Goal: Task Accomplishment & Management: Complete application form

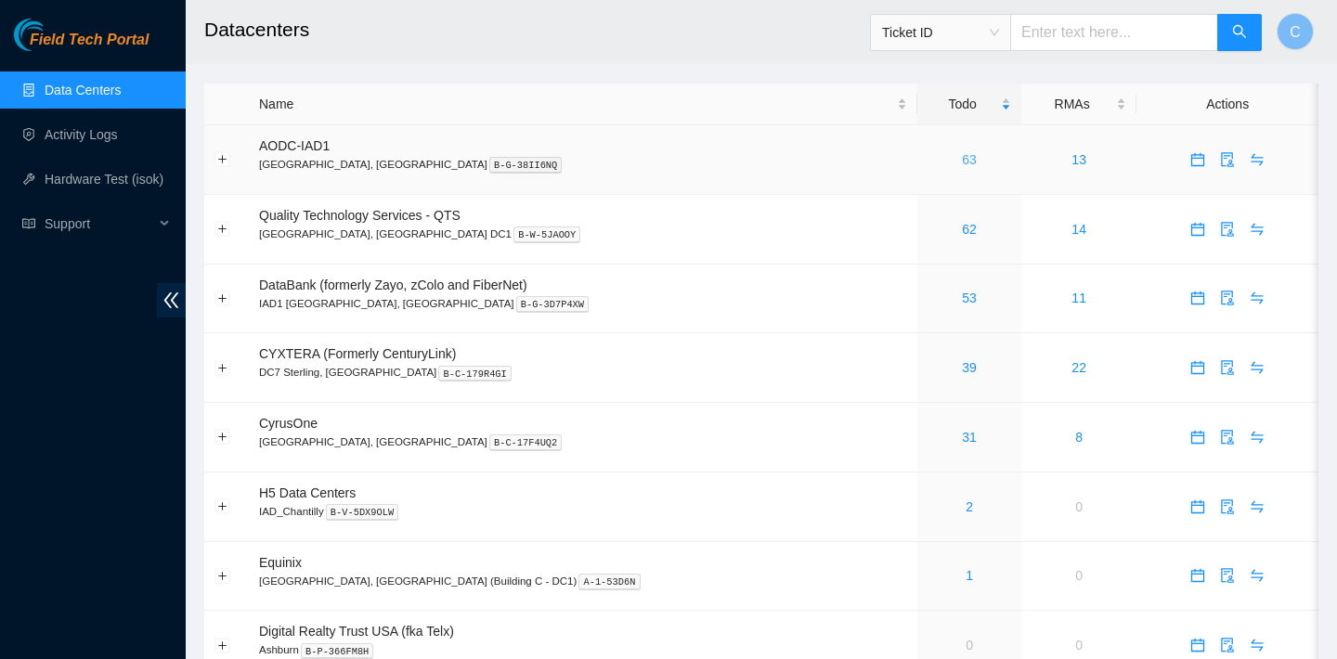
click at [962, 157] on link "63" at bounding box center [969, 159] width 15 height 15
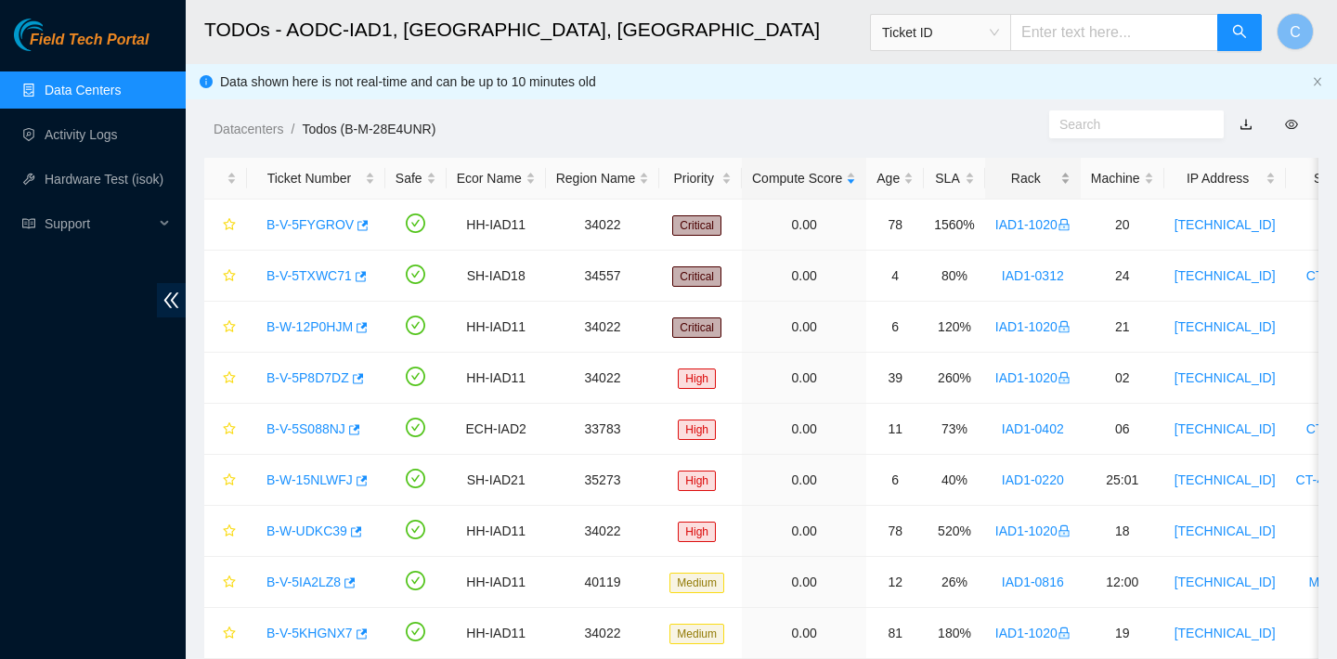
click at [1041, 168] on div "Rack" at bounding box center [1032, 178] width 75 height 20
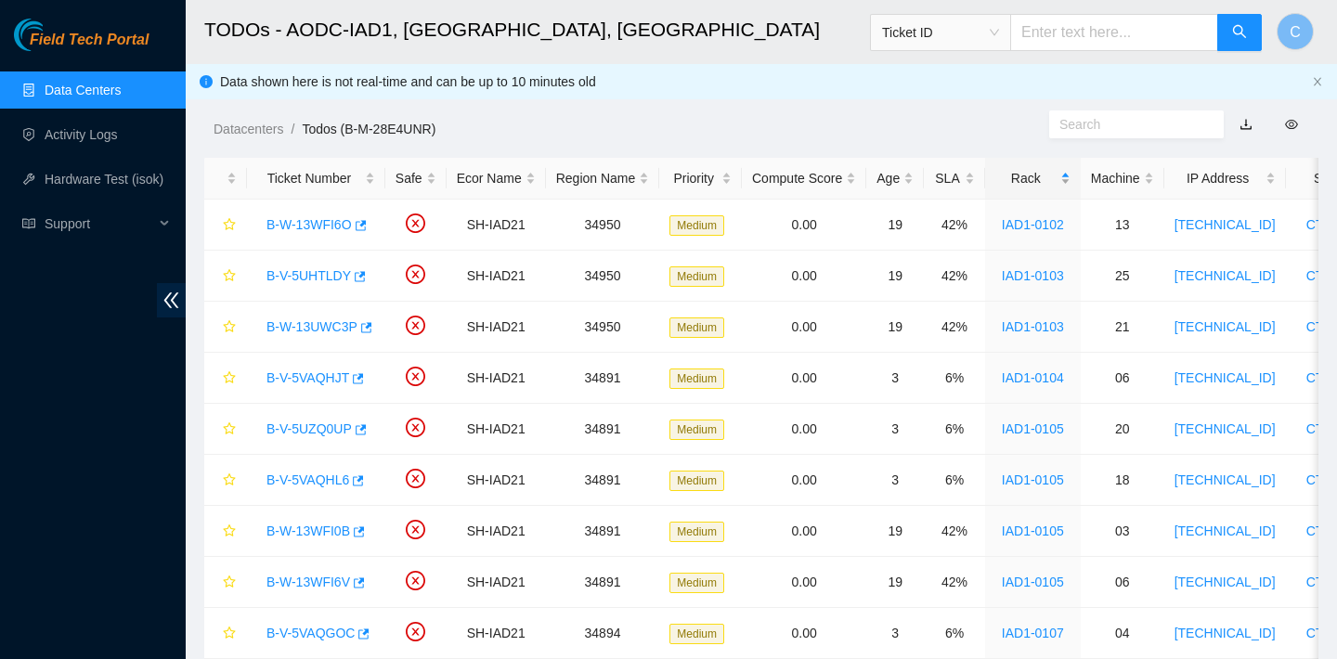
click at [1037, 170] on div "Rack" at bounding box center [1032, 178] width 75 height 20
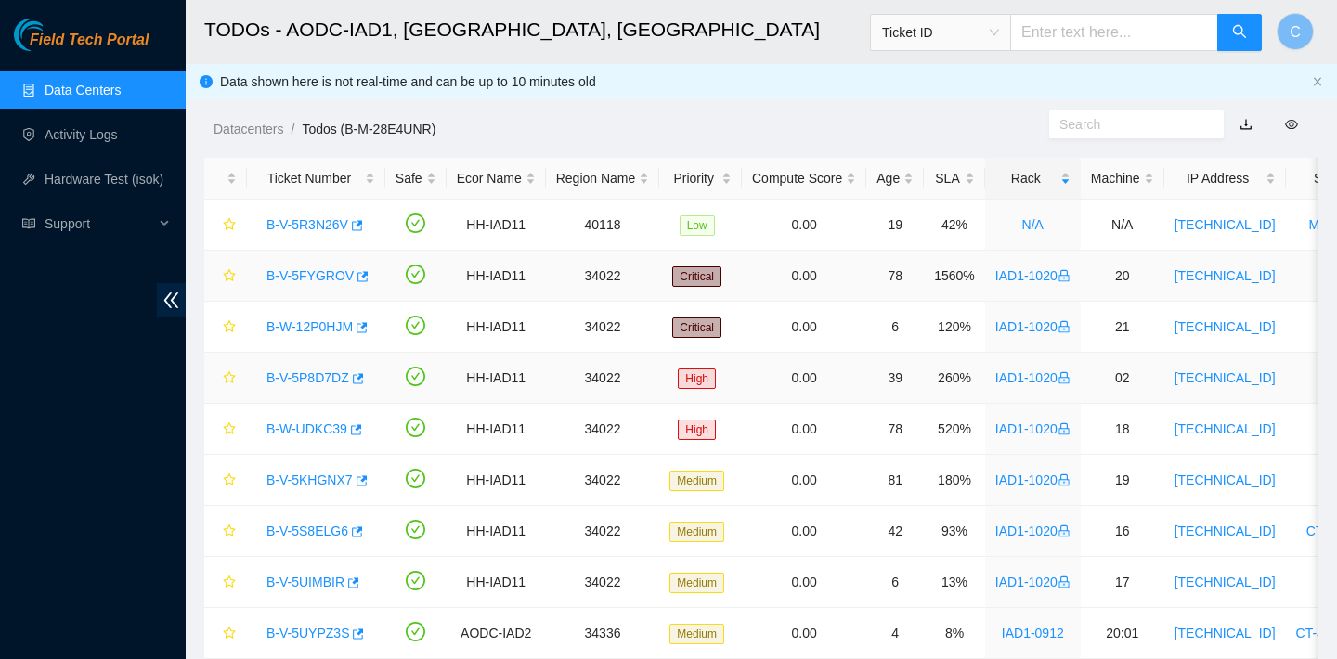
scroll to position [30, 0]
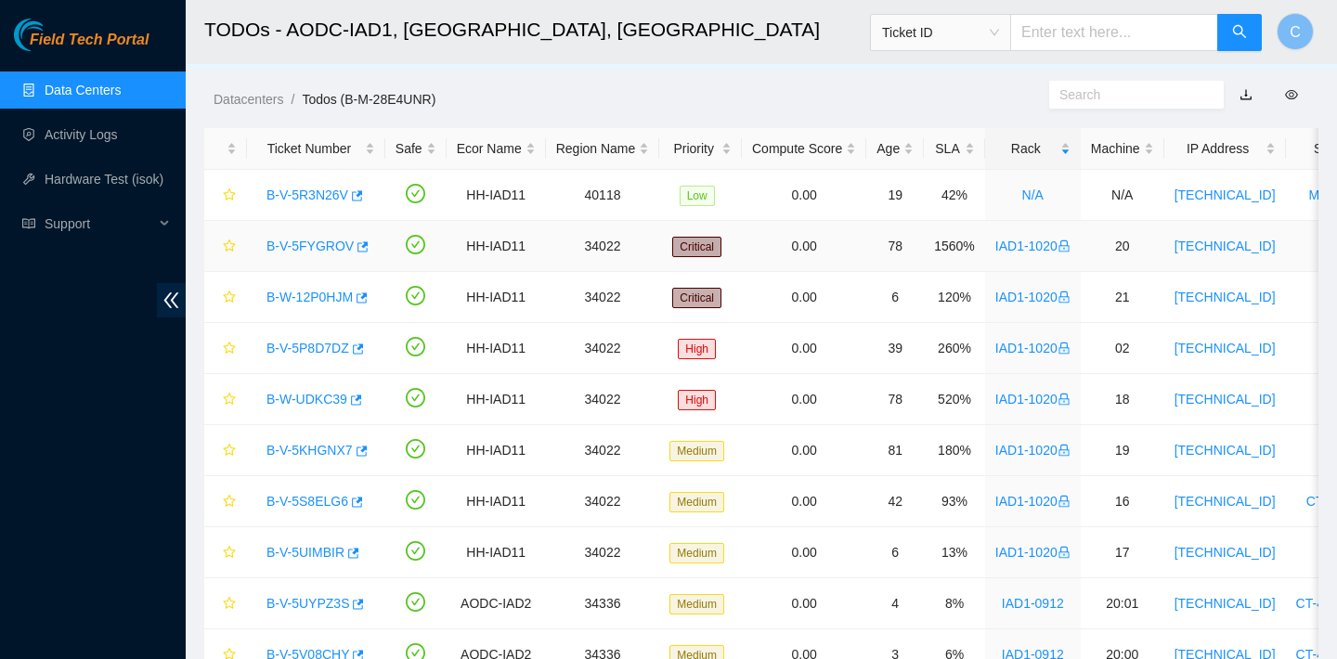
click at [369, 244] on div "B-V-5FYGROV" at bounding box center [316, 246] width 118 height 30
click at [362, 249] on icon "button" at bounding box center [361, 246] width 13 height 13
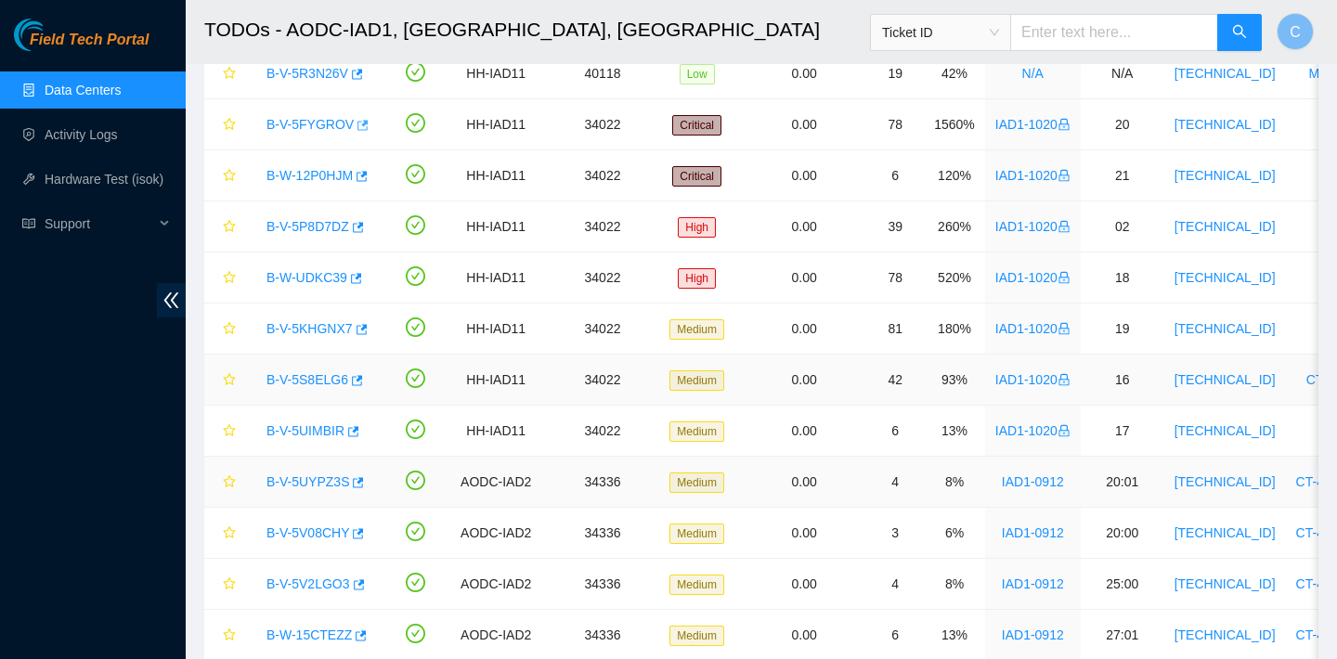
scroll to position [150, 0]
click at [367, 330] on icon "button" at bounding box center [360, 330] width 13 height 13
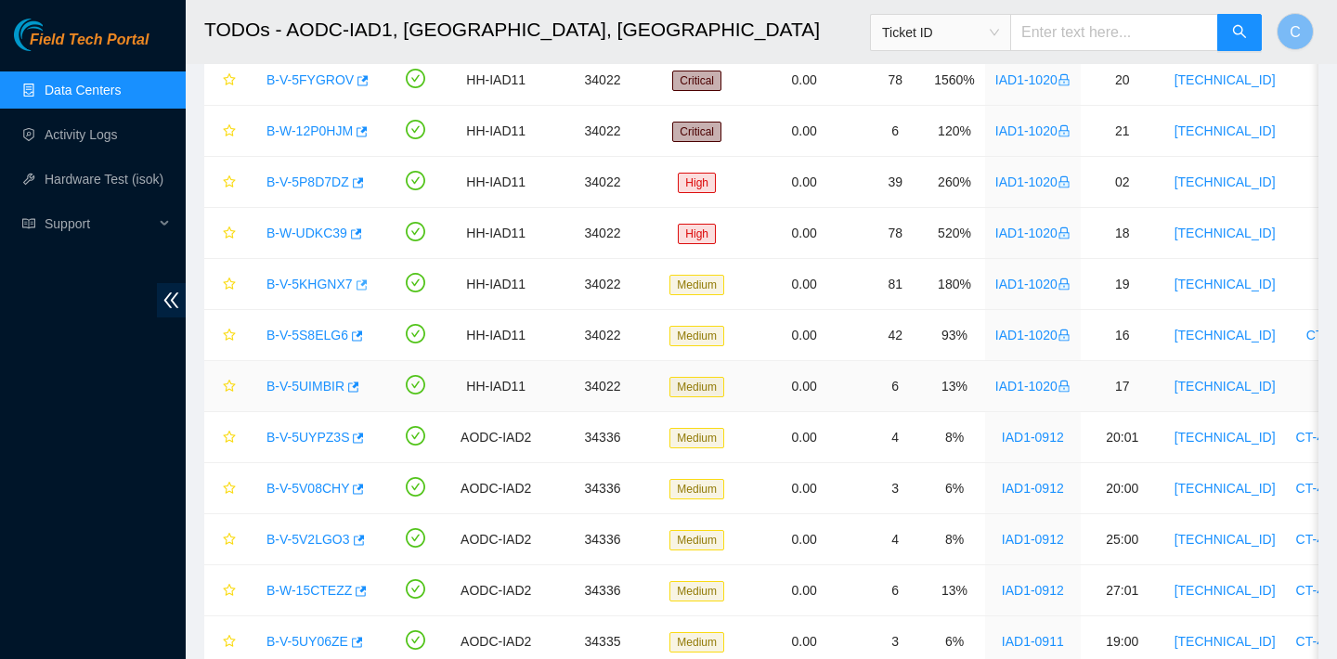
scroll to position [199, 0]
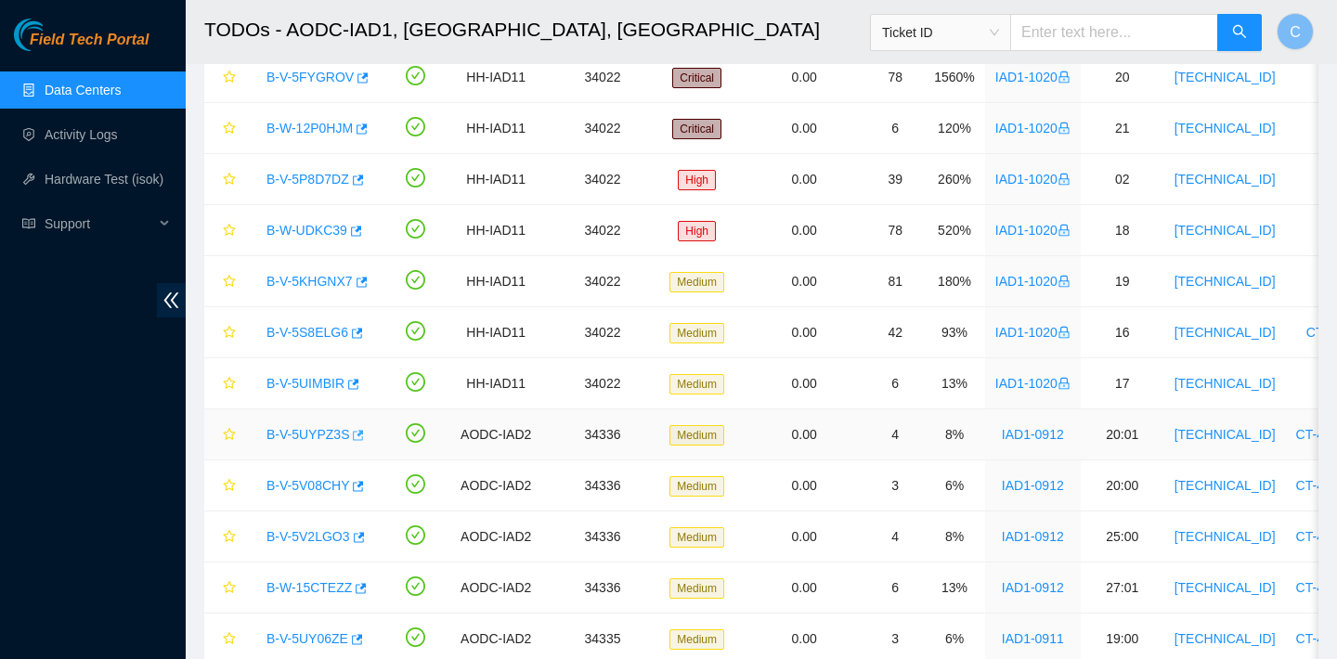
click at [363, 434] on icon "button" at bounding box center [356, 435] width 13 height 13
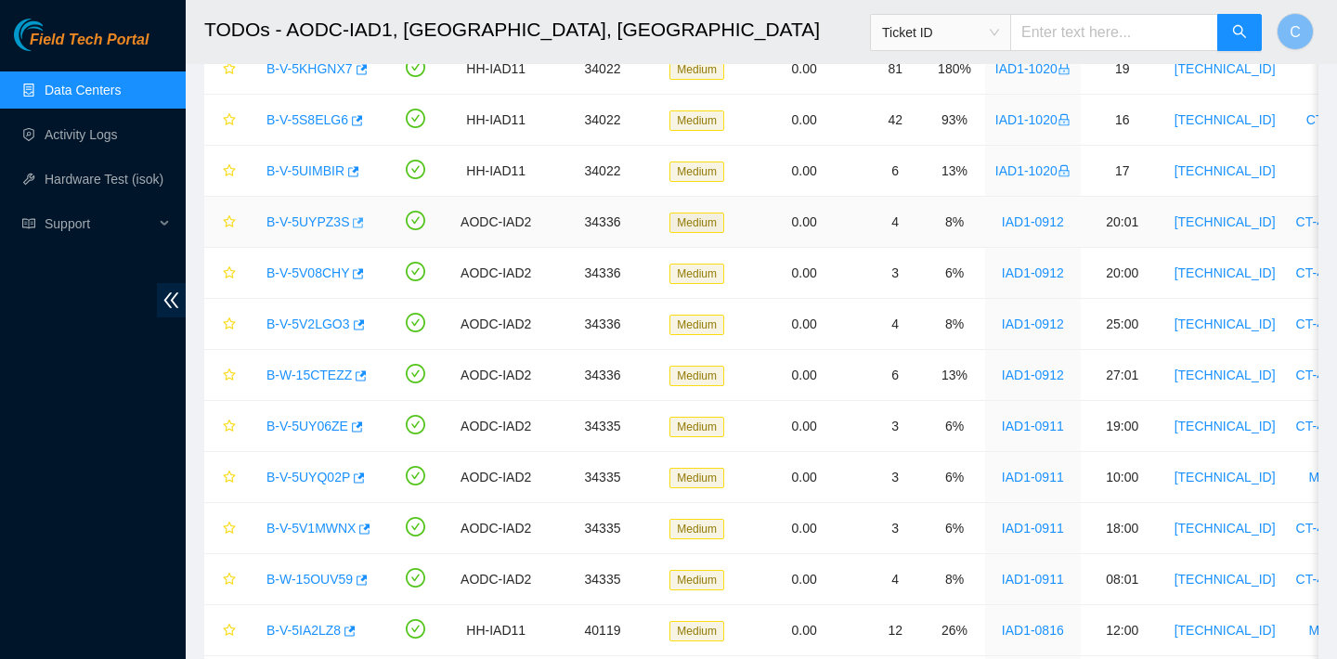
scroll to position [419, 0]
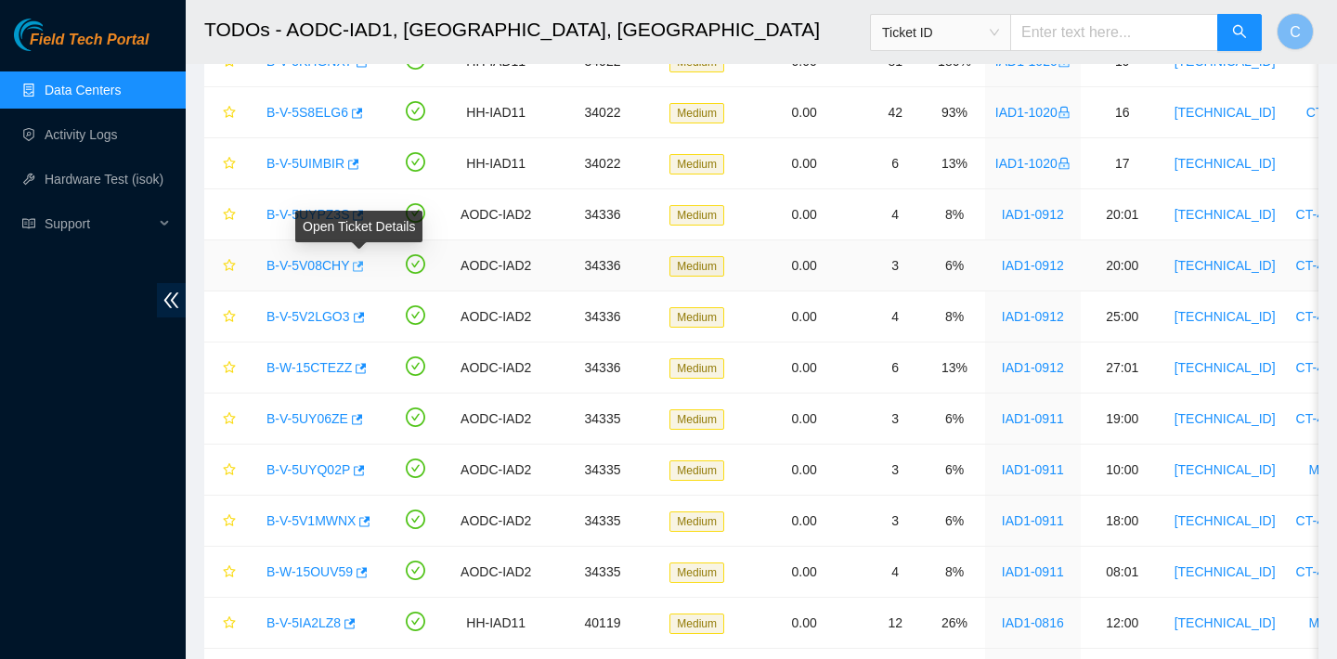
click at [359, 266] on icon "button" at bounding box center [356, 266] width 13 height 13
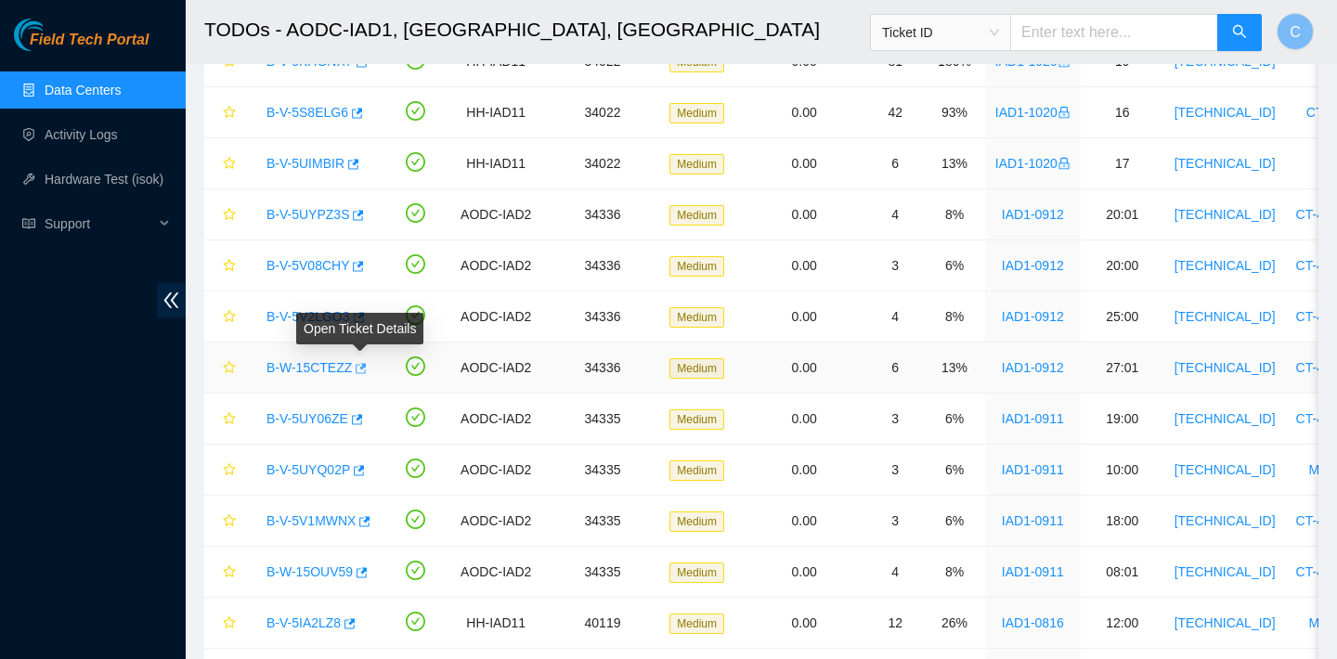
click at [367, 371] on icon "button" at bounding box center [361, 368] width 11 height 10
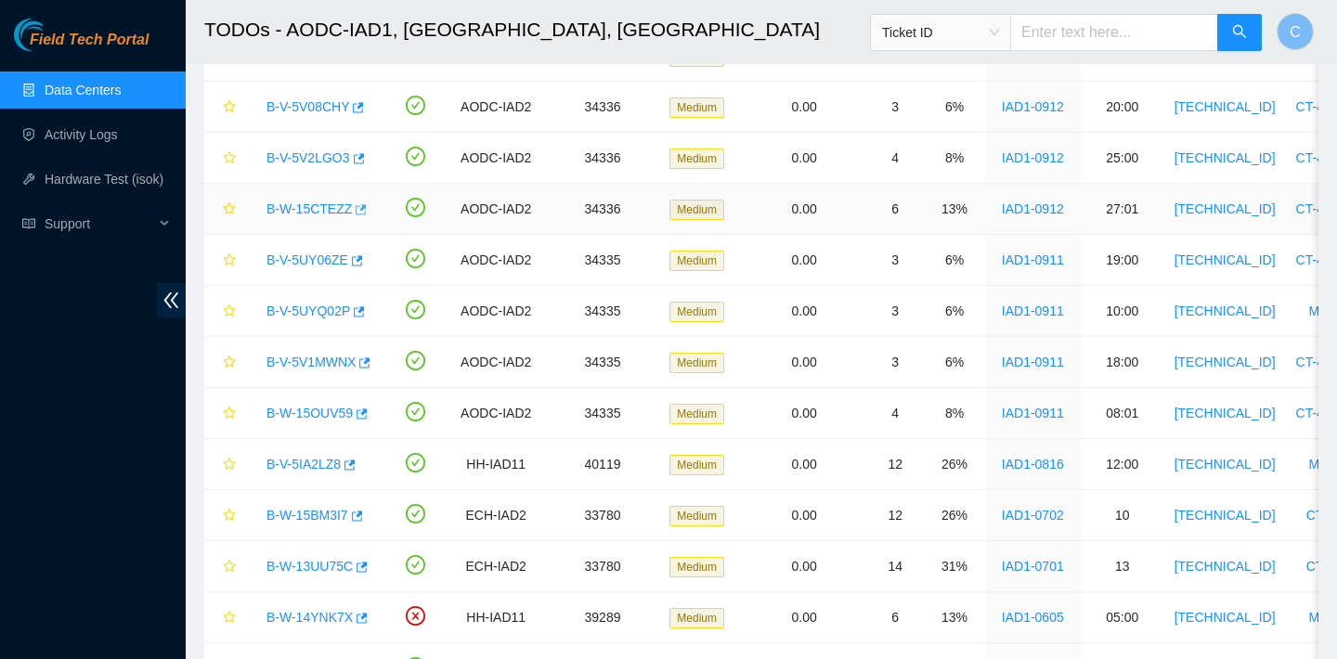
scroll to position [584, 0]
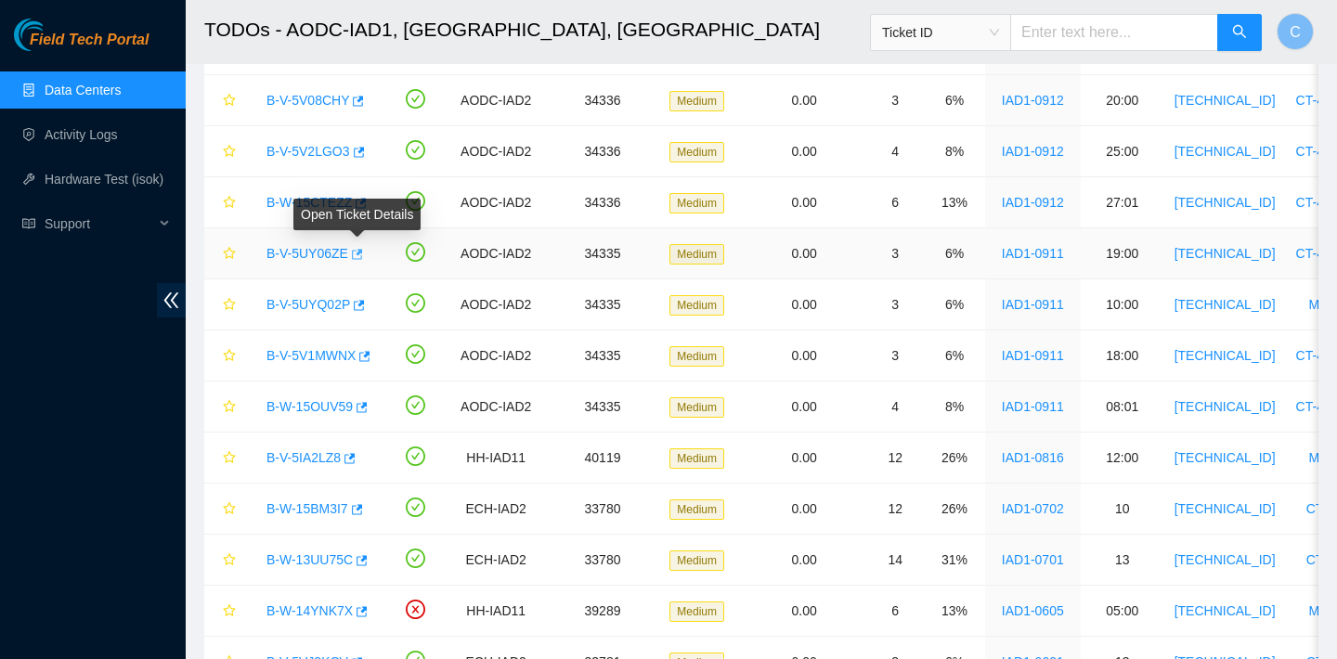
click at [363, 258] on icon "button" at bounding box center [357, 254] width 11 height 10
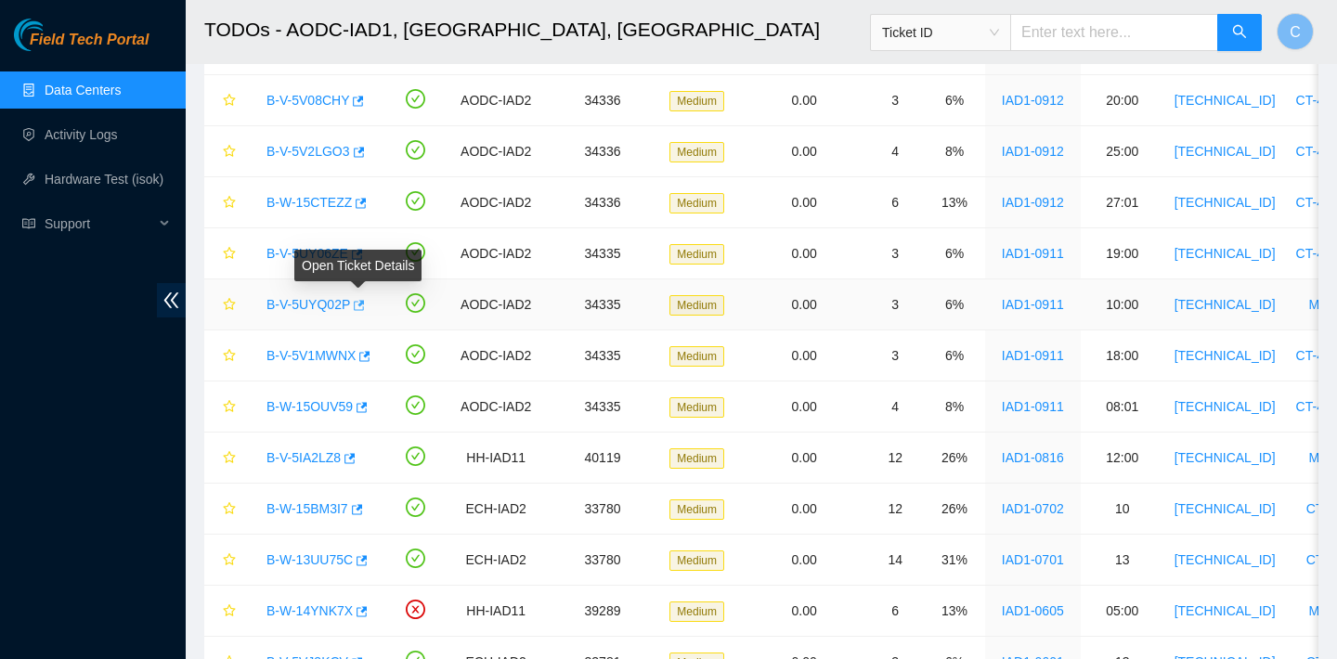
click at [359, 306] on icon "button" at bounding box center [357, 305] width 13 height 13
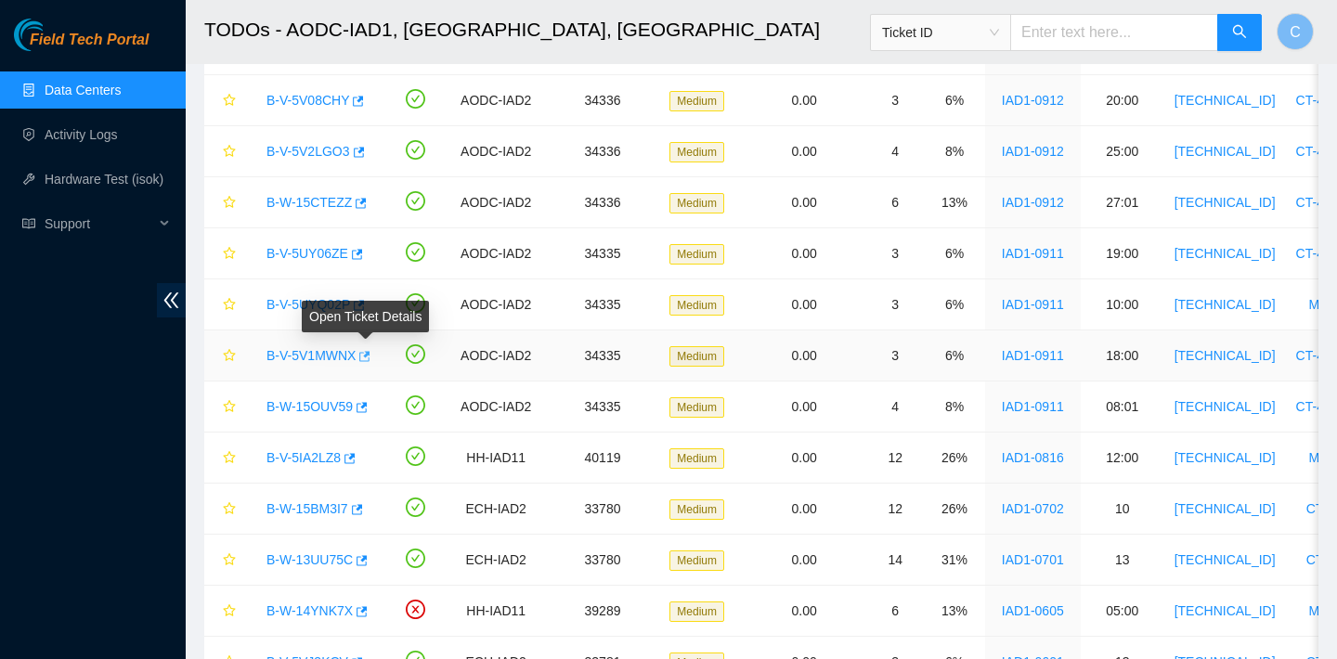
click at [364, 355] on icon "button" at bounding box center [362, 356] width 13 height 13
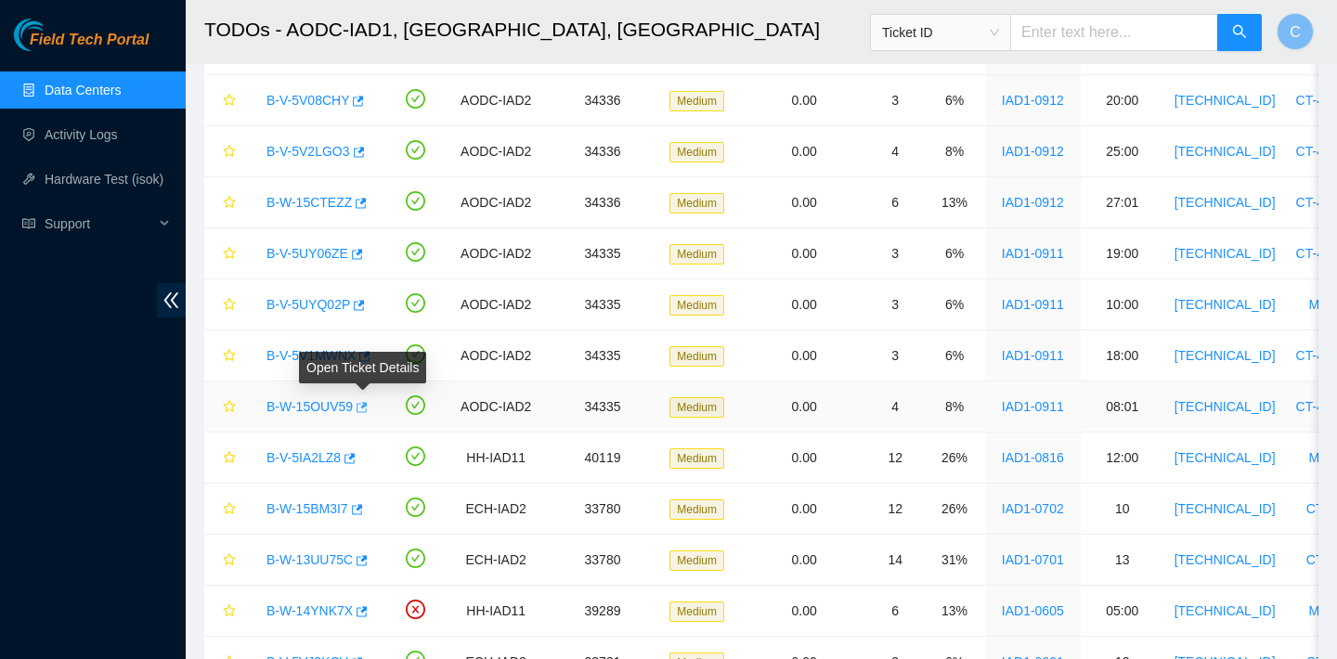
click at [363, 404] on icon "button" at bounding box center [360, 407] width 13 height 13
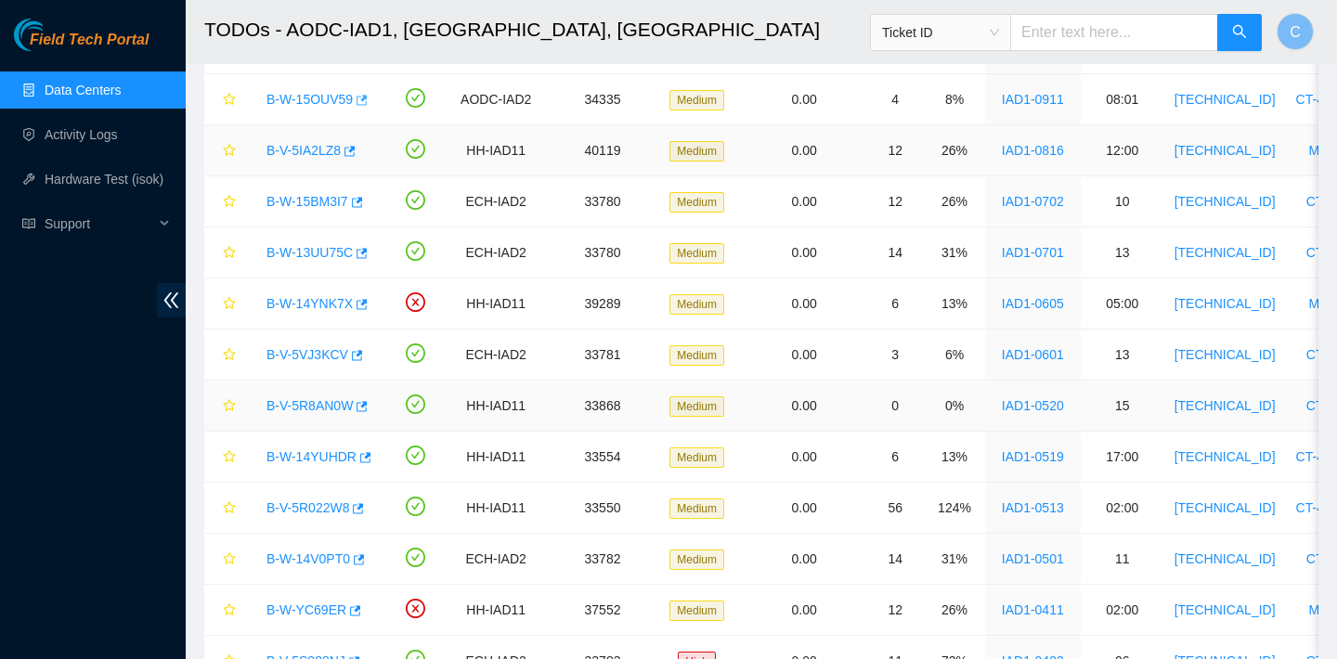
scroll to position [934, 0]
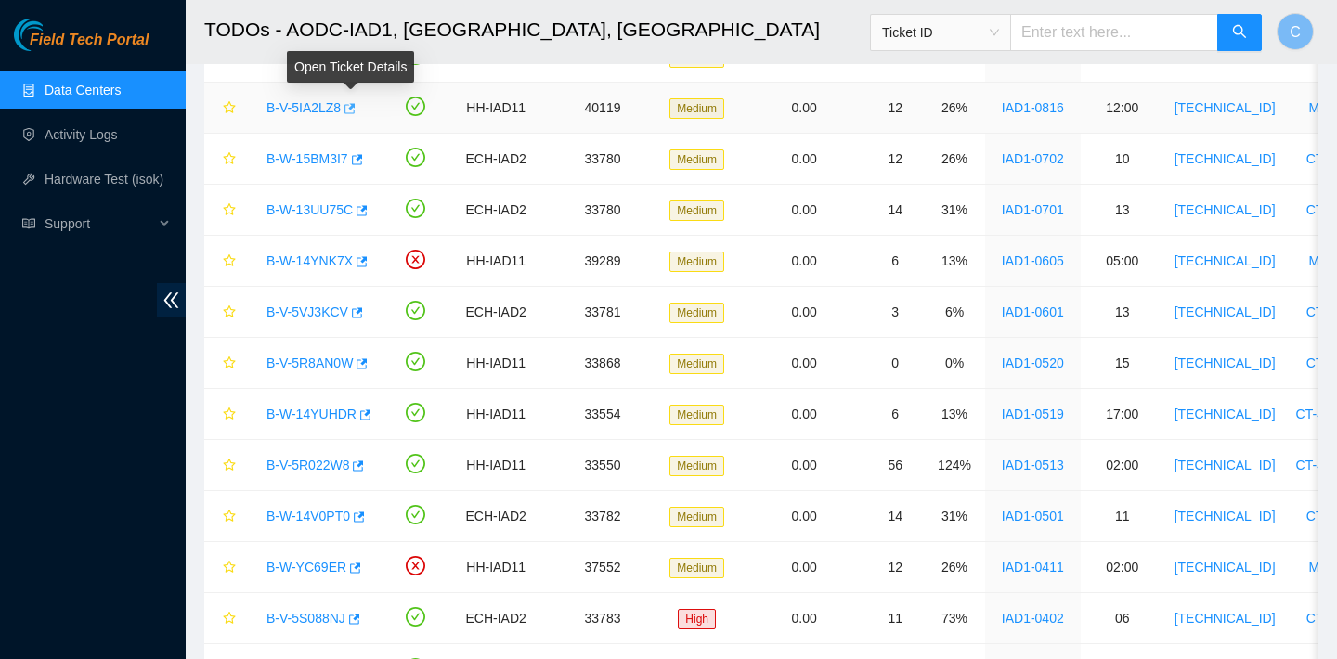
click at [356, 106] on icon "button" at bounding box center [349, 108] width 11 height 10
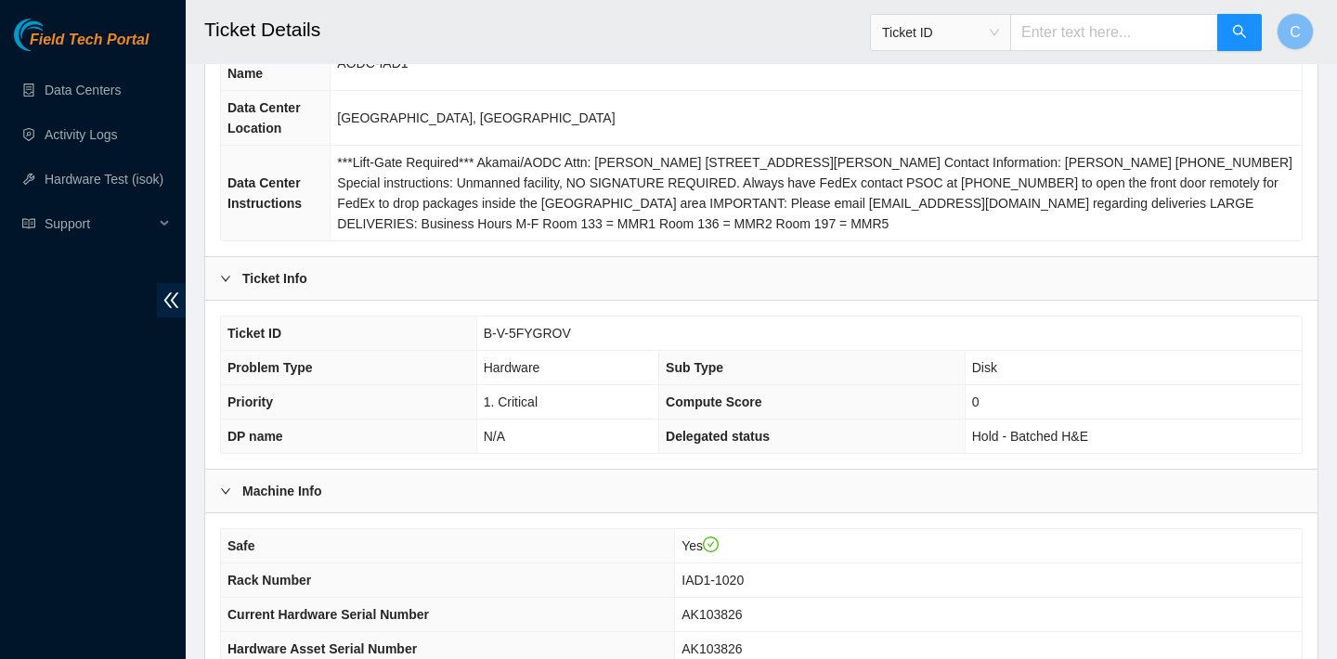
scroll to position [601, 0]
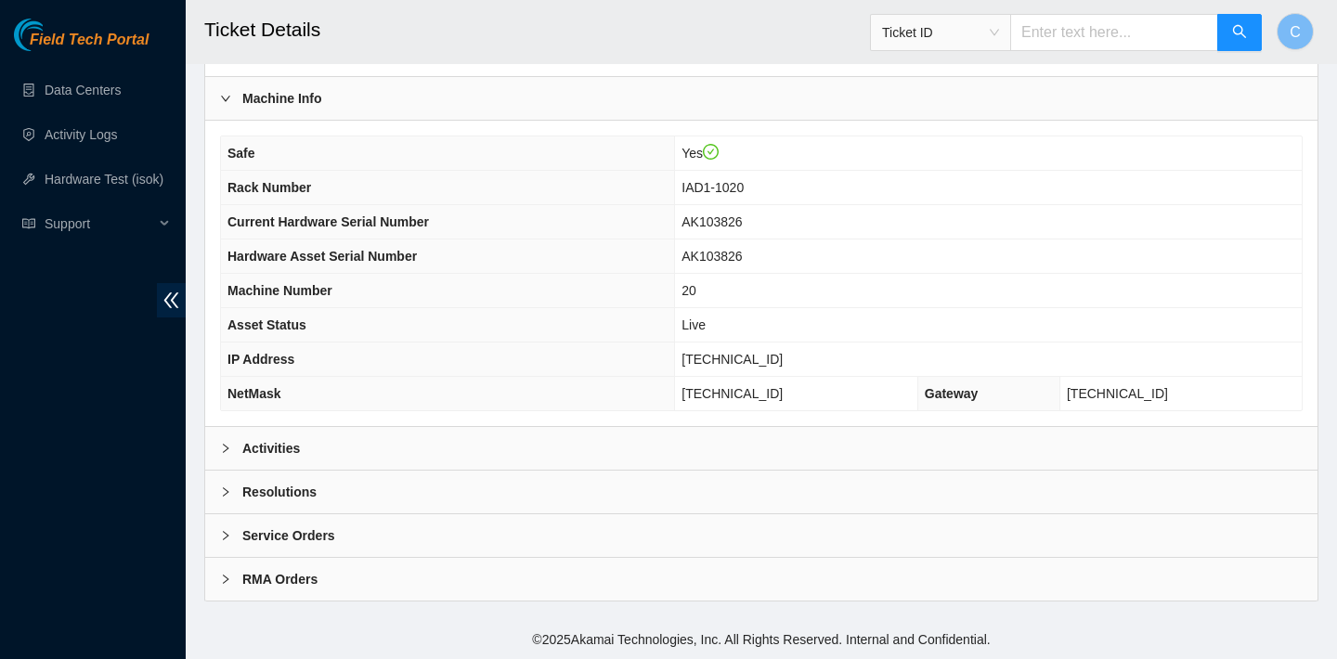
click at [399, 444] on div "Activities" at bounding box center [761, 448] width 1112 height 43
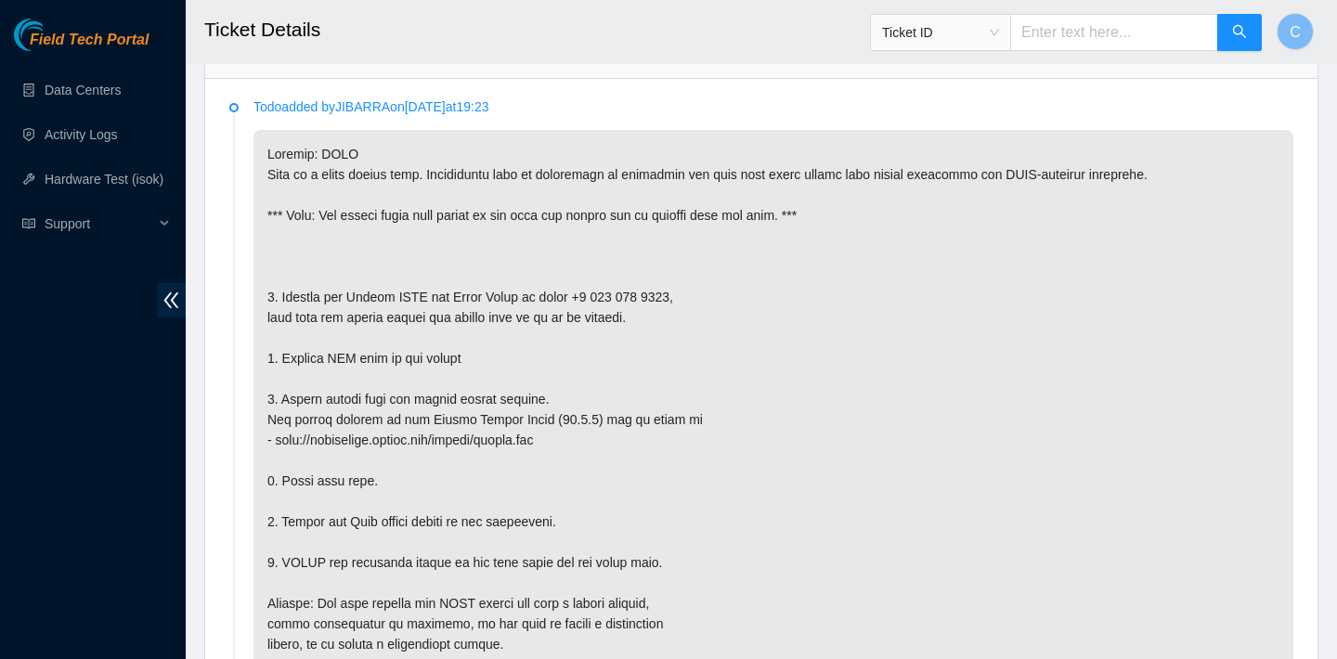
scroll to position [1000, 0]
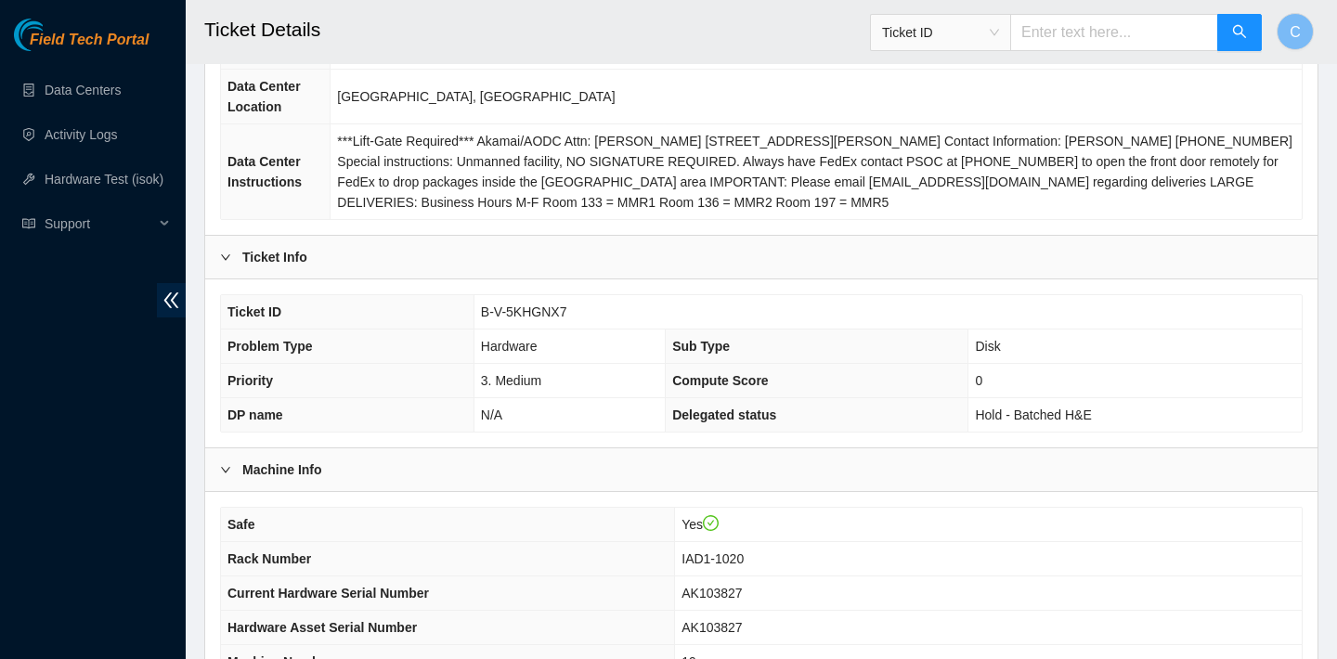
scroll to position [601, 0]
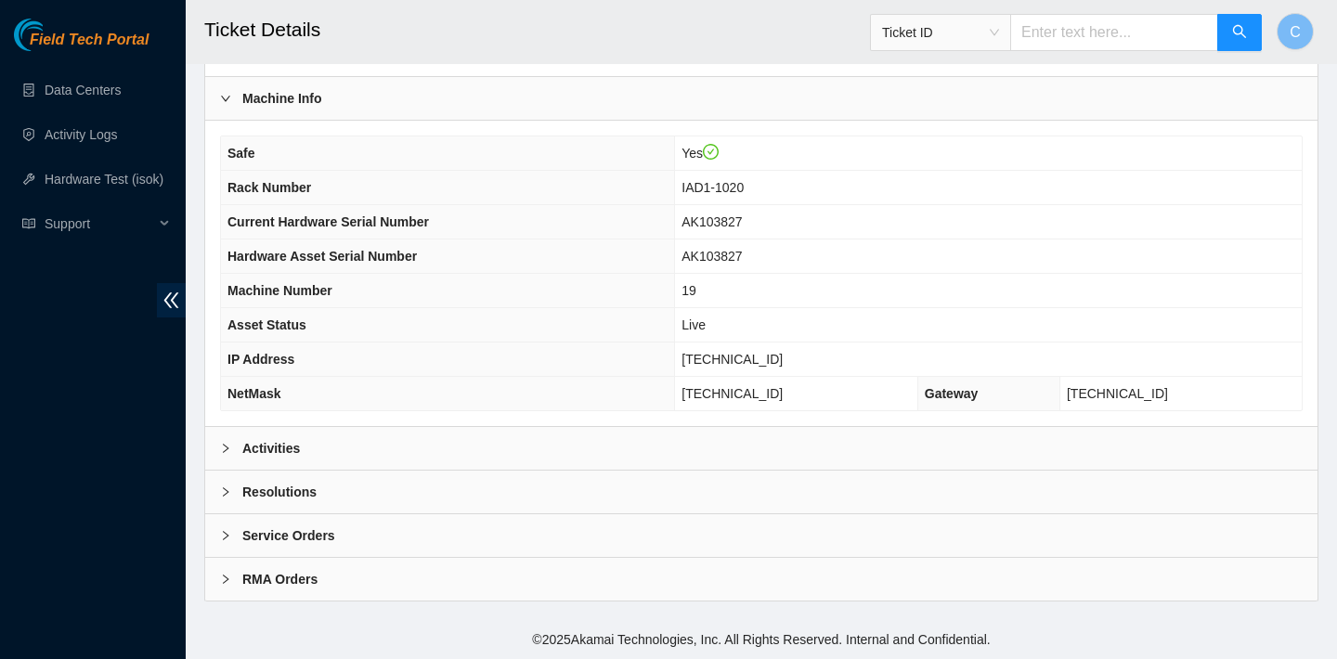
click at [757, 447] on div "Activities" at bounding box center [761, 448] width 1112 height 43
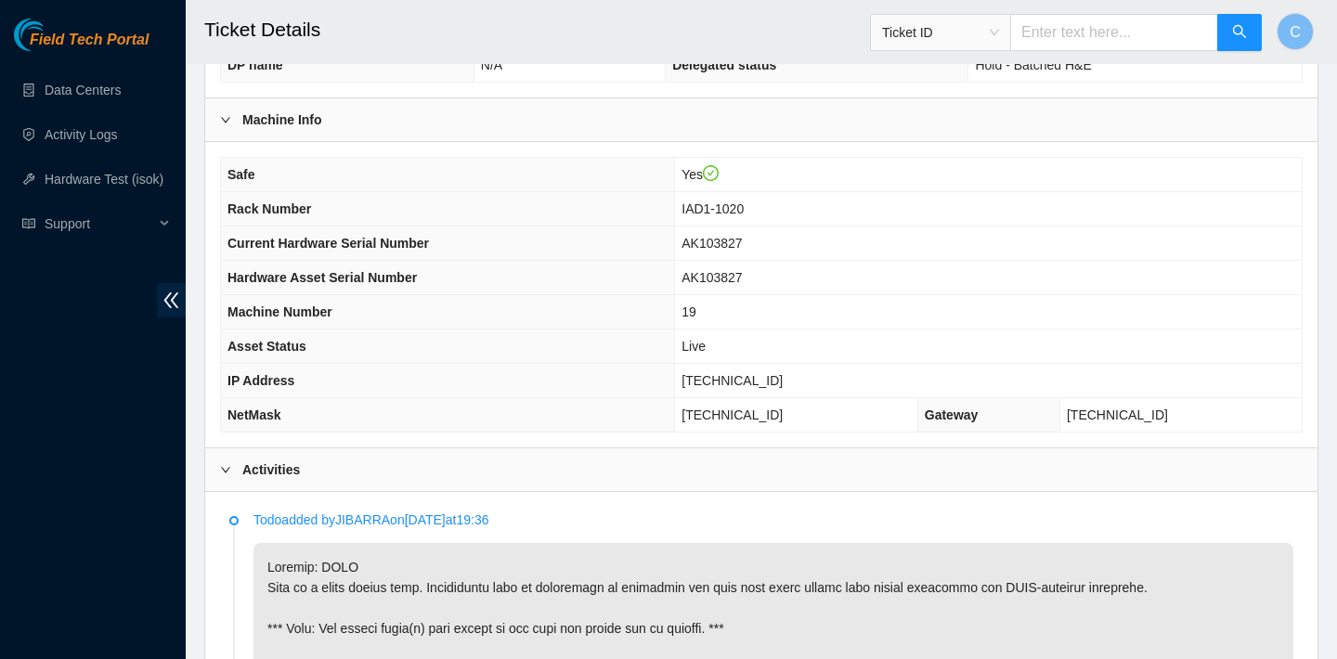
scroll to position [522, 0]
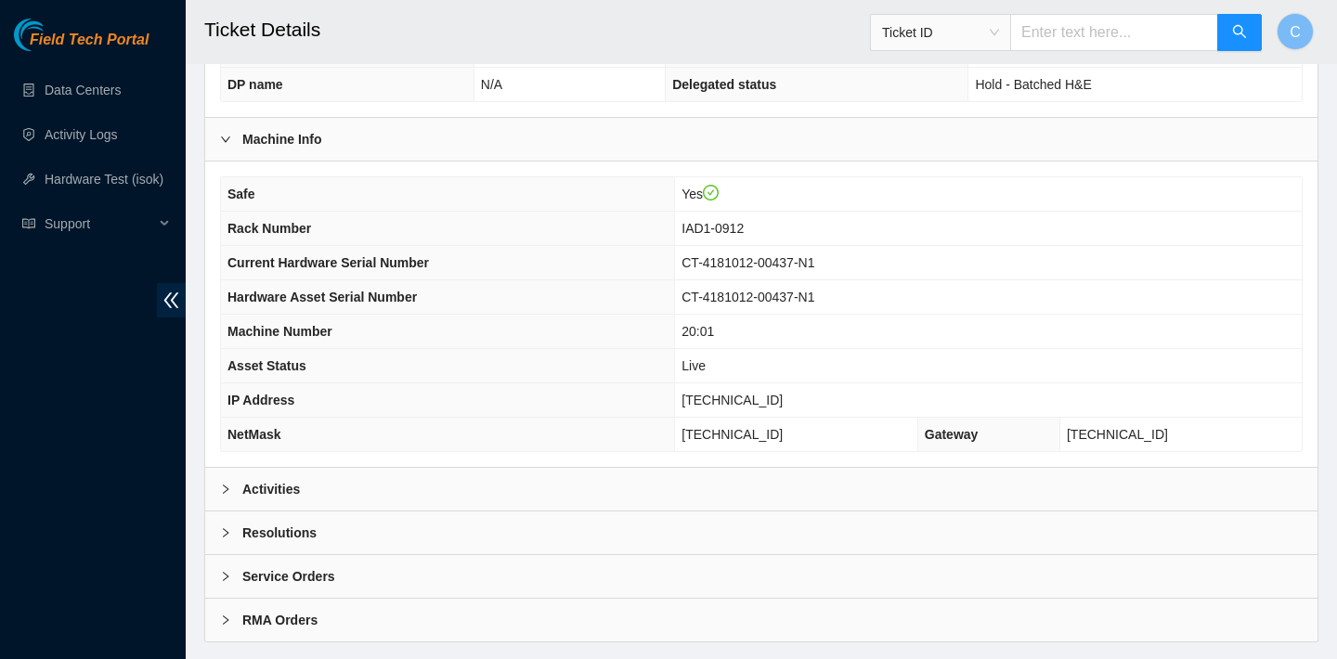
scroll to position [601, 0]
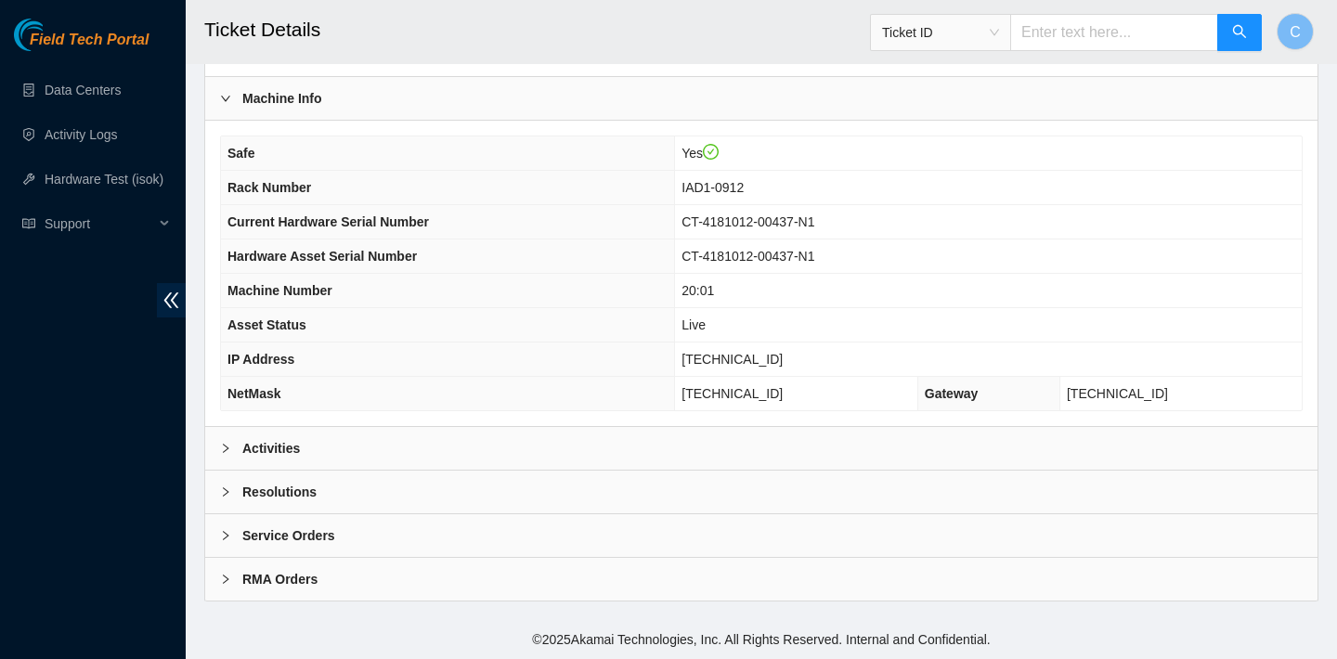
click at [679, 435] on div "Activities" at bounding box center [761, 448] width 1112 height 43
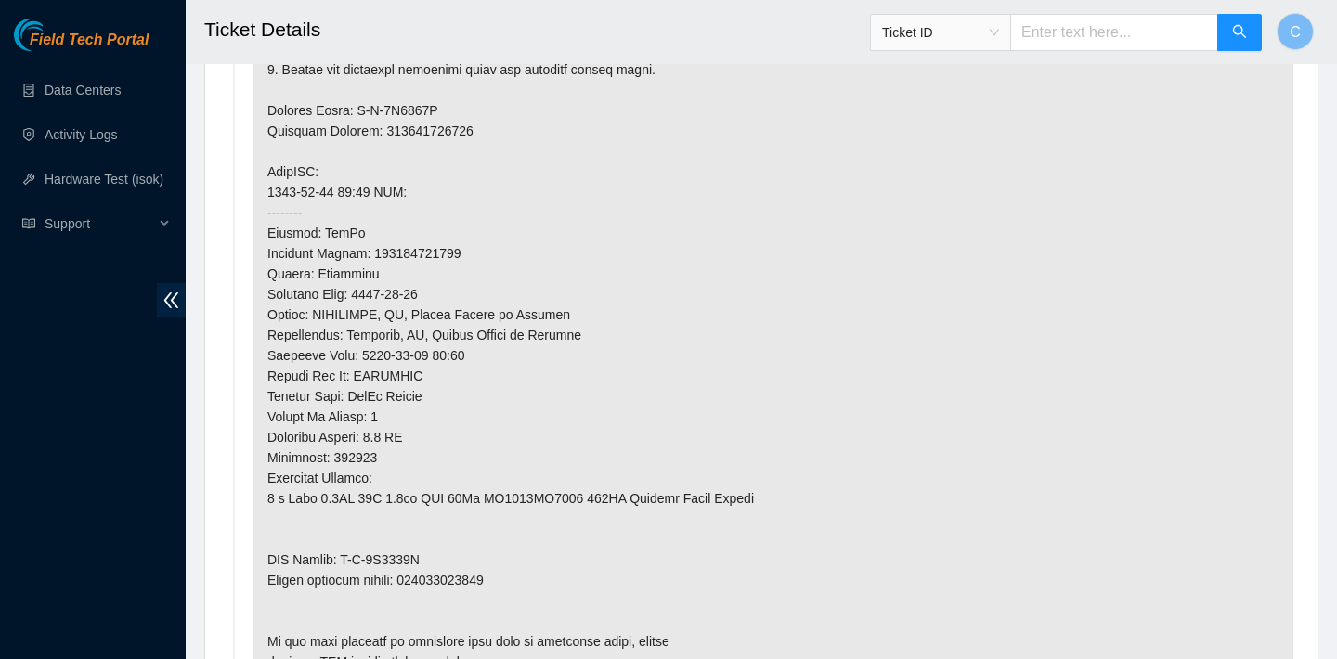
scroll to position [1486, 0]
drag, startPoint x: 476, startPoint y: 256, endPoint x: 381, endPoint y: 251, distance: 95.8
click at [381, 251] on p at bounding box center [773, 160] width 1040 height 1049
copy p "473665215822"
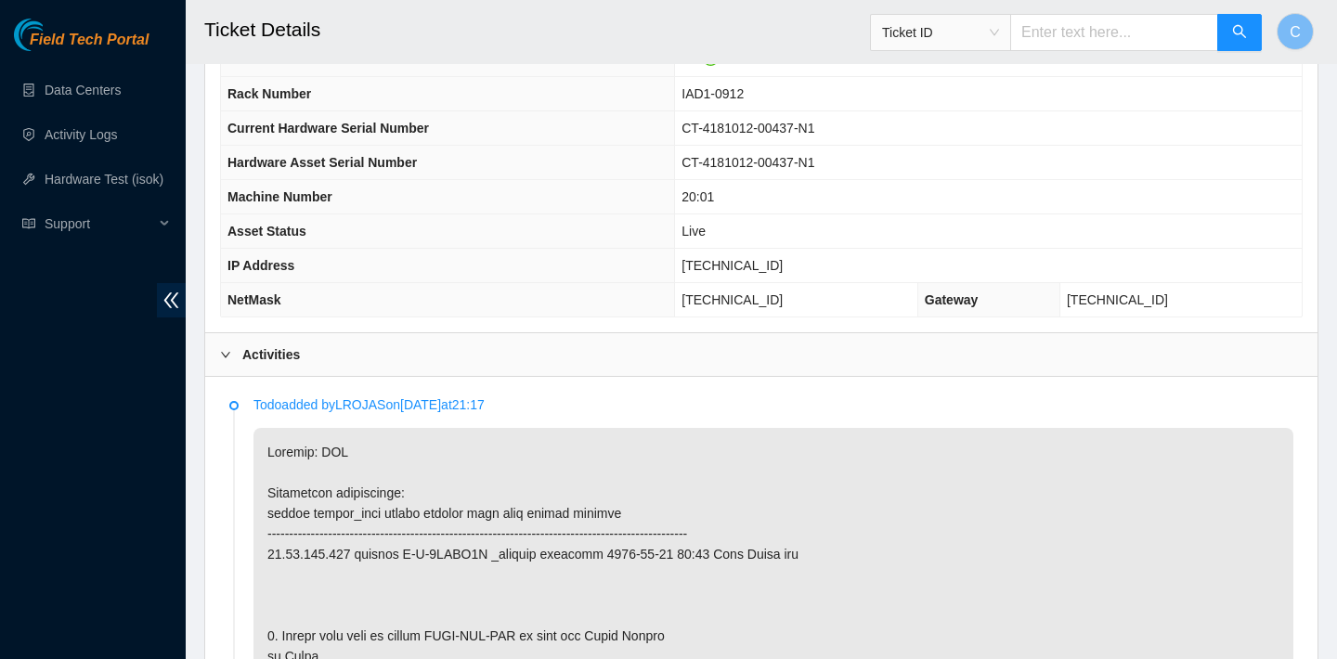
scroll to position [888, 0]
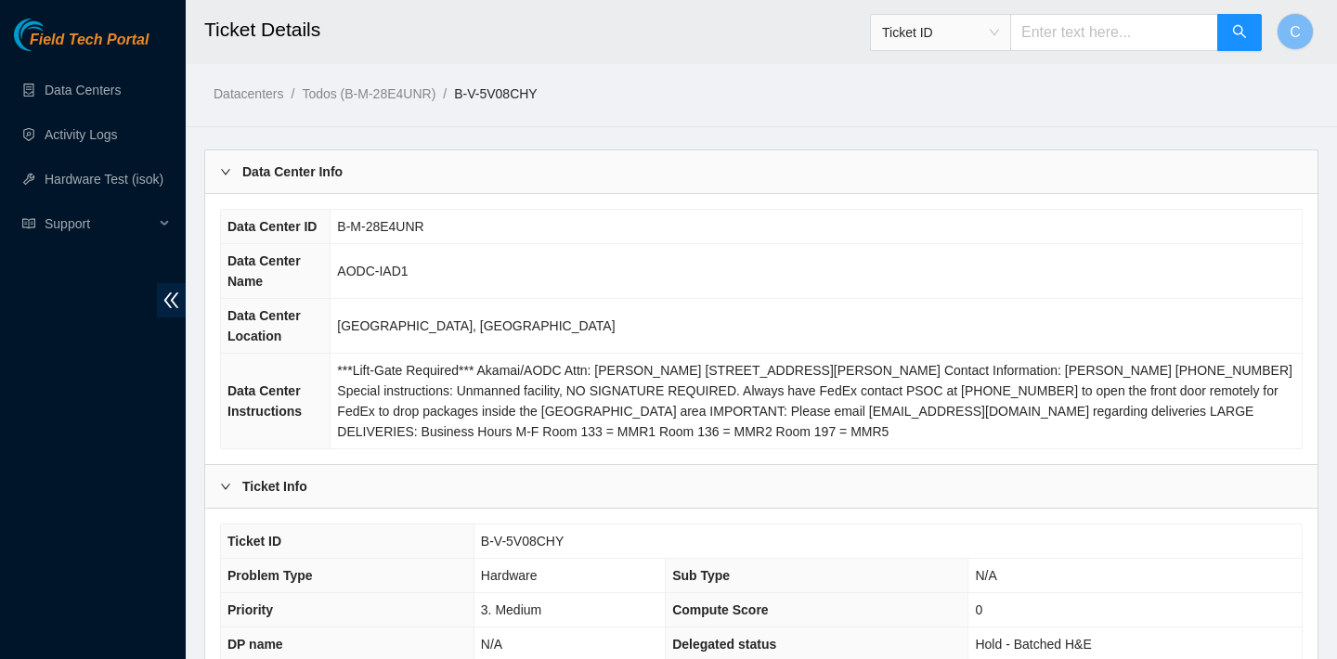
scroll to position [601, 0]
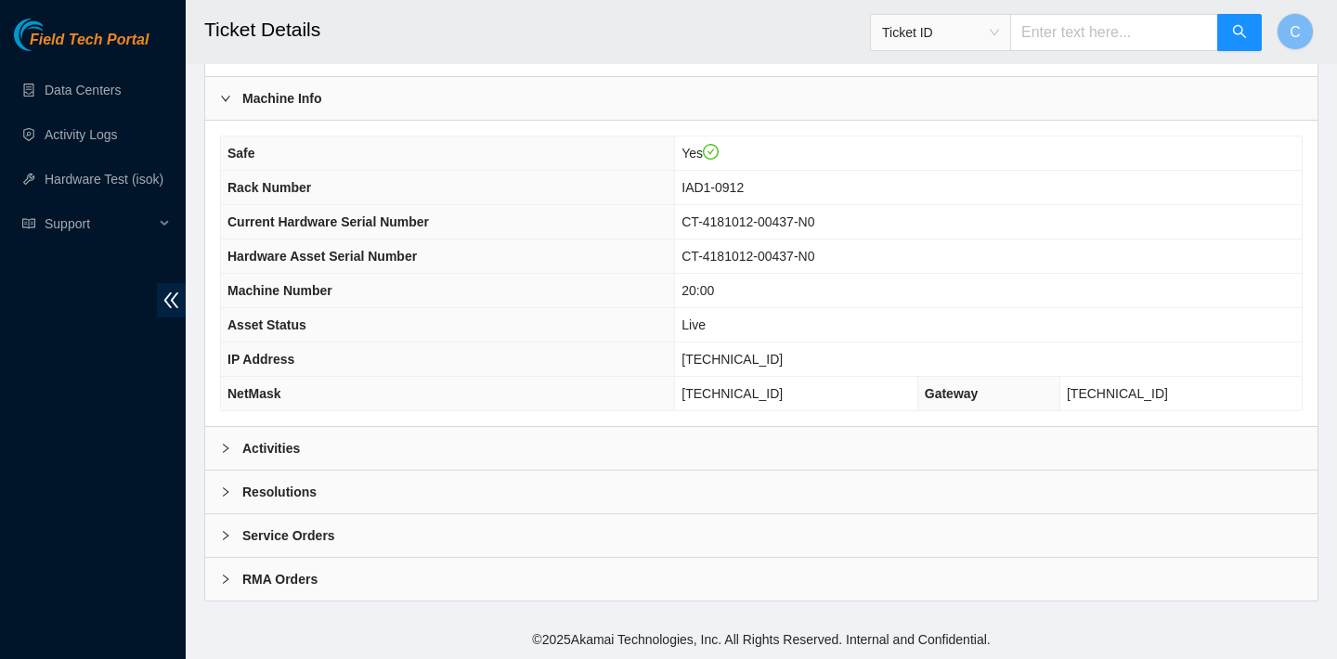
click at [810, 442] on div "Activities" at bounding box center [761, 448] width 1112 height 43
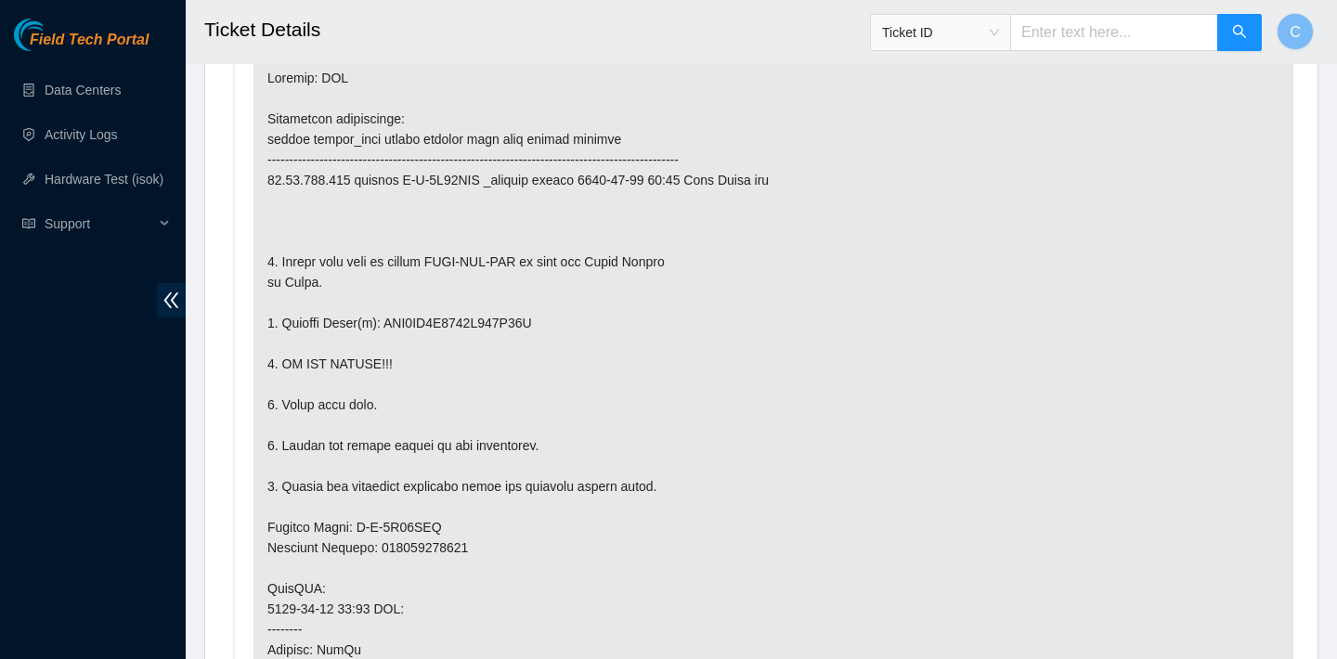
scroll to position [1055, 0]
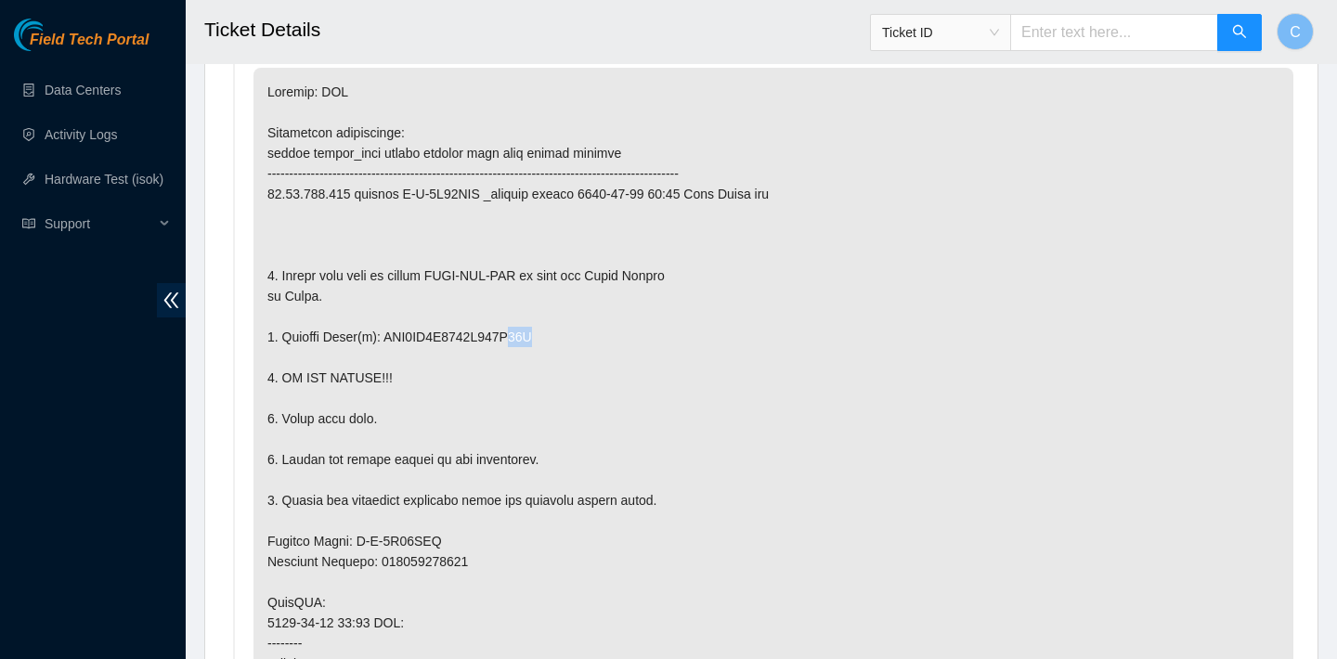
drag, startPoint x: 553, startPoint y: 335, endPoint x: 531, endPoint y: 335, distance: 22.3
click at [531, 335] on p at bounding box center [773, 592] width 1040 height 1049
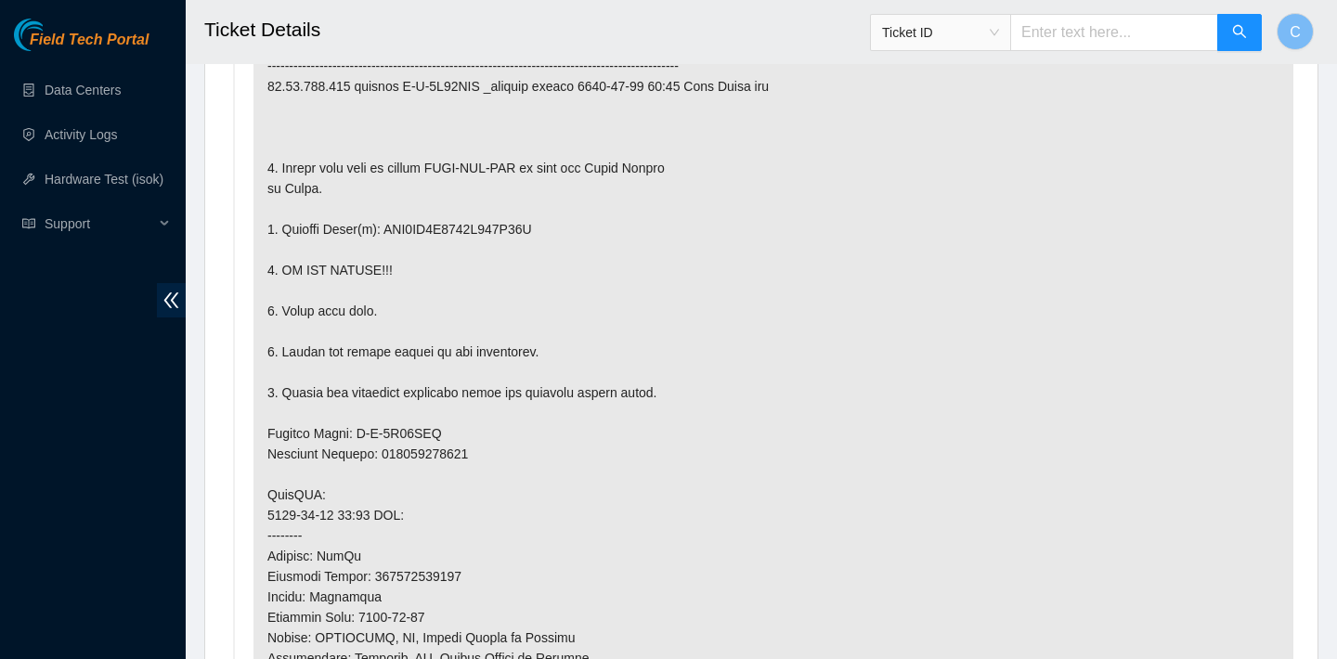
click at [551, 409] on p at bounding box center [773, 484] width 1040 height 1049
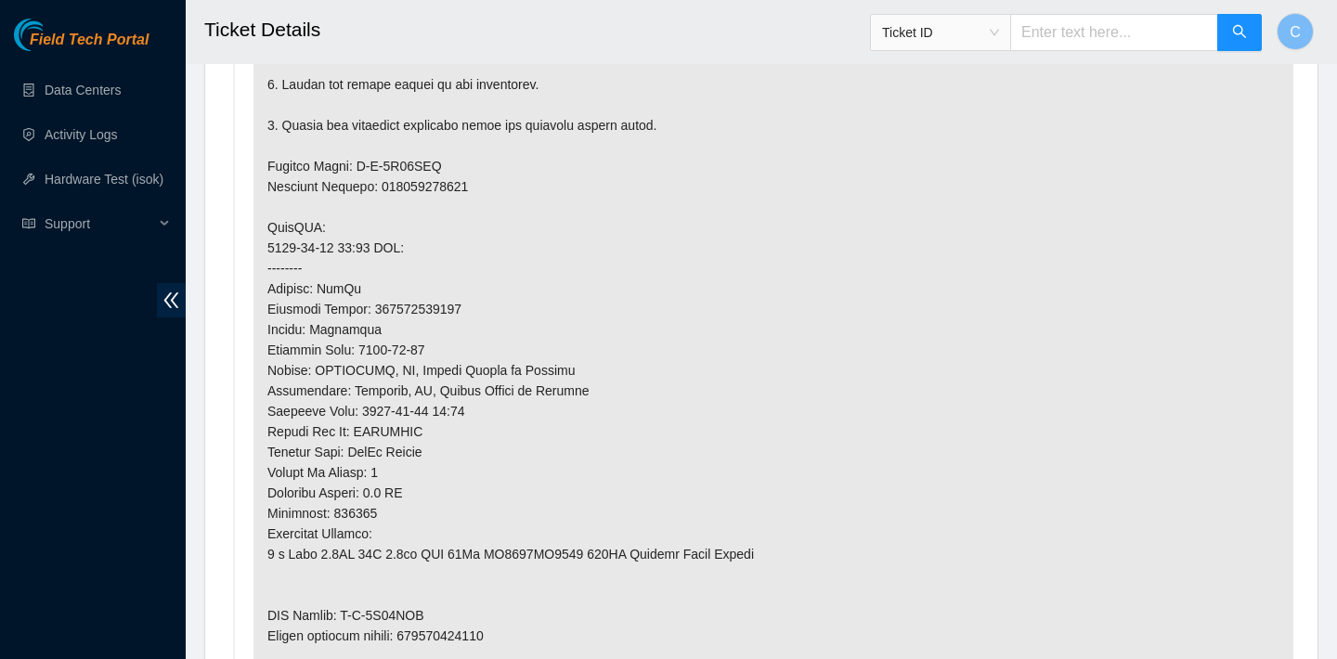
scroll to position [1452, 0]
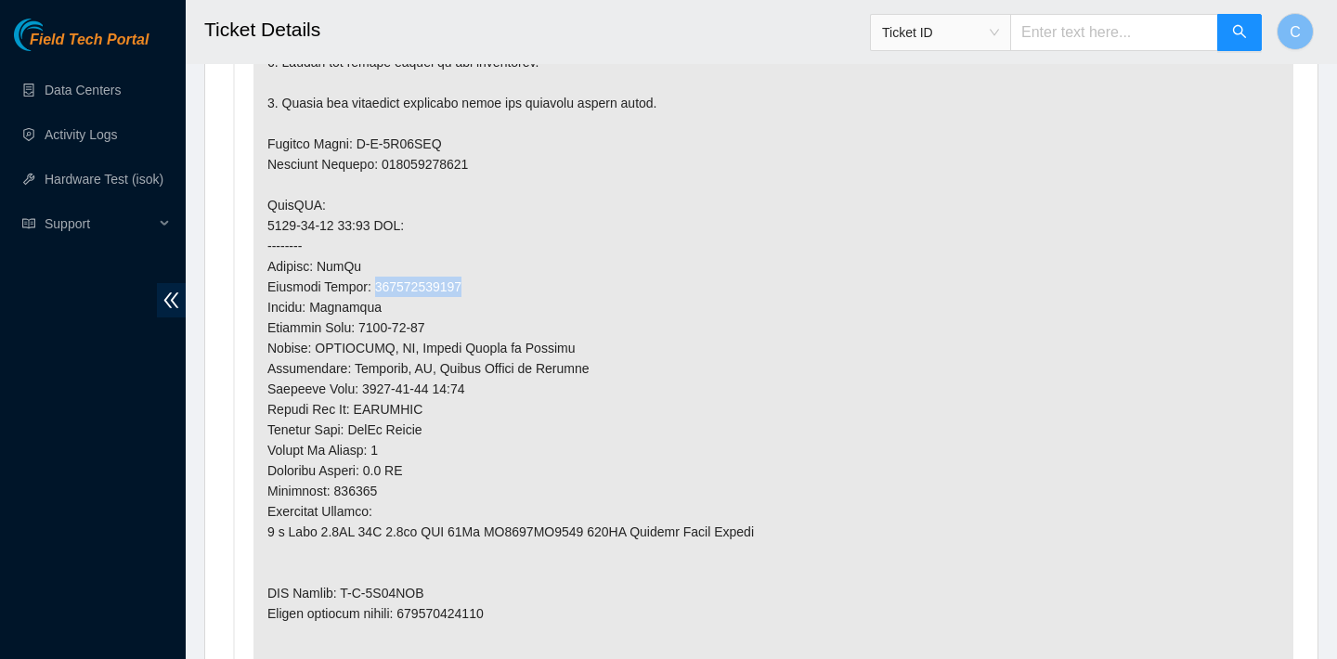
drag, startPoint x: 477, startPoint y: 283, endPoint x: 380, endPoint y: 281, distance: 97.5
click at [380, 281] on p at bounding box center [773, 194] width 1040 height 1049
copy p "473665216196"
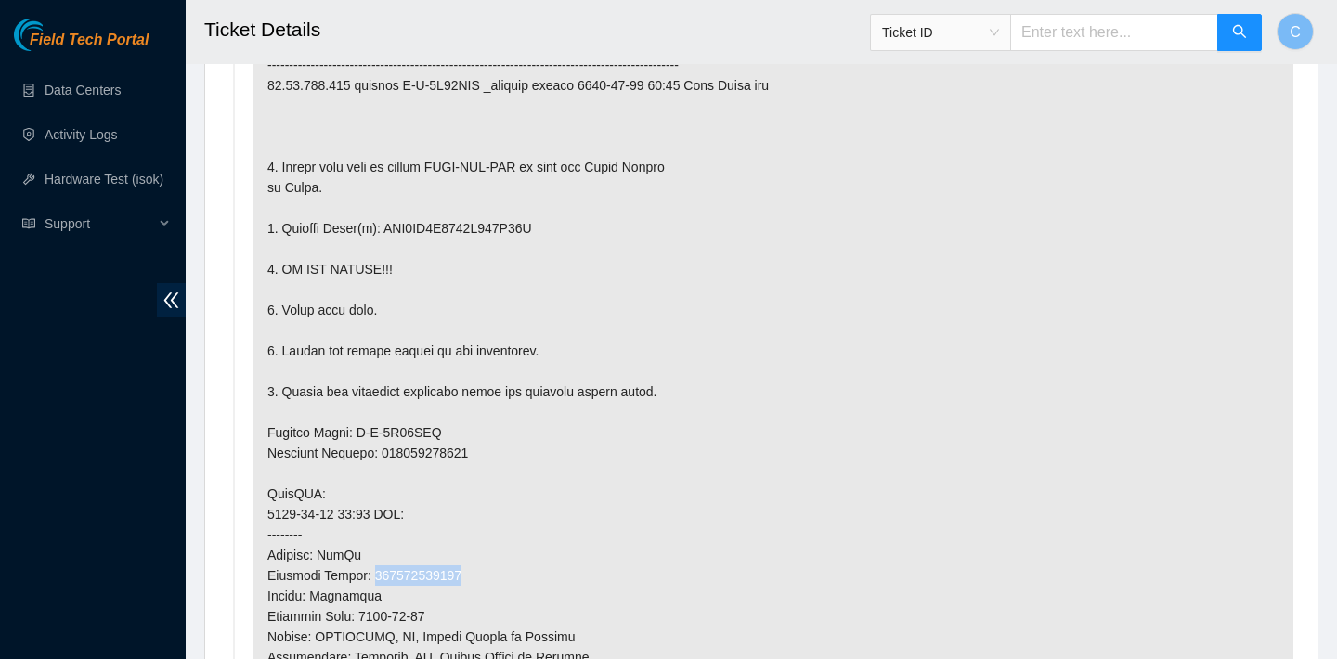
scroll to position [1145, 0]
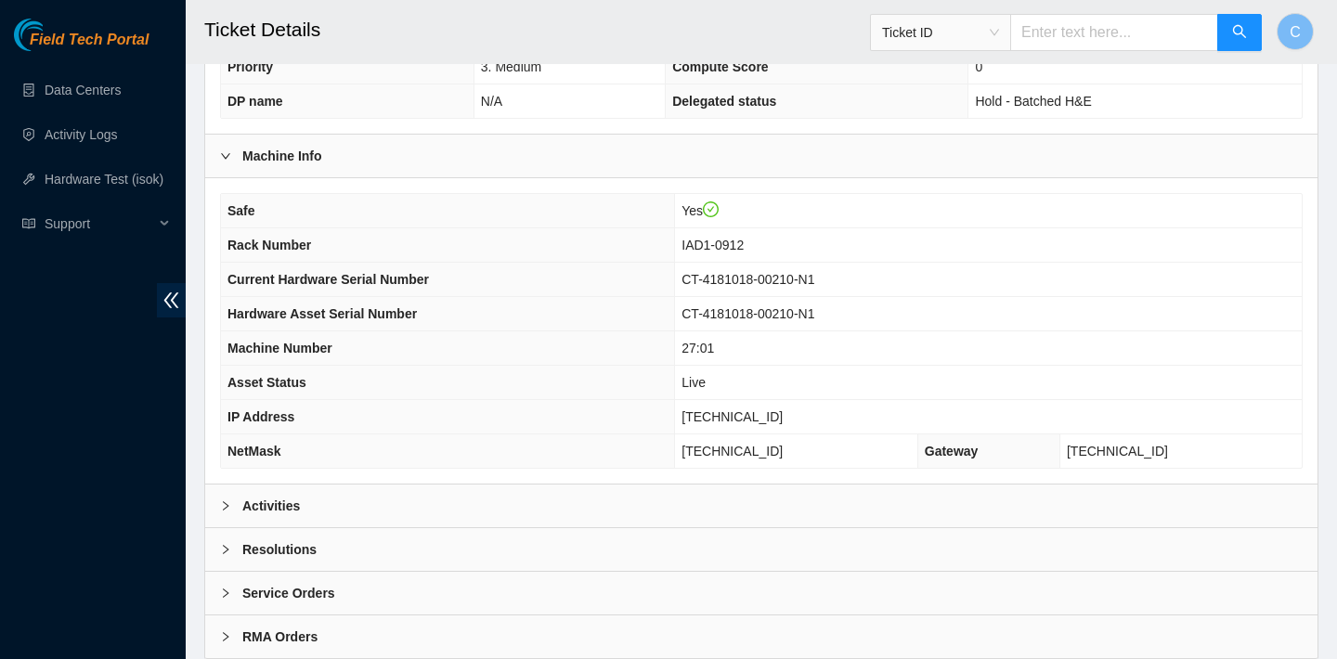
scroll to position [601, 0]
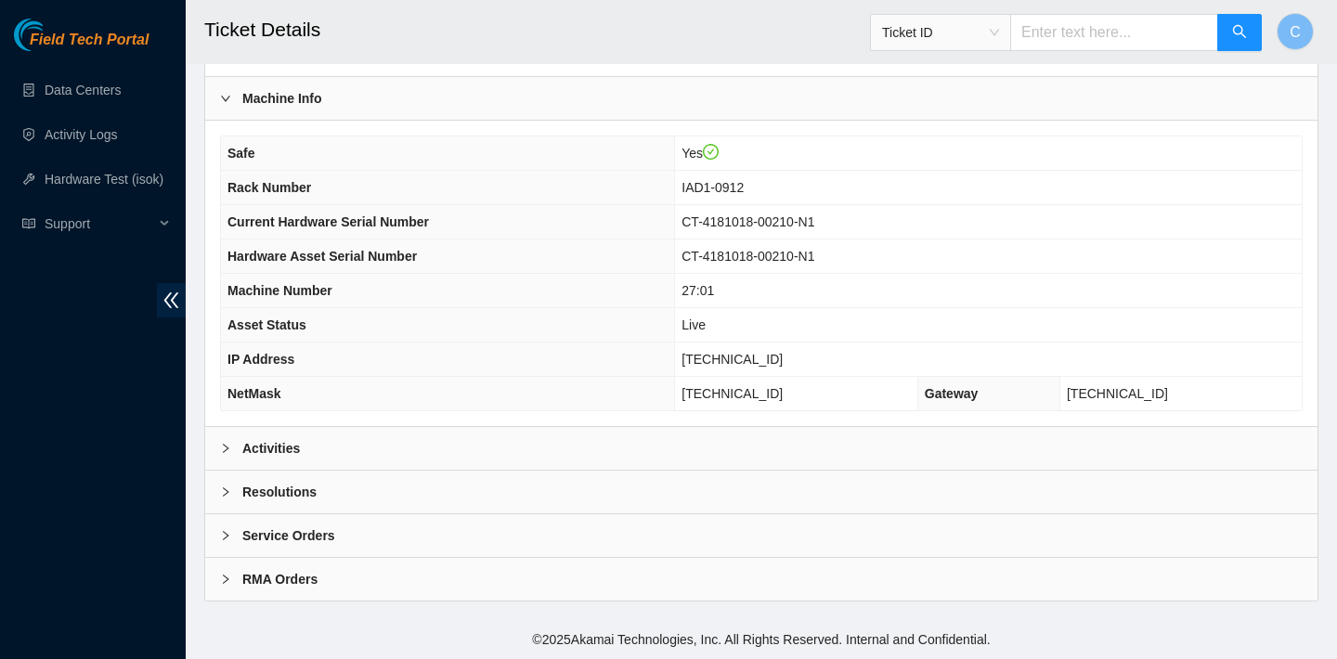
click at [751, 459] on div "Activities" at bounding box center [761, 448] width 1112 height 43
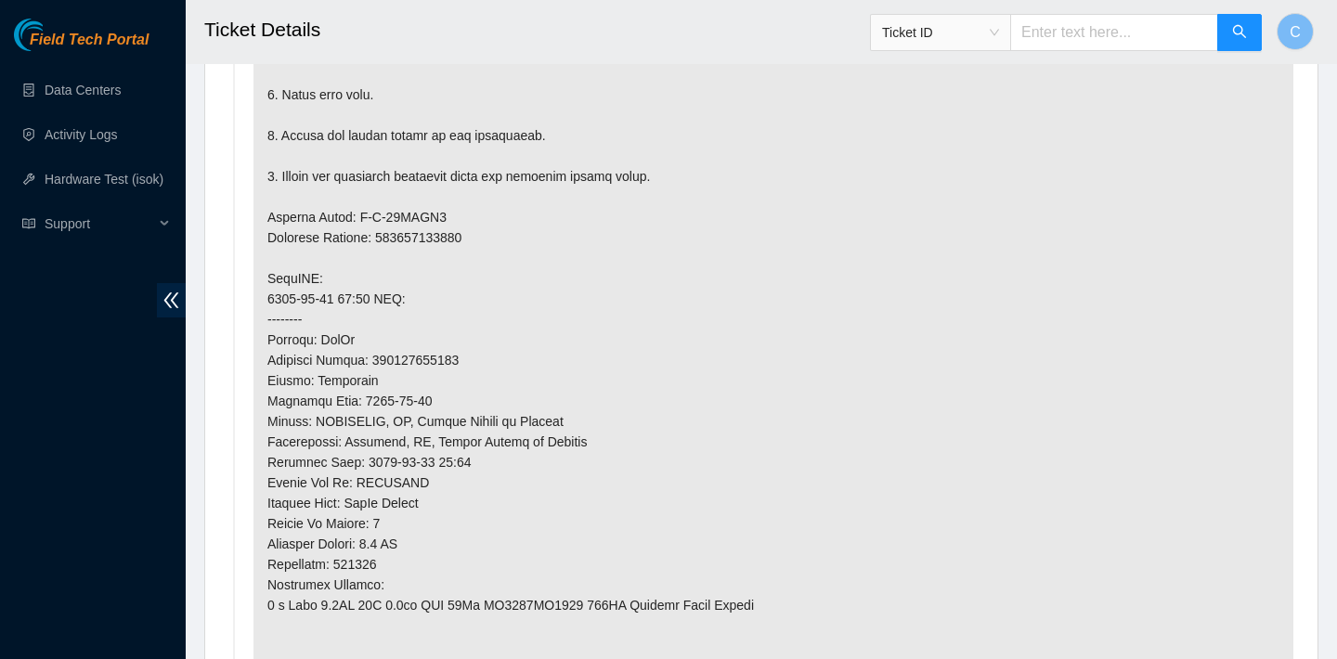
scroll to position [1394, 0]
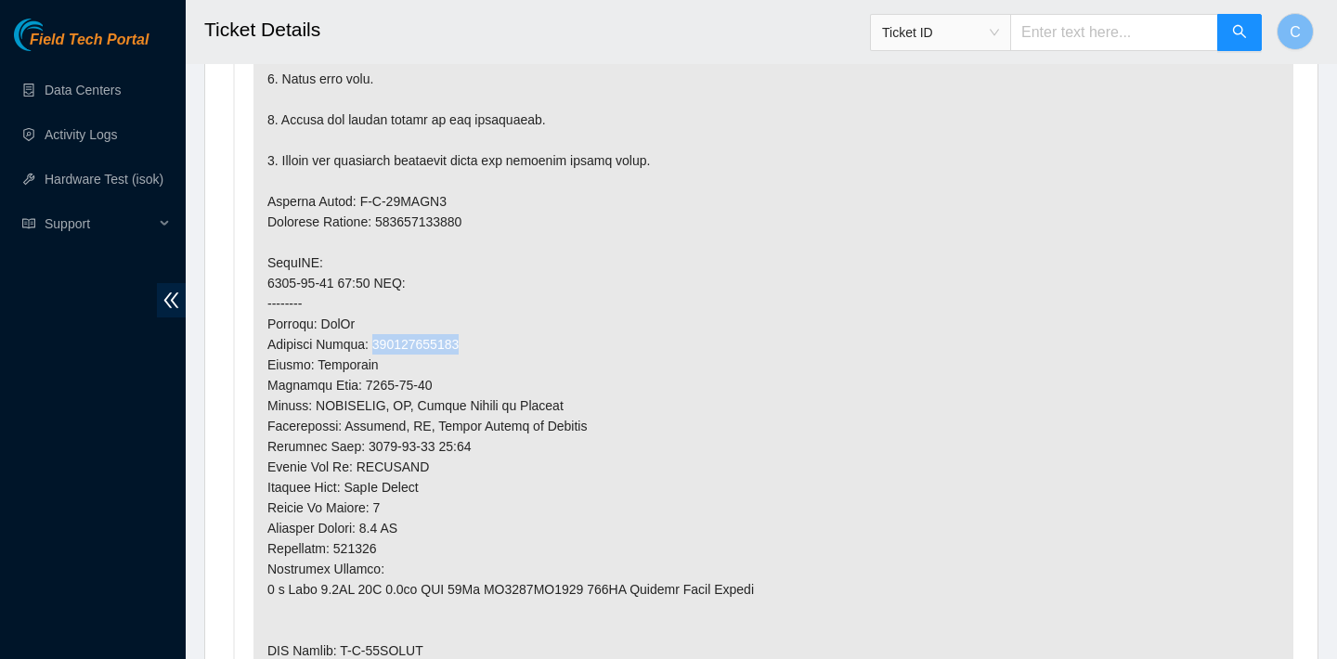
drag, startPoint x: 475, startPoint y: 345, endPoint x: 379, endPoint y: 343, distance: 96.6
click at [379, 343] on p at bounding box center [773, 252] width 1040 height 1049
copy p "473665214208"
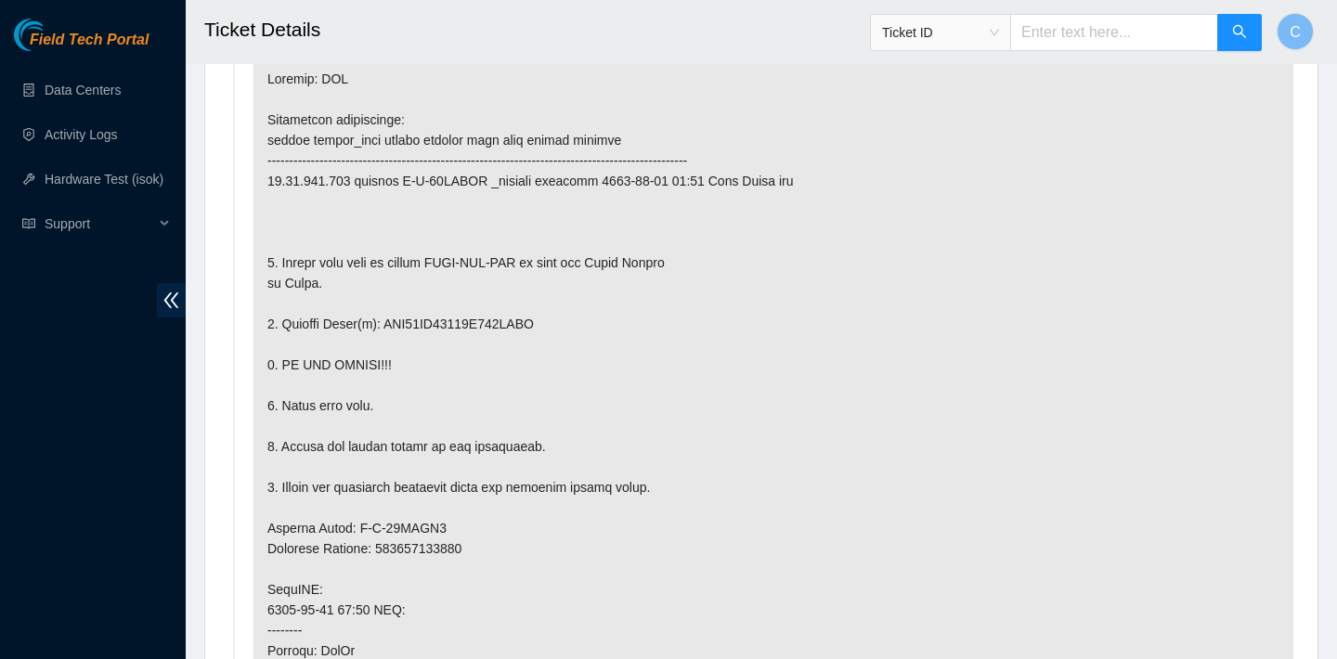
scroll to position [1067, 0]
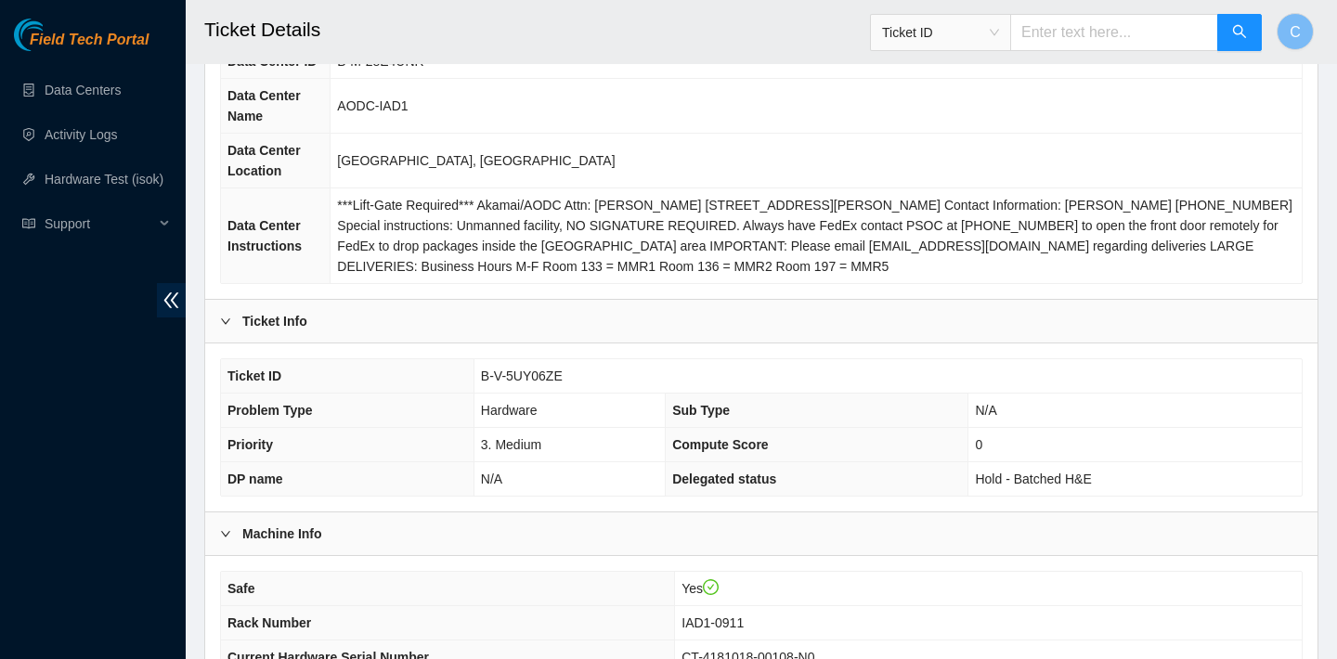
scroll to position [601, 0]
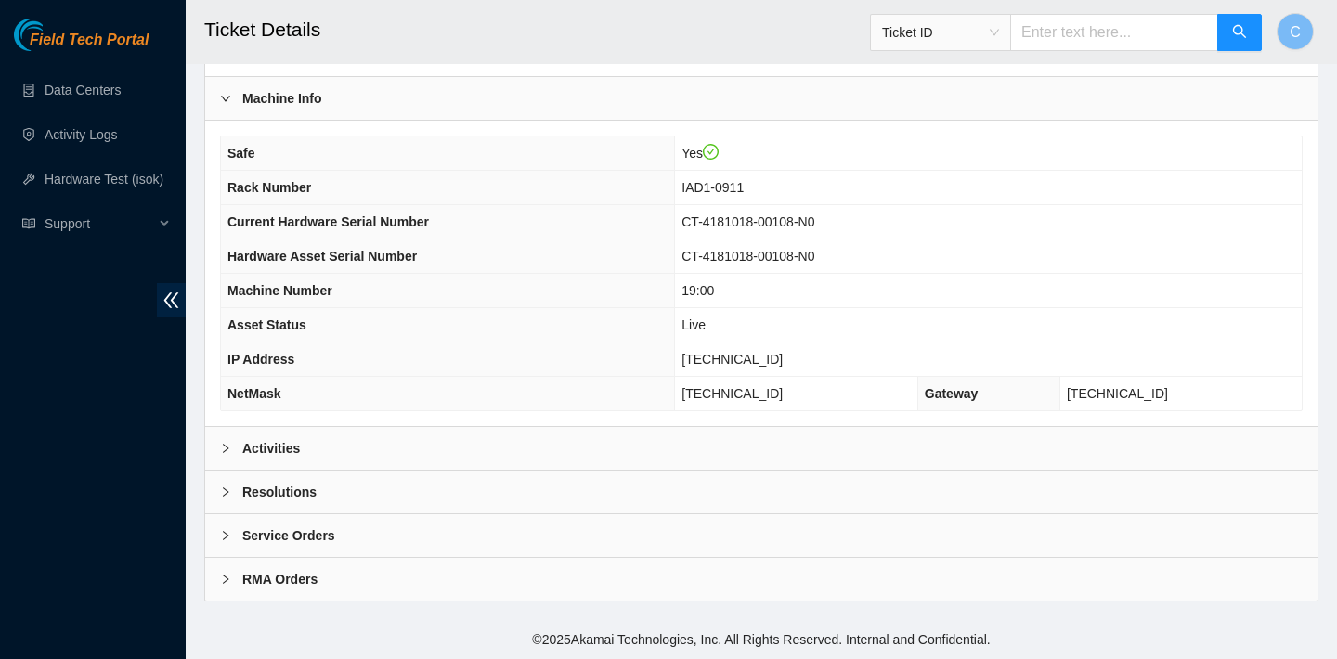
click at [768, 440] on div "Activities" at bounding box center [761, 448] width 1112 height 43
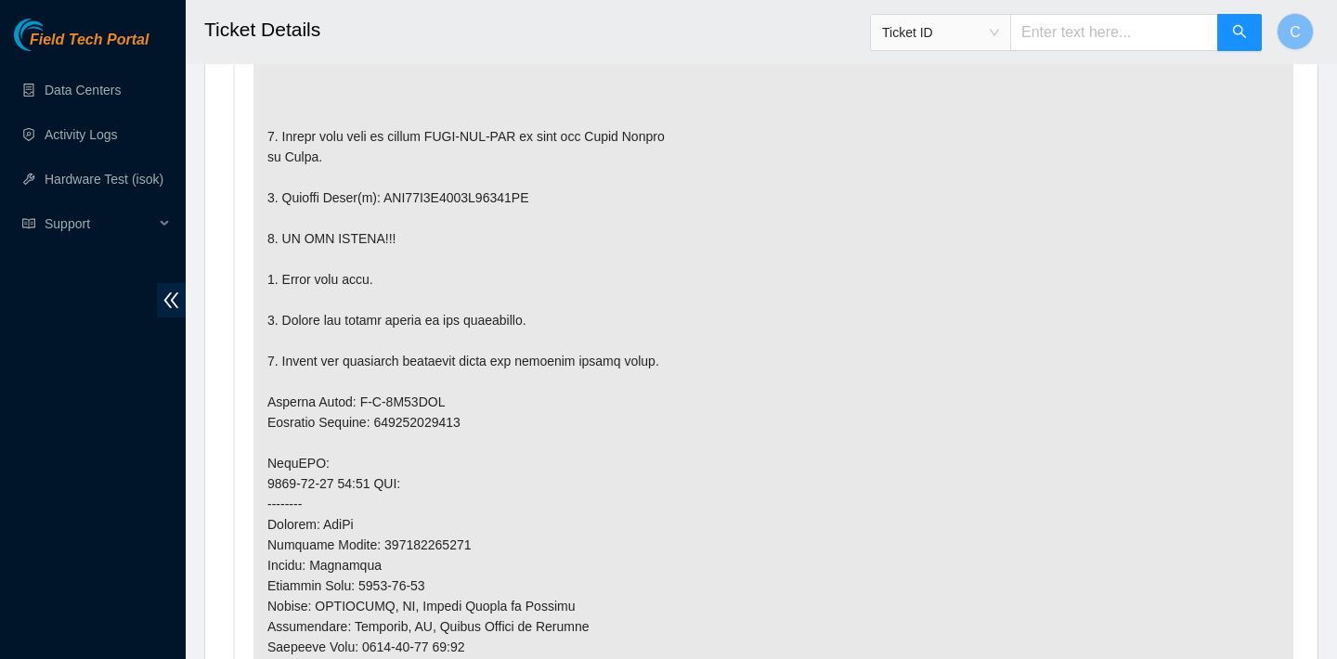
scroll to position [1237, 0]
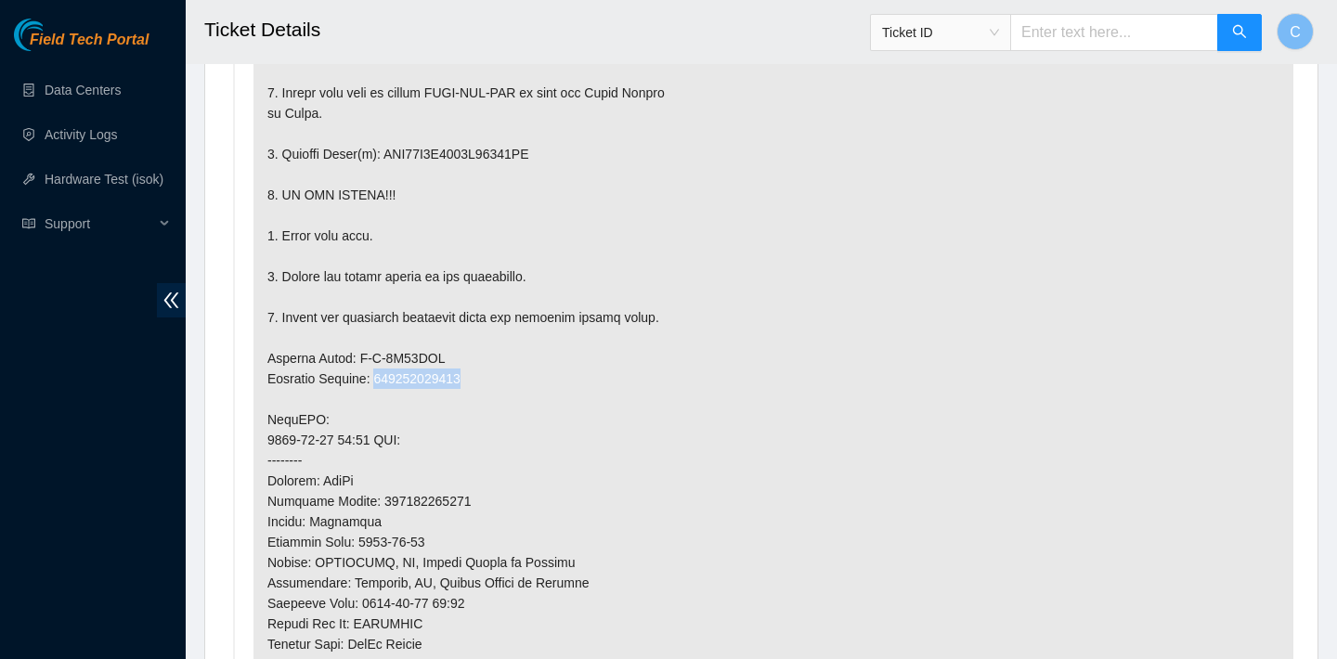
drag, startPoint x: 483, startPoint y: 376, endPoint x: 385, endPoint y: 376, distance: 97.5
click at [385, 376] on p at bounding box center [773, 409] width 1040 height 1049
copy p "473665216130"
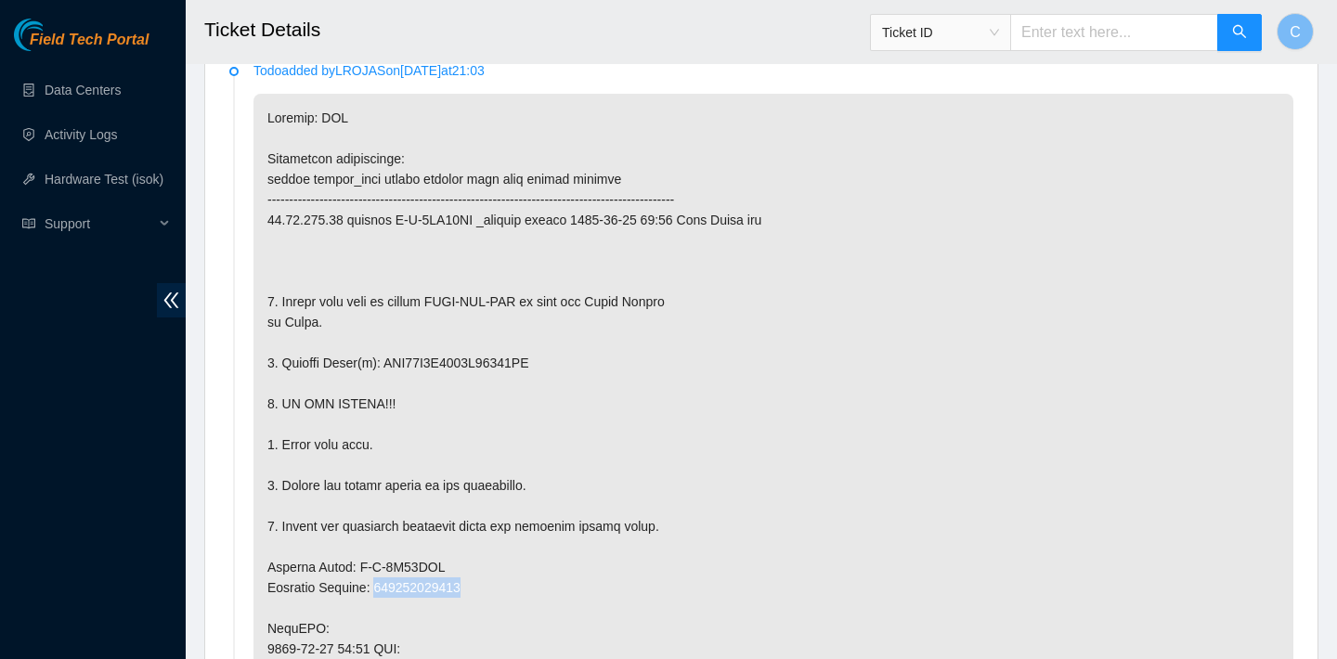
scroll to position [1088, 0]
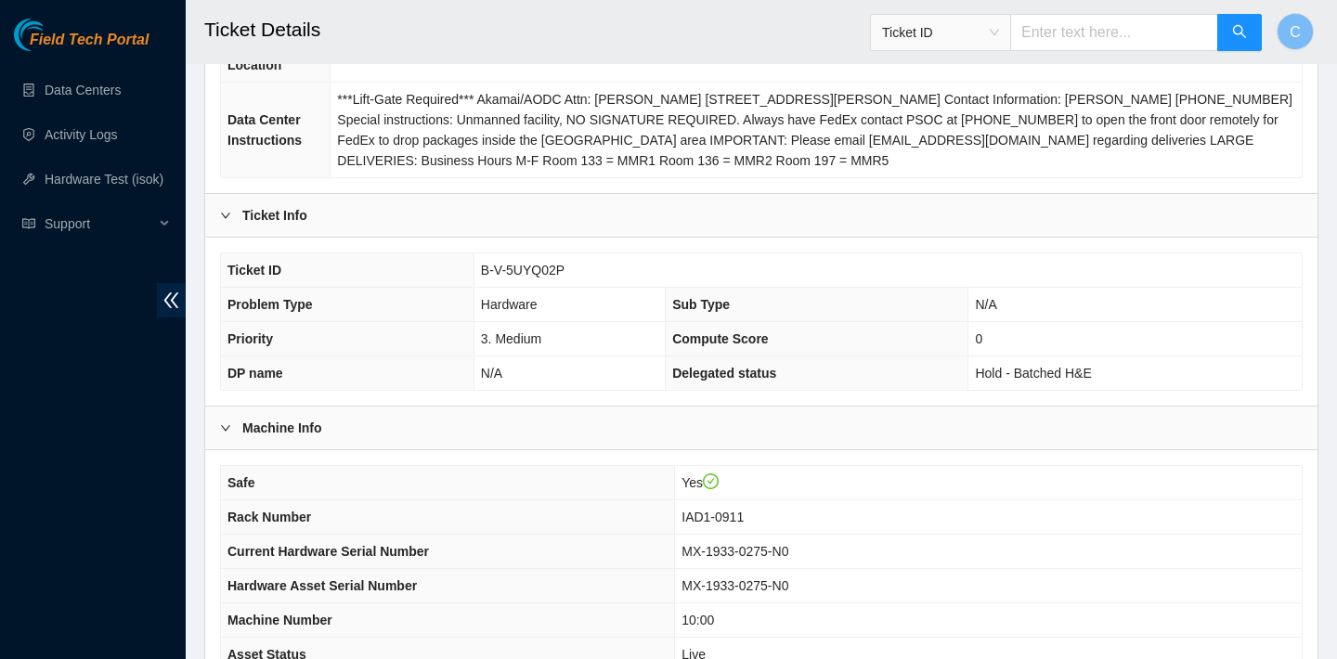
scroll to position [601, 0]
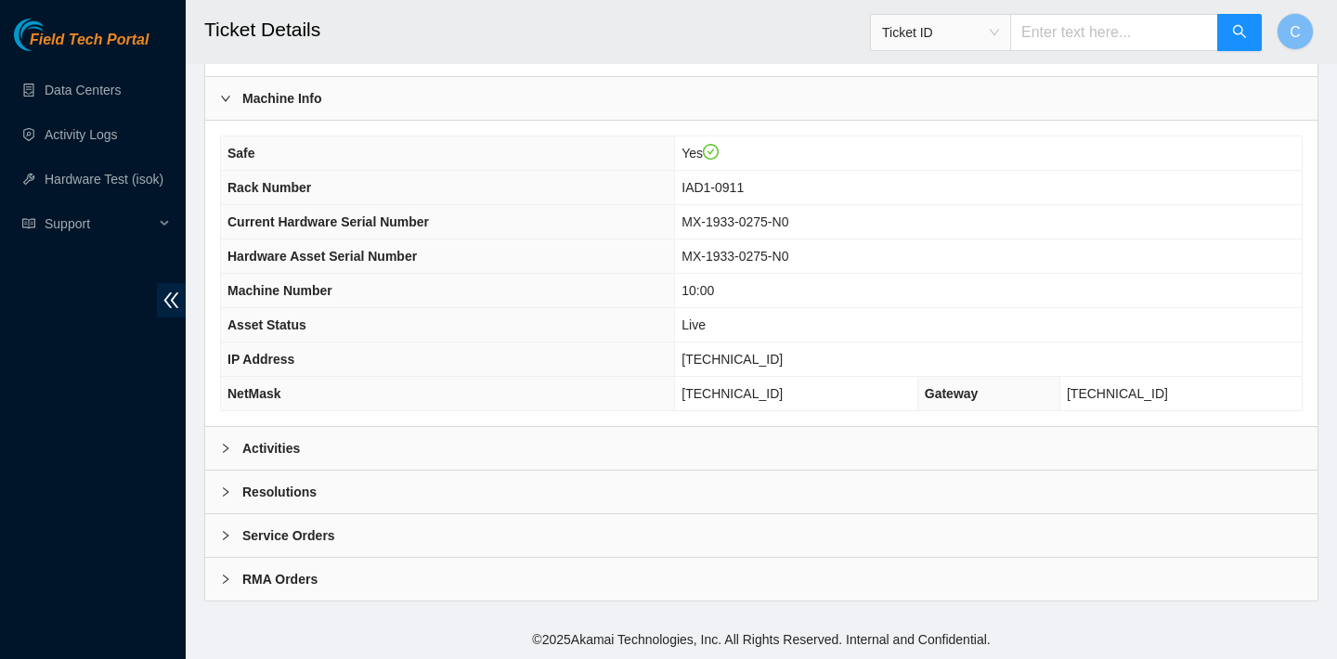
click at [663, 432] on div "Activities" at bounding box center [761, 448] width 1112 height 43
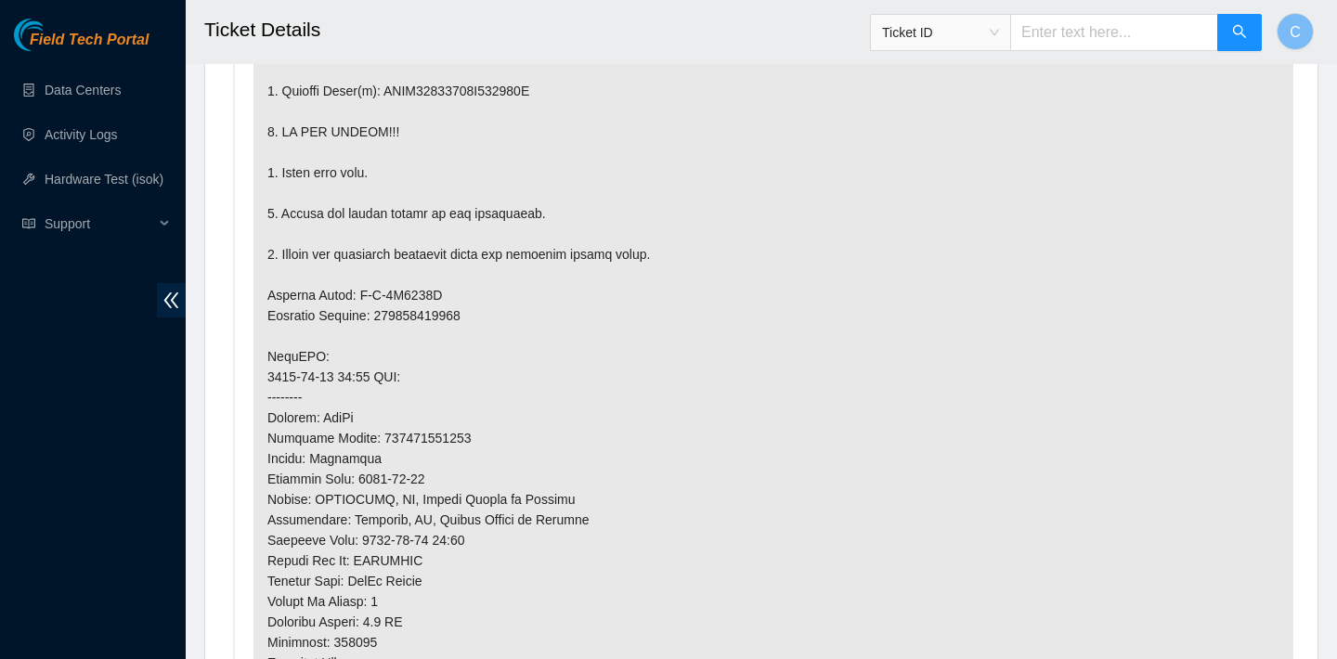
scroll to position [1309, 0]
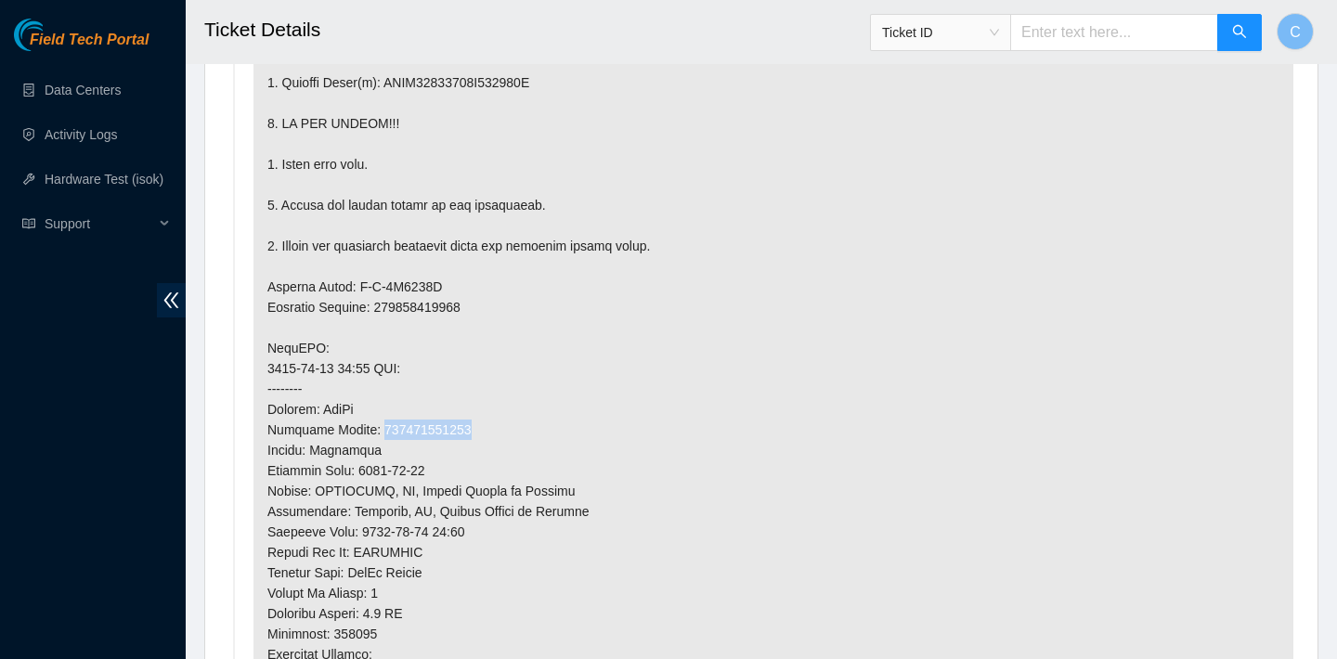
drag, startPoint x: 475, startPoint y: 420, endPoint x: 380, endPoint y: 420, distance: 95.6
click at [380, 420] on p at bounding box center [773, 337] width 1040 height 1049
copy p "473665215947"
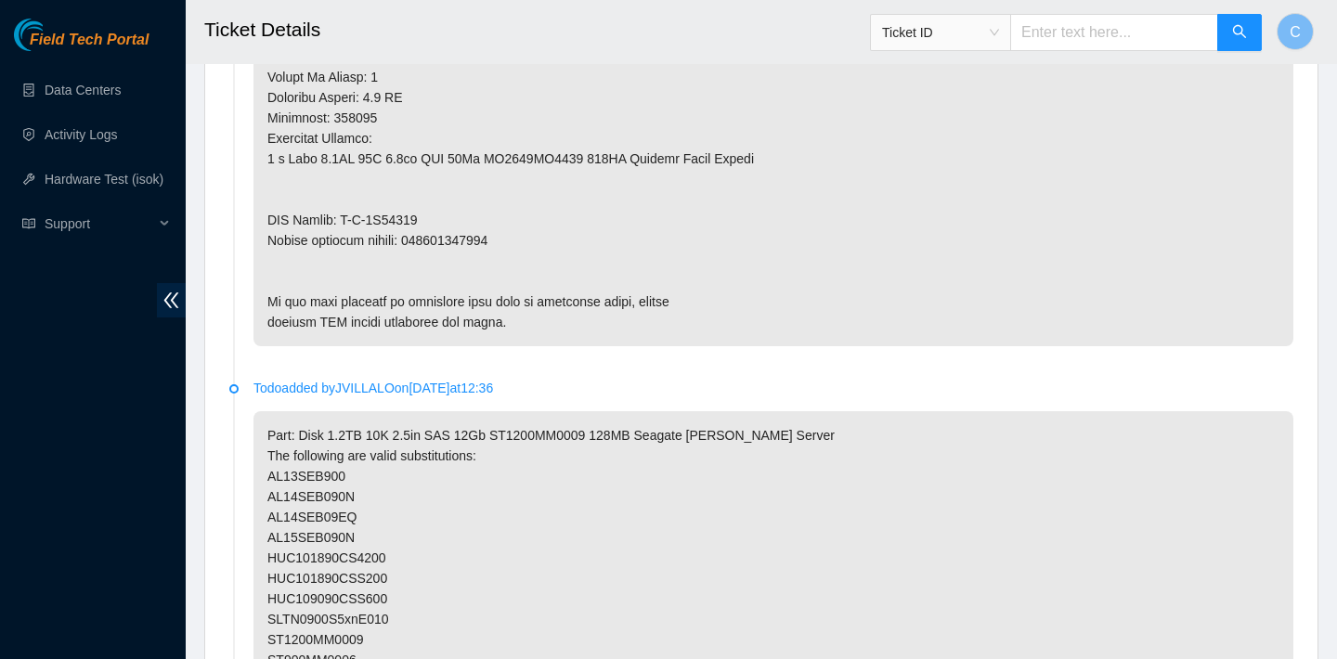
scroll to position [979, 0]
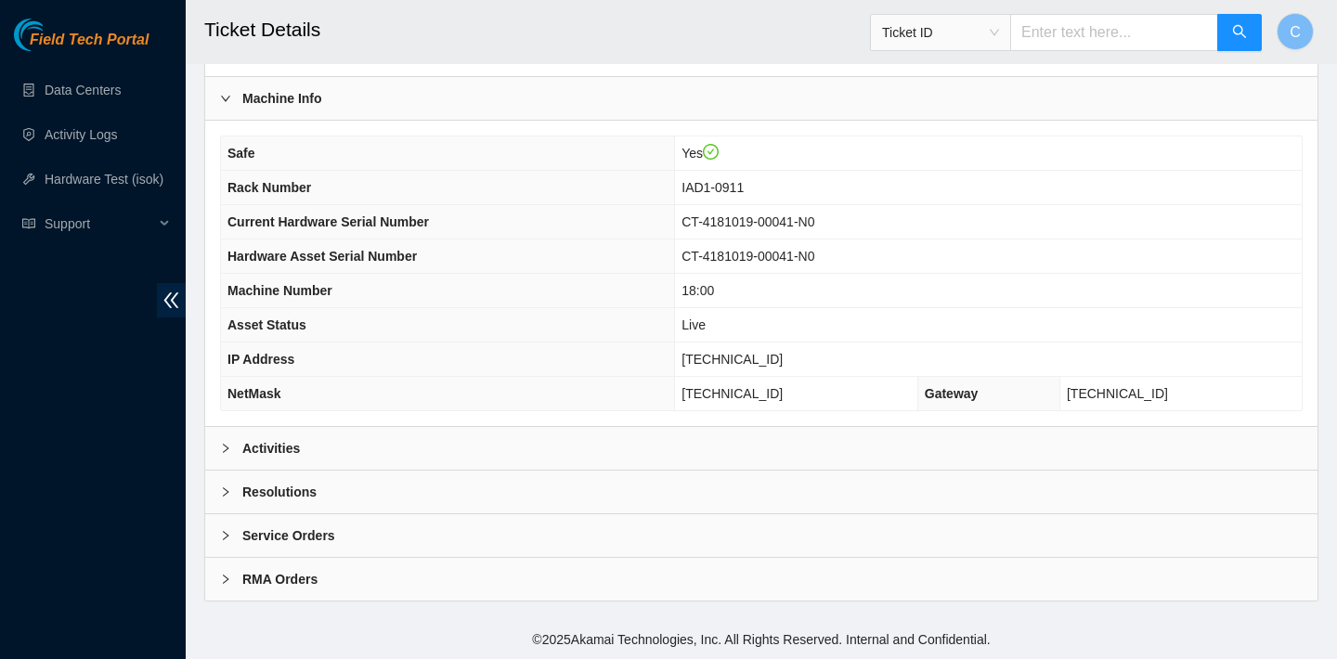
click at [695, 444] on div "Activities" at bounding box center [761, 448] width 1112 height 43
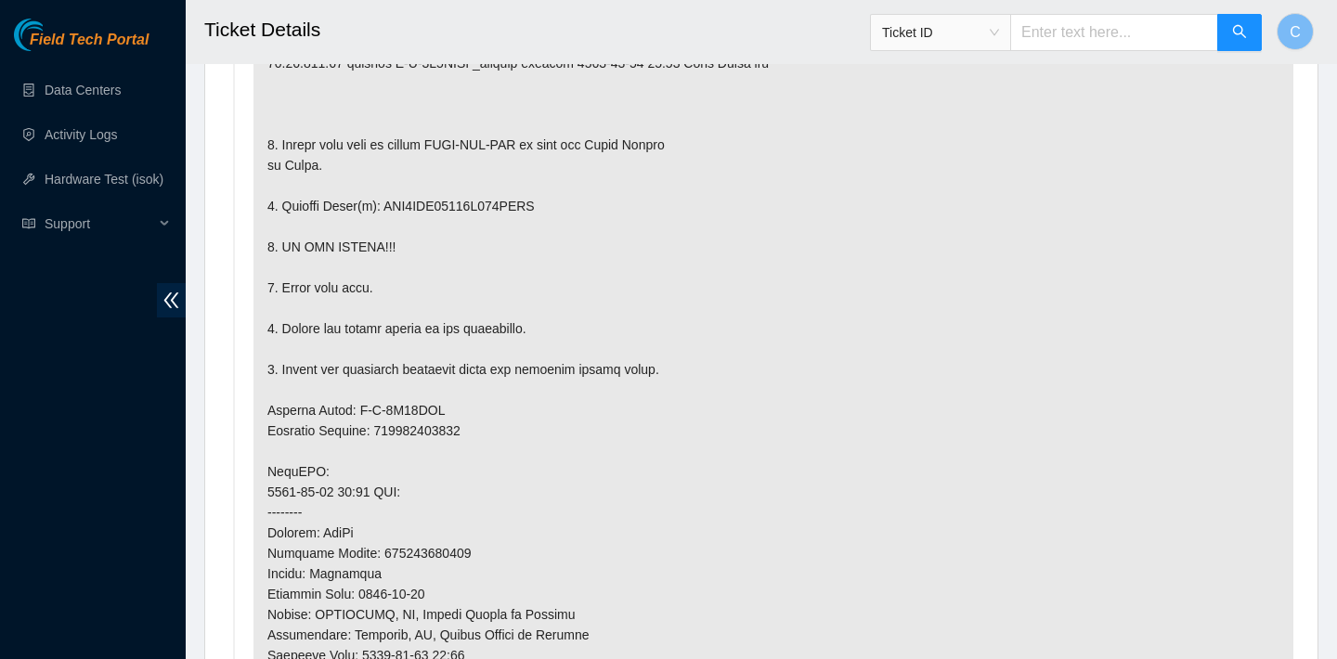
scroll to position [1362, 0]
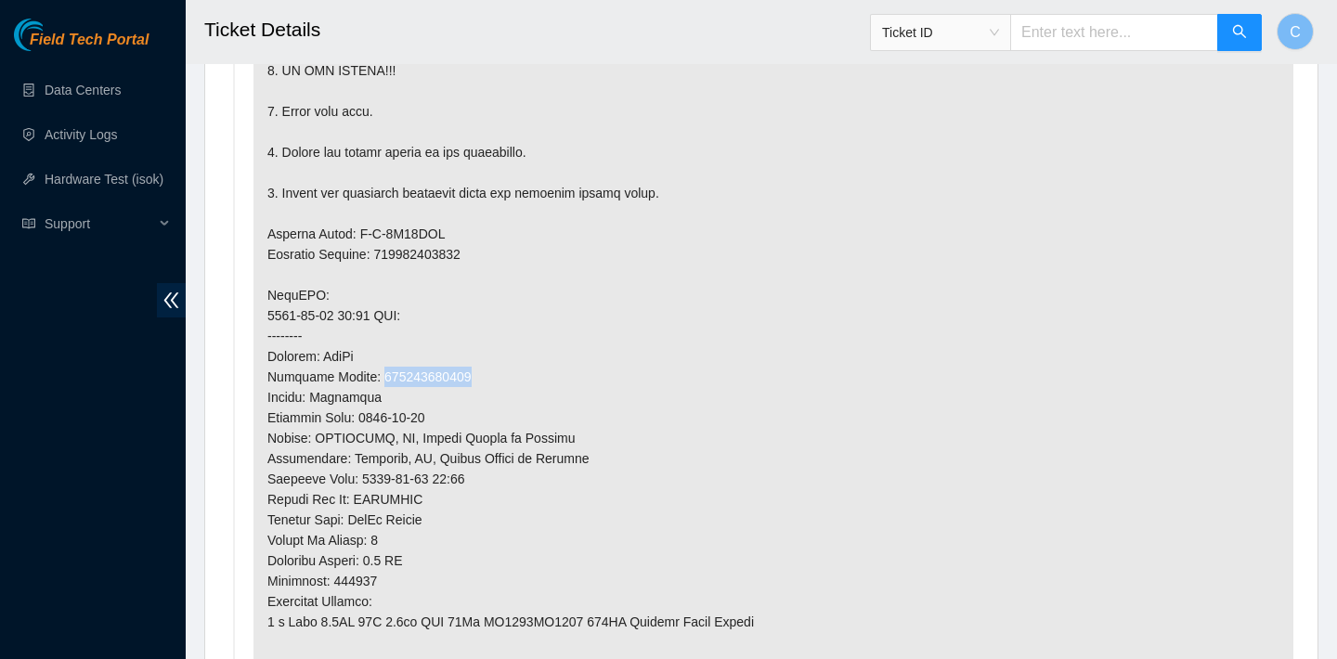
drag, startPoint x: 475, startPoint y: 378, endPoint x: 378, endPoint y: 374, distance: 97.5
click at [378, 374] on p at bounding box center [773, 284] width 1040 height 1049
copy p "473665216255"
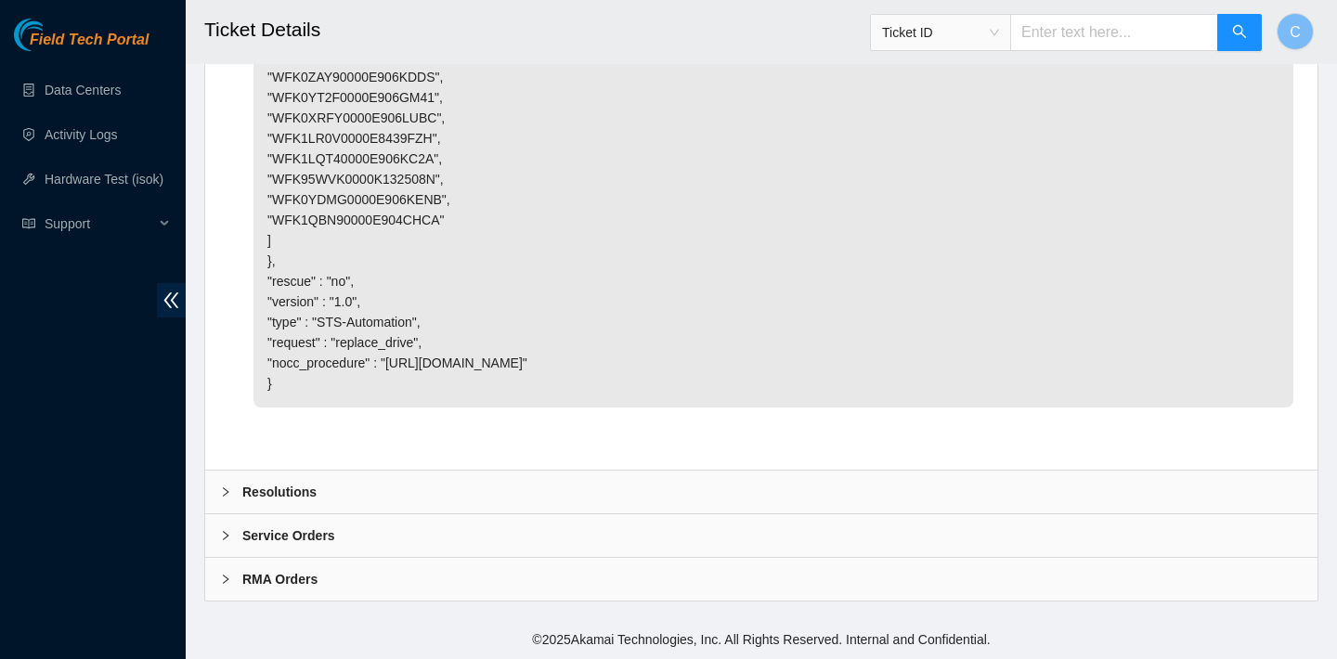
scroll to position [5505, 0]
click at [710, 492] on div "Resolutions" at bounding box center [761, 492] width 1112 height 43
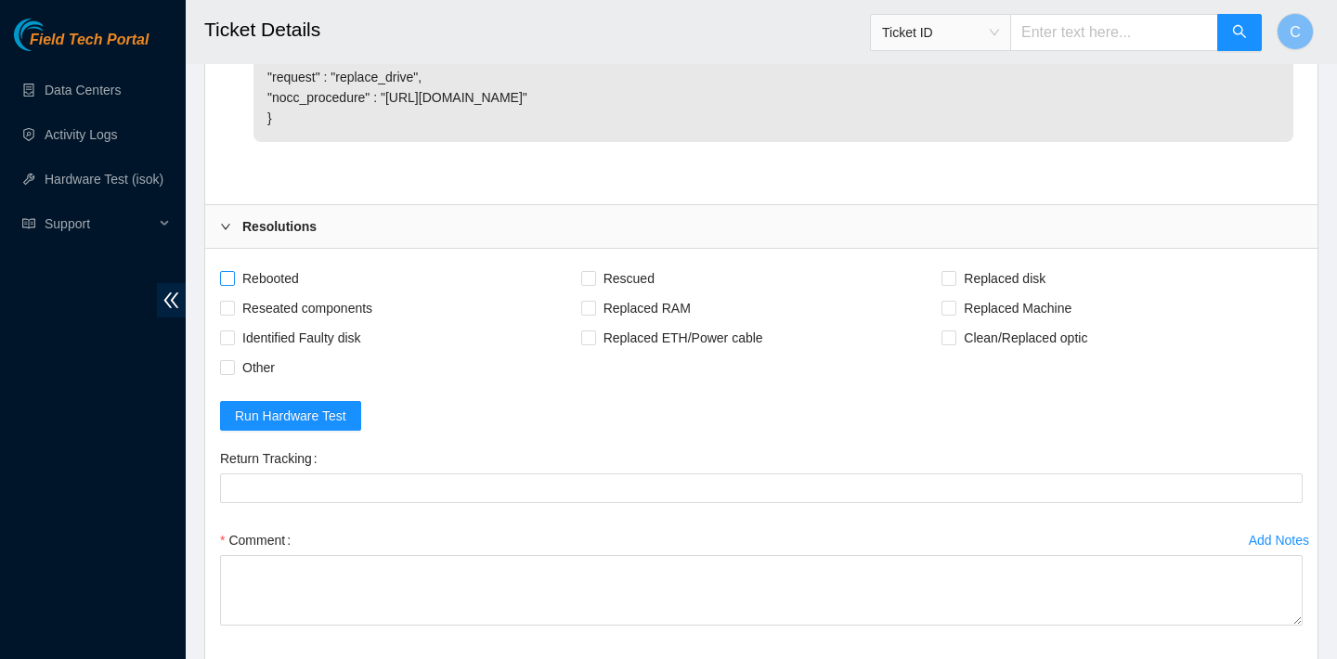
click at [286, 293] on span "Rebooted" at bounding box center [270, 279] width 71 height 30
click at [233, 284] on input "Rebooted" at bounding box center [226, 277] width 13 height 13
checkbox input "true"
click at [950, 284] on input "Replaced disk" at bounding box center [947, 277] width 13 height 13
checkbox input "true"
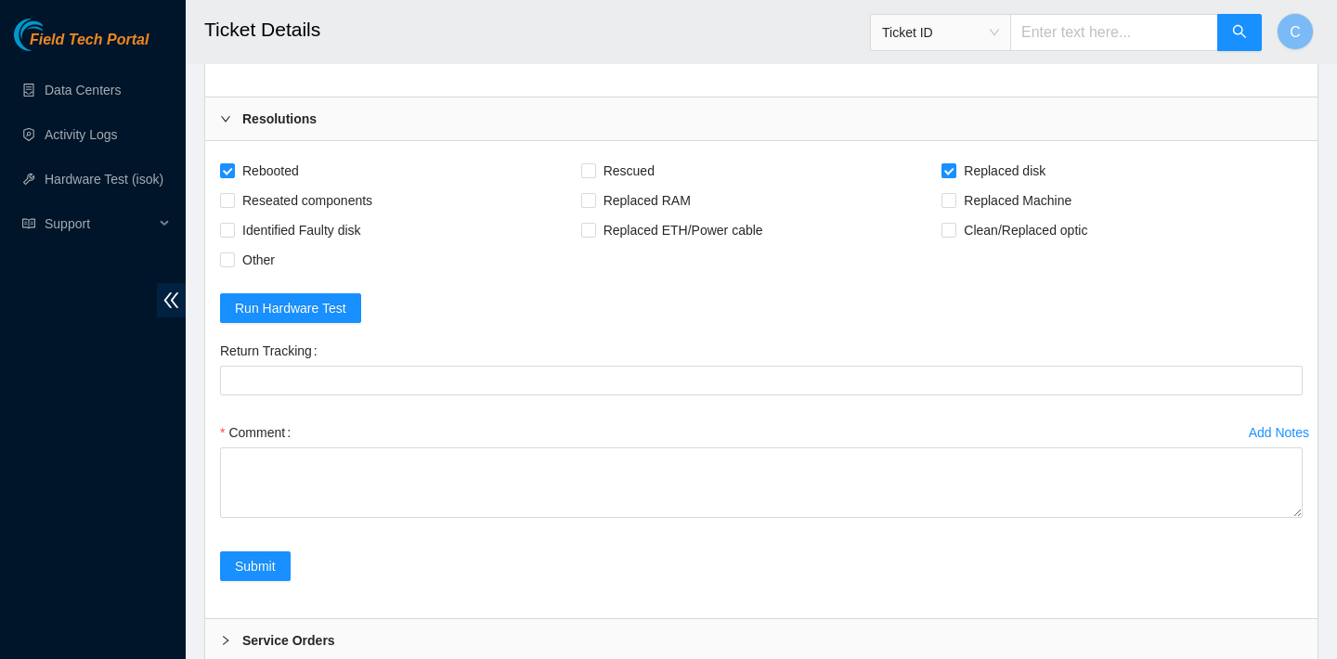
scroll to position [5906, 0]
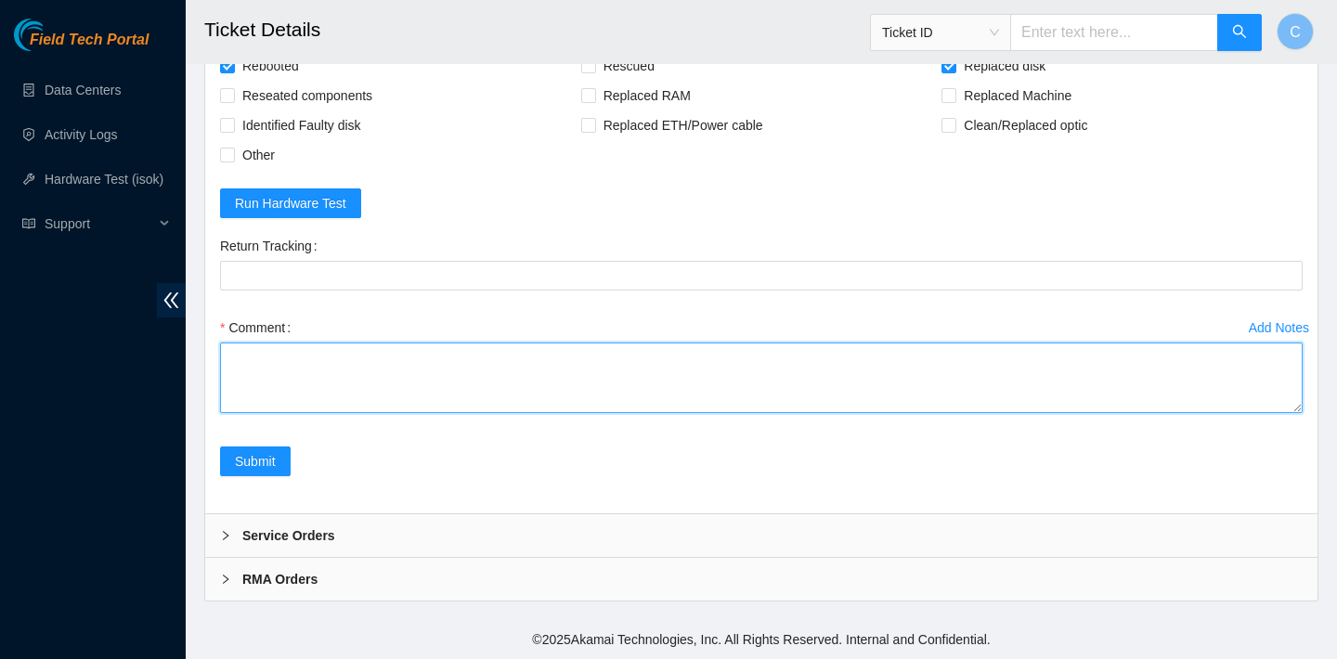
click at [462, 413] on textarea "Comment" at bounding box center [761, 378] width 1082 height 71
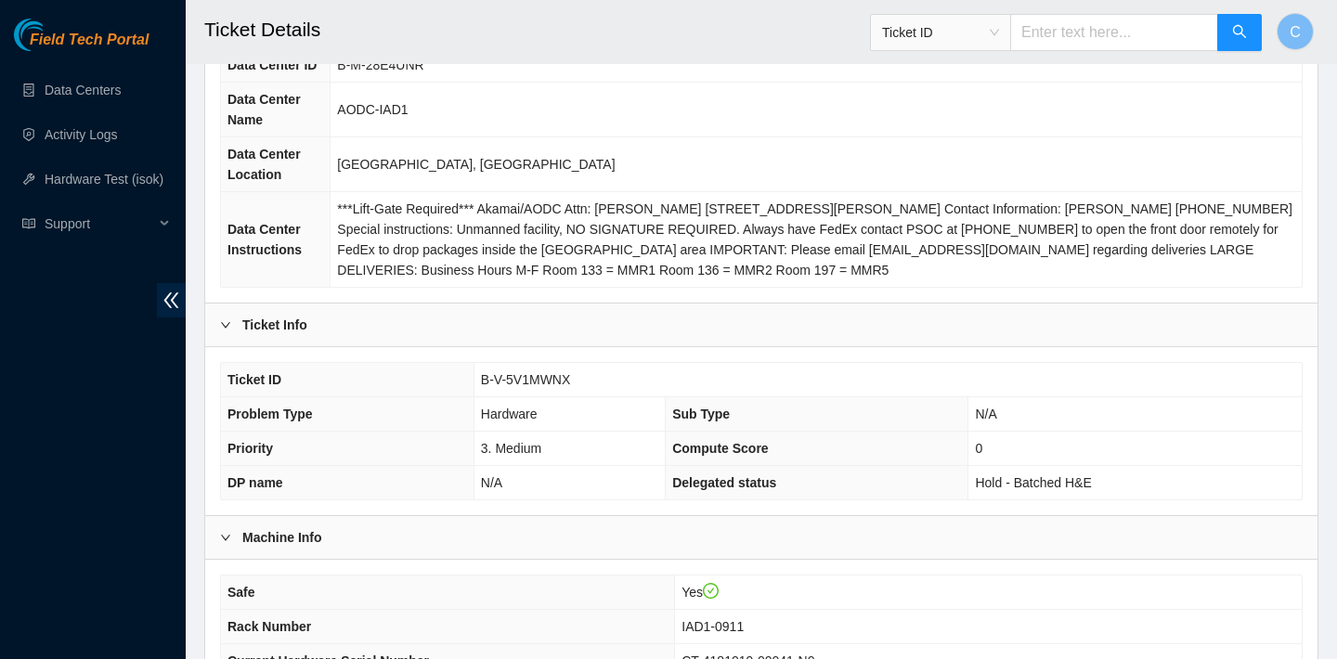
scroll to position [387, 0]
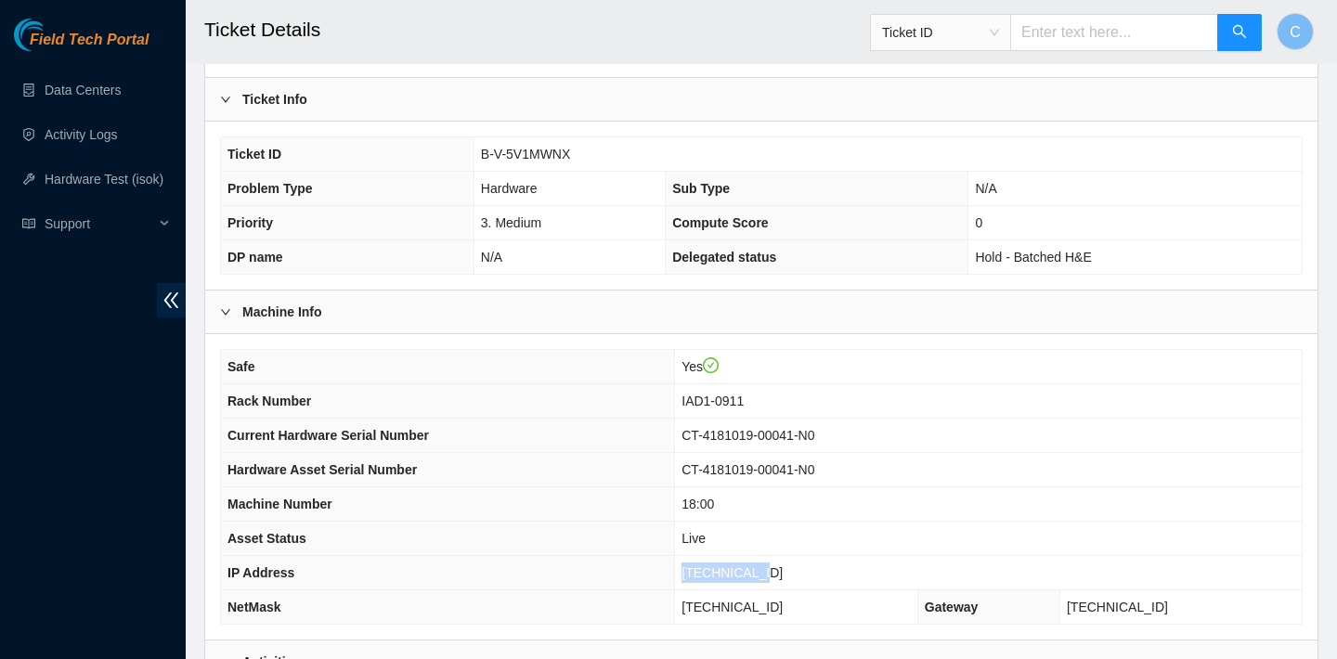
drag, startPoint x: 794, startPoint y: 566, endPoint x: 710, endPoint y: 565, distance: 83.6
click at [710, 565] on td "23.76.147.36" at bounding box center [988, 573] width 627 height 34
copy span "23.76.147.36"
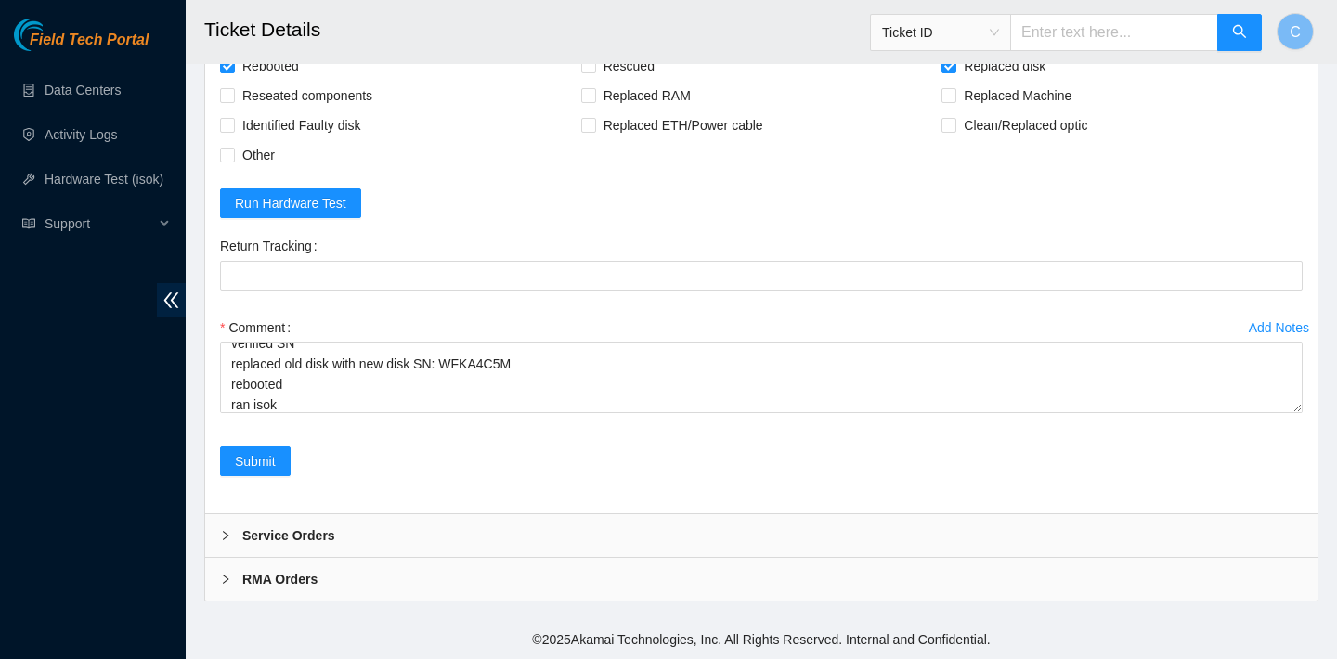
scroll to position [5983, 0]
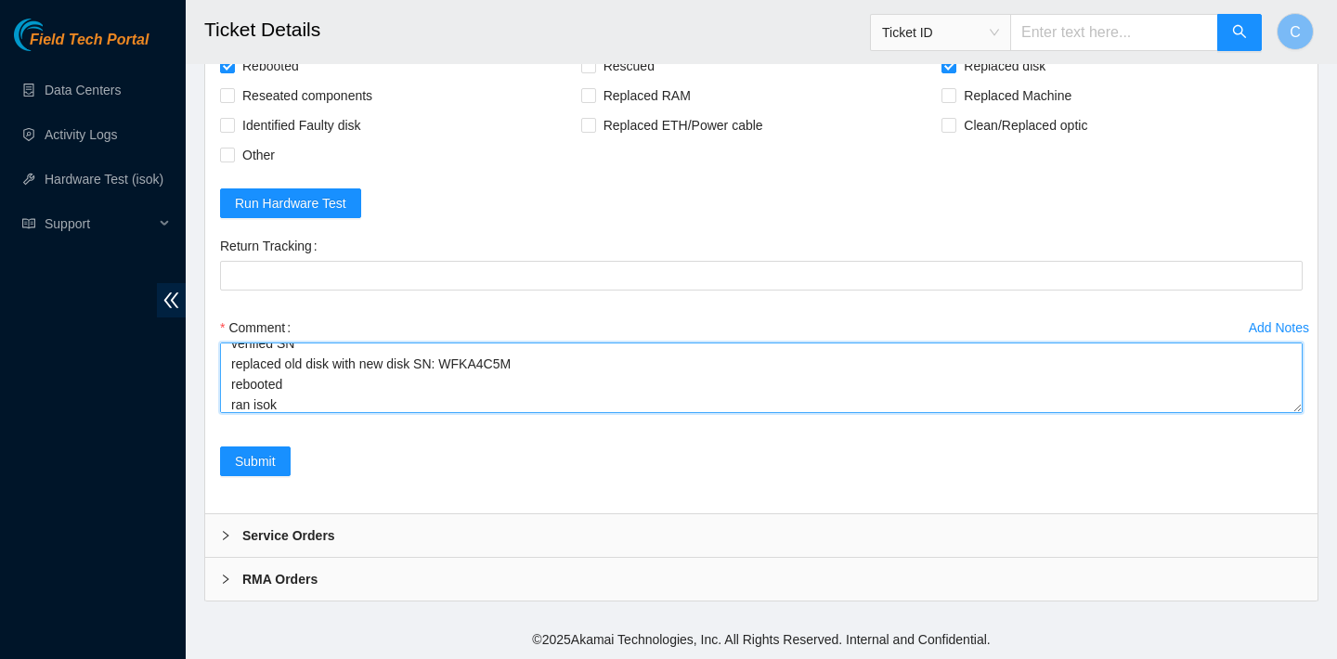
click at [303, 402] on textarea "verified SN replaced old disk with new disk SN: WFKA4C5M rebooted ran isok" at bounding box center [761, 378] width 1082 height 71
paste textarea "23.76.147.37 : failed: unpingable N/A 23.76.147.36 : passed: ok"
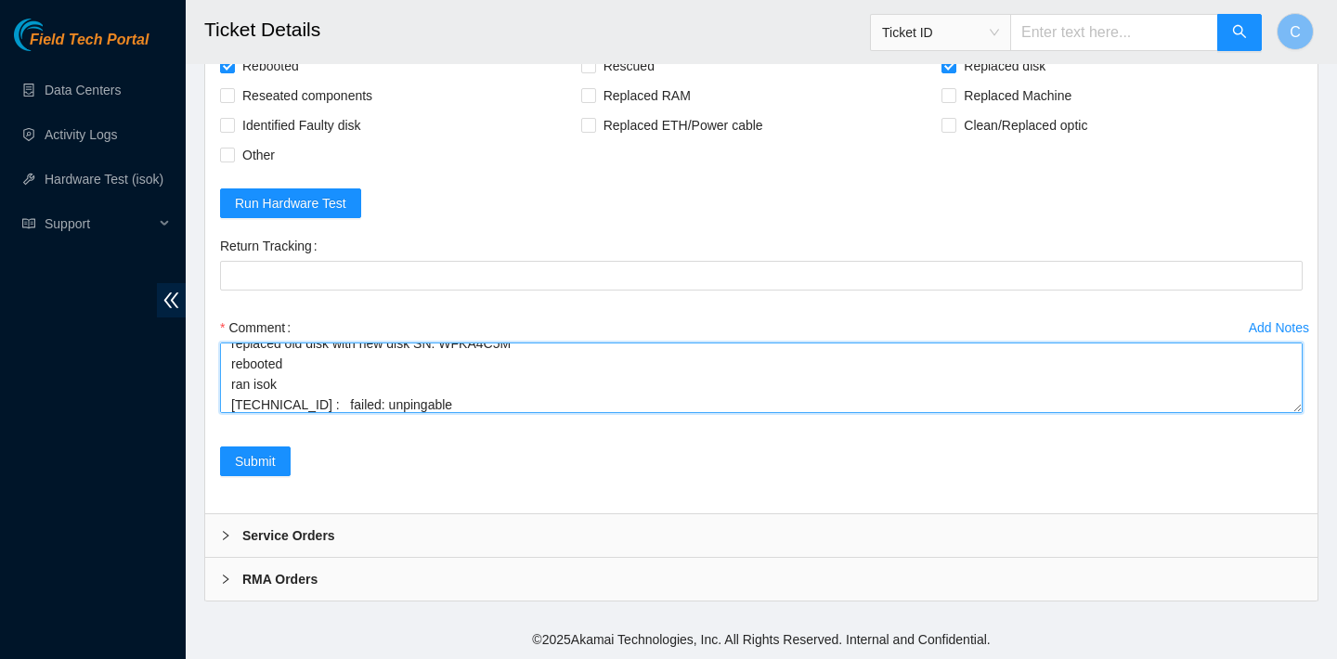
scroll to position [75, 0]
click at [257, 390] on textarea "verified SN replaced old disk with new disk SN: WFKA4C5M rebooted ran isok 23.7…" at bounding box center [761, 378] width 1082 height 71
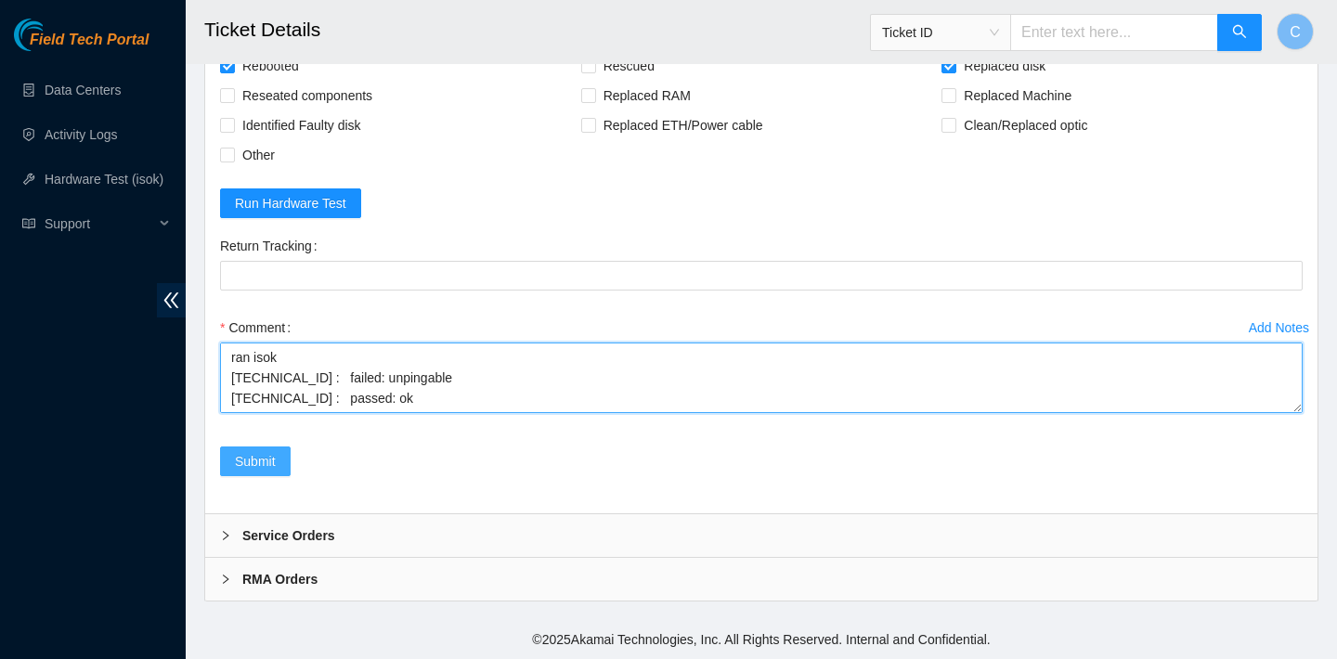
type textarea "verified SN replaced old disk with new disk SN: WFKA4C5M rebooted ran isok 23.7…"
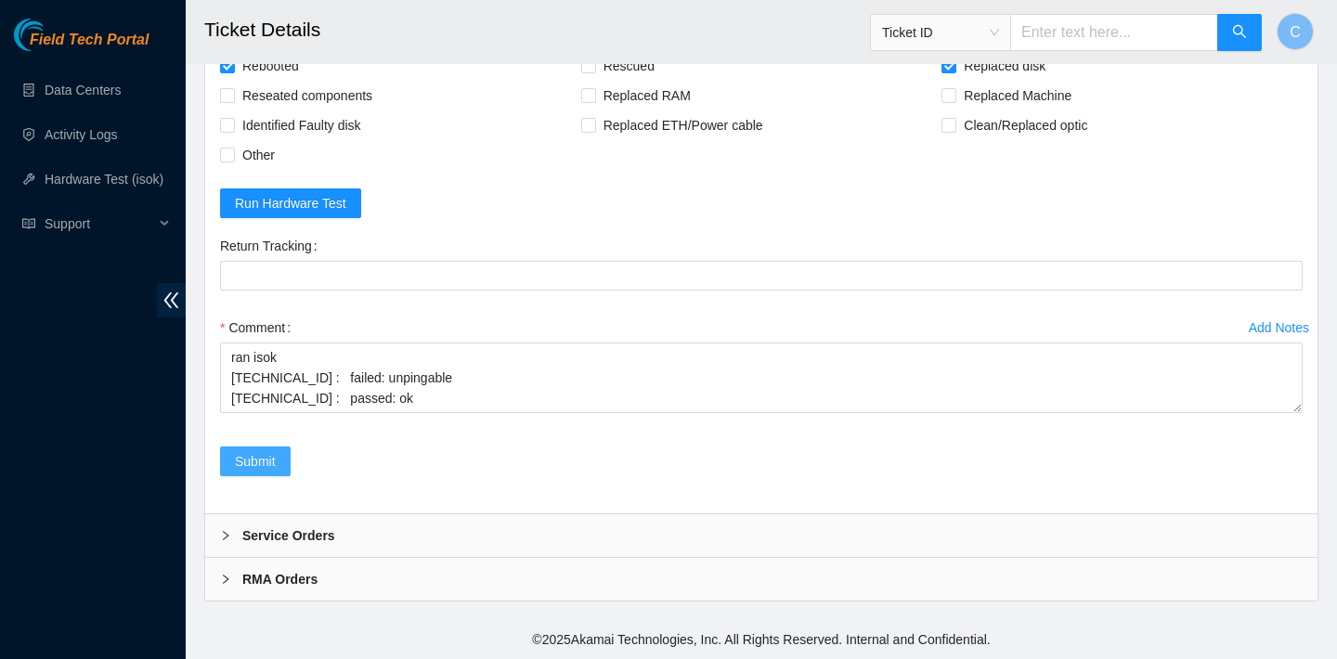
click at [272, 457] on span "Submit" at bounding box center [255, 461] width 41 height 20
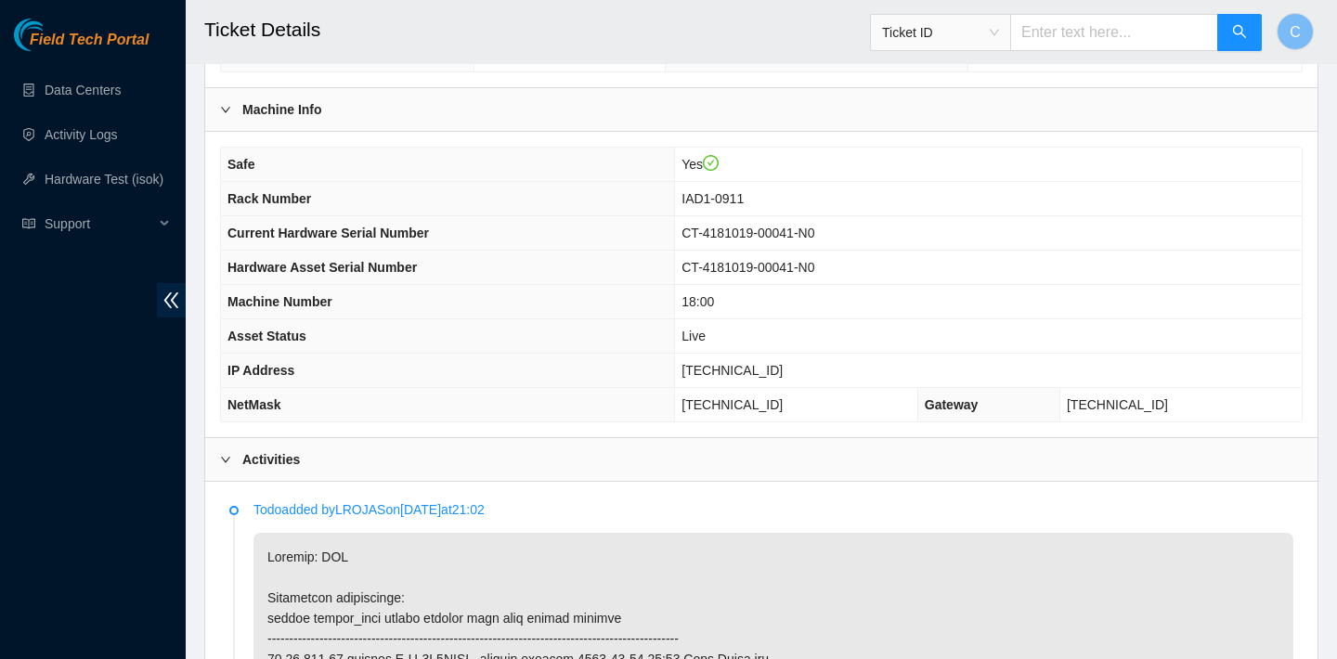
scroll to position [0, 0]
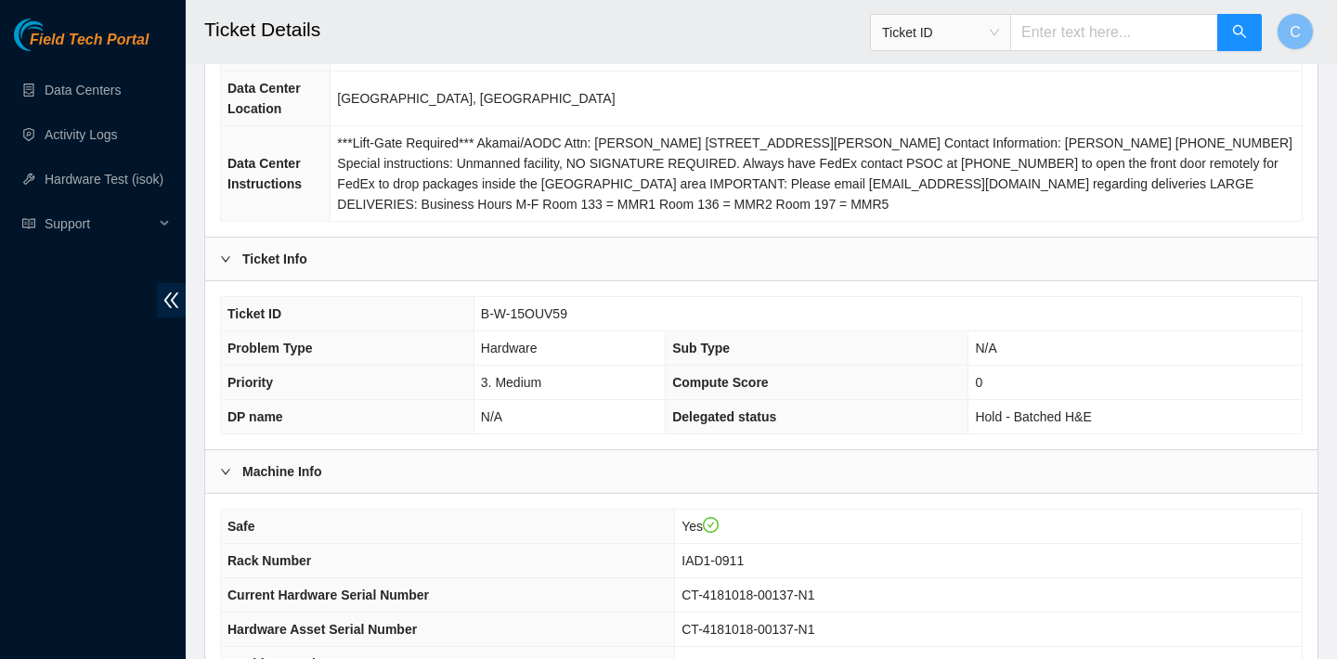
scroll to position [601, 0]
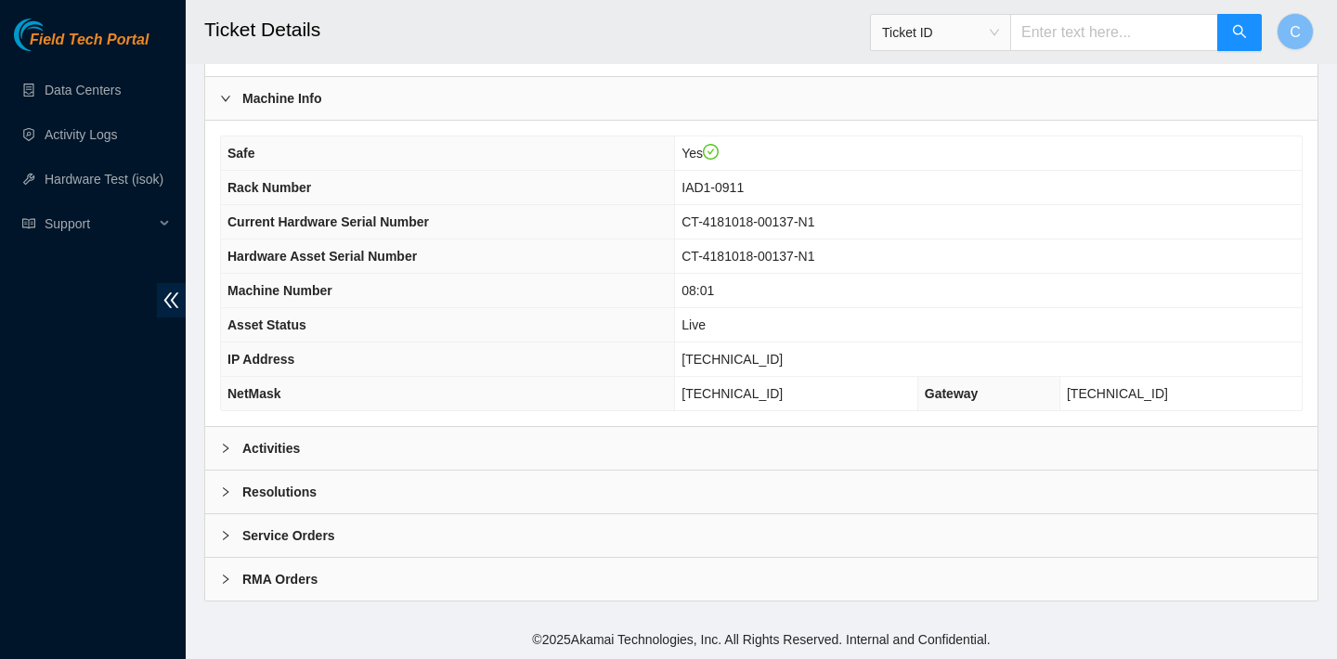
click at [537, 439] on div "Activities" at bounding box center [761, 448] width 1112 height 43
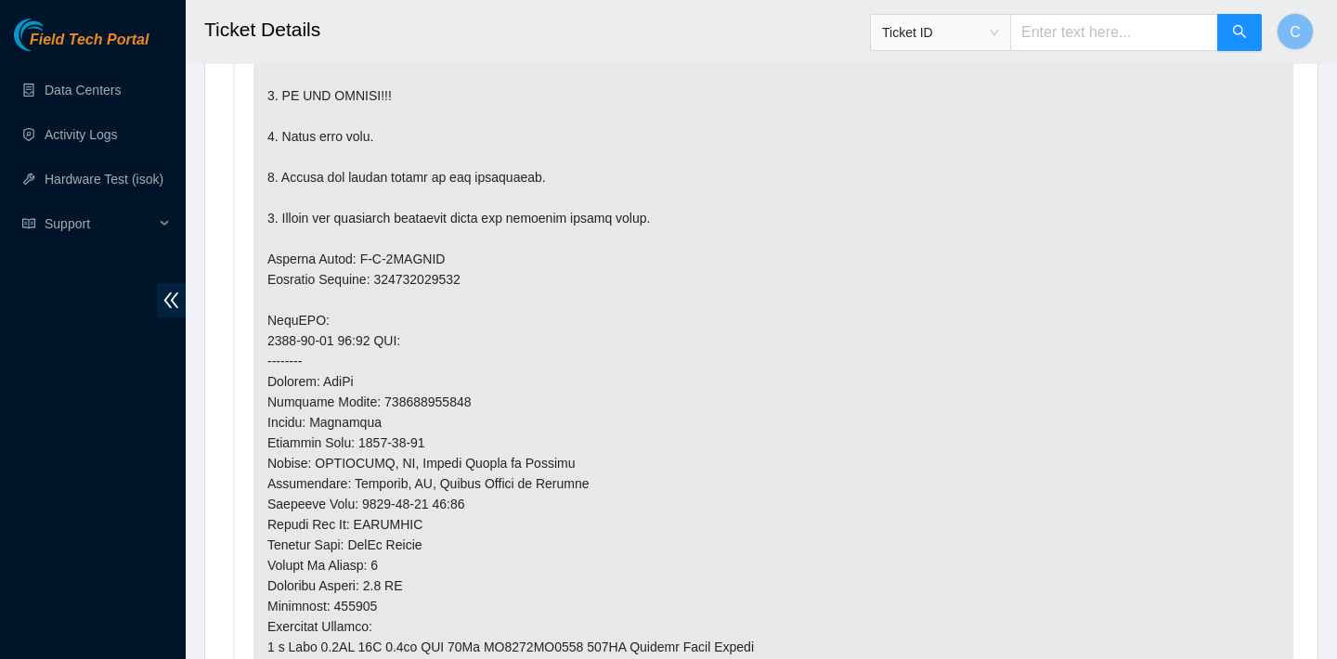
scroll to position [1357, 0]
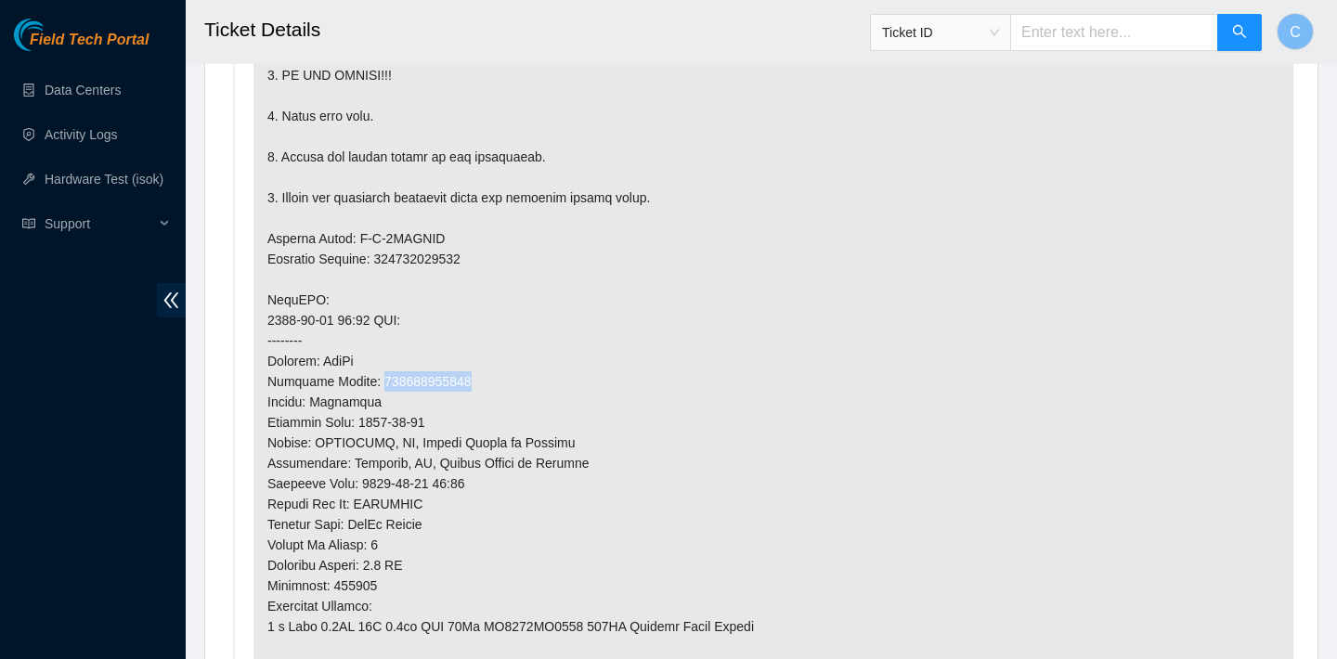
drag, startPoint x: 478, startPoint y: 381, endPoint x: 381, endPoint y: 380, distance: 97.5
click at [381, 380] on p at bounding box center [773, 289] width 1040 height 1049
copy p "473665215020"
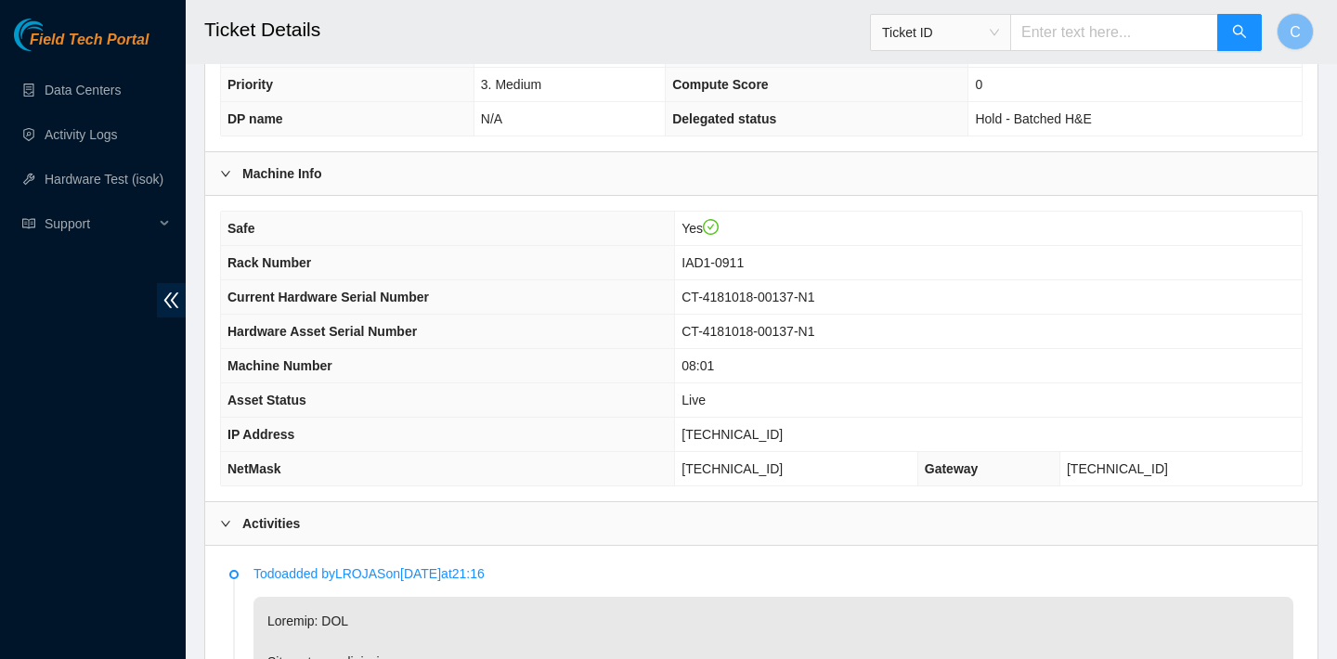
scroll to position [382, 0]
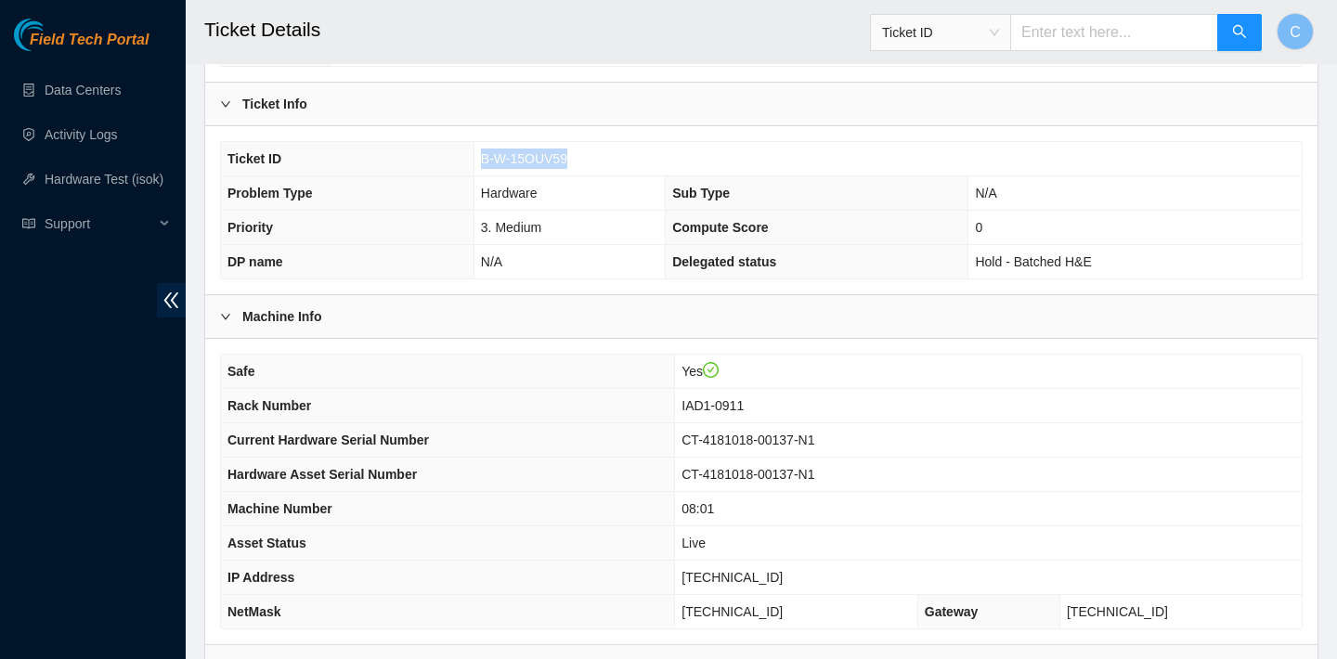
drag, startPoint x: 576, startPoint y: 157, endPoint x: 483, endPoint y: 151, distance: 93.9
click at [483, 151] on td "B-W-15OUV59" at bounding box center [887, 159] width 828 height 34
copy span "B-W-15OUV59"
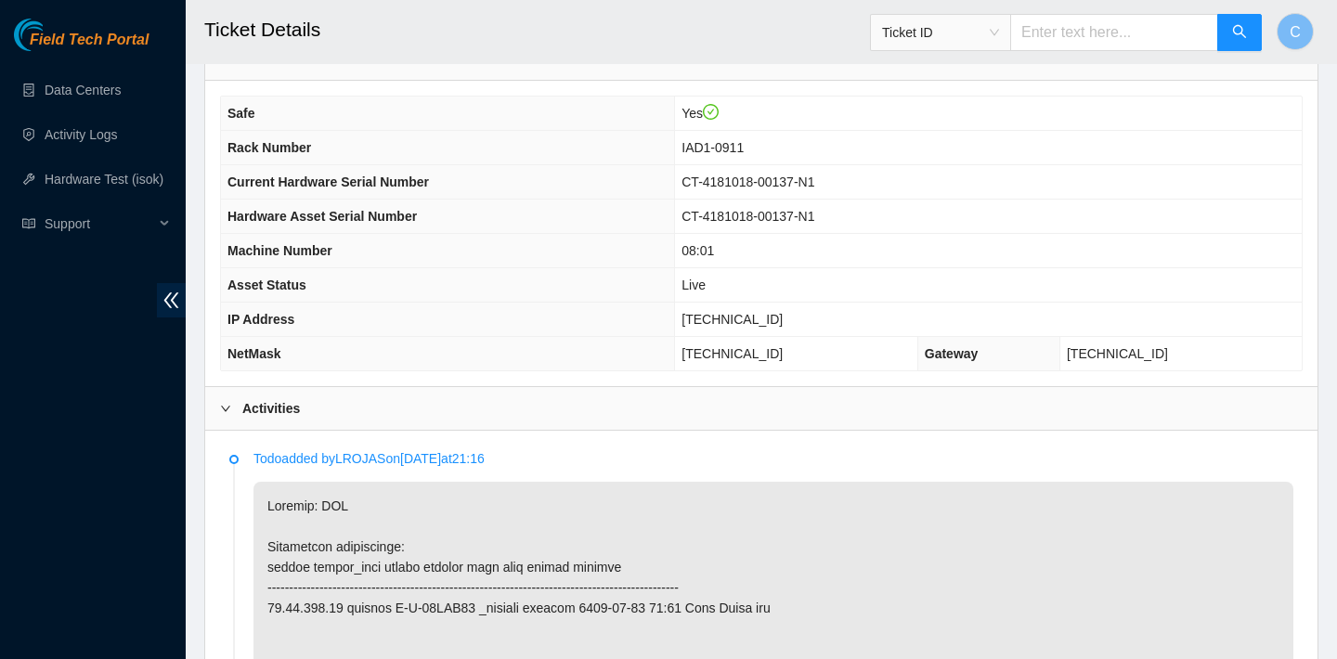
scroll to position [610, 0]
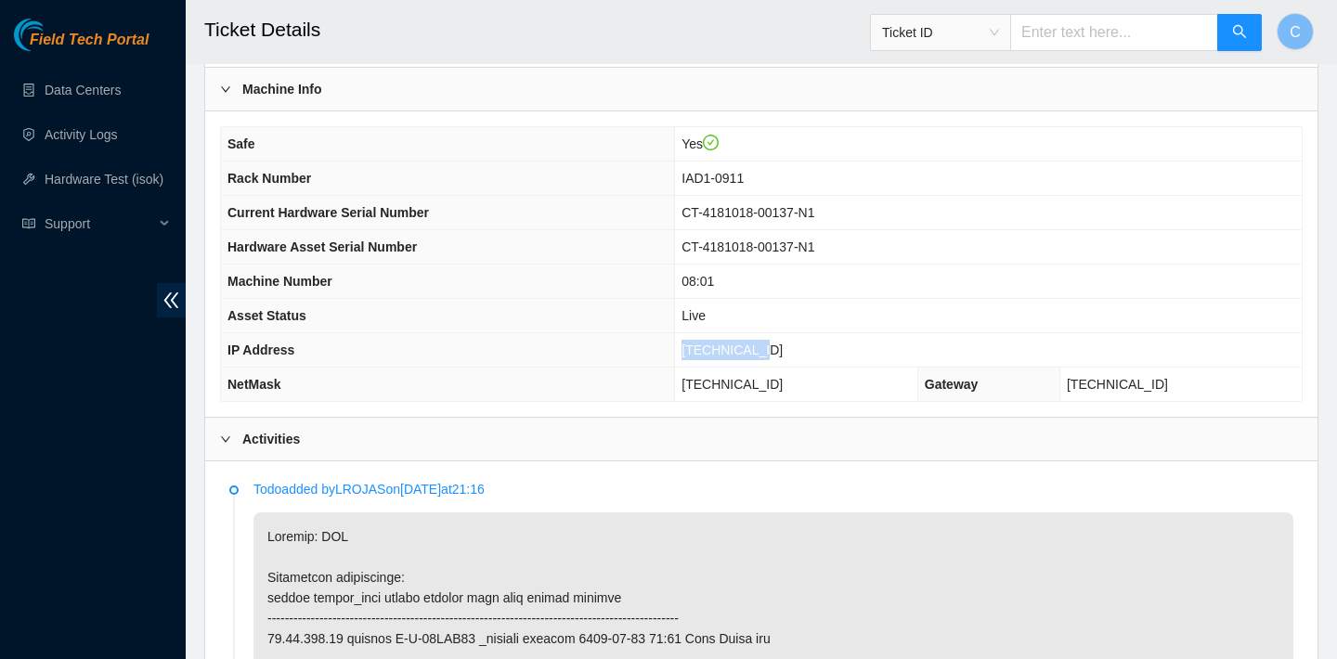
drag, startPoint x: 793, startPoint y: 346, endPoint x: 711, endPoint y: 343, distance: 81.8
click at [710, 343] on td "[TECHNICAL_ID]" at bounding box center [988, 350] width 627 height 34
copy span "[TECHNICAL_ID]"
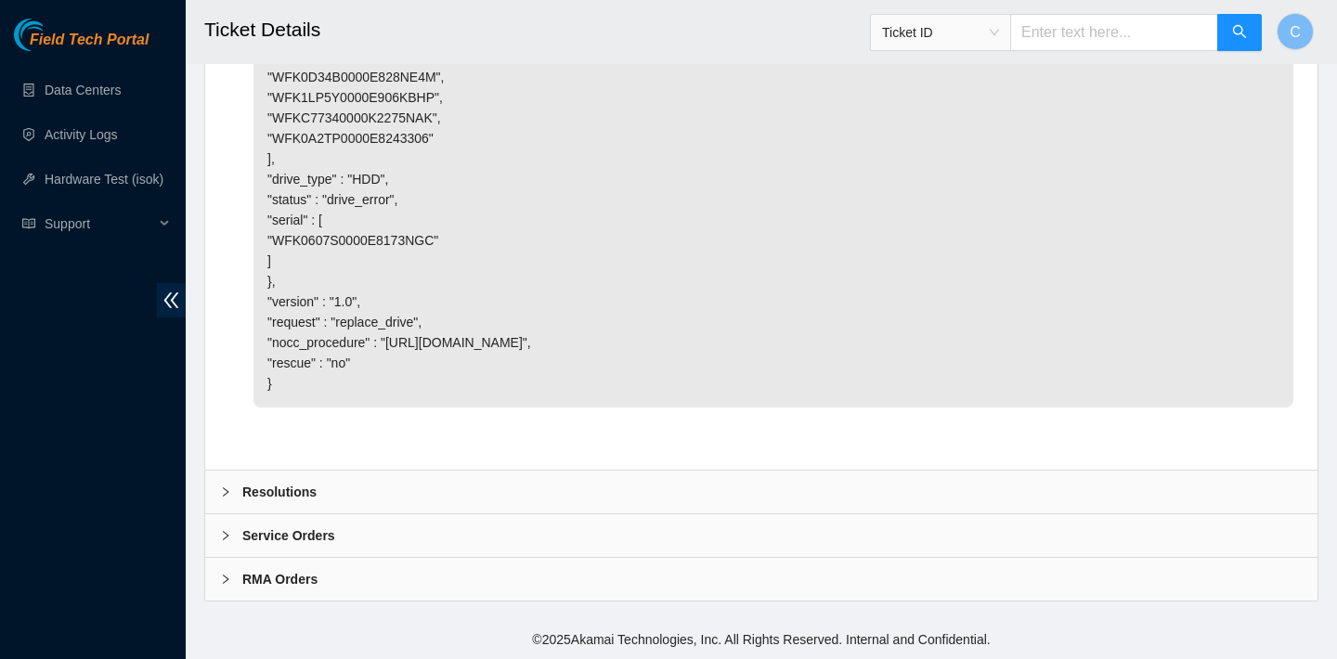
scroll to position [5239, 0]
click at [729, 503] on div "Resolutions" at bounding box center [761, 492] width 1112 height 43
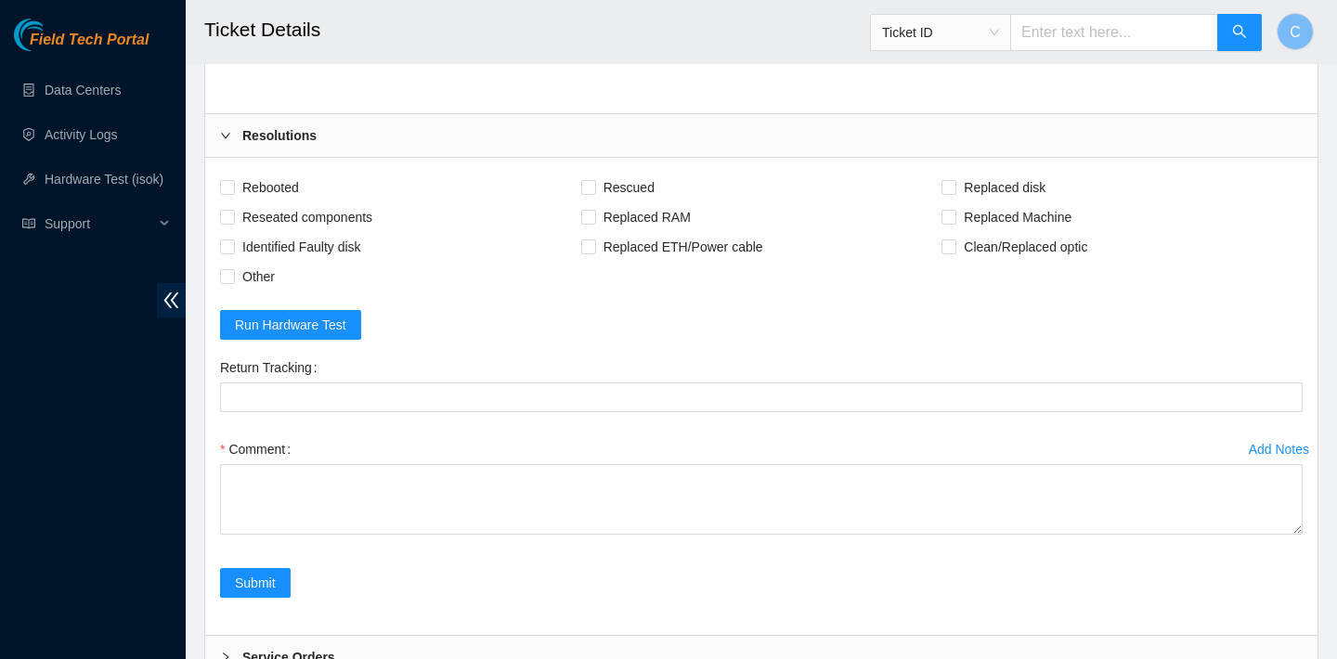
scroll to position [5446, 0]
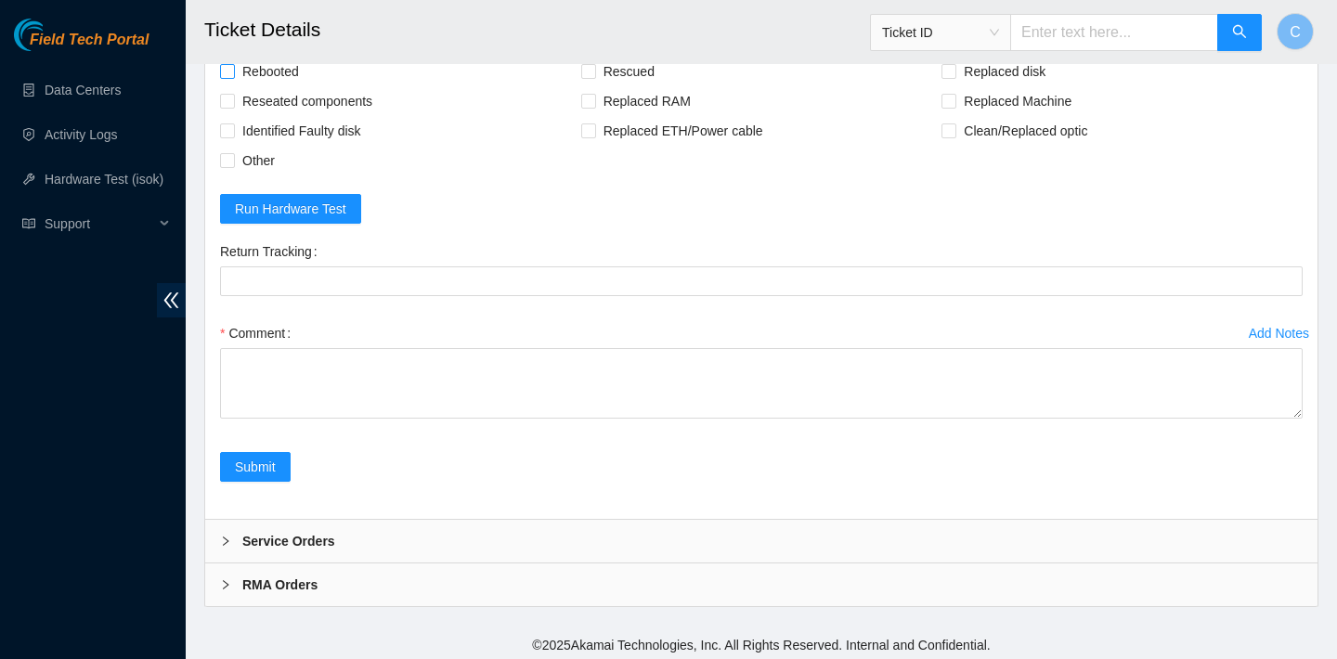
click at [287, 86] on span "Rebooted" at bounding box center [270, 72] width 71 height 30
click at [233, 77] on input "Rebooted" at bounding box center [226, 70] width 13 height 13
checkbox input "true"
click at [961, 86] on span "Replaced disk" at bounding box center [1004, 72] width 97 height 30
click at [954, 77] on input "Replaced disk" at bounding box center [947, 70] width 13 height 13
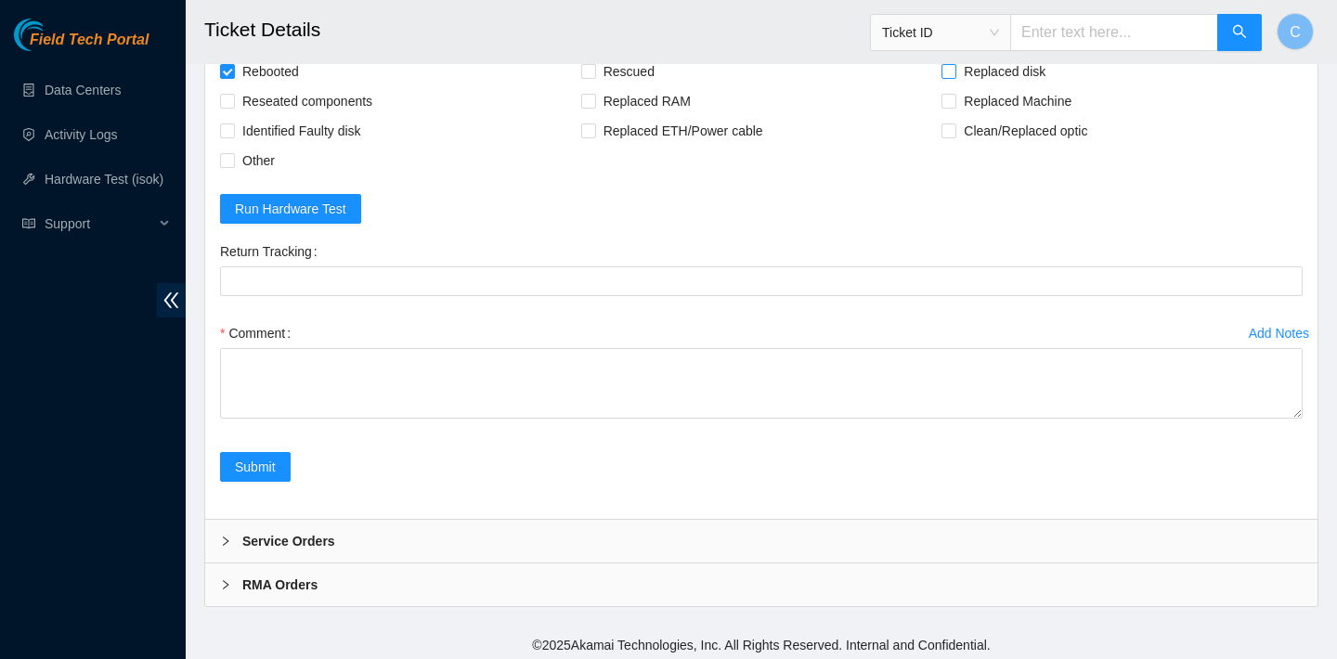
checkbox input "true"
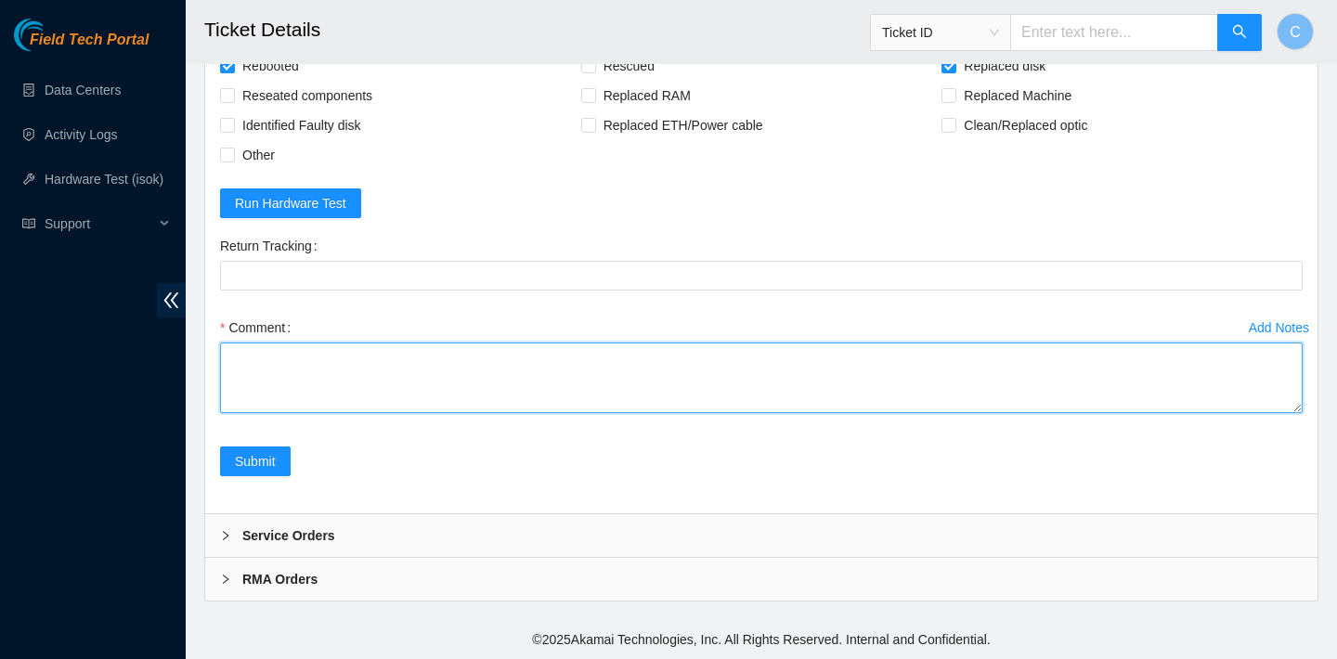
click at [366, 413] on textarea "Comment" at bounding box center [761, 378] width 1082 height 71
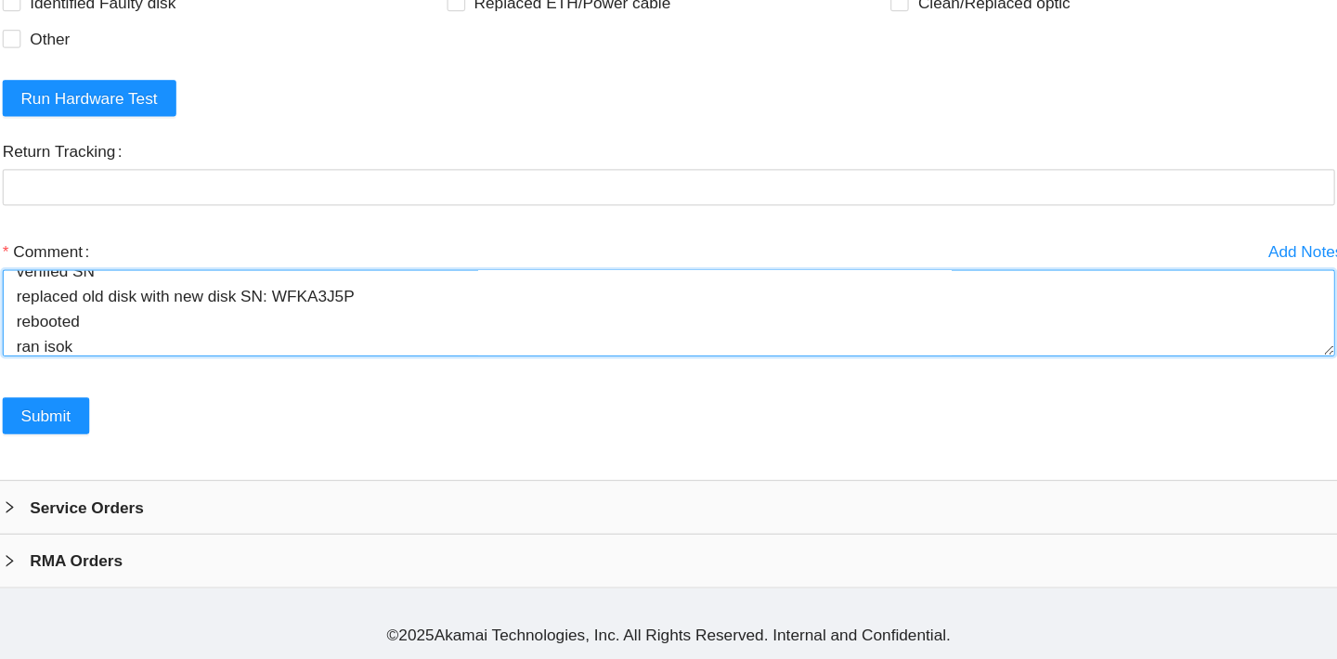
scroll to position [5572, 0]
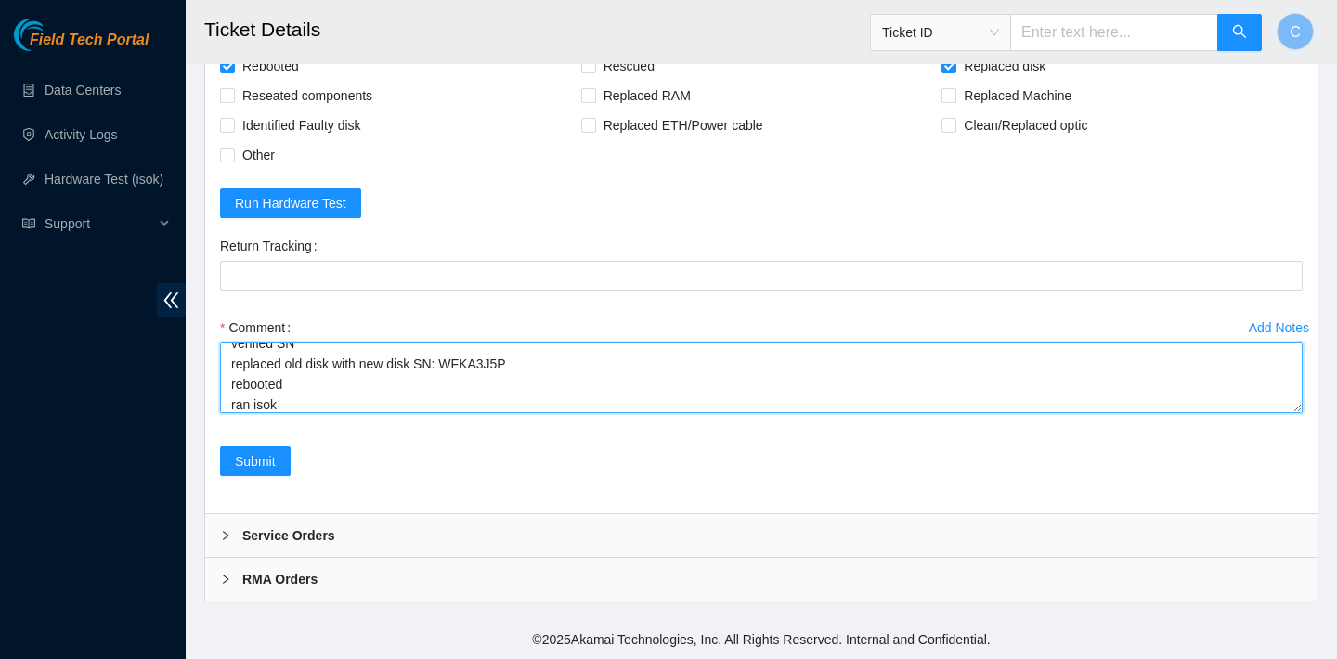
type textarea "verified SN replaced old disk with new disk SN: WFKA3J5P rebooted ran isok"
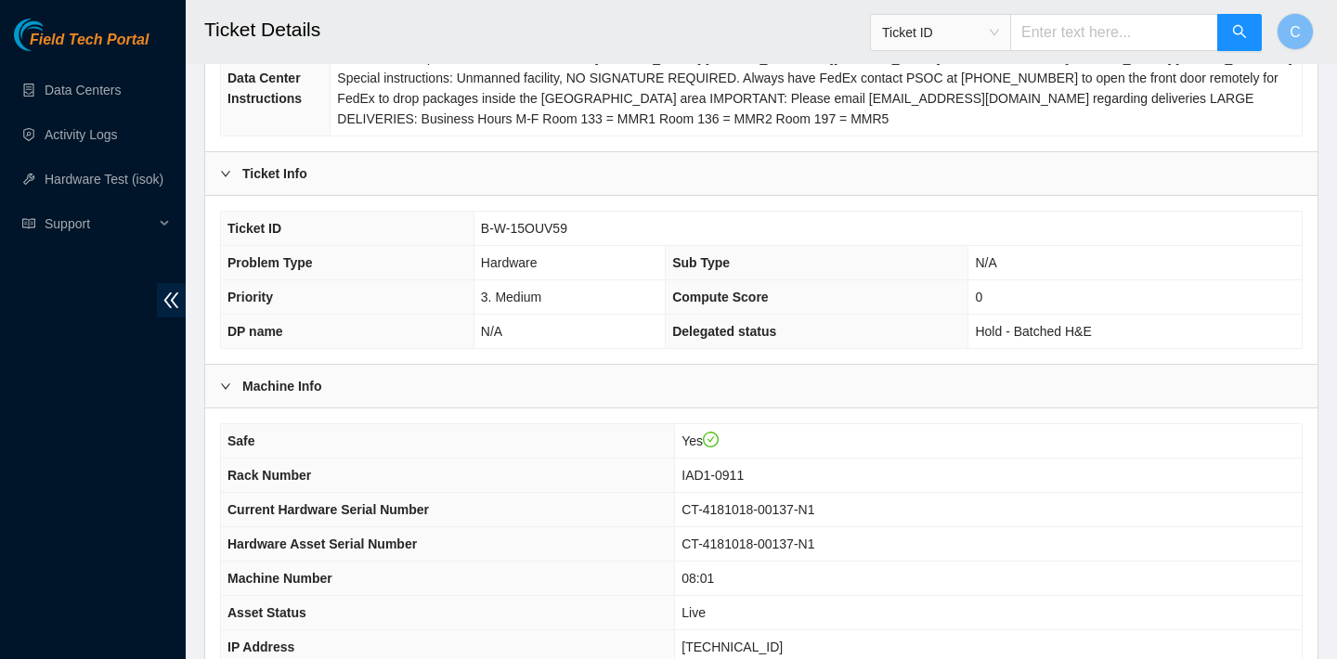
scroll to position [278, 0]
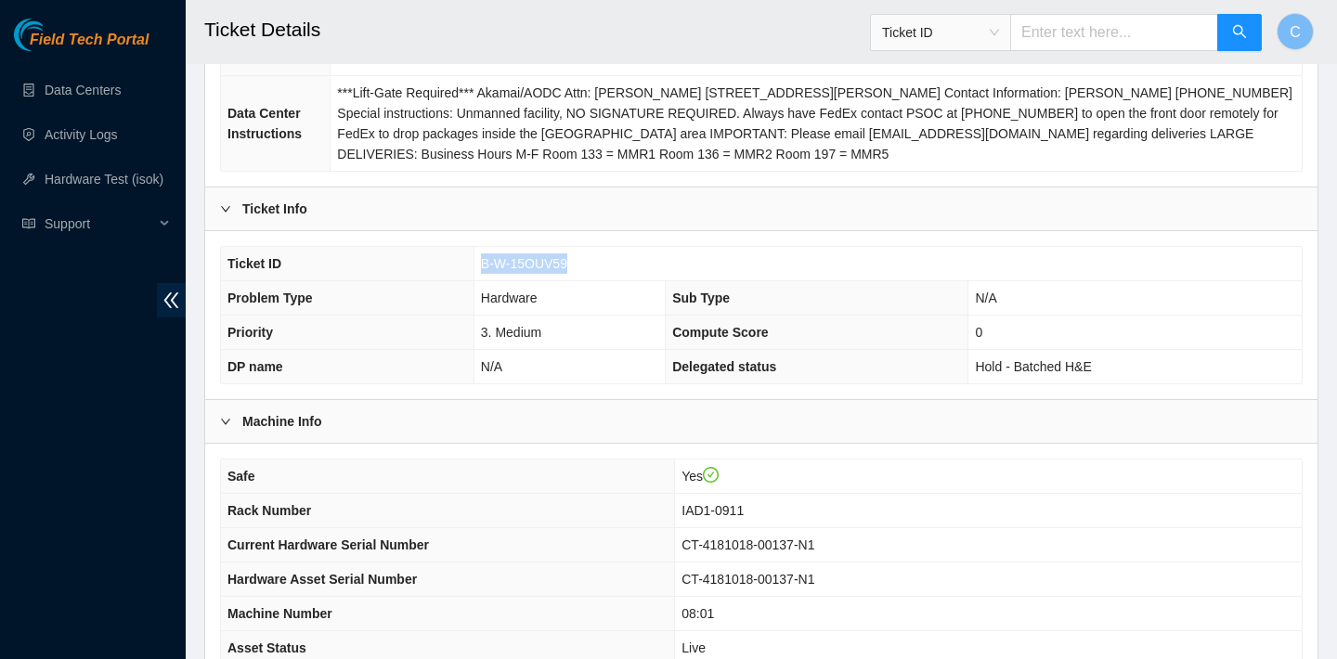
drag, startPoint x: 576, startPoint y: 262, endPoint x: 477, endPoint y: 262, distance: 98.4
click at [477, 262] on td "B-W-15OUV59" at bounding box center [887, 264] width 828 height 34
copy span "B-W-15OUV59"
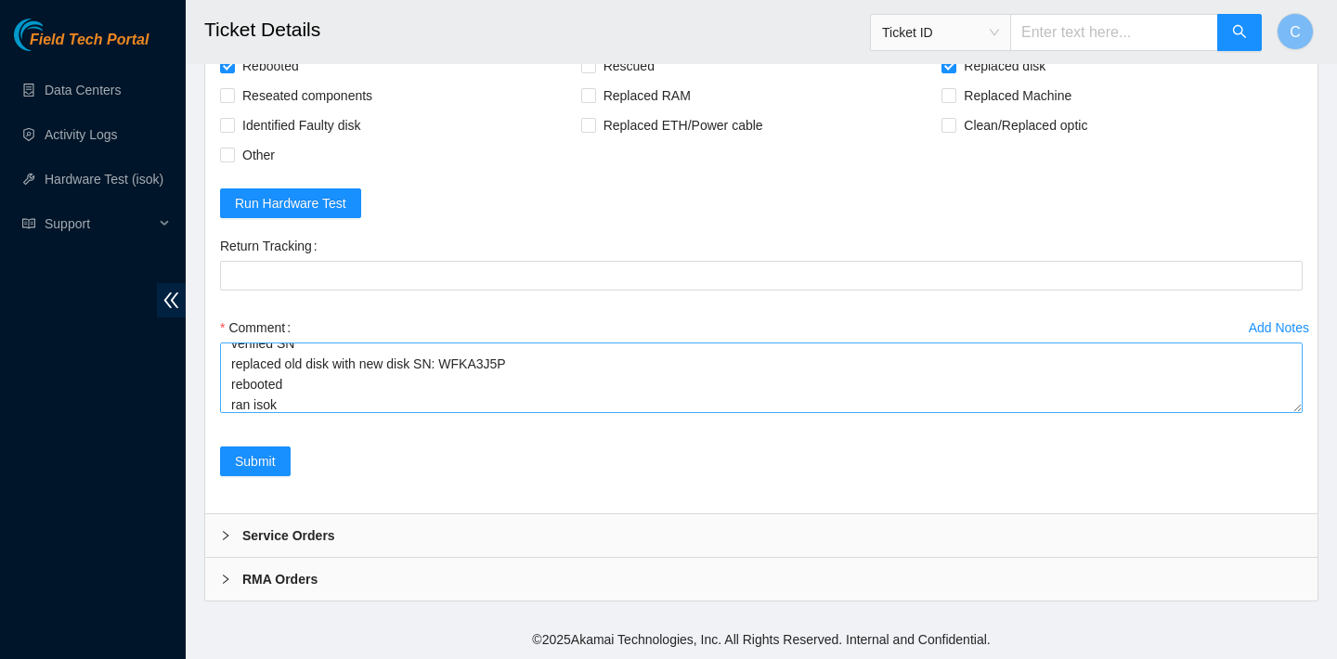
scroll to position [20, 0]
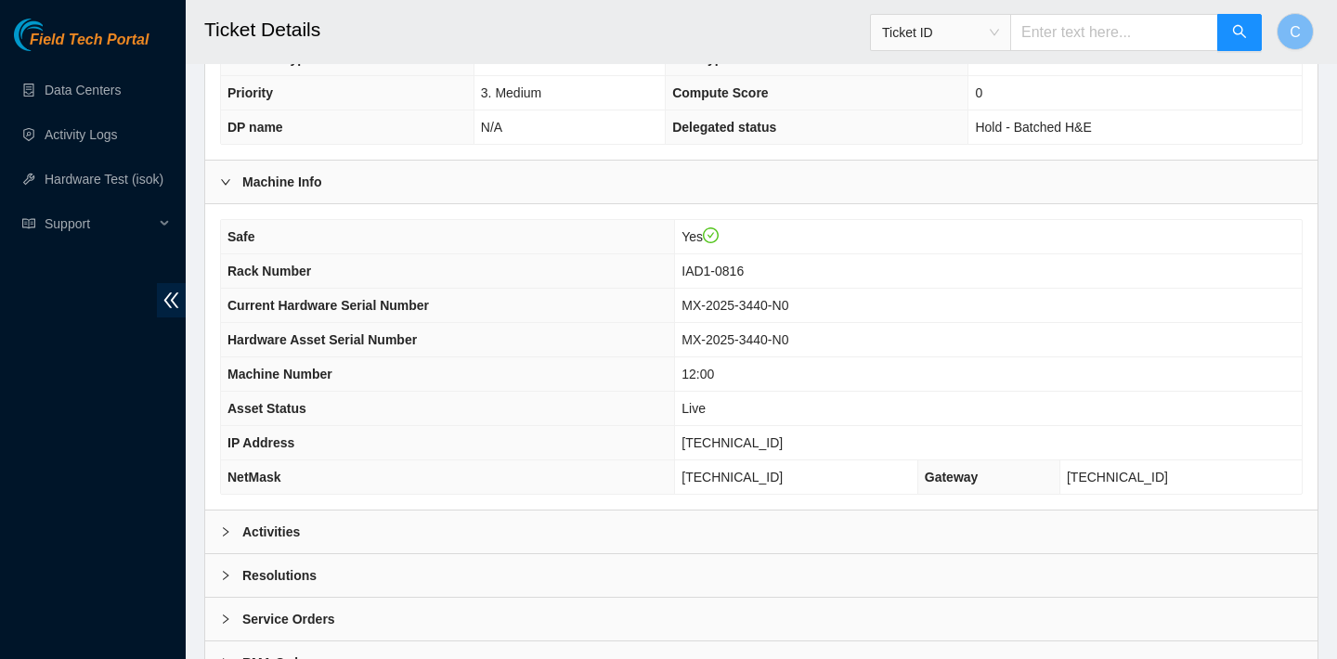
scroll to position [601, 0]
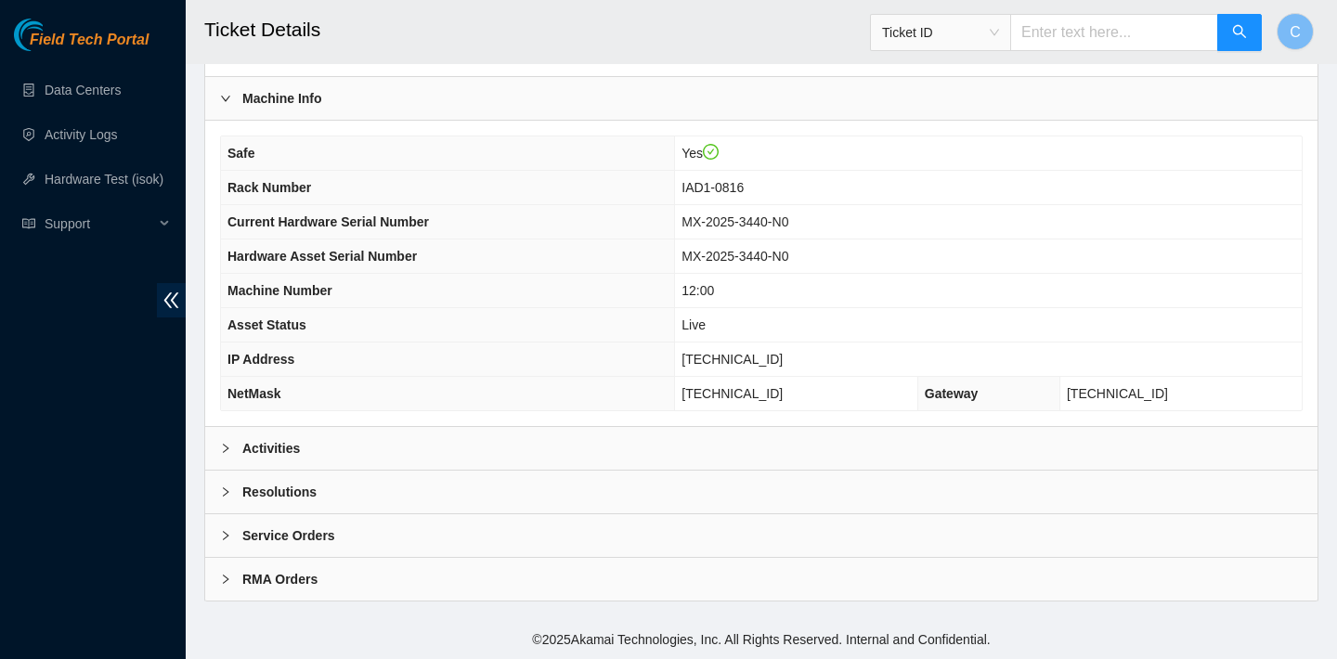
click at [529, 433] on div "Activities" at bounding box center [761, 448] width 1112 height 43
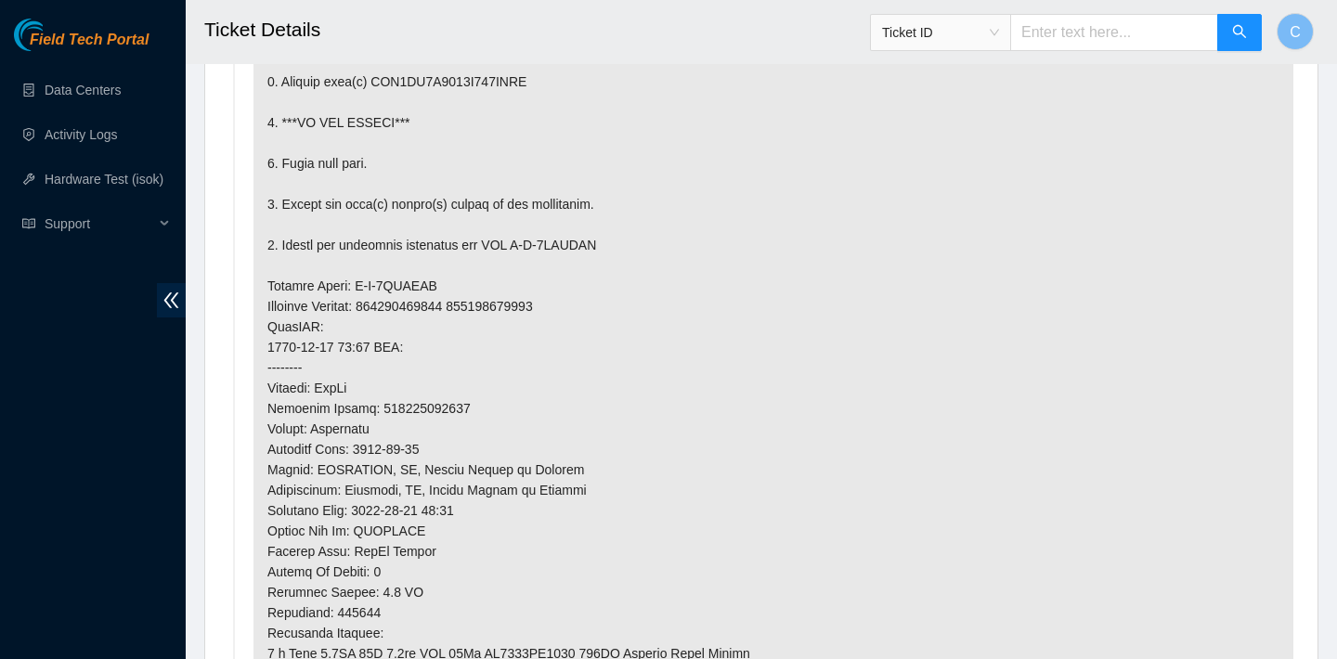
scroll to position [1191, 0]
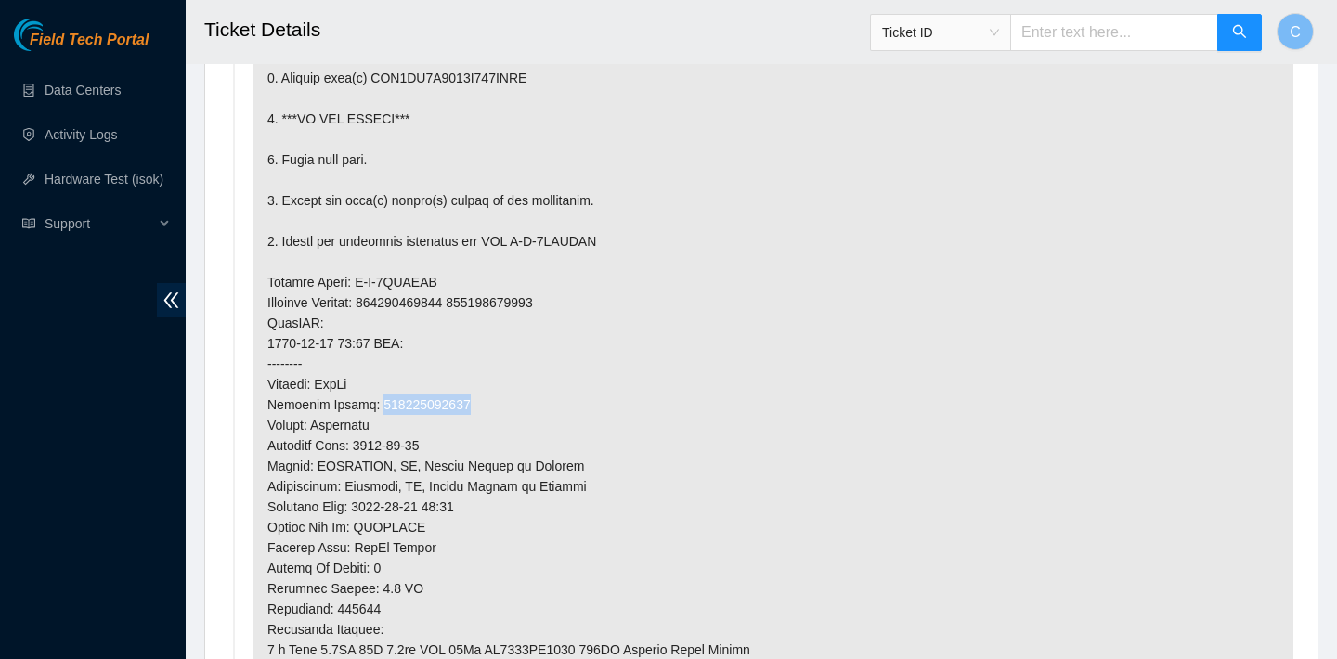
drag, startPoint x: 473, startPoint y: 405, endPoint x: 379, endPoint y: 405, distance: 94.7
click at [379, 405] on p at bounding box center [773, 414] width 1040 height 967
copy p "473665212102"
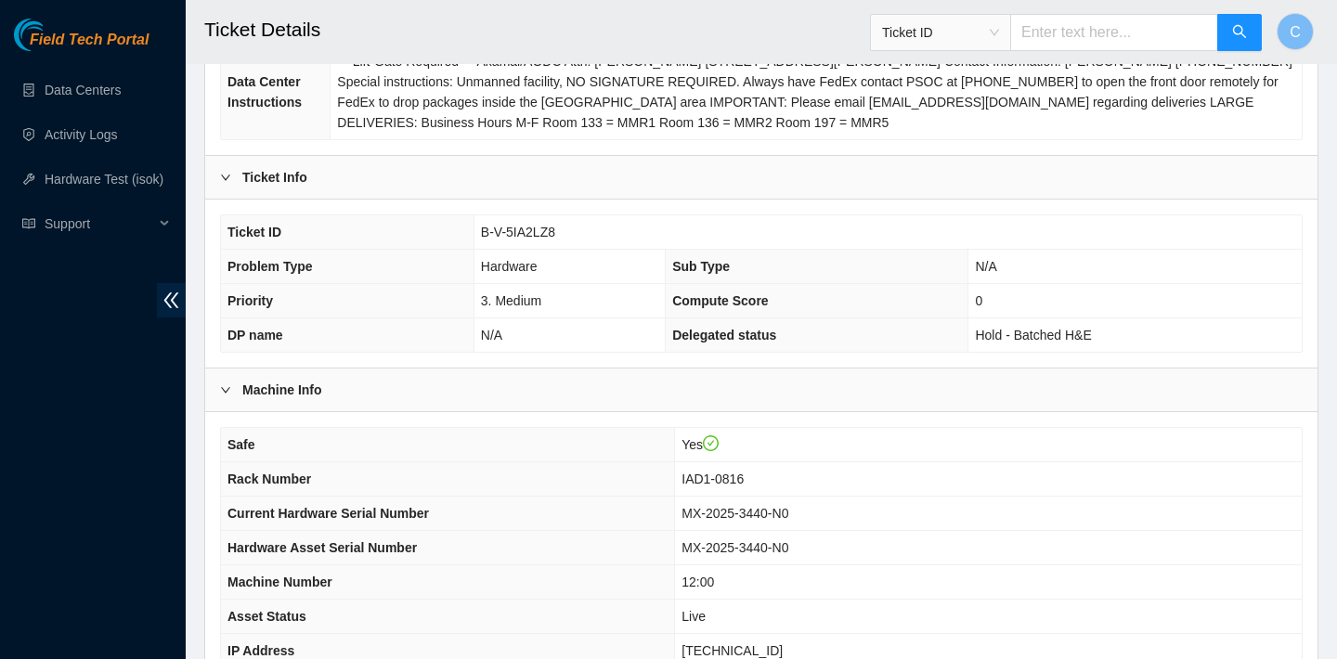
scroll to position [306, 0]
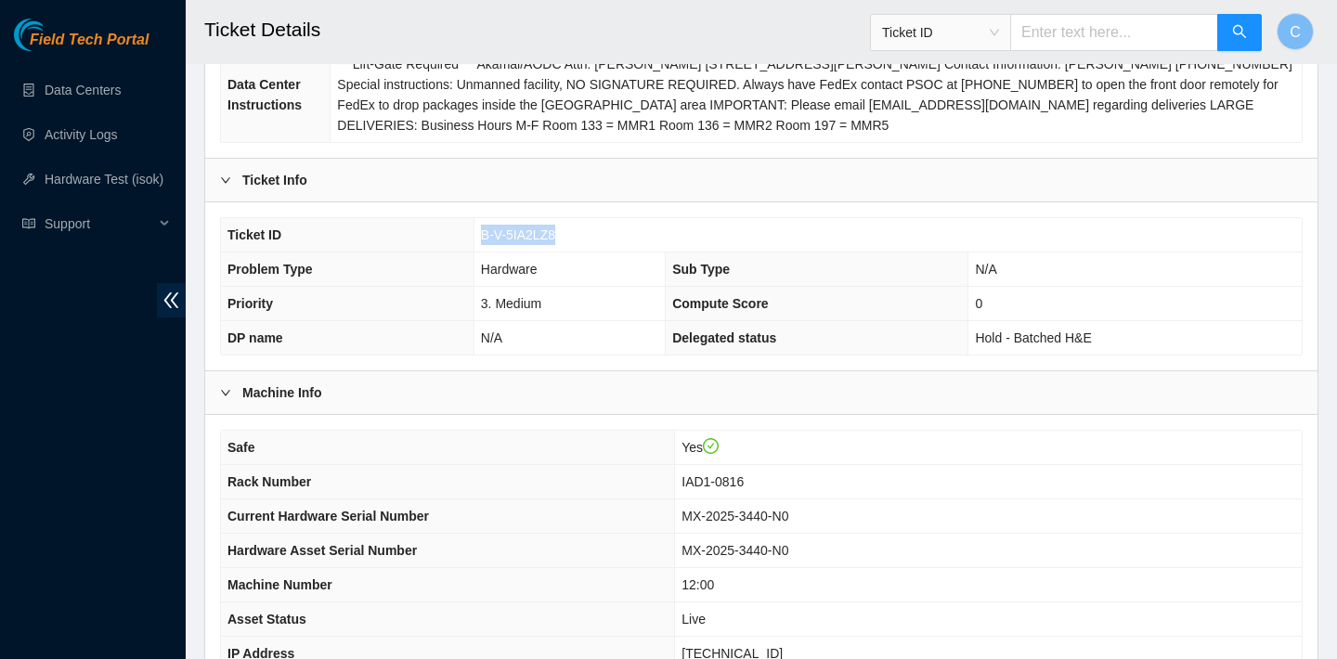
drag, startPoint x: 563, startPoint y: 234, endPoint x: 478, endPoint y: 228, distance: 85.6
click at [478, 228] on td "B-V-5IA2LZ8" at bounding box center [887, 235] width 828 height 34
copy span "B-V-5IA2LZ8"
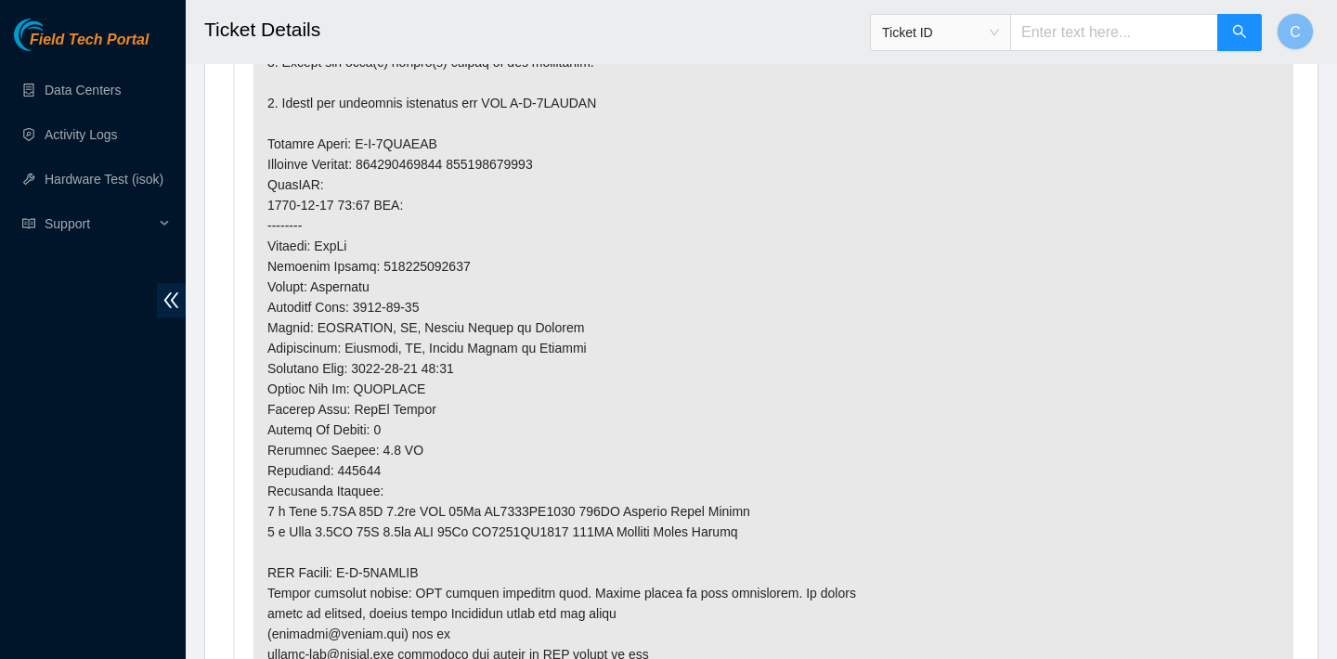
scroll to position [1279, 0]
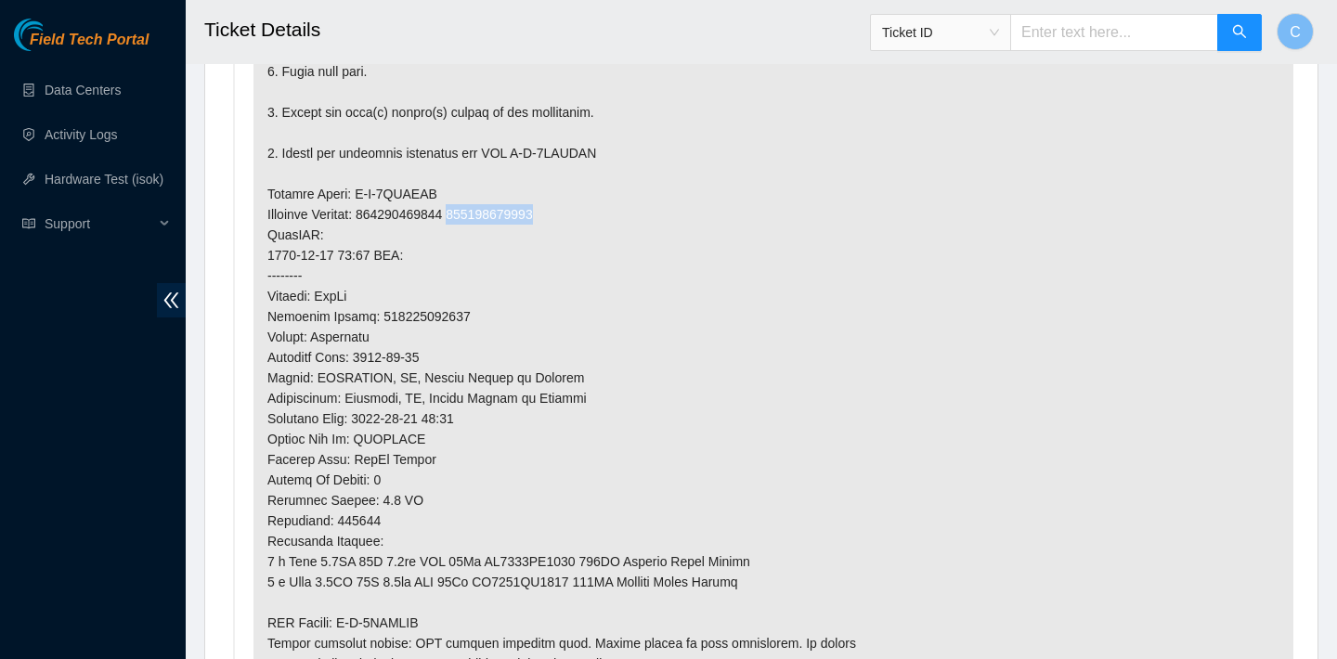
drag, startPoint x: 583, startPoint y: 211, endPoint x: 486, endPoint y: 210, distance: 96.5
click at [486, 210] on p at bounding box center [773, 326] width 1040 height 967
copy p "441536953894"
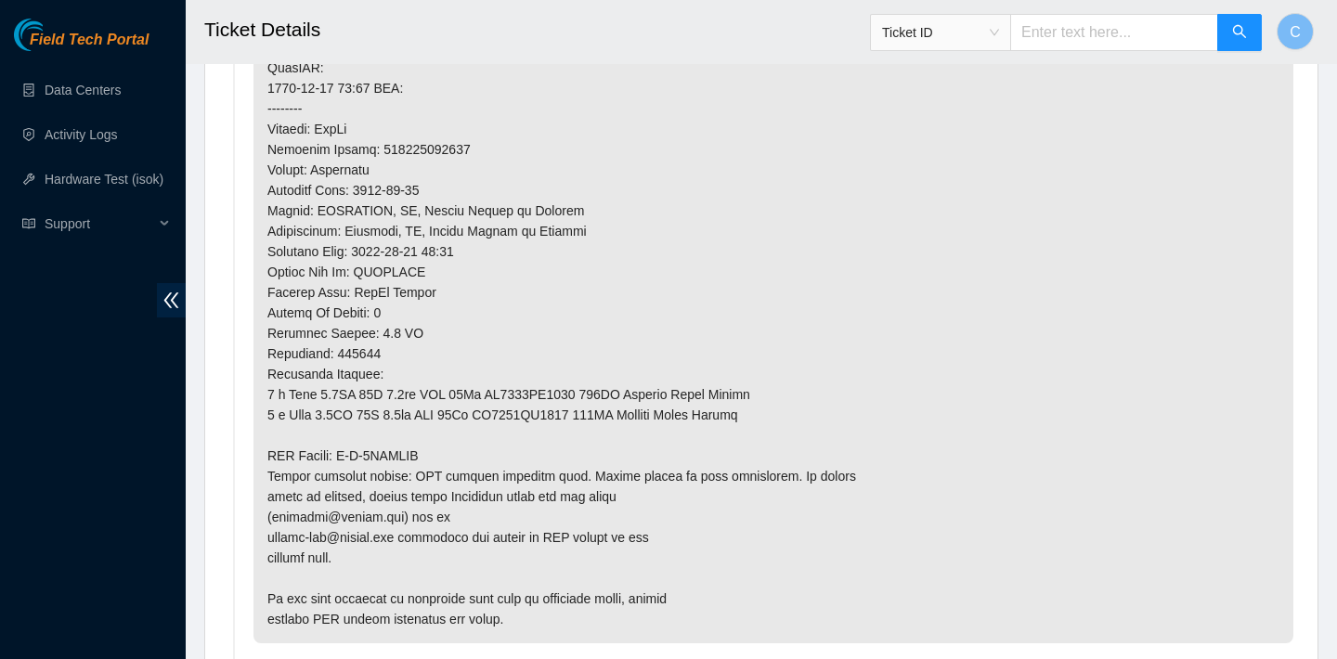
scroll to position [1353, 0]
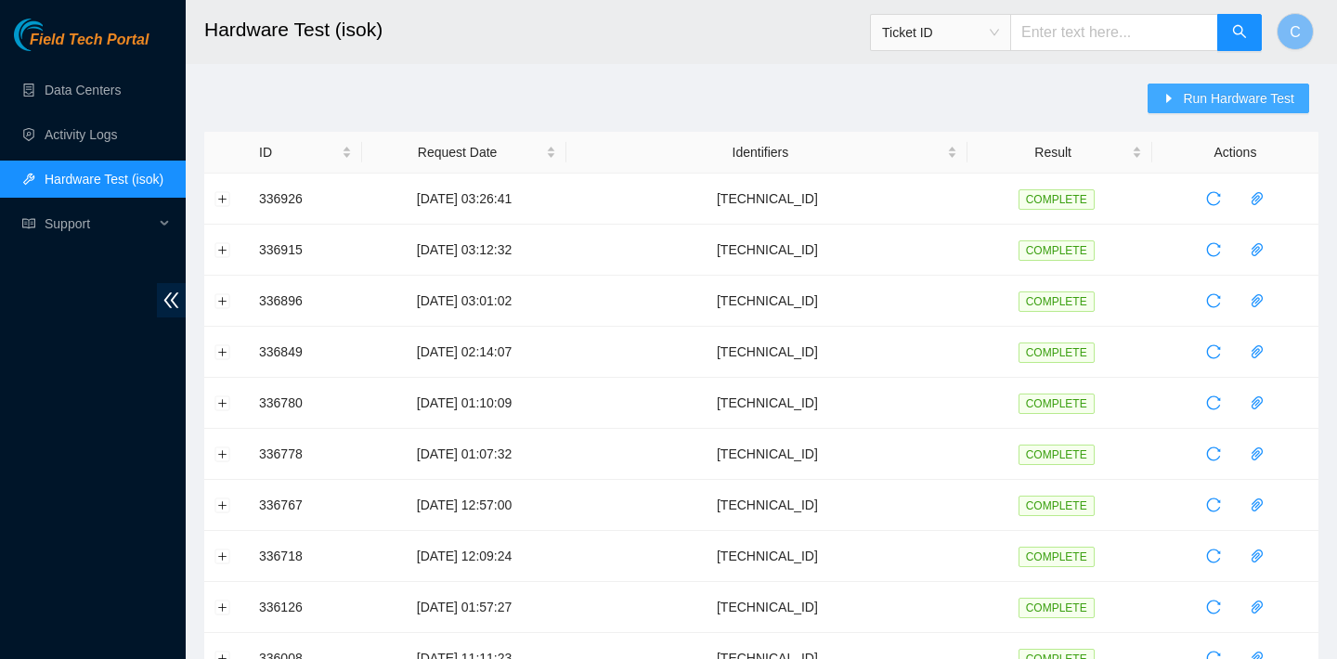
click at [1187, 96] on span "Run Hardware Test" at bounding box center [1238, 98] width 111 height 20
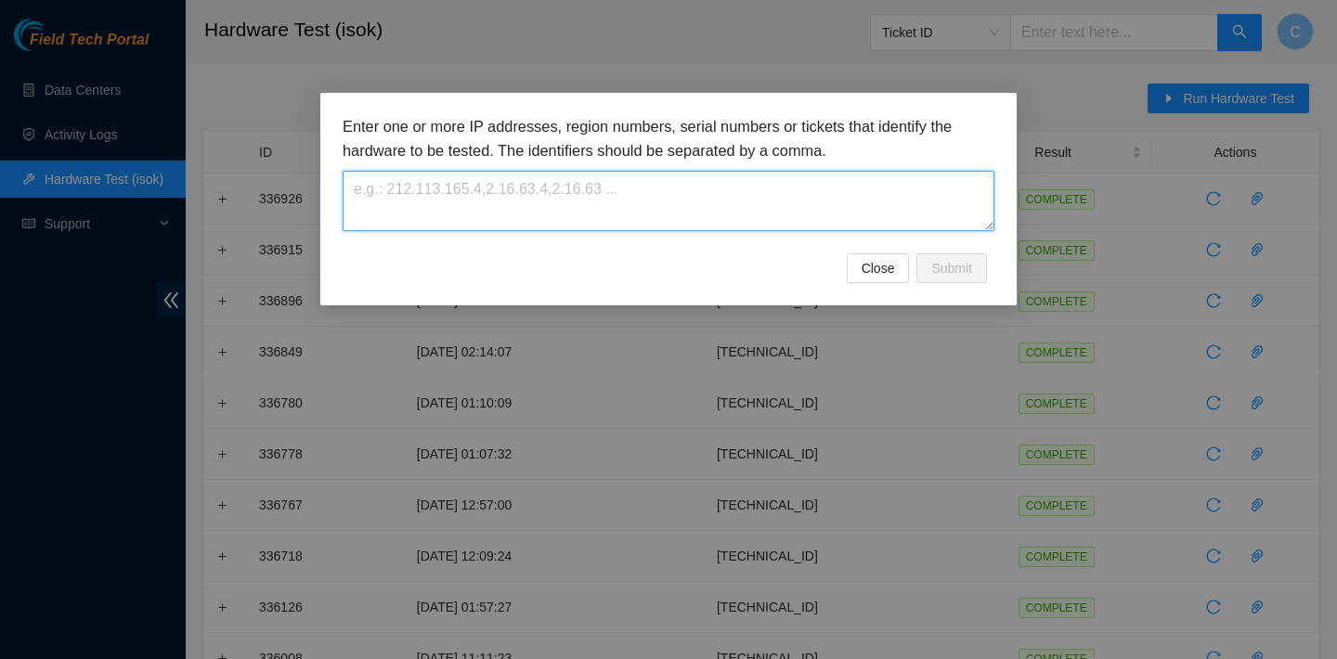
click at [846, 181] on textarea at bounding box center [669, 201] width 652 height 60
paste textarea "[TECHNICAL_ID]"
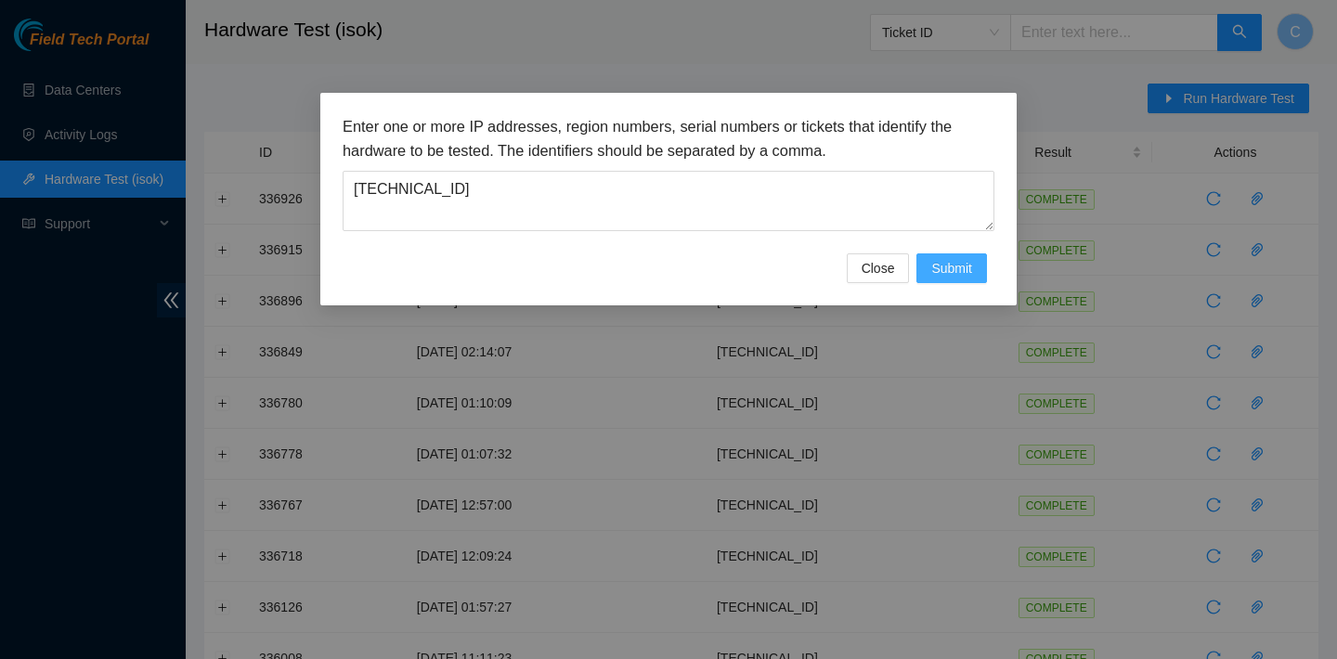
click at [957, 273] on span "Submit" at bounding box center [951, 268] width 41 height 20
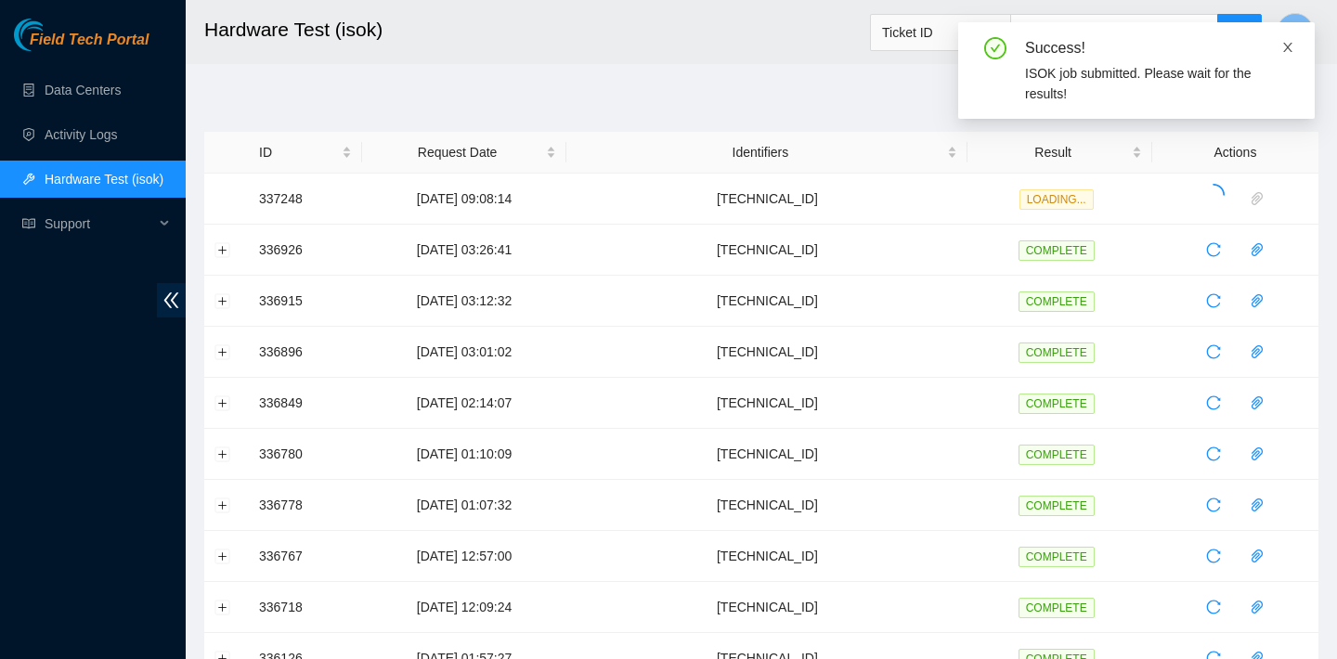
click at [1288, 48] on icon "close" at bounding box center [1287, 47] width 9 height 9
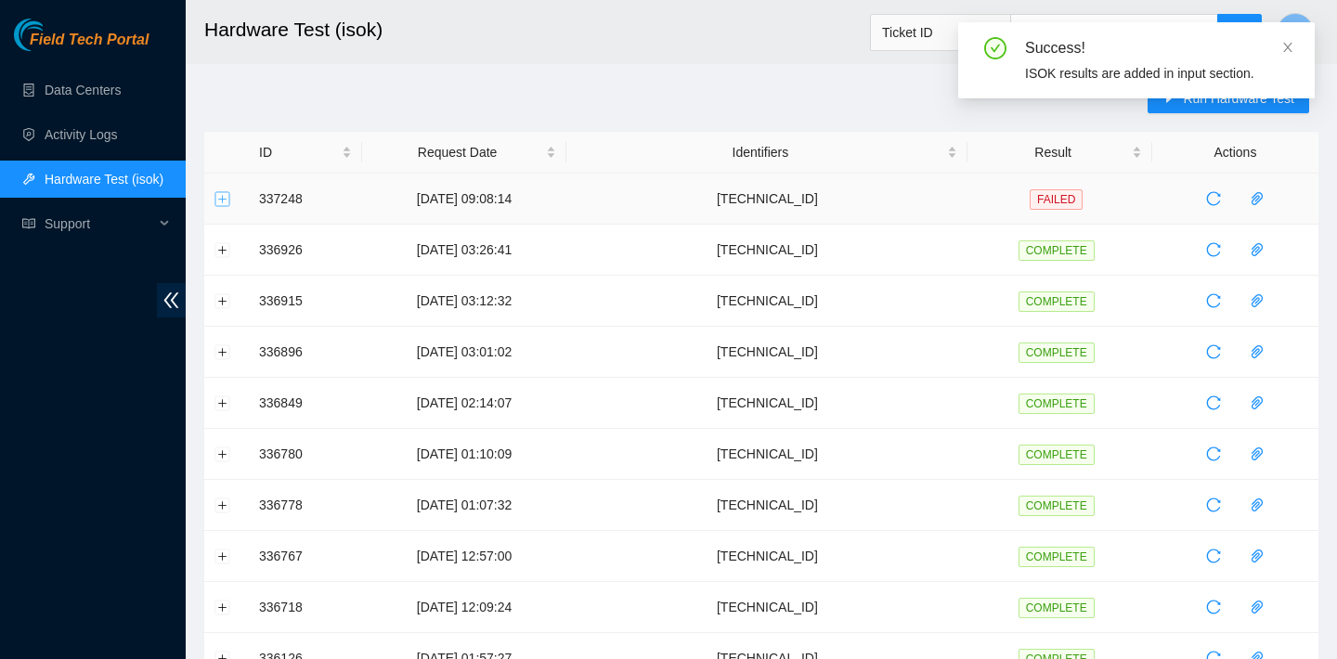
click at [219, 194] on button "Expand row" at bounding box center [222, 198] width 15 height 15
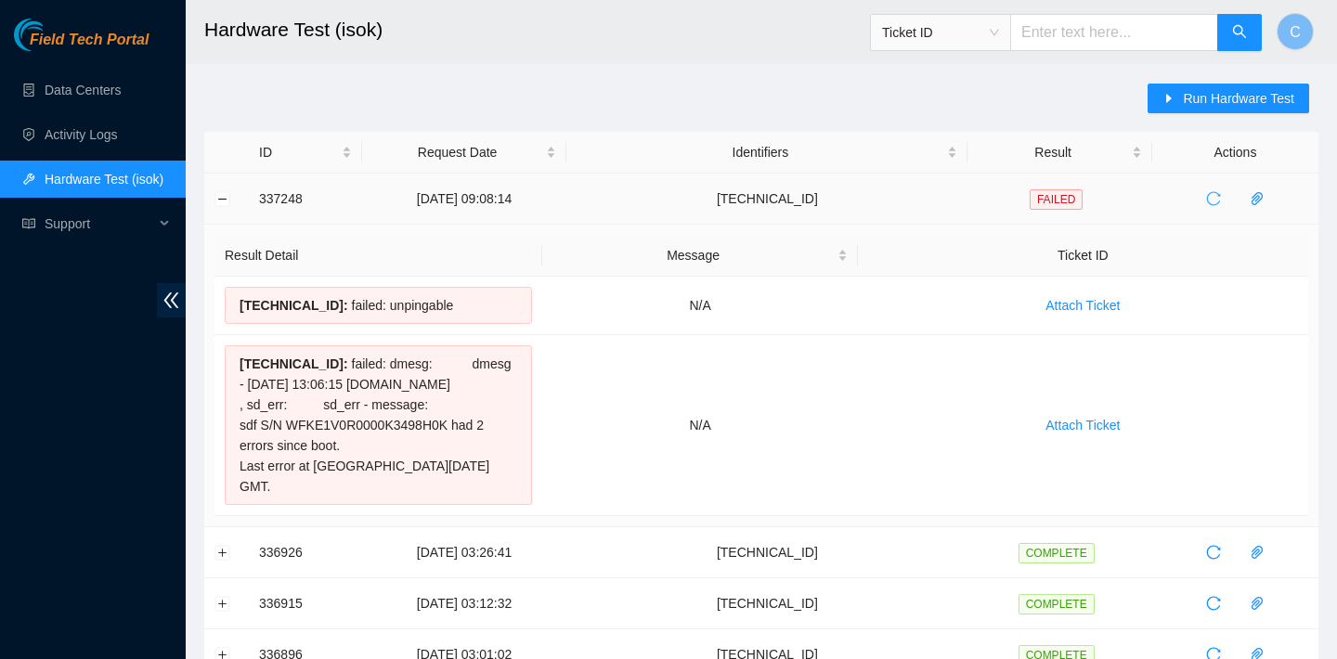
click at [1219, 192] on icon "reload" at bounding box center [1213, 198] width 15 height 15
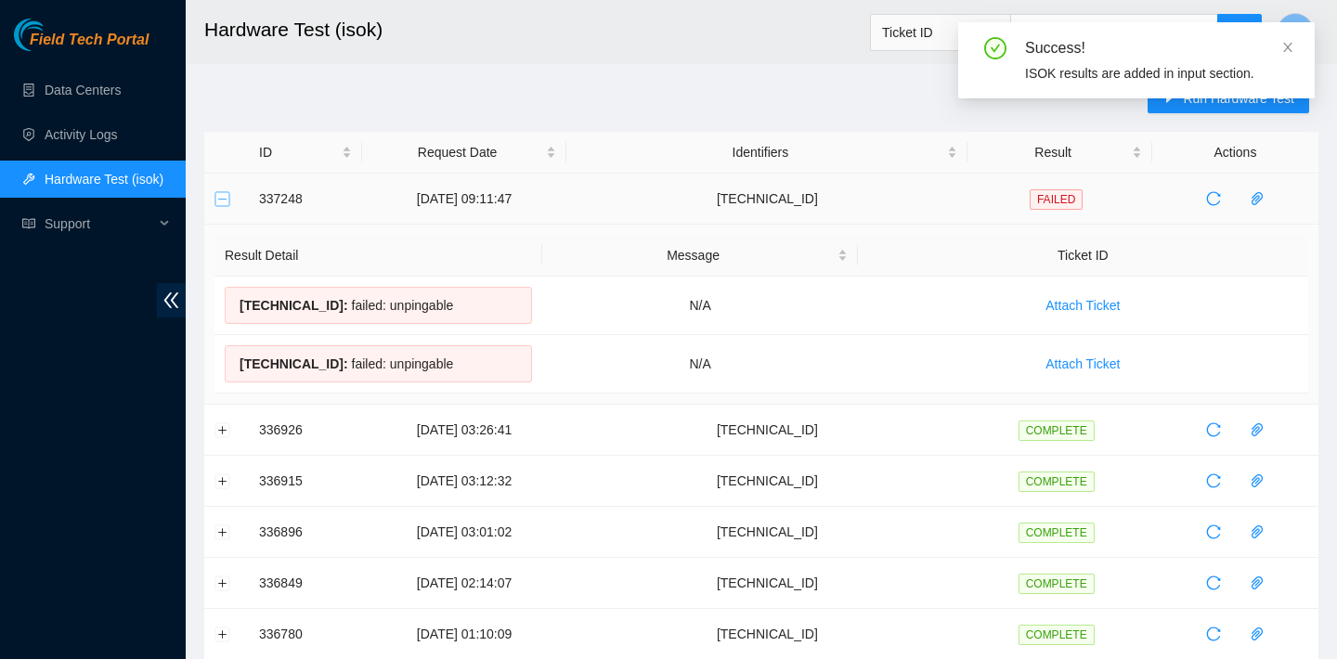
click at [227, 196] on button "Collapse row" at bounding box center [222, 198] width 15 height 15
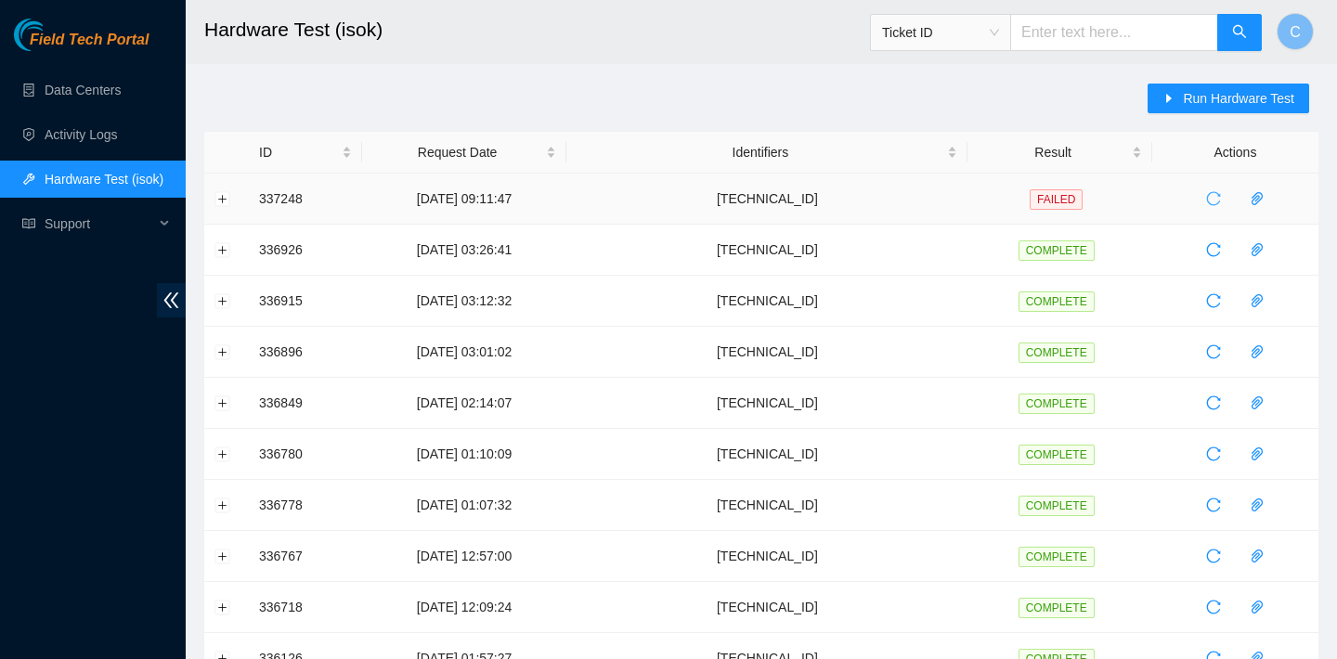
click at [1218, 193] on icon "reload" at bounding box center [1213, 198] width 15 height 15
click at [231, 193] on td at bounding box center [226, 199] width 45 height 51
click at [221, 195] on button "Expand row" at bounding box center [222, 198] width 15 height 15
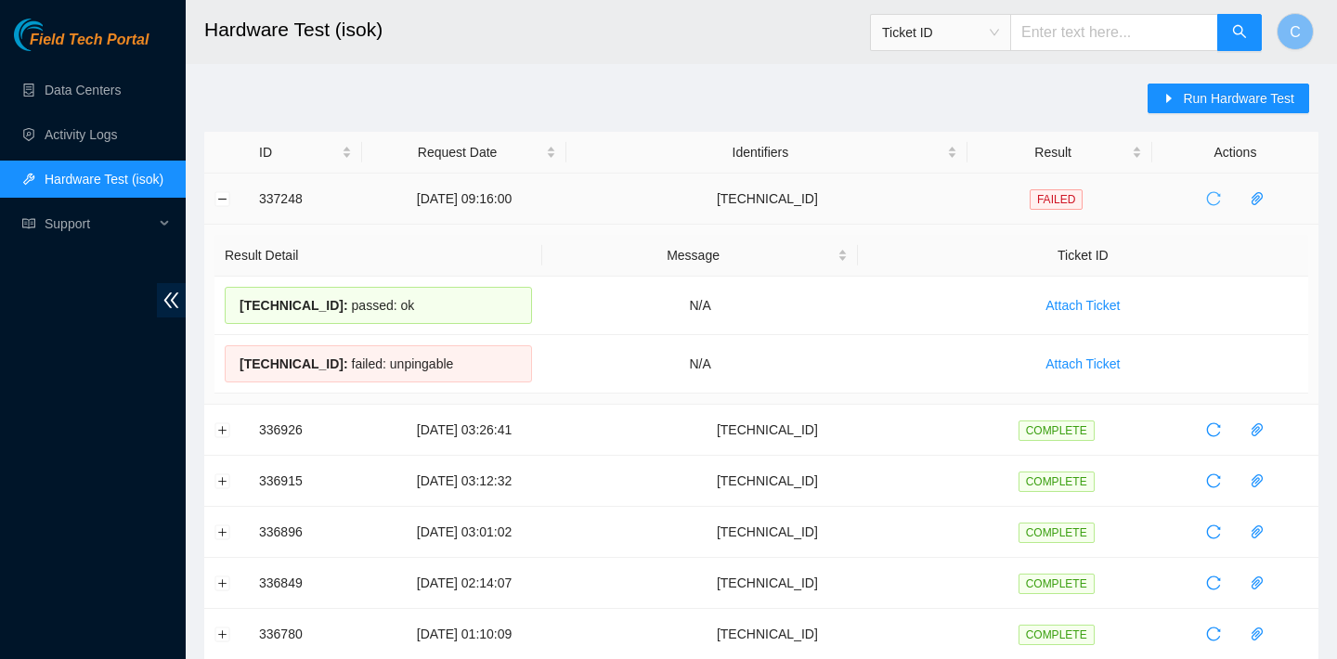
click at [1212, 197] on icon "reload" at bounding box center [1213, 198] width 15 height 15
click at [1211, 197] on icon "reload" at bounding box center [1213, 198] width 15 height 15
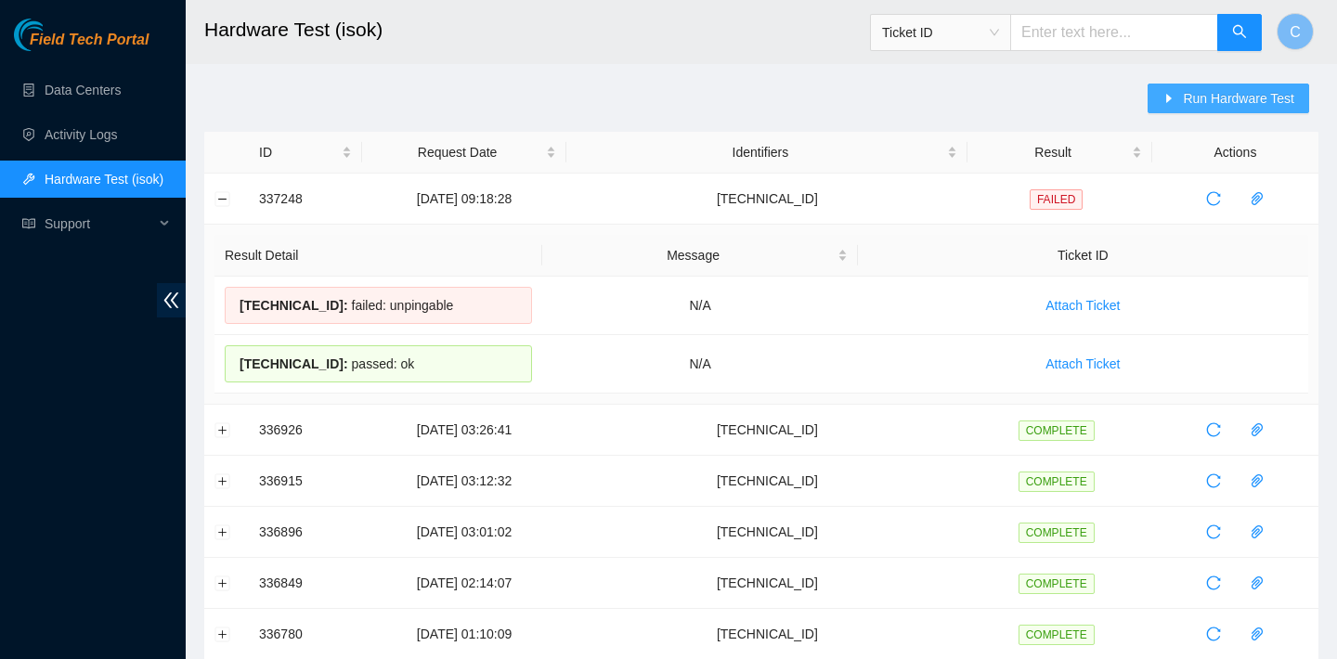
click at [1236, 85] on button "Run Hardware Test" at bounding box center [1228, 99] width 162 height 30
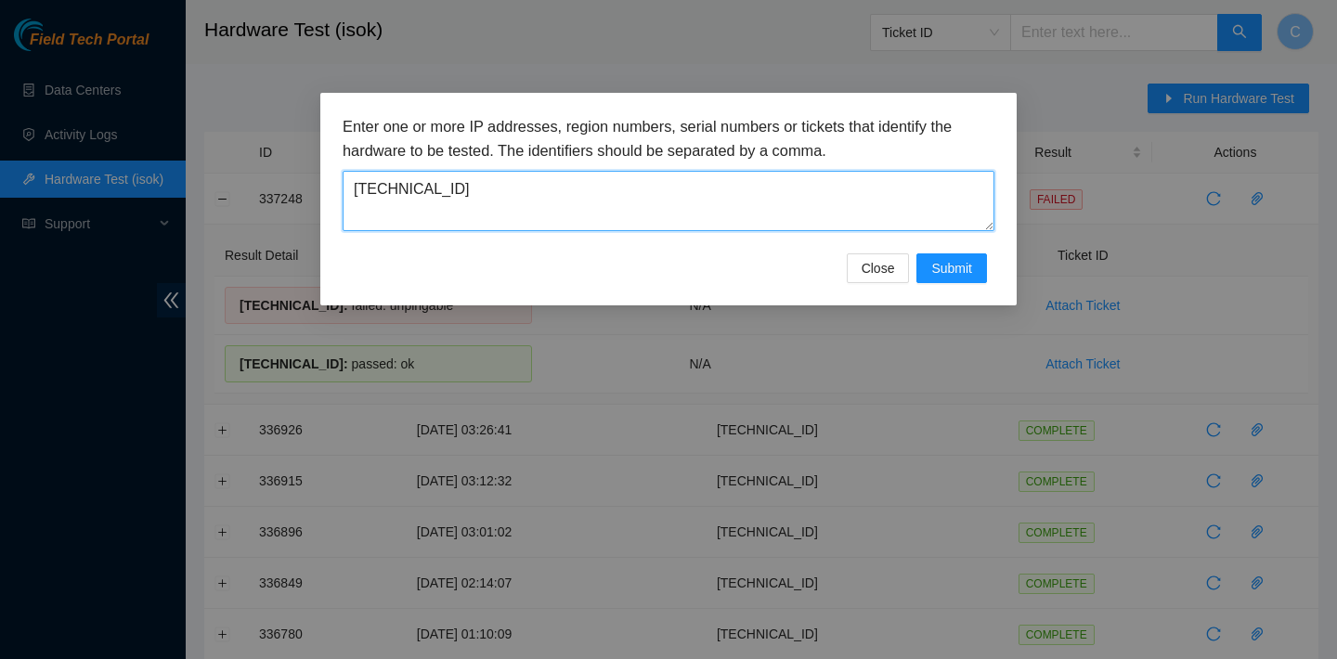
click at [726, 204] on textarea "23.76.147.17" at bounding box center [669, 201] width 652 height 60
type textarea "2"
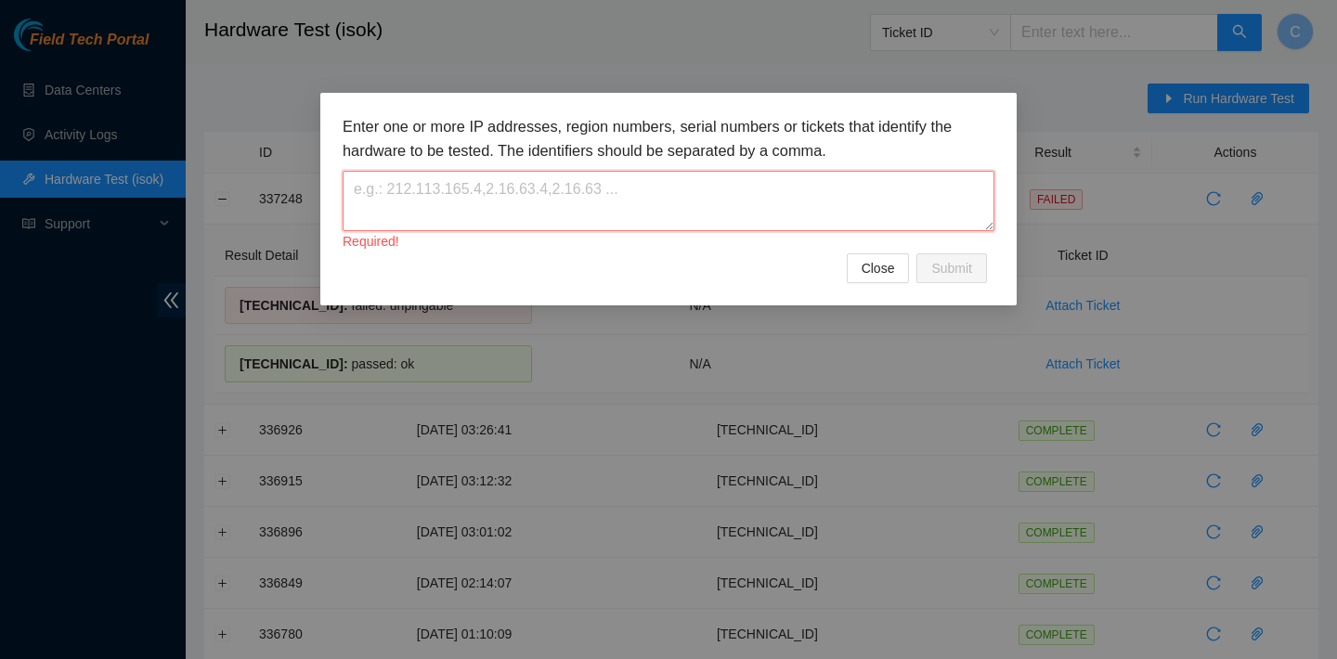
paste textarea "23.76.147.36"
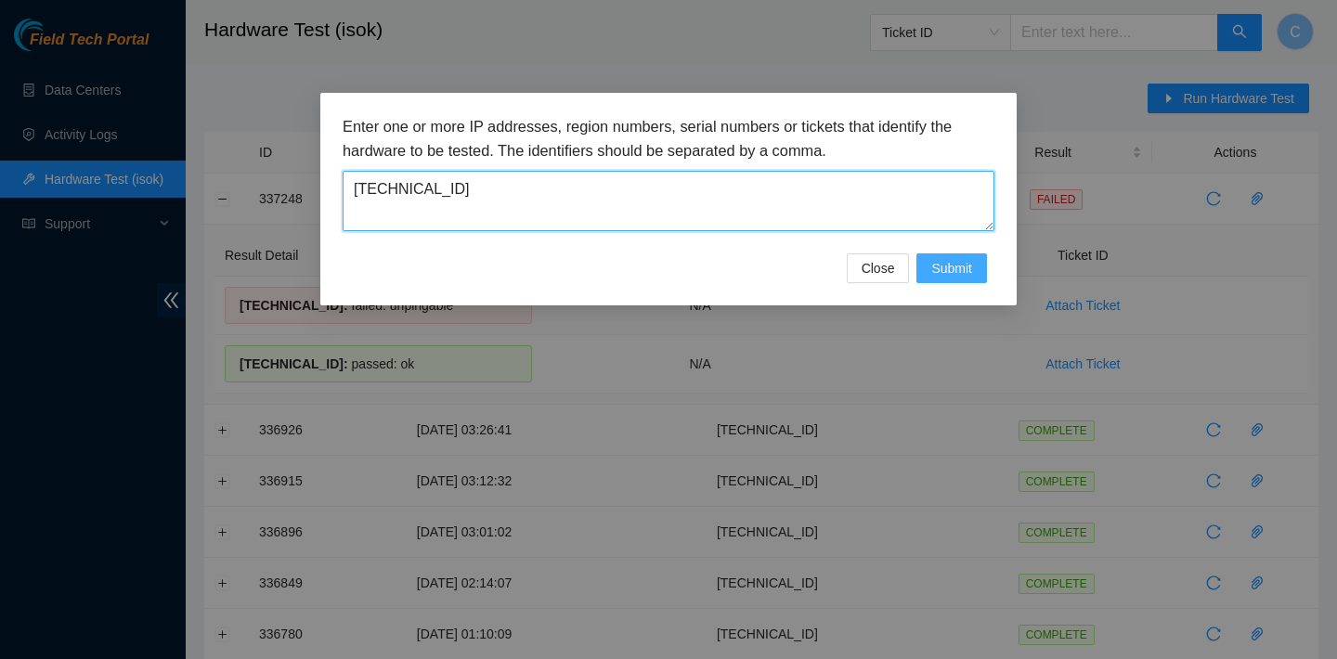
type textarea "23.76.147.36"
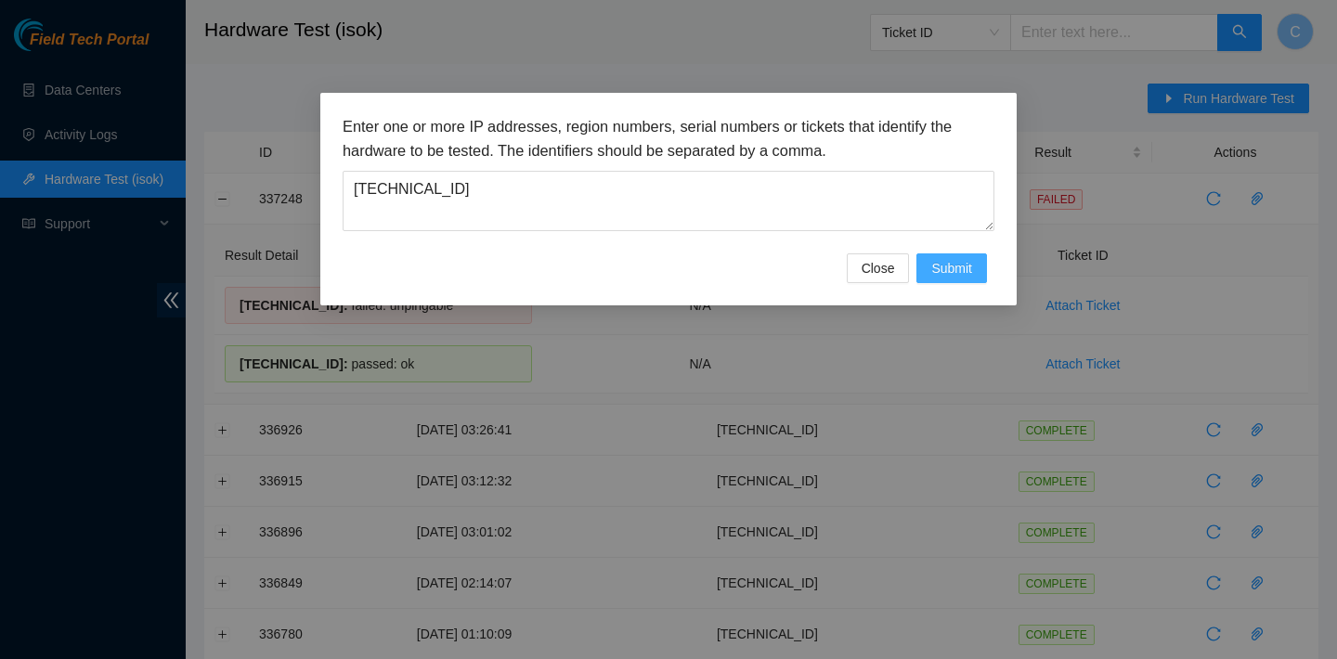
click at [936, 270] on span "Submit" at bounding box center [951, 268] width 41 height 20
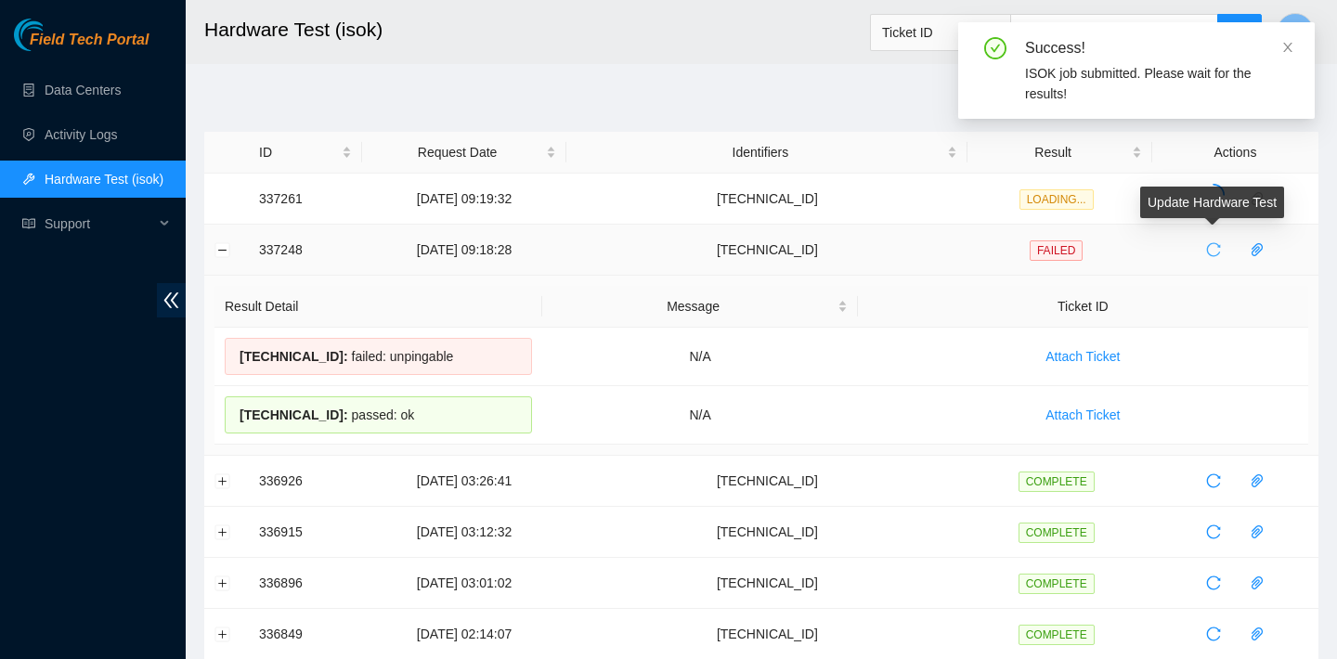
click at [1219, 259] on button "button" at bounding box center [1213, 250] width 30 height 30
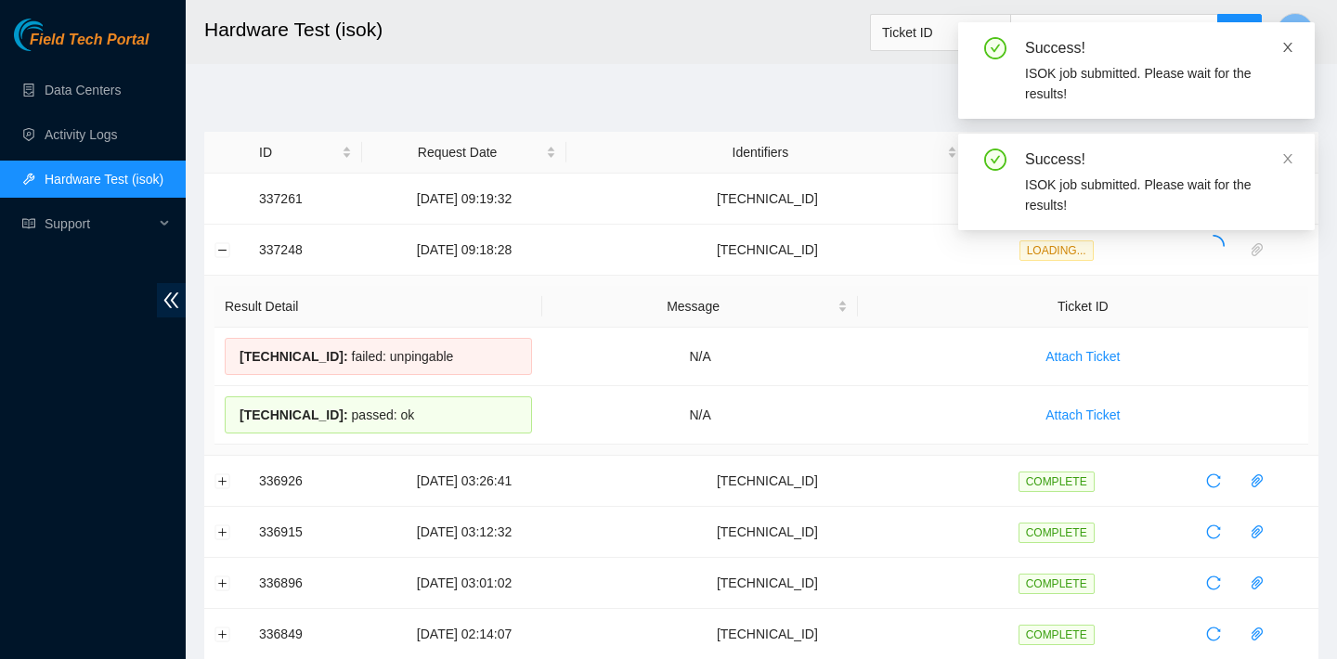
click at [1288, 53] on span at bounding box center [1287, 47] width 13 height 15
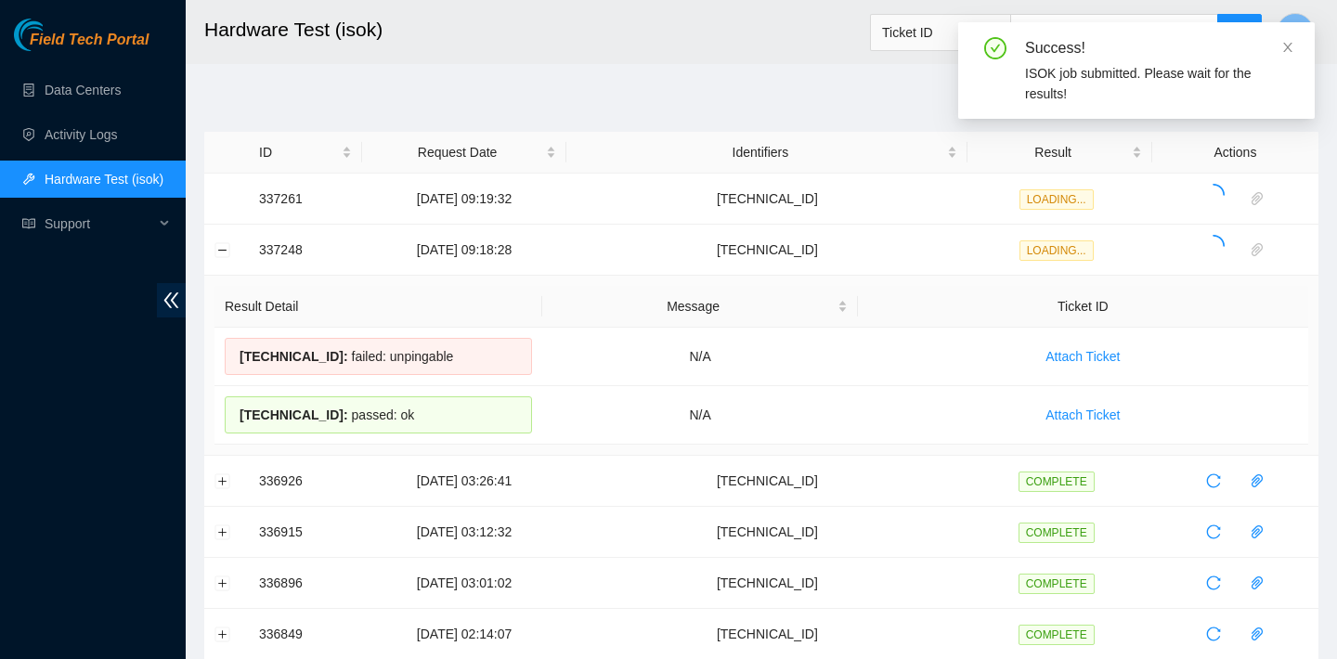
click at [1288, 53] on span at bounding box center [1287, 47] width 13 height 15
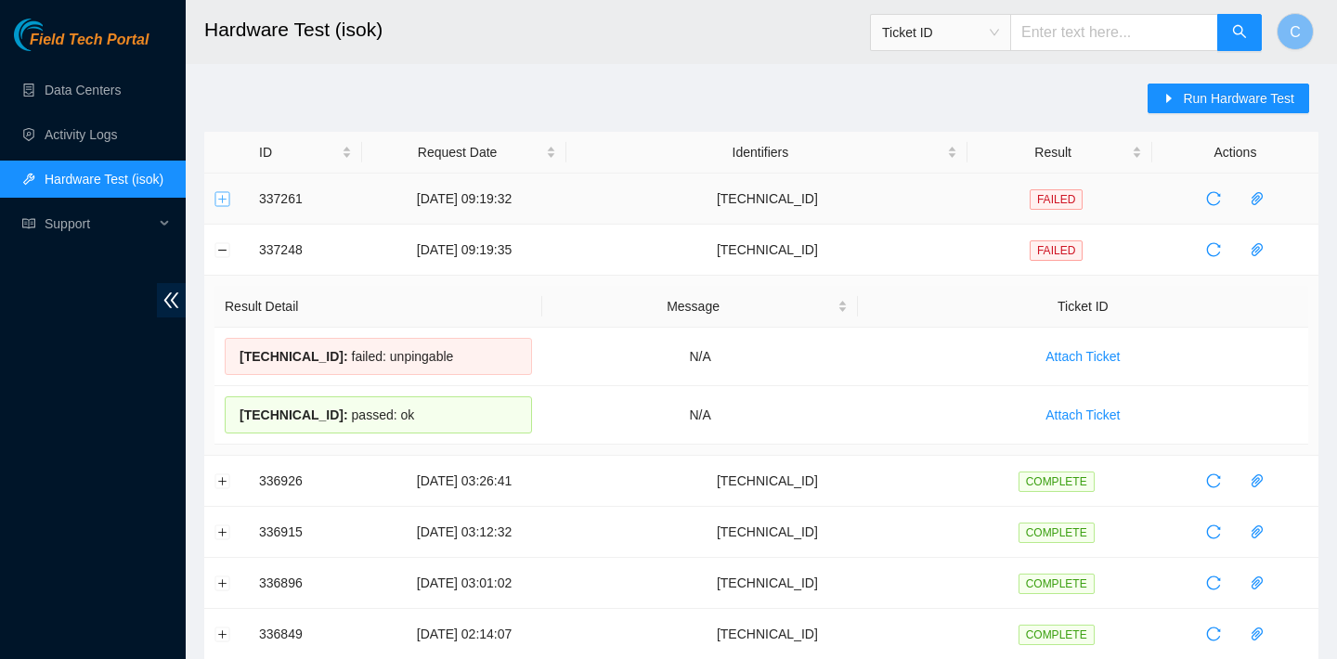
click at [218, 199] on button "Expand row" at bounding box center [222, 198] width 15 height 15
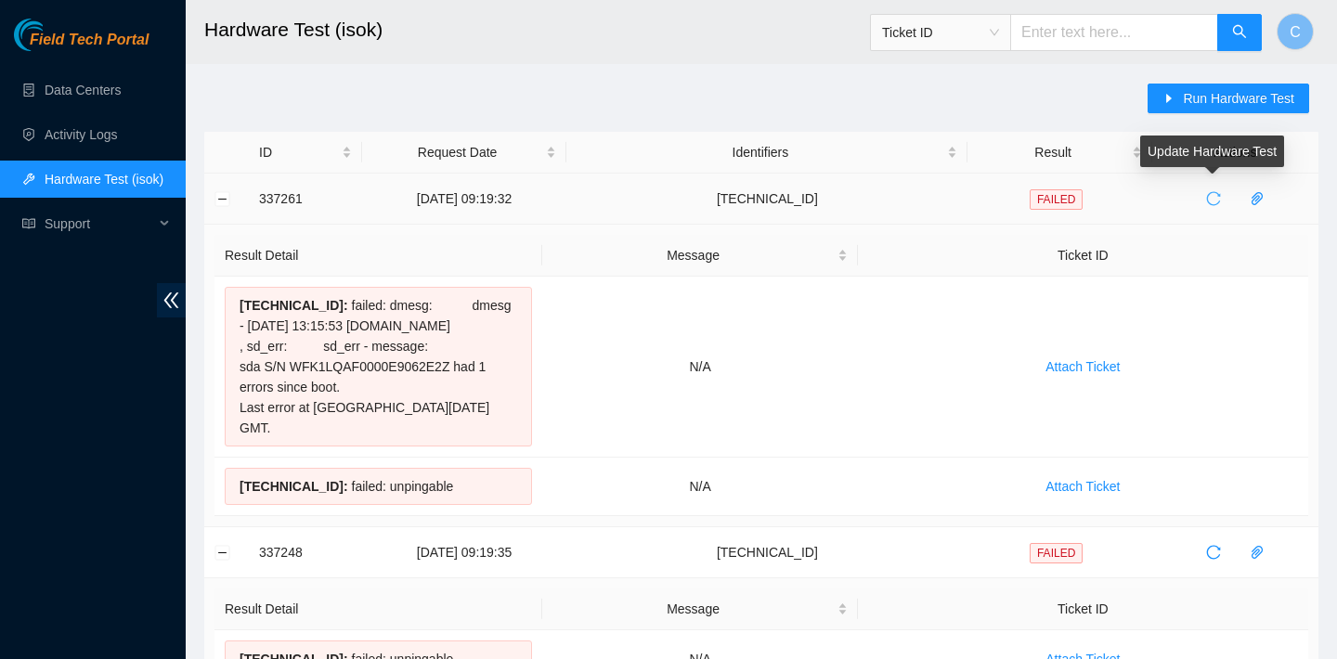
click at [1217, 196] on icon "reload" at bounding box center [1213, 198] width 15 height 15
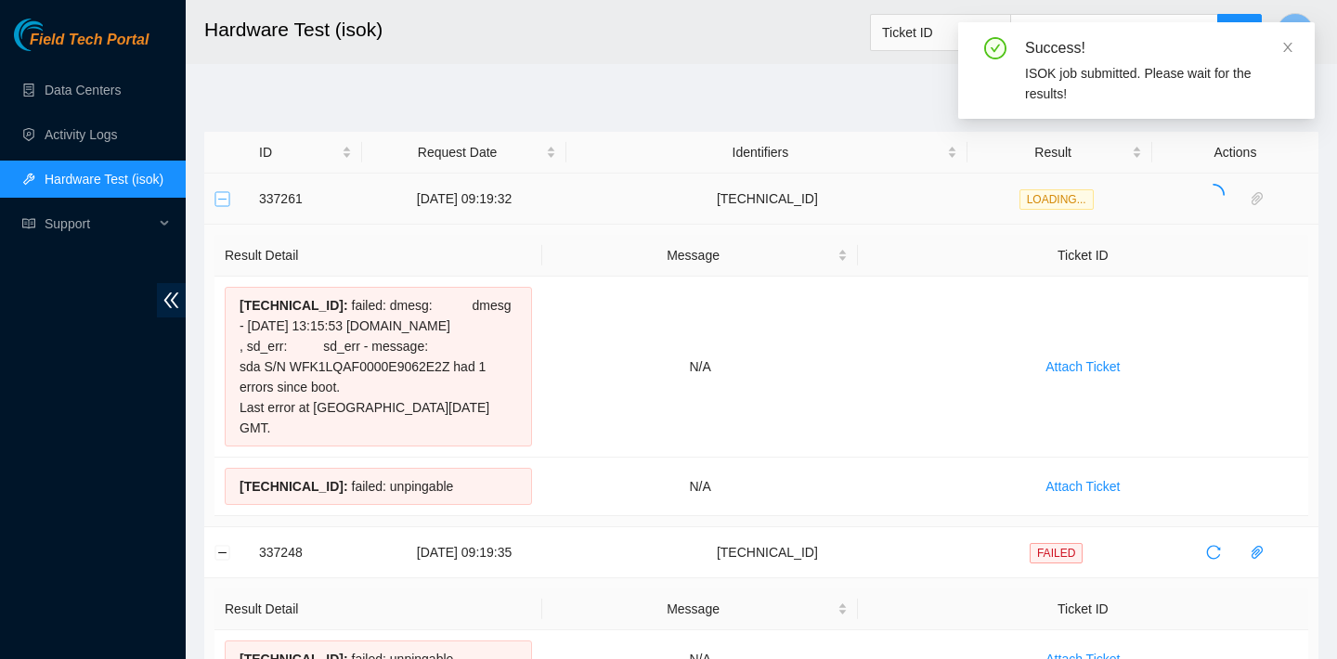
click at [224, 196] on button "Collapse row" at bounding box center [222, 198] width 15 height 15
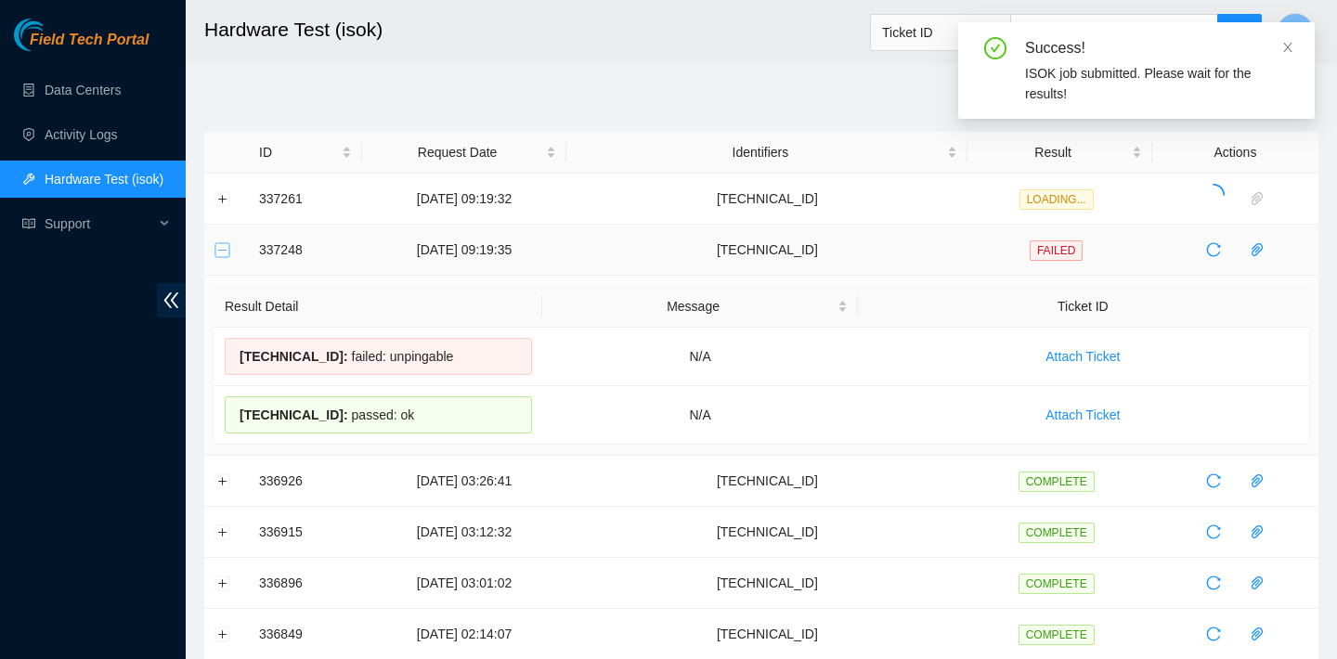
click at [223, 254] on button "Collapse row" at bounding box center [222, 249] width 15 height 15
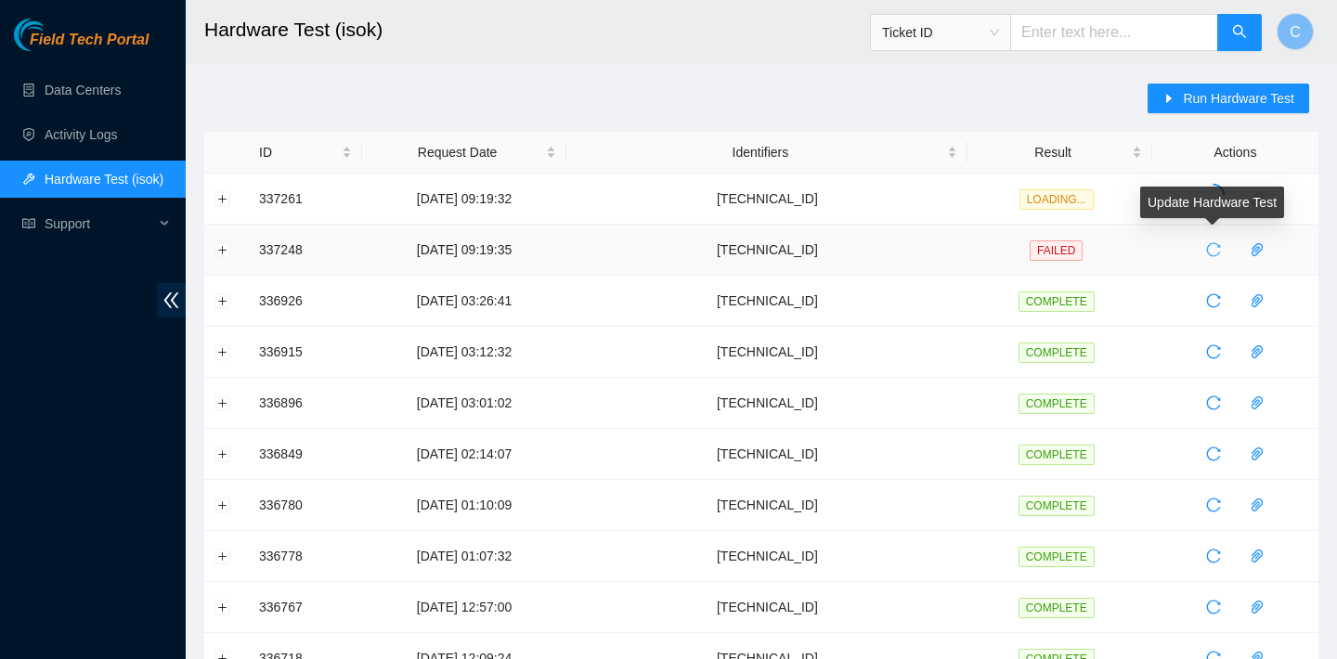
click at [1204, 250] on span "reload" at bounding box center [1213, 249] width 28 height 15
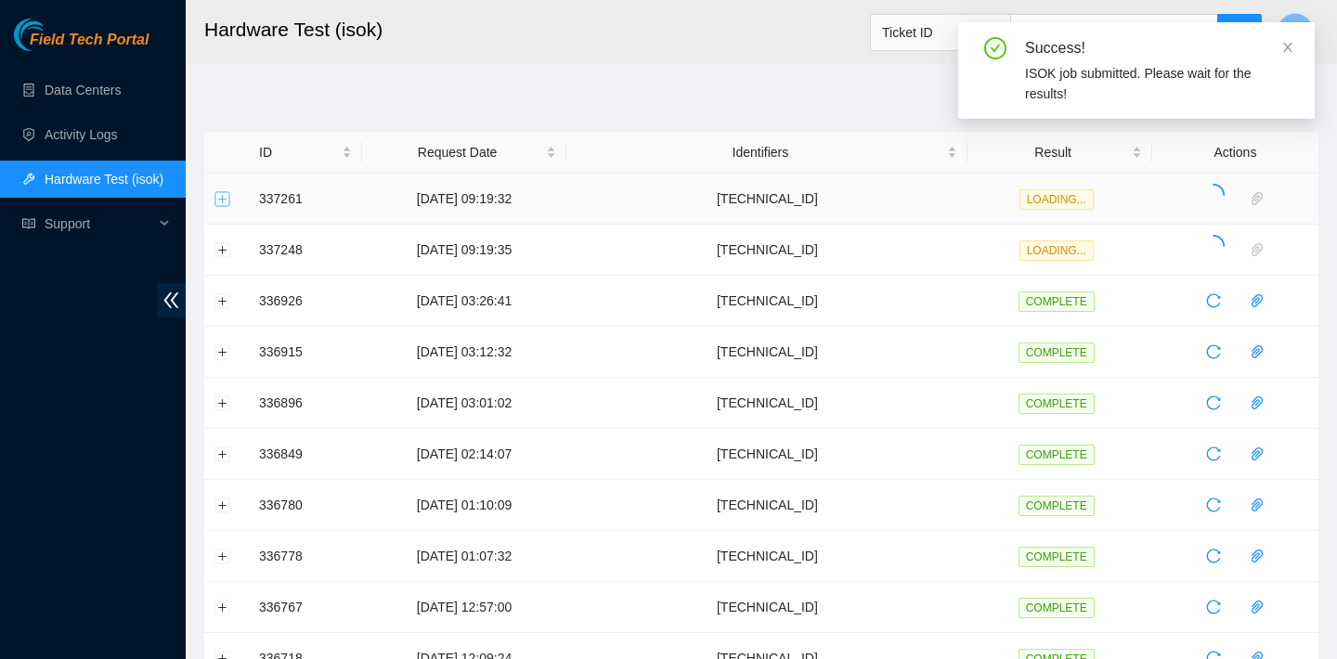
click at [223, 194] on button "Expand row" at bounding box center [222, 198] width 15 height 15
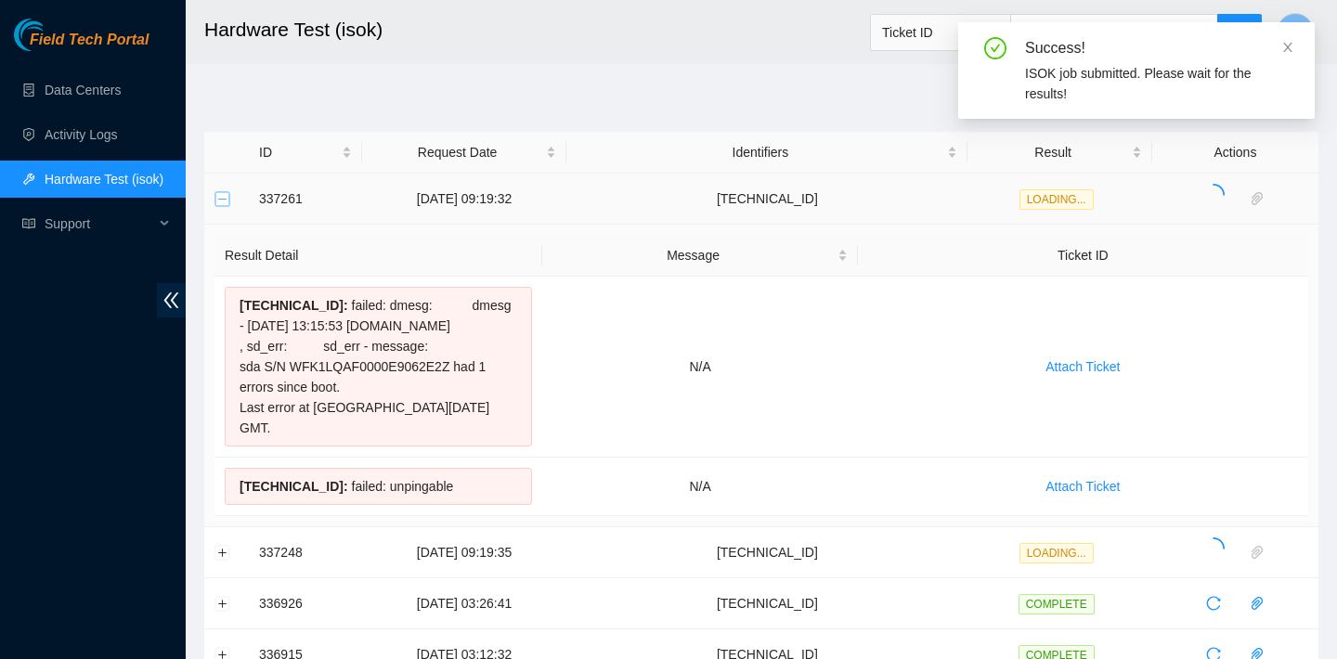
click at [223, 194] on button "Collapse row" at bounding box center [222, 198] width 15 height 15
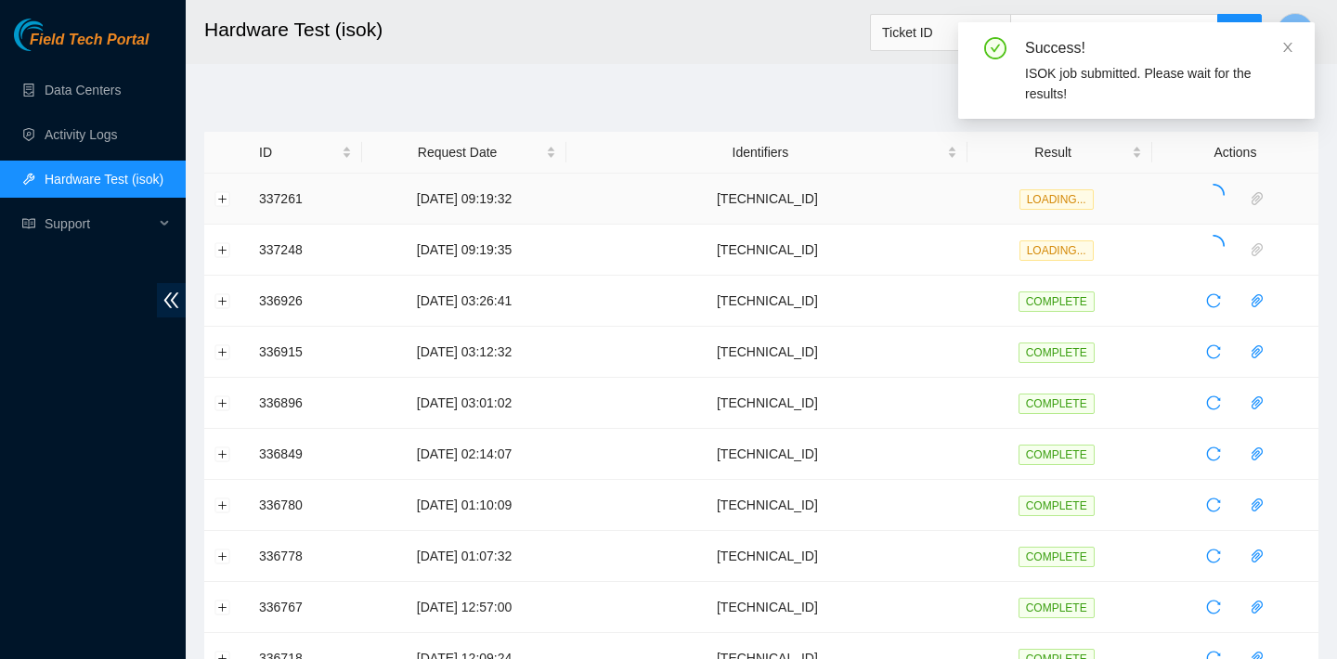
click at [221, 206] on td at bounding box center [226, 199] width 45 height 51
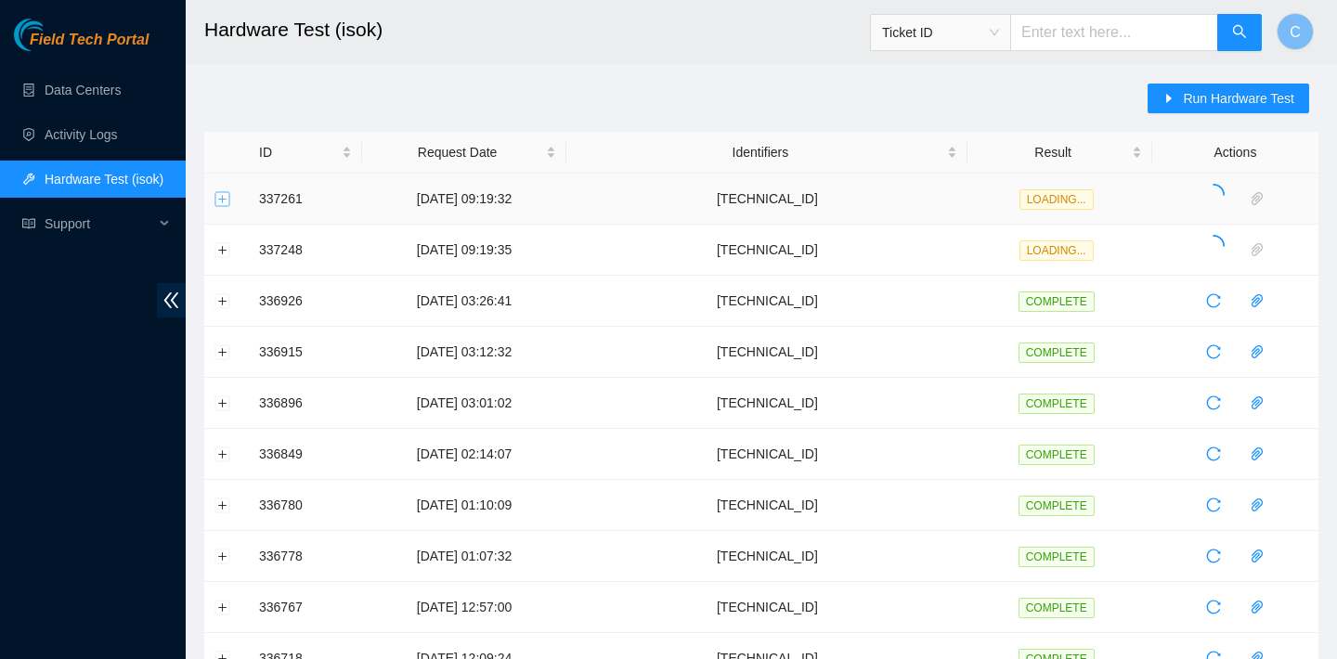
click at [223, 195] on button "Expand row" at bounding box center [222, 198] width 15 height 15
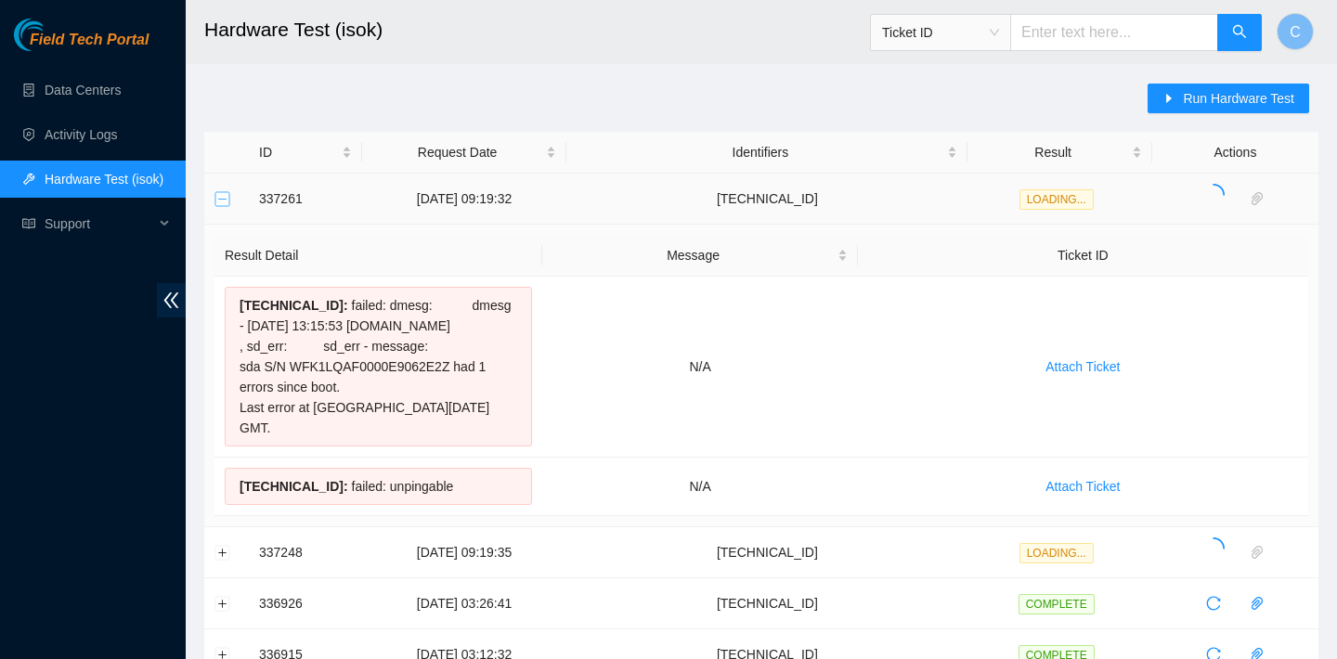
click at [223, 195] on button "Collapse row" at bounding box center [222, 198] width 15 height 15
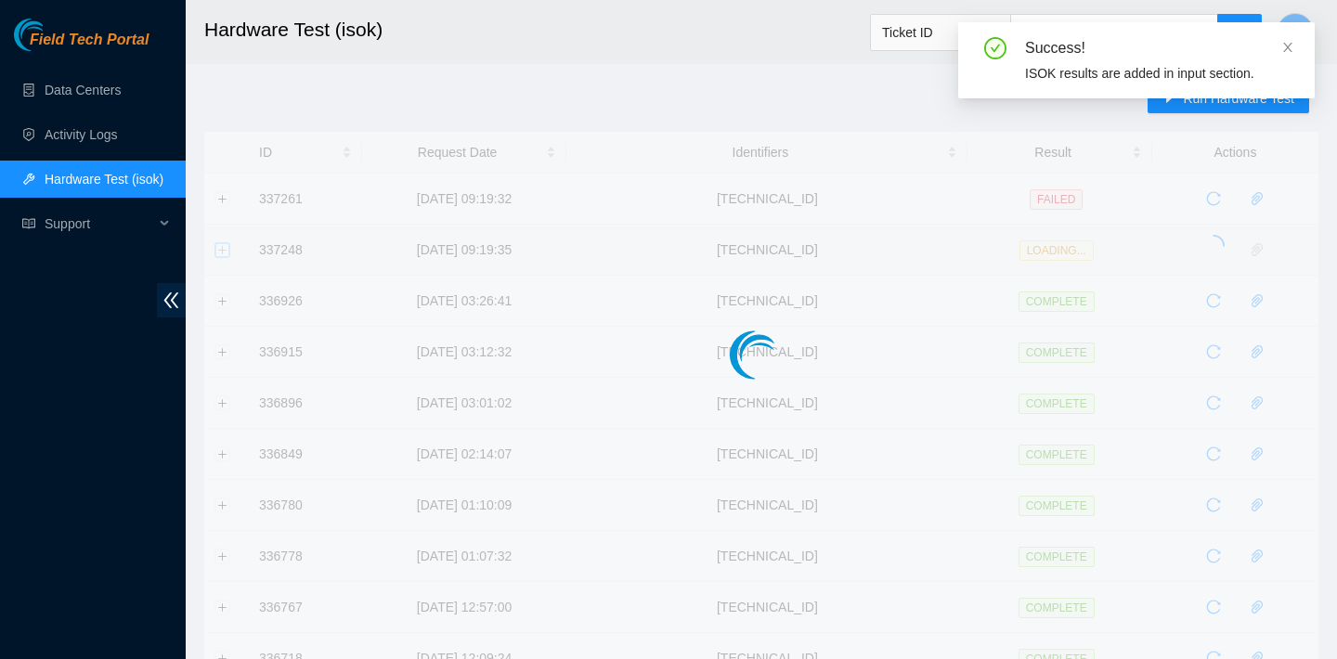
click at [226, 242] on button "Expand row" at bounding box center [222, 249] width 15 height 15
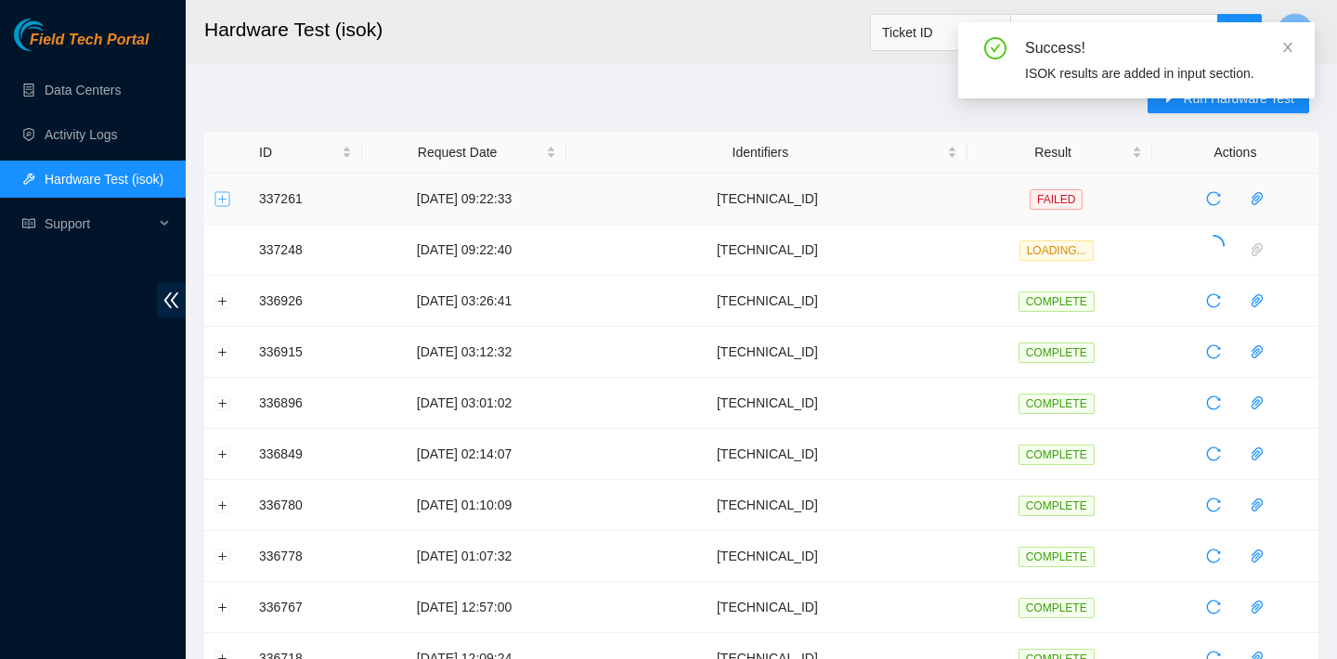
click at [216, 199] on button "Expand row" at bounding box center [222, 198] width 15 height 15
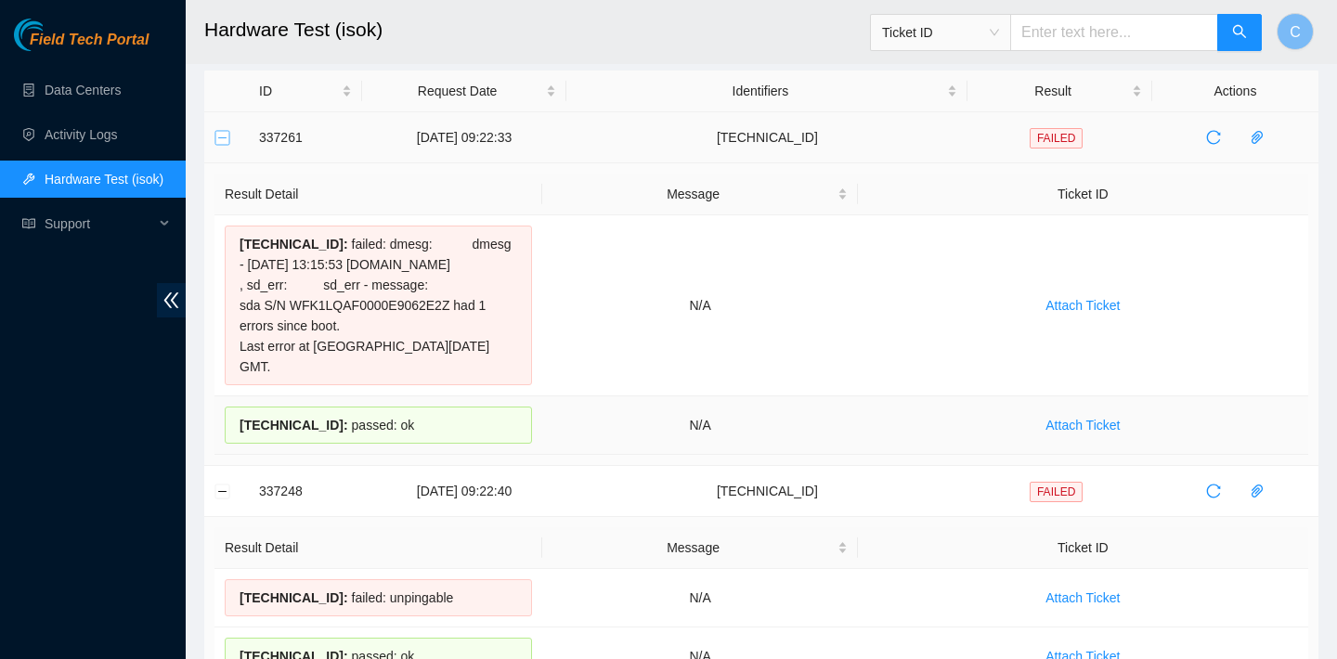
scroll to position [45, 0]
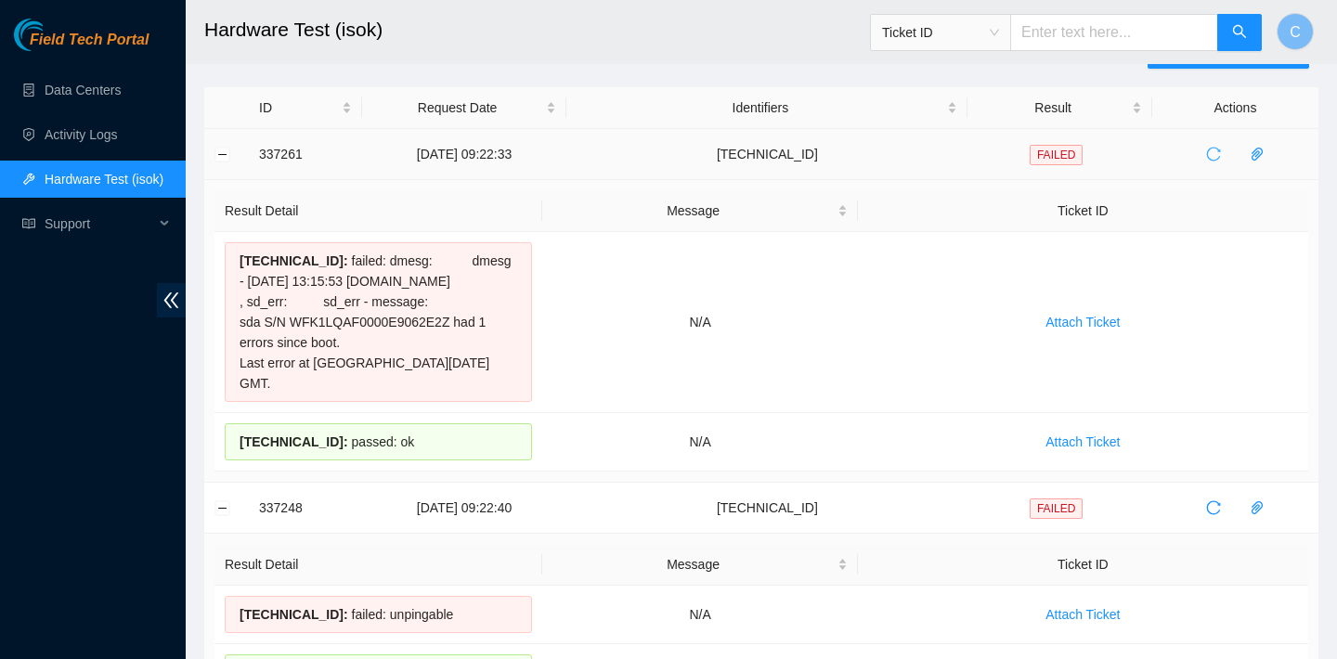
click at [1206, 153] on span "reload" at bounding box center [1213, 154] width 28 height 15
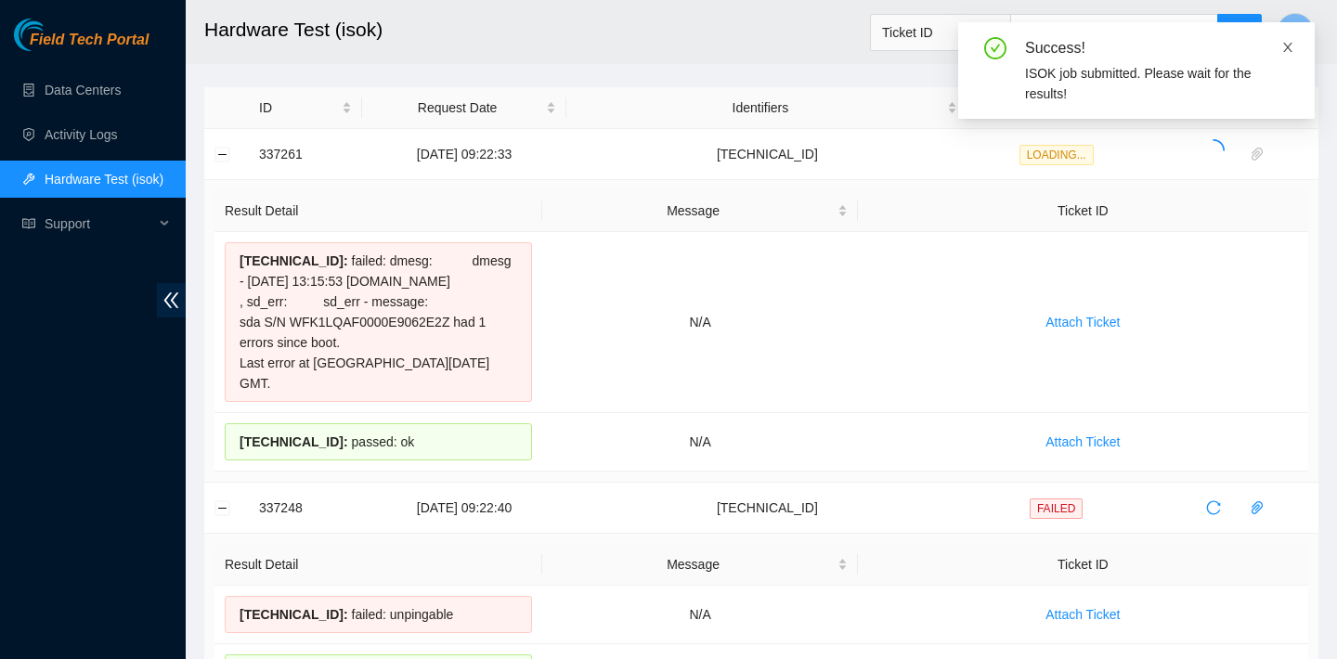
click at [1284, 45] on icon "close" at bounding box center [1287, 47] width 13 height 13
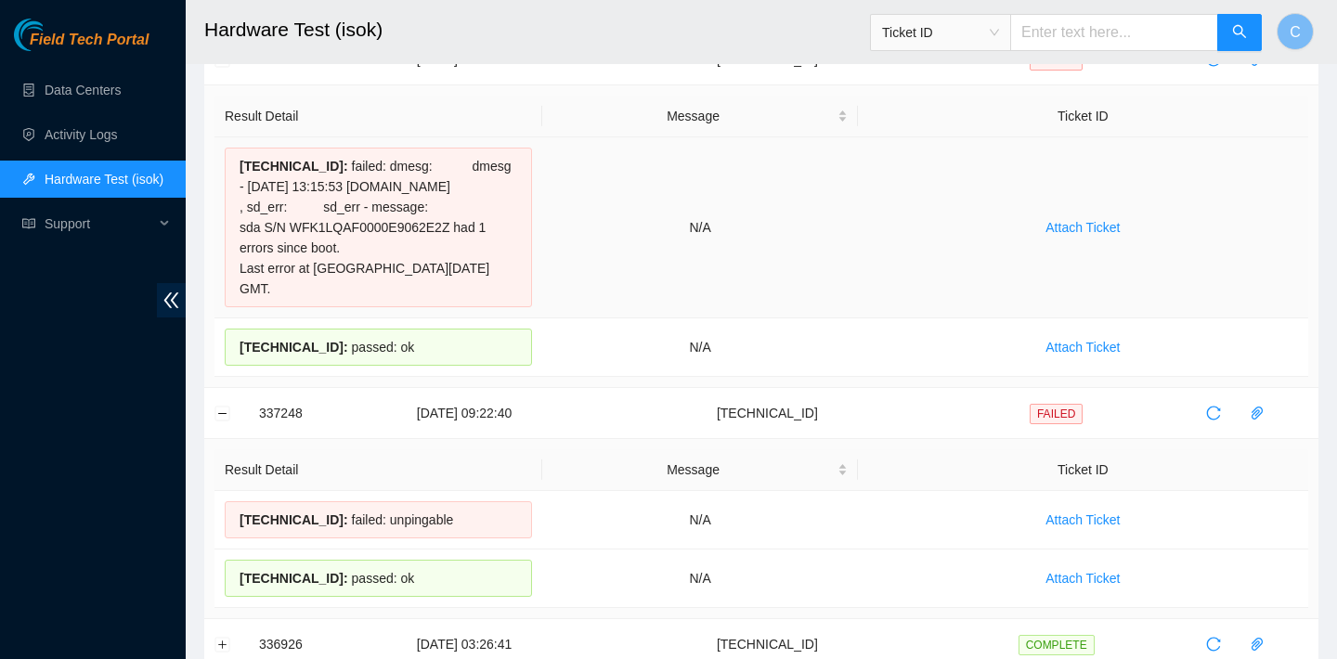
scroll to position [193, 0]
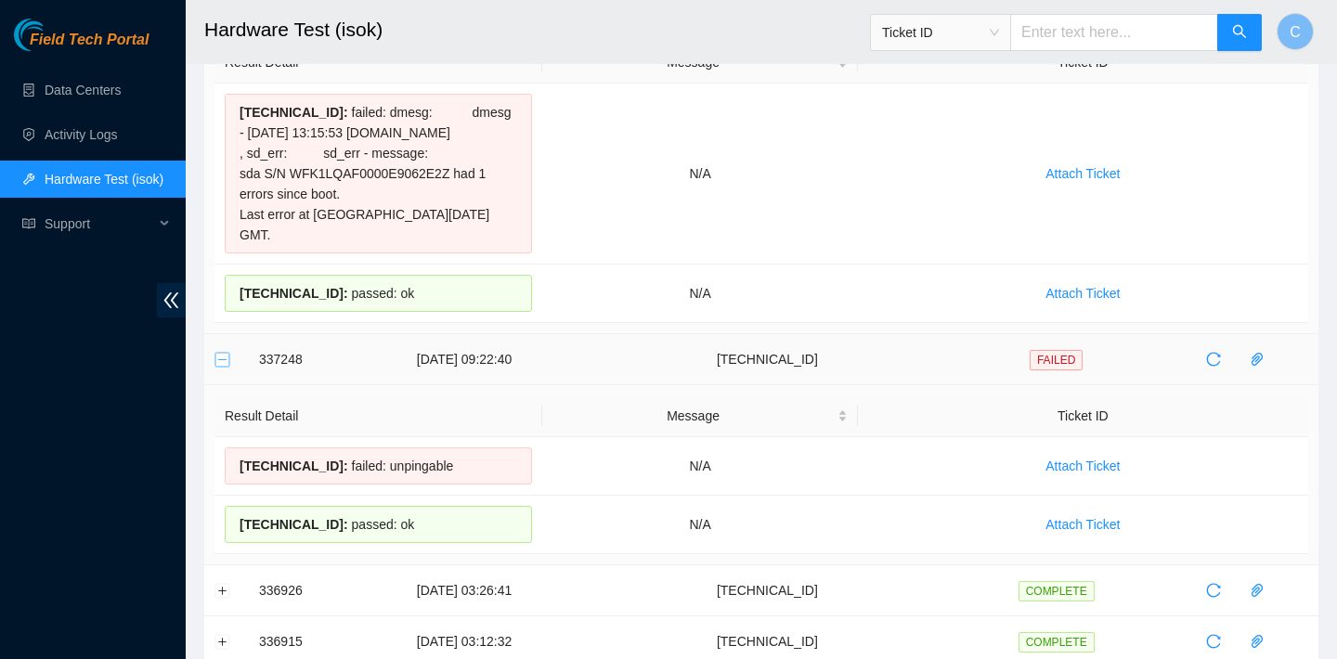
click at [219, 362] on button "Collapse row" at bounding box center [222, 359] width 15 height 15
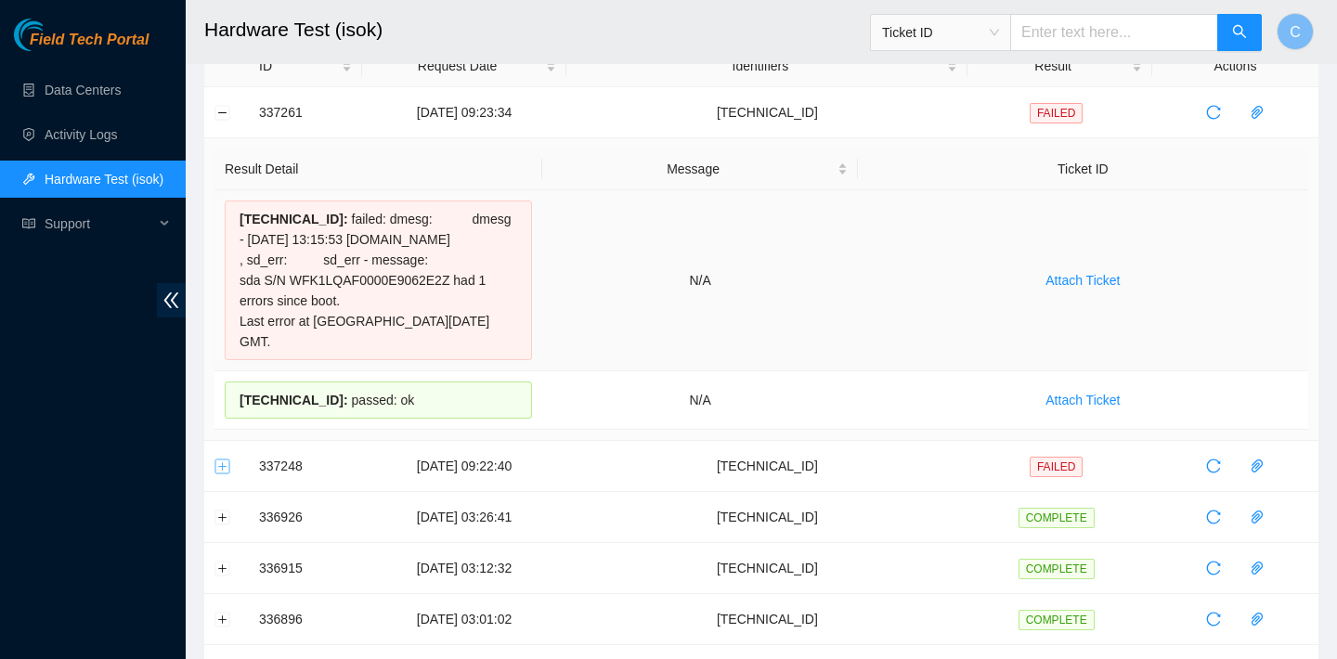
scroll to position [59, 0]
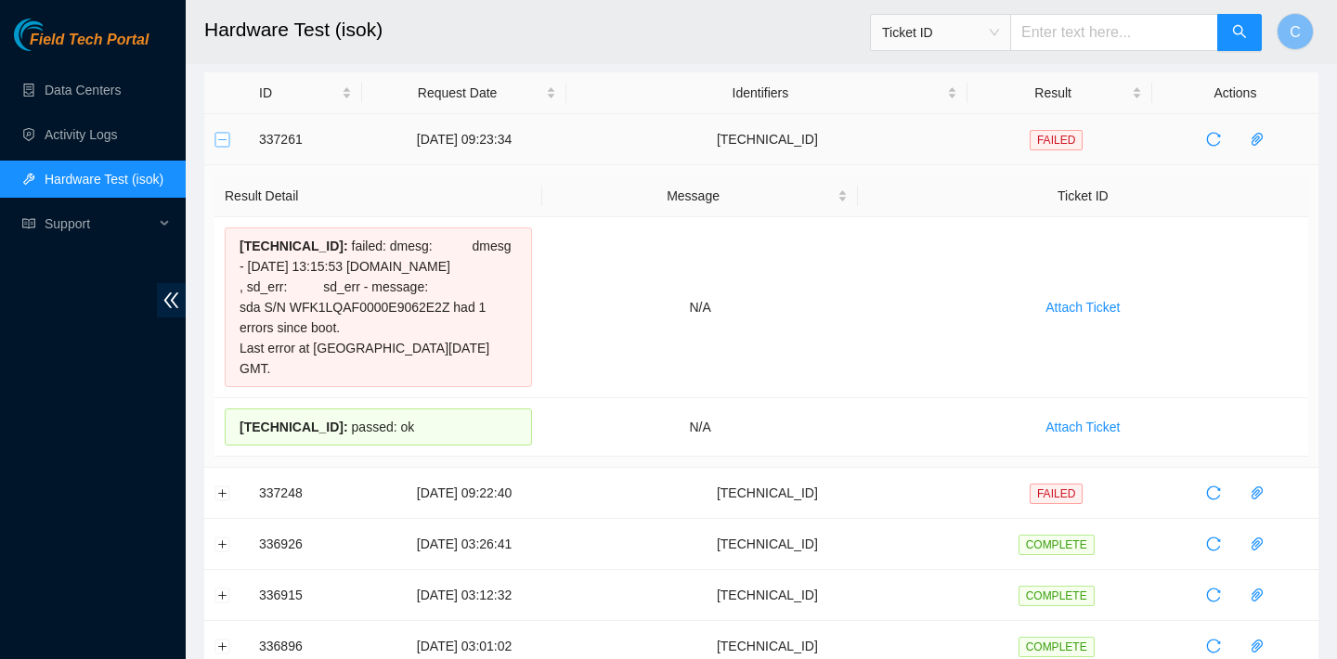
click at [227, 137] on button "Collapse row" at bounding box center [222, 139] width 15 height 15
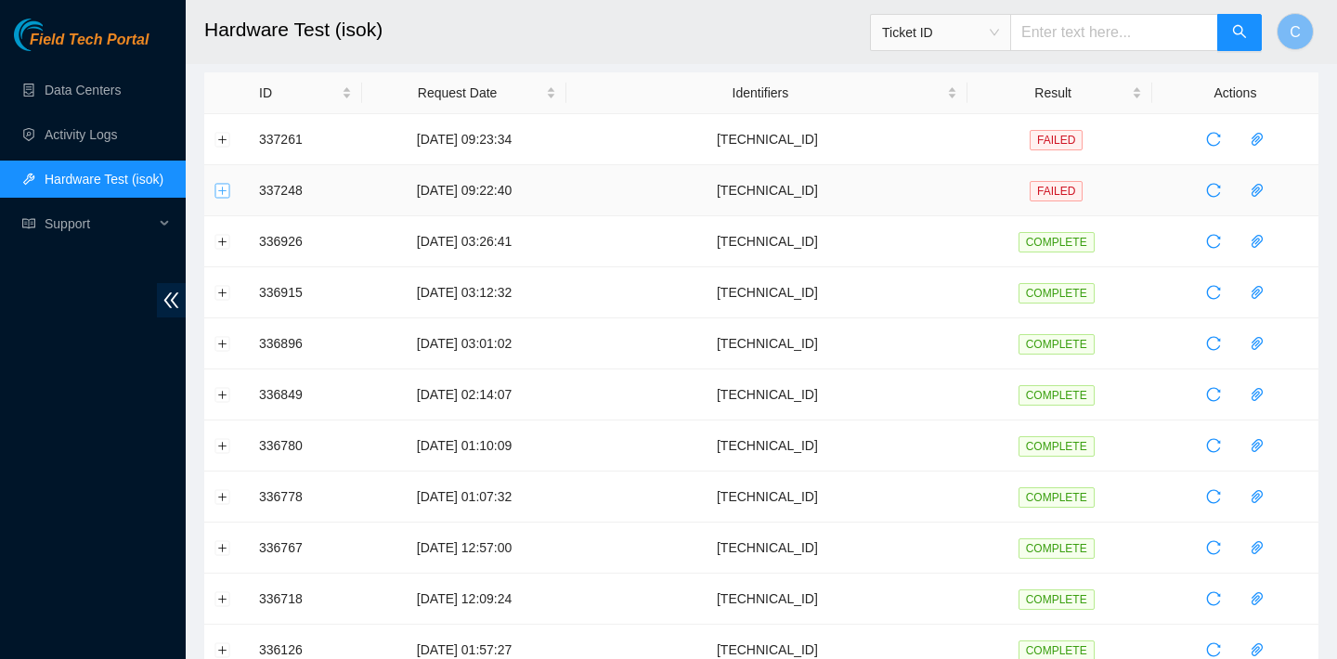
click at [224, 192] on button "Expand row" at bounding box center [222, 190] width 15 height 15
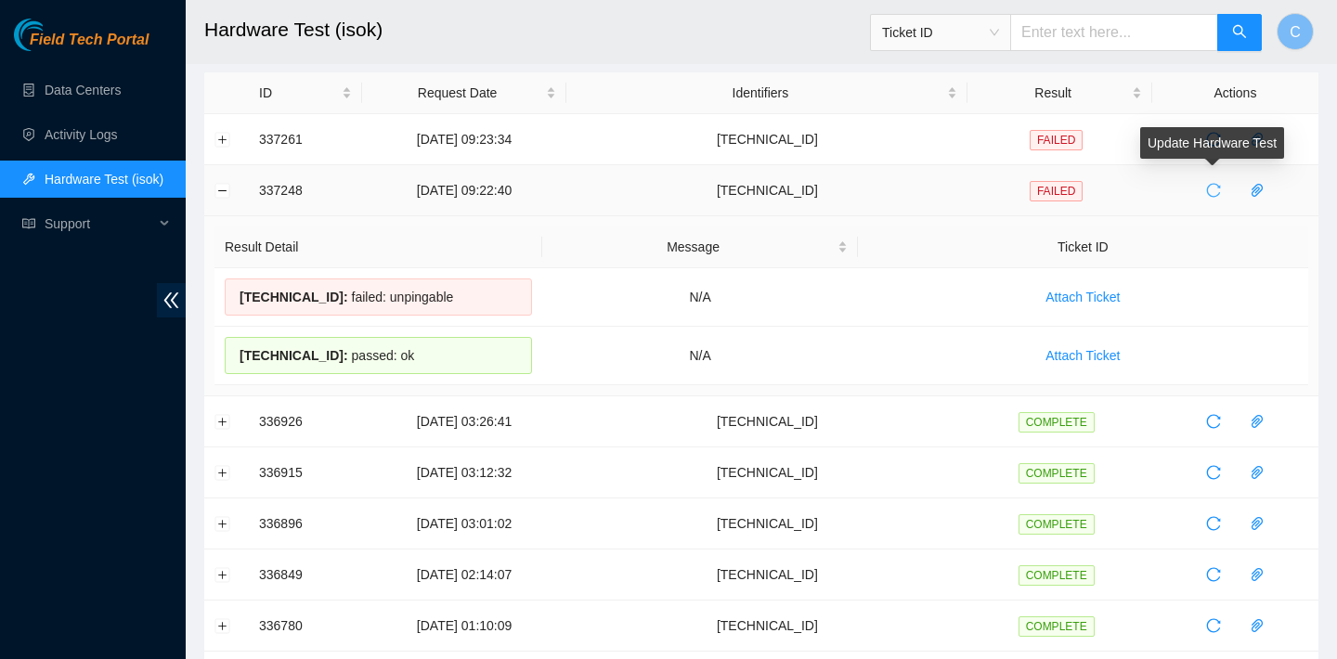
click at [1221, 187] on icon "reload" at bounding box center [1214, 191] width 14 height 14
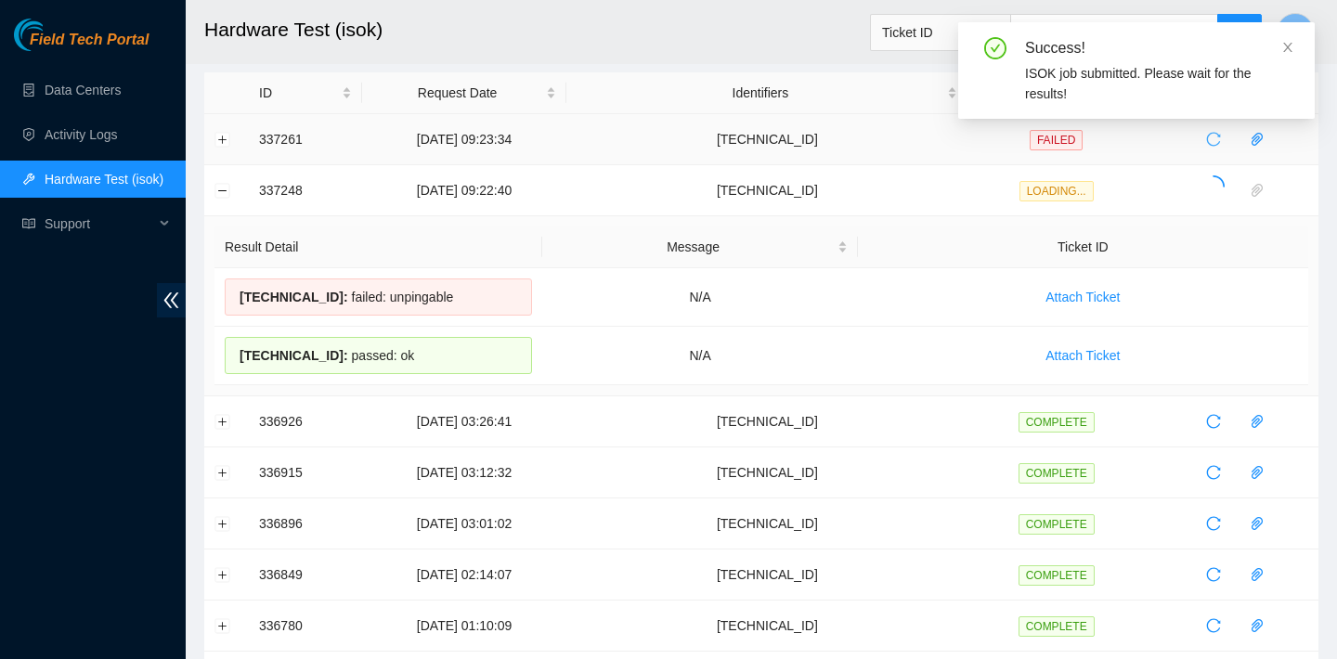
click at [1216, 141] on icon "reload" at bounding box center [1213, 139] width 15 height 15
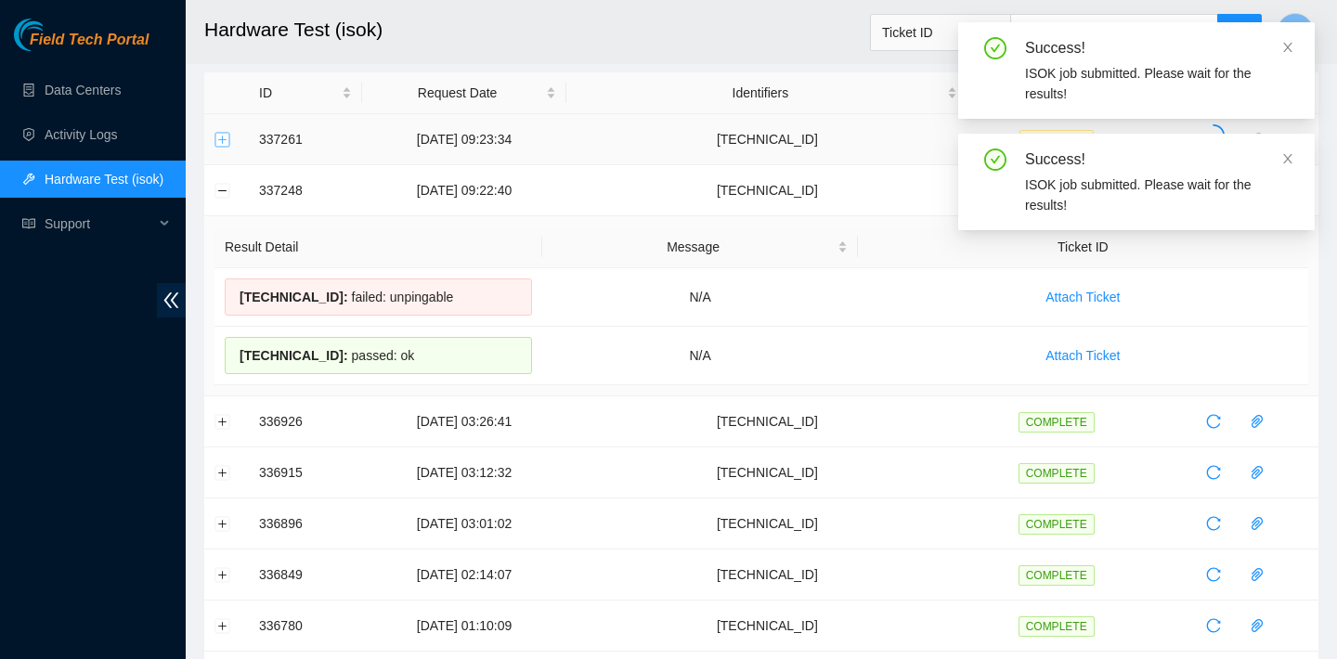
click at [221, 132] on button "Expand row" at bounding box center [222, 139] width 15 height 15
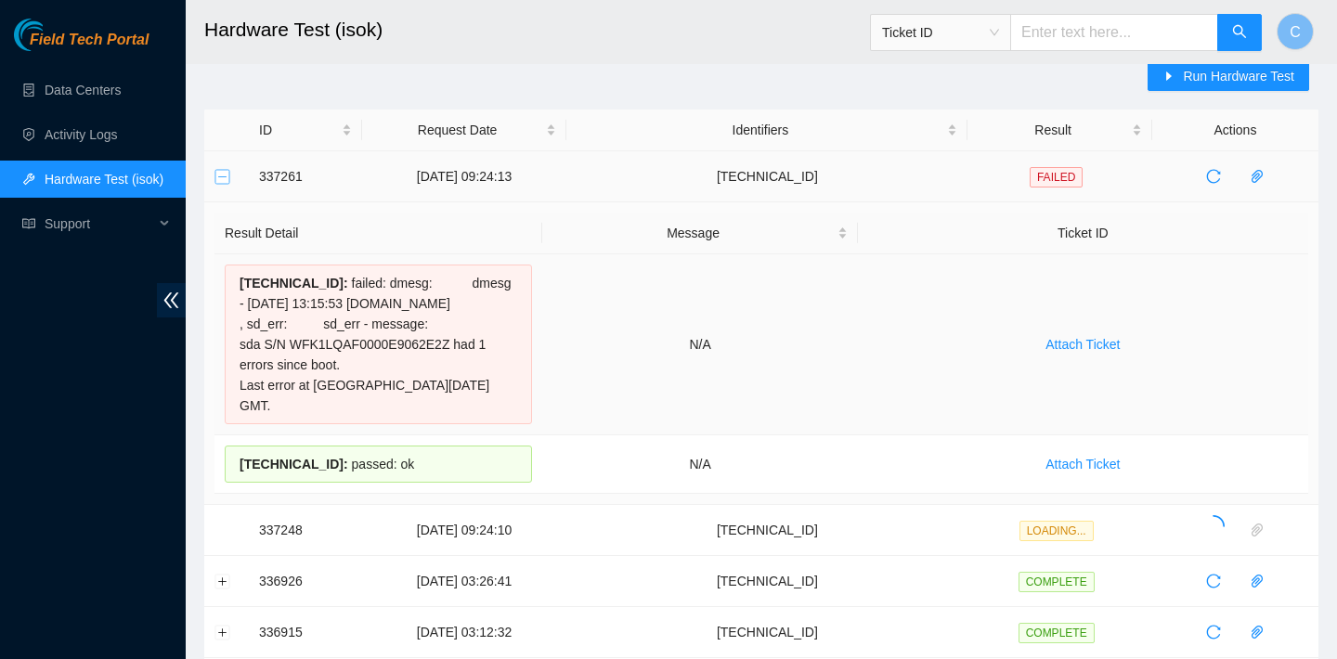
scroll to position [0, 0]
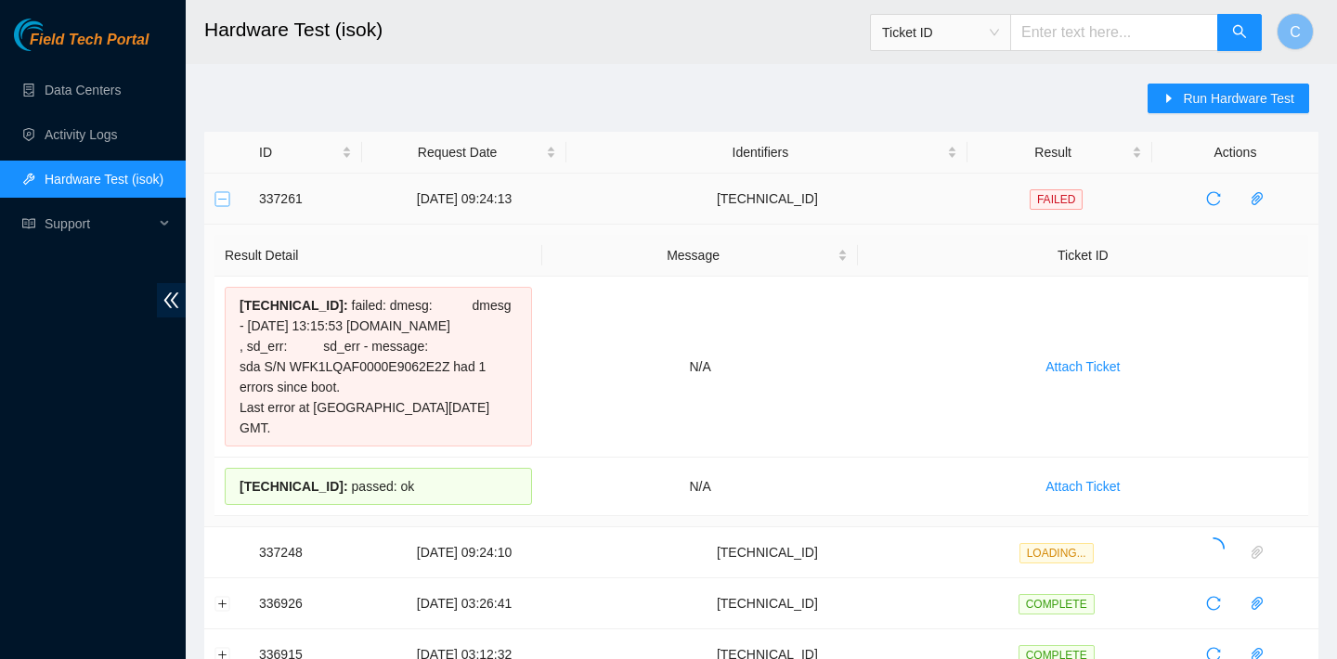
click at [220, 196] on button "Collapse row" at bounding box center [222, 198] width 15 height 15
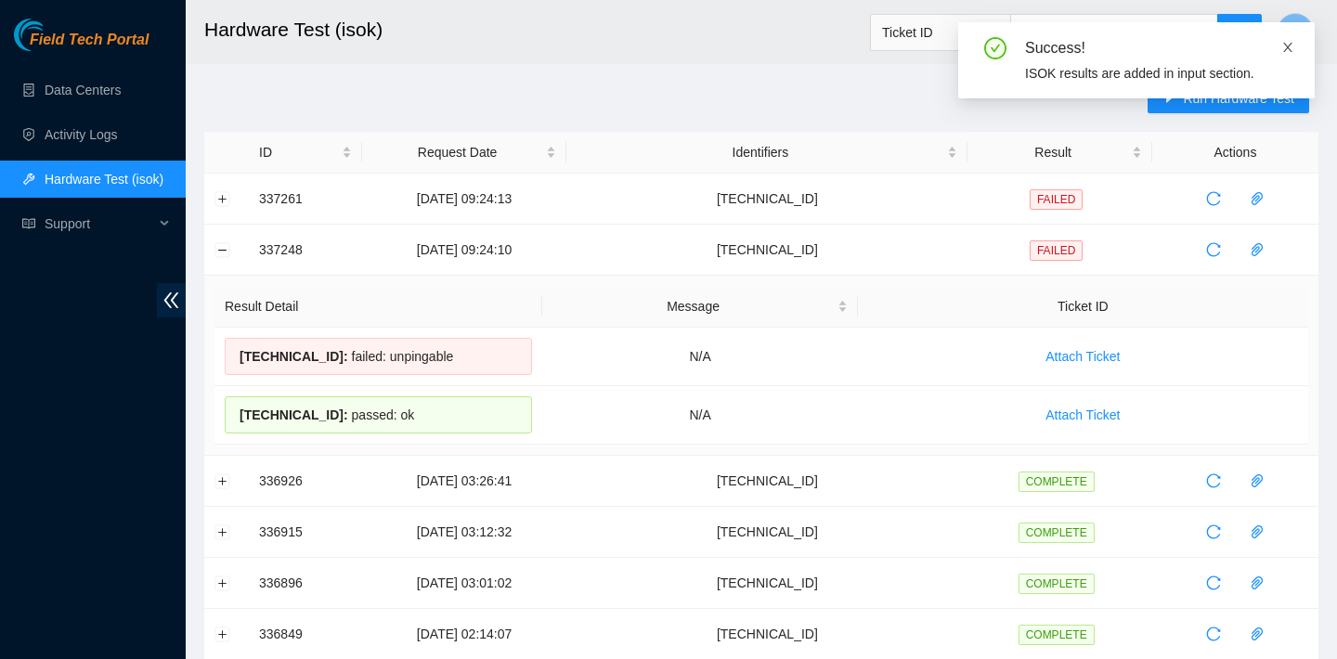
click at [1289, 42] on icon "close" at bounding box center [1287, 47] width 13 height 13
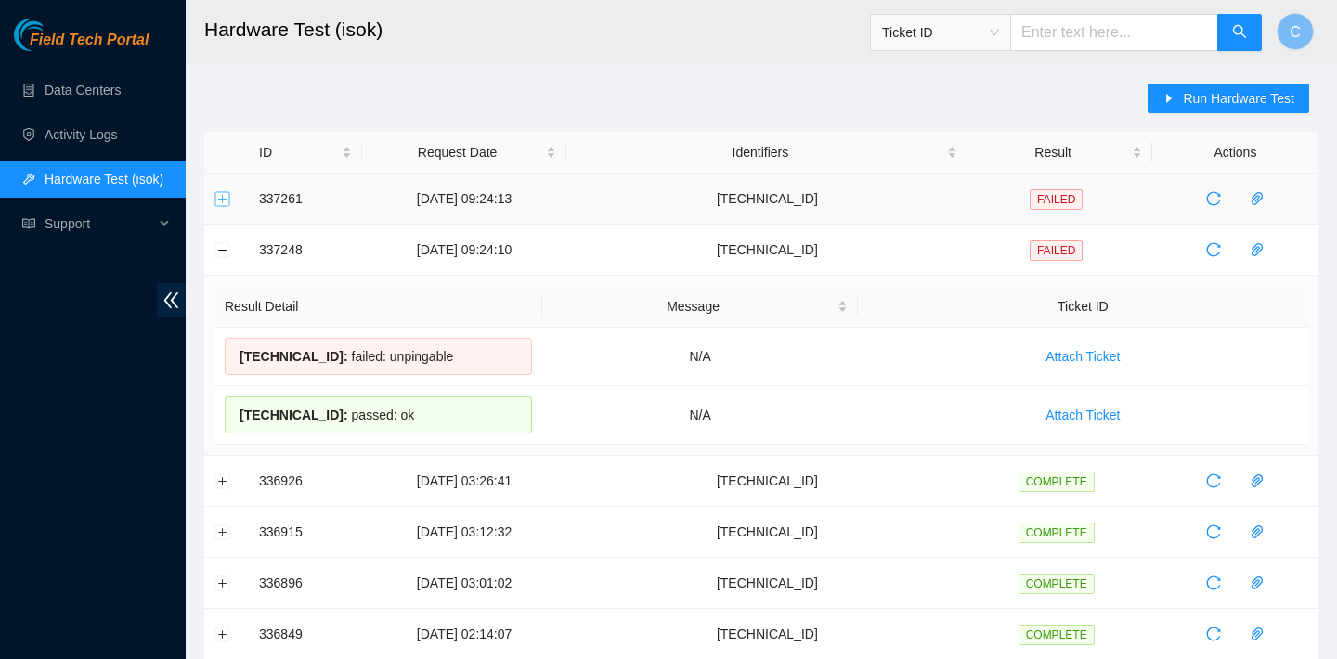
click at [219, 192] on button "Expand row" at bounding box center [222, 198] width 15 height 15
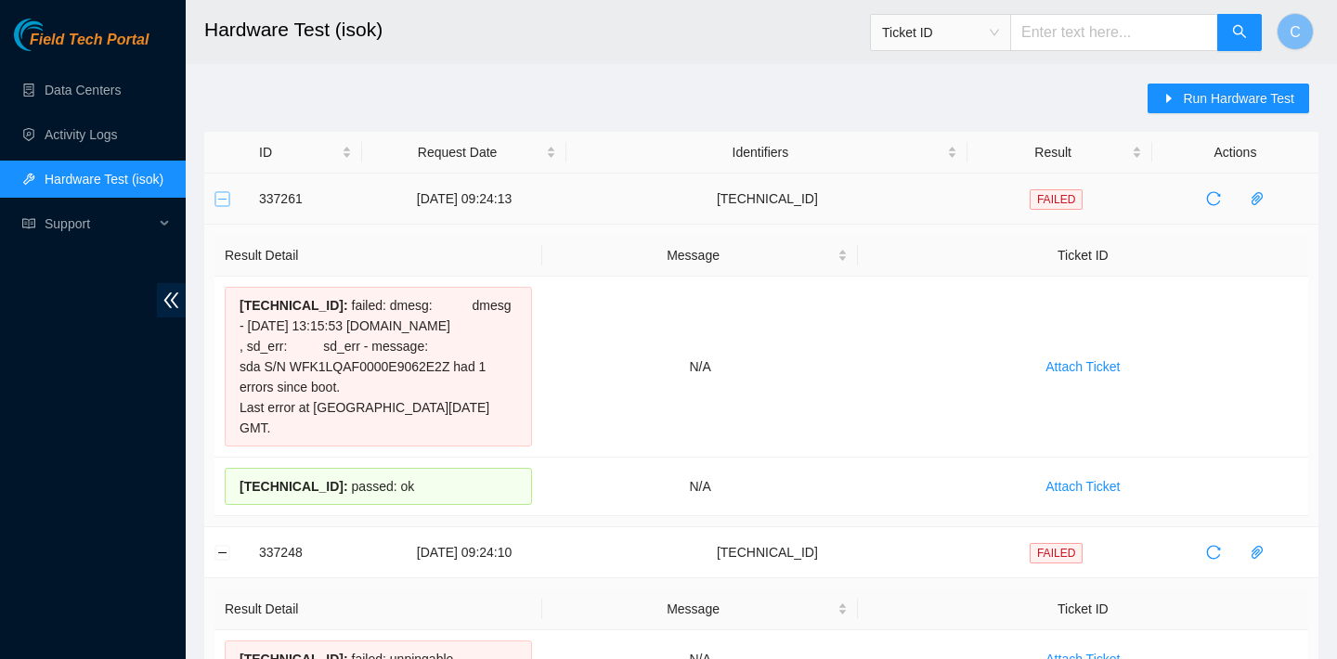
click at [219, 192] on button "Collapse row" at bounding box center [222, 198] width 15 height 15
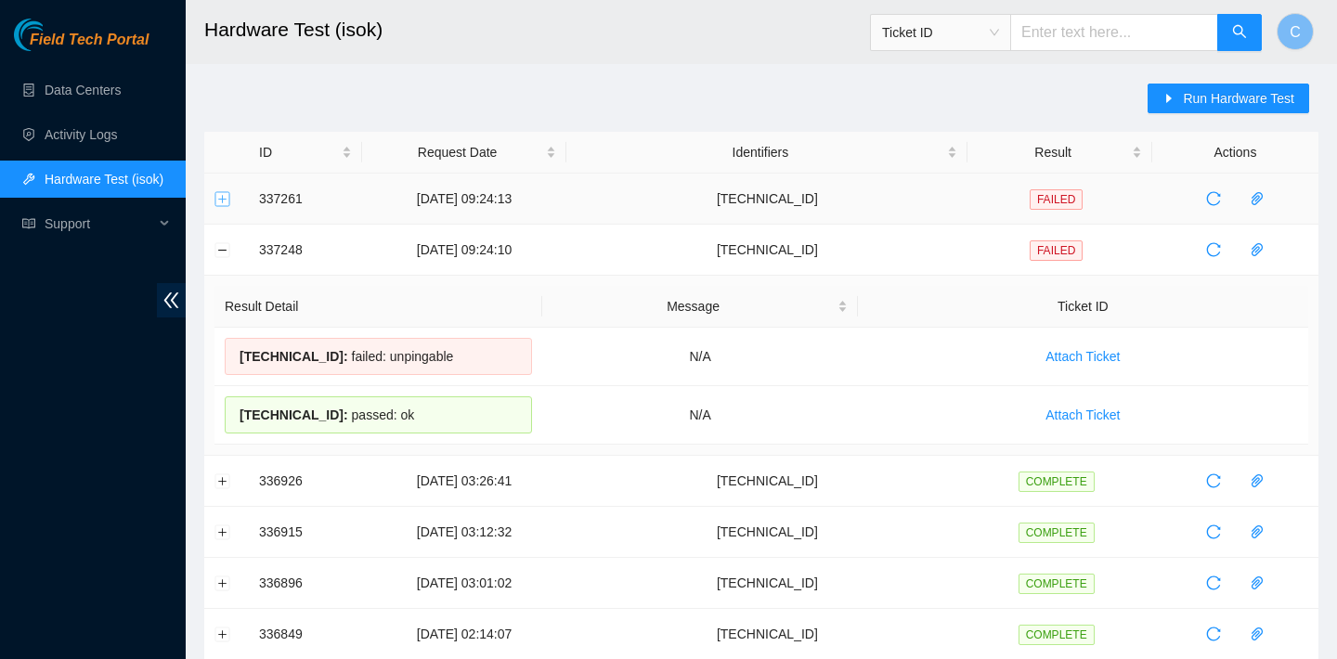
click at [219, 192] on button "Expand row" at bounding box center [222, 198] width 15 height 15
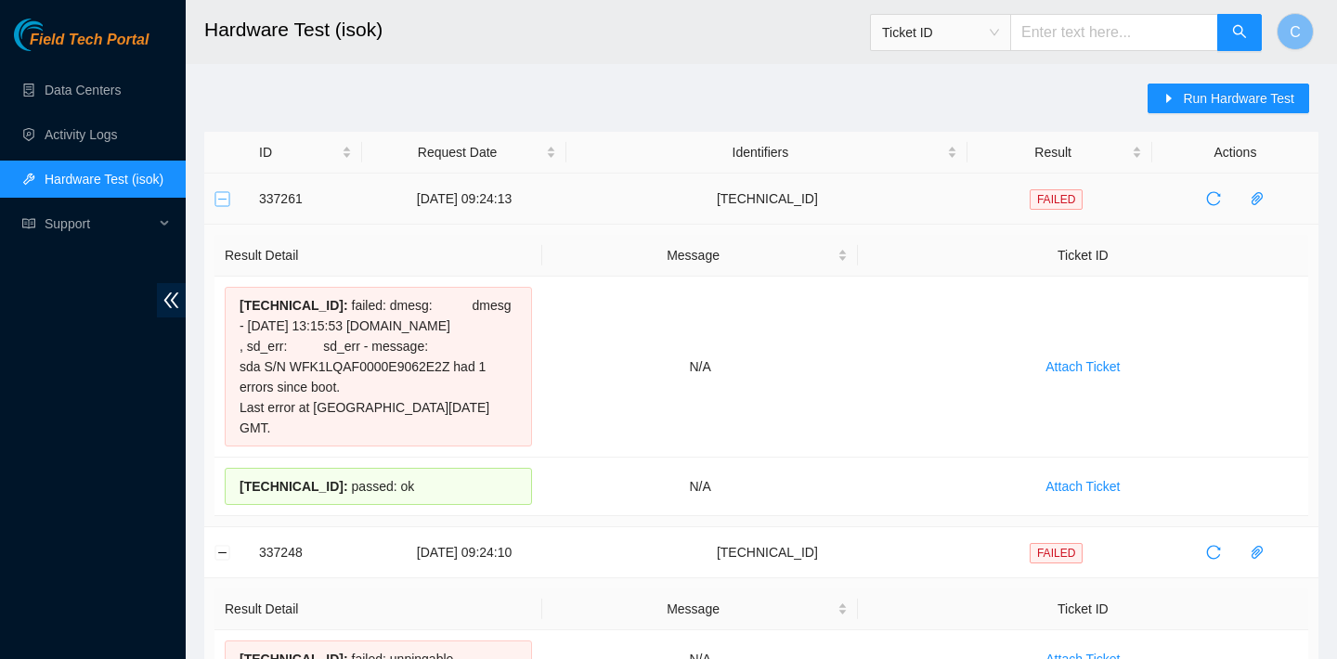
click at [219, 192] on button "Collapse row" at bounding box center [222, 198] width 15 height 15
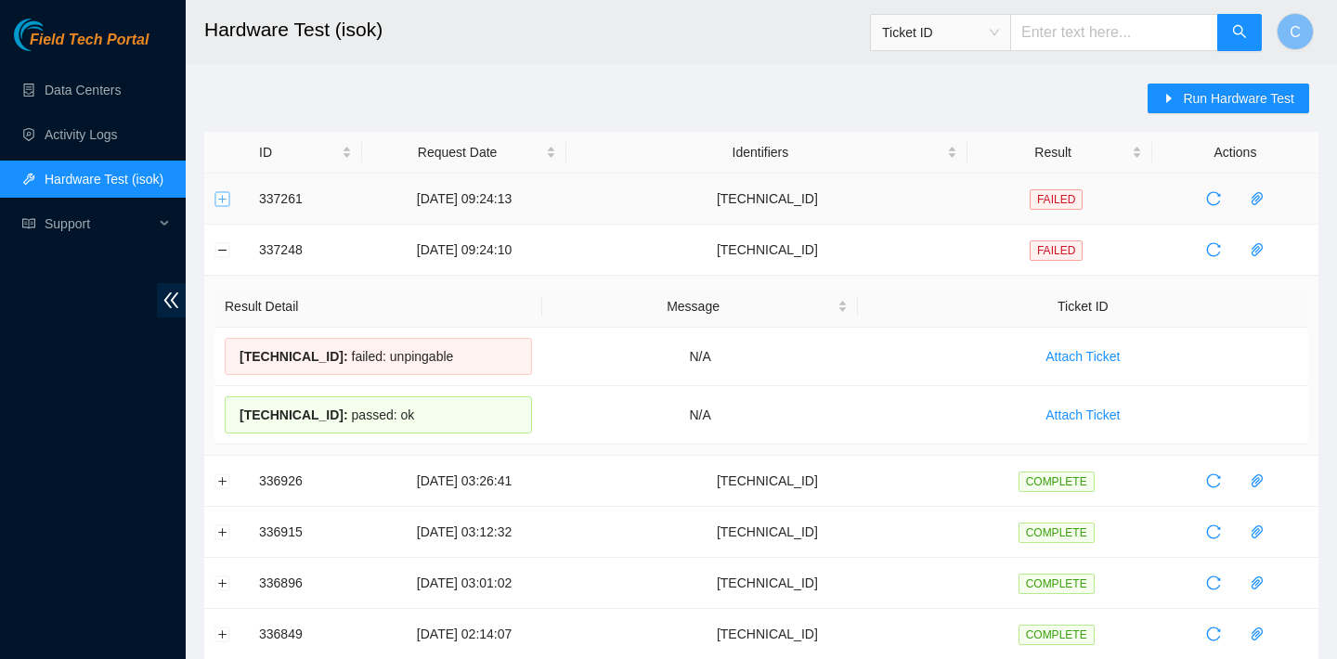
click at [222, 194] on button "Expand row" at bounding box center [222, 198] width 15 height 15
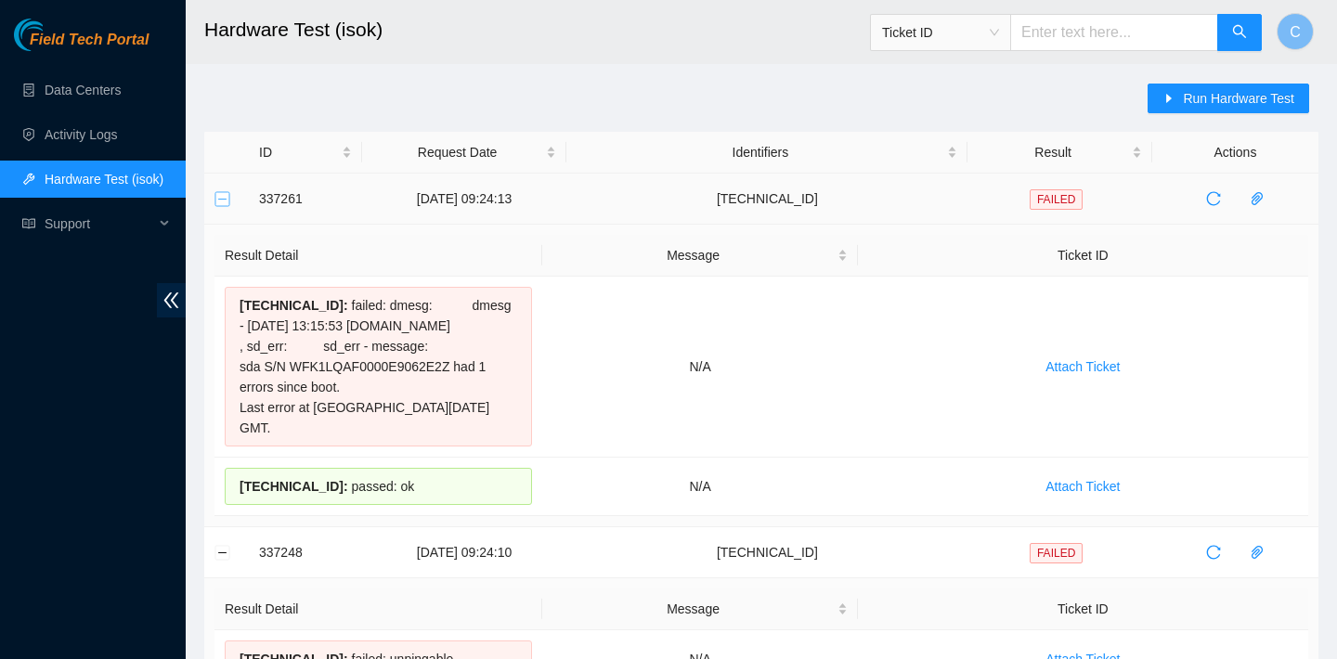
click at [222, 194] on button "Collapse row" at bounding box center [222, 198] width 15 height 15
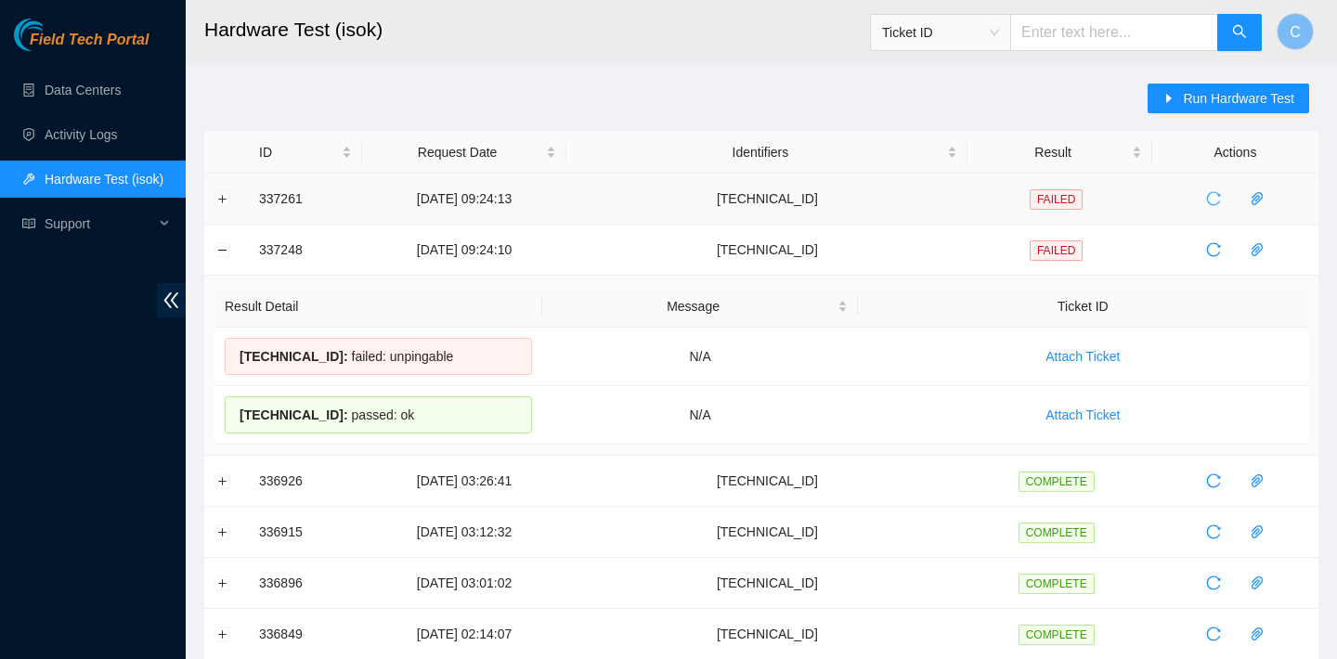
click at [1214, 196] on icon "reload" at bounding box center [1213, 198] width 15 height 15
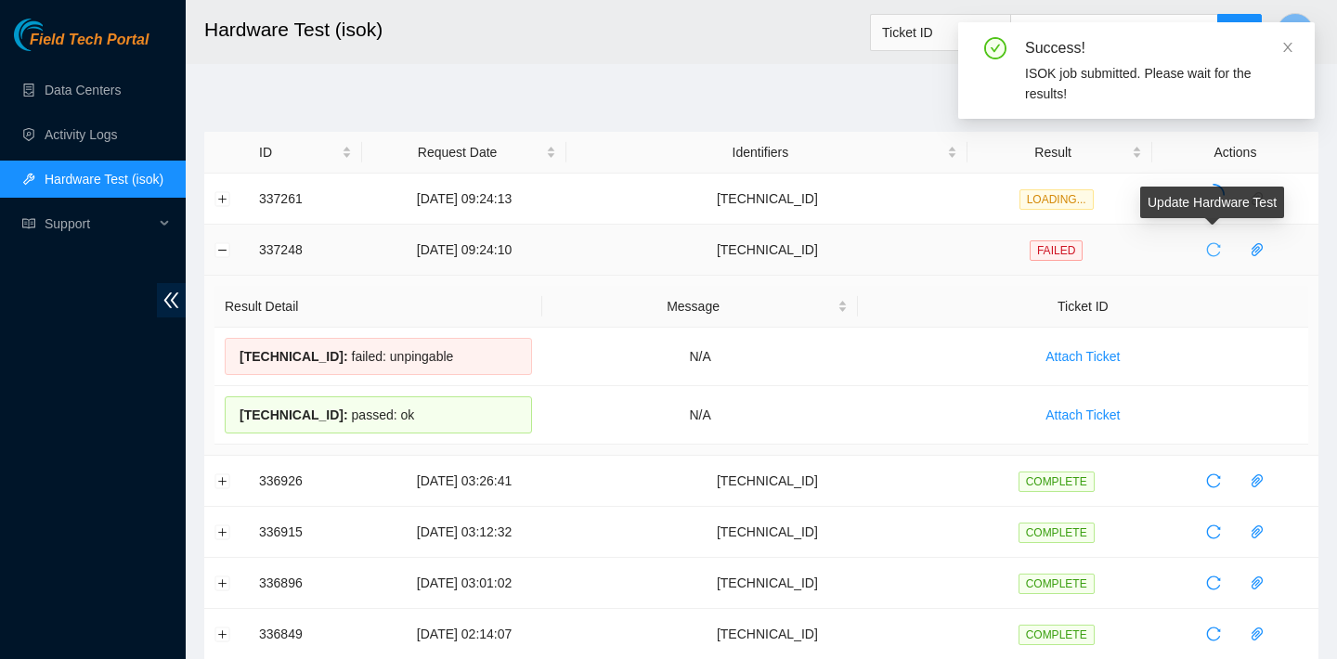
click at [1200, 244] on span "reload" at bounding box center [1213, 249] width 28 height 15
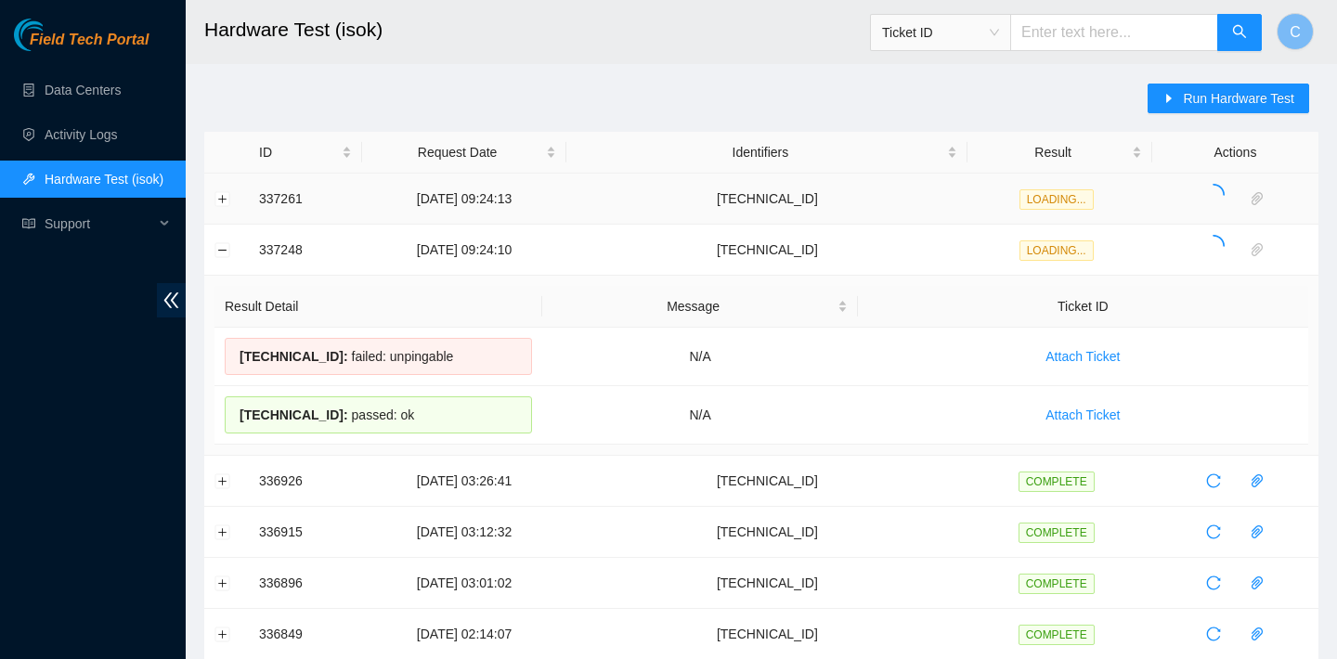
click at [225, 206] on td at bounding box center [226, 199] width 45 height 51
click at [220, 196] on button "Expand row" at bounding box center [222, 198] width 15 height 15
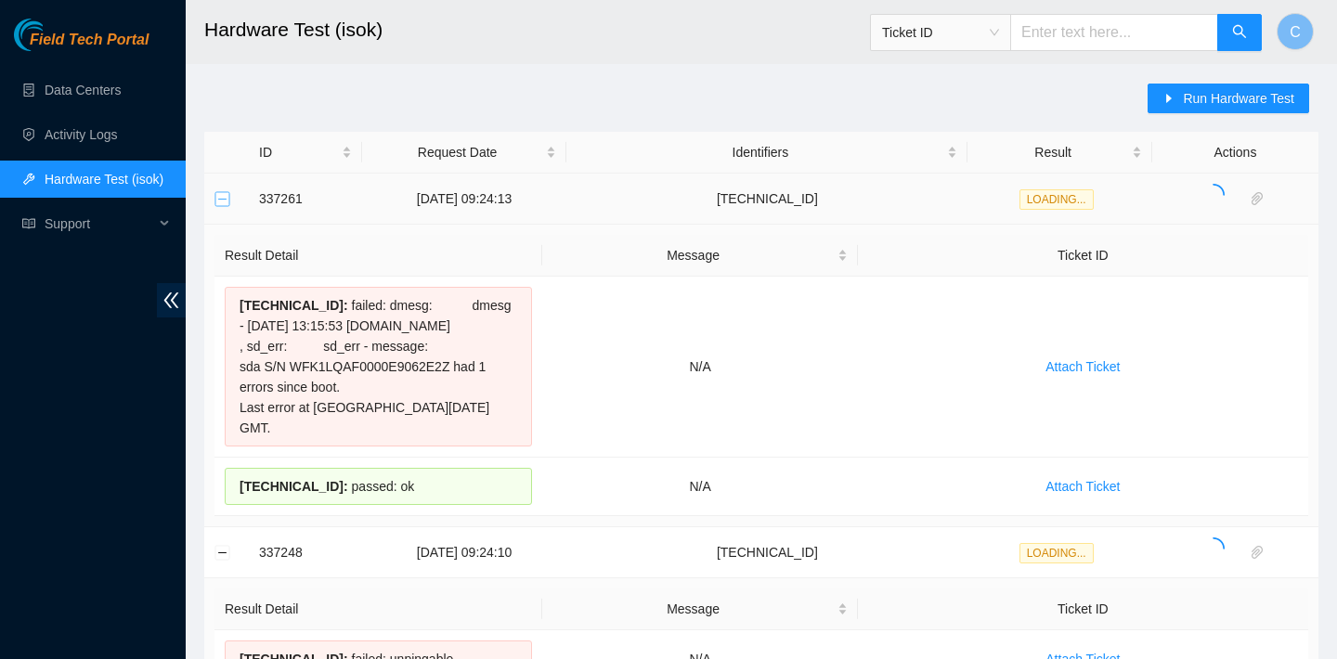
click at [220, 196] on button "Collapse row" at bounding box center [222, 198] width 15 height 15
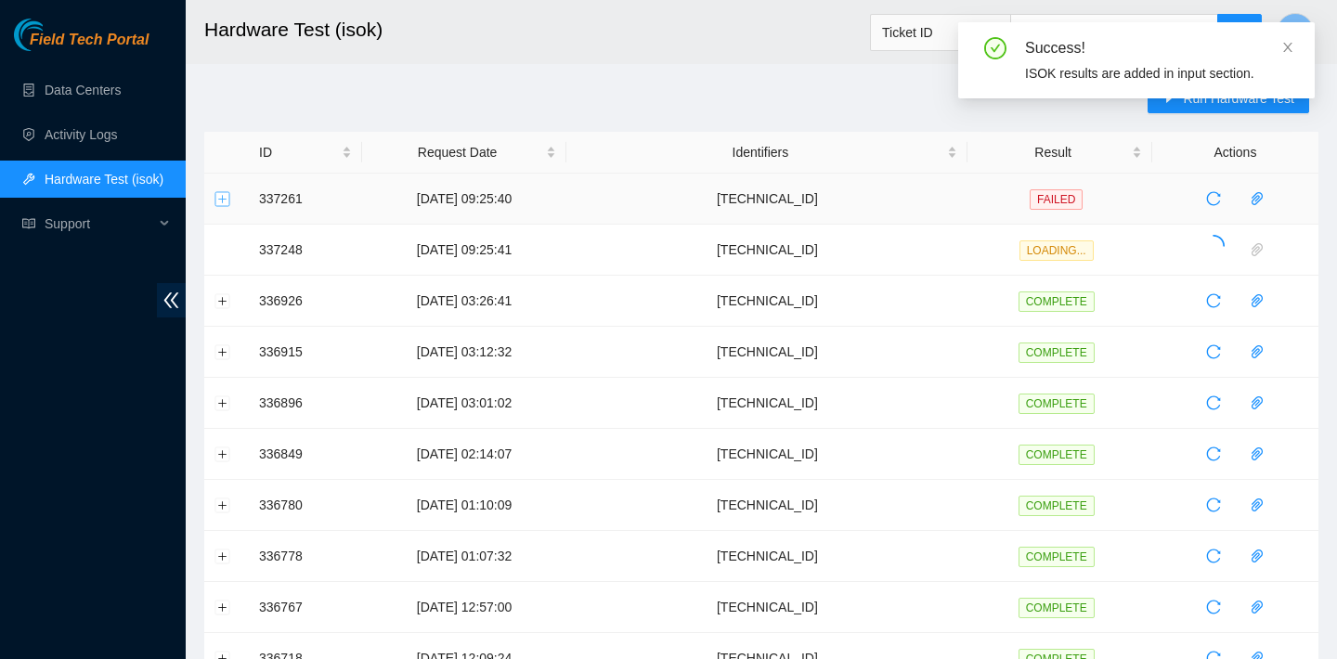
click at [220, 197] on button "Expand row" at bounding box center [222, 198] width 15 height 15
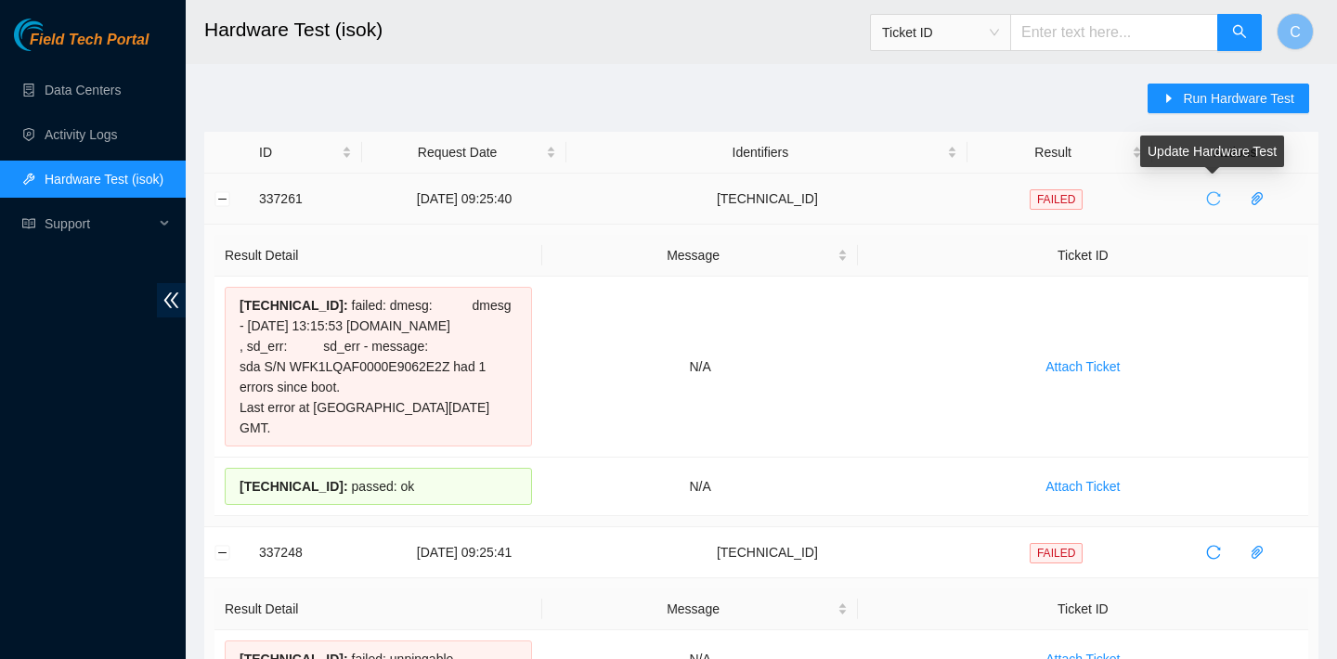
click at [1211, 185] on button "button" at bounding box center [1213, 199] width 30 height 30
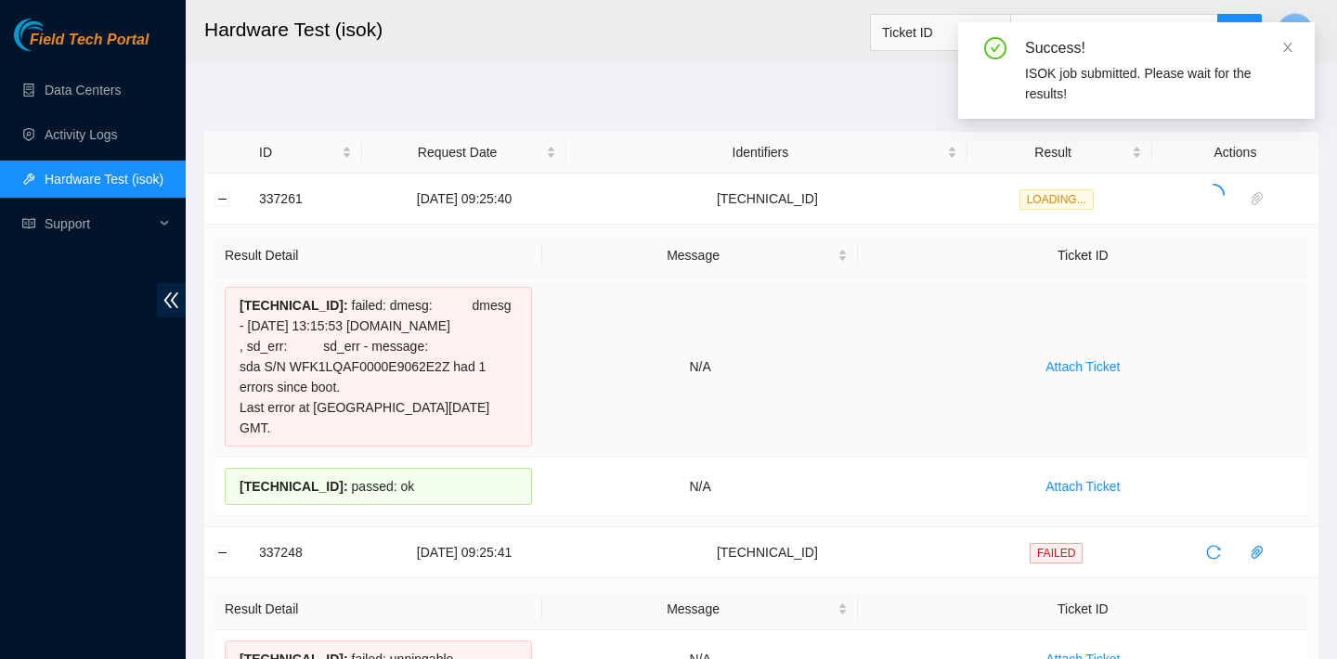
scroll to position [205, 0]
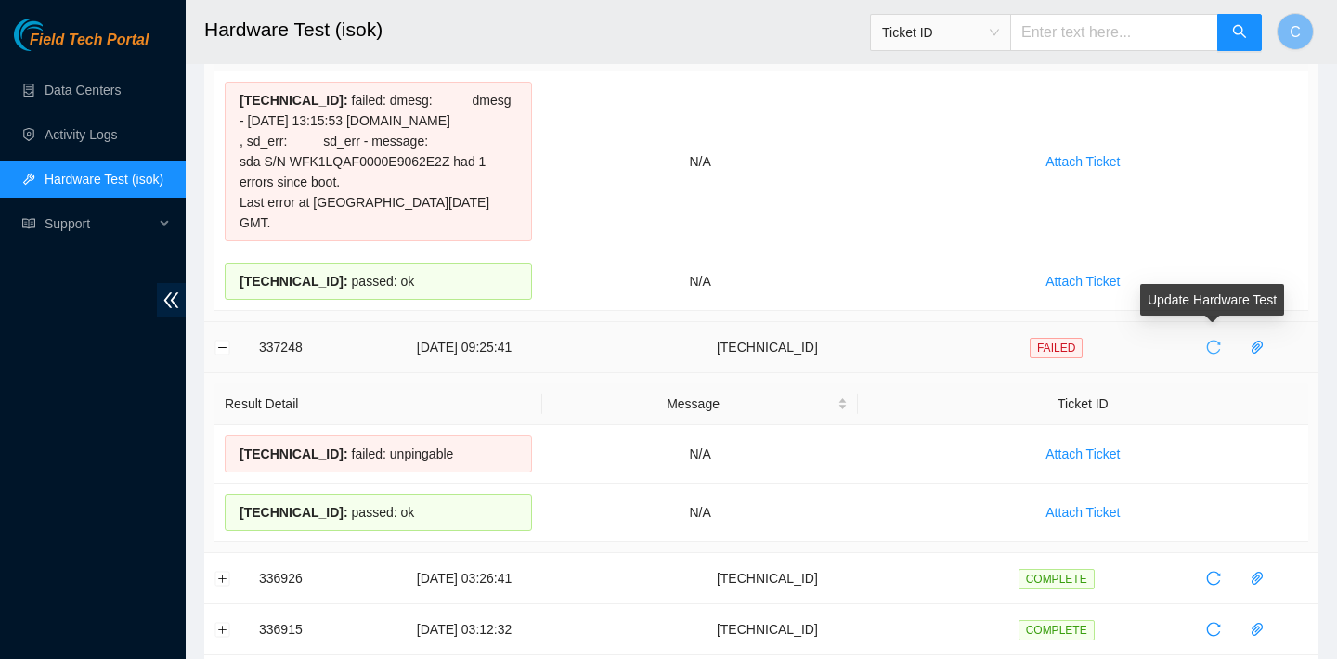
click at [1211, 338] on button "button" at bounding box center [1213, 347] width 30 height 30
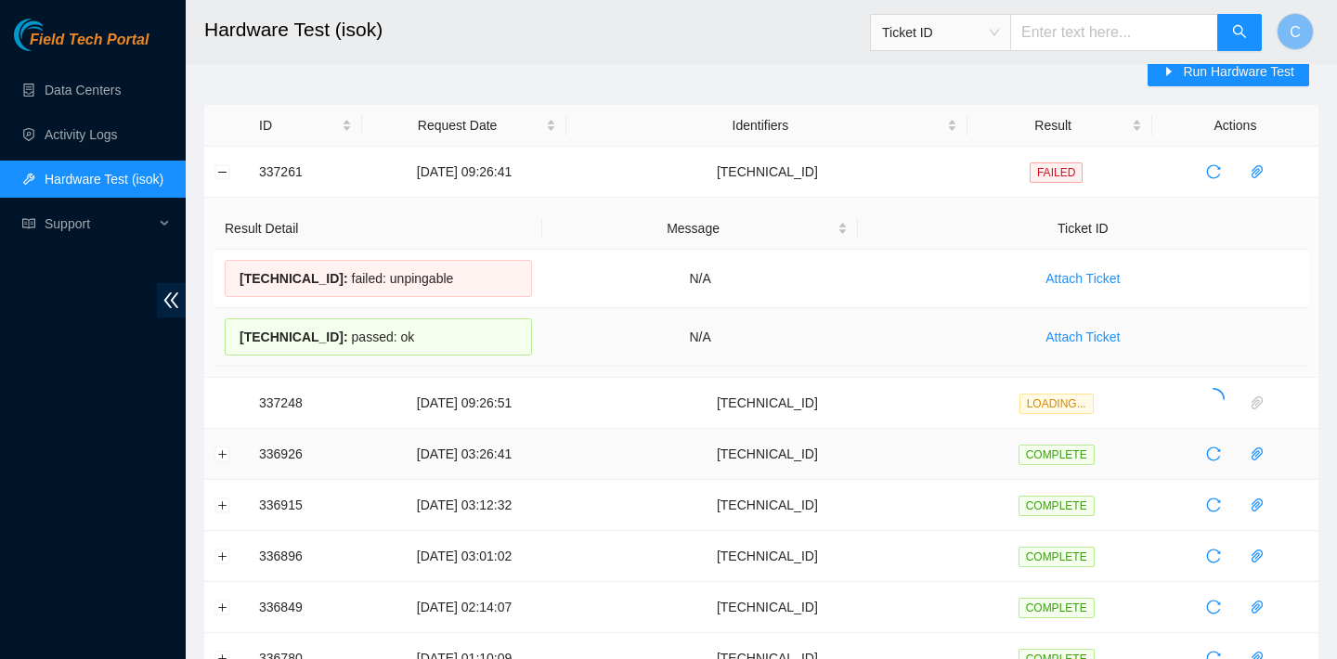
scroll to position [0, 0]
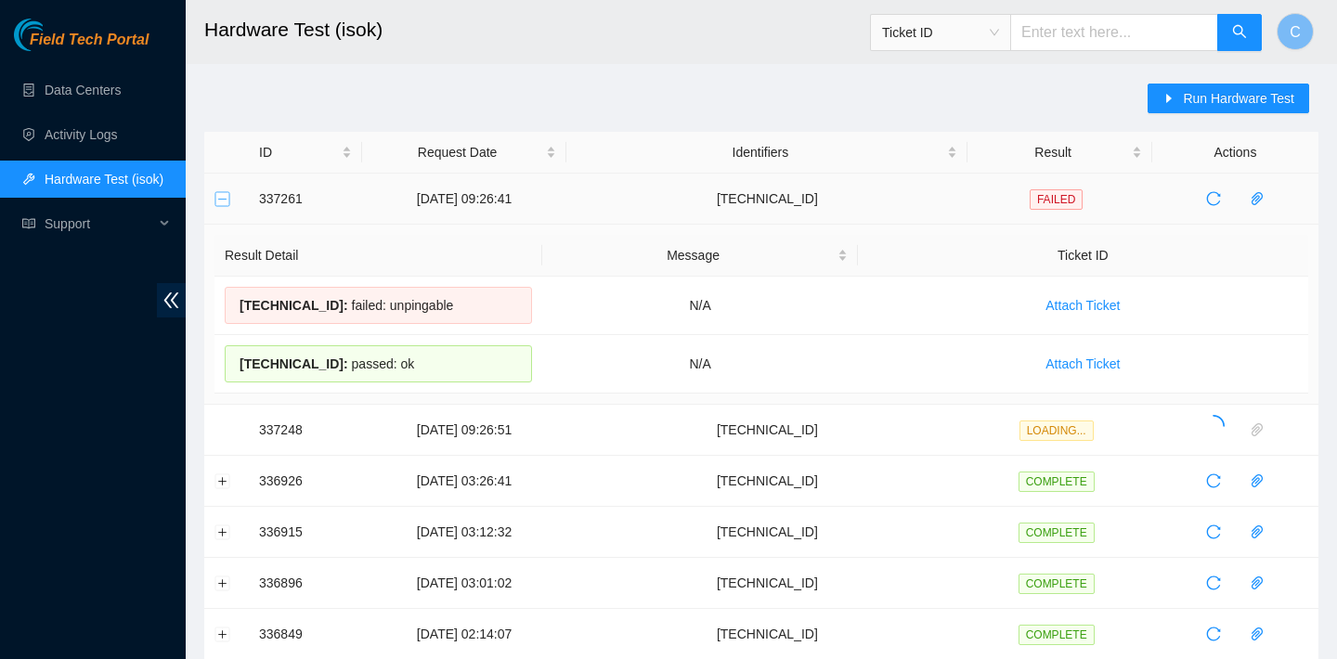
click at [224, 197] on button "Collapse row" at bounding box center [222, 198] width 15 height 15
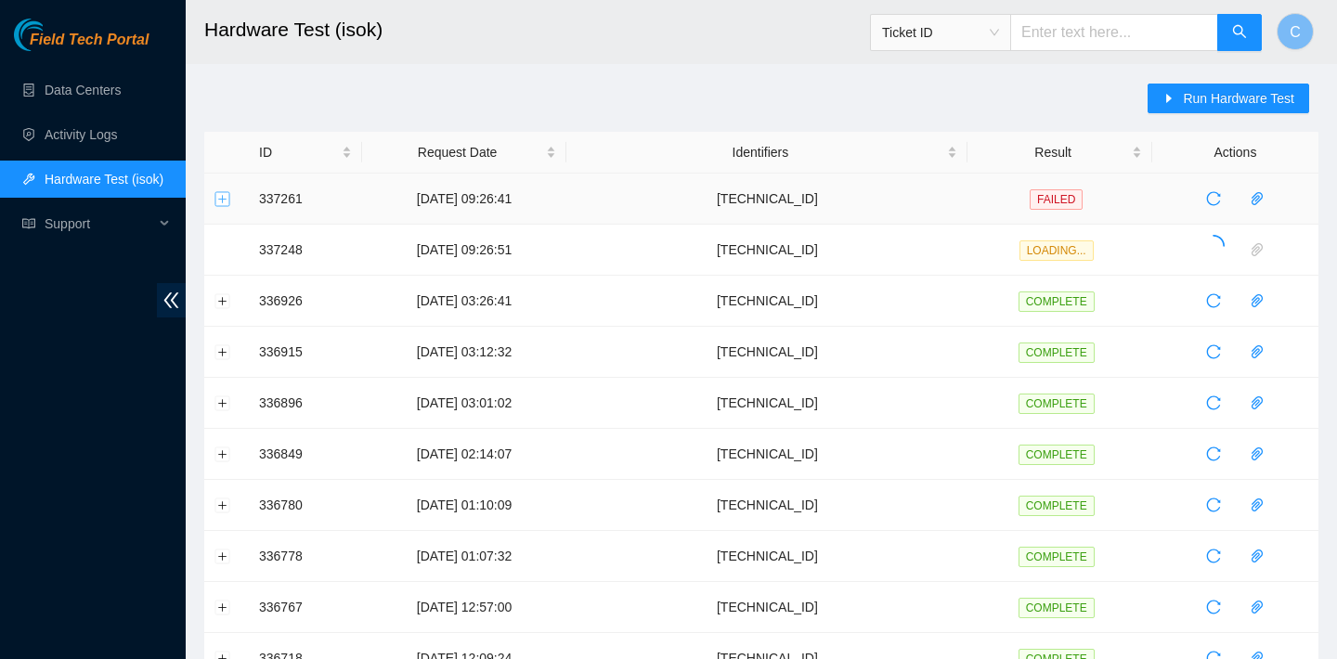
click at [224, 197] on button "Expand row" at bounding box center [222, 198] width 15 height 15
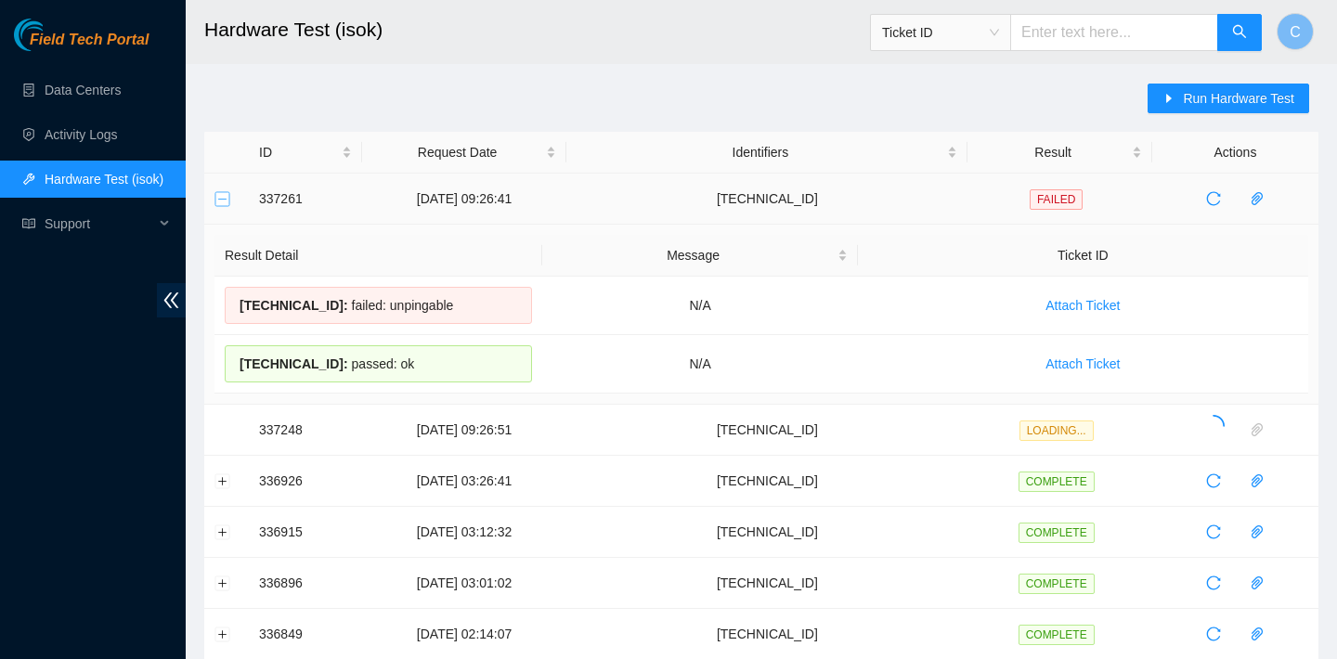
click at [224, 197] on button "Collapse row" at bounding box center [222, 198] width 15 height 15
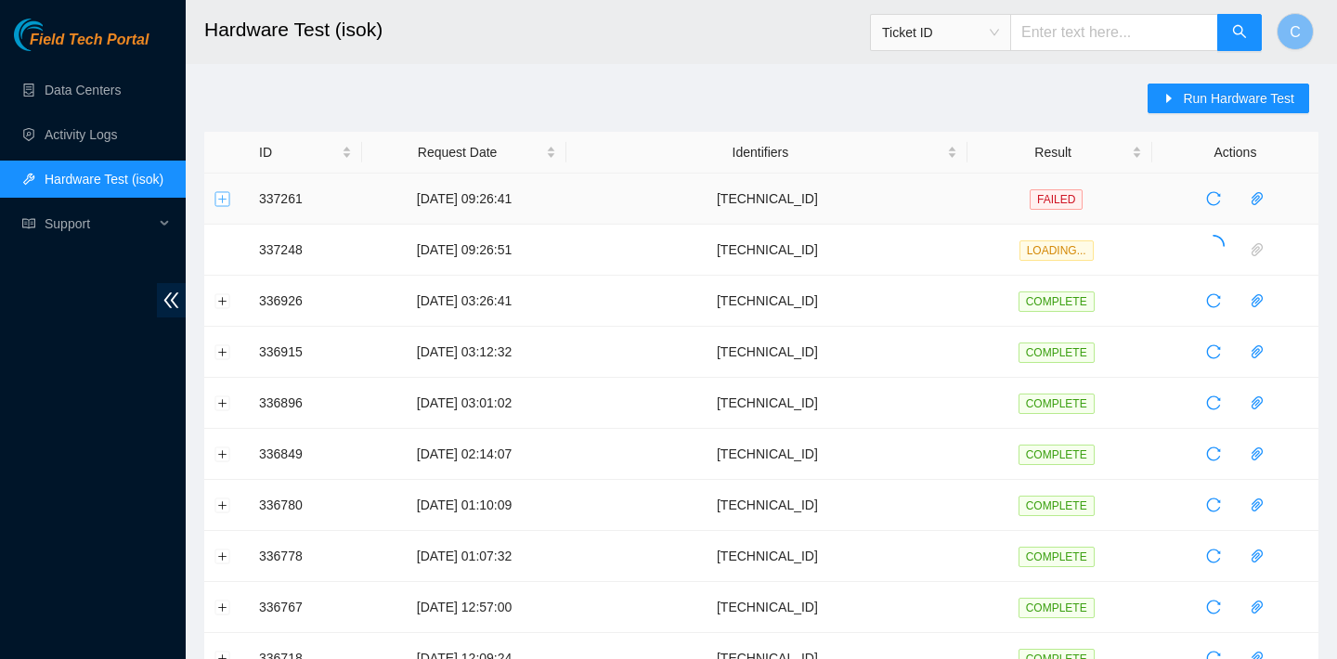
click at [225, 196] on button "Expand row" at bounding box center [222, 198] width 15 height 15
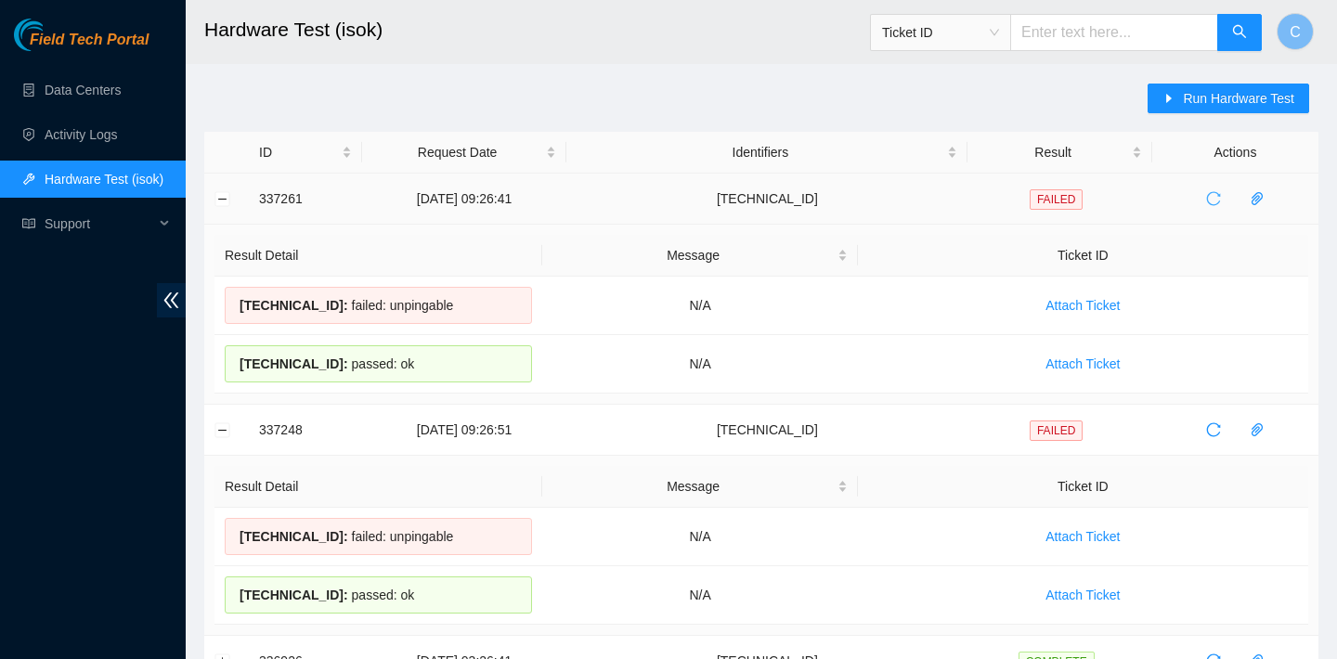
click at [1219, 187] on button "button" at bounding box center [1213, 199] width 30 height 30
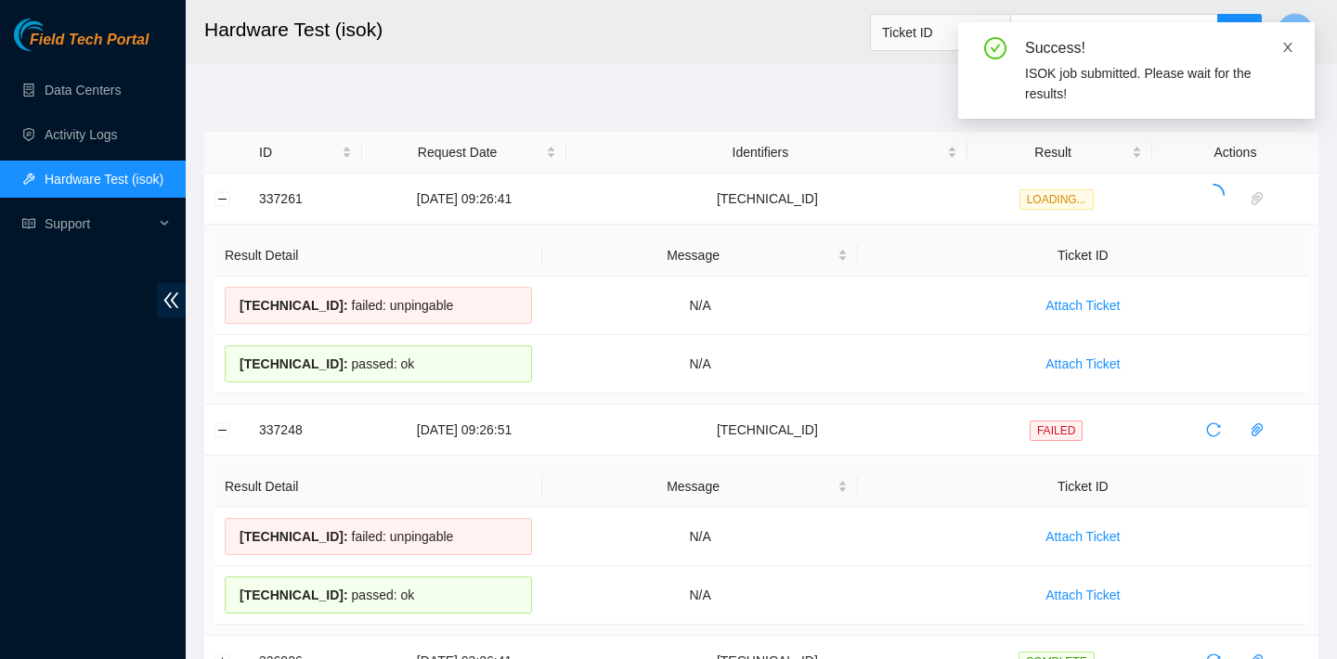
click at [1287, 45] on icon "close" at bounding box center [1287, 47] width 9 height 9
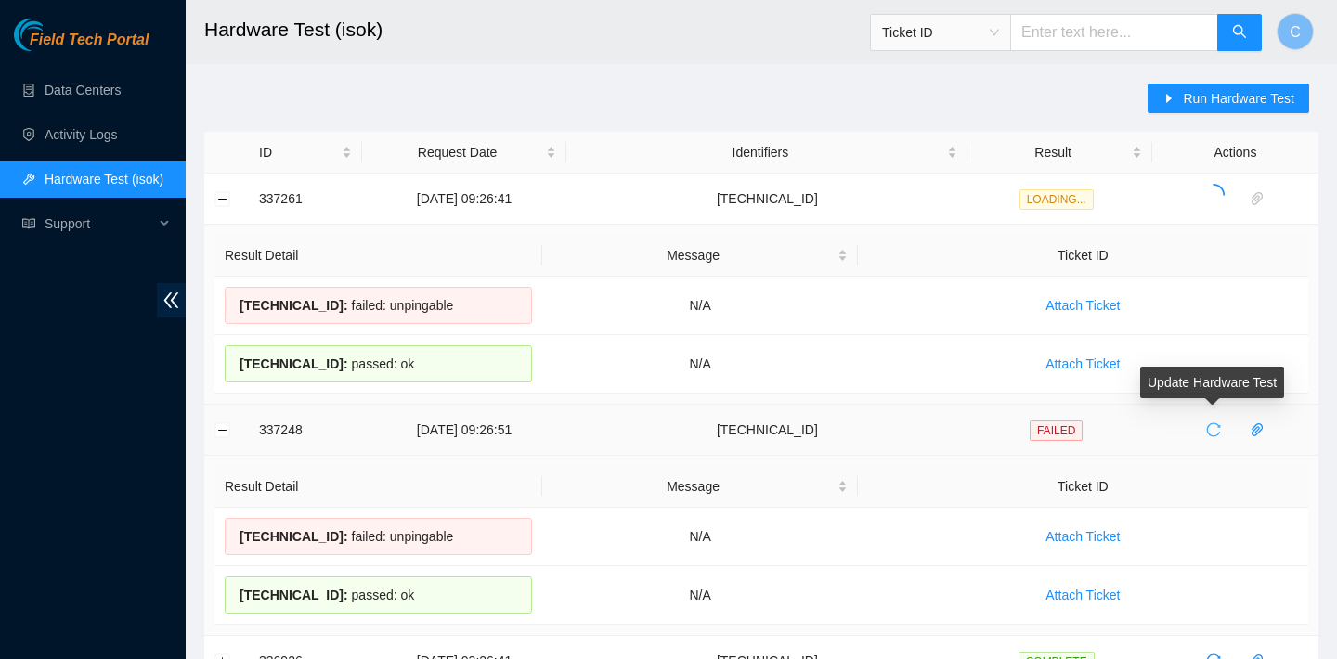
click at [1209, 425] on icon "reload" at bounding box center [1213, 429] width 15 height 15
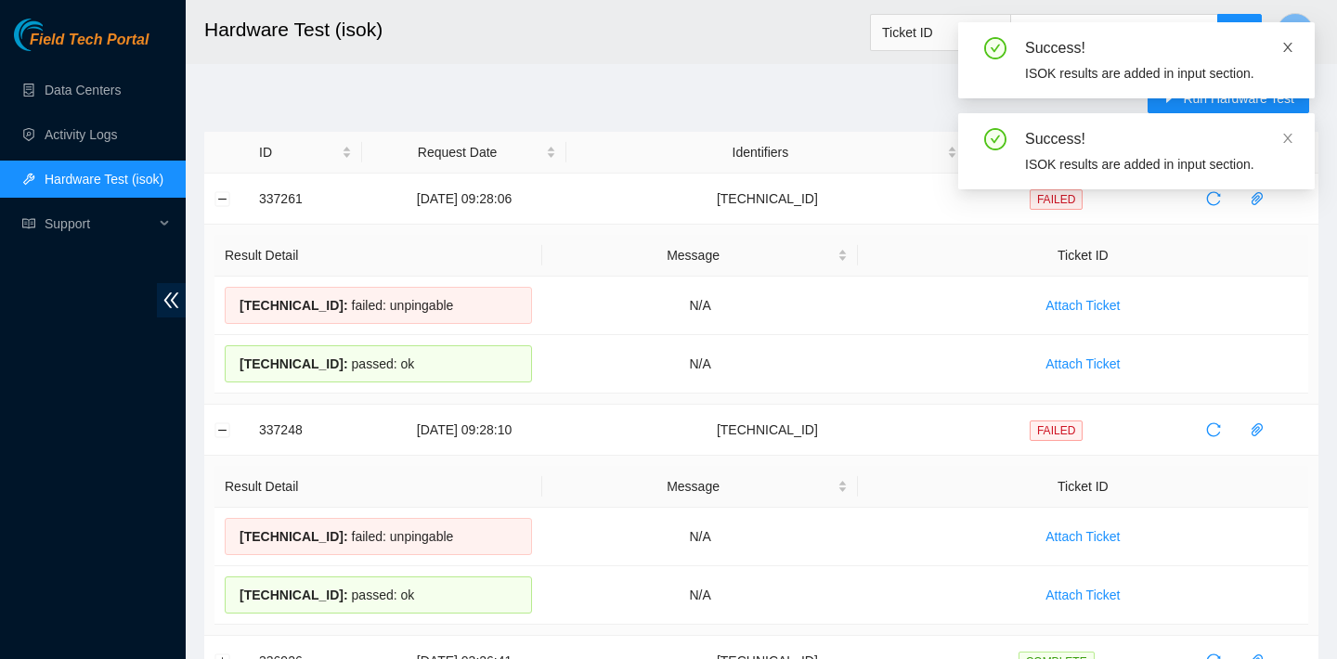
click at [1286, 51] on icon "close" at bounding box center [1287, 47] width 13 height 13
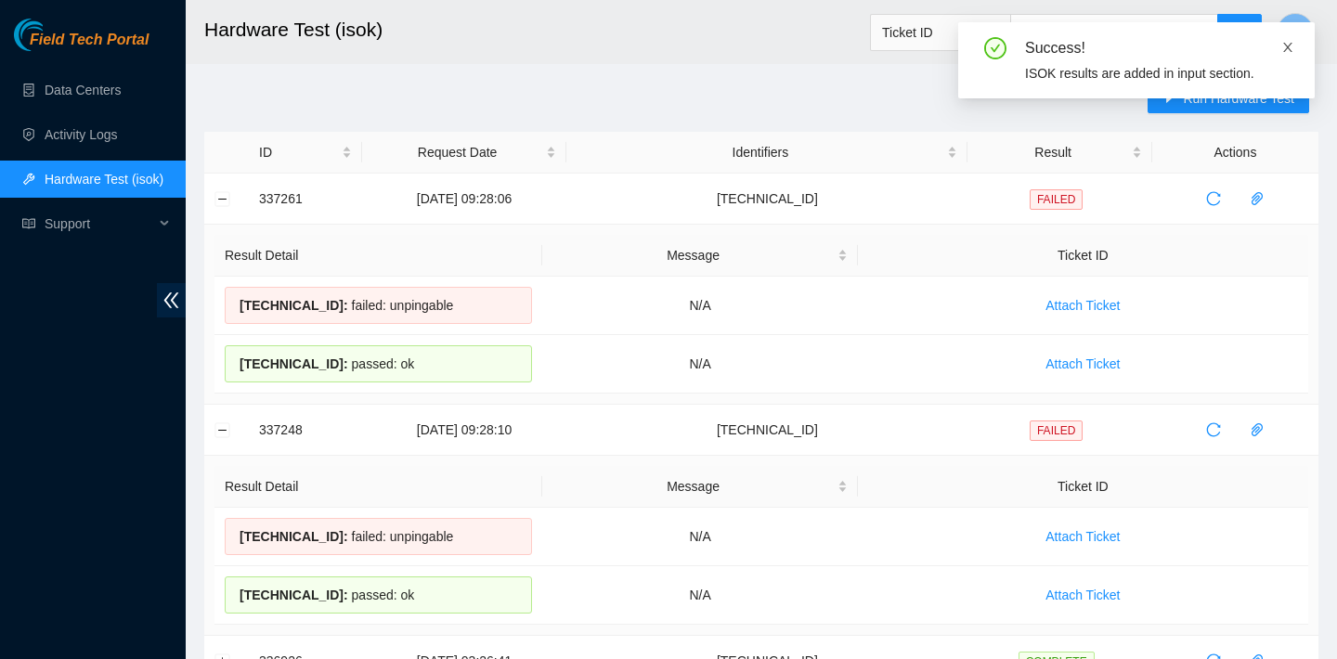
click at [1291, 50] on icon "close" at bounding box center [1287, 47] width 13 height 13
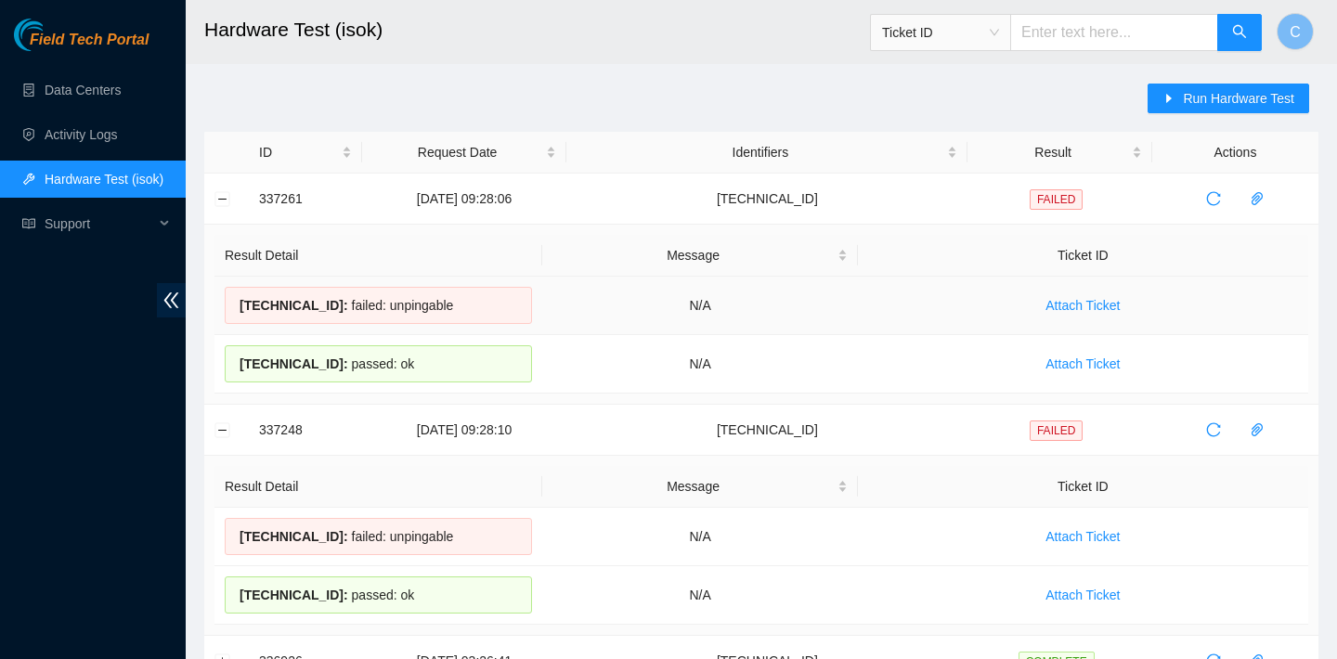
drag, startPoint x: 434, startPoint y: 365, endPoint x: 238, endPoint y: 307, distance: 205.0
click at [238, 307] on tbody "23.76.147.37 : failed: unpingable N/A Attach Ticket 23.76.147.36 : passed: ok N…" at bounding box center [761, 335] width 1094 height 117
copy tbody "23.76.147.37 : failed: unpingable N/A Attach Ticket 23.76.147.36 : passed: ok"
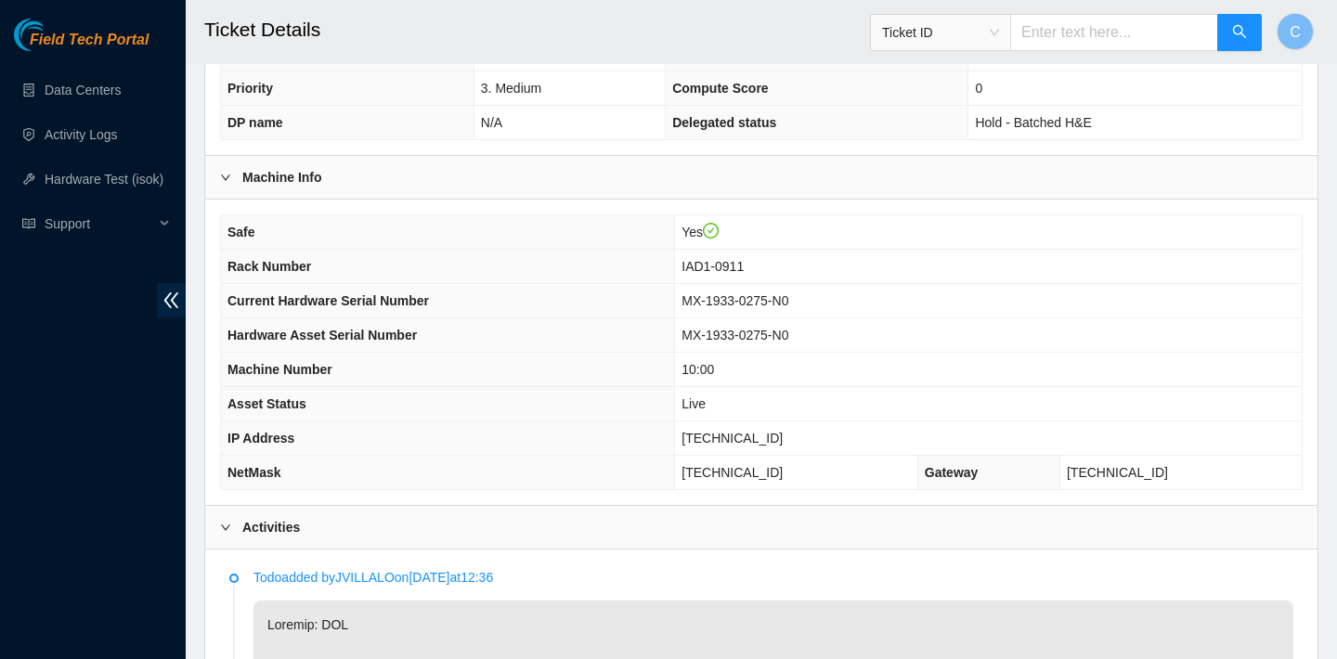
scroll to position [523, 0]
drag, startPoint x: 799, startPoint y: 435, endPoint x: 699, endPoint y: 437, distance: 100.3
click at [699, 437] on tr "IP Address [TECHNICAL_ID]" at bounding box center [761, 438] width 1081 height 34
copy tr "[TECHNICAL_ID]"
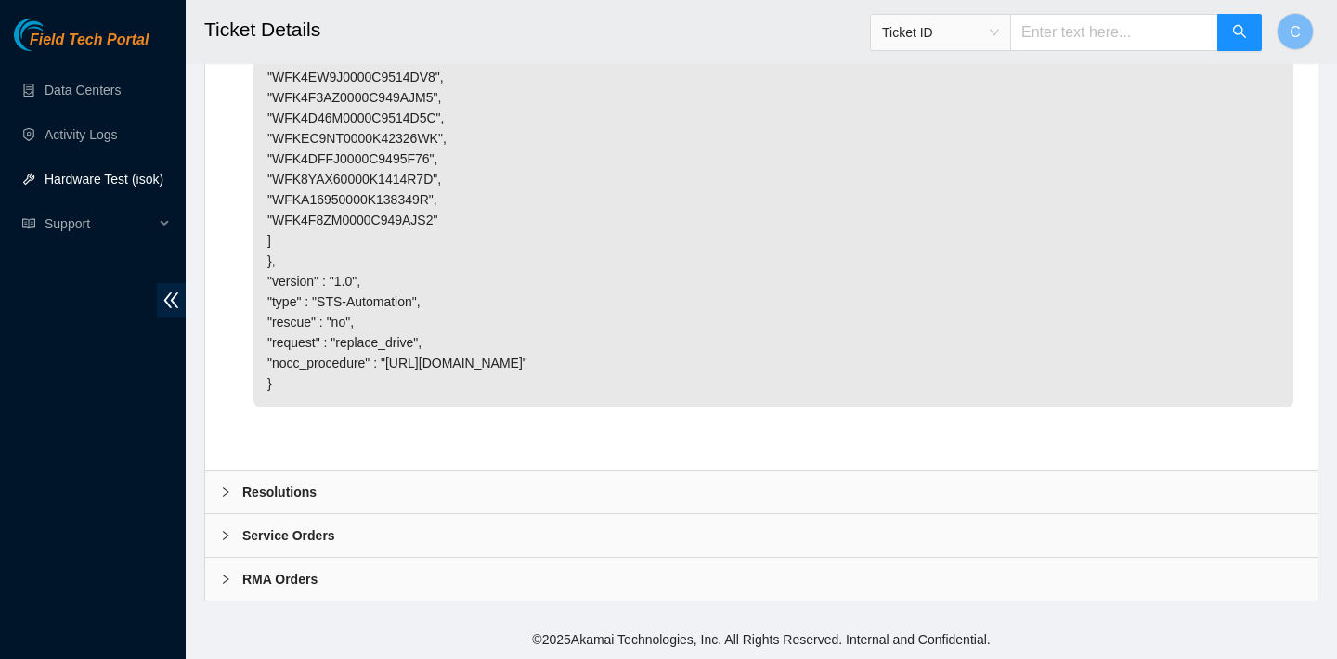
scroll to position [5117, 0]
click at [467, 498] on div "Resolutions" at bounding box center [761, 492] width 1112 height 43
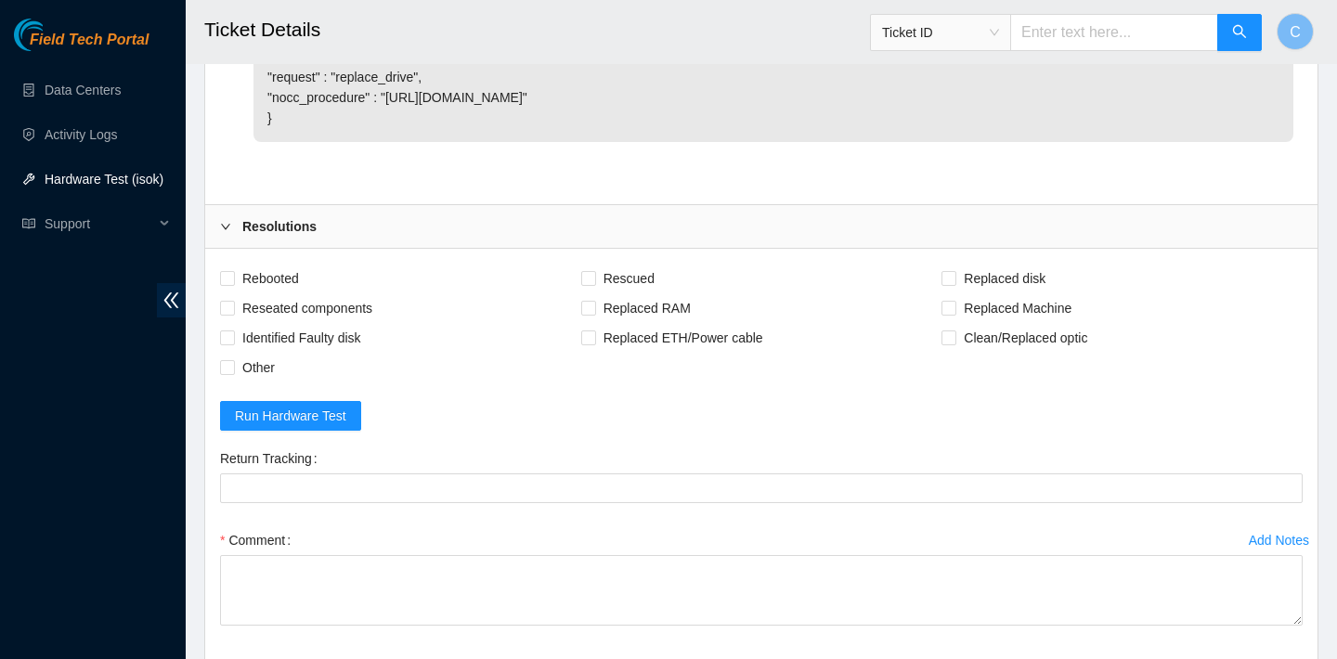
scroll to position [5327, 0]
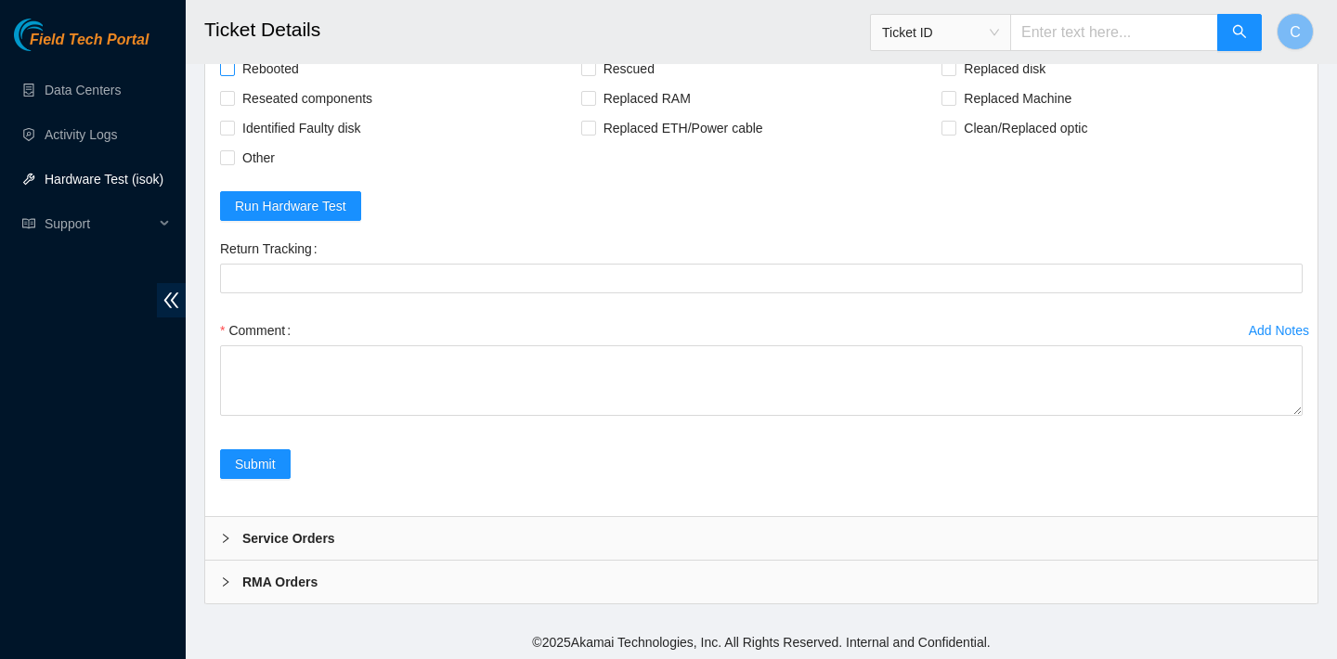
click at [286, 84] on span "Rebooted" at bounding box center [270, 69] width 71 height 30
click at [233, 74] on input "Rebooted" at bounding box center [226, 67] width 13 height 13
checkbox input "true"
click at [1027, 84] on span "Replaced disk" at bounding box center [1004, 69] width 97 height 30
click at [954, 74] on input "Replaced disk" at bounding box center [947, 67] width 13 height 13
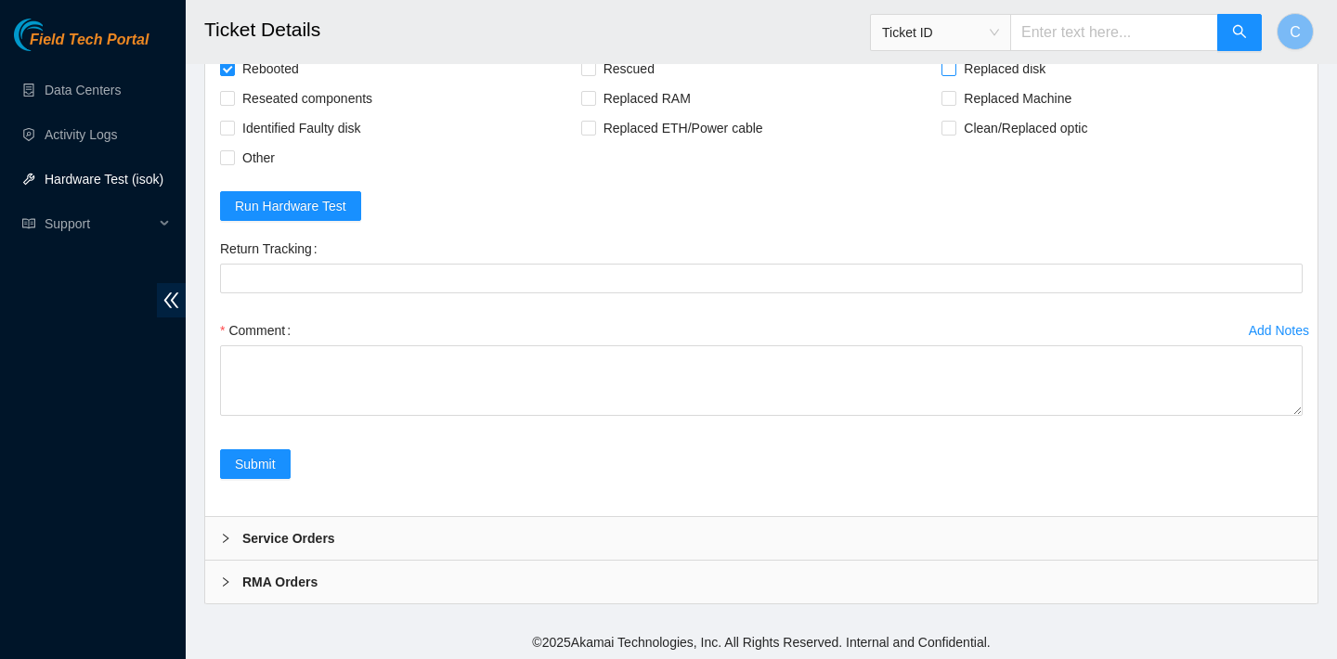
checkbox input "true"
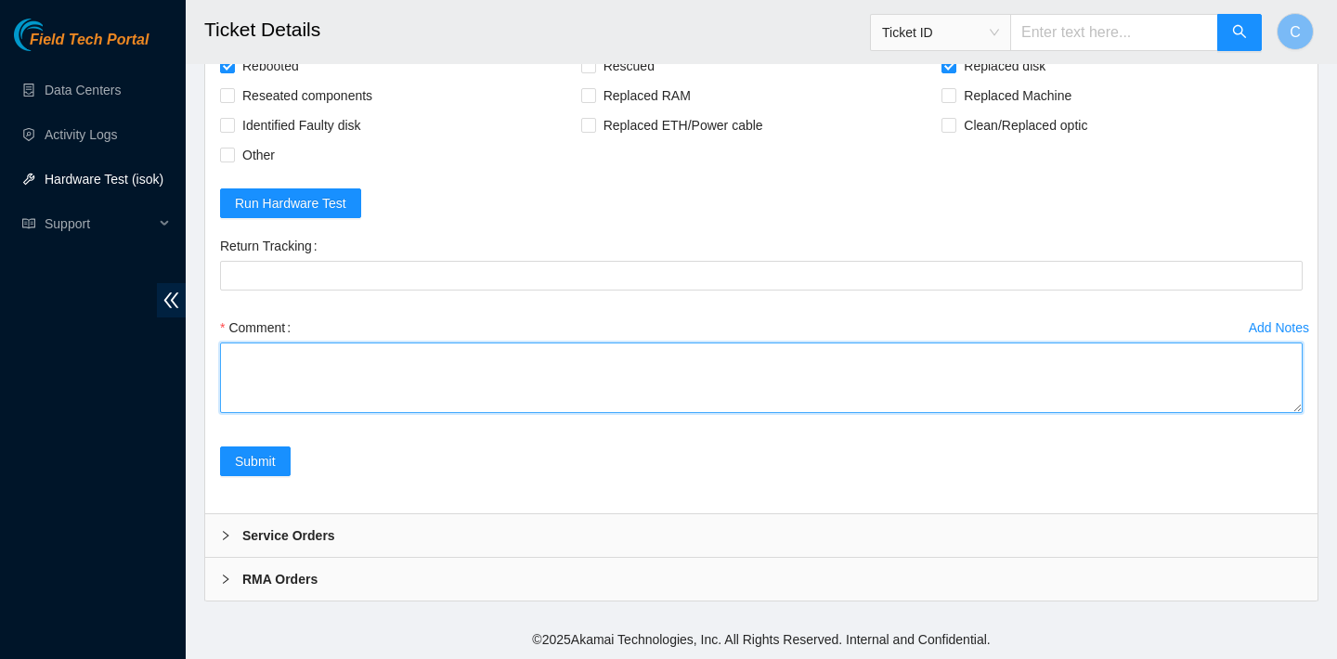
click at [607, 413] on textarea "Comment" at bounding box center [761, 378] width 1082 height 71
paste textarea "23.76.147.21 : failed: sd_err: sd_err - message: sda S/N WFK4F5450000C949AJSA h…"
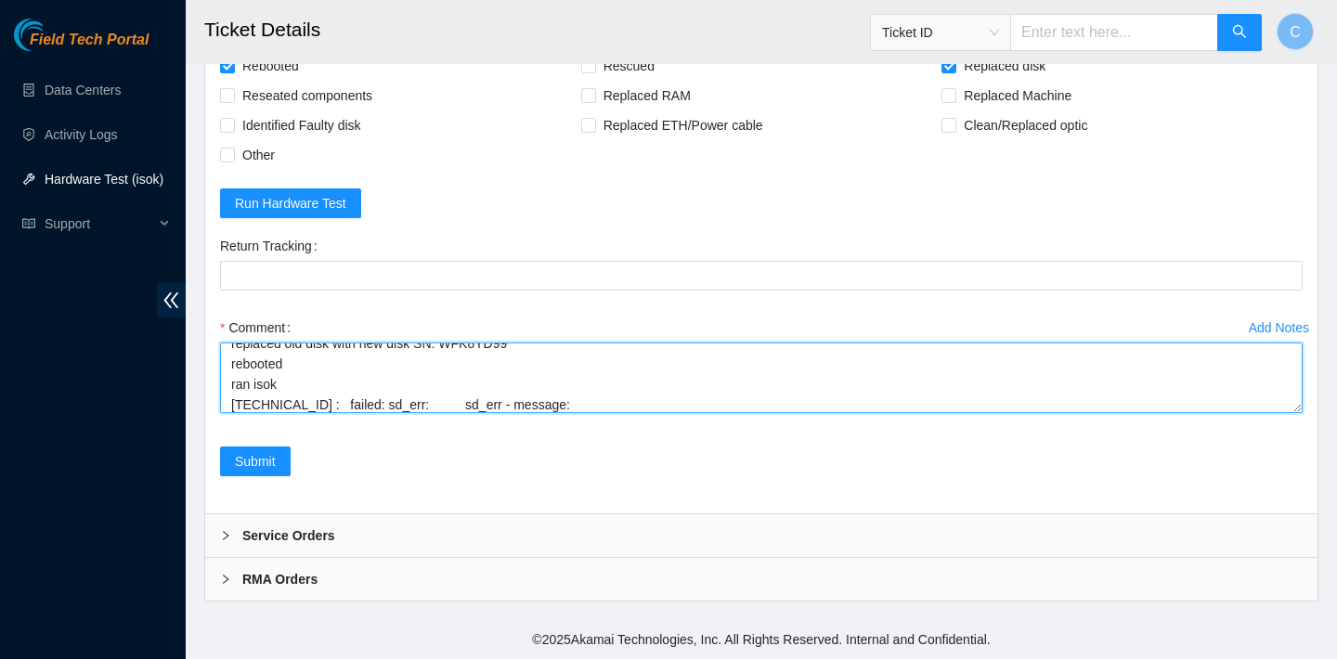
scroll to position [116, 0]
click at [278, 389] on textarea "verified SN replaced old disk with new disk SN: WFK8YD99 rebooted ran isok 23.7…" at bounding box center [761, 378] width 1082 height 71
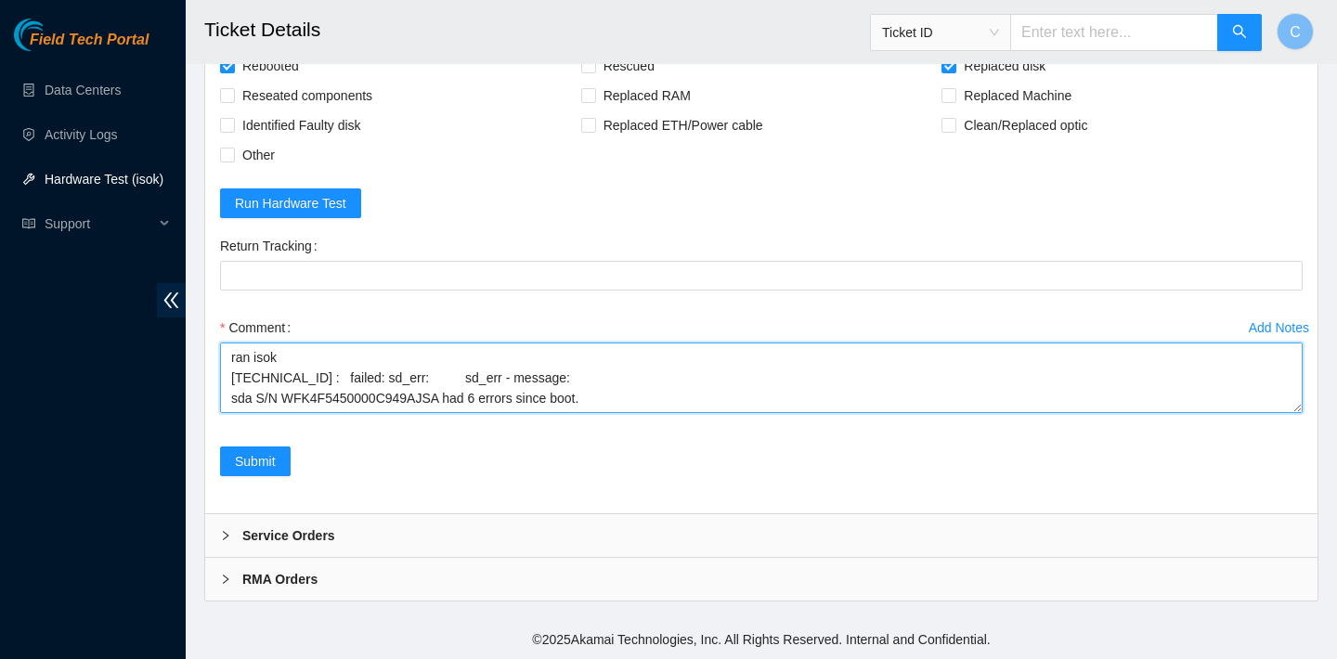
scroll to position [102, 0]
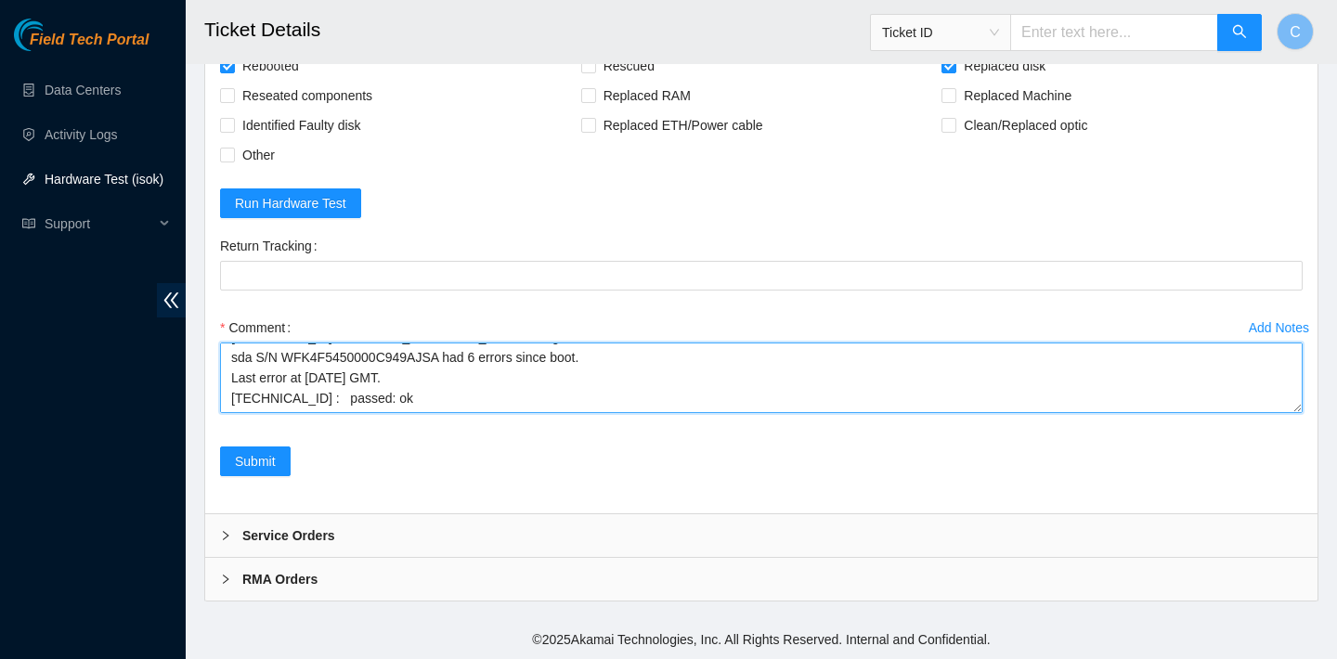
click at [233, 413] on textarea "verified SN replaced old disk with new disk SN: WFK8YD99 rebooted ran isok 23.7…" at bounding box center [761, 378] width 1082 height 71
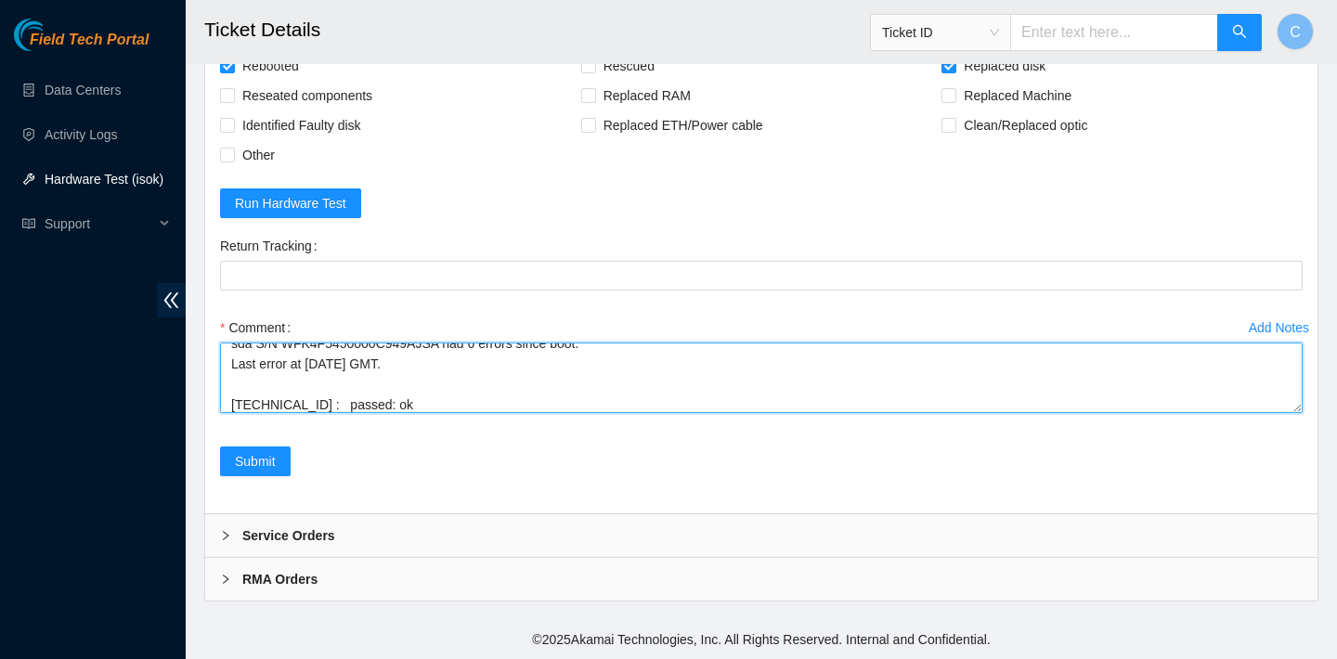
scroll to position [45, 0]
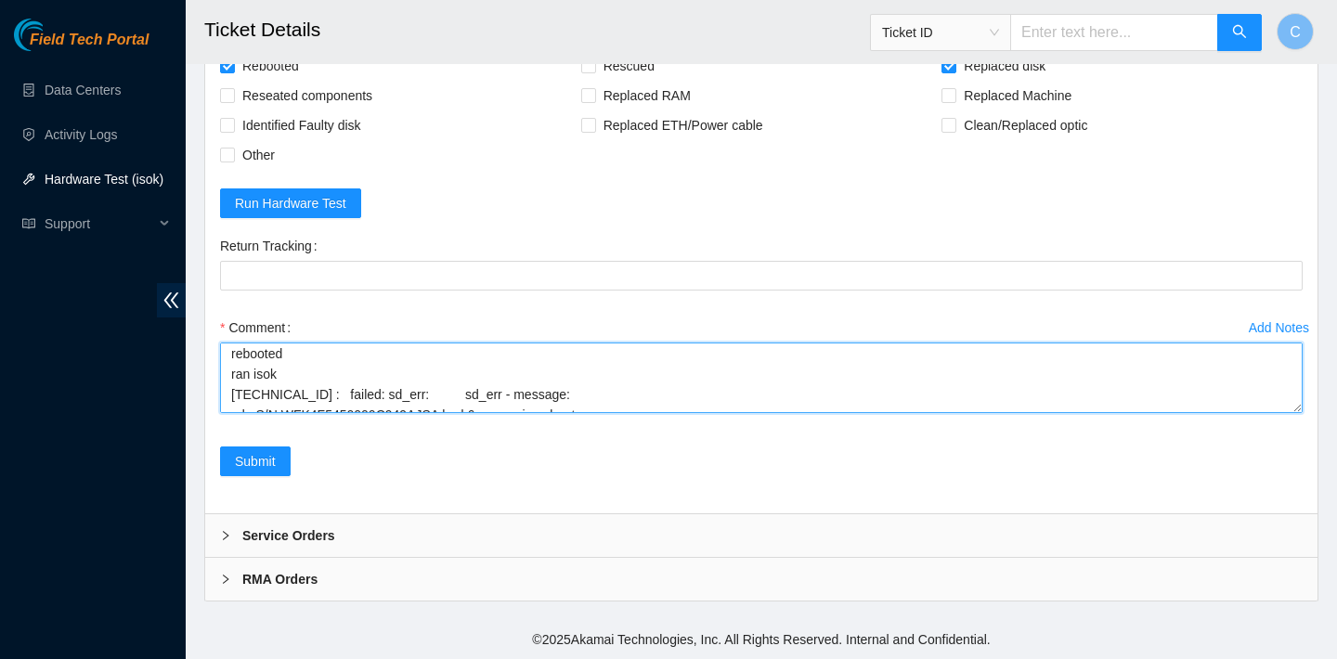
click at [230, 413] on textarea "verified SN replaced old disk with new disk SN: WFK8YD99 rebooted ran isok 23.7…" at bounding box center [761, 378] width 1082 height 71
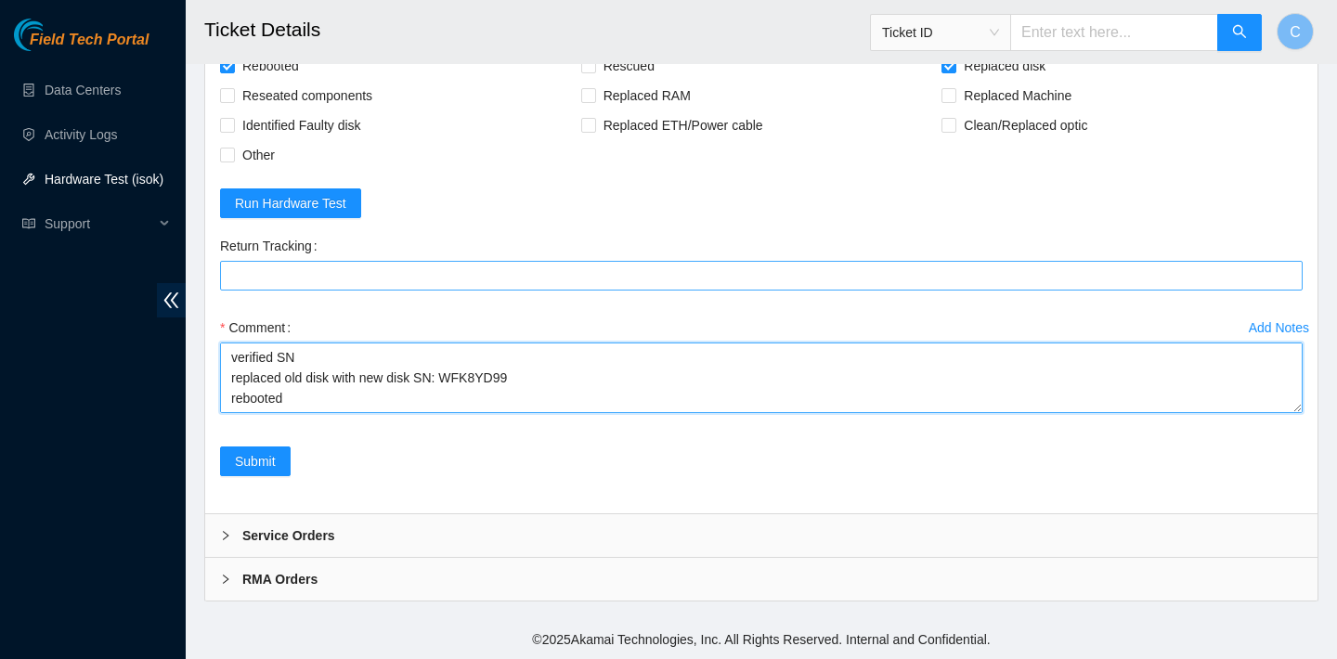
scroll to position [5595, 0]
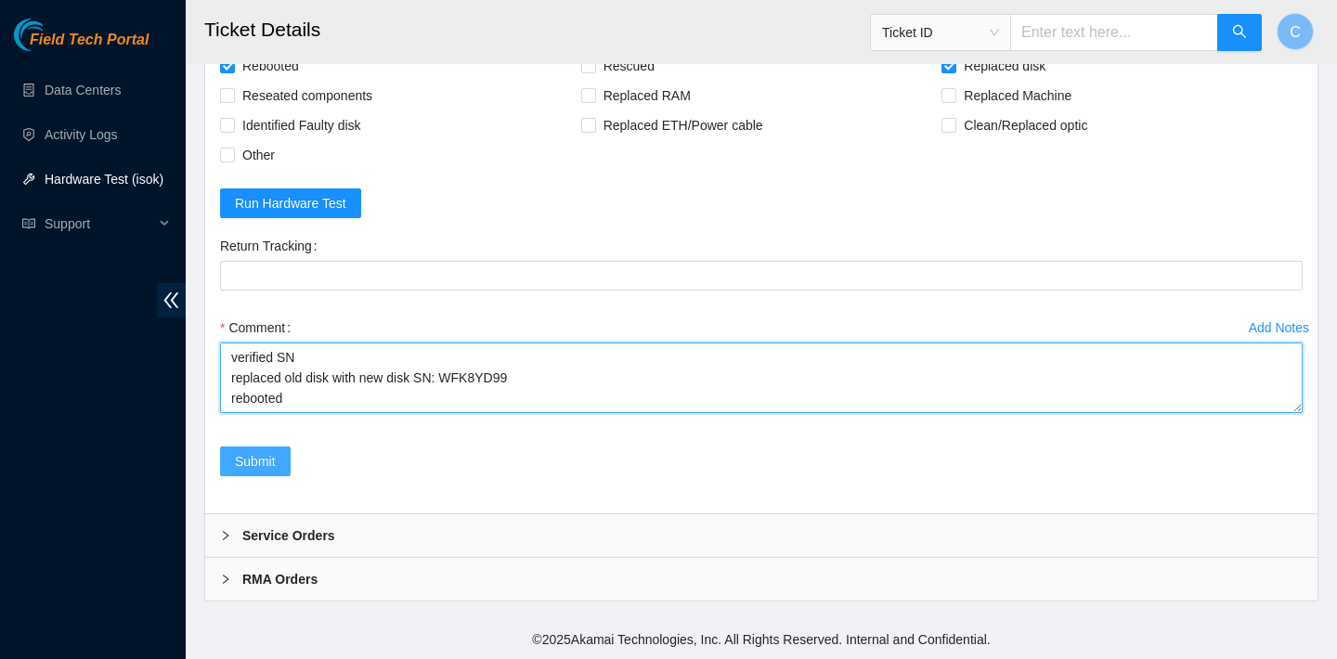
type textarea "verified SN replaced old disk with new disk SN: WFK8YD99 rebooted ran isok 23.7…"
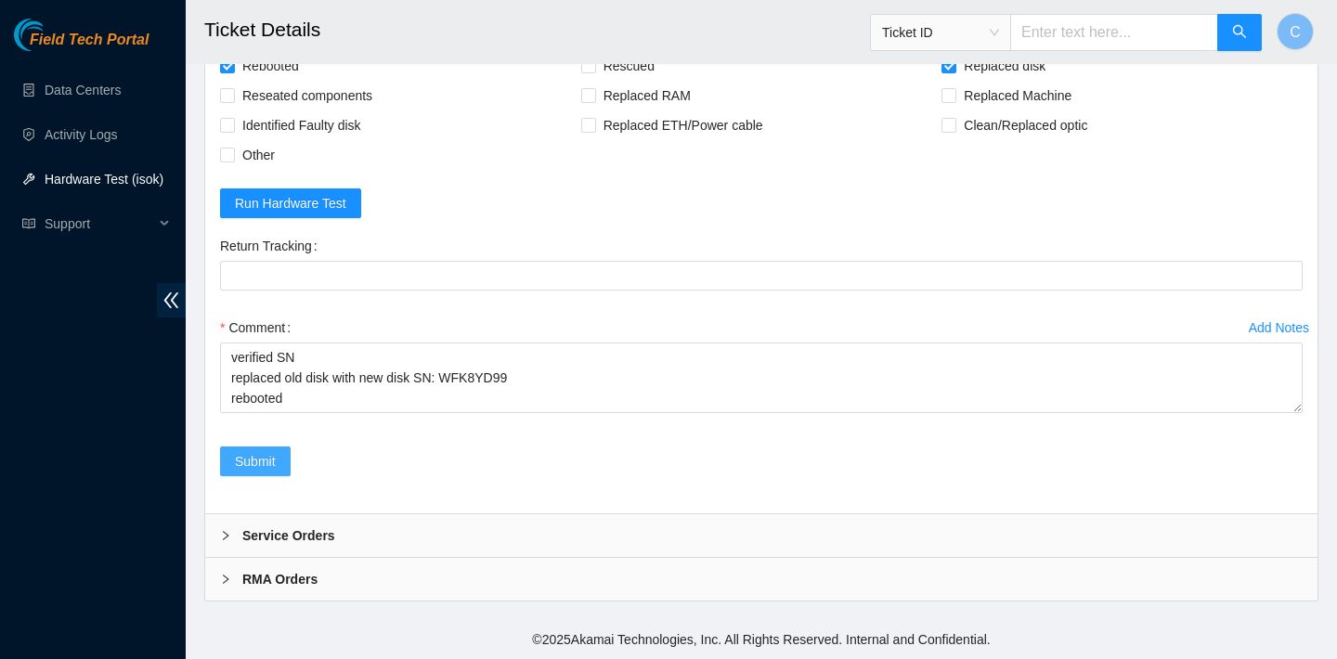
click at [260, 470] on span "Submit" at bounding box center [255, 461] width 41 height 20
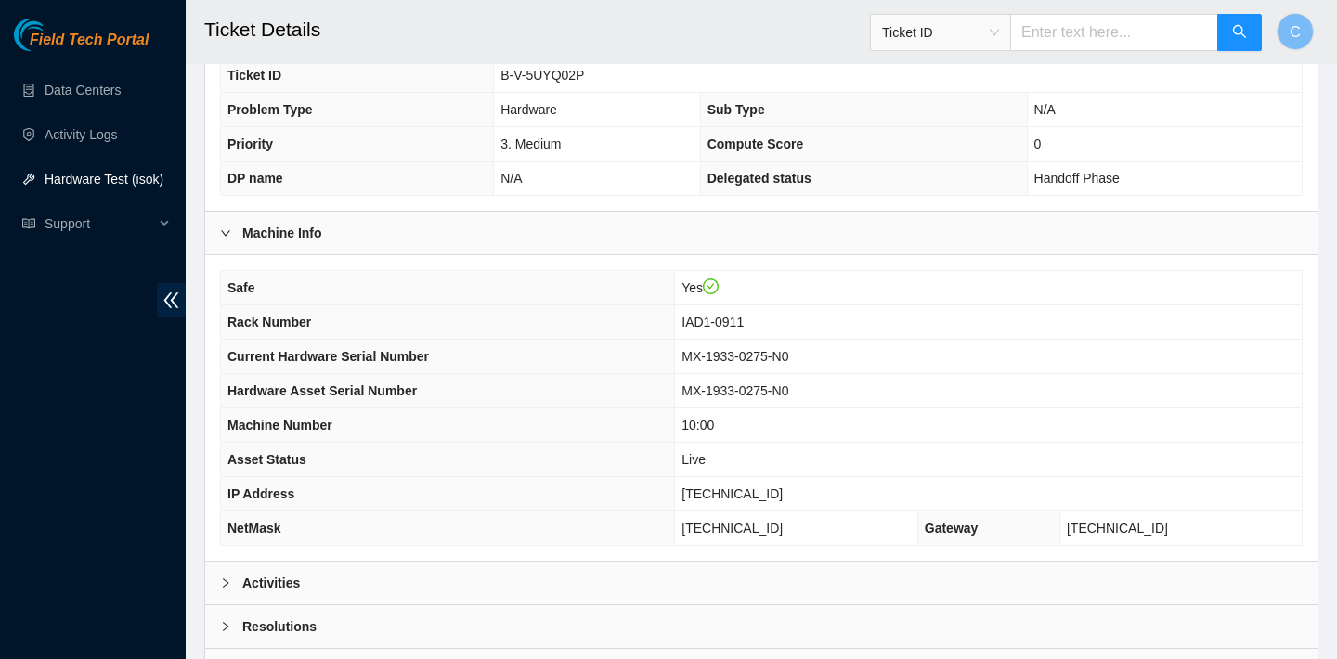
scroll to position [297, 0]
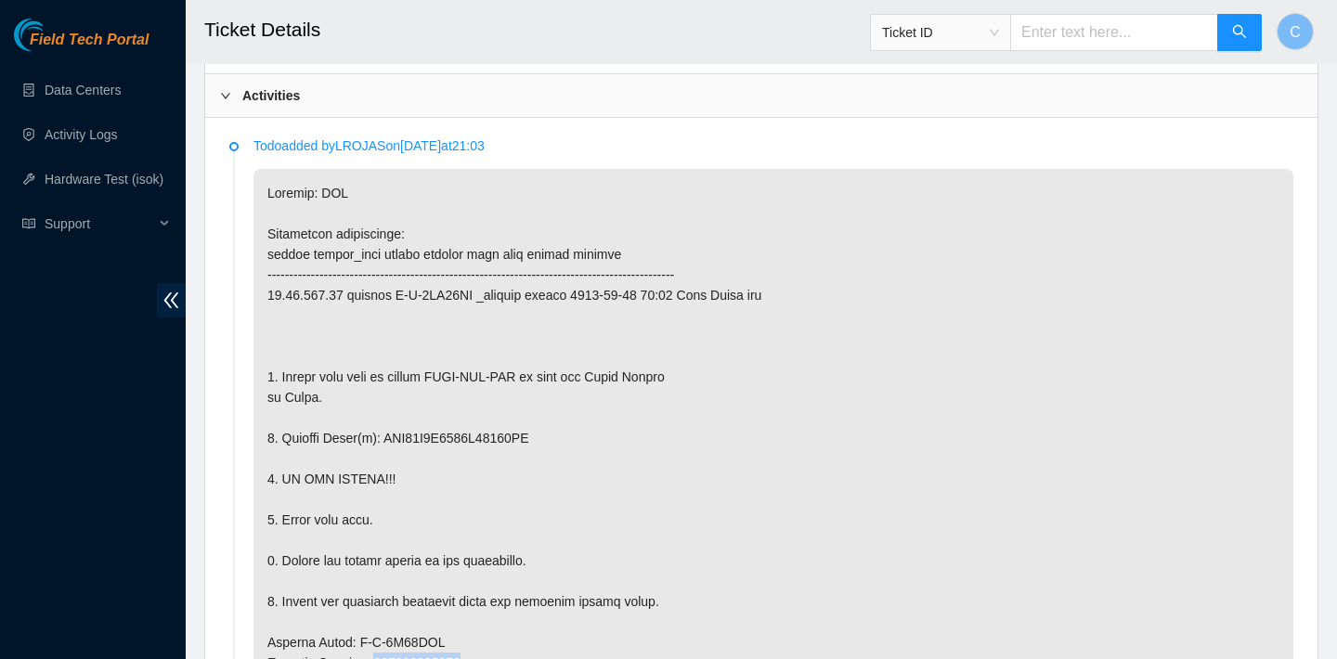
scroll to position [952, 0]
click at [377, 144] on p "Todo added by LROJAS on [DATE] 21:03" at bounding box center [773, 147] width 1040 height 20
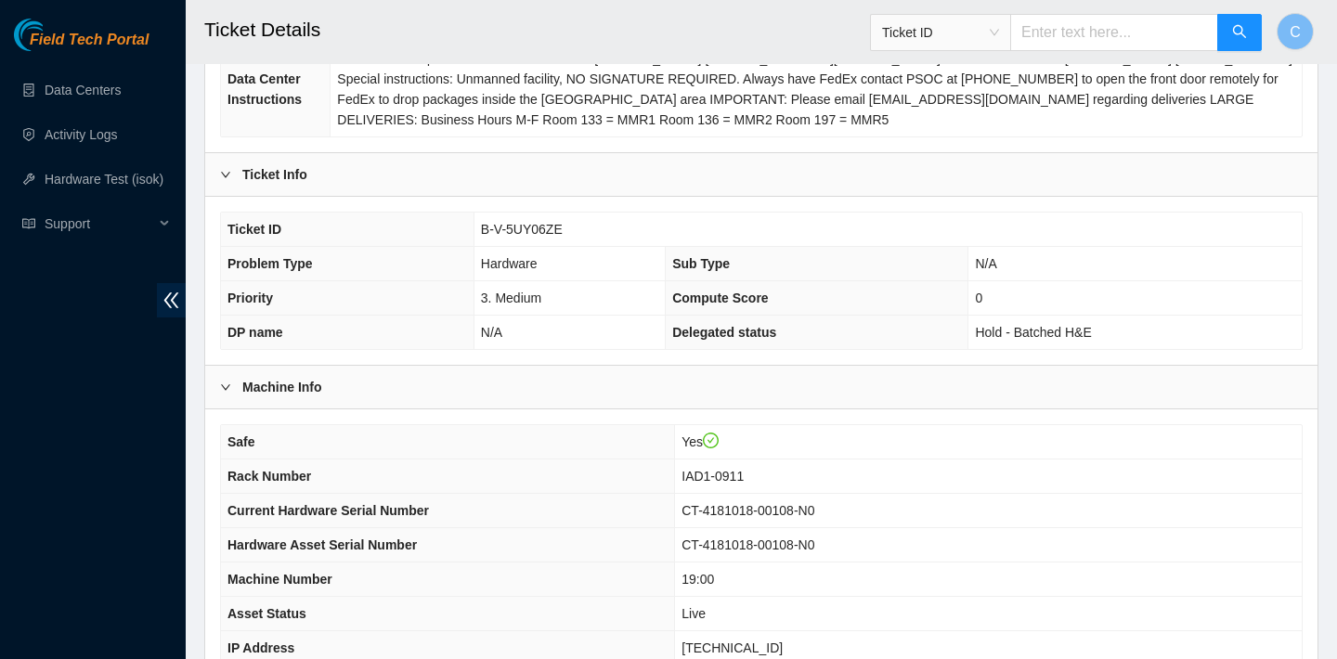
scroll to position [302, 0]
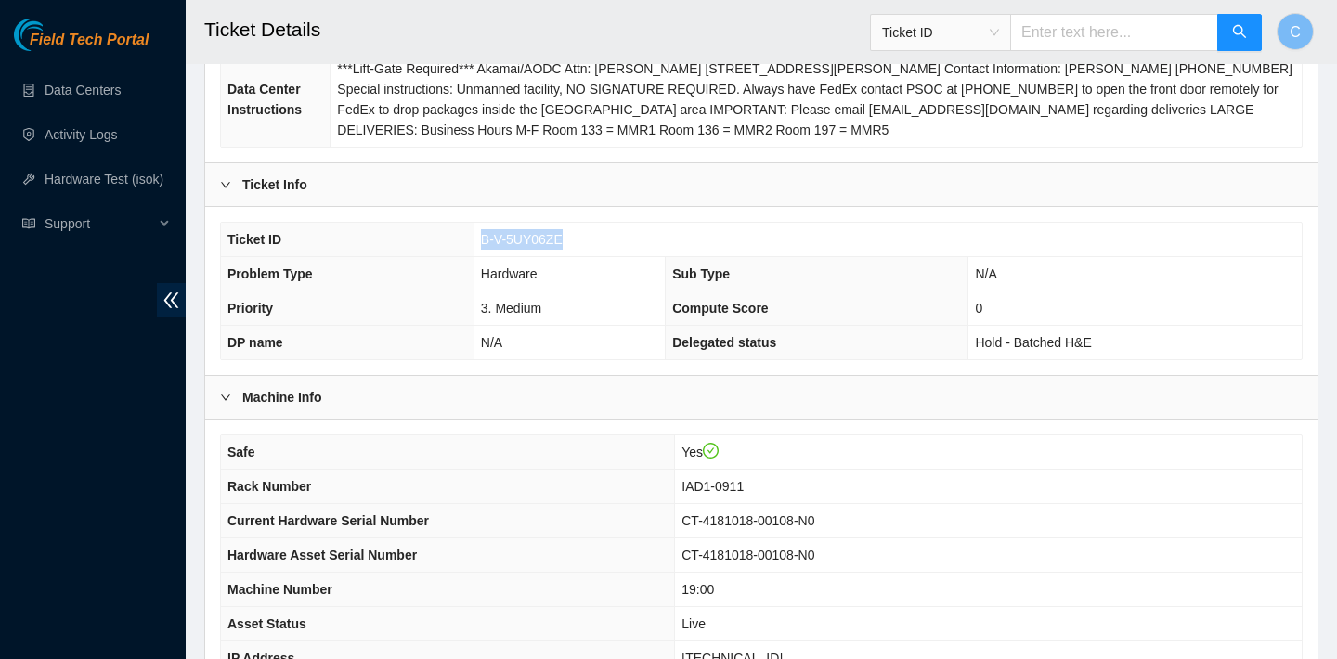
drag, startPoint x: 569, startPoint y: 233, endPoint x: 482, endPoint y: 229, distance: 87.3
click at [482, 229] on td "B-V-5UY06ZE" at bounding box center [887, 240] width 828 height 34
copy span "B-V-5UY06ZE"
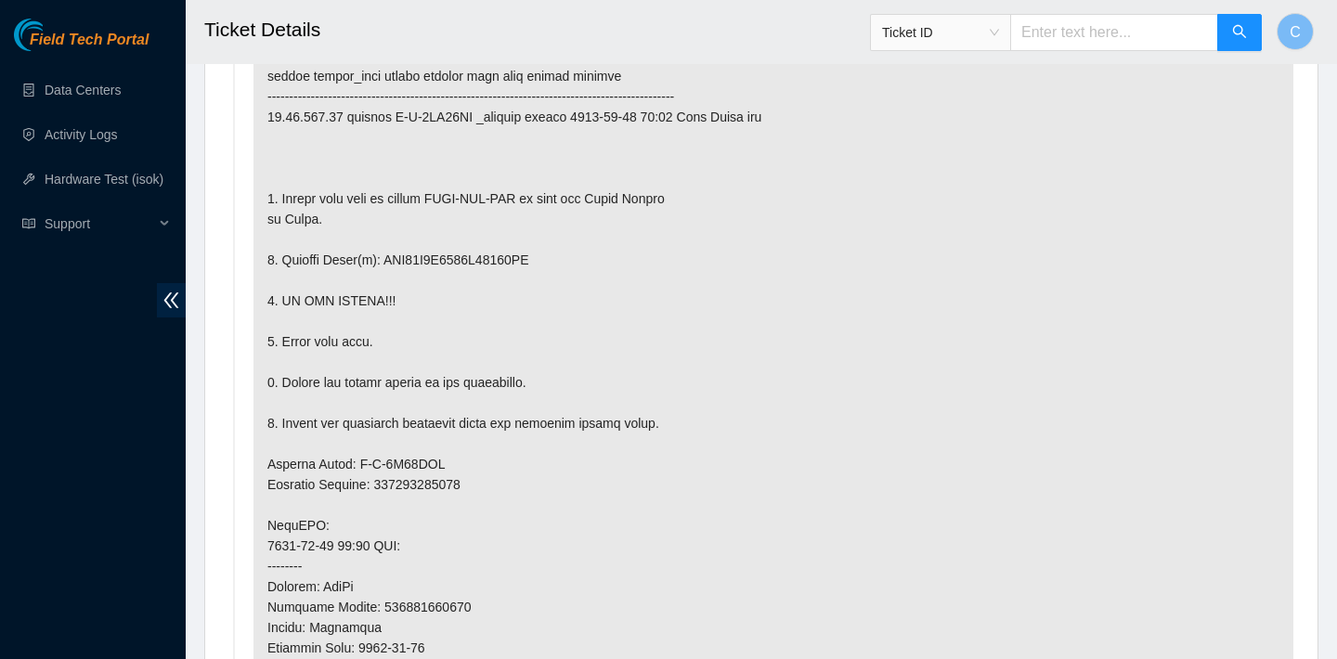
scroll to position [1116, 0]
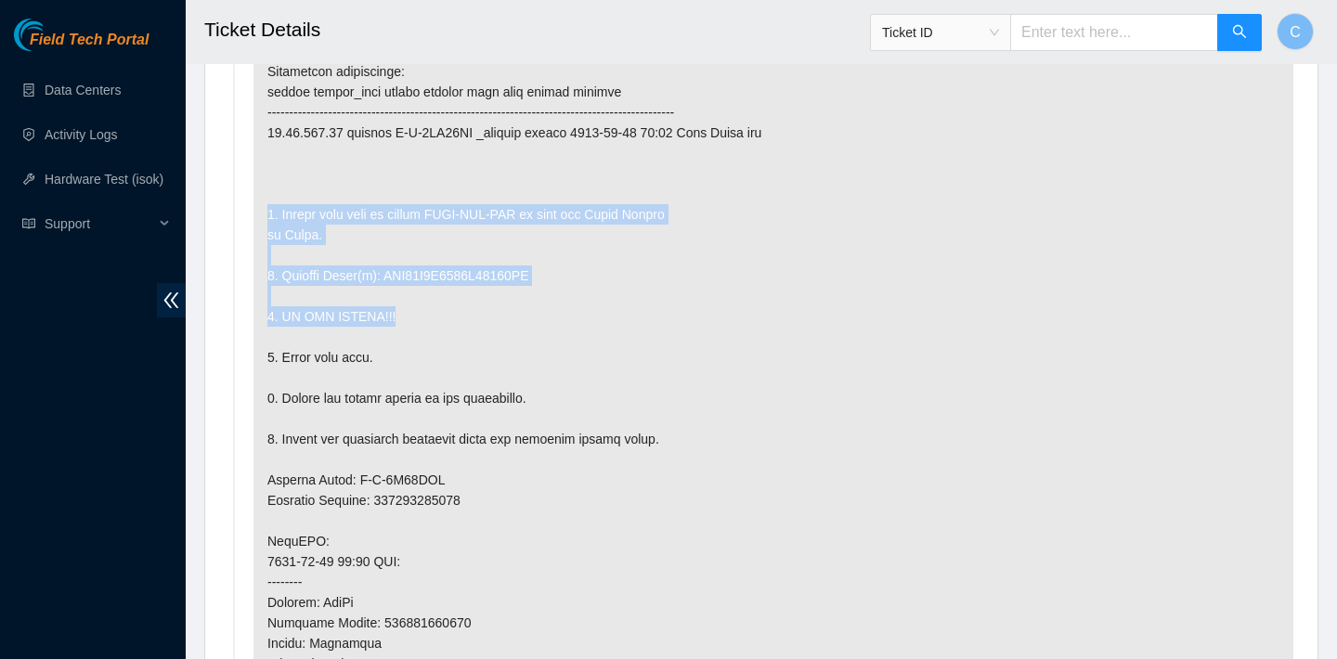
drag, startPoint x: 262, startPoint y: 193, endPoint x: 500, endPoint y: 310, distance: 265.7
click at [500, 310] on p at bounding box center [773, 530] width 1040 height 1049
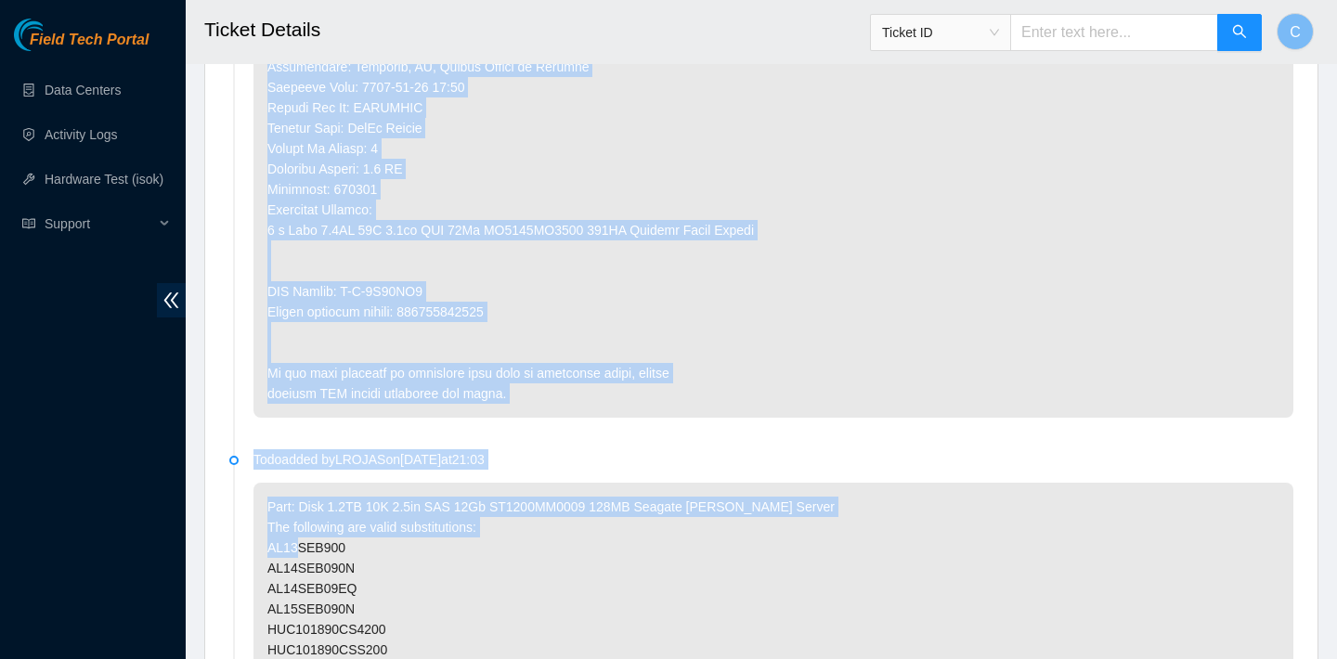
scroll to position [1776, 0]
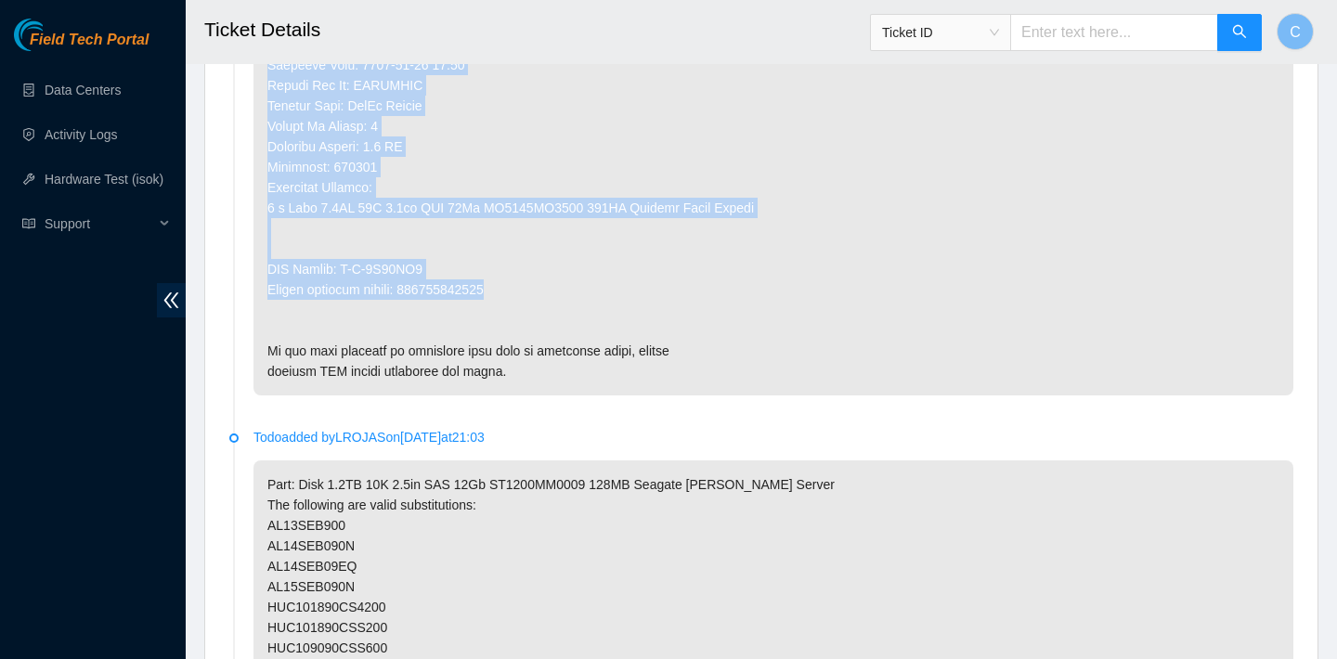
drag, startPoint x: 268, startPoint y: 206, endPoint x: 600, endPoint y: 297, distance: 343.7
copy p "AutoPOD: [DATE] 17:34 GMT: -------- Carrier: FedEx Tracking Number: 47366521613…"
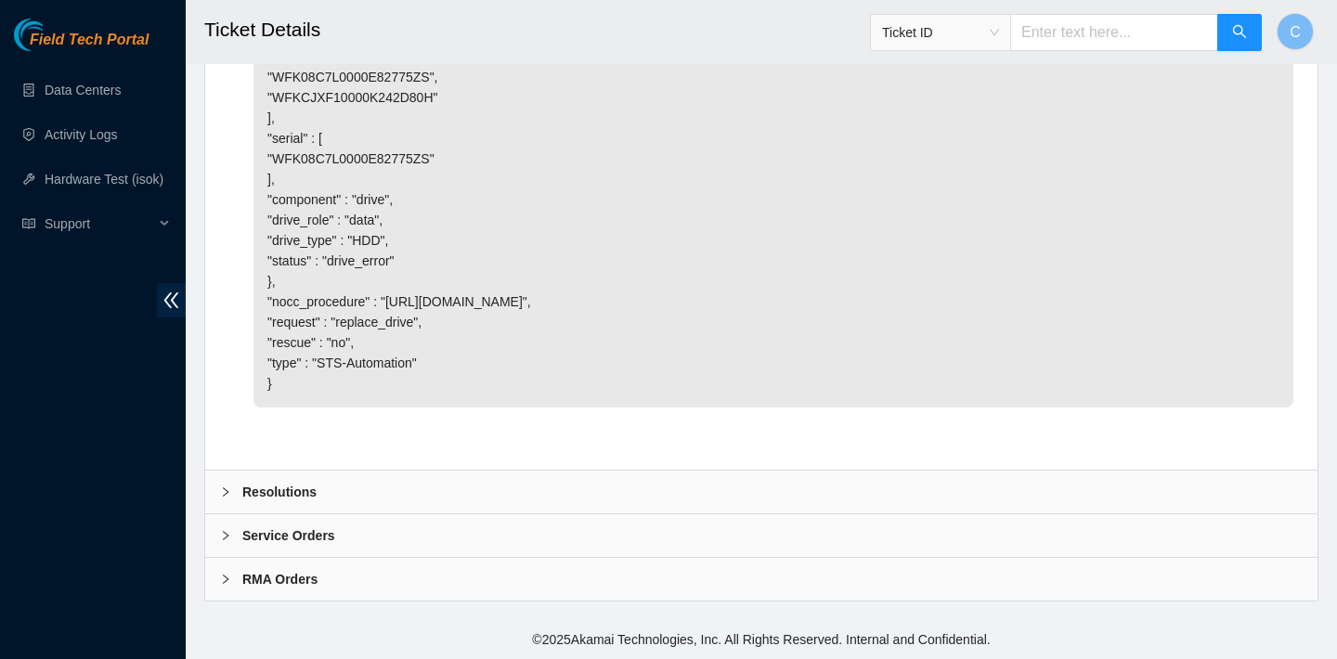
scroll to position [5382, 0]
click at [492, 490] on div "Resolutions" at bounding box center [761, 492] width 1112 height 43
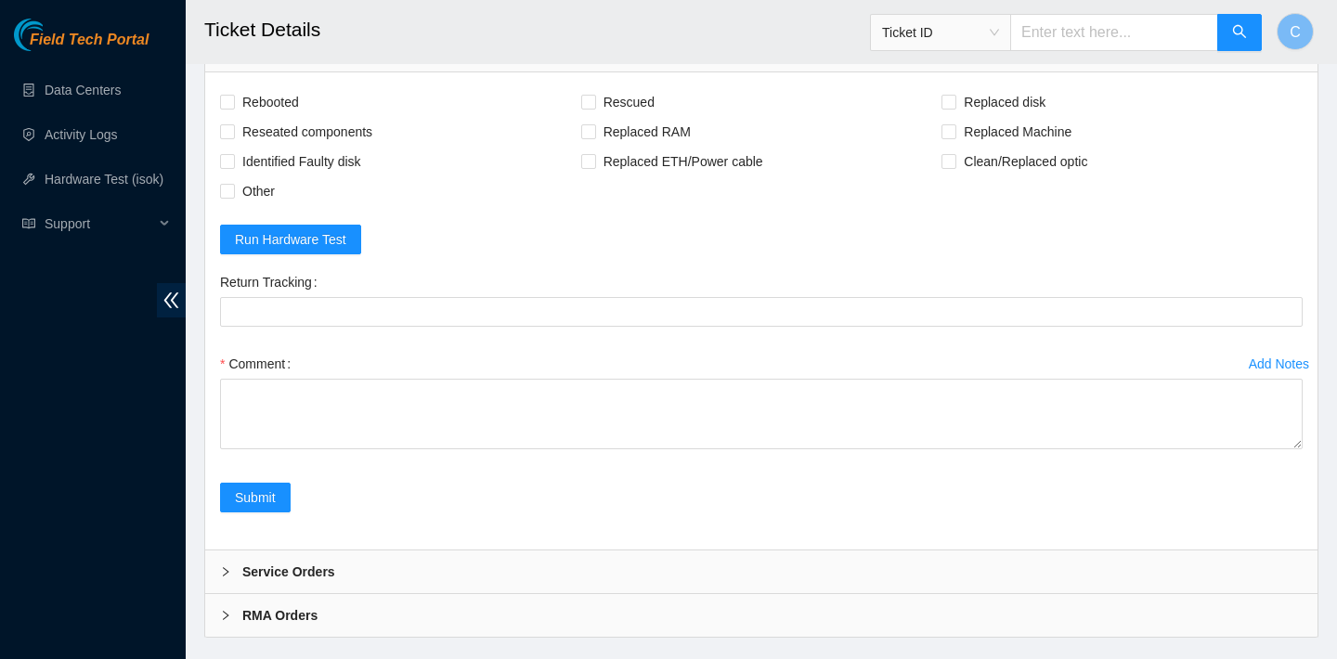
scroll to position [5660, 0]
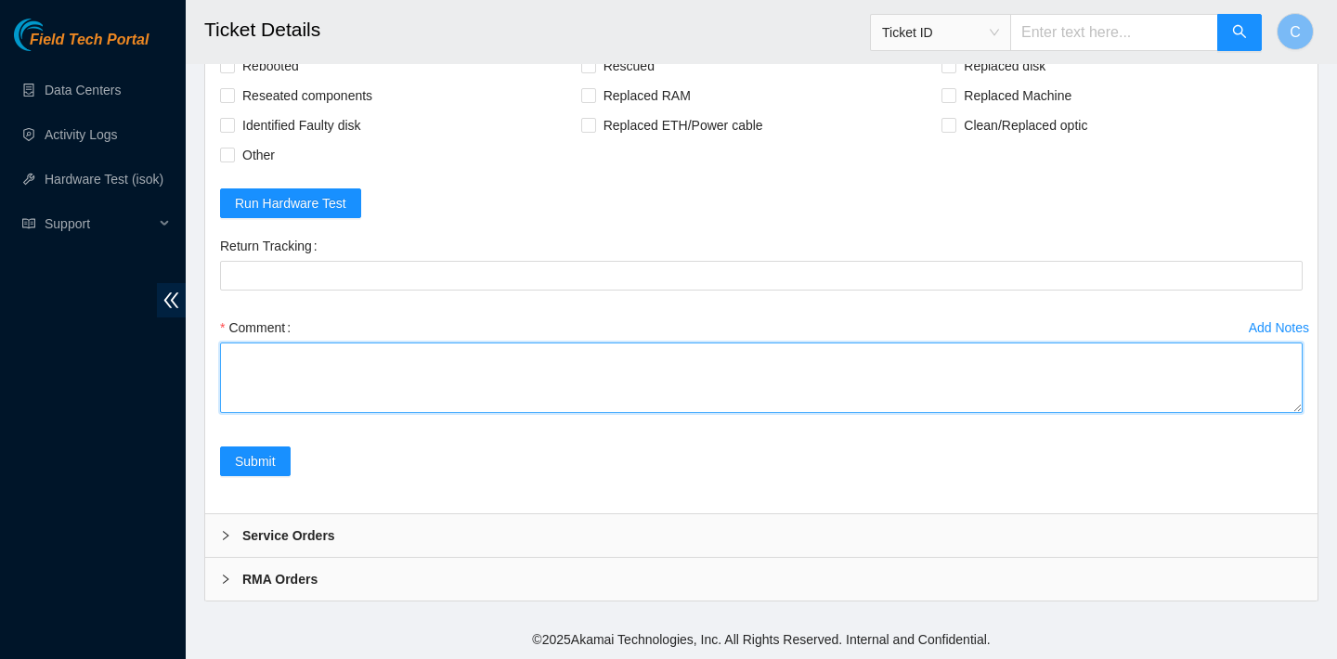
click at [368, 413] on textarea "Comment" at bounding box center [761, 378] width 1082 height 71
type textarea "V"
click at [294, 389] on textarea "verified SN wrong size disk sent packaged for return requested STS and logistic…" at bounding box center [761, 378] width 1082 height 71
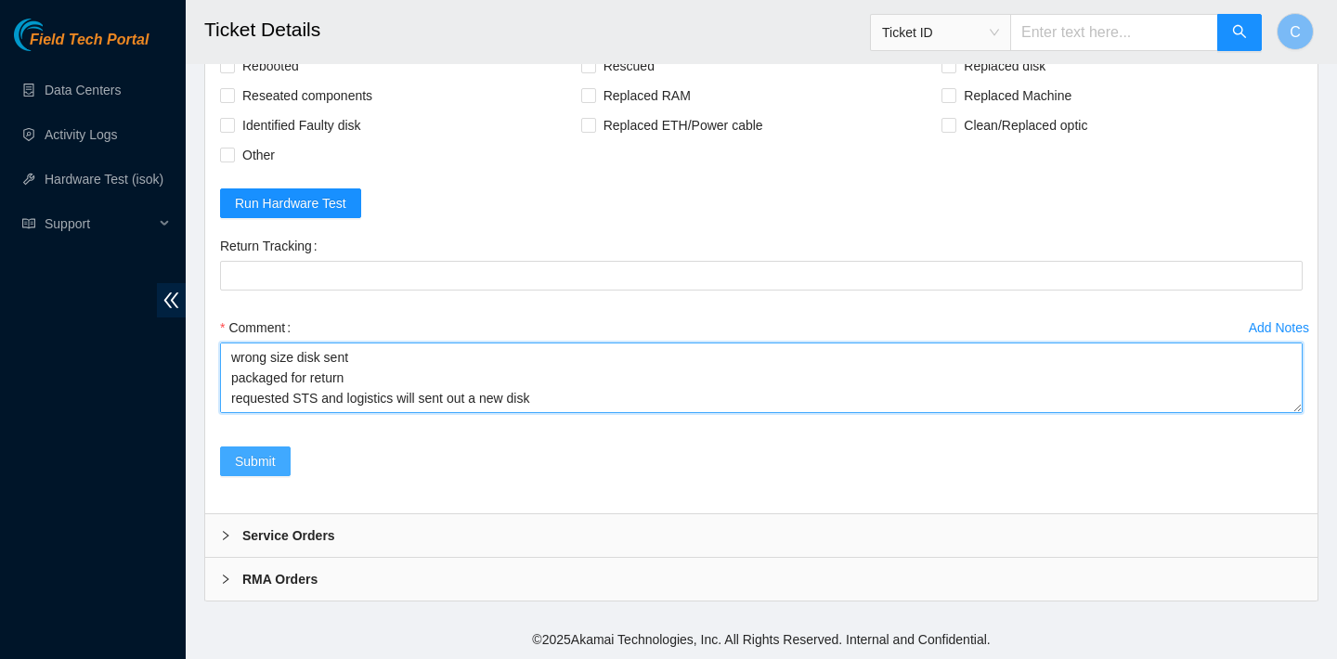
type textarea "verified SN wrong size disk sent packaged for return requested STS and logistic…"
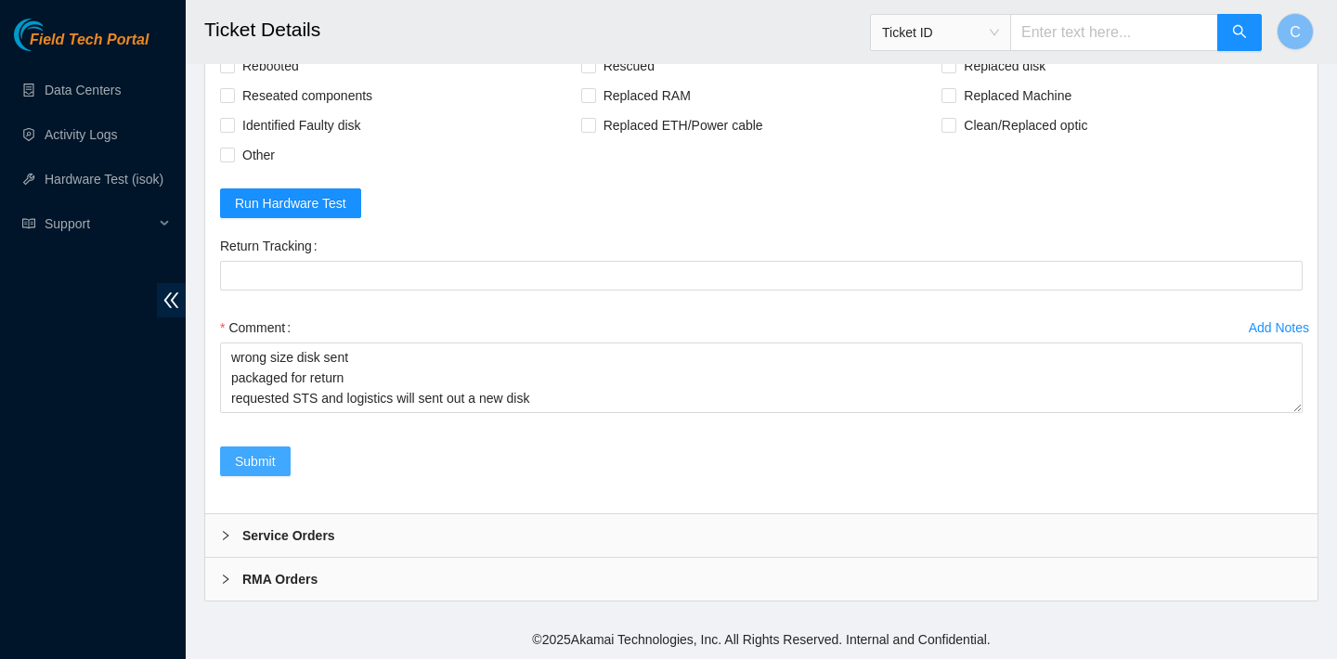
click at [267, 472] on span "Submit" at bounding box center [255, 461] width 41 height 20
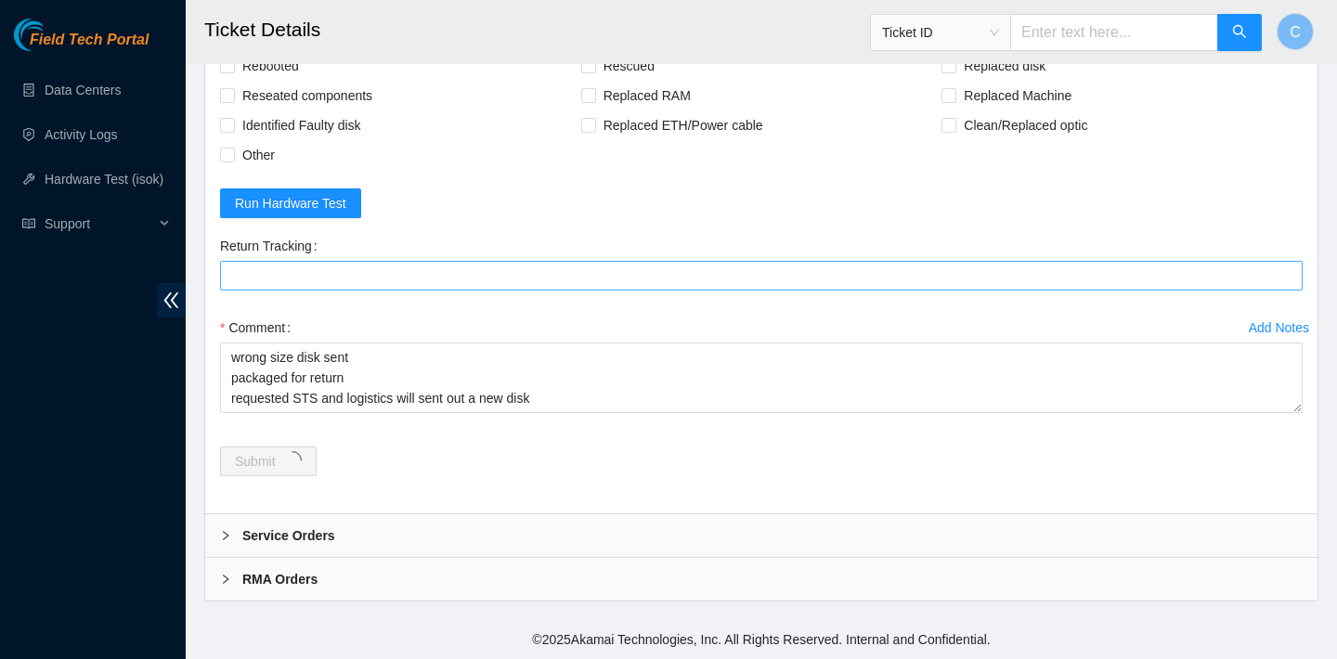
scroll to position [0, 0]
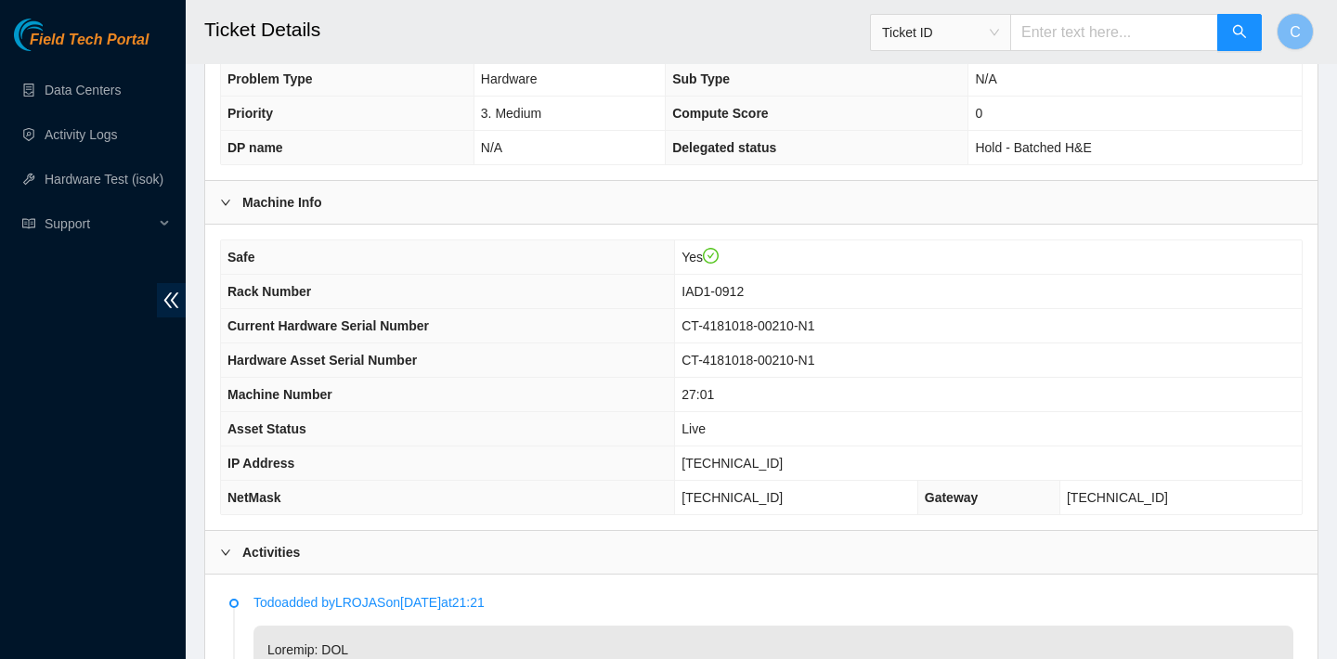
scroll to position [507, 0]
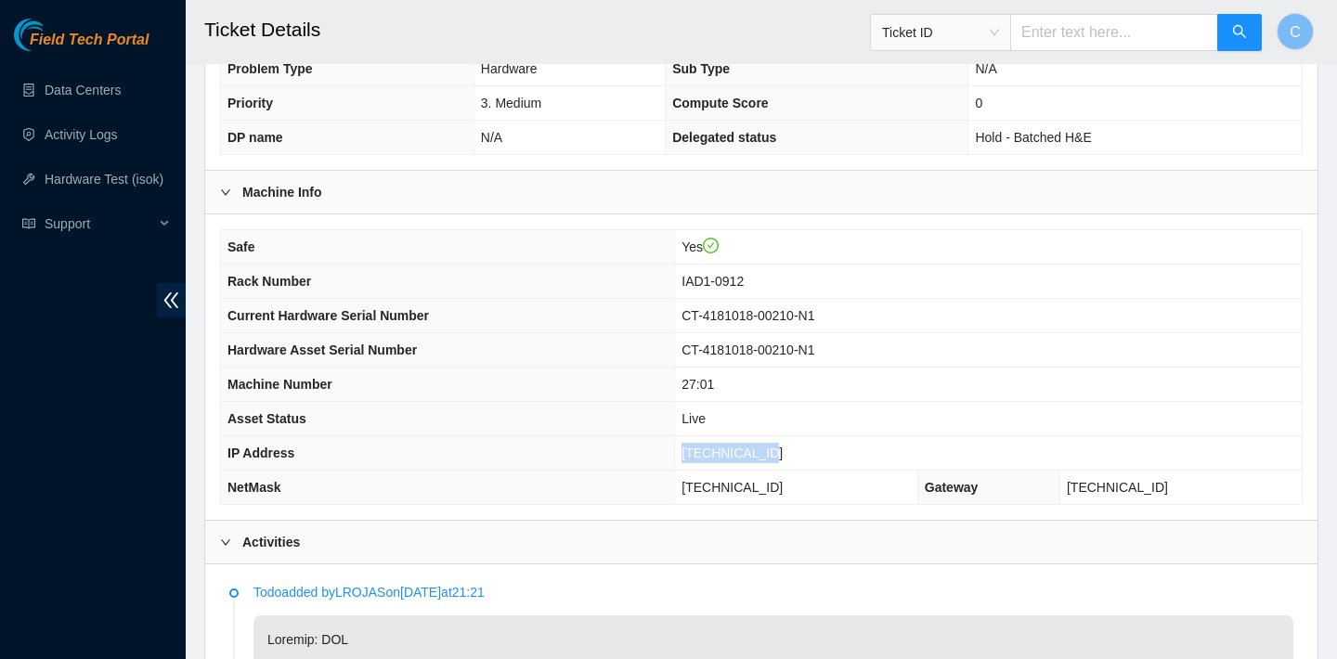
drag, startPoint x: 799, startPoint y: 446, endPoint x: 700, endPoint y: 442, distance: 99.4
click at [700, 442] on td "[TECHNICAL_ID]" at bounding box center [988, 453] width 627 height 34
copy span "[TECHNICAL_ID]"
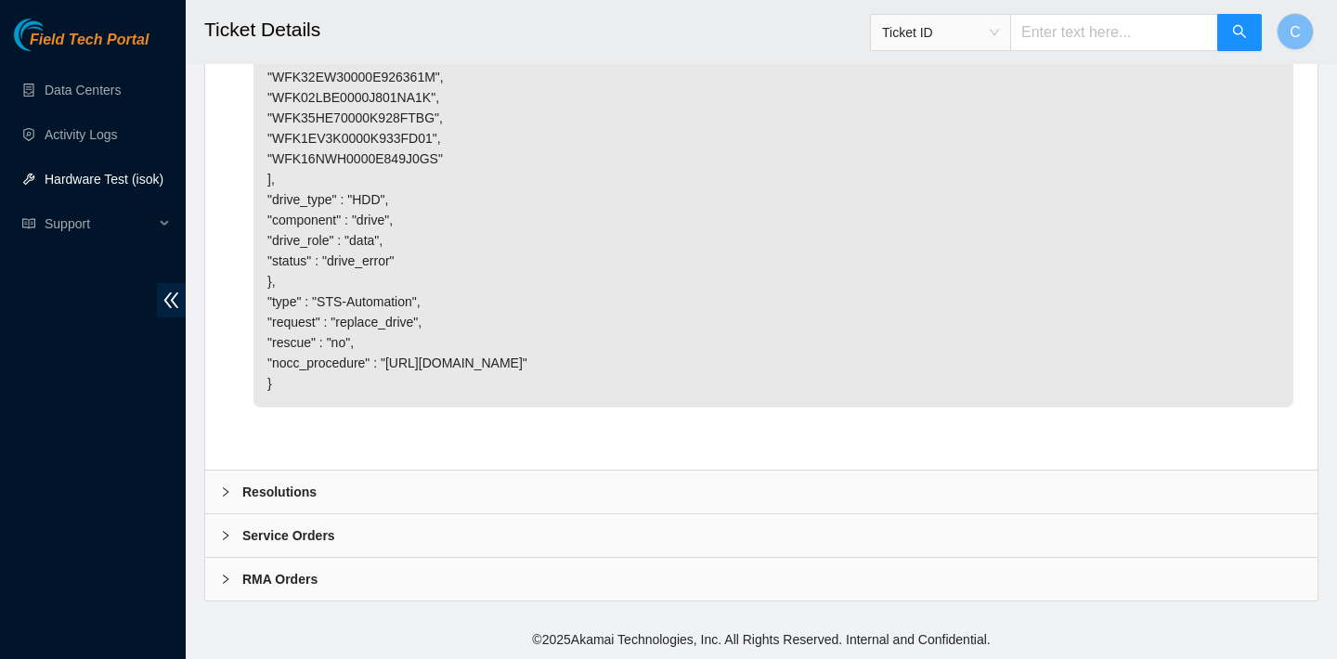
scroll to position [5444, 0]
click at [456, 491] on div "Resolutions" at bounding box center [761, 492] width 1112 height 43
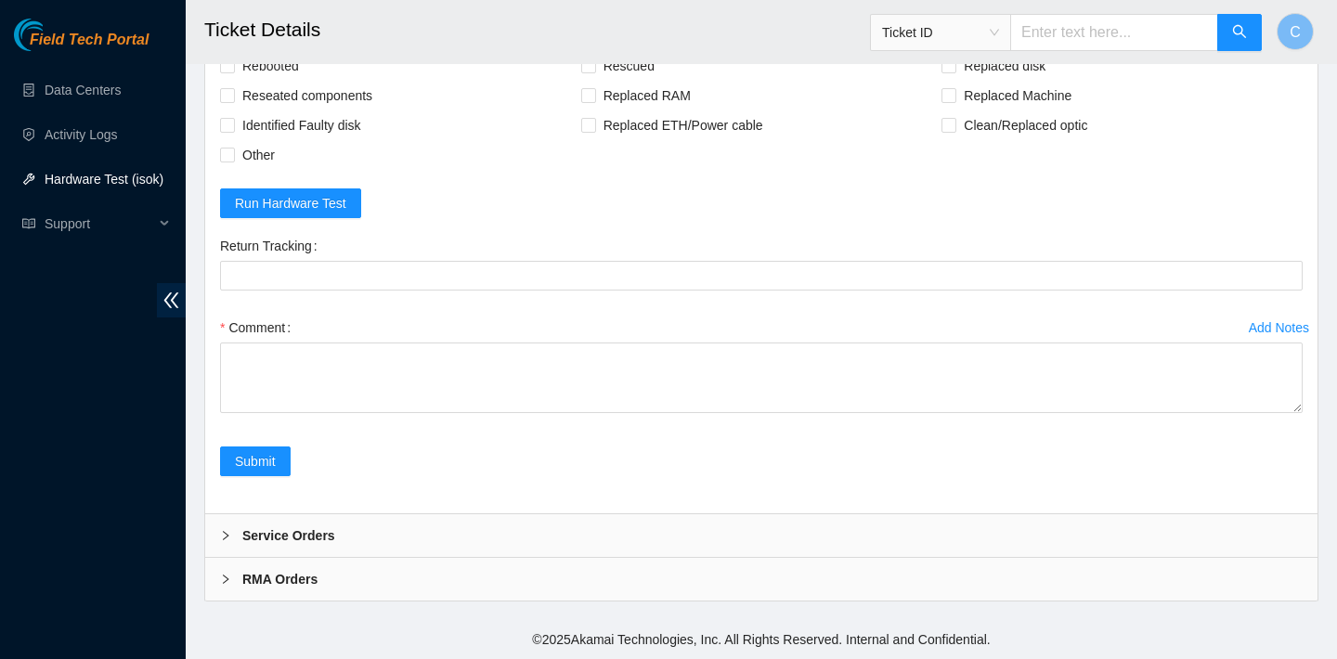
scroll to position [5748, 0]
click at [281, 81] on span "Rebooted" at bounding box center [270, 66] width 71 height 30
click at [233, 71] on input "Rebooted" at bounding box center [226, 64] width 13 height 13
checkbox input "true"
click at [1030, 81] on span "Replaced disk" at bounding box center [1004, 66] width 97 height 30
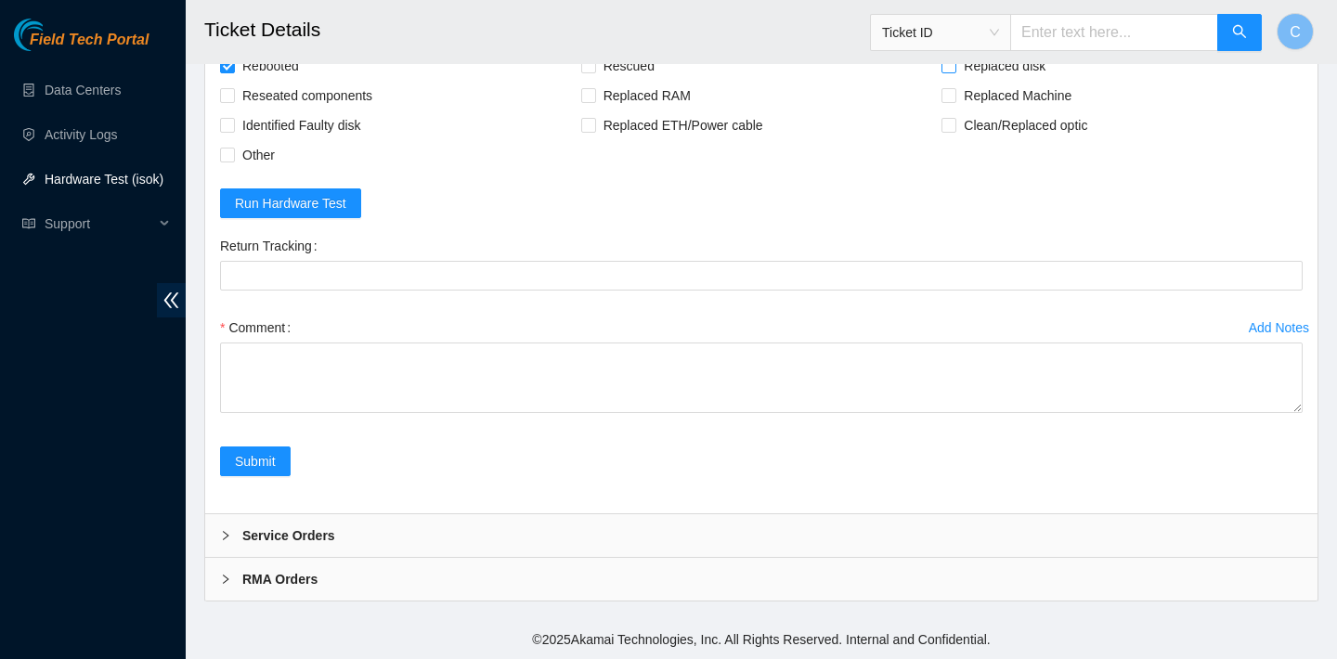
click at [954, 71] on input "Replaced disk" at bounding box center [947, 64] width 13 height 13
checkbox input "true"
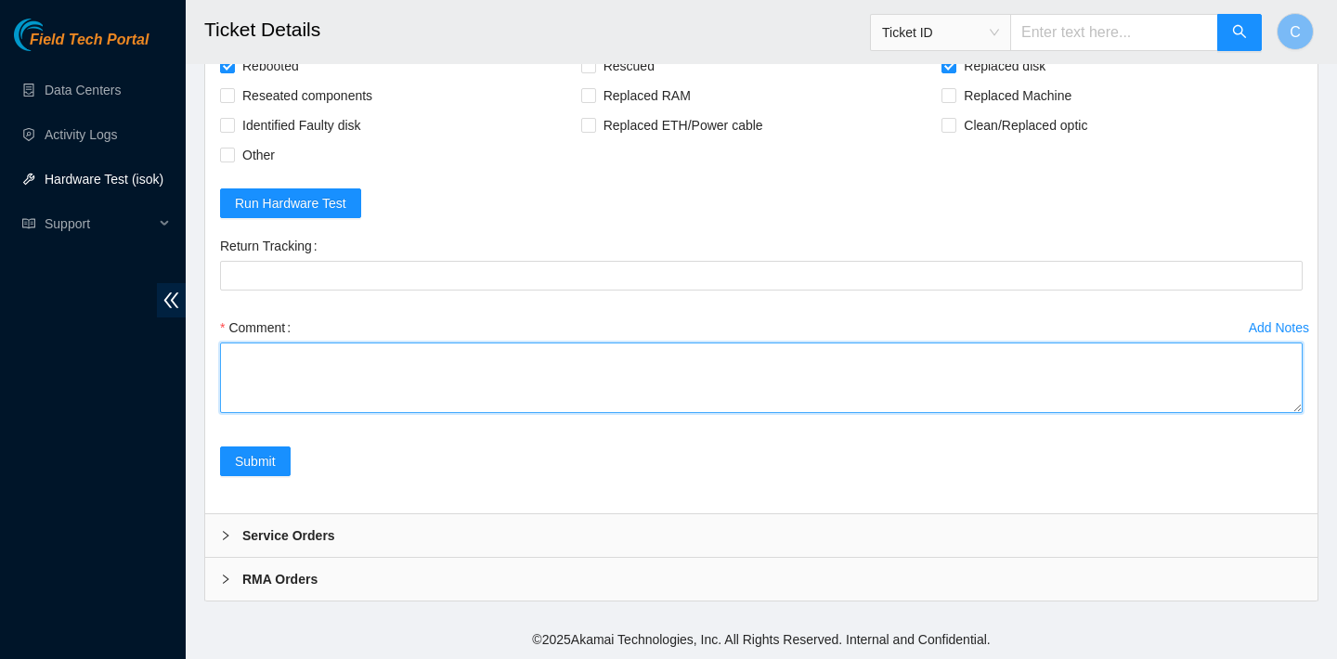
click at [639, 413] on textarea "Comment" at bounding box center [761, 378] width 1082 height 71
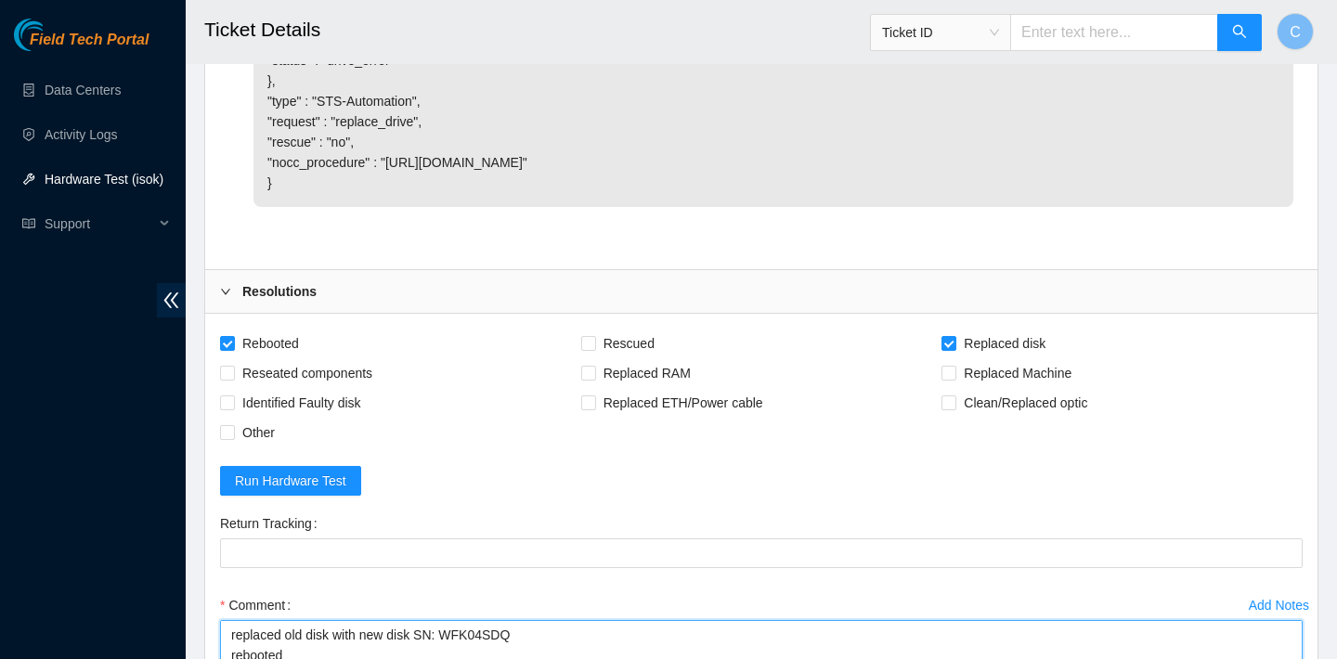
scroll to position [5922, 0]
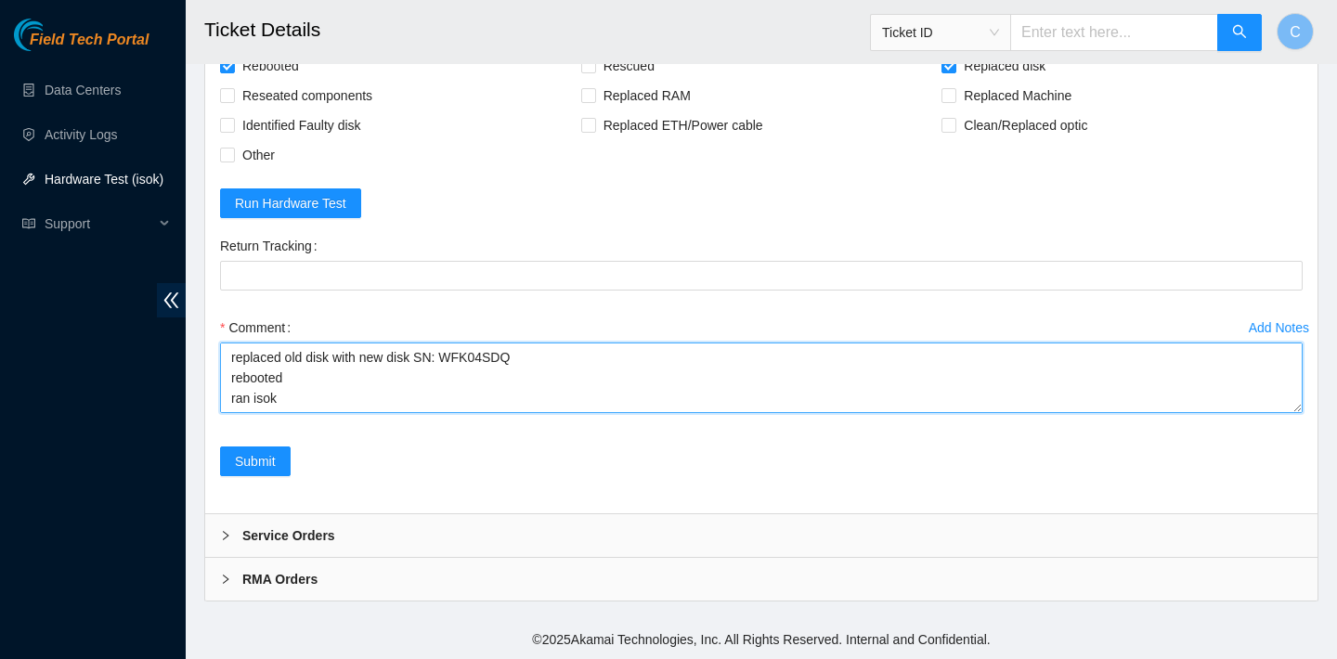
click at [266, 408] on textarea "verified SN replaced old disk with new disk SN: WFK04SDQ rebooted ran isok" at bounding box center [761, 378] width 1082 height 71
paste textarea "23.76.147.119 : passed: ok N/A 23.76.147.118 : failed: dmesg: dmesg - Sep 16 13…"
type textarea "verified SN replaced old disk with new disk SN: WFK04SDQ rebooted ran isok 23.7…"
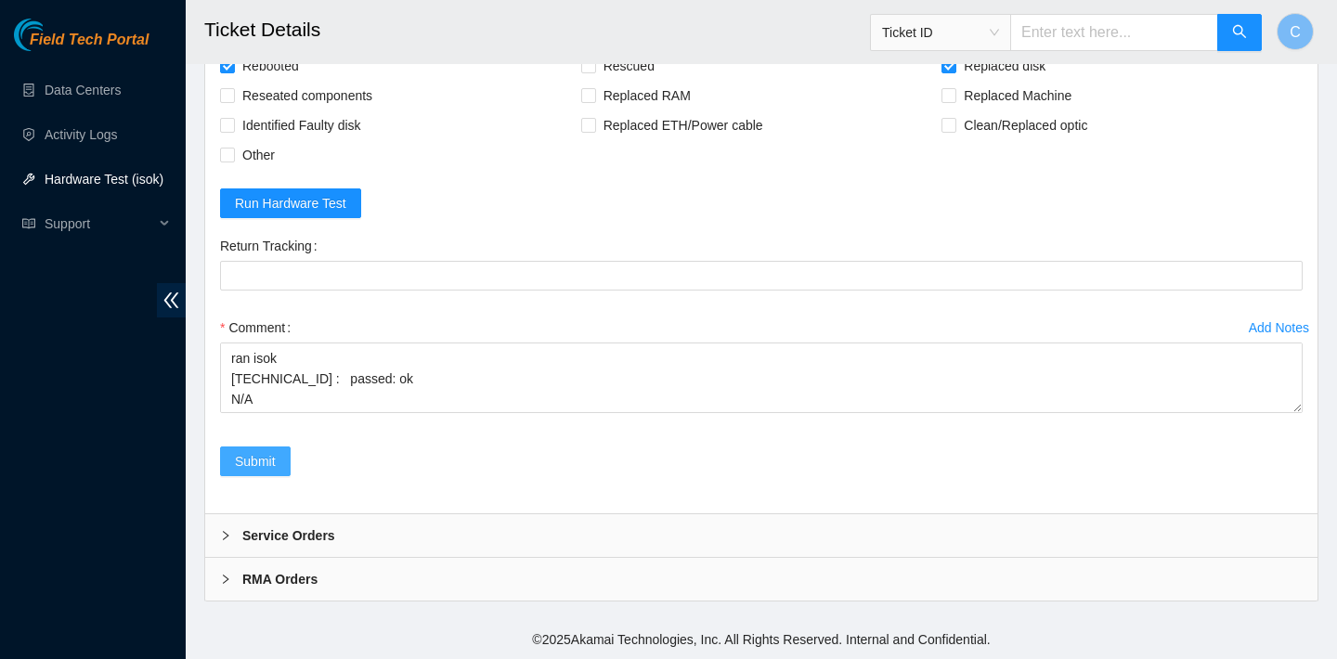
click at [264, 454] on span "Submit" at bounding box center [255, 461] width 41 height 20
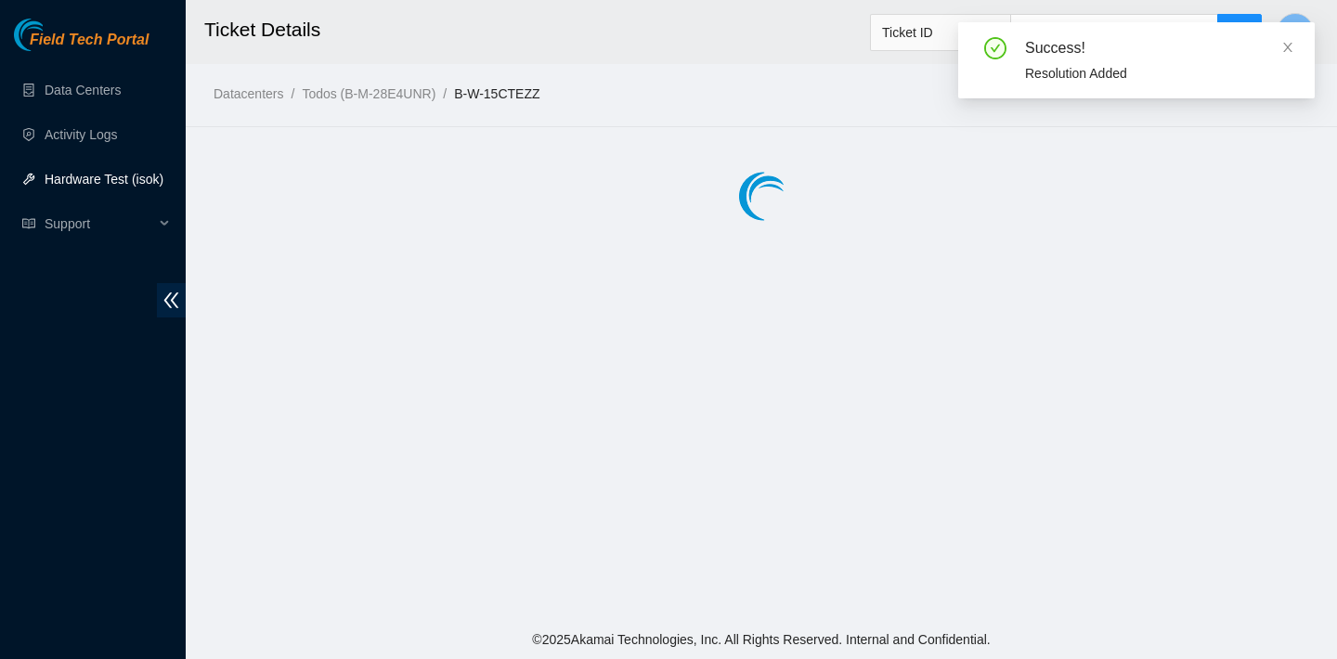
scroll to position [0, 0]
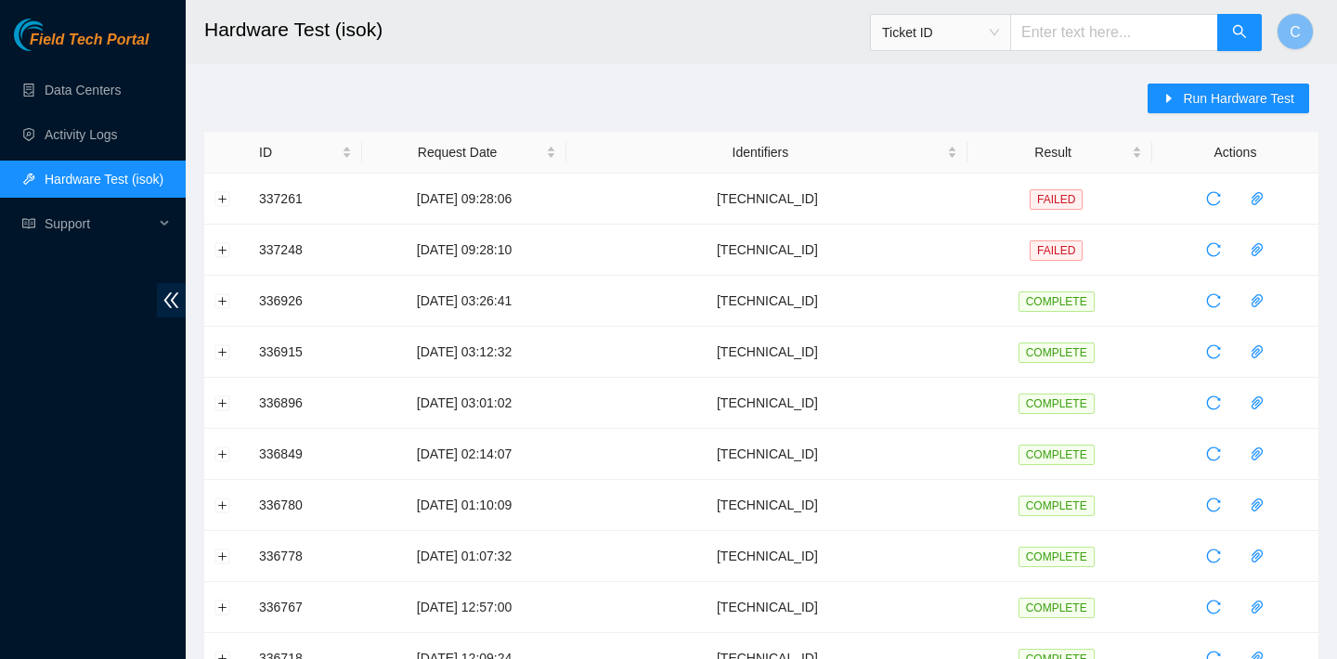
click at [1208, 113] on div "Run Hardware Test" at bounding box center [1232, 108] width 171 height 48
click at [1216, 97] on span "Run Hardware Test" at bounding box center [1238, 98] width 111 height 20
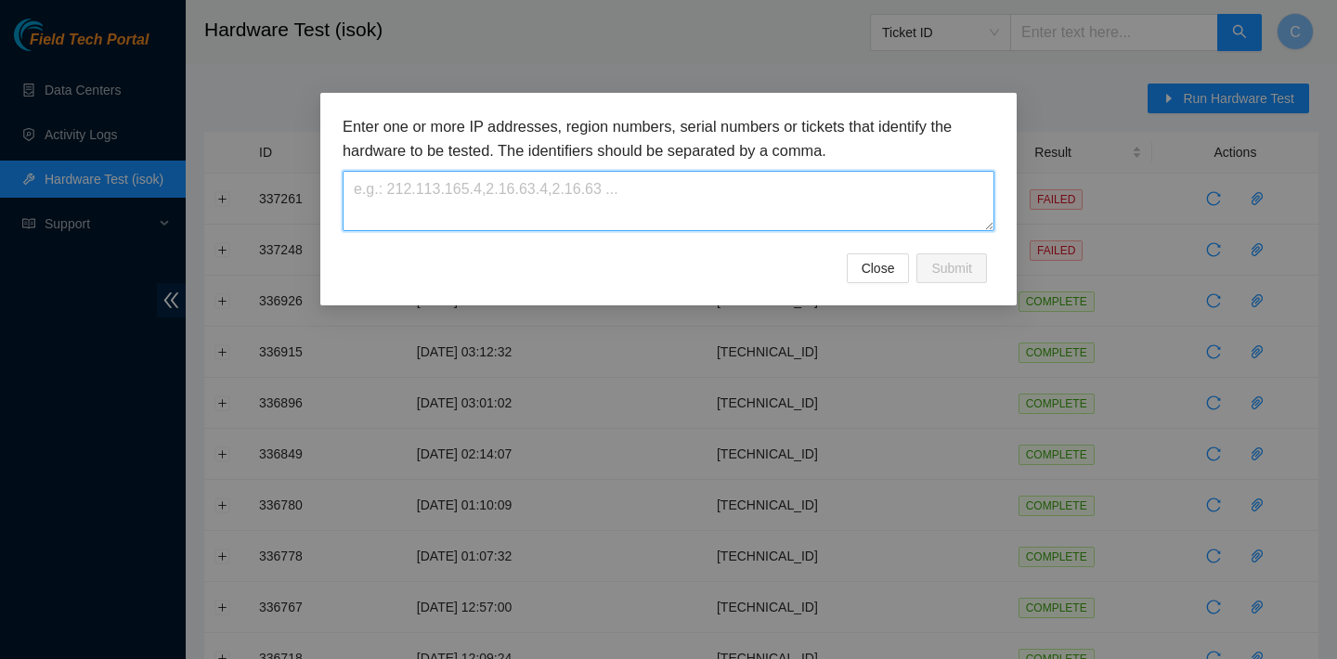
click at [661, 191] on textarea at bounding box center [669, 201] width 652 height 60
paste textarea "[TECHNICAL_ID]"
type textarea "[TECHNICAL_ID]"
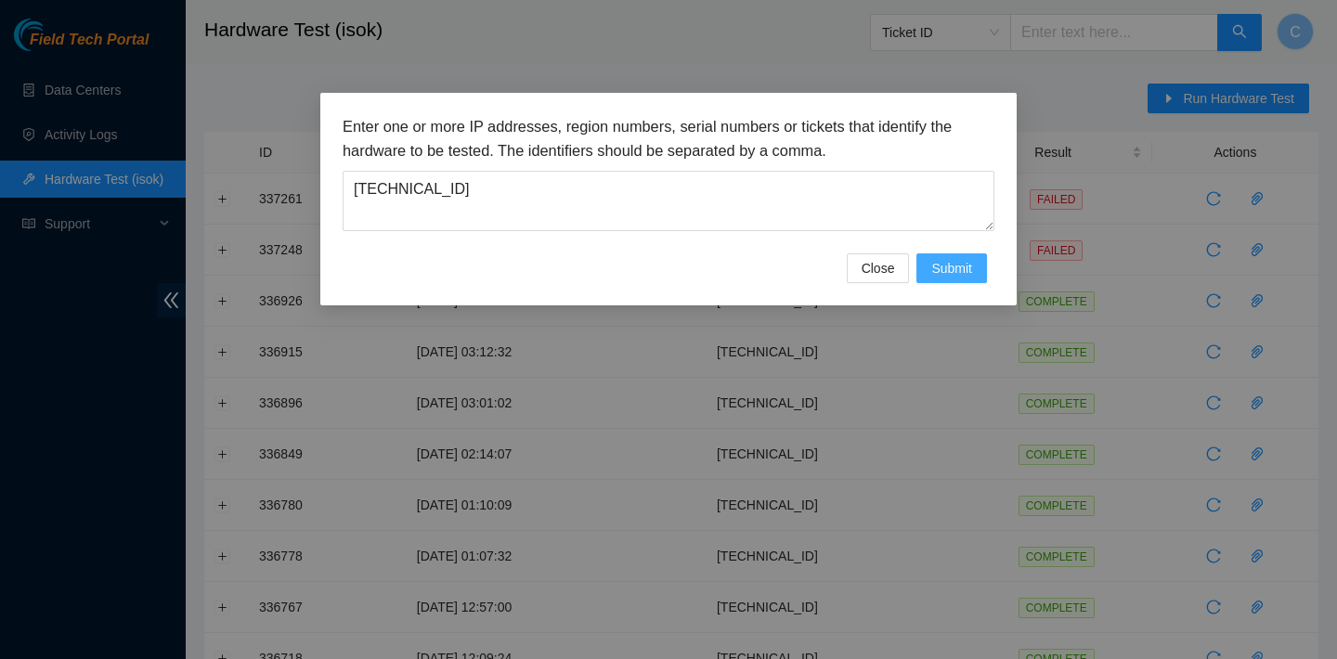
click at [970, 272] on span "Submit" at bounding box center [951, 268] width 41 height 20
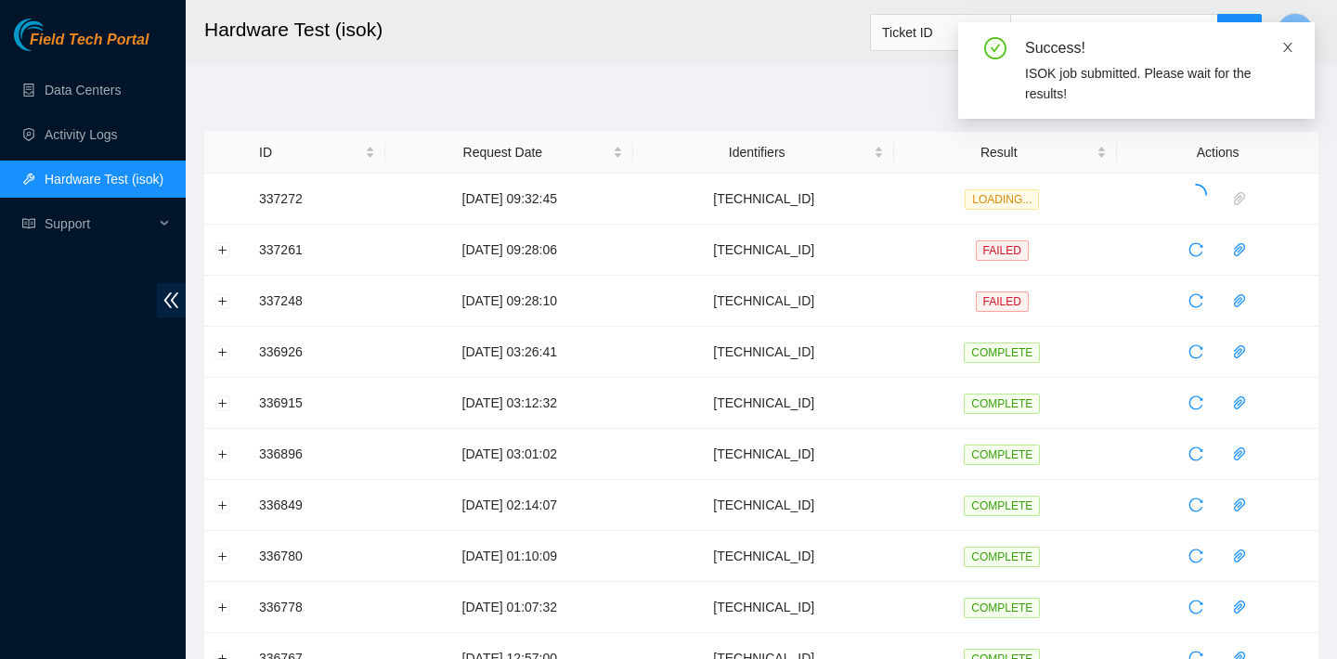
click at [1288, 41] on icon "close" at bounding box center [1287, 47] width 13 height 13
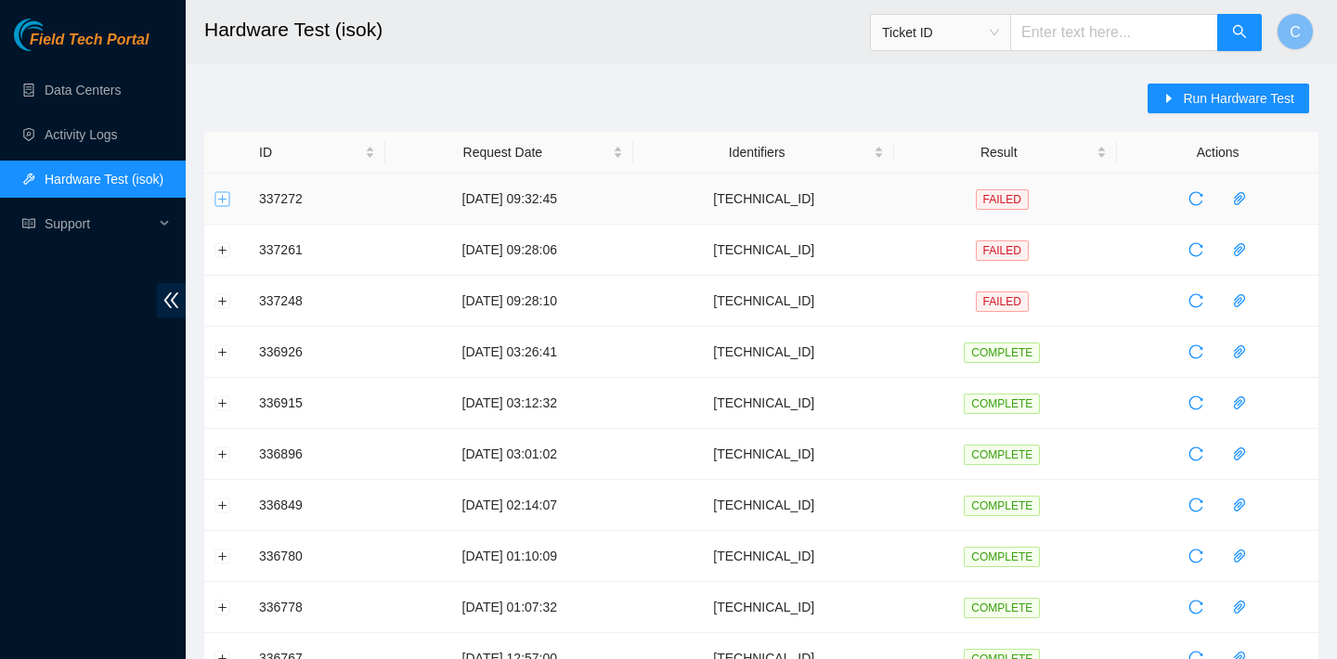
click at [215, 194] on button "Expand row" at bounding box center [222, 198] width 15 height 15
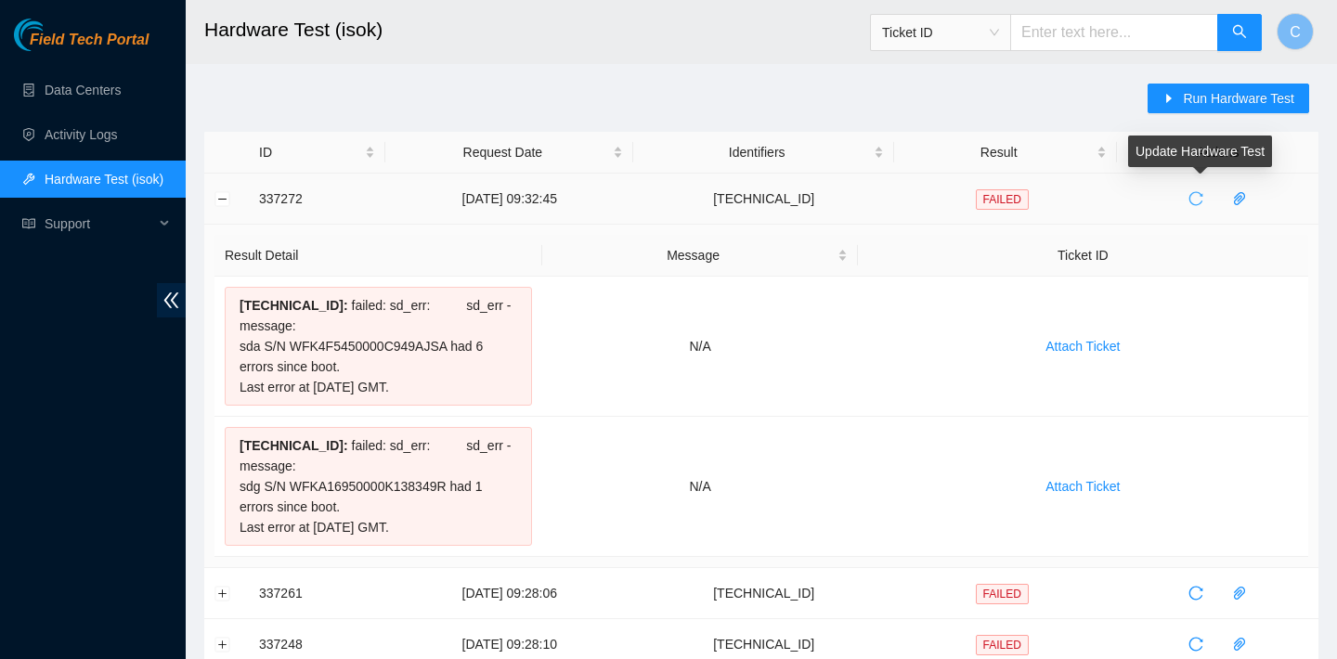
click at [1203, 194] on icon "reload" at bounding box center [1195, 198] width 15 height 15
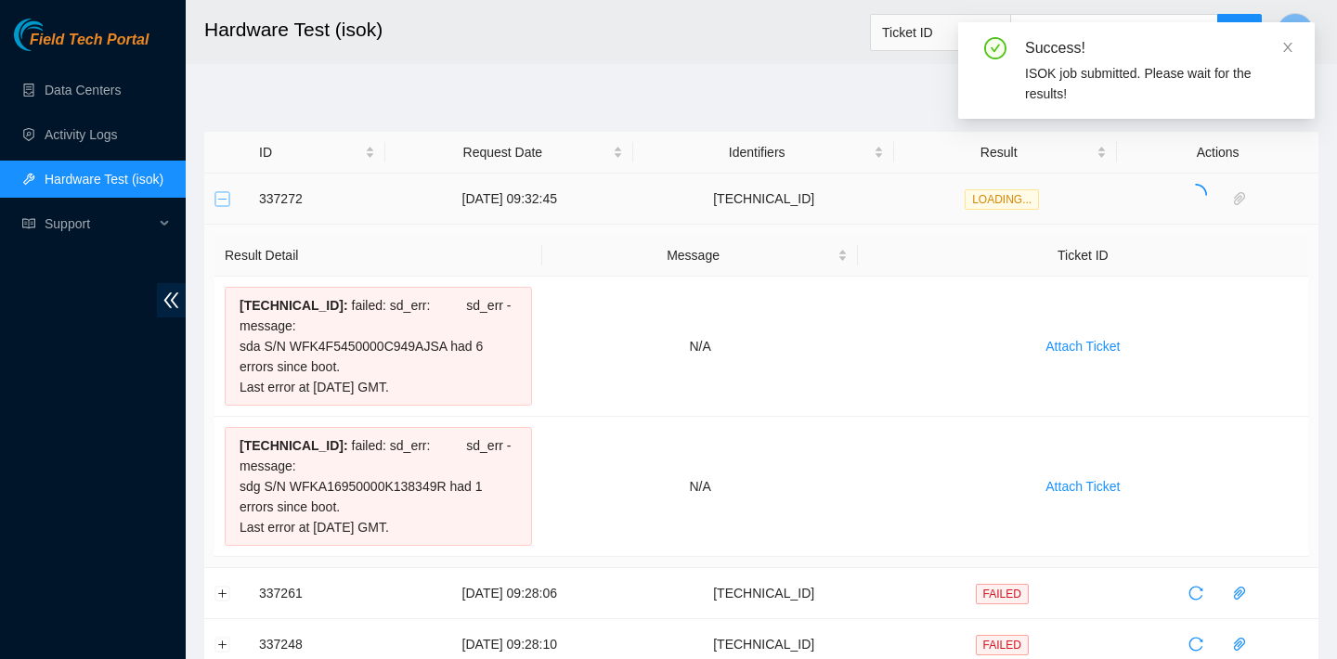
click at [216, 196] on button "Collapse row" at bounding box center [222, 198] width 15 height 15
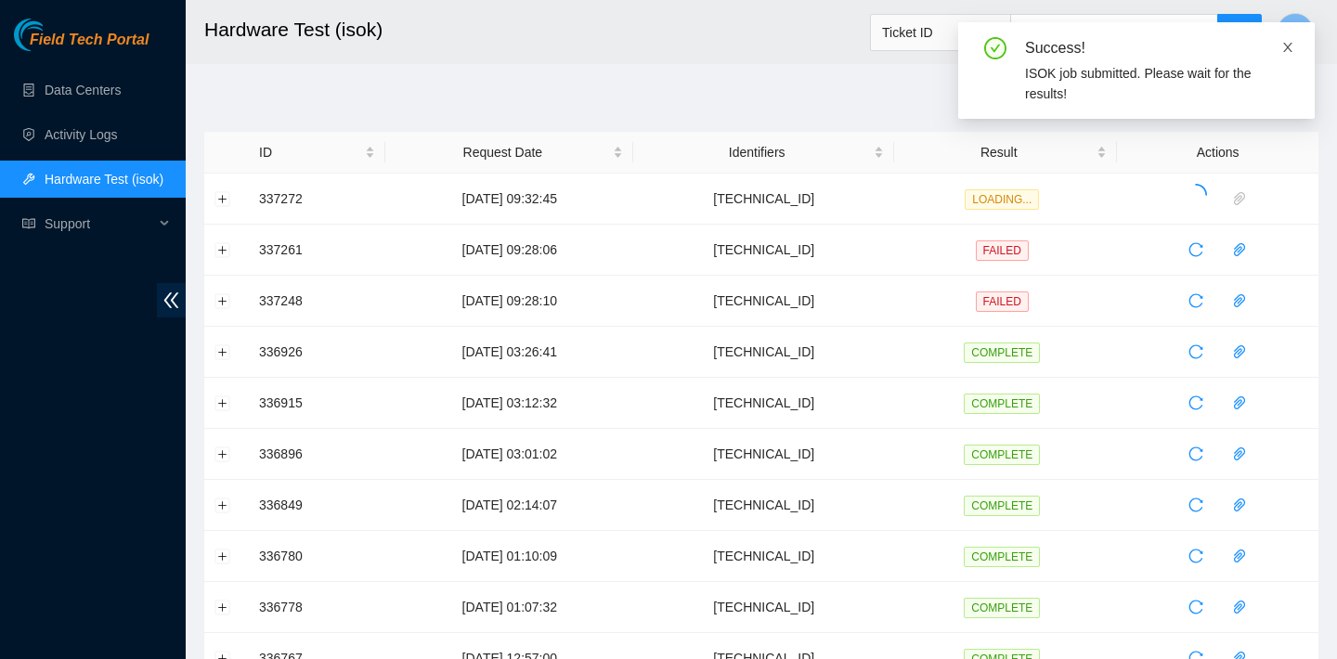
click at [1288, 40] on span at bounding box center [1287, 47] width 13 height 15
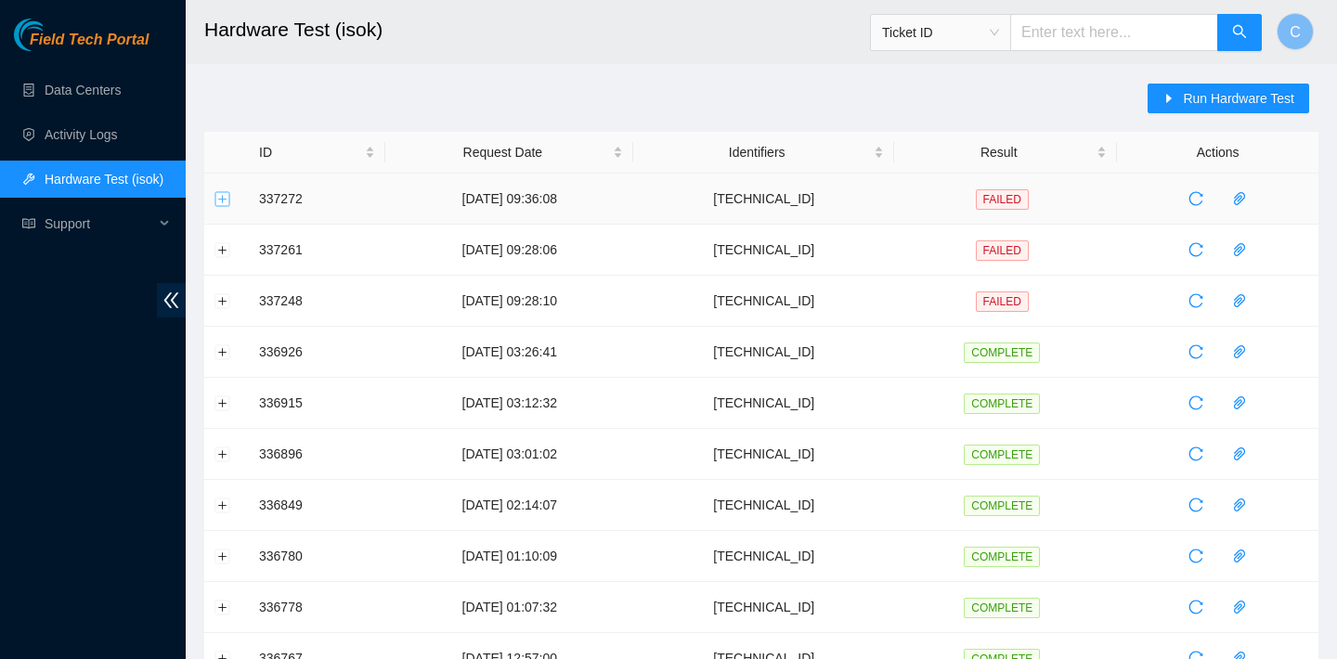
click at [223, 200] on button "Expand row" at bounding box center [222, 198] width 15 height 15
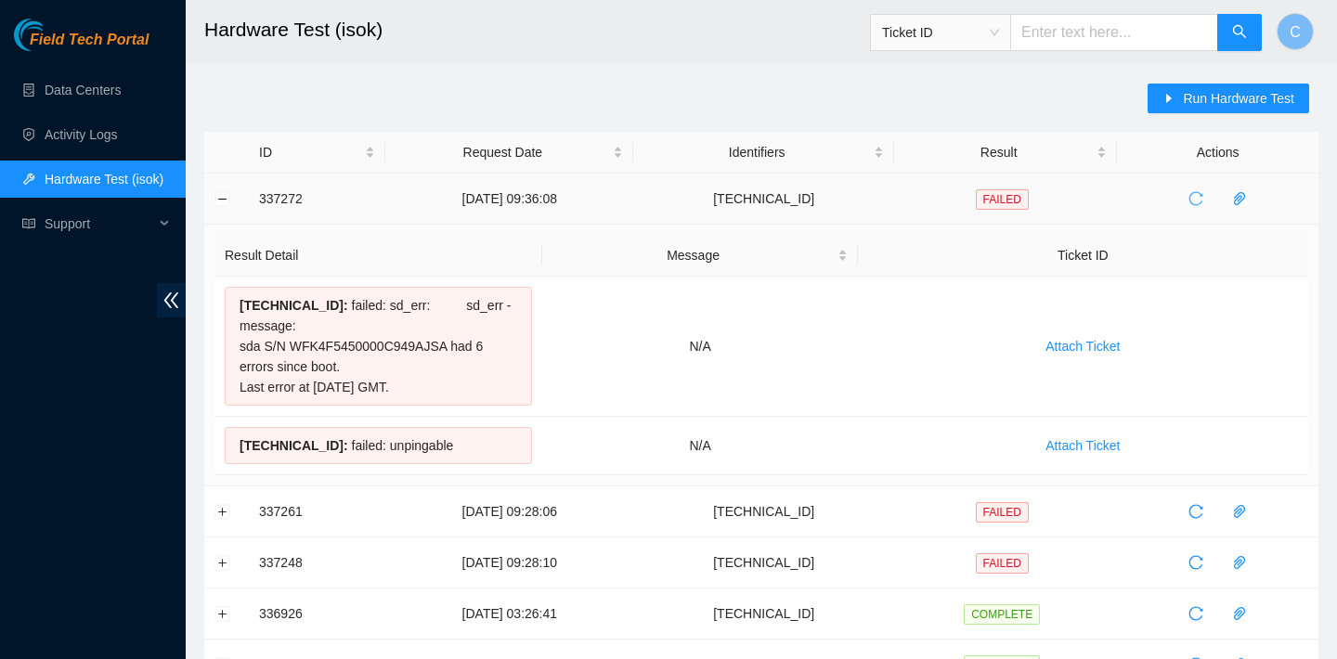
click at [1203, 195] on icon "reload" at bounding box center [1195, 198] width 15 height 15
drag, startPoint x: 233, startPoint y: 299, endPoint x: 450, endPoint y: 448, distance: 263.7
click at [450, 448] on tbody "23.76.147.21 : failed: sd_err: sd_err - message: sda S/N WFK4F5450000C949AJSA h…" at bounding box center [761, 376] width 1094 height 199
copy tbody "23.76.147.21 : failed: sd_err: sd_err - message: sda S/N WFK4F5450000C949AJSA h…"
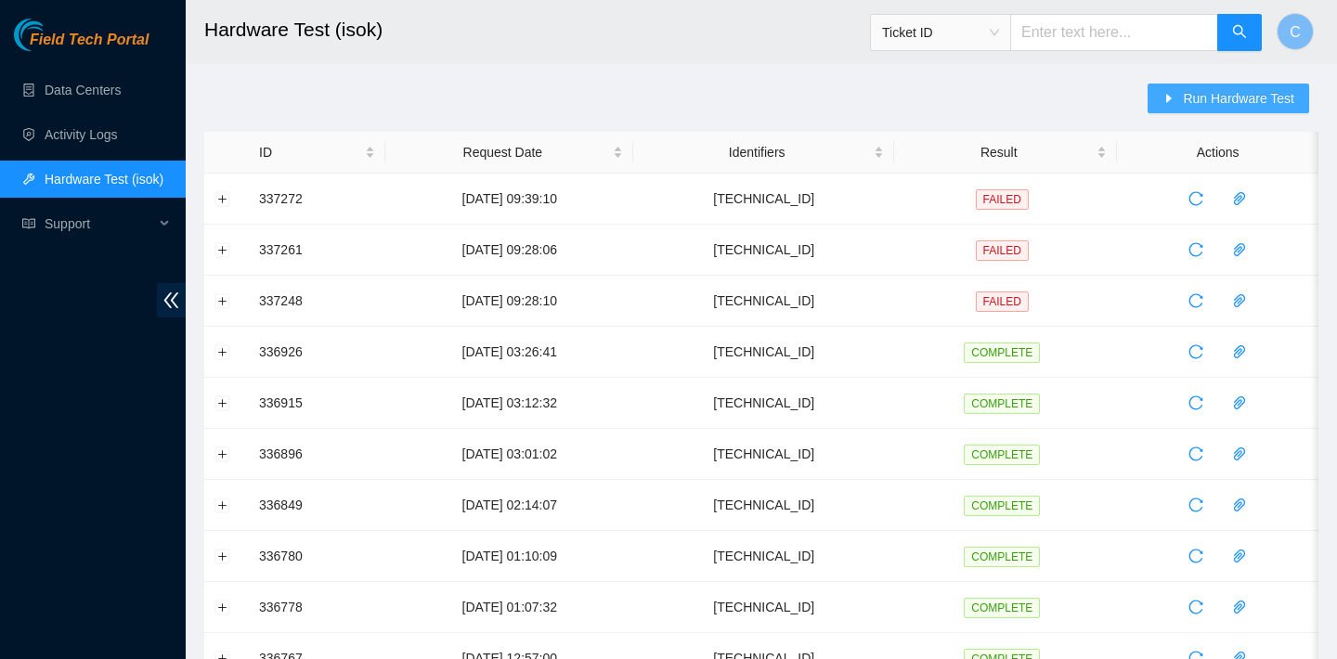
click at [1171, 95] on icon "caret-right" at bounding box center [1168, 98] width 13 height 13
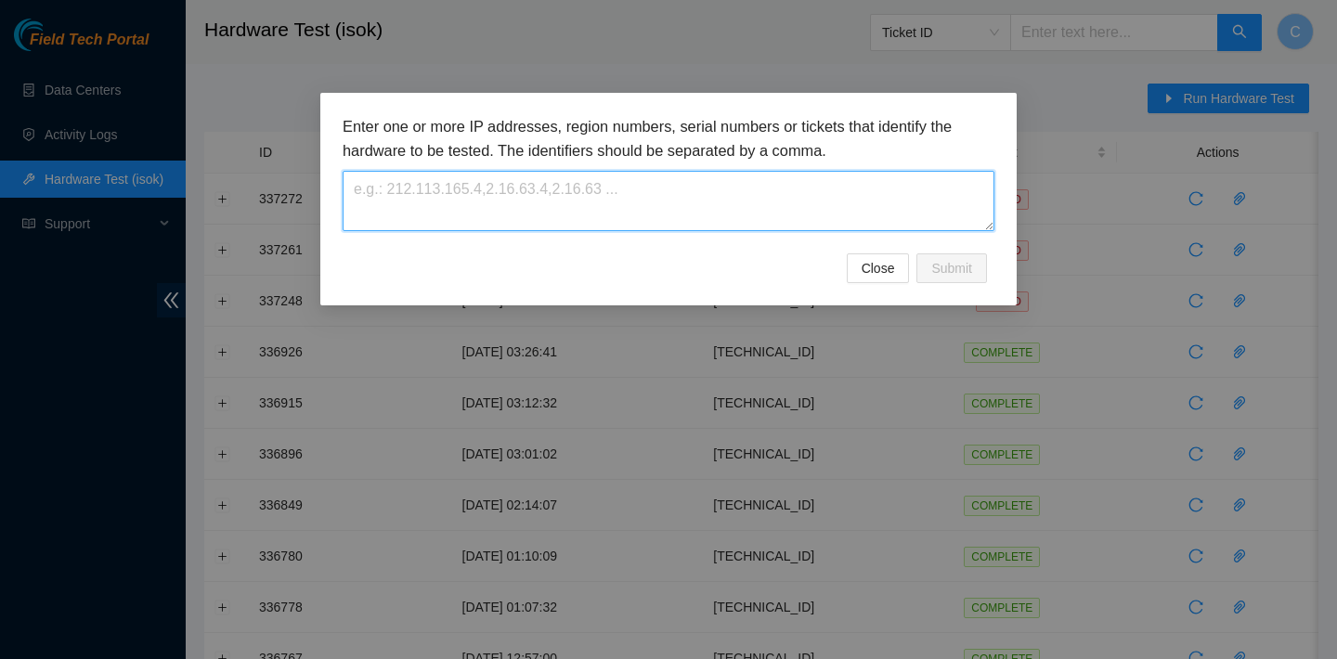
click at [837, 191] on textarea at bounding box center [669, 201] width 652 height 60
paste textarea "[TECHNICAL_ID]"
type textarea "[TECHNICAL_ID]"
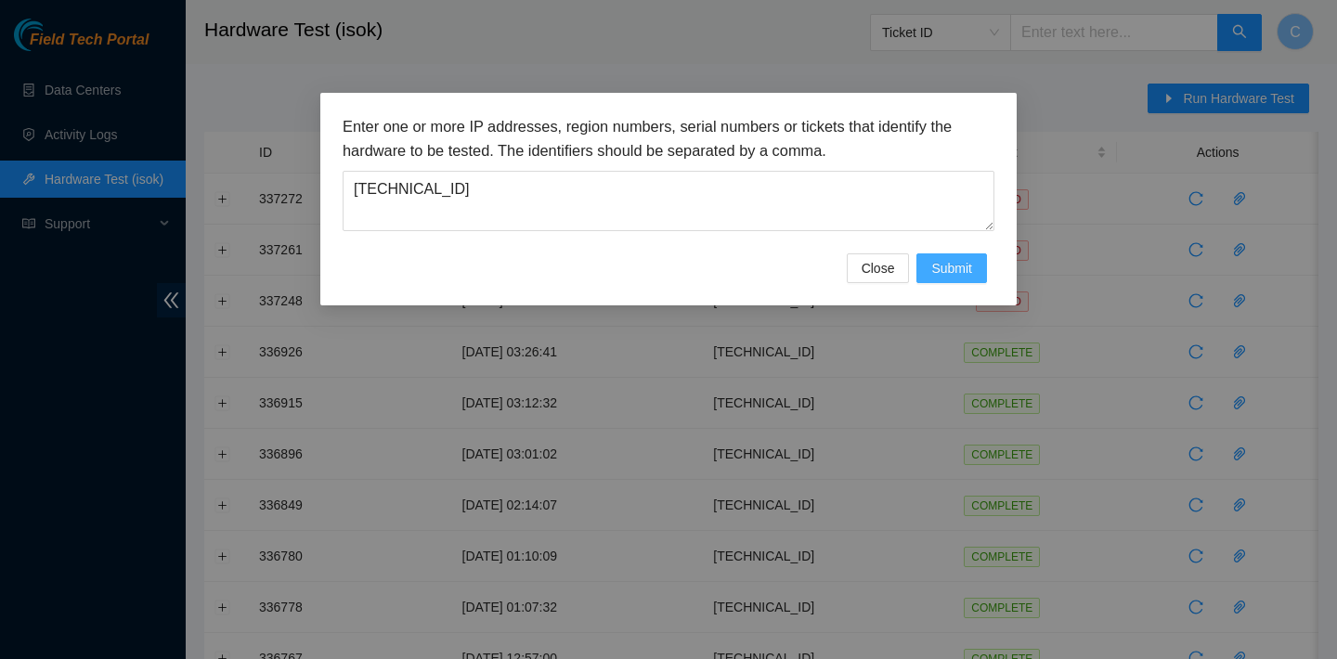
click at [951, 259] on span "Submit" at bounding box center [951, 268] width 41 height 20
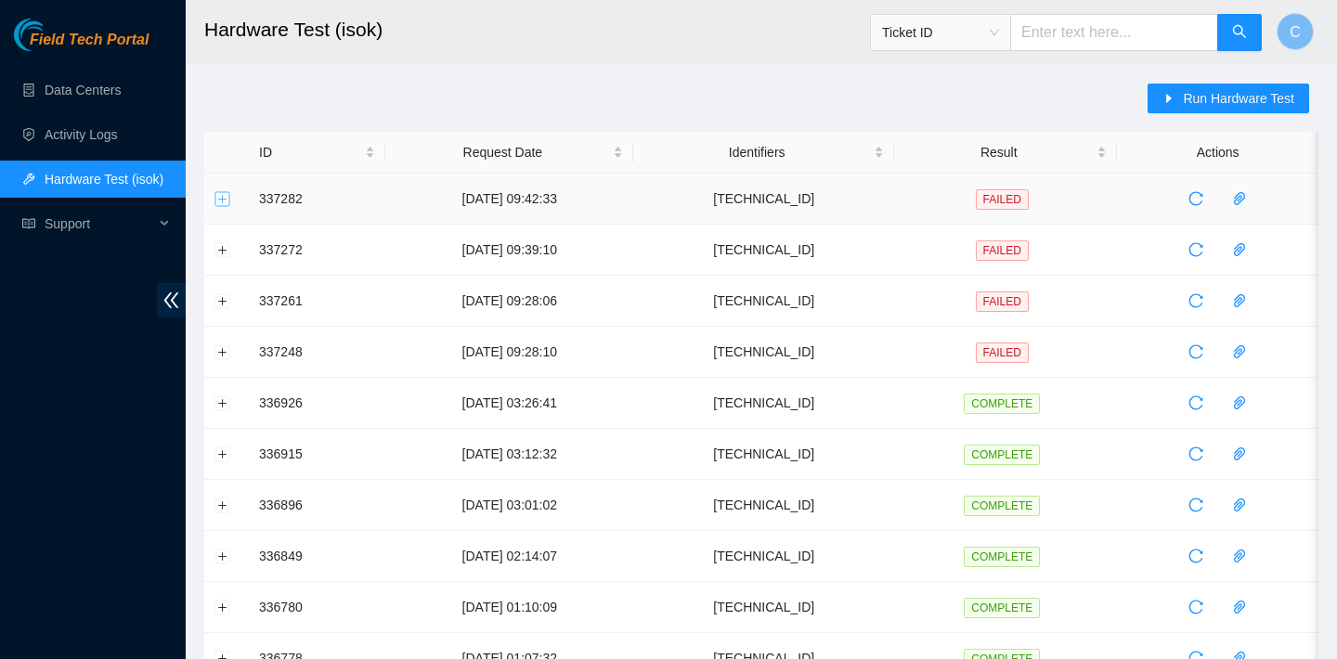
click at [227, 193] on button "Expand row" at bounding box center [222, 198] width 15 height 15
click at [255, 186] on td "337282" at bounding box center [317, 199] width 136 height 51
click at [223, 186] on td at bounding box center [226, 199] width 45 height 51
click at [223, 192] on button "Expand row" at bounding box center [222, 198] width 15 height 15
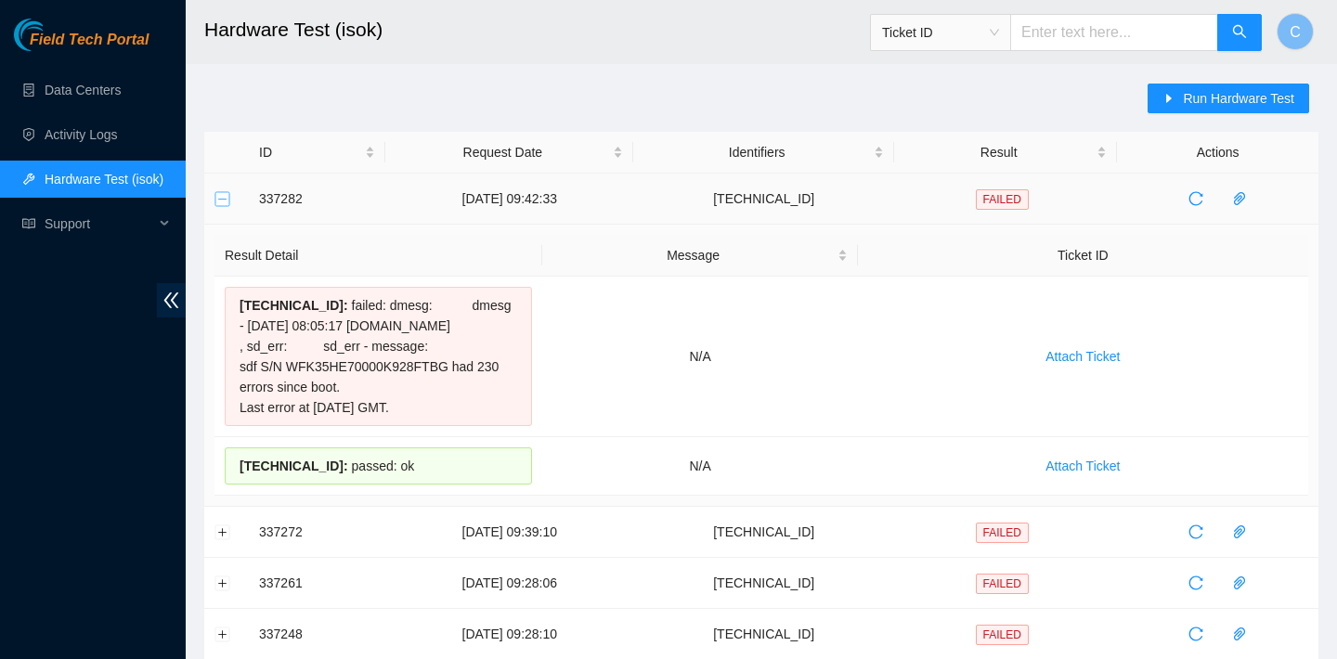
click at [223, 199] on button "Collapse row" at bounding box center [222, 198] width 15 height 15
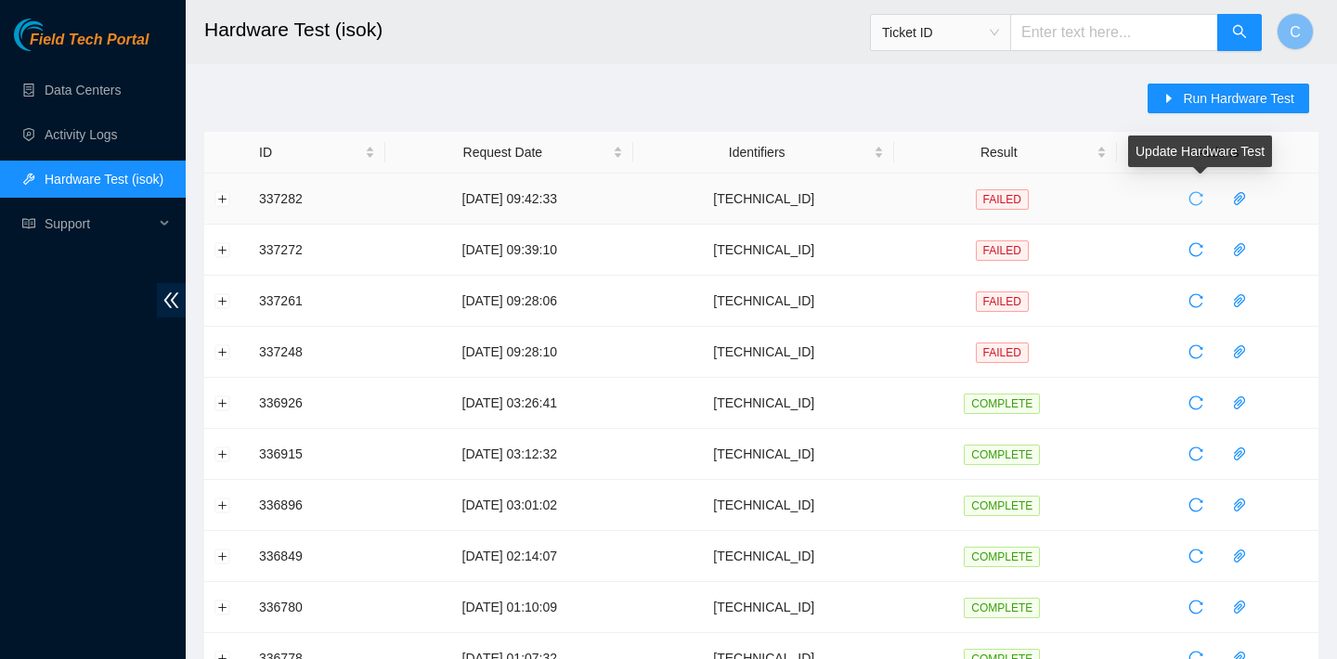
click at [1198, 188] on button "button" at bounding box center [1196, 199] width 30 height 30
click at [223, 196] on button "Expand row" at bounding box center [222, 198] width 15 height 15
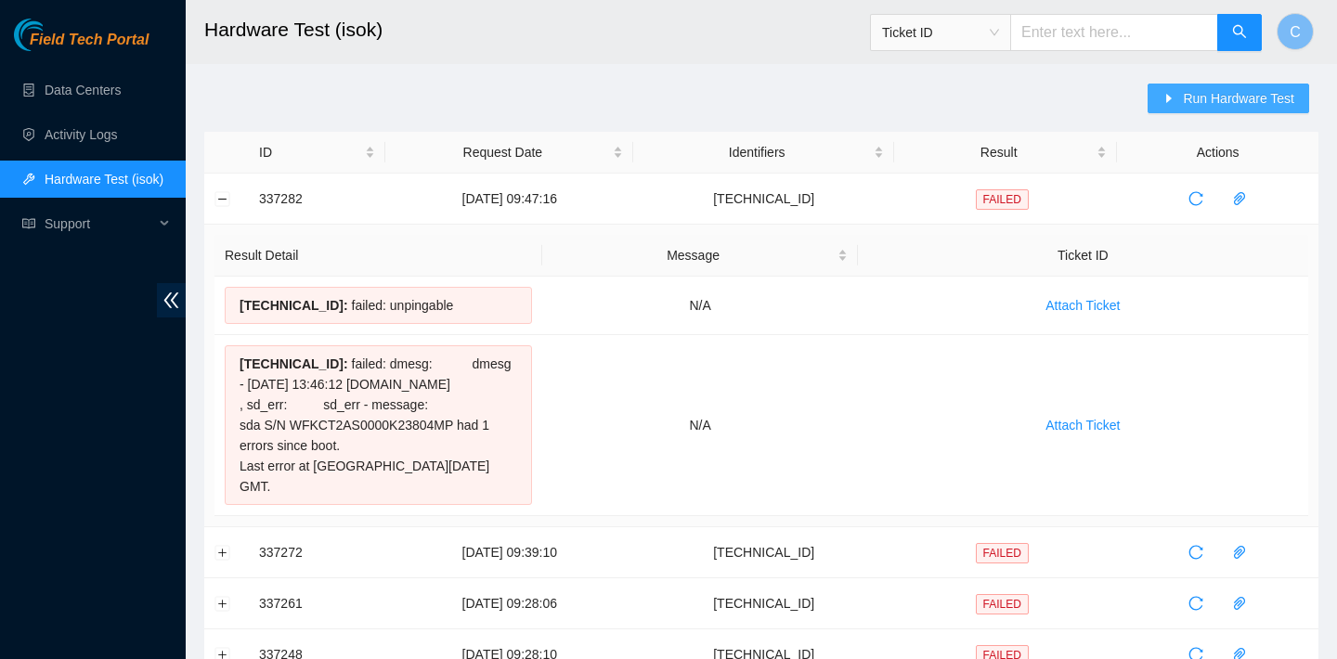
click at [1183, 90] on span "Run Hardware Test" at bounding box center [1238, 98] width 111 height 20
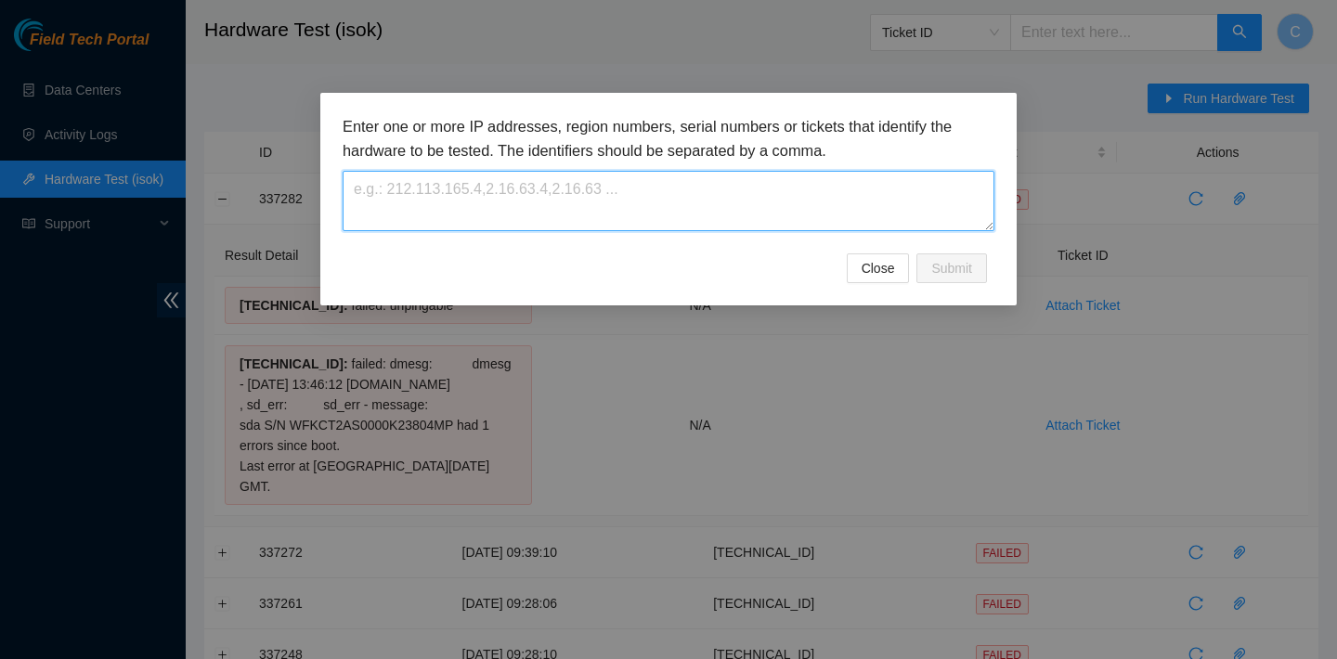
click at [697, 220] on textarea at bounding box center [669, 201] width 652 height 60
paste textarea "[TECHNICAL_ID]"
type textarea "[TECHNICAL_ID]"
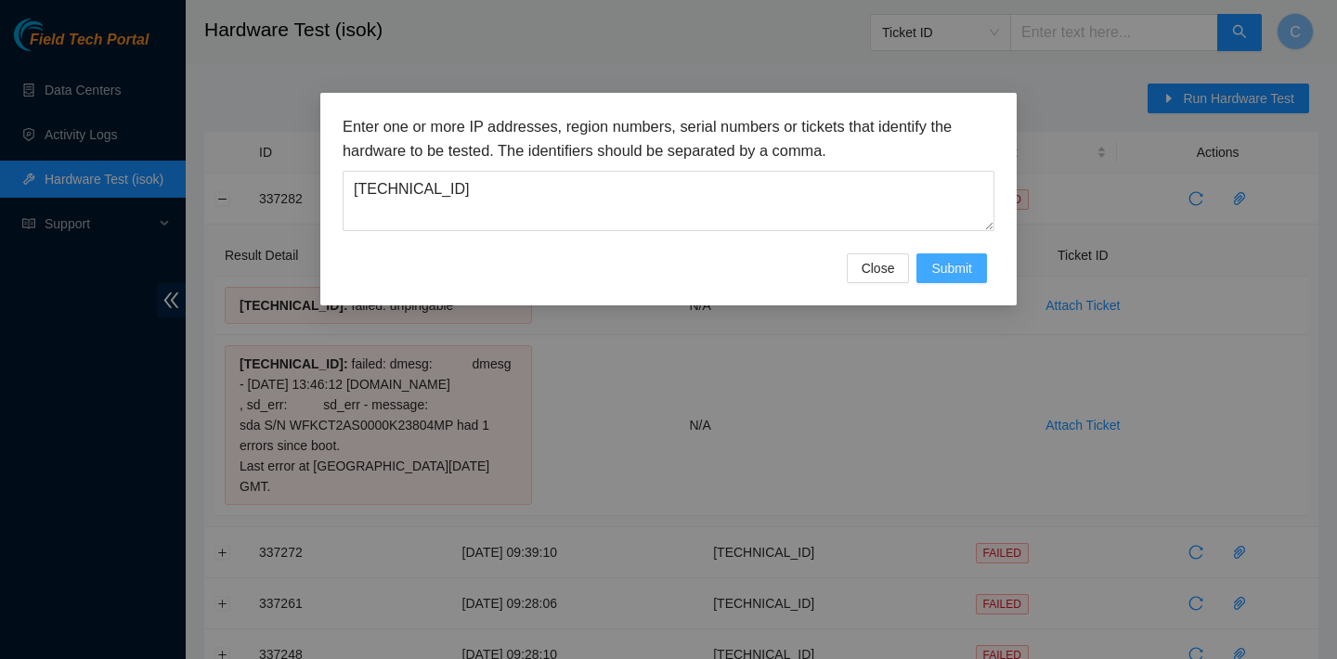
click at [962, 253] on button "Submit" at bounding box center [951, 268] width 71 height 30
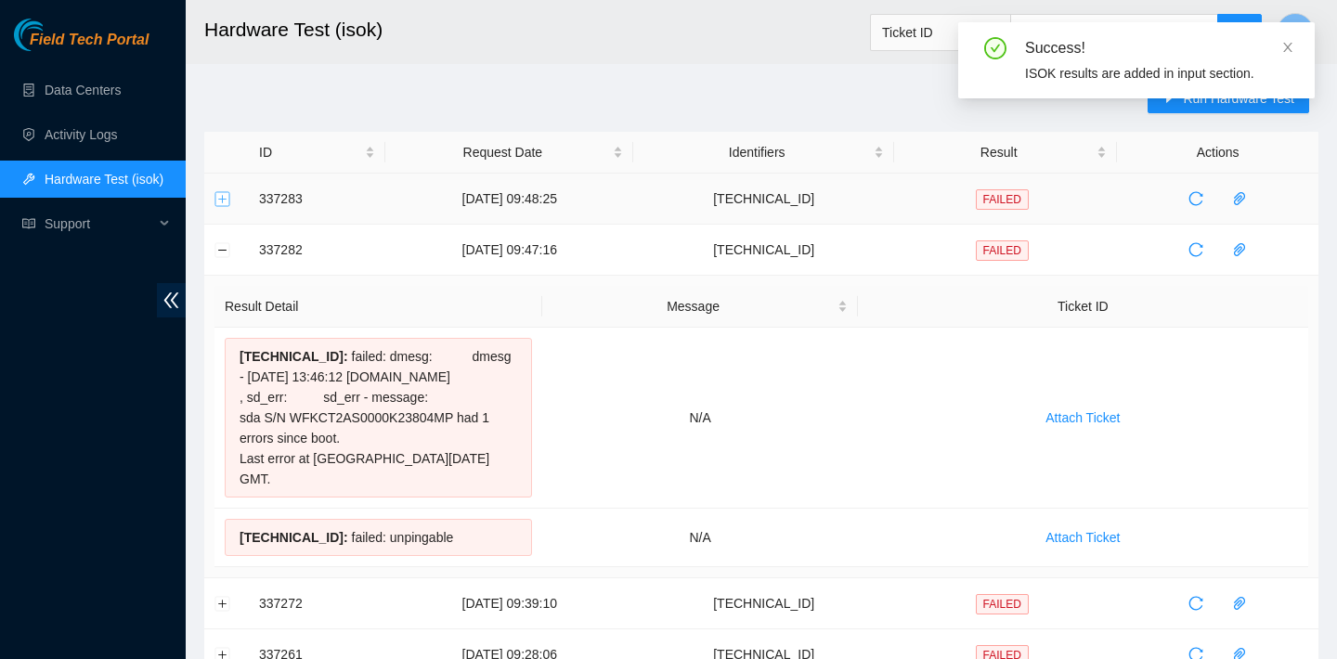
click at [221, 194] on button "Expand row" at bounding box center [222, 198] width 15 height 15
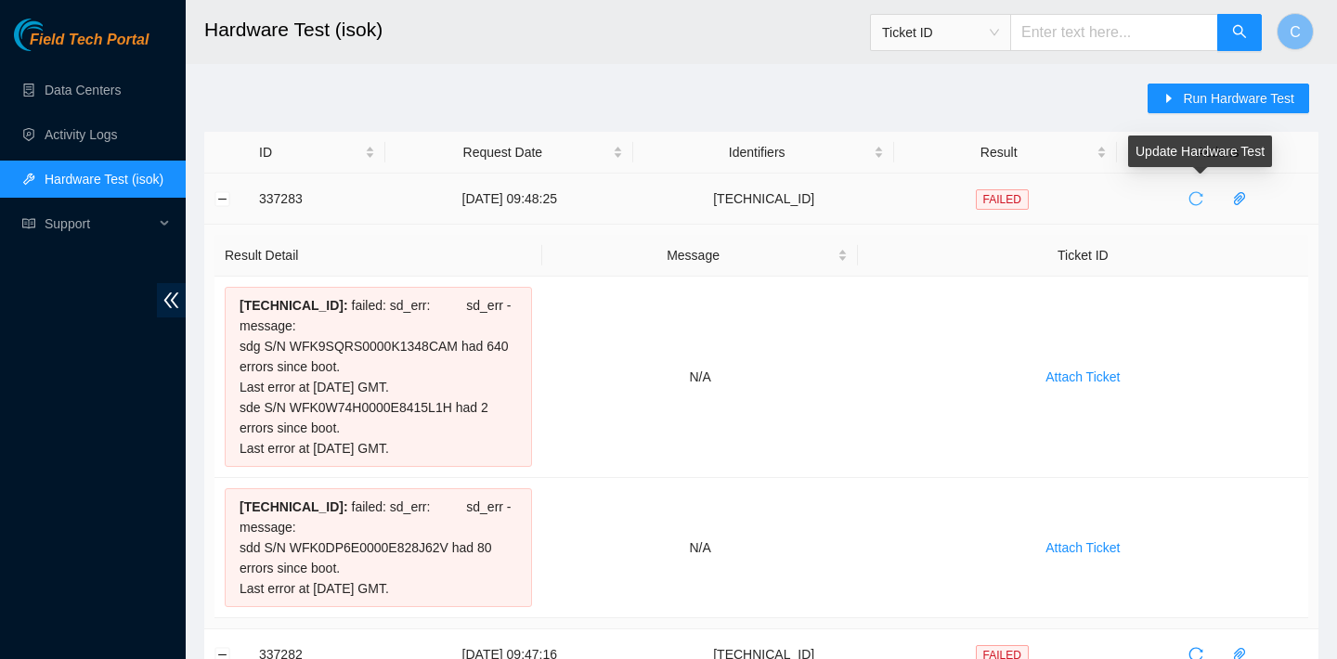
click at [1210, 203] on span "reload" at bounding box center [1196, 198] width 28 height 15
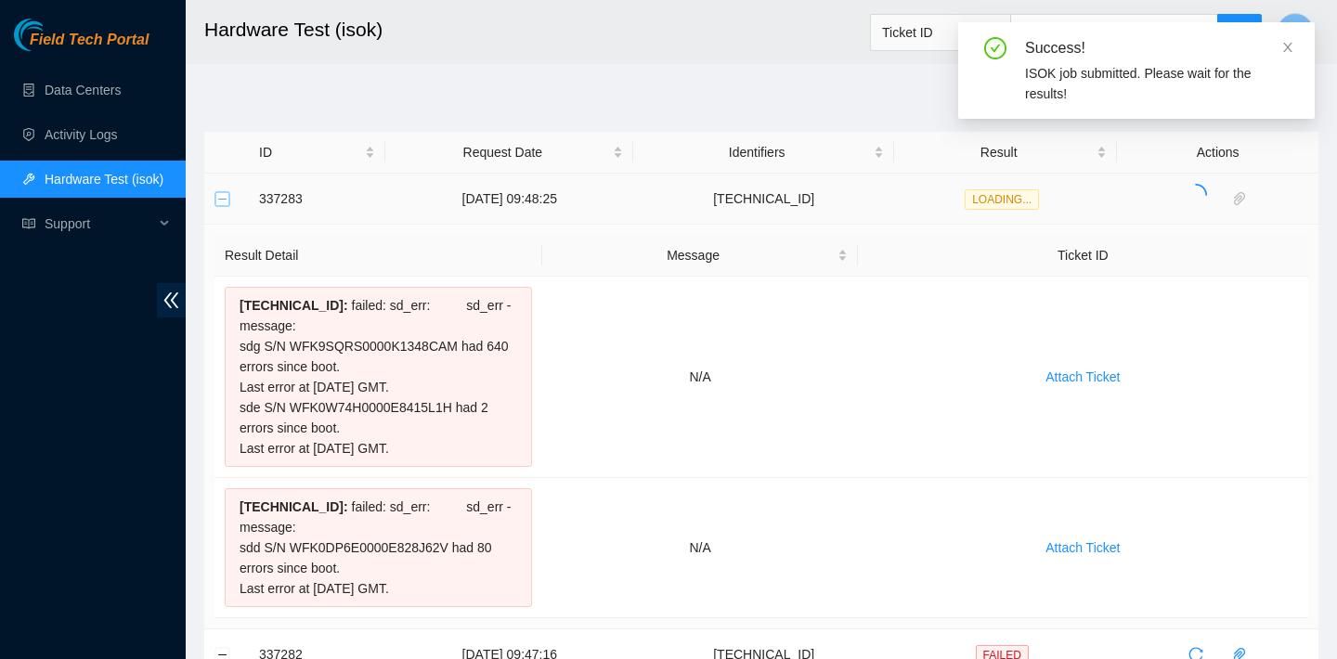
click at [222, 200] on button "Collapse row" at bounding box center [222, 198] width 15 height 15
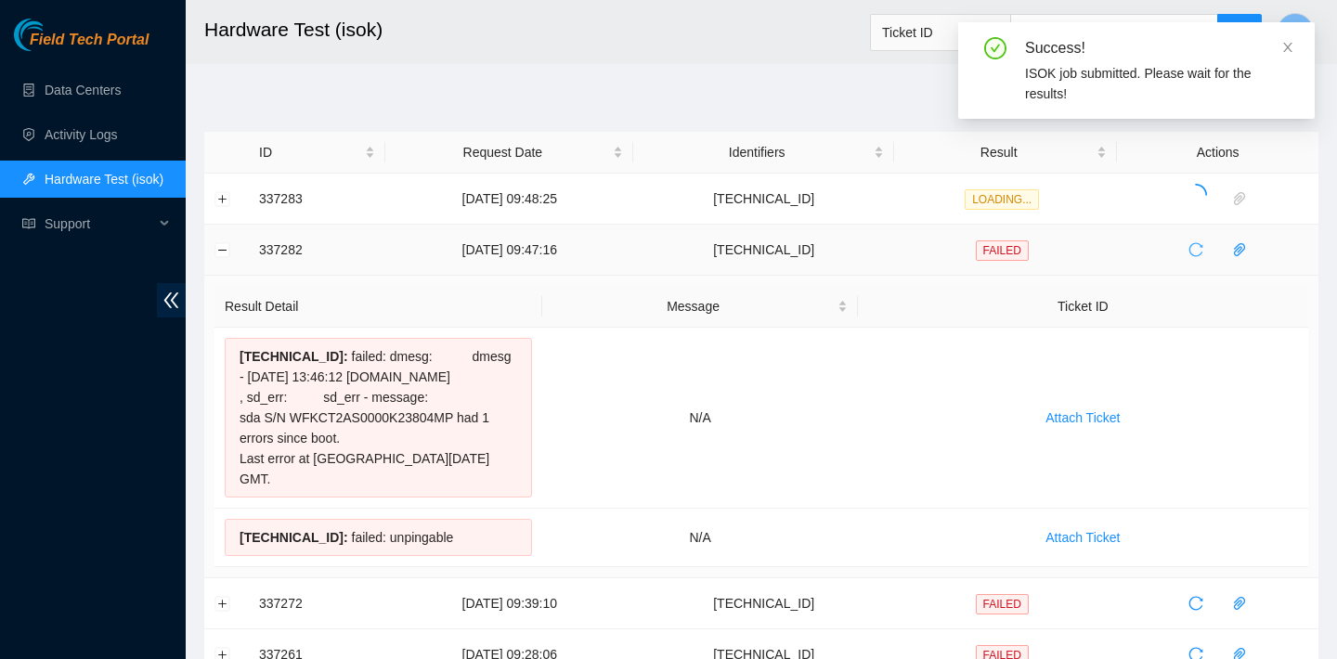
click at [1198, 253] on icon "reload" at bounding box center [1195, 249] width 15 height 15
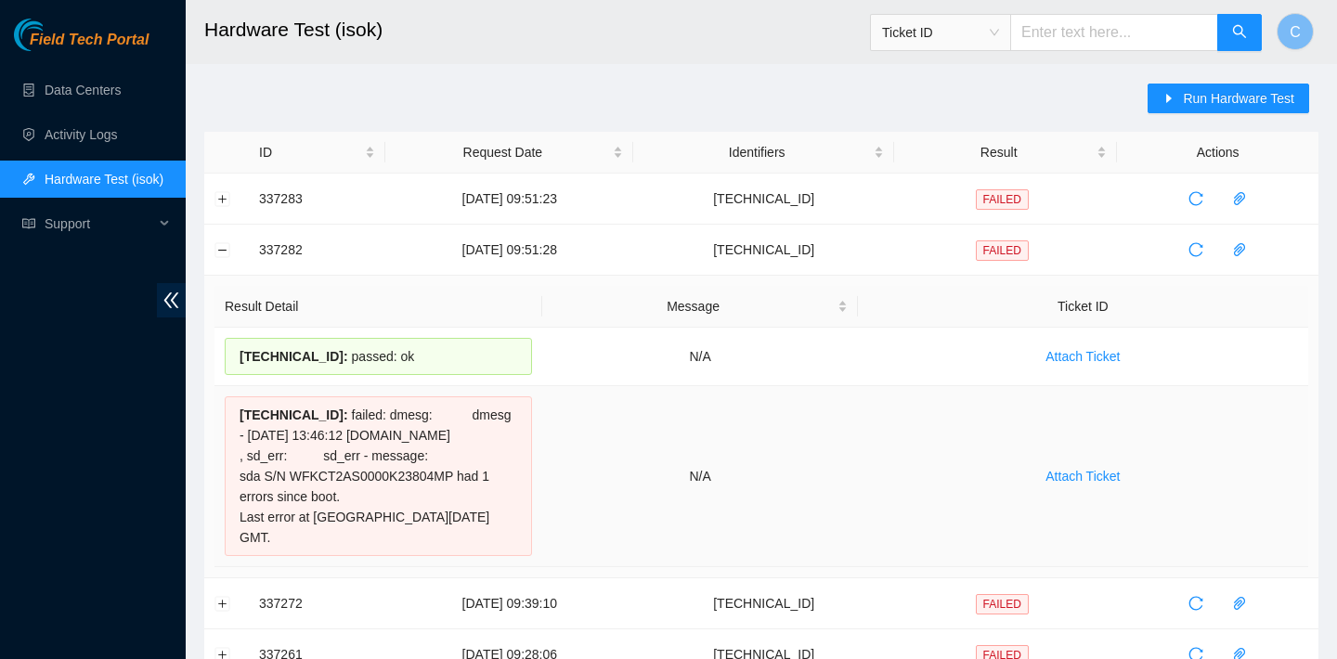
drag, startPoint x: 239, startPoint y: 356, endPoint x: 526, endPoint y: 536, distance: 339.5
click at [526, 536] on tbody "23.76.147.119 : passed: ok N/A Attach Ticket 23.76.147.118 : failed: dmesg: dme…" at bounding box center [761, 448] width 1094 height 240
copy tbody "23.76.147.119 : passed: ok N/A Attach Ticket 23.76.147.118 : failed: dmesg: dme…"
click at [224, 255] on button "Collapse row" at bounding box center [222, 249] width 15 height 15
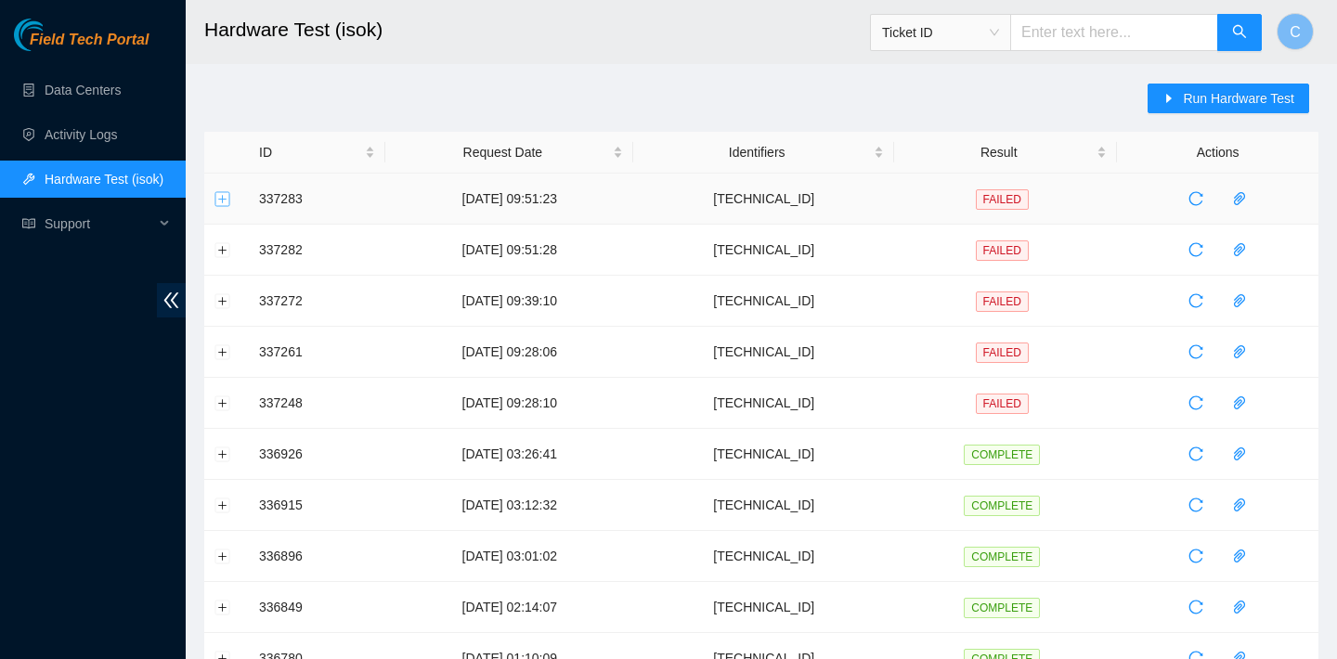
click at [221, 204] on button "Expand row" at bounding box center [222, 198] width 15 height 15
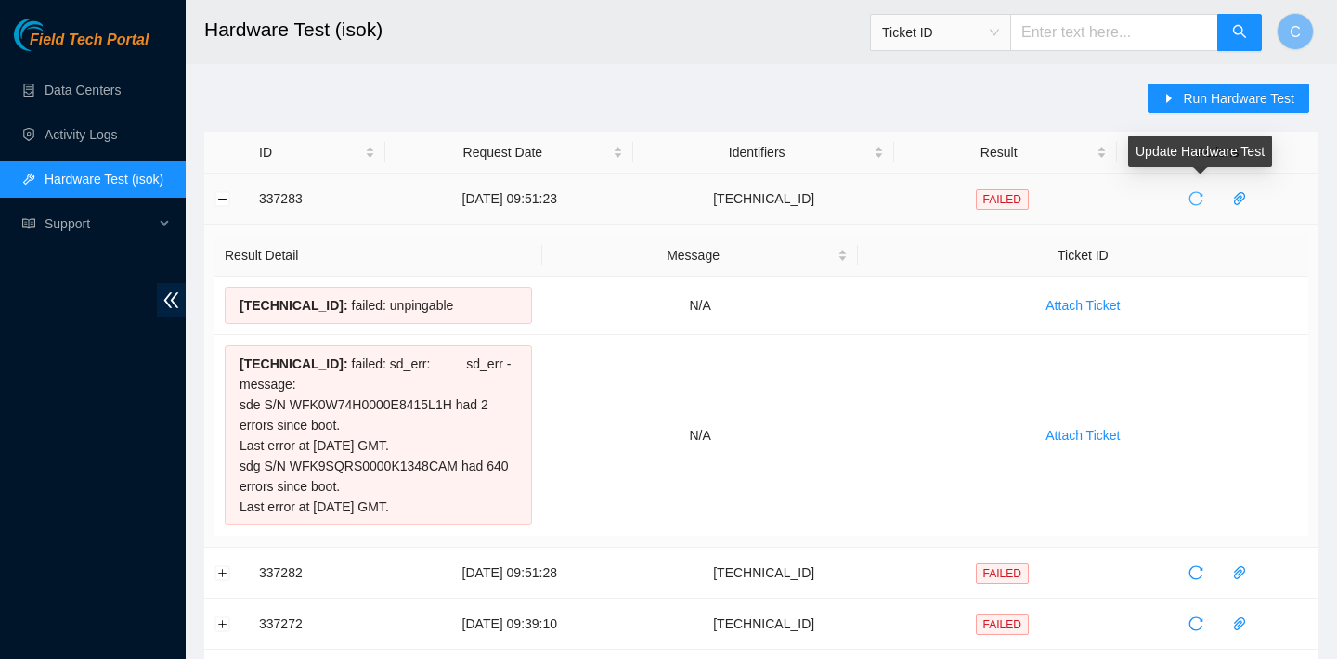
click at [1198, 200] on icon "reload" at bounding box center [1195, 198] width 15 height 15
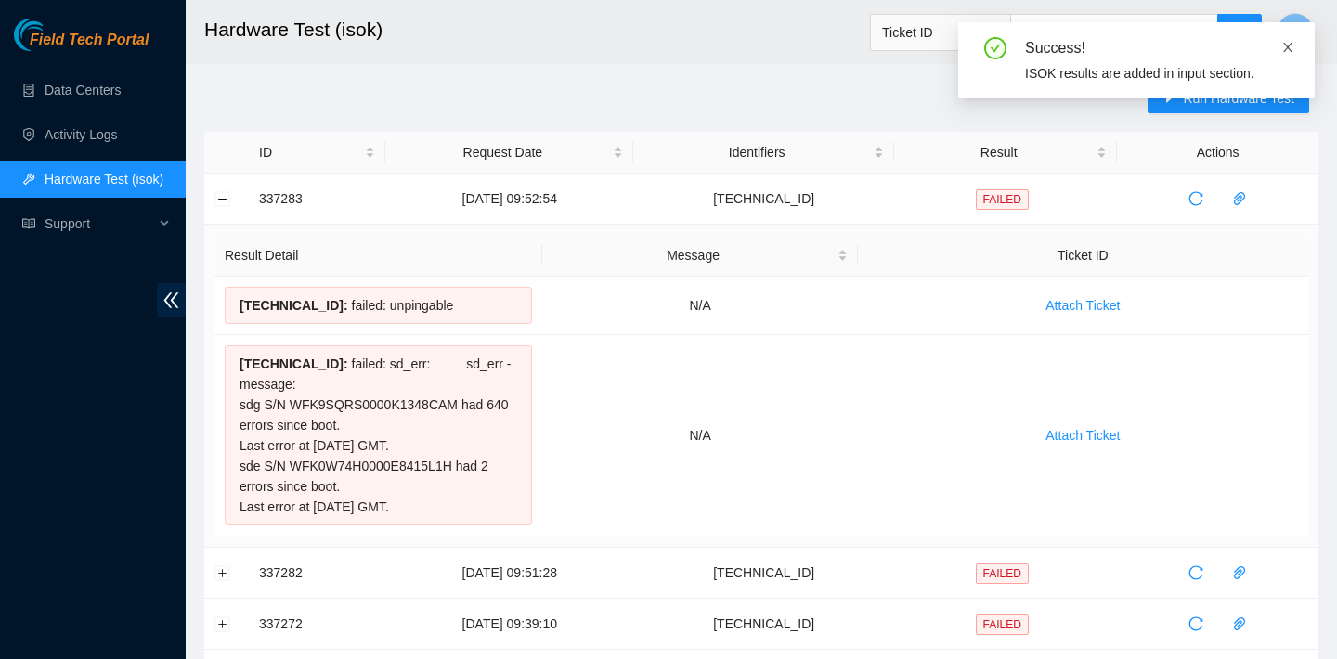
click at [1282, 48] on icon "close" at bounding box center [1287, 47] width 13 height 13
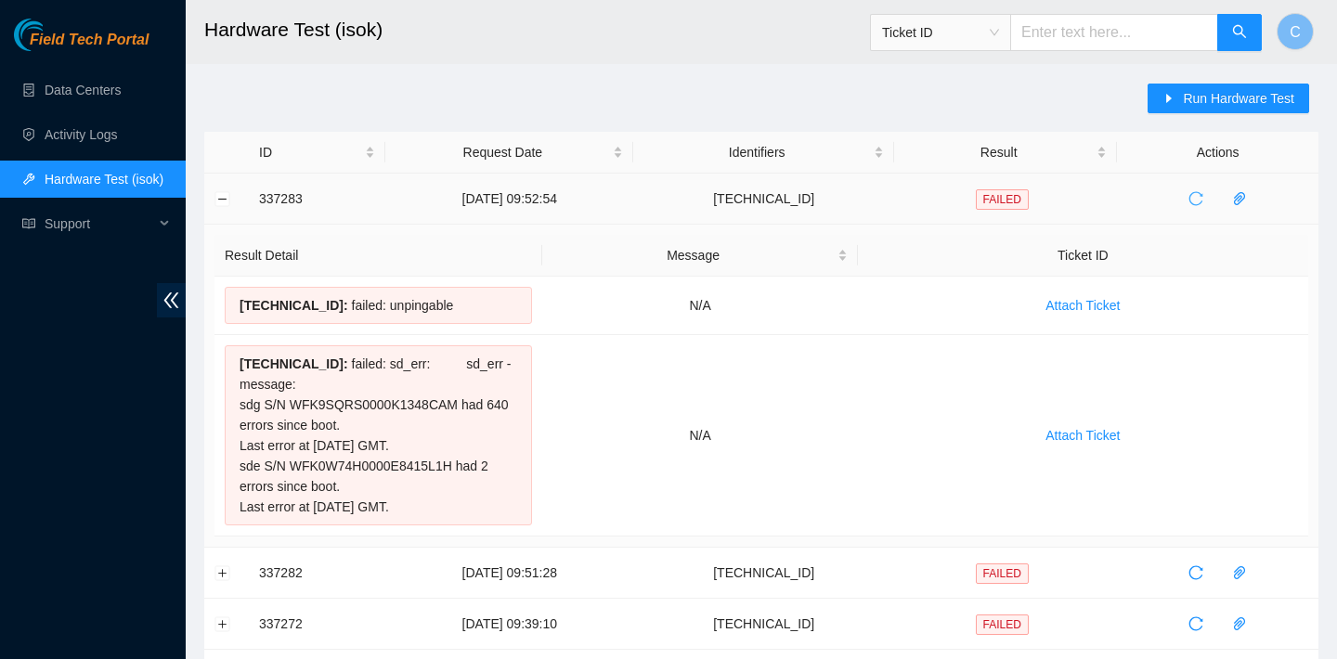
click at [1203, 192] on icon "reload" at bounding box center [1196, 199] width 14 height 14
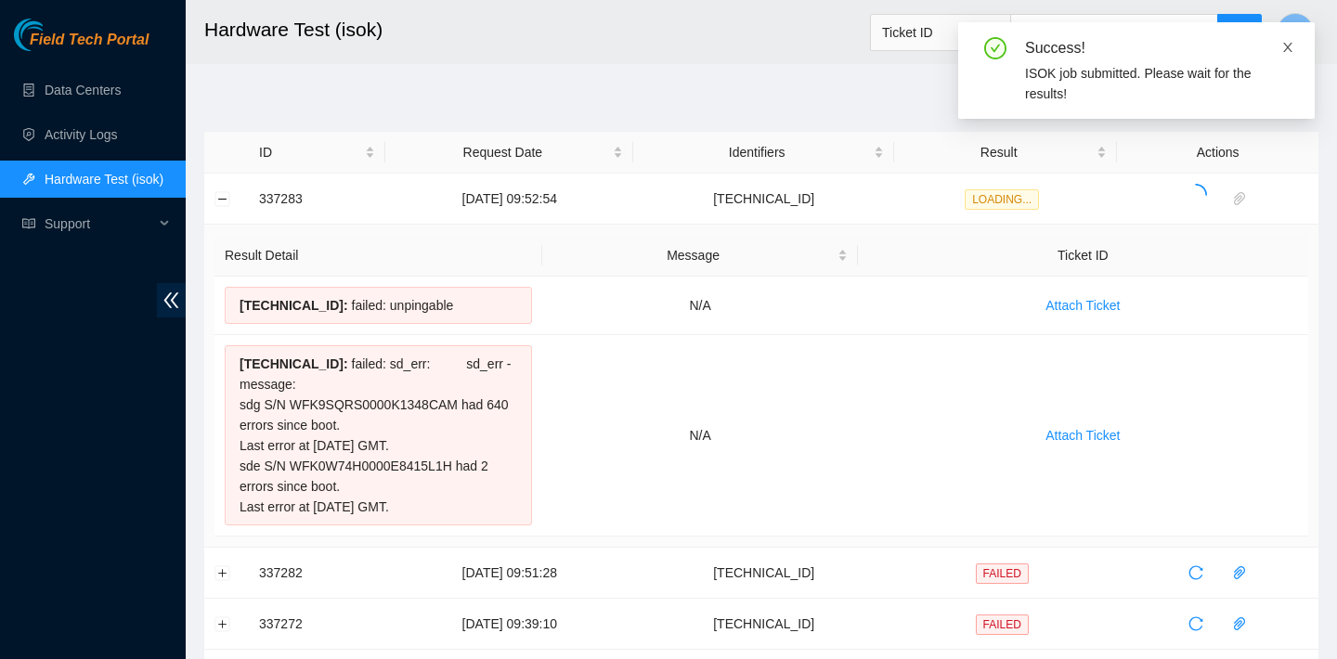
click at [1285, 49] on icon "close" at bounding box center [1287, 47] width 9 height 9
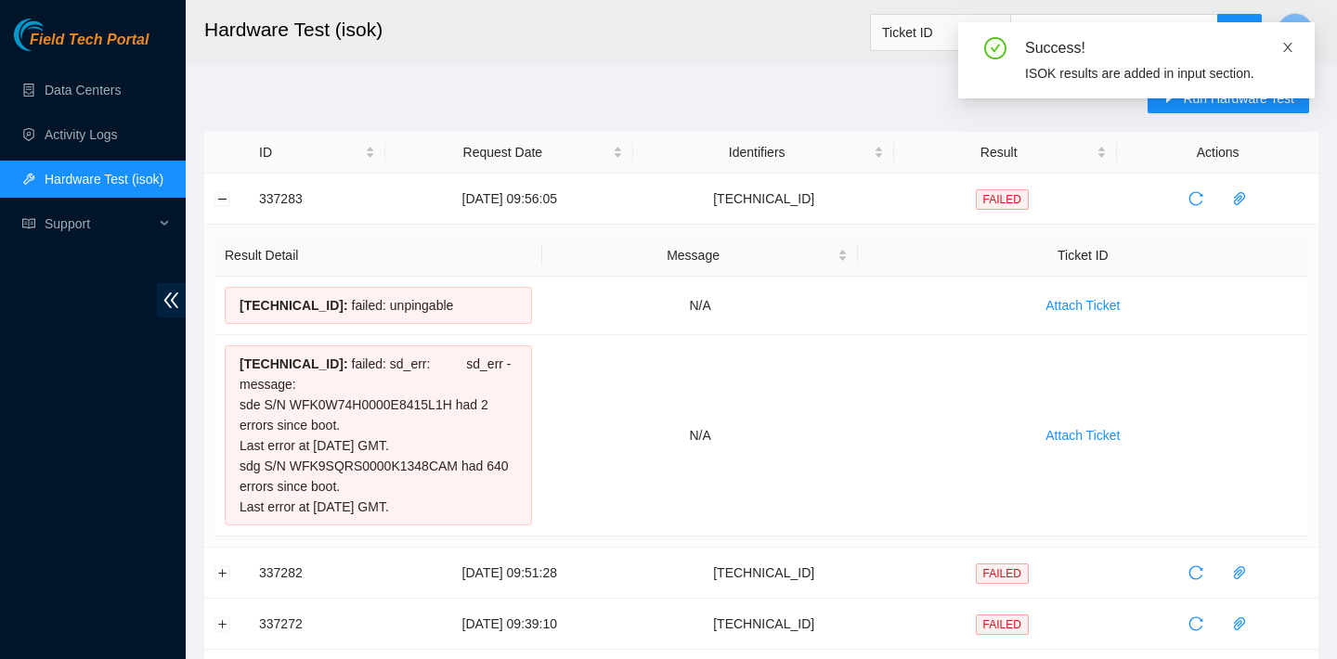
click at [1284, 51] on icon "close" at bounding box center [1287, 47] width 9 height 9
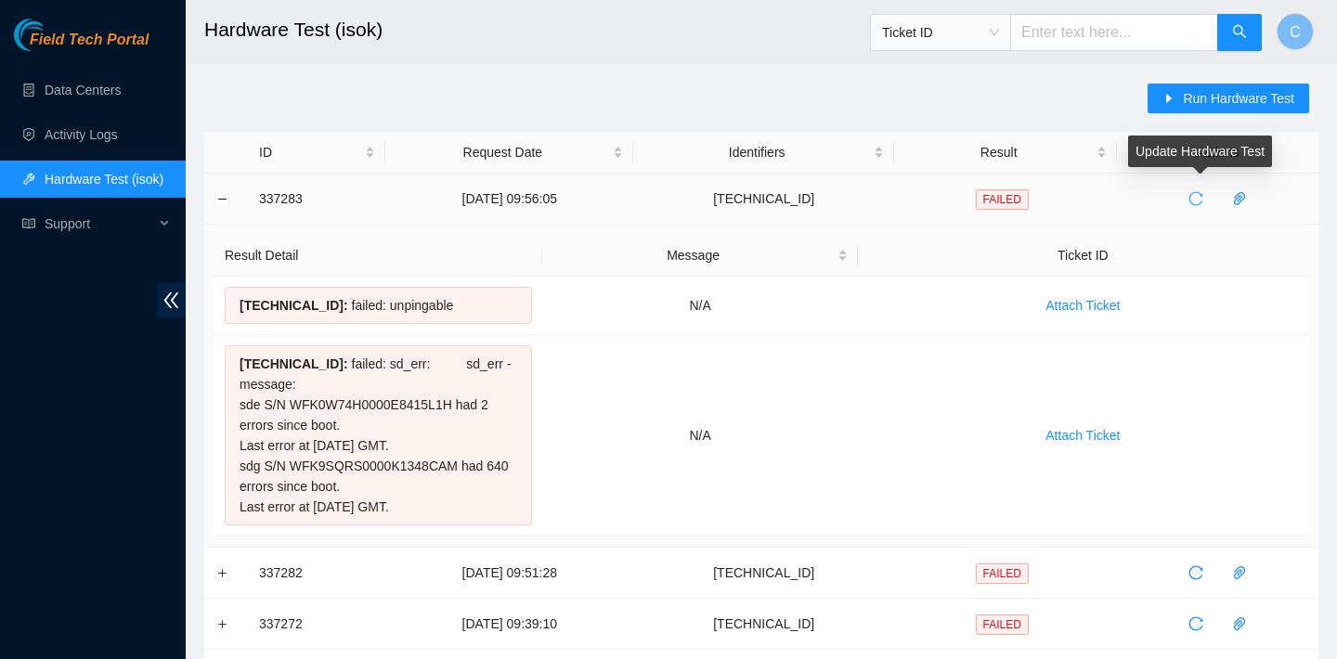
click at [1203, 196] on icon "reload" at bounding box center [1195, 198] width 15 height 15
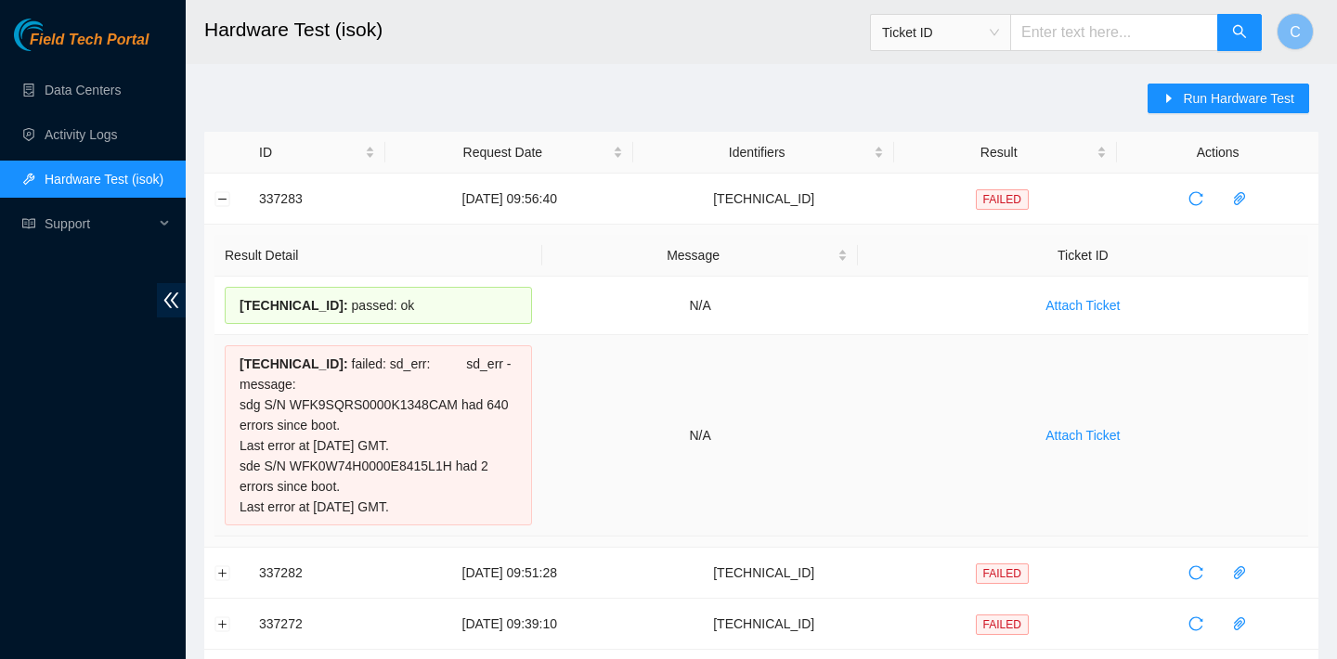
drag, startPoint x: 234, startPoint y: 298, endPoint x: 513, endPoint y: 512, distance: 351.7
click at [513, 512] on tbody "23.76.147.104 : passed: ok N/A Attach Ticket 23.76.147.105 : failed: sd_err: sd…" at bounding box center [761, 407] width 1094 height 260
copy tbody "23.76.147.104 : passed: ok N/A Attach Ticket 23.76.147.105 : failed: sd_err: sd…"
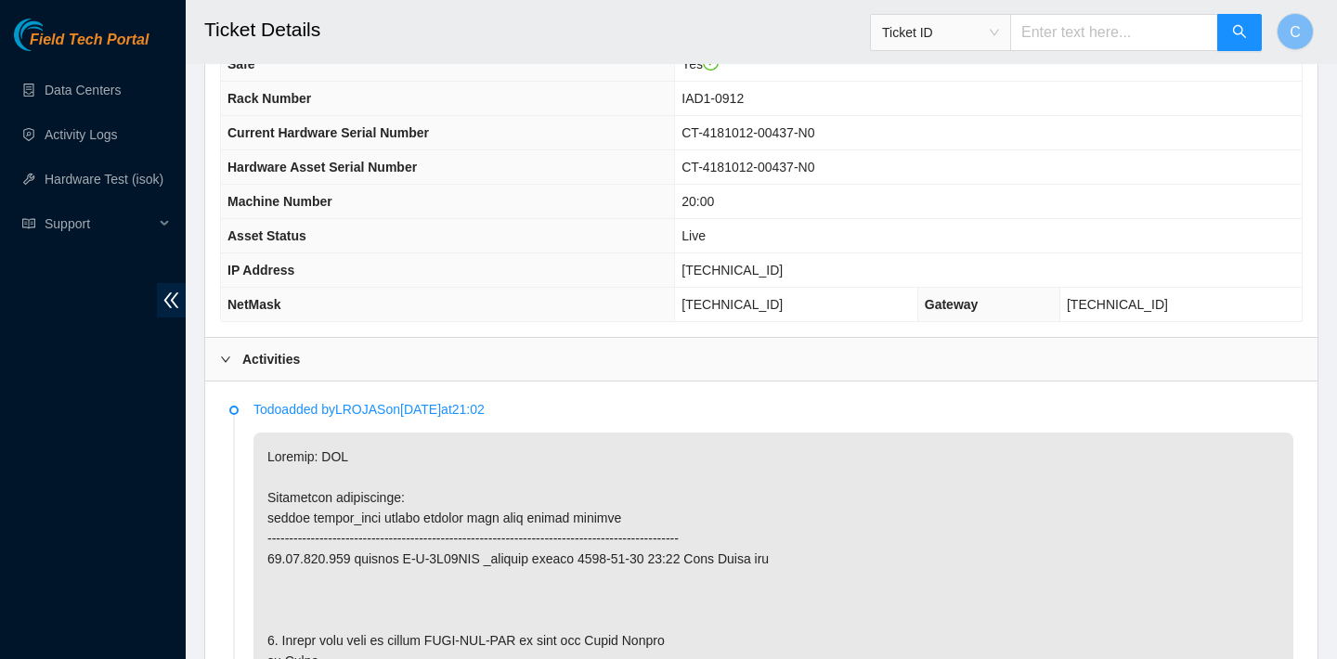
scroll to position [688, 0]
drag, startPoint x: 799, startPoint y: 266, endPoint x: 698, endPoint y: 264, distance: 101.2
click at [698, 264] on td "[TECHNICAL_ID]" at bounding box center [988, 272] width 627 height 34
copy span "23.76.147.104"
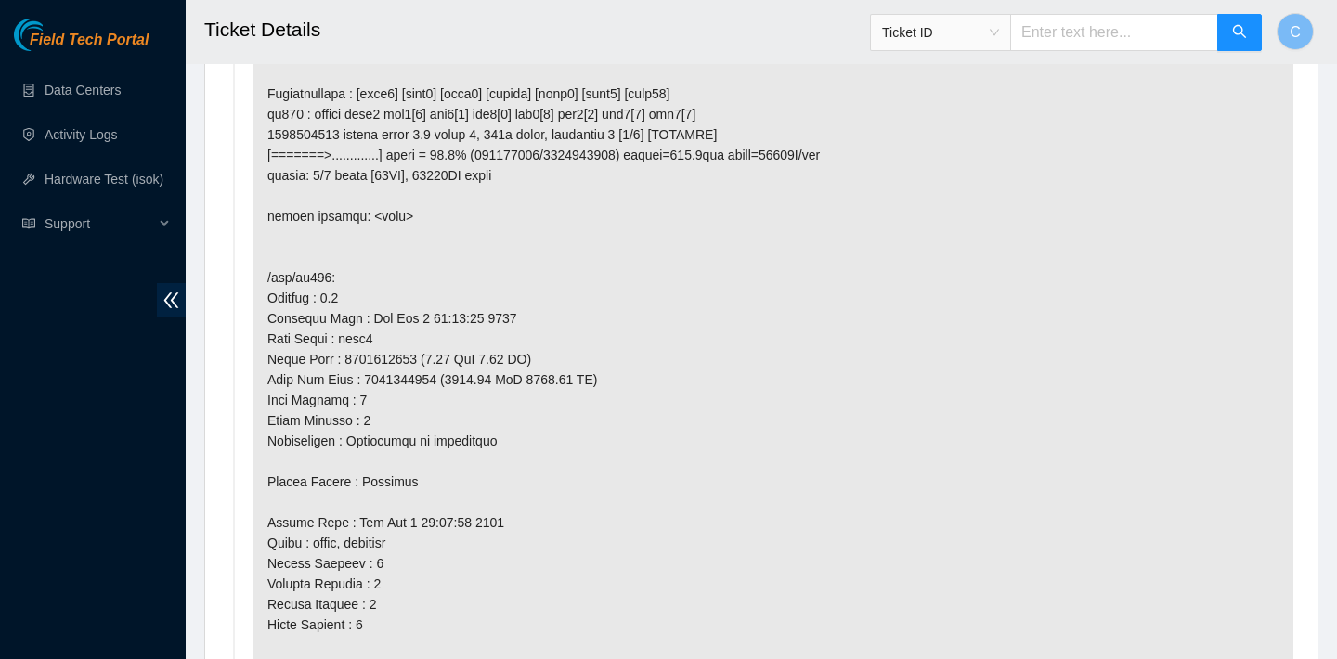
scroll to position [5505, 0]
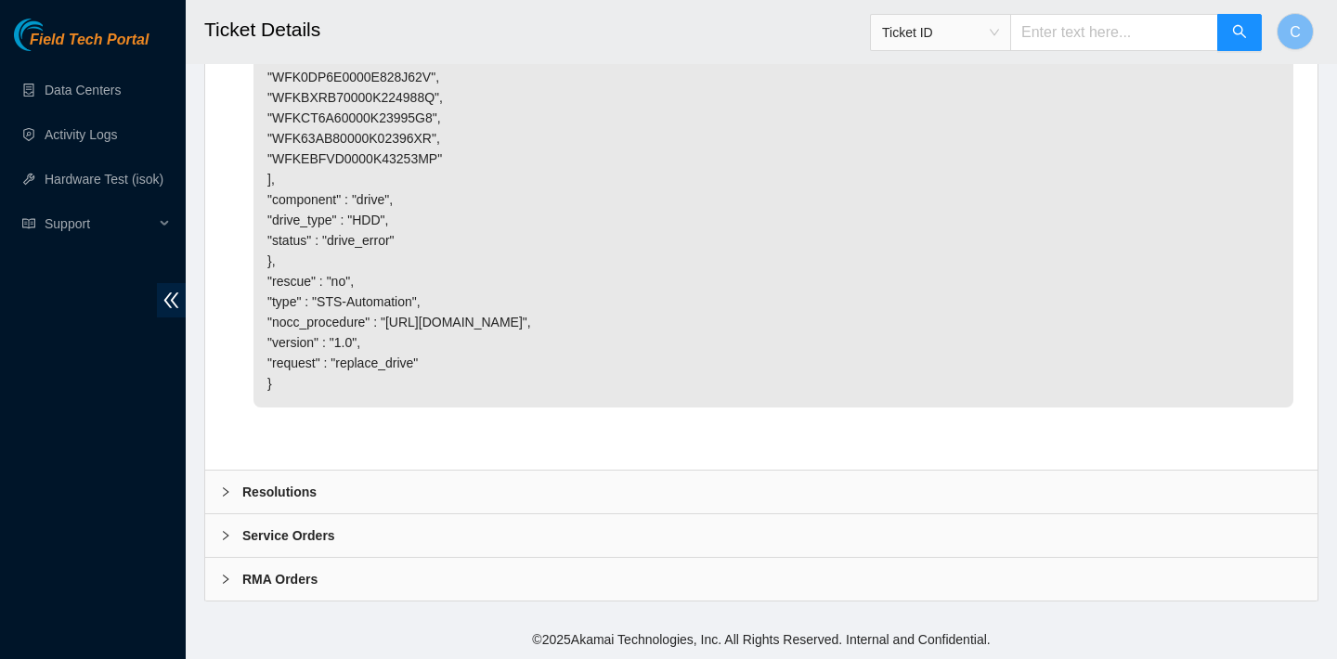
click at [541, 481] on div "Resolutions" at bounding box center [761, 492] width 1112 height 43
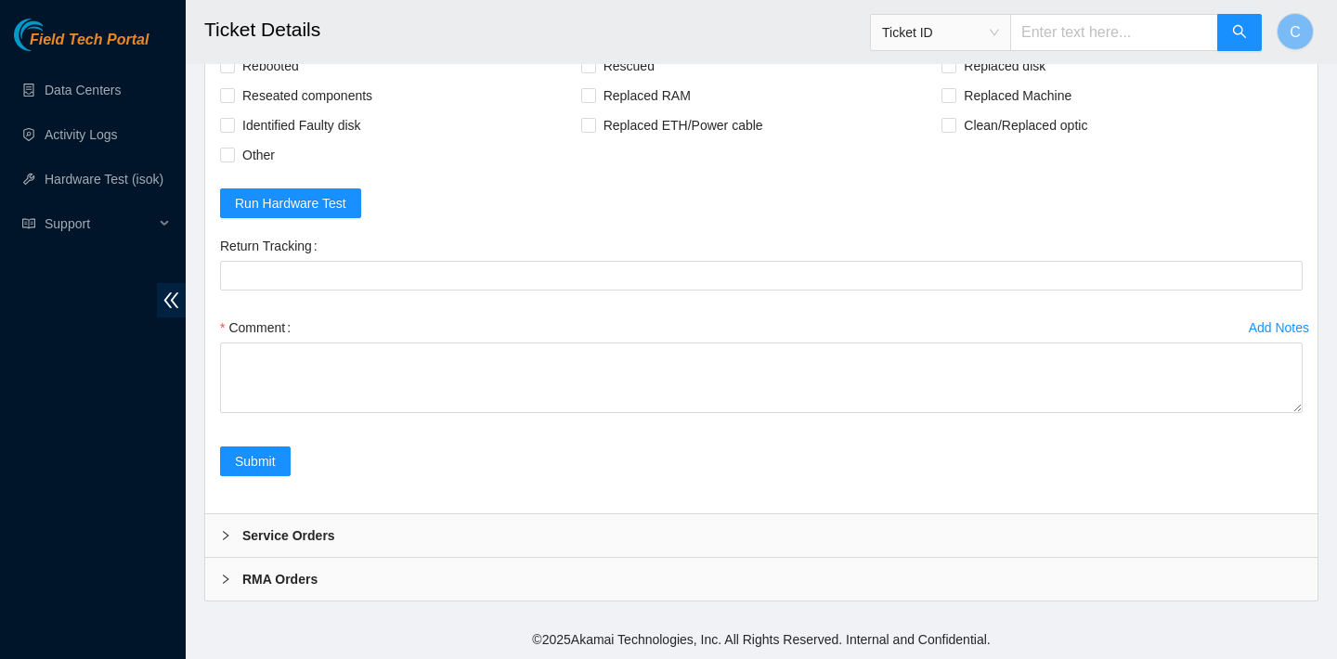
scroll to position [5880, 0]
click at [289, 81] on span "Rebooted" at bounding box center [270, 66] width 71 height 30
click at [233, 71] on input "Rebooted" at bounding box center [226, 64] width 13 height 13
checkbox input "true"
click at [972, 81] on span "Replaced disk" at bounding box center [1004, 66] width 97 height 30
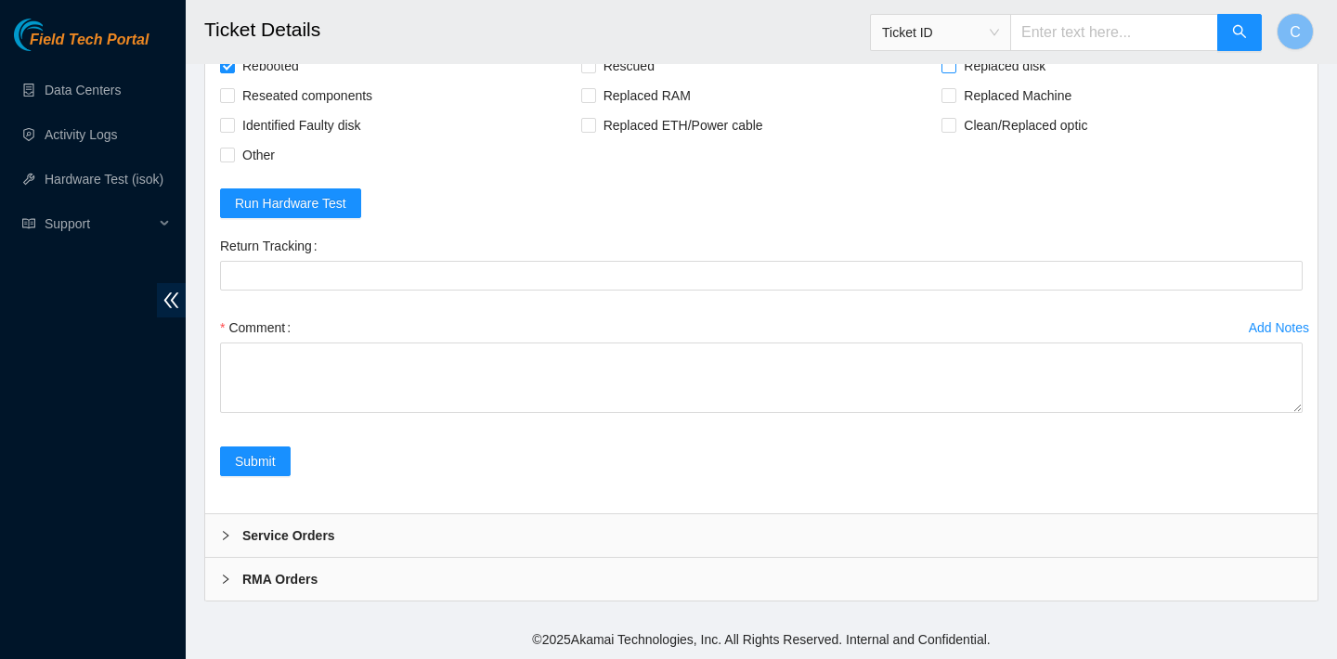
click at [954, 71] on input "Replaced disk" at bounding box center [947, 64] width 13 height 13
checkbox input "true"
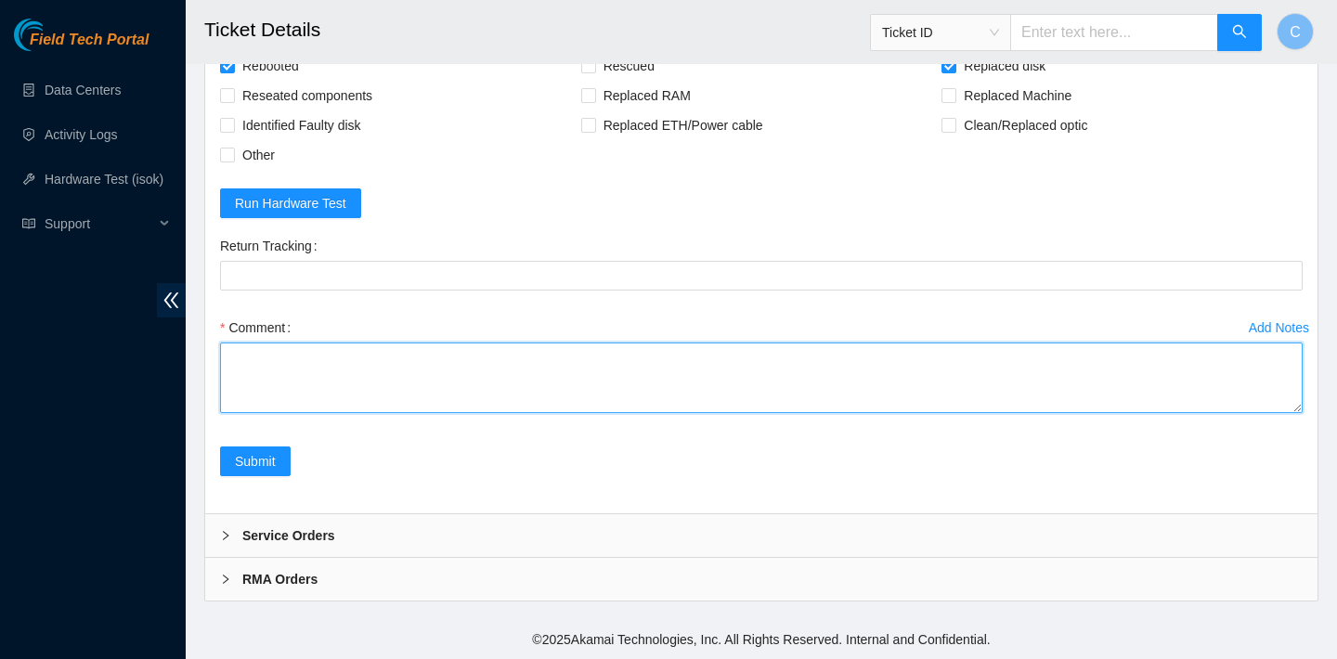
click at [562, 413] on textarea "Comment" at bounding box center [761, 378] width 1082 height 71
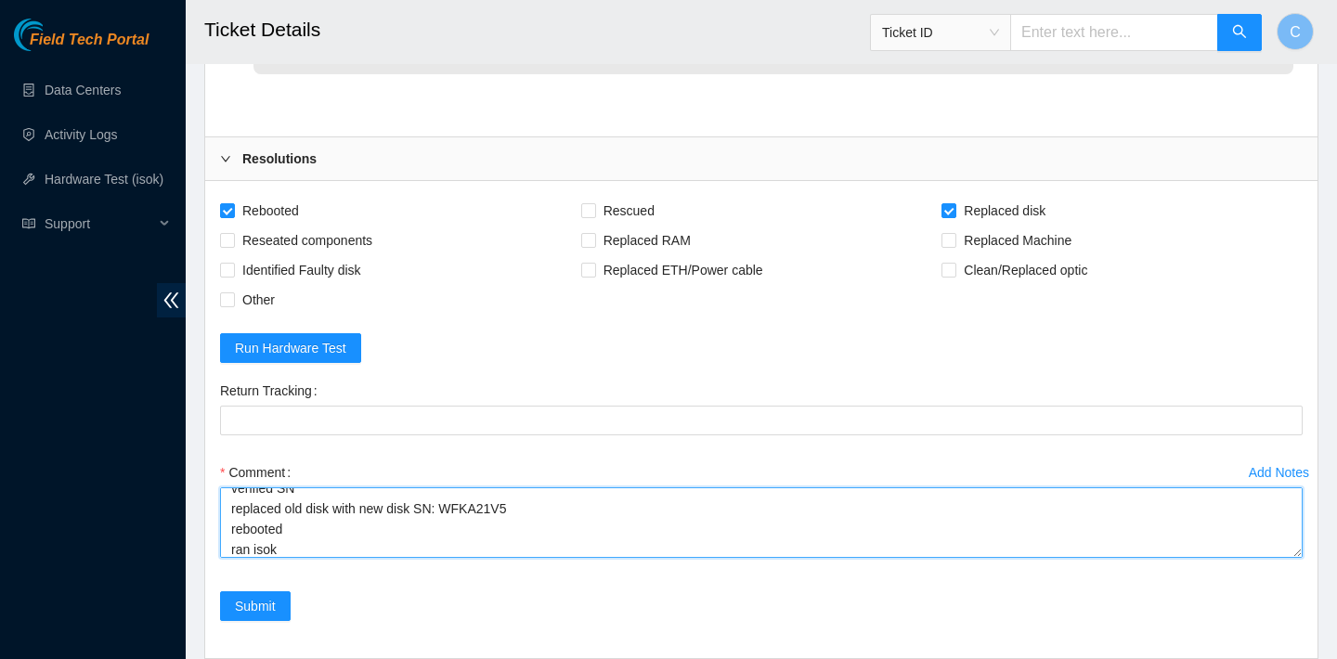
scroll to position [5983, 0]
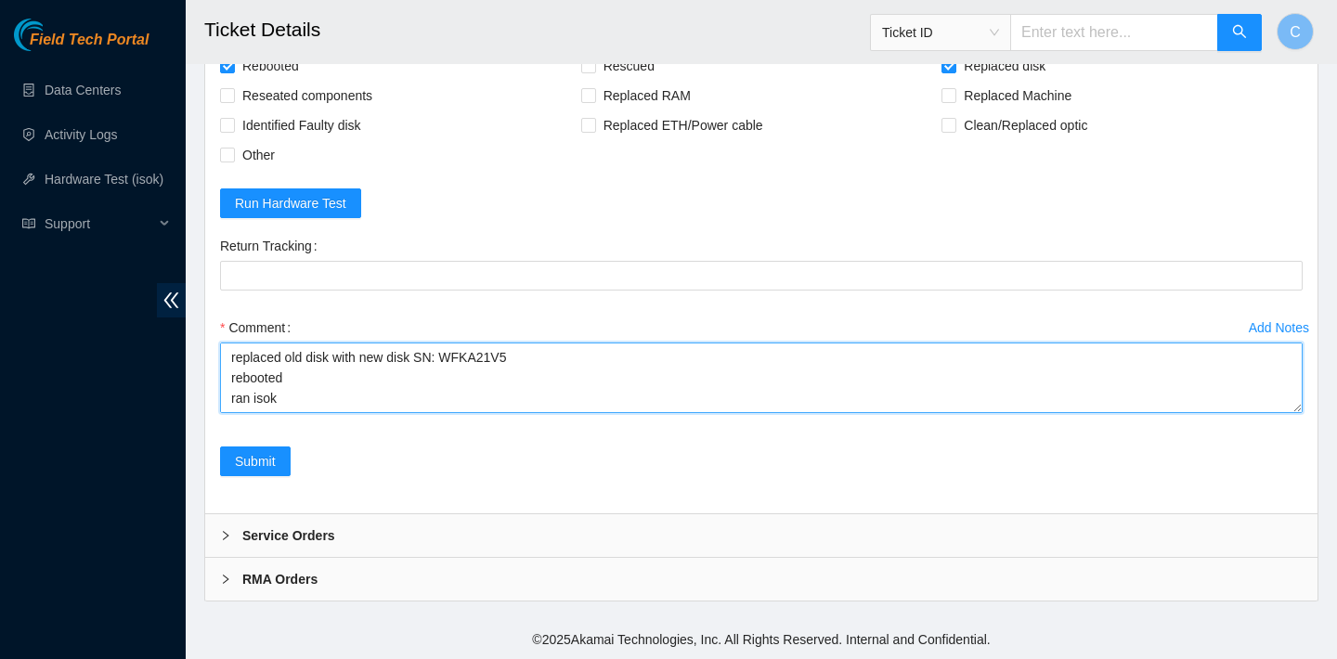
paste textarea "23.76.147.104 : passed: ok N/A 23.76.147.105 : failed: sd_err: sd_err - message…"
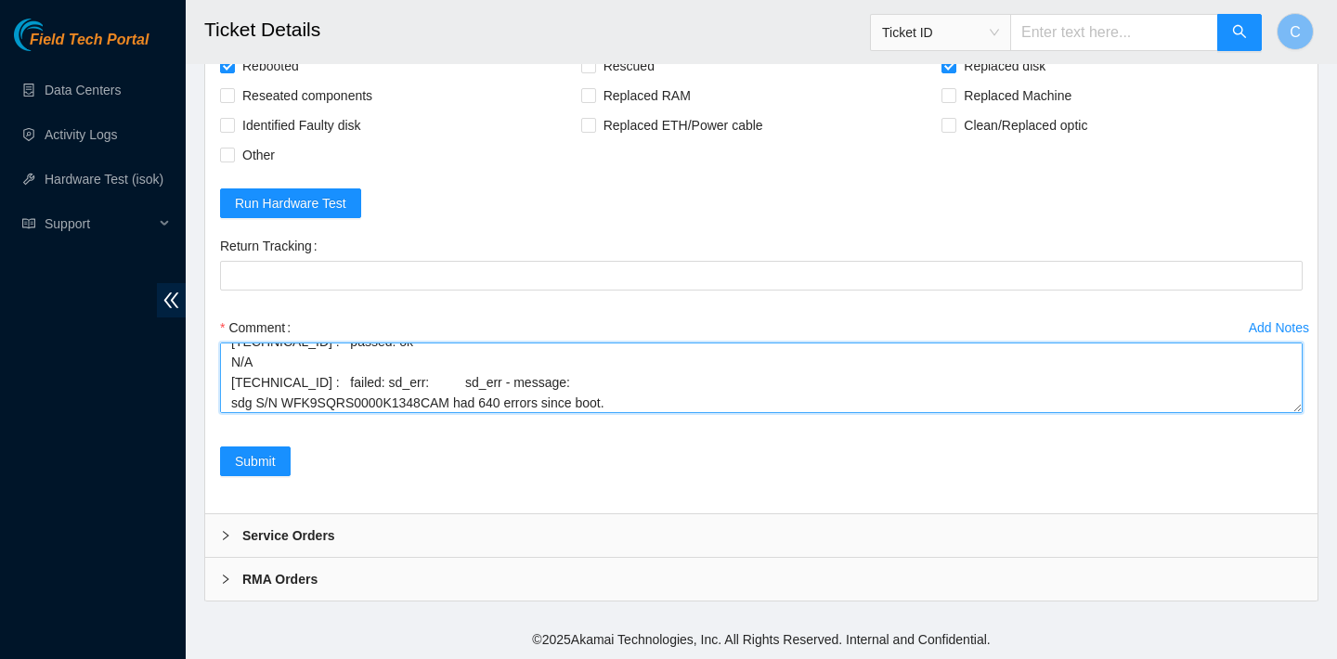
scroll to position [65, 0]
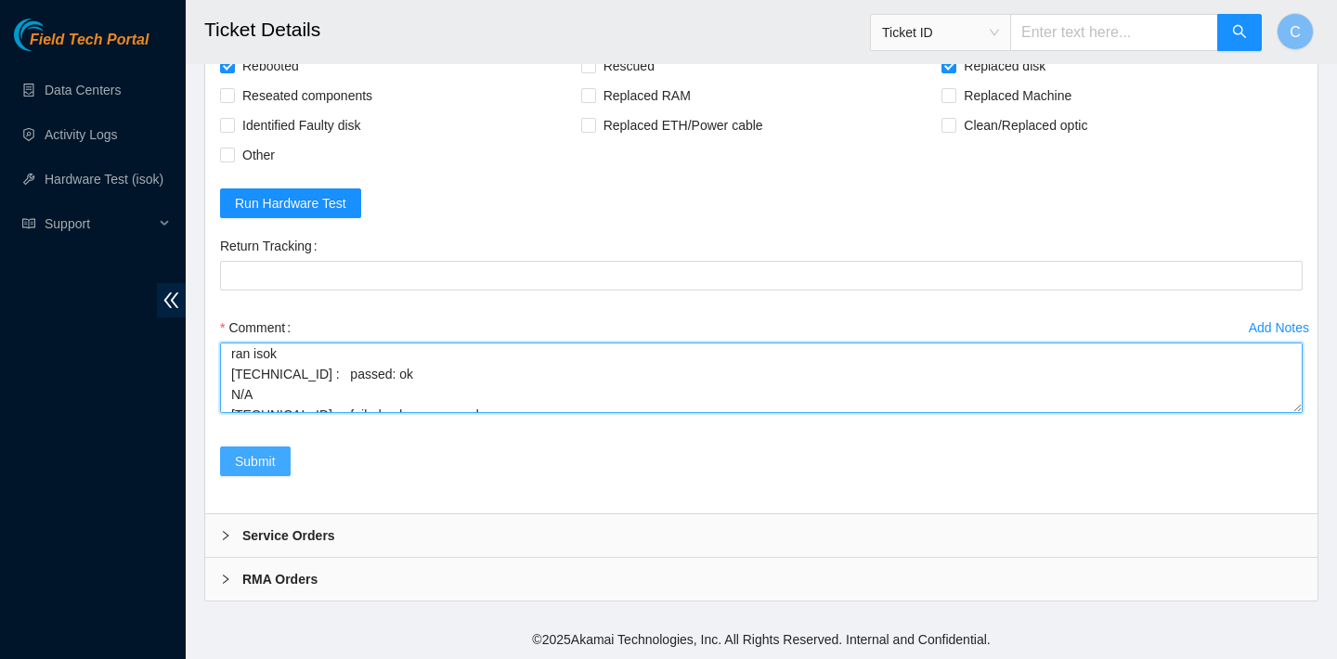
type textarea "verified SN replaced old disk with new disk SN: WFKA21V5 rebooted ran isok 23.7…"
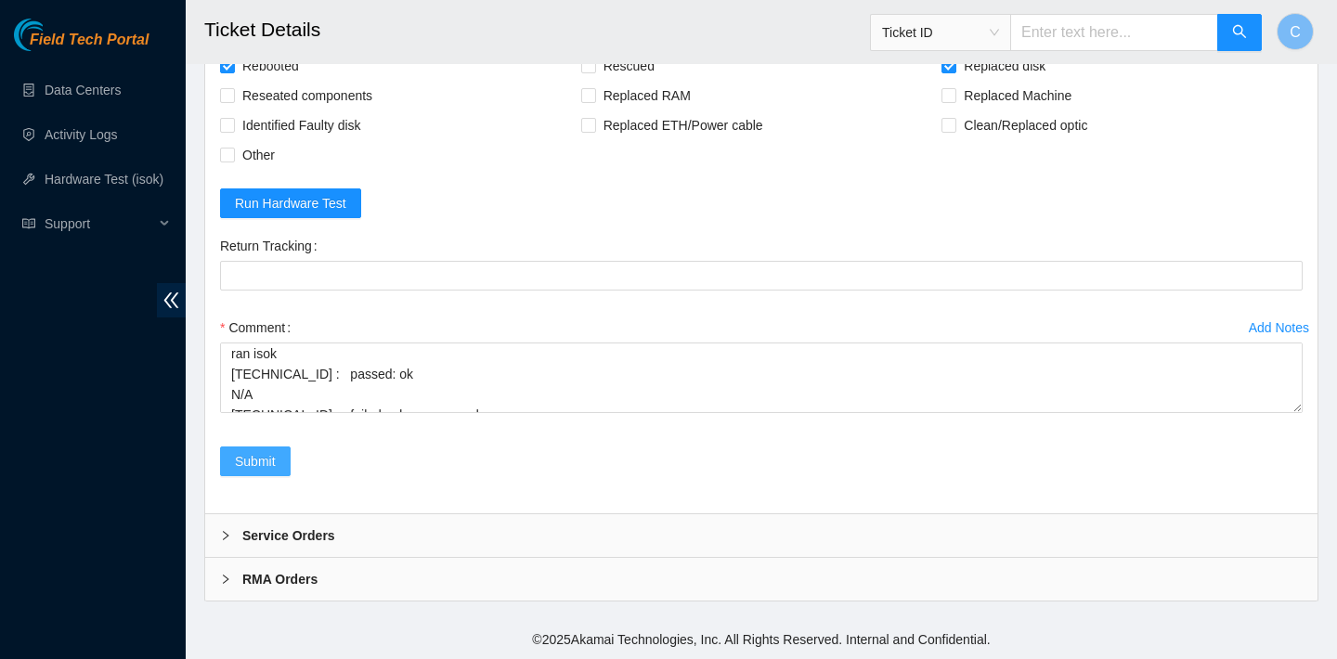
click at [280, 454] on button "Submit" at bounding box center [255, 462] width 71 height 30
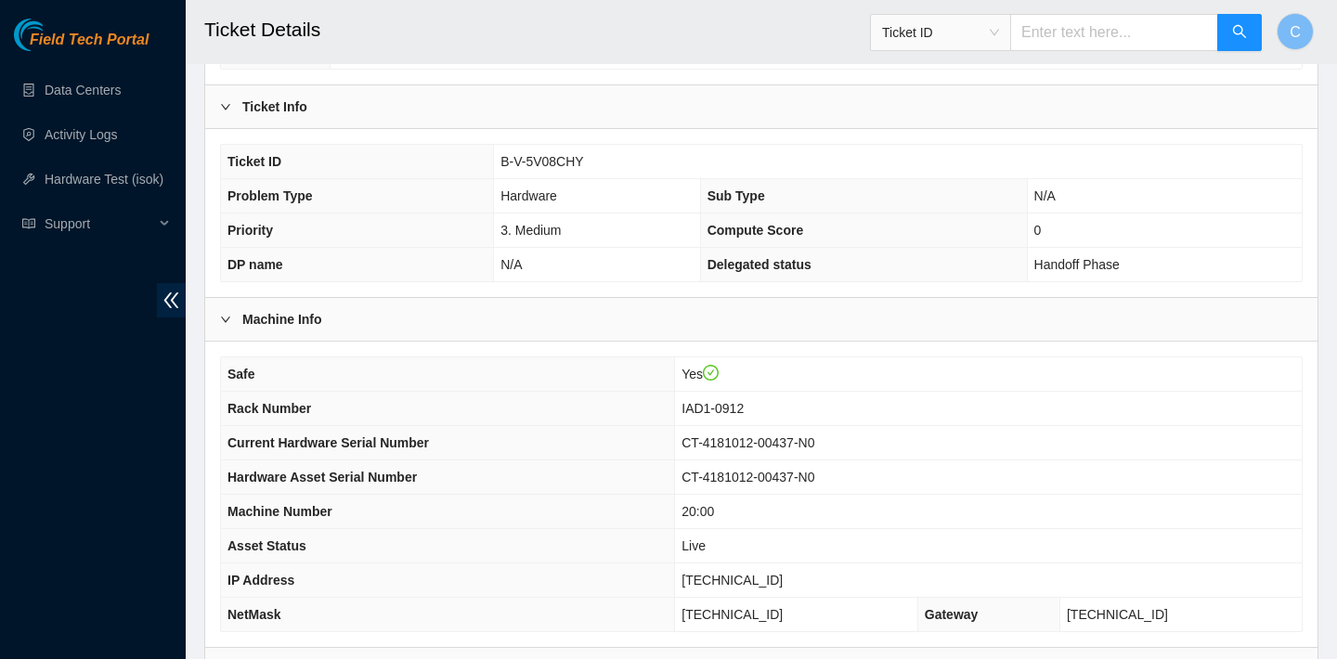
scroll to position [304, 0]
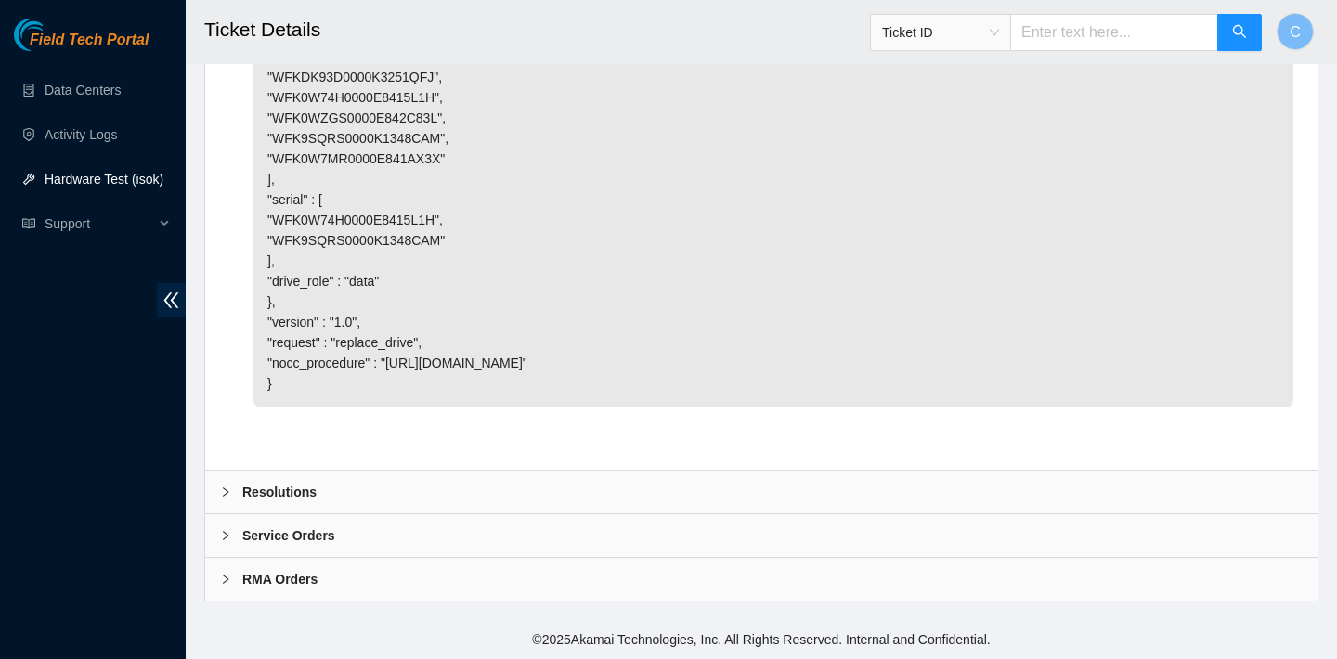
scroll to position [5484, 0]
click at [356, 473] on div "Resolutions" at bounding box center [761, 492] width 1112 height 43
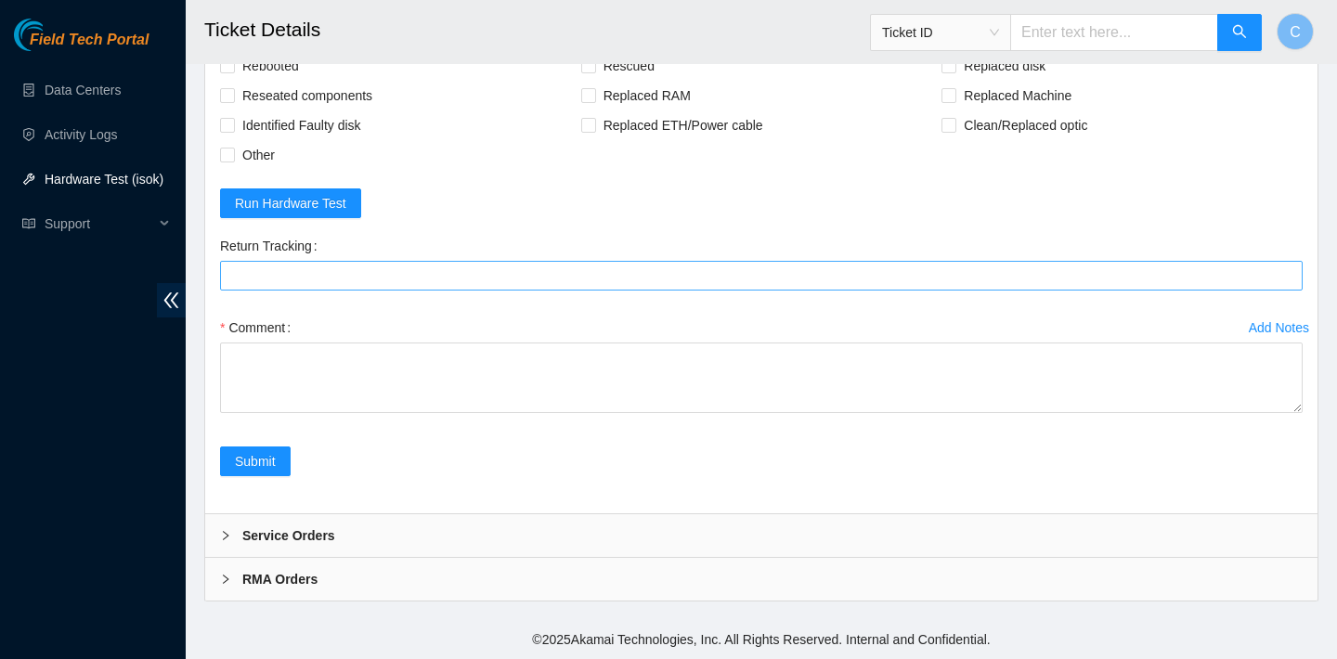
scroll to position [5920, 0]
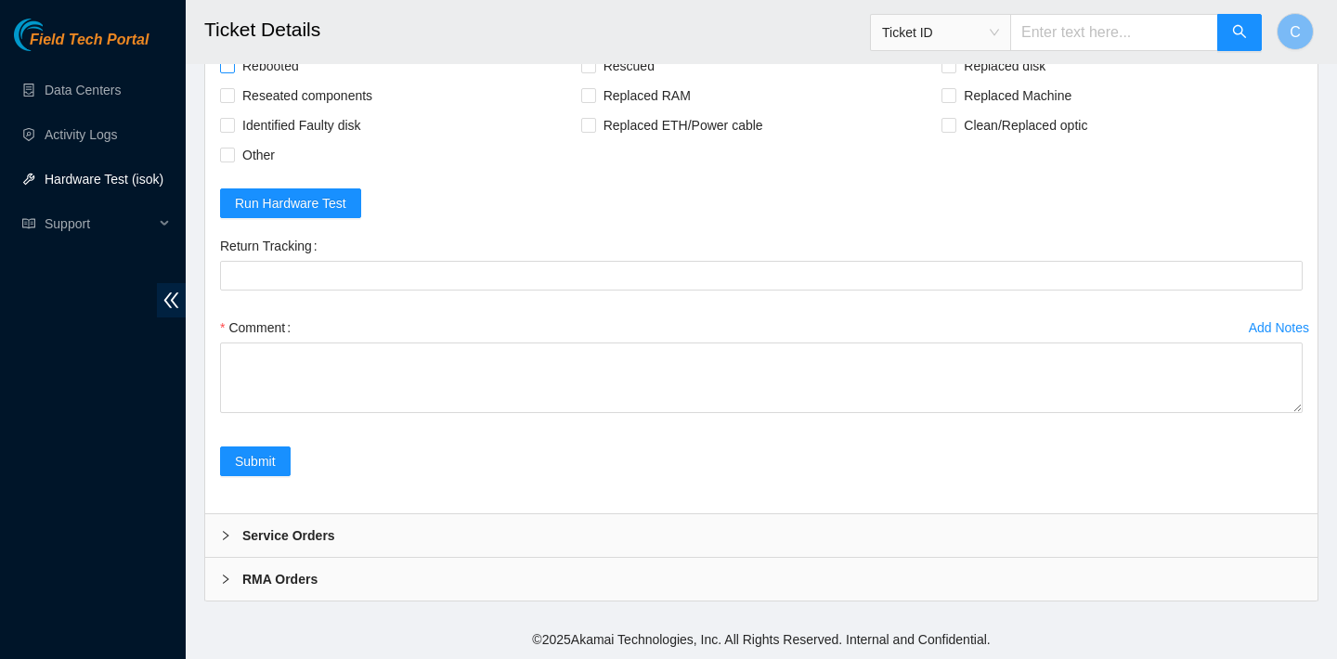
click at [286, 81] on span "Rebooted" at bounding box center [270, 66] width 71 height 30
click at [233, 71] on input "Rebooted" at bounding box center [226, 64] width 13 height 13
checkbox input "true"
click at [1007, 81] on span "Replaced disk" at bounding box center [1004, 66] width 97 height 30
click at [954, 71] on input "Replaced disk" at bounding box center [947, 64] width 13 height 13
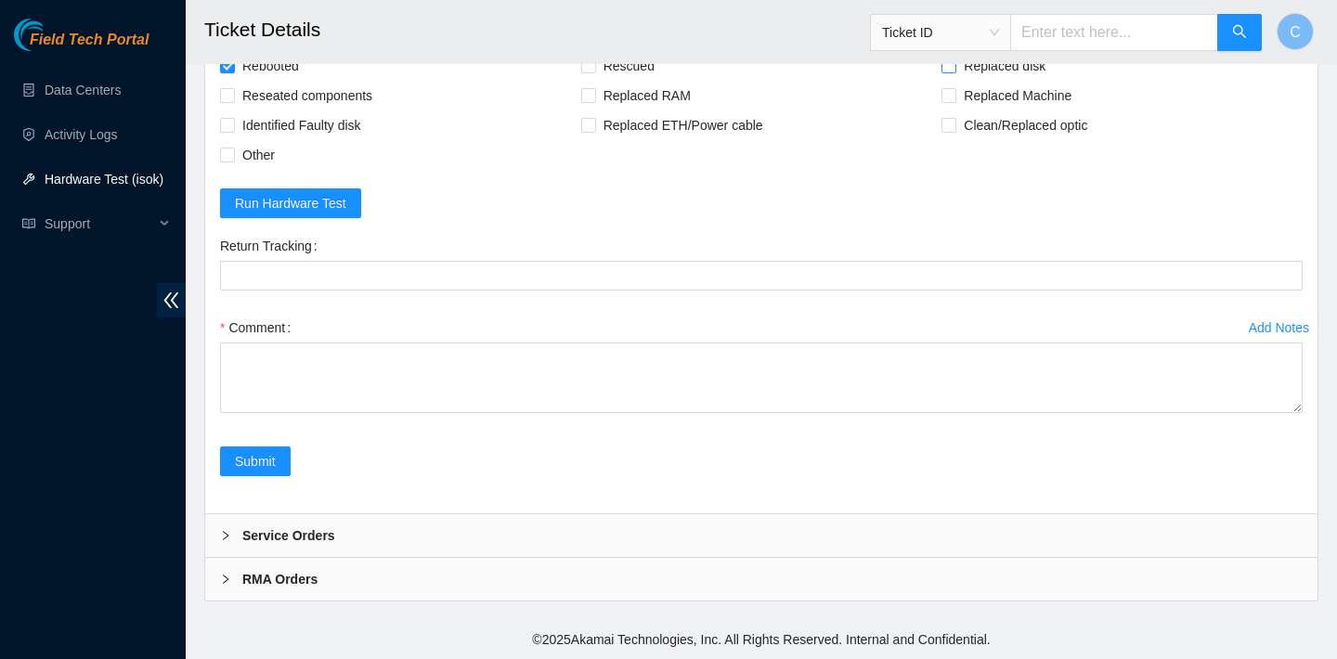
checkbox input "true"
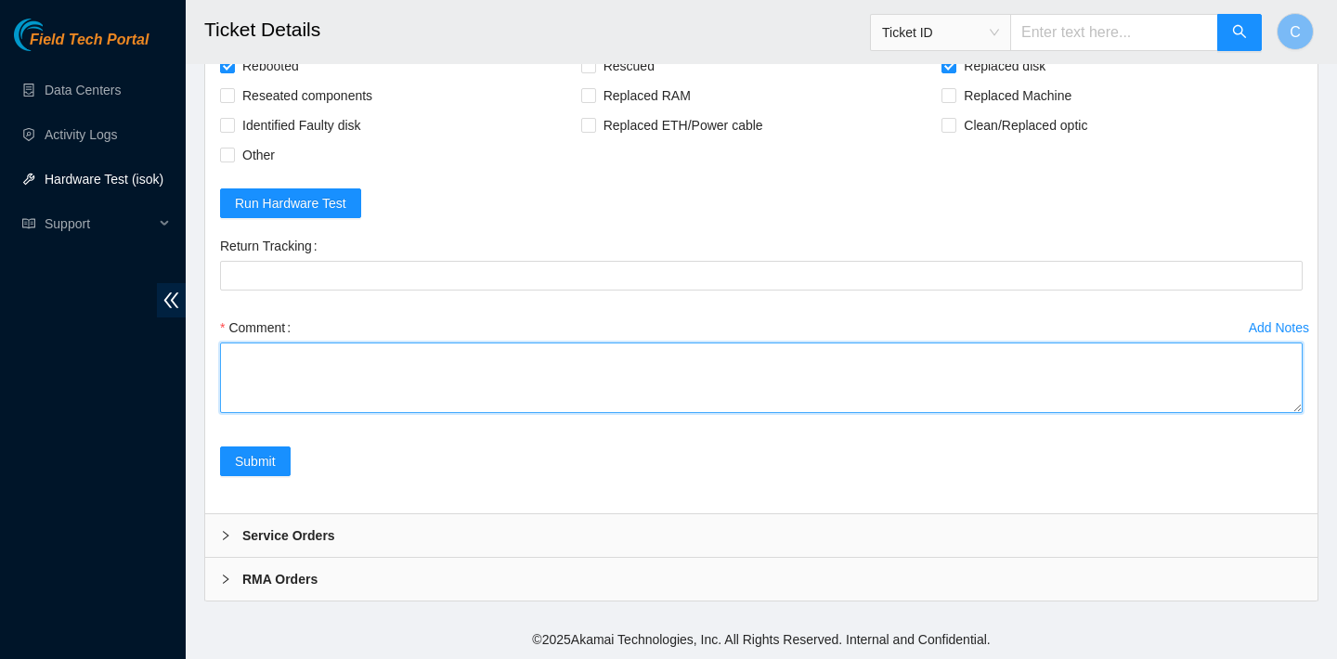
click at [509, 413] on textarea "Comment" at bounding box center [761, 378] width 1082 height 71
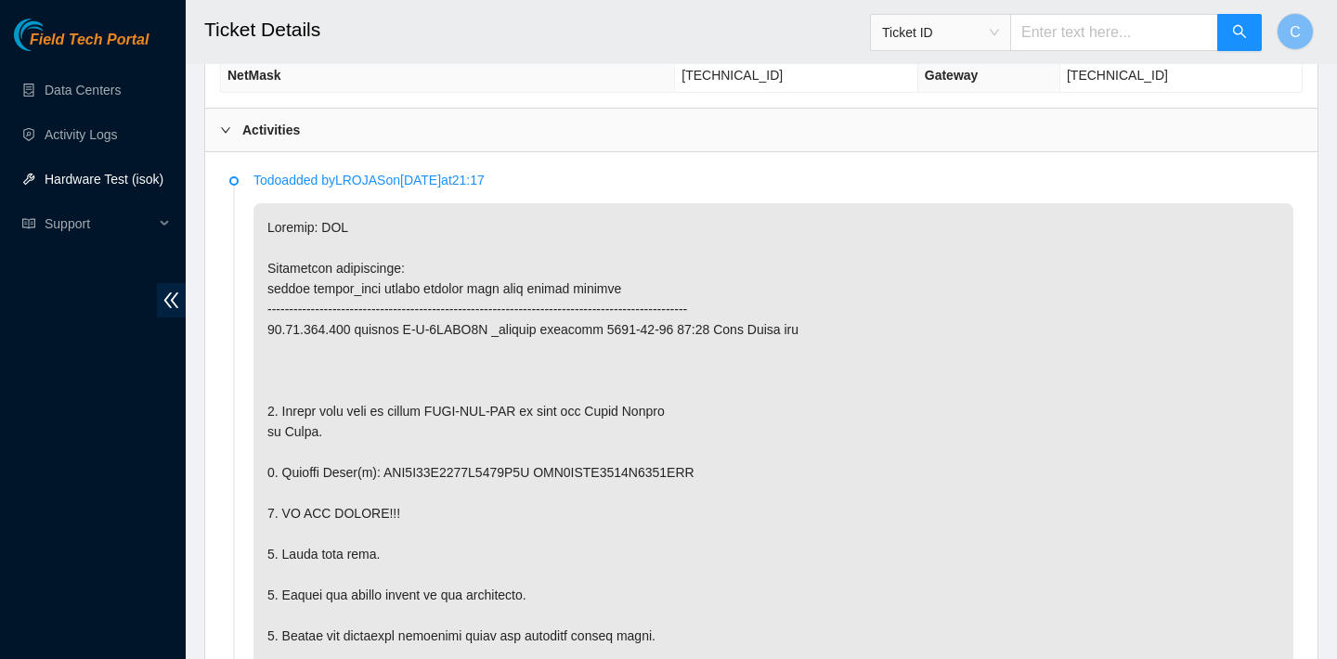
scroll to position [941, 0]
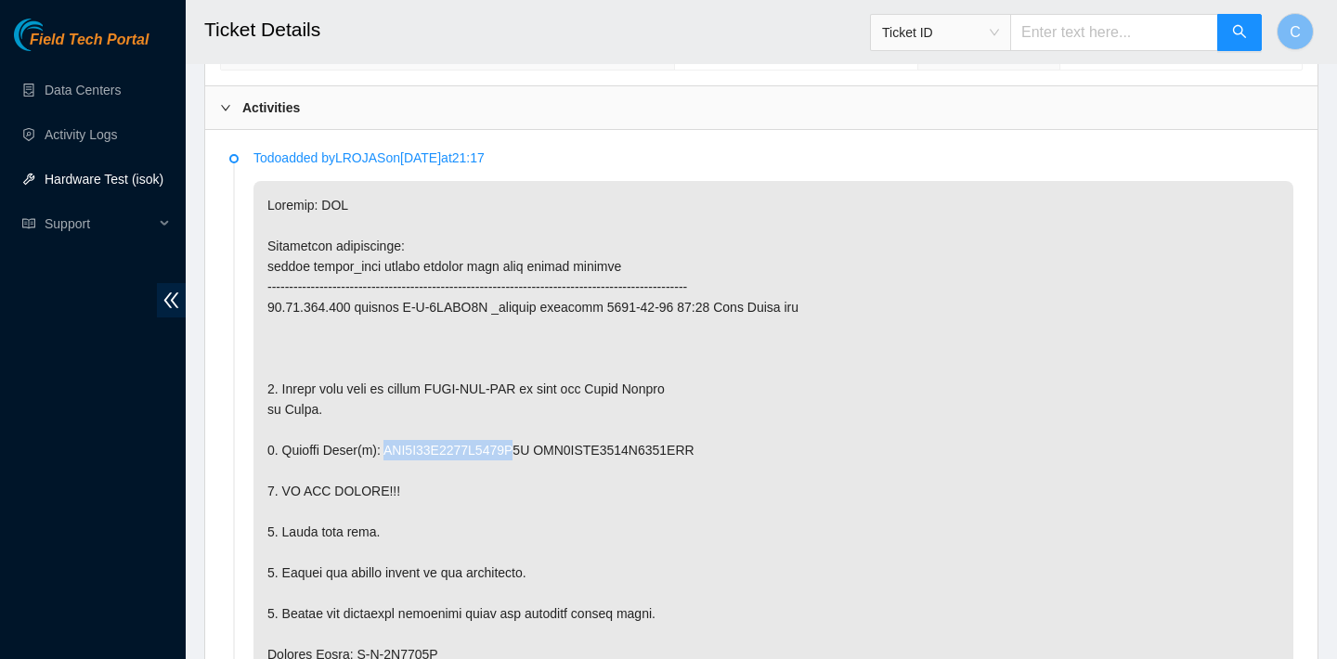
drag, startPoint x: 391, startPoint y: 449, endPoint x: 537, endPoint y: 446, distance: 145.8
copy p "[US_VEHICLE_IDENTIFICATION_NUMBER]"
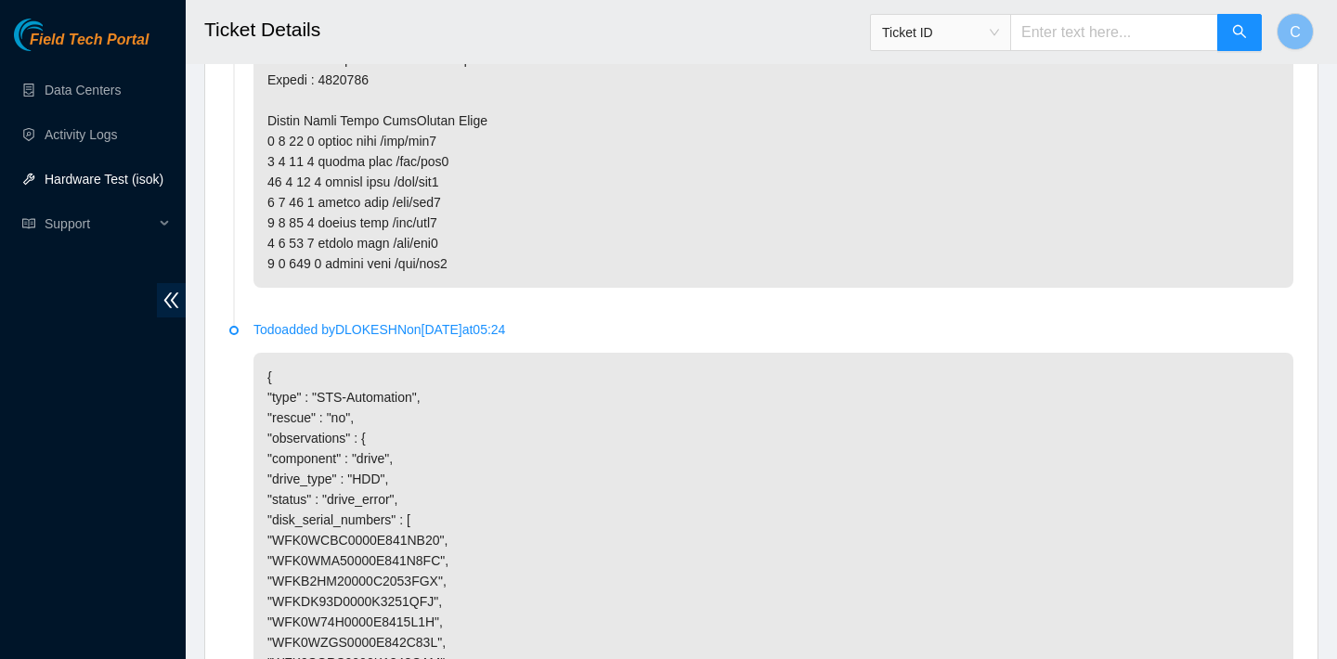
scroll to position [5963, 0]
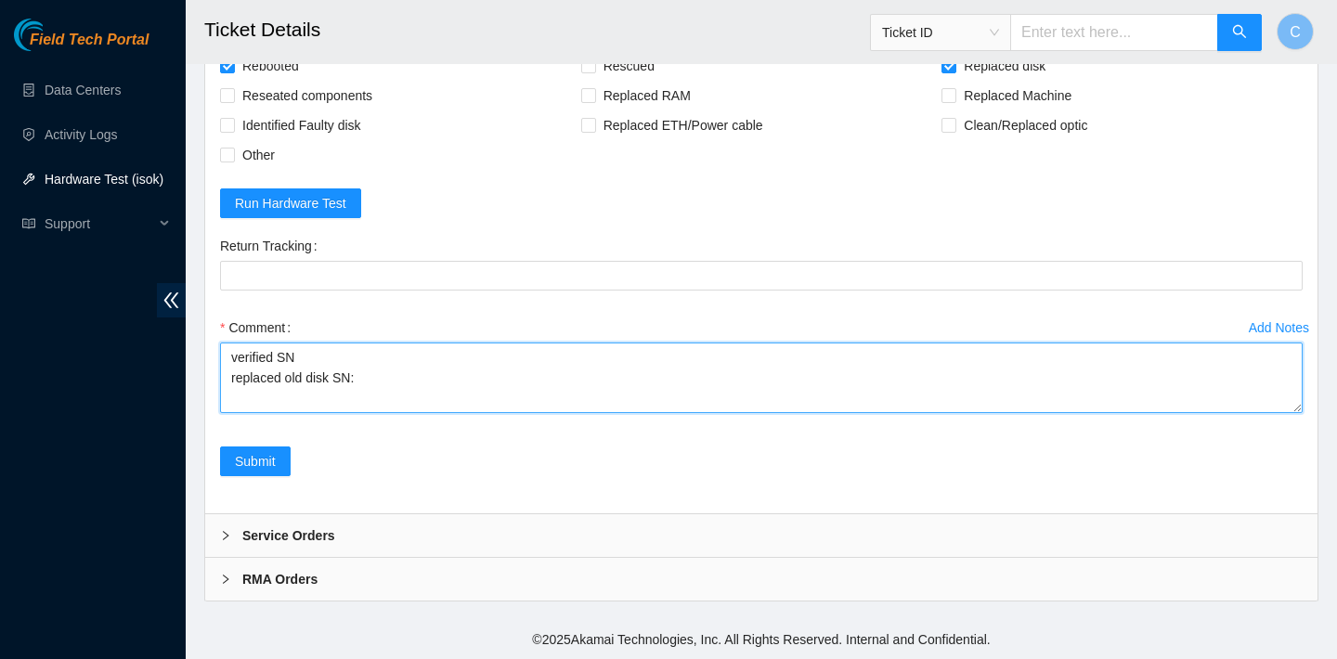
click at [379, 369] on textarea "verified SN replaced old disk SN:" at bounding box center [761, 378] width 1082 height 71
paste textarea "[US_VEHICLE_IDENTIFICATION_NUMBER]"
click at [631, 378] on textarea "verified SN replaced old disk SN: WFK0W74H0000E8415L with NEW disk SN:WFKABMZ r…" at bounding box center [761, 378] width 1082 height 71
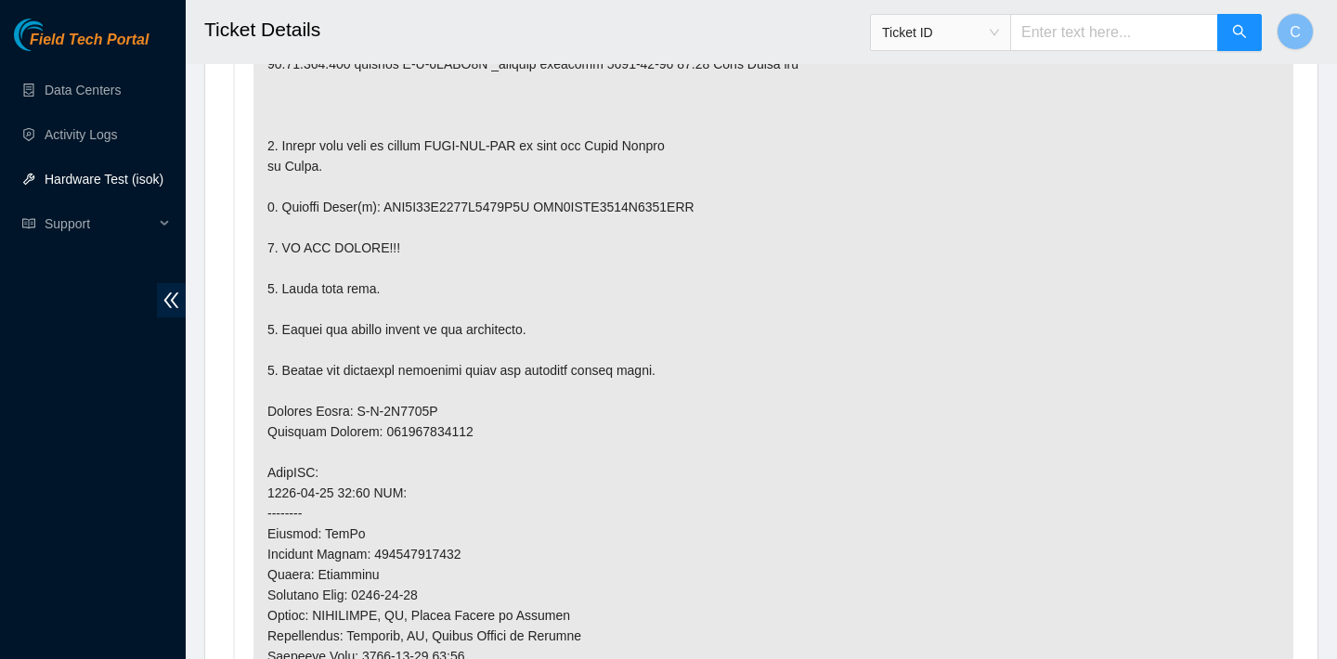
scroll to position [1186, 0]
drag, startPoint x: 566, startPoint y: 205, endPoint x: 734, endPoint y: 202, distance: 168.0
click at [734, 202] on p at bounding box center [773, 460] width 1040 height 1049
copy p "WFK9SQRS0000K1348CAM"
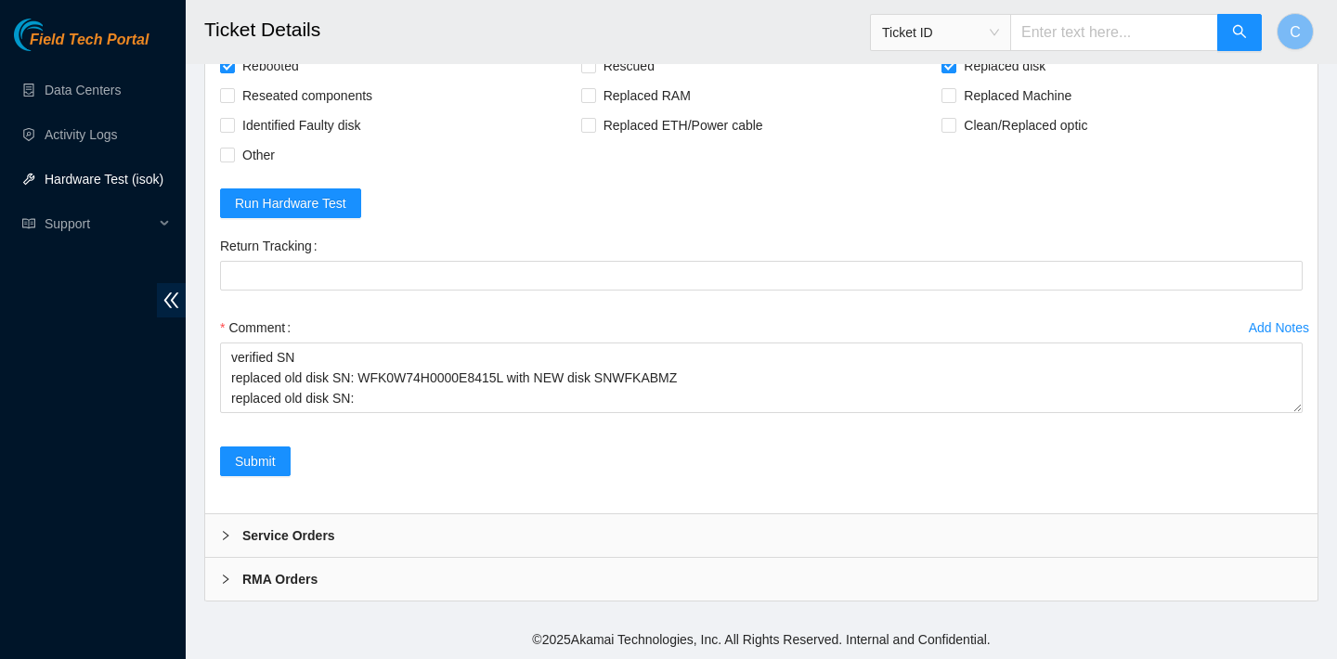
scroll to position [5963, 0]
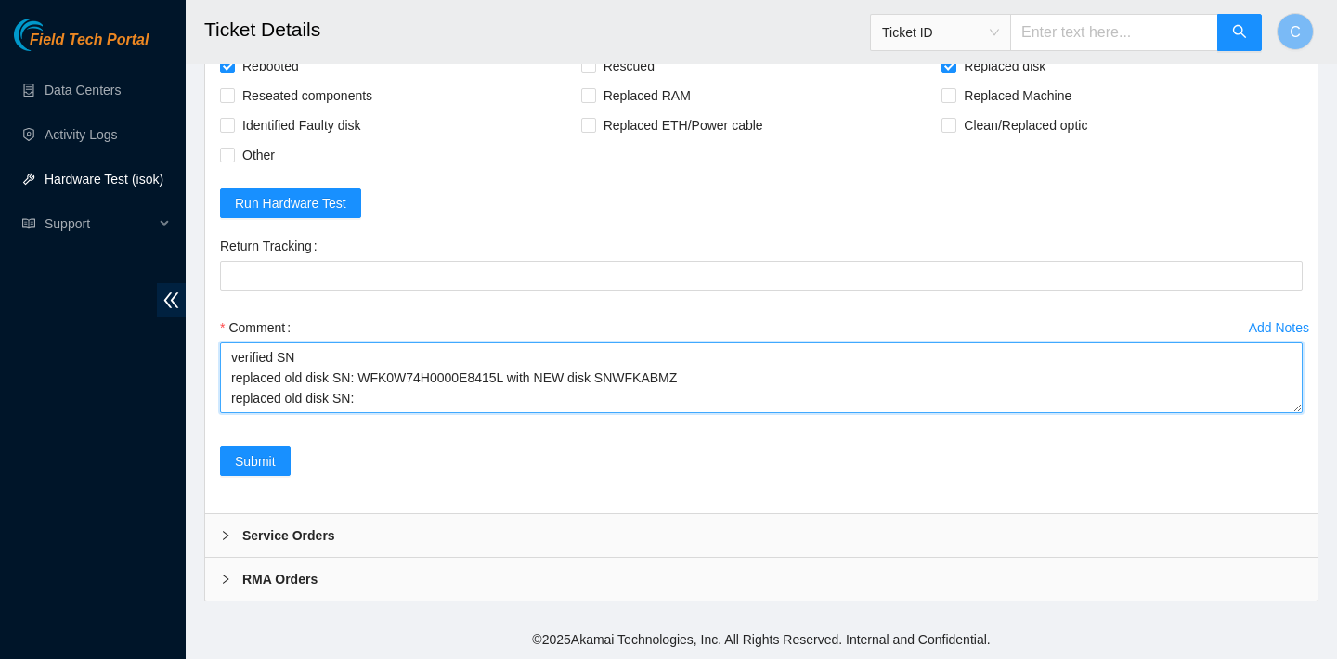
click at [368, 401] on textarea "verified SN replaced old disk SN: WFK0W74H0000E8415L with NEW disk SNWFKABMZ re…" at bounding box center [761, 378] width 1082 height 71
paste textarea "WFK9SQRS0000K1348CAM"
click at [608, 382] on textarea "verified SN replaced old disk SN: WFK0W74H0000E8415L with NEW disk SNWFKABMZ re…" at bounding box center [761, 378] width 1082 height 71
click at [627, 378] on textarea "verified SN replaced old disk SN: WFK0W74H0000E8415L with NEW disk SNWFKABMZ re…" at bounding box center [761, 378] width 1082 height 71
click at [630, 395] on textarea "verified SN replaced old disk SN: WFK0W74H0000E8415L with NEW disk SN: WFKABMZ …" at bounding box center [761, 378] width 1082 height 71
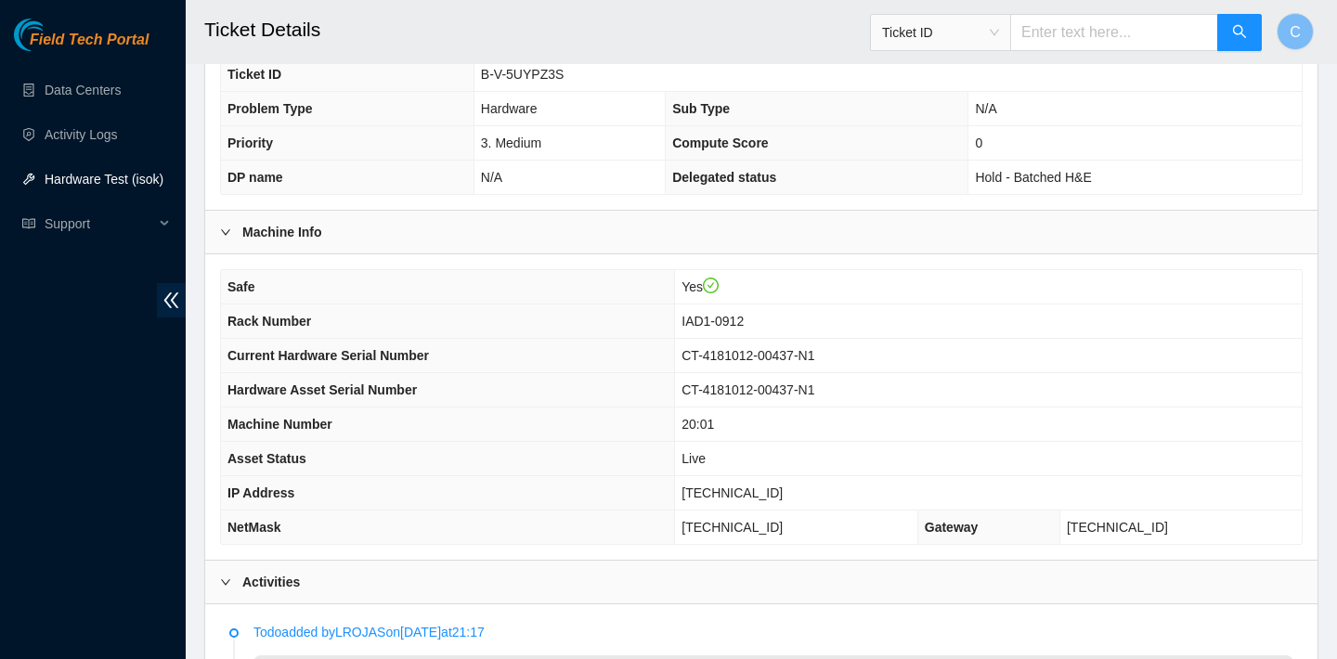
scroll to position [716, 0]
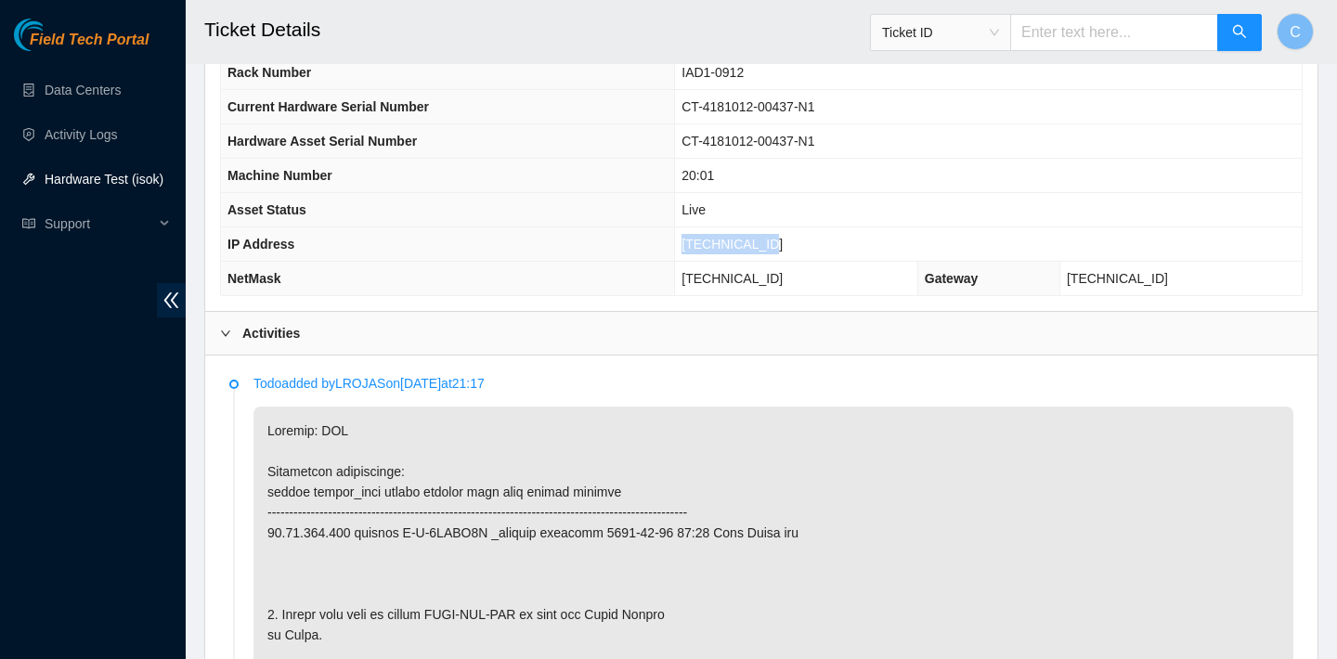
drag, startPoint x: 795, startPoint y: 236, endPoint x: 703, endPoint y: 236, distance: 91.9
click at [703, 236] on td "[TECHNICAL_ID]" at bounding box center [988, 244] width 627 height 34
copy span "[TECHNICAL_ID]"
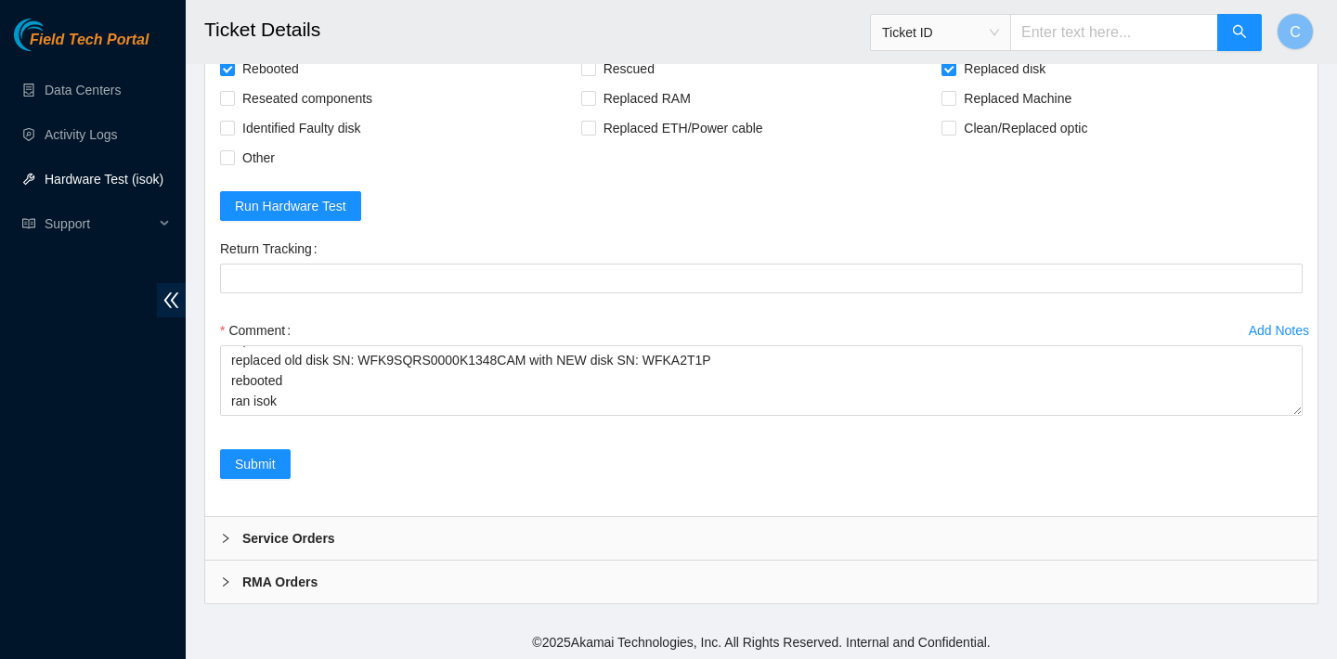
scroll to position [5963, 0]
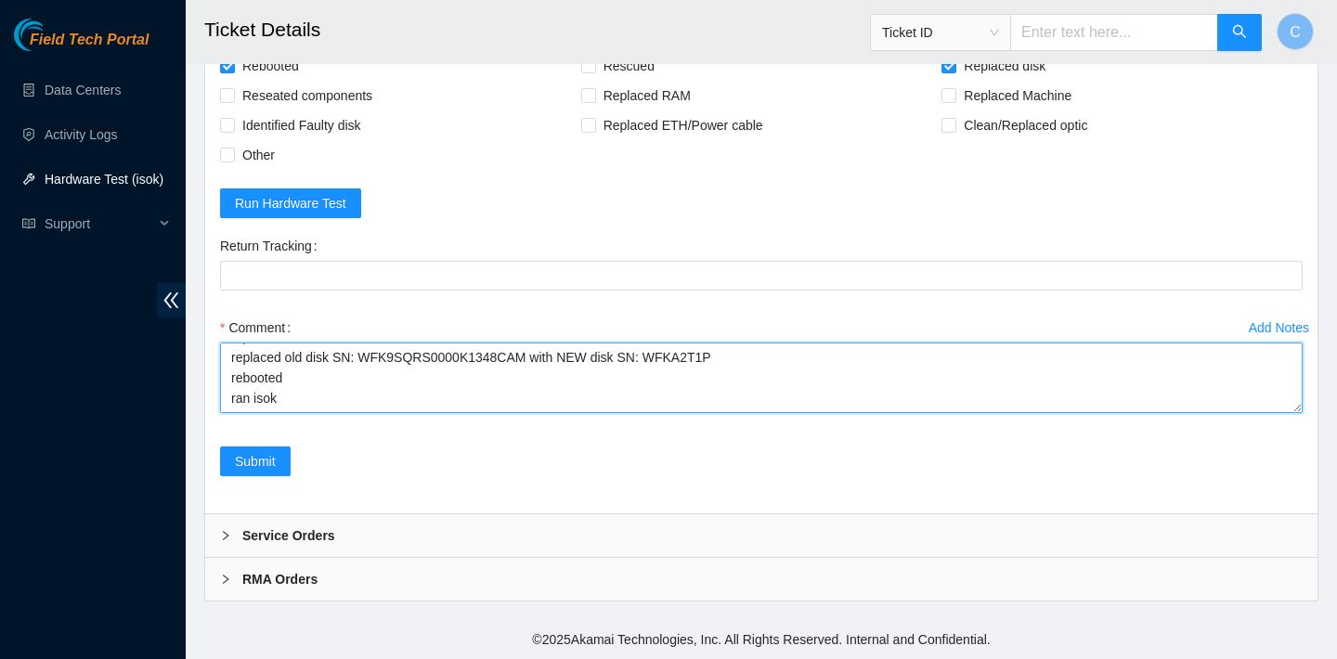
click at [482, 382] on textarea "verified SN replaced old disk SN: WFK0W74H0000E8415L with NEW disk SN: WFKABMZ …" at bounding box center [761, 378] width 1082 height 71
paste textarea "[TECHNICAL_ID] : passed: ok N/A [TECHNICAL_ID] : passed: ok"
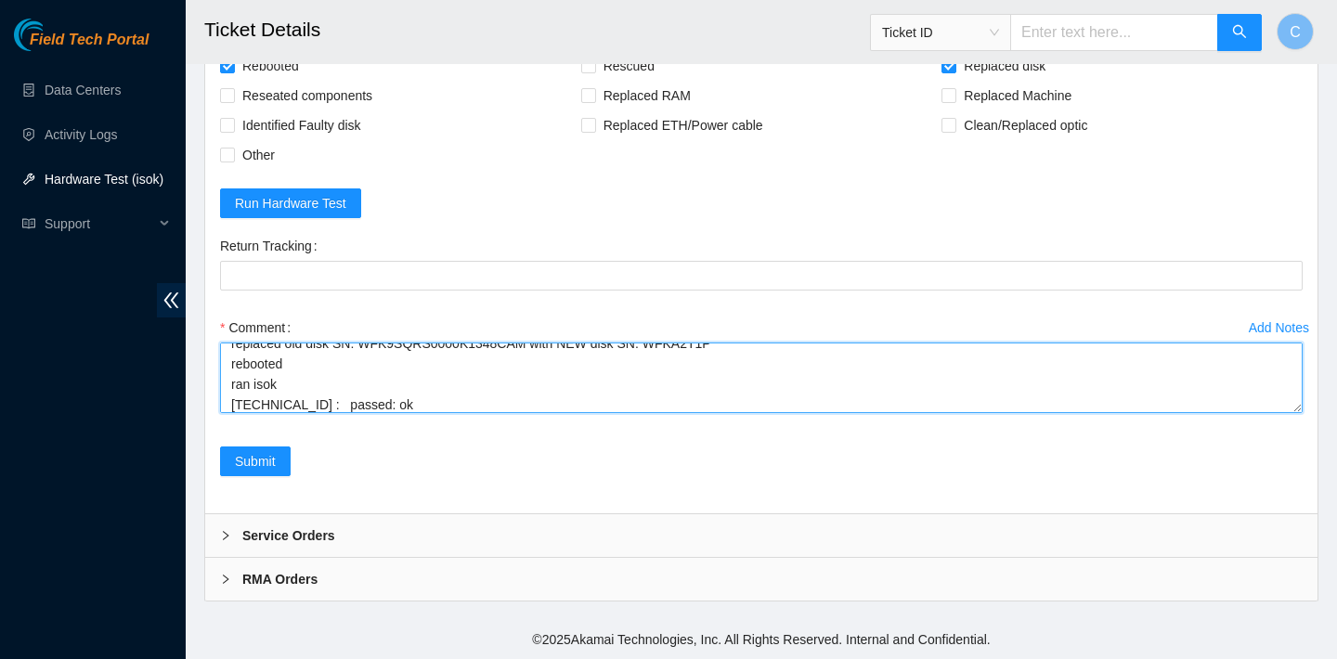
scroll to position [96, 0]
type textarea "verified SN replaced old disk SN: WFK0W74H0000E8415L with NEW disk SN: WFKABMZ …"
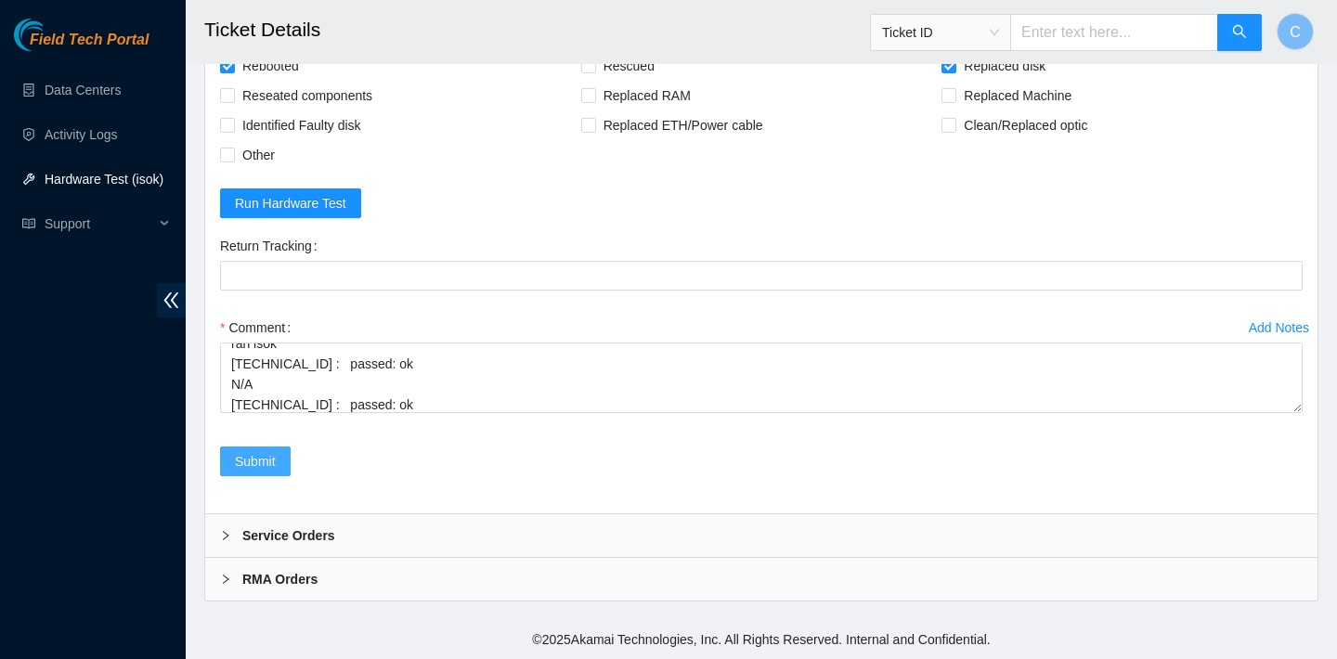
click at [255, 459] on span "Submit" at bounding box center [255, 461] width 41 height 20
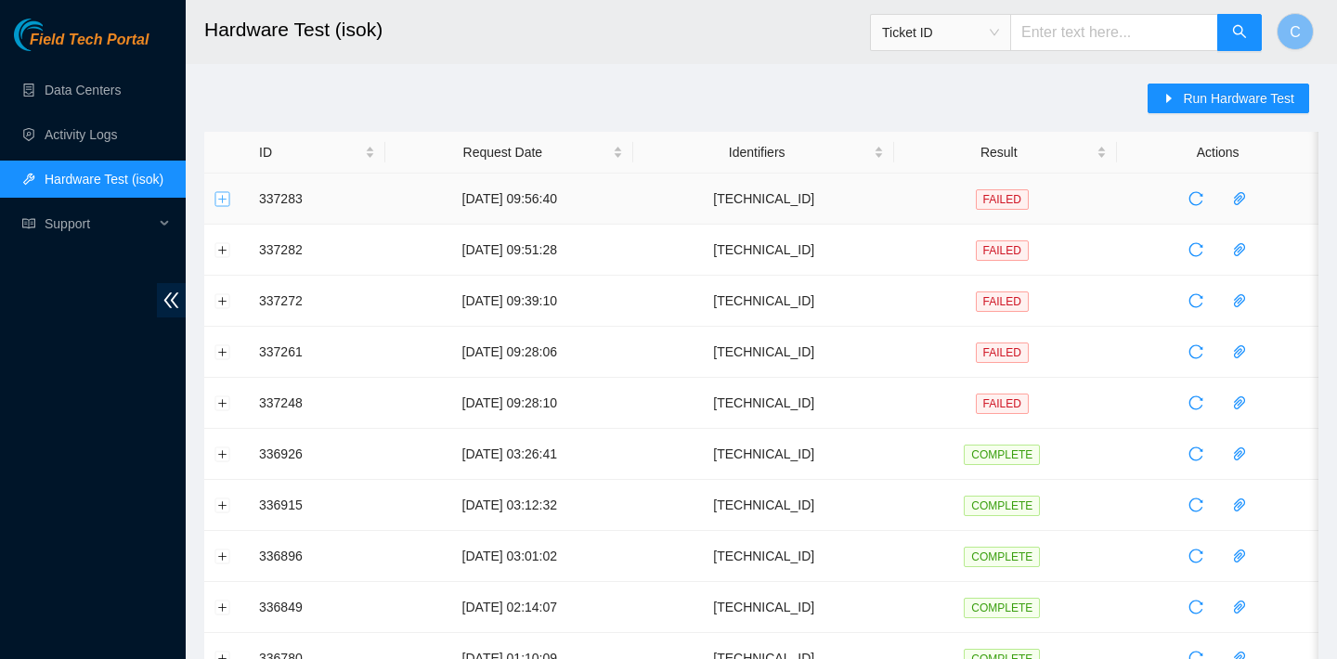
click at [222, 198] on button "Expand row" at bounding box center [222, 198] width 15 height 15
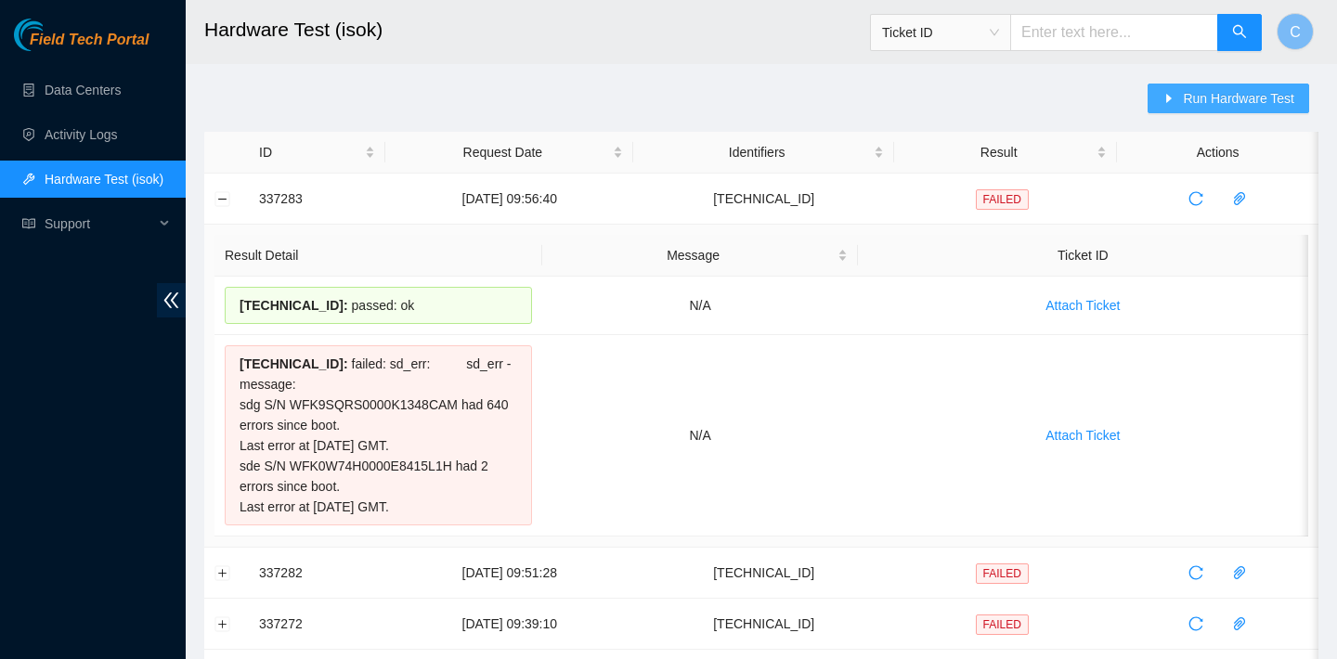
click at [1178, 86] on button "Run Hardware Test" at bounding box center [1228, 99] width 162 height 30
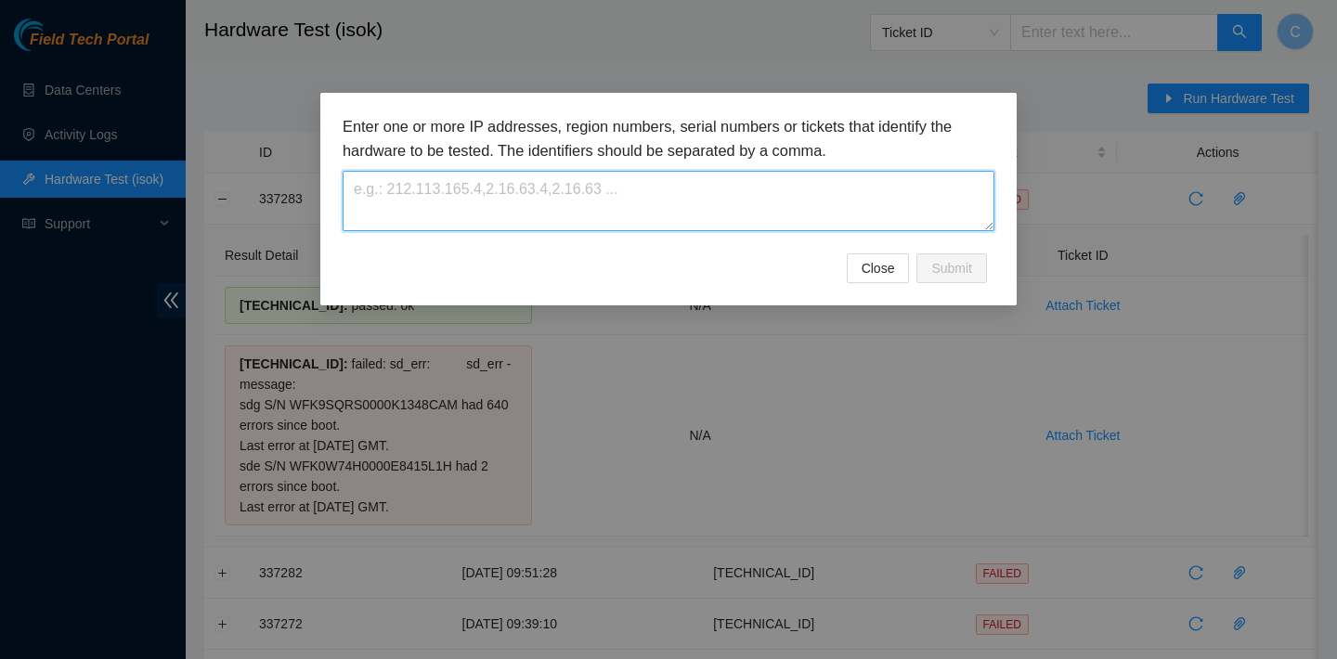
click at [734, 185] on textarea at bounding box center [669, 201] width 652 height 60
paste textarea "23.76.147.105"
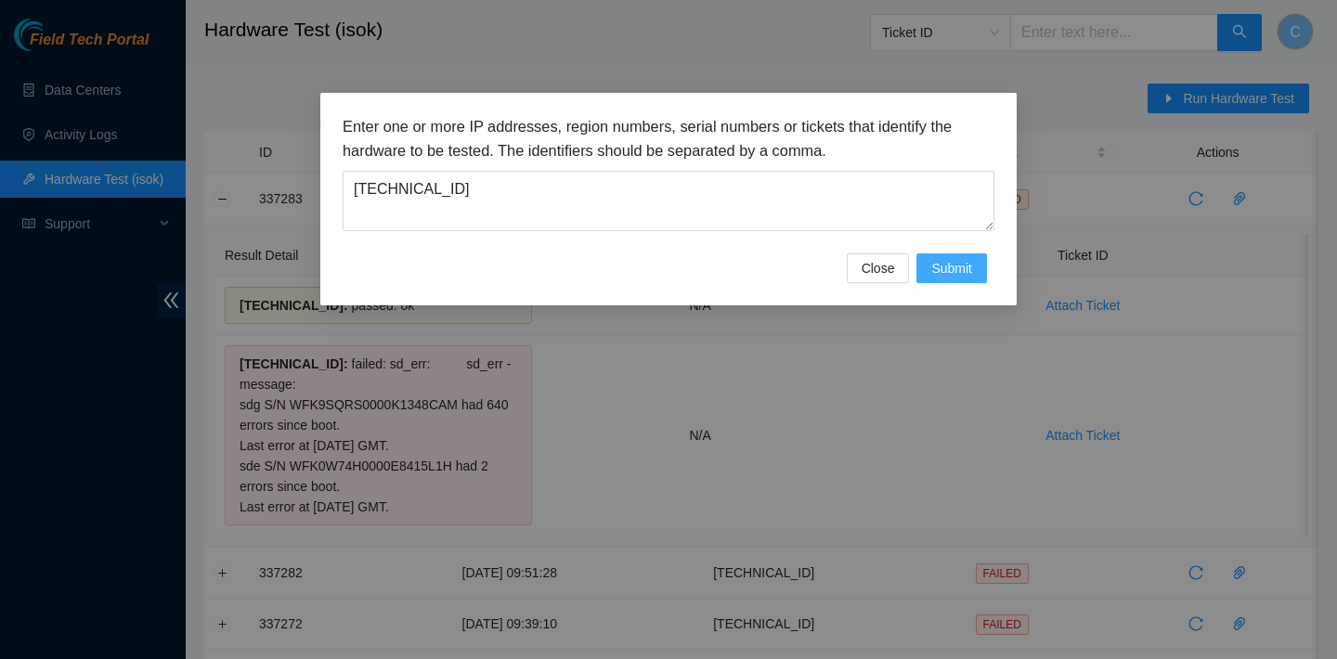
click at [964, 269] on span "Submit" at bounding box center [951, 268] width 41 height 20
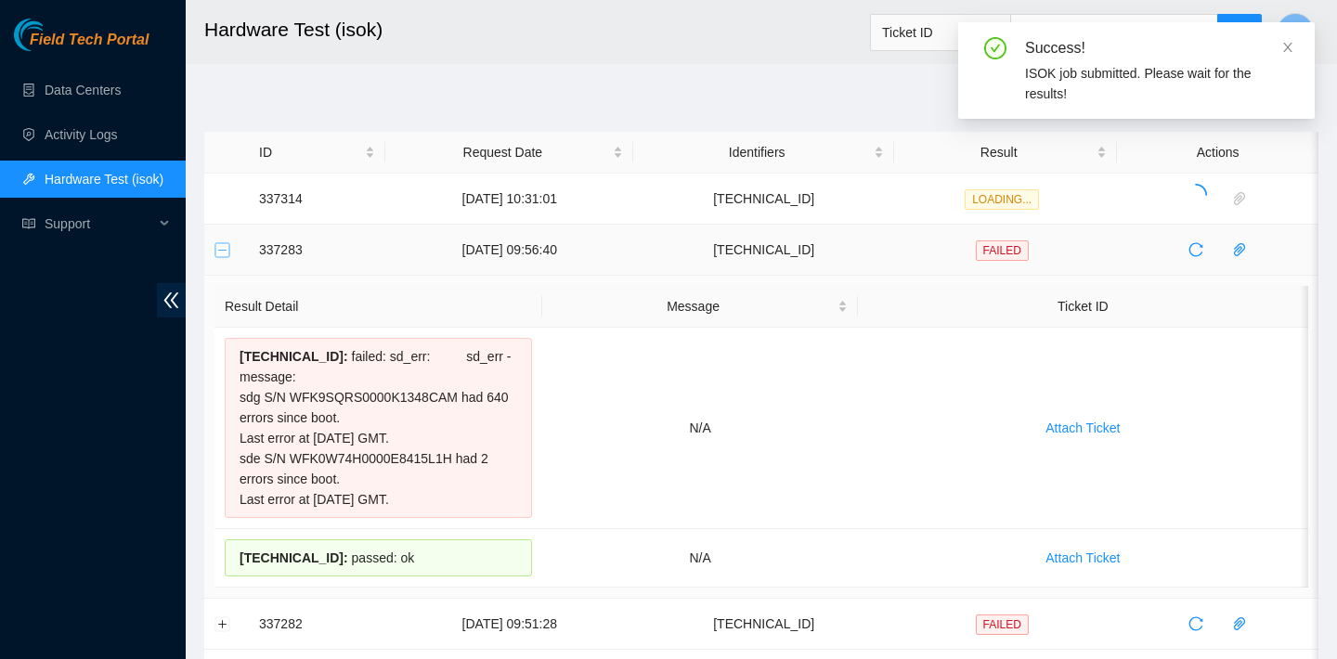
click at [227, 251] on button "Collapse row" at bounding box center [222, 249] width 15 height 15
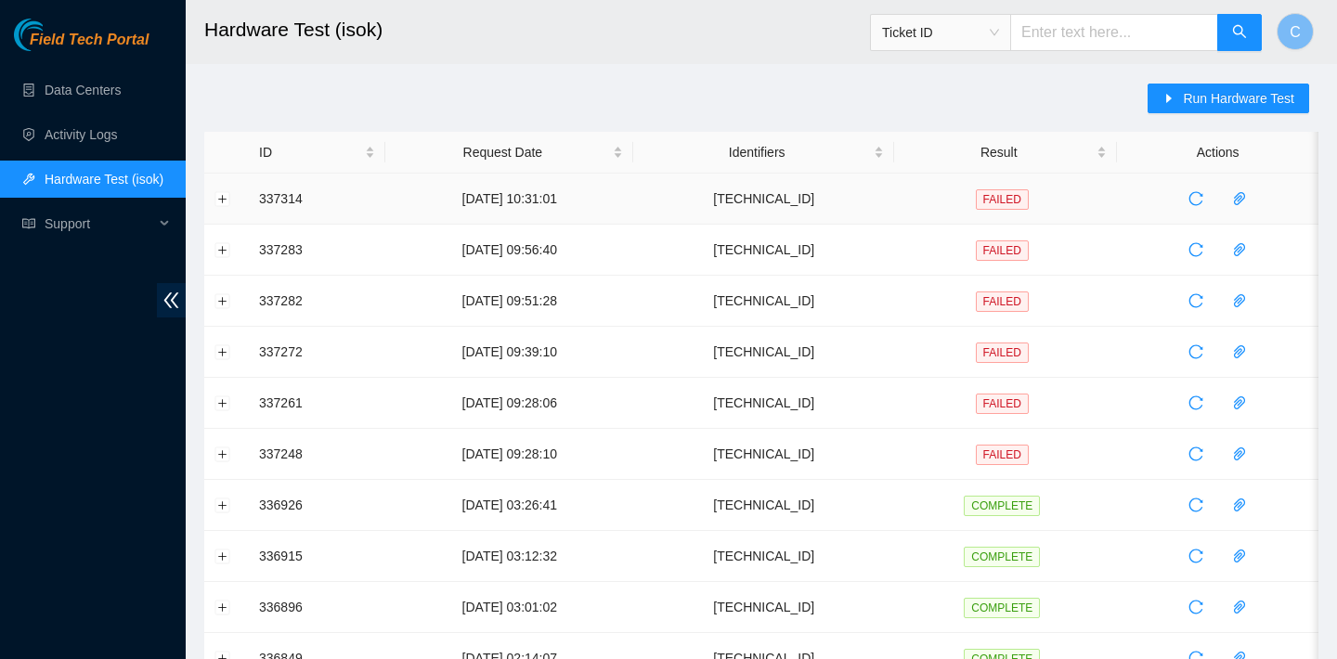
click at [219, 211] on td at bounding box center [226, 199] width 45 height 51
click at [219, 196] on button "Expand row" at bounding box center [222, 198] width 15 height 15
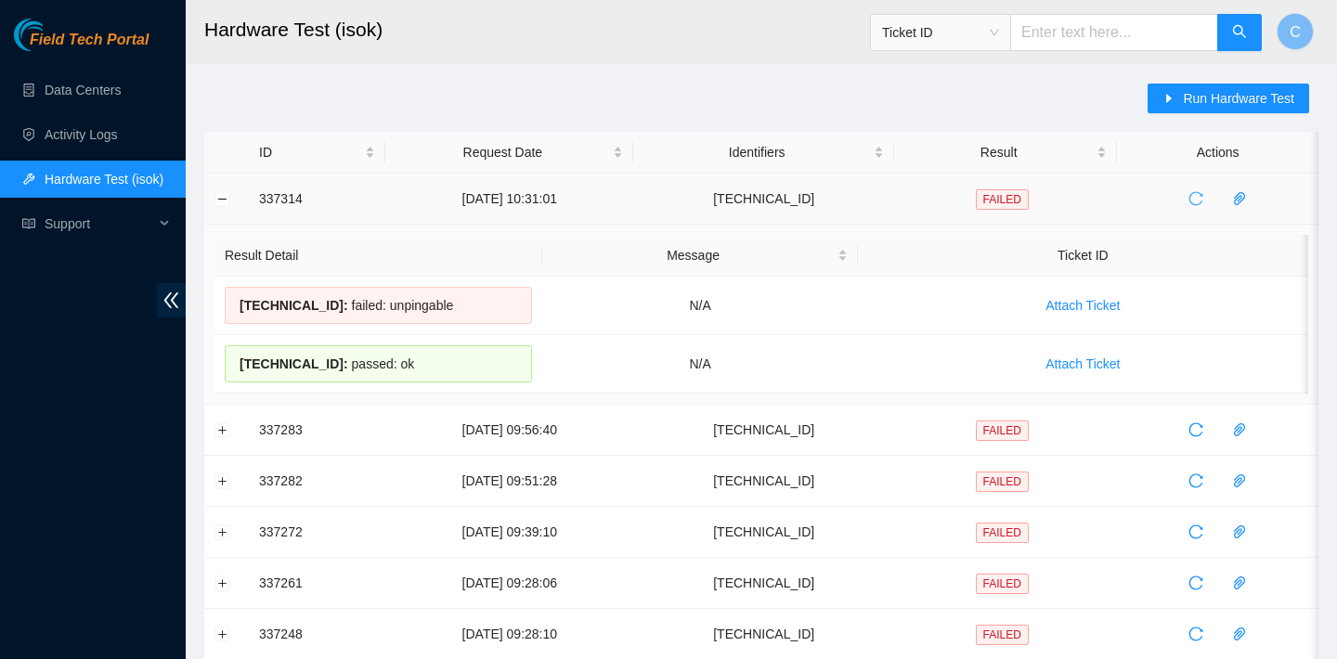
click at [1198, 200] on icon "reload" at bounding box center [1195, 198] width 15 height 15
click at [1196, 194] on icon "reload" at bounding box center [1195, 198] width 15 height 15
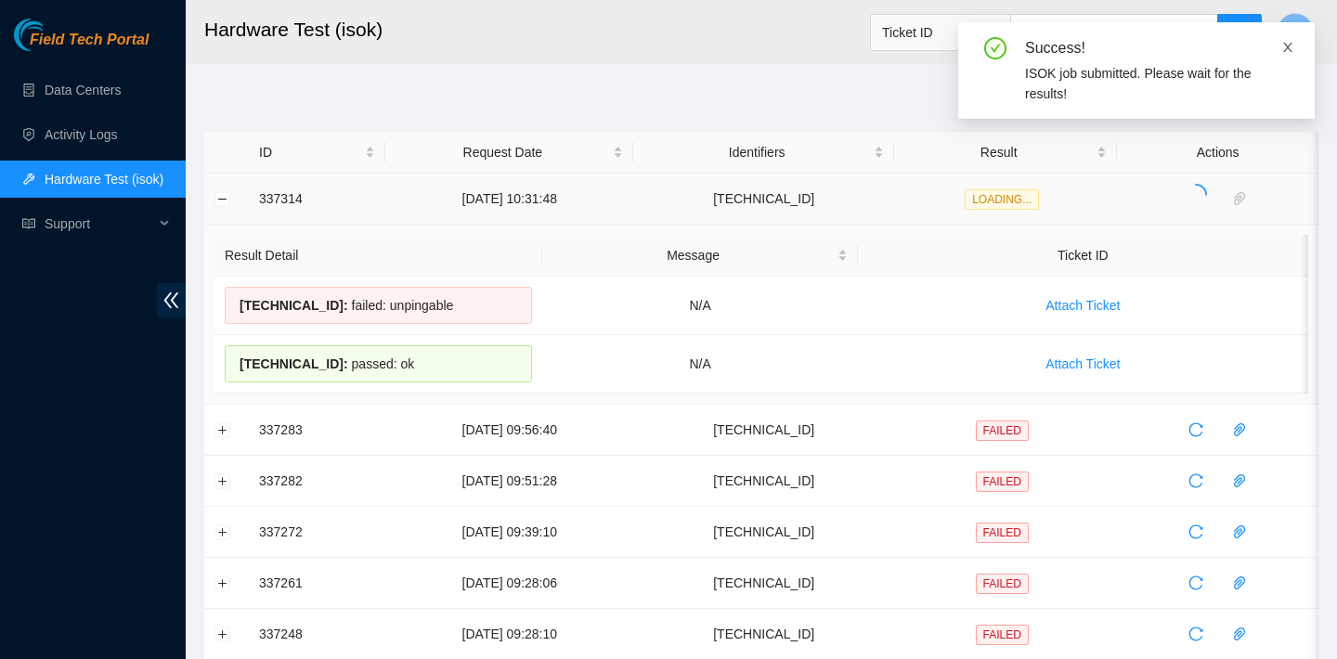
click at [1292, 46] on icon "close" at bounding box center [1287, 47] width 13 height 13
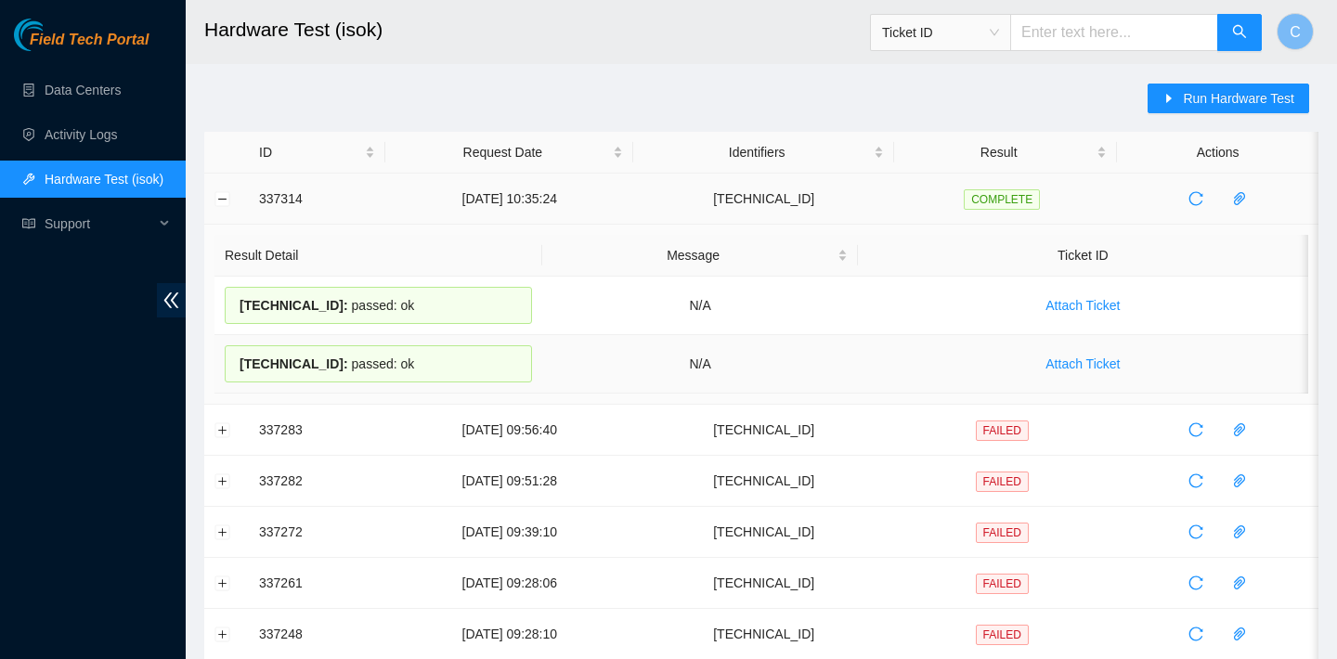
drag, startPoint x: 237, startPoint y: 307, endPoint x: 412, endPoint y: 380, distance: 189.8
click at [412, 380] on tbody "23.76.147.105 : passed: ok N/A Attach Ticket 23.76.147.104 : passed: ok N/A Att…" at bounding box center [761, 335] width 1094 height 117
copy tbody "23.76.147.105 : passed: ok N/A Attach Ticket 23.76.147.104 : passed: ok"
click at [1179, 111] on button "Run Hardware Test" at bounding box center [1228, 99] width 162 height 30
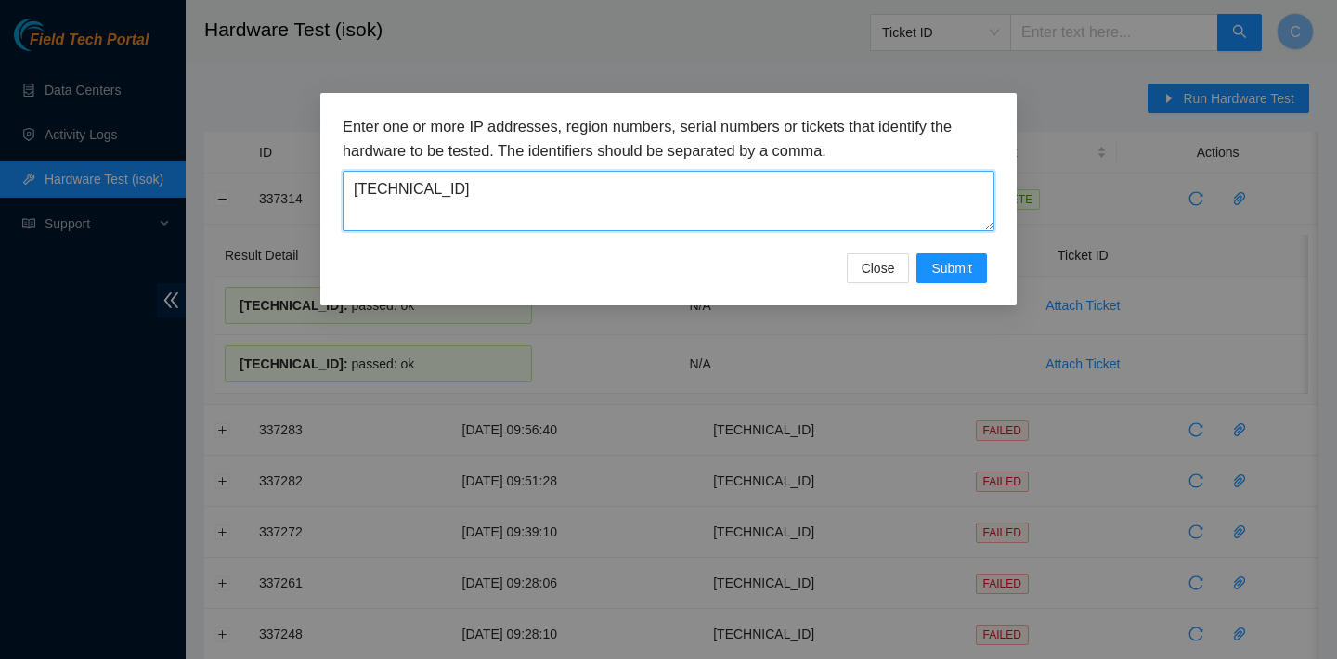
click at [806, 185] on textarea "23.76.147.105" at bounding box center [669, 201] width 652 height 60
type textarea "2"
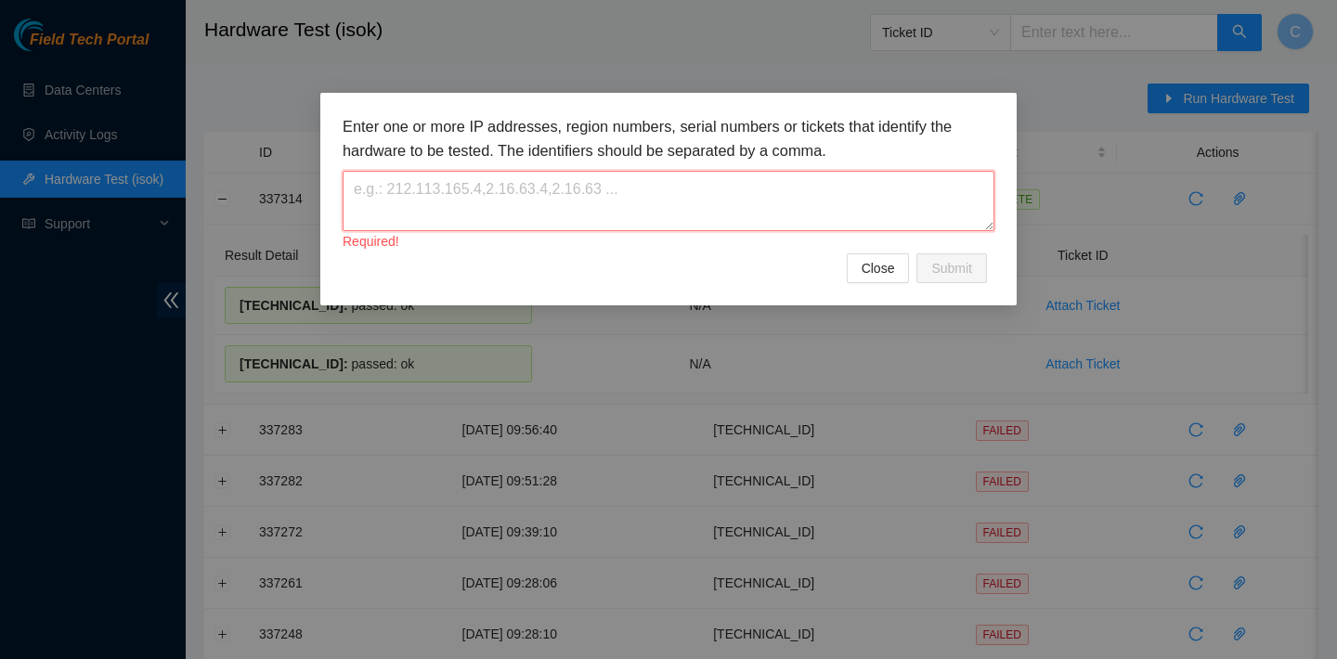
paste textarea "23.76.147.105 : passed: ok N/A 23.76.147.104 : passed: ok"
type textarea "23.76.147.105 : passed: ok N/A 23.76.147.104 : passed: ok"
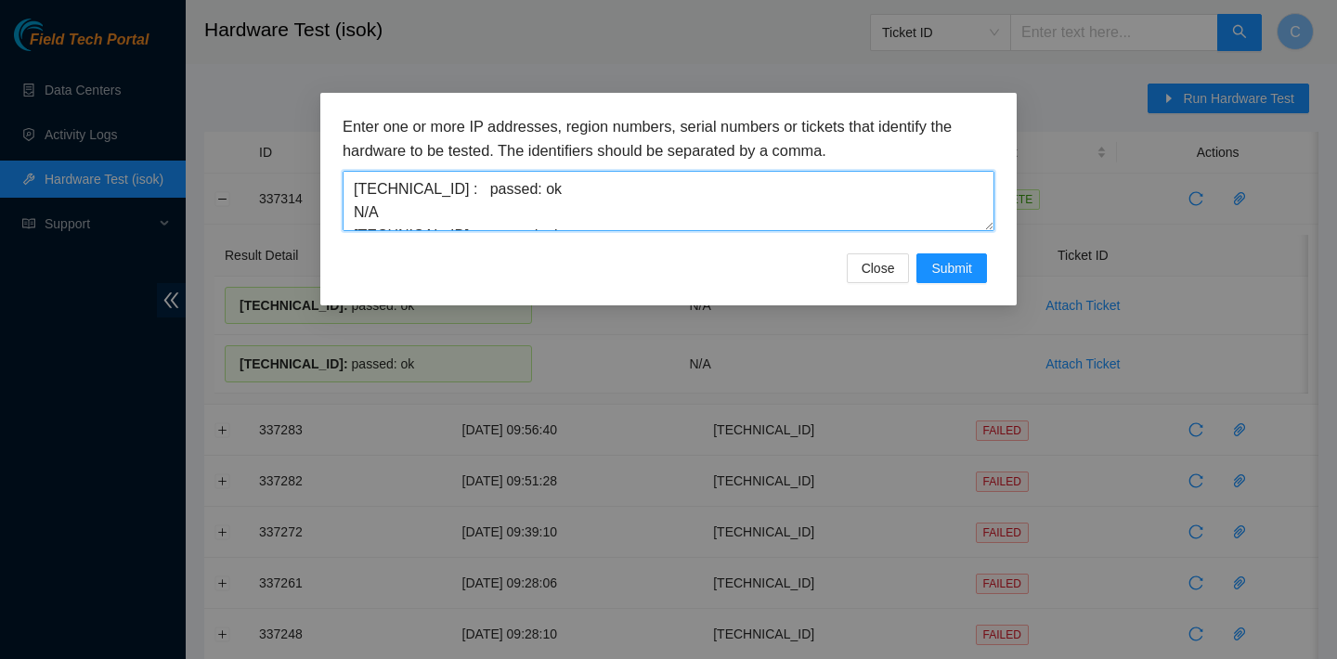
drag, startPoint x: 568, startPoint y: 222, endPoint x: 389, endPoint y: 119, distance: 206.7
click at [389, 119] on div "Enter one or more IP addresses, region numbers, serial numbers or tickets that …" at bounding box center [669, 173] width 652 height 116
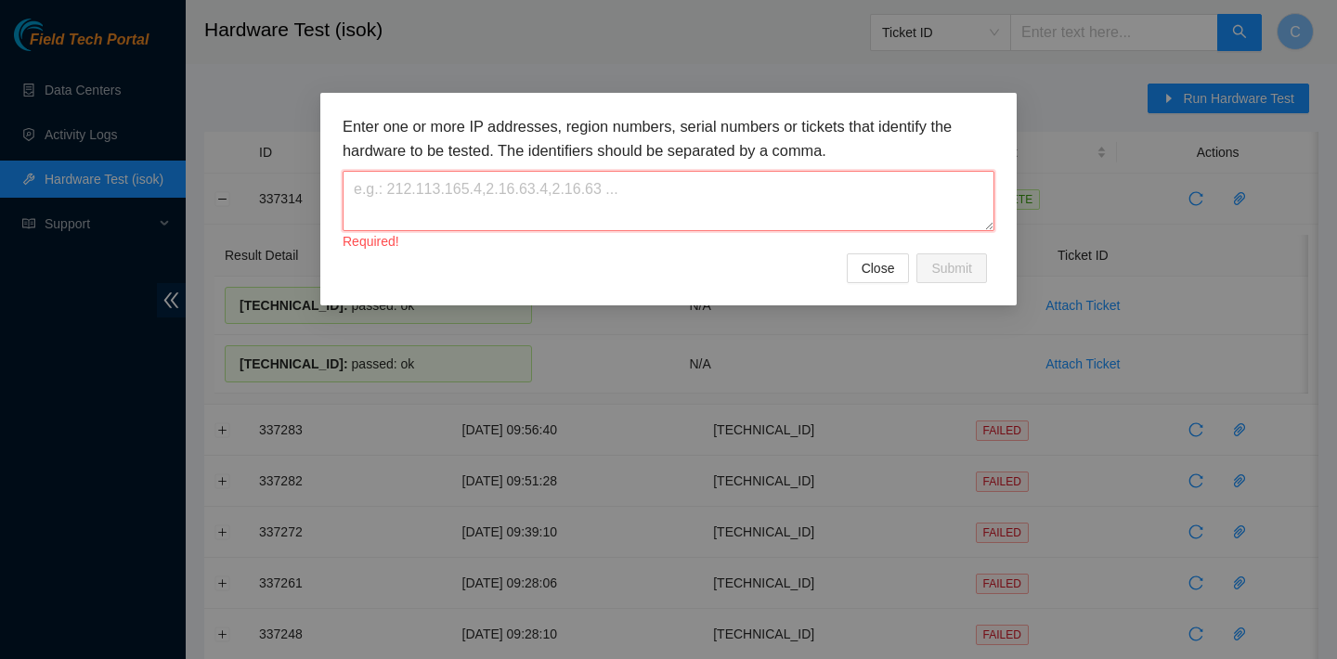
click at [783, 205] on textarea at bounding box center [669, 201] width 652 height 60
paste textarea "23.199.35.226"
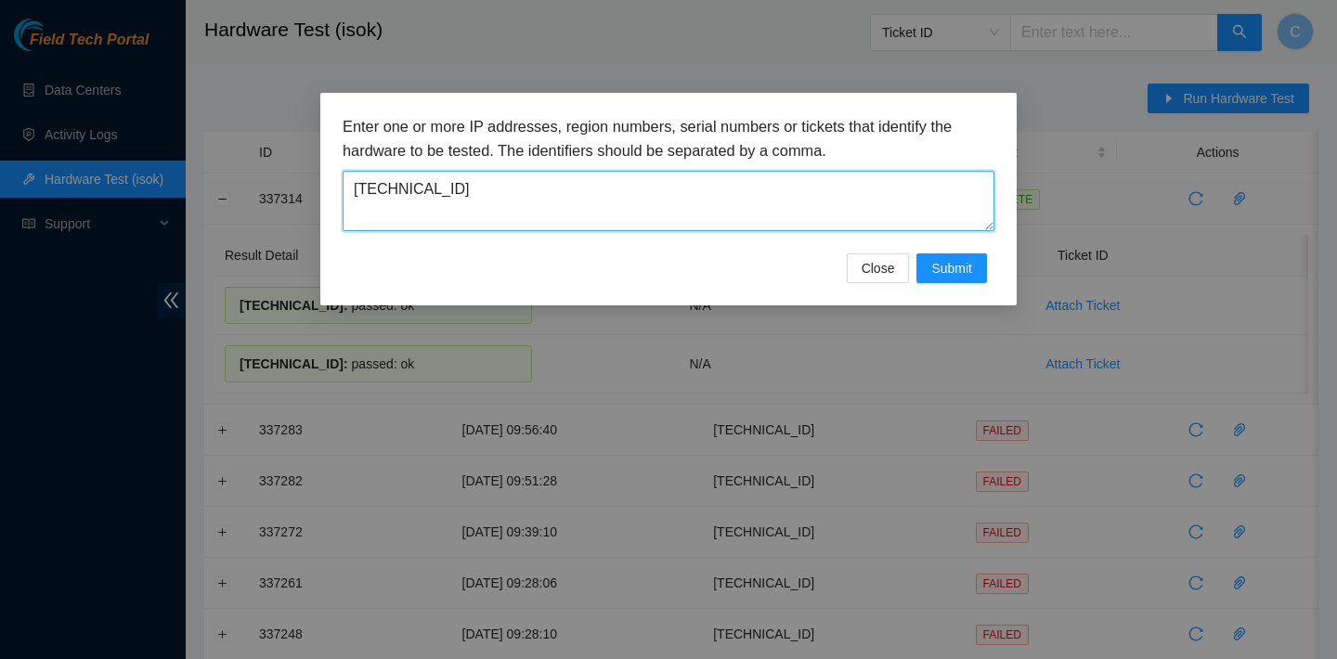
type textarea "23.199.35.226"
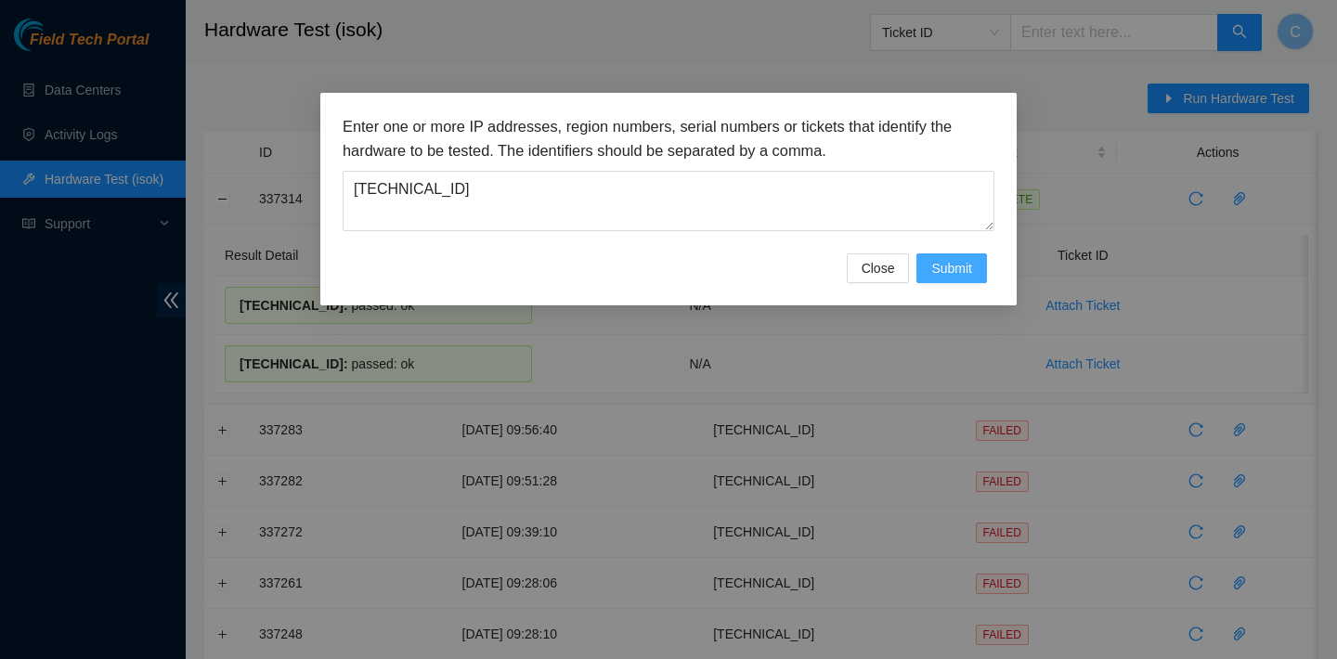
click at [949, 265] on span "Submit" at bounding box center [951, 268] width 41 height 20
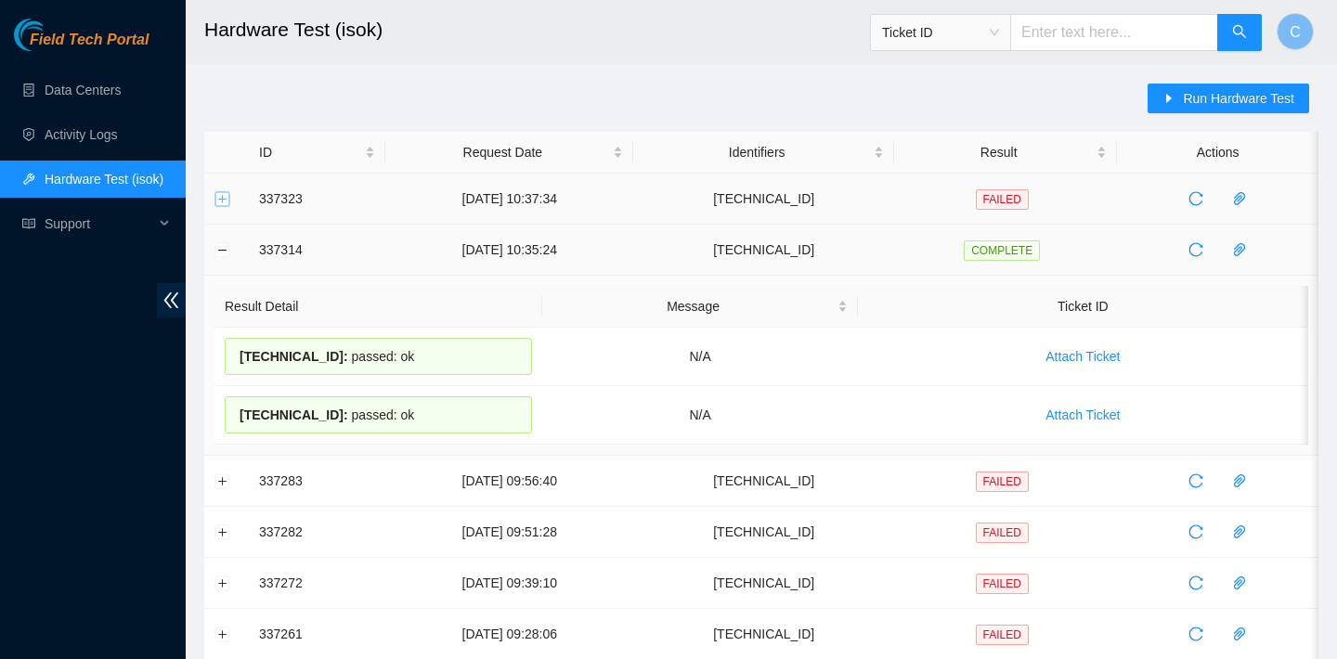
click at [220, 194] on button "Expand row" at bounding box center [222, 198] width 15 height 15
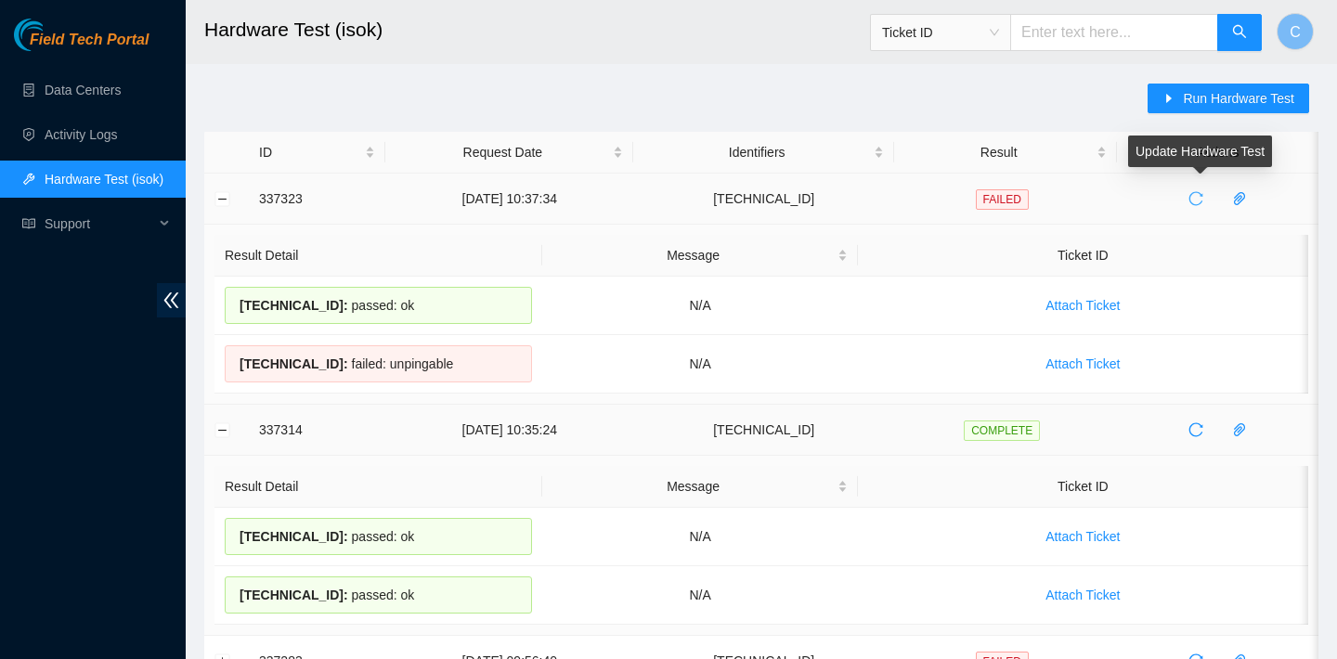
click at [1196, 195] on icon "reload" at bounding box center [1195, 198] width 15 height 15
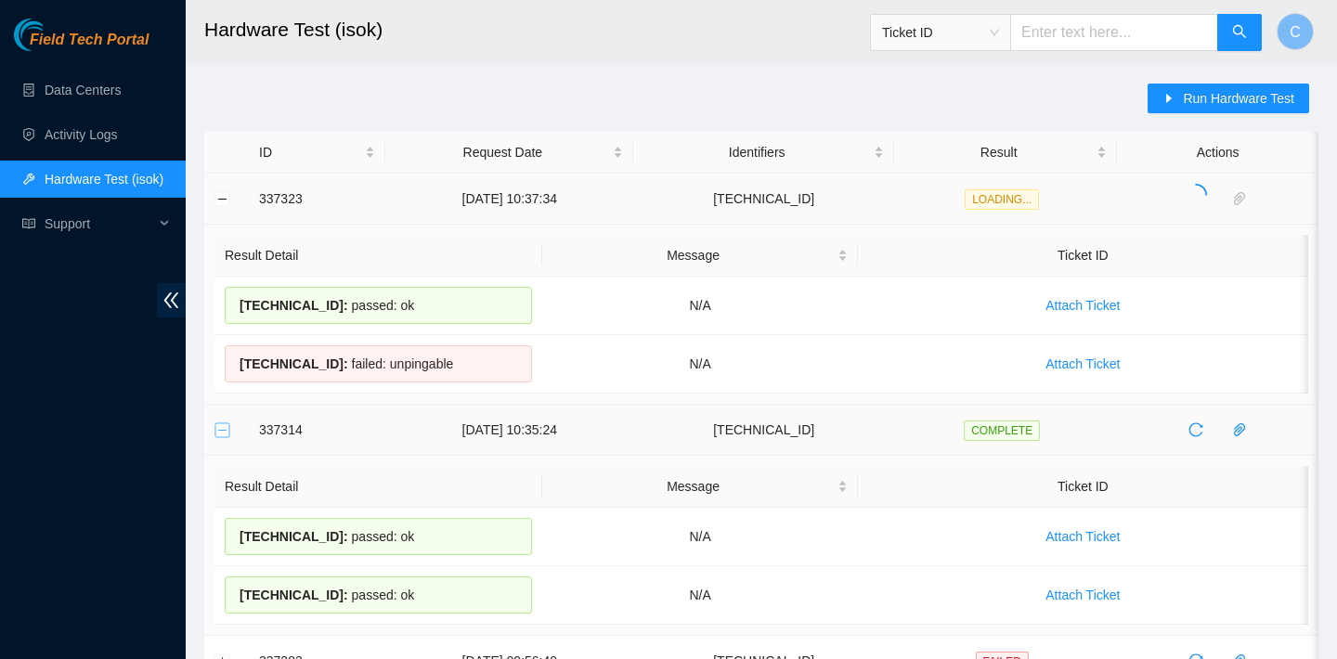
click at [225, 430] on button "Collapse row" at bounding box center [222, 429] width 15 height 15
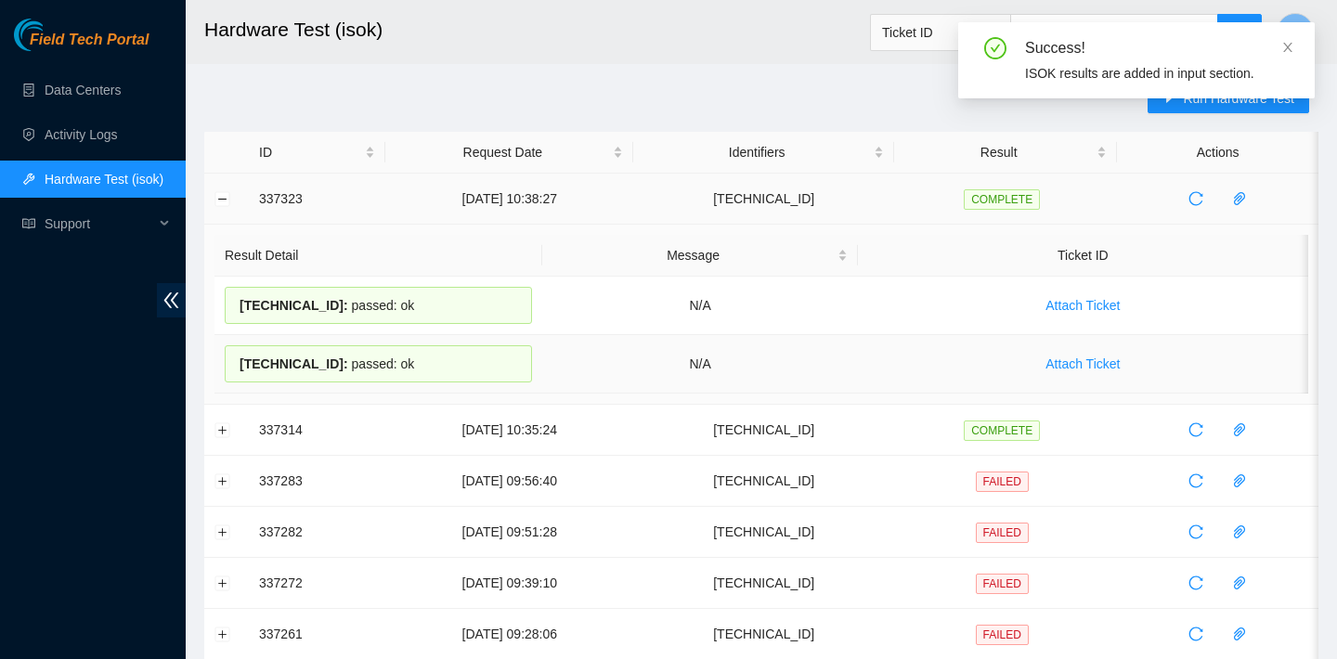
drag, startPoint x: 227, startPoint y: 301, endPoint x: 426, endPoint y: 363, distance: 208.2
click at [426, 363] on tbody "23.199.35.227 : passed: ok N/A Attach Ticket 23.199.35.226 : passed: ok N/A Att…" at bounding box center [761, 335] width 1094 height 117
copy tbody "23.199.35.227 : passed: ok N/A Attach Ticket 23.199.35.226 : passed: ok"
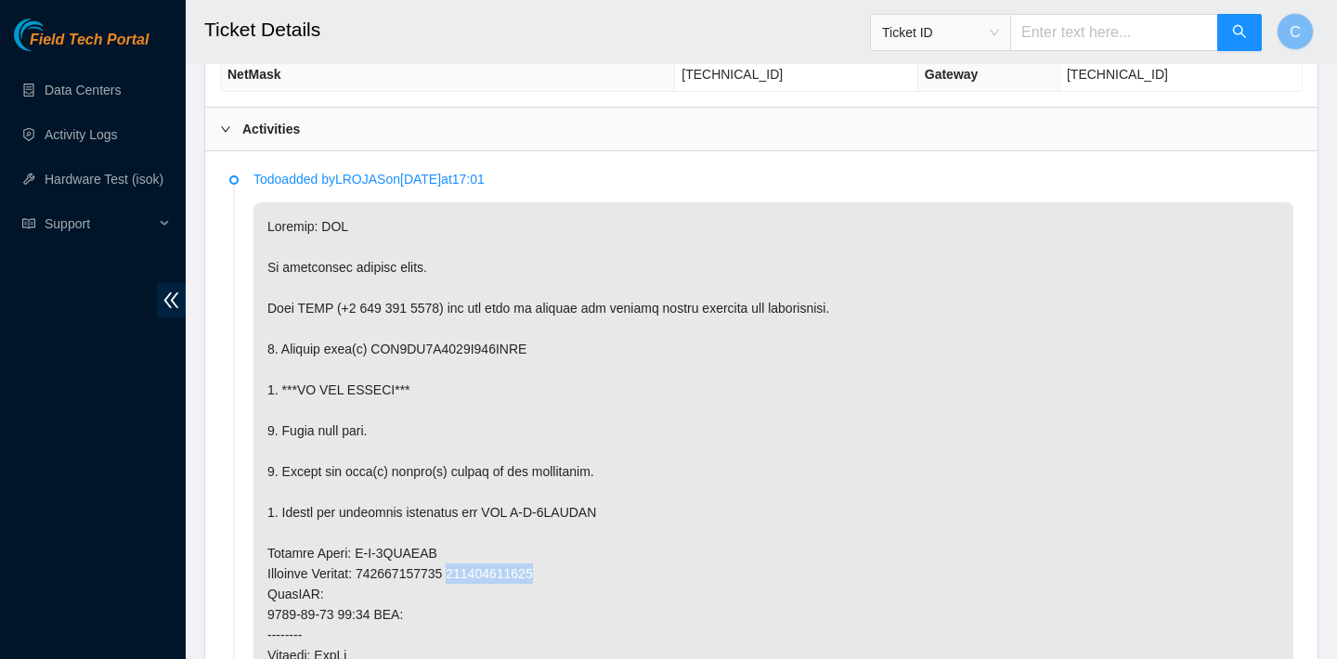
scroll to position [851, 0]
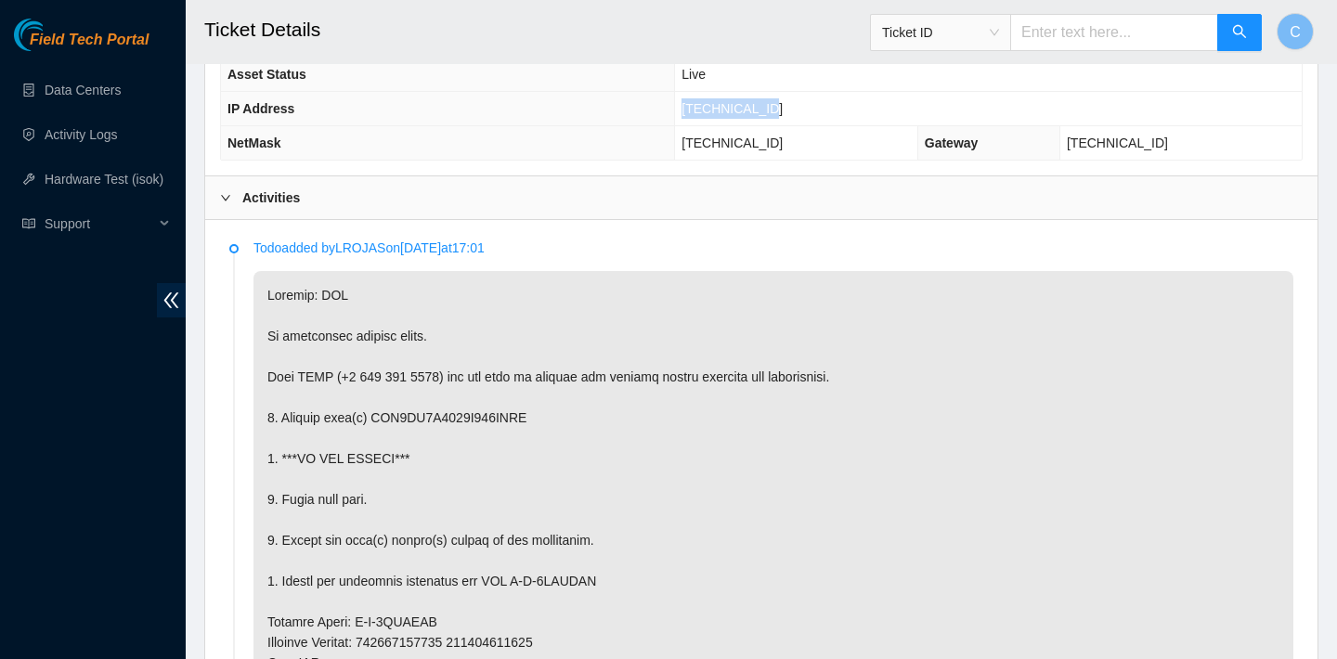
drag, startPoint x: 821, startPoint y: 110, endPoint x: 723, endPoint y: 105, distance: 97.6
click at [723, 105] on td "[TECHNICAL_ID]" at bounding box center [988, 109] width 627 height 34
copy span "[TECHNICAL_ID]"
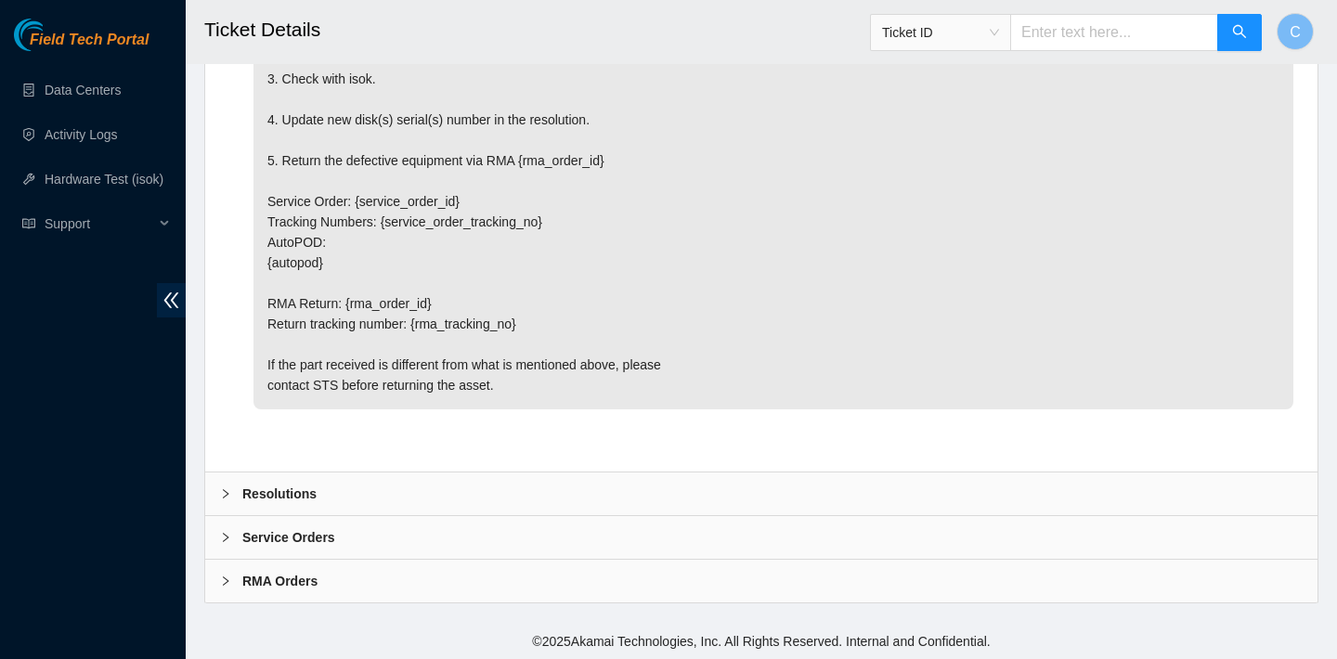
scroll to position [5507, 0]
click at [817, 475] on div "Resolutions" at bounding box center [761, 492] width 1112 height 43
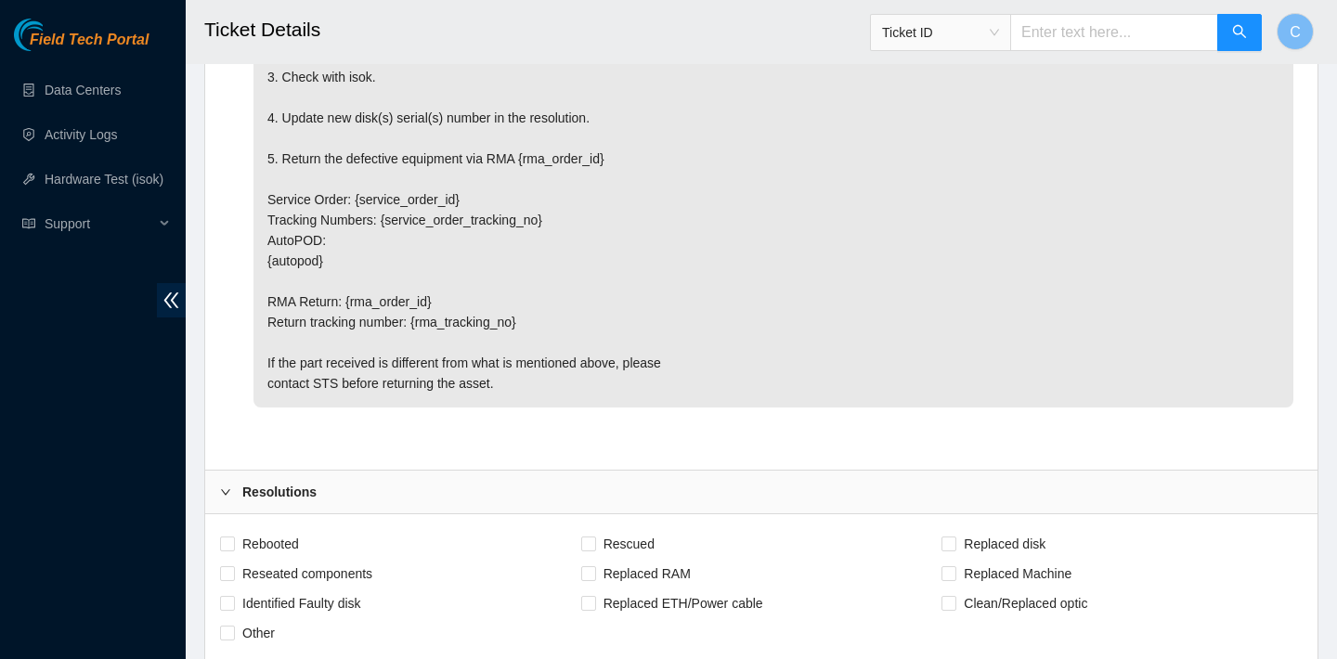
scroll to position [5868, 0]
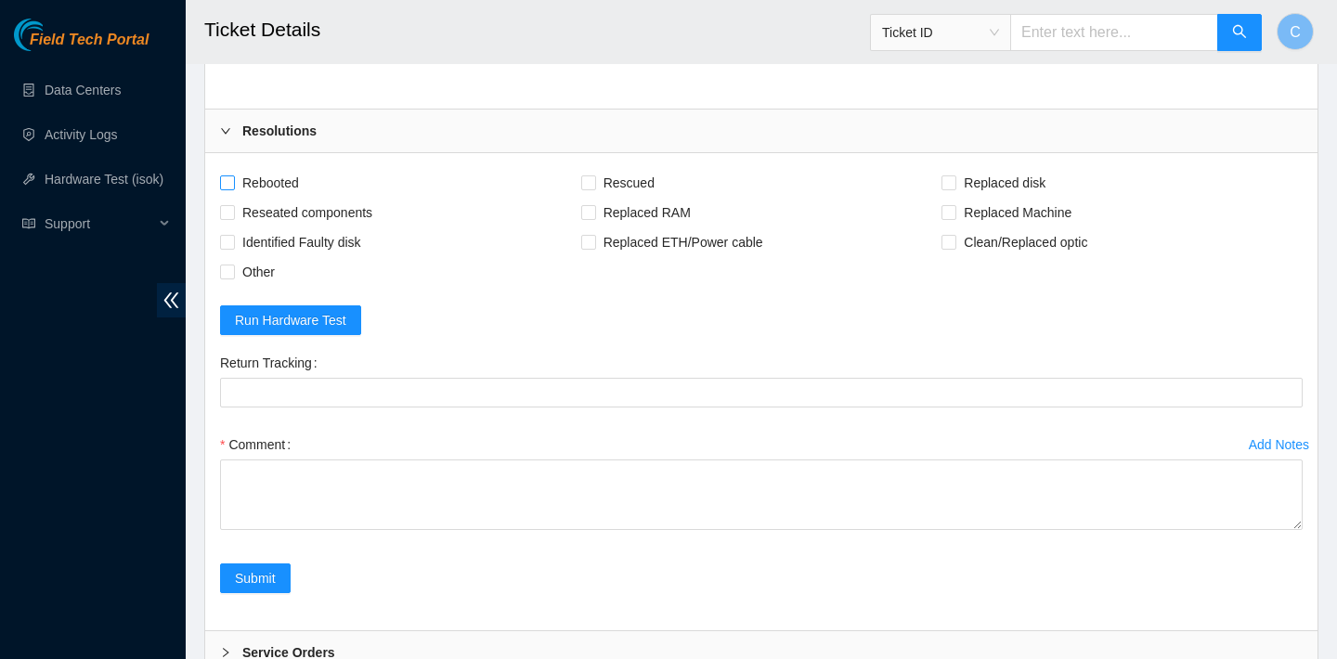
click at [286, 179] on span "Rebooted" at bounding box center [270, 183] width 71 height 30
click at [233, 179] on input "Rebooted" at bounding box center [226, 181] width 13 height 13
checkbox input "true"
click at [968, 175] on span "Replaced disk" at bounding box center [1004, 183] width 97 height 30
click at [954, 175] on input "Replaced disk" at bounding box center [947, 181] width 13 height 13
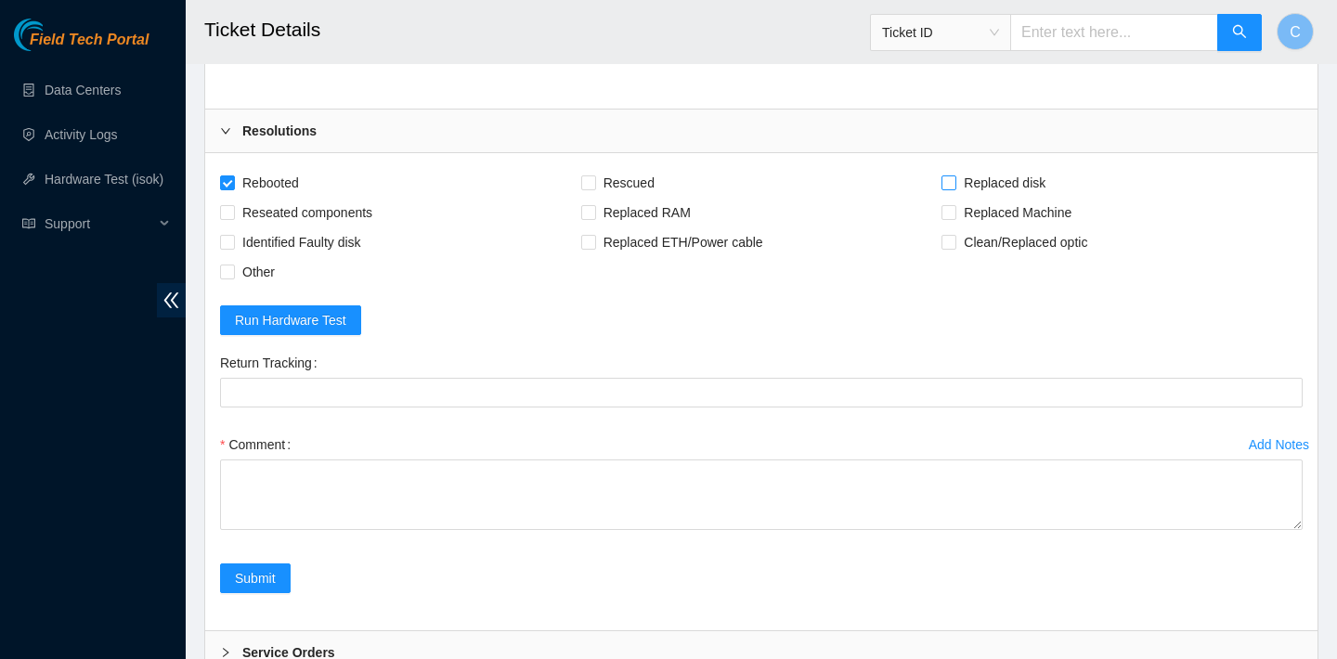
checkbox input "true"
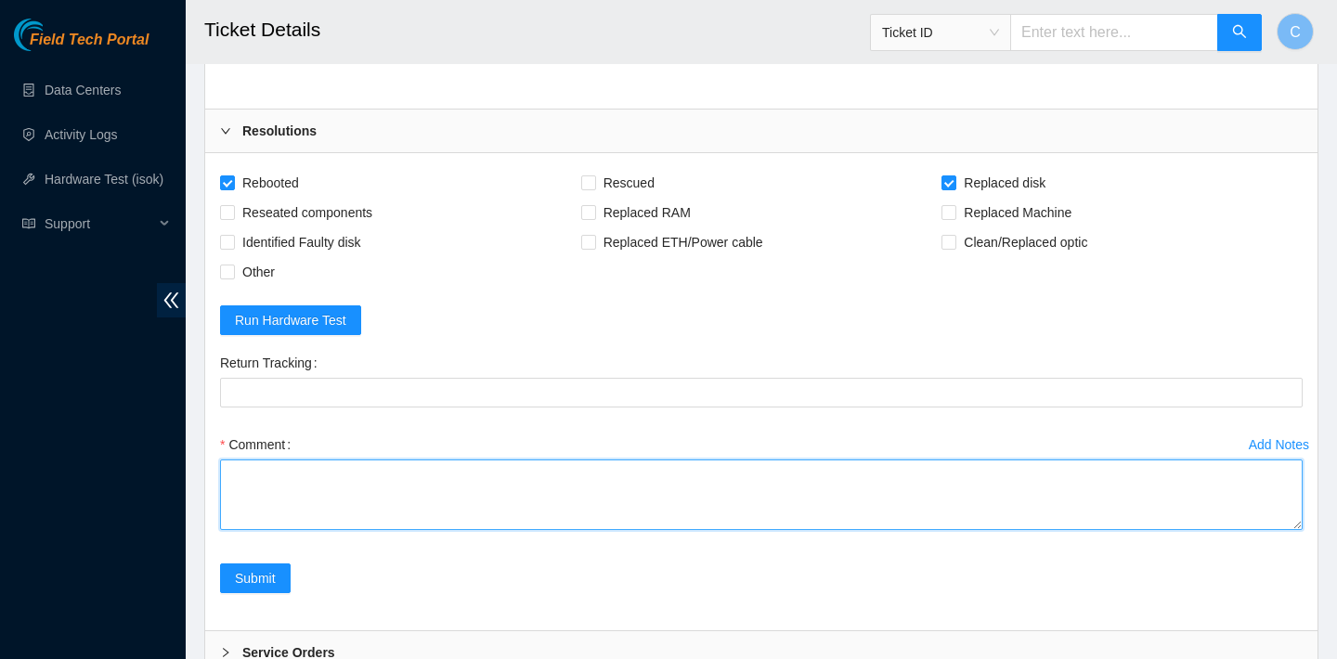
click at [346, 479] on textarea "Comment" at bounding box center [761, 495] width 1082 height 71
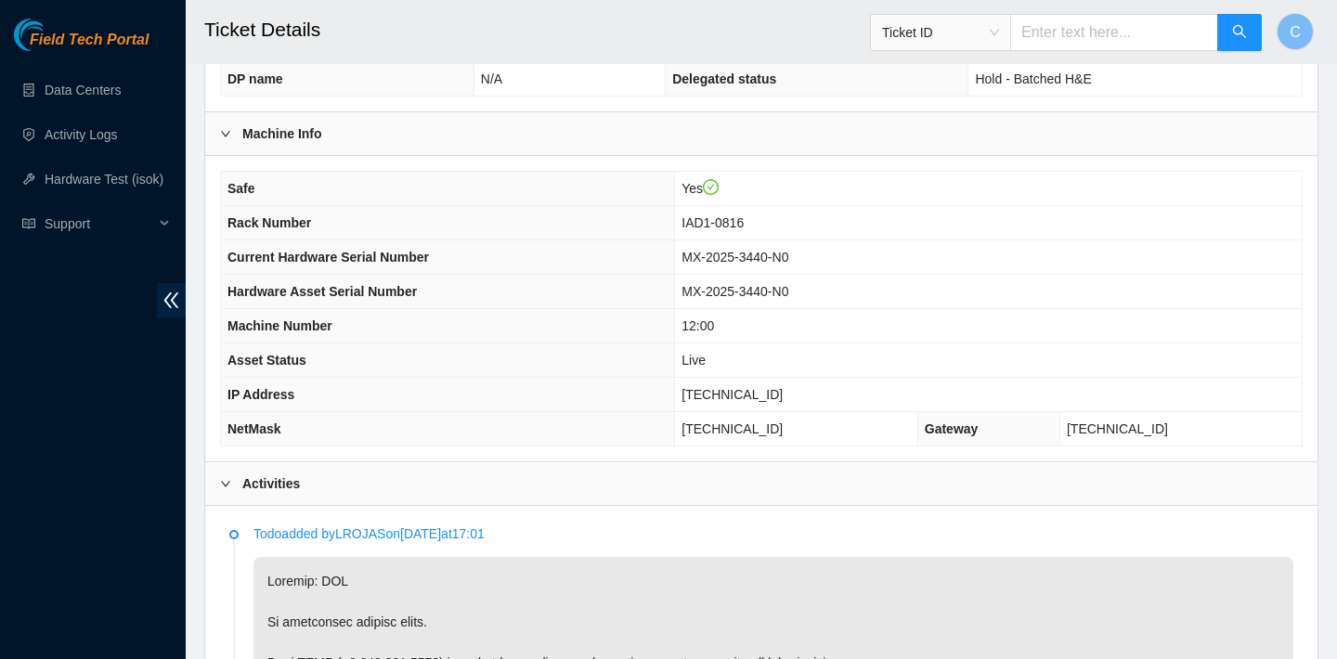
scroll to position [421, 0]
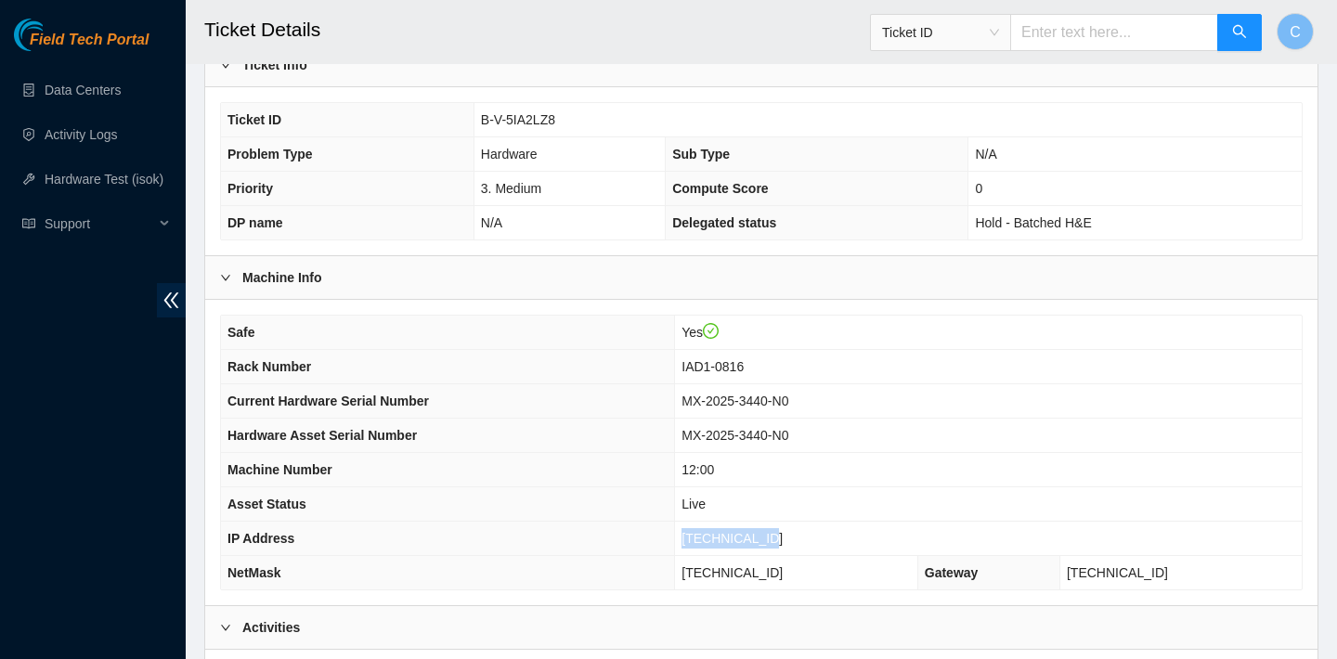
drag, startPoint x: 821, startPoint y: 536, endPoint x: 726, endPoint y: 530, distance: 94.9
click at [726, 530] on td "[TECHNICAL_ID]" at bounding box center [988, 539] width 627 height 34
copy span "[TECHNICAL_ID]"
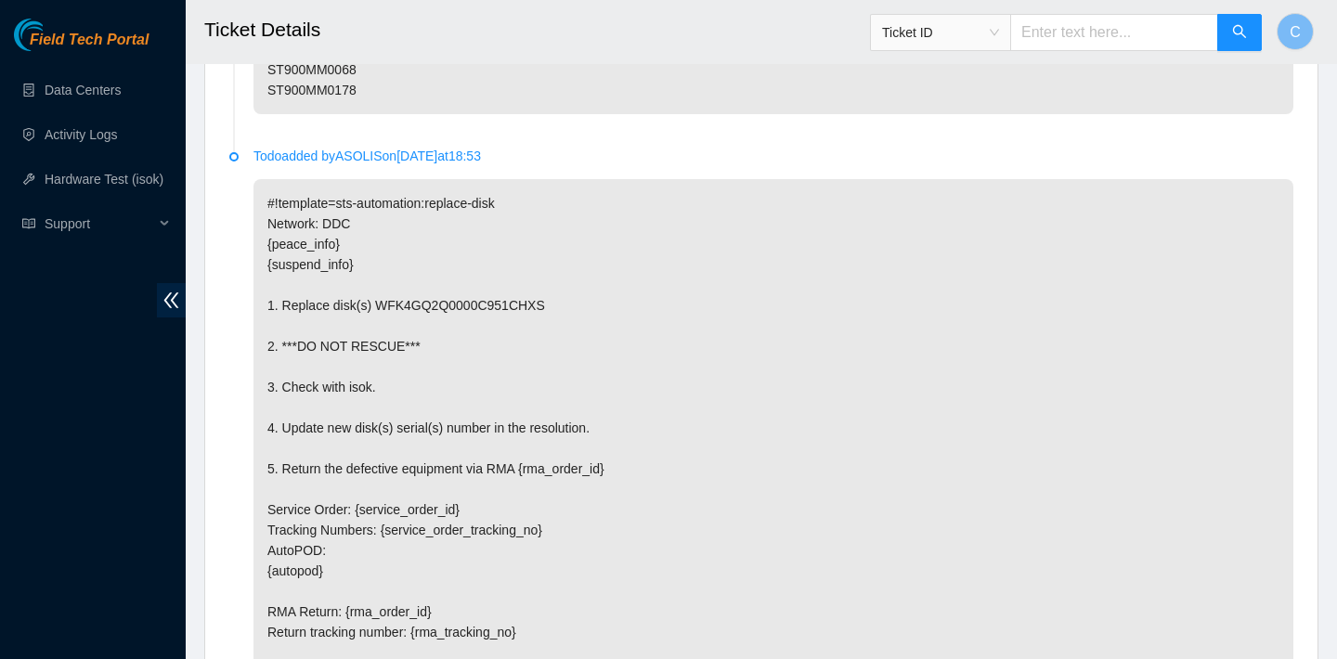
scroll to position [5985, 0]
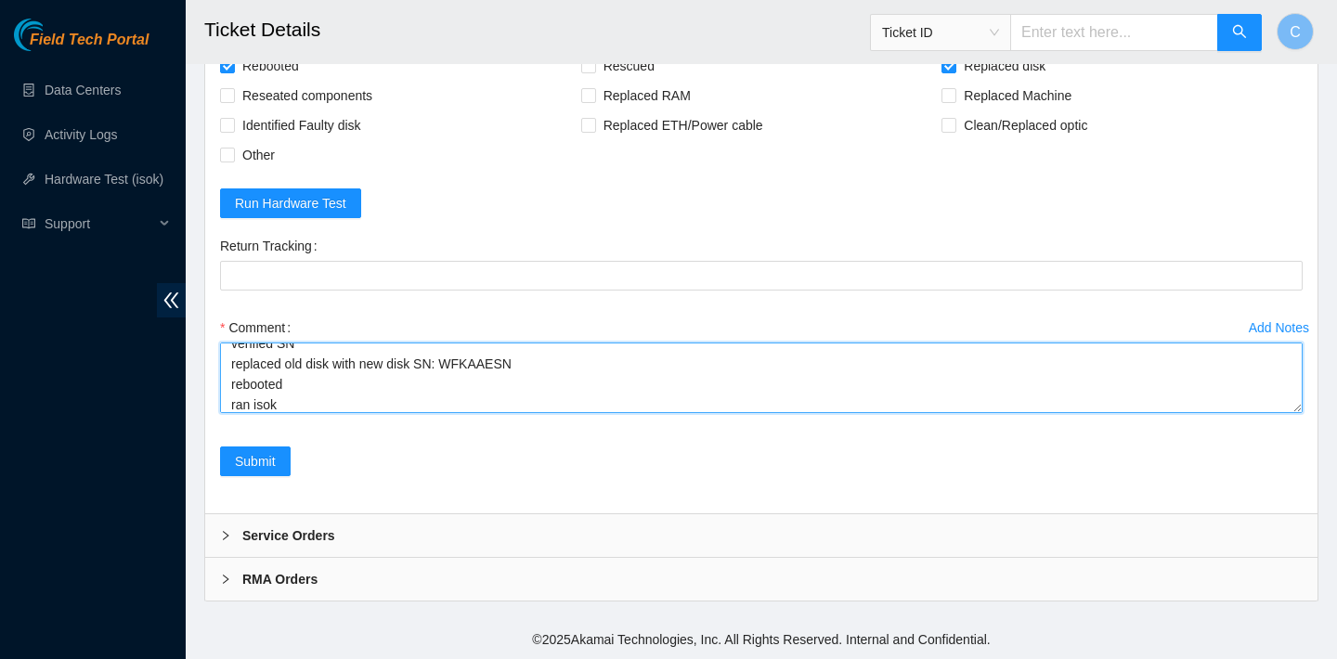
click at [317, 409] on textarea "verified SN replaced old disk with new disk SN: WFKAAESN rebooted ran isok" at bounding box center [761, 378] width 1082 height 71
paste textarea "[TECHNICAL_ID] : passed: ok N/A [TECHNICAL_ID] : passed: ok"
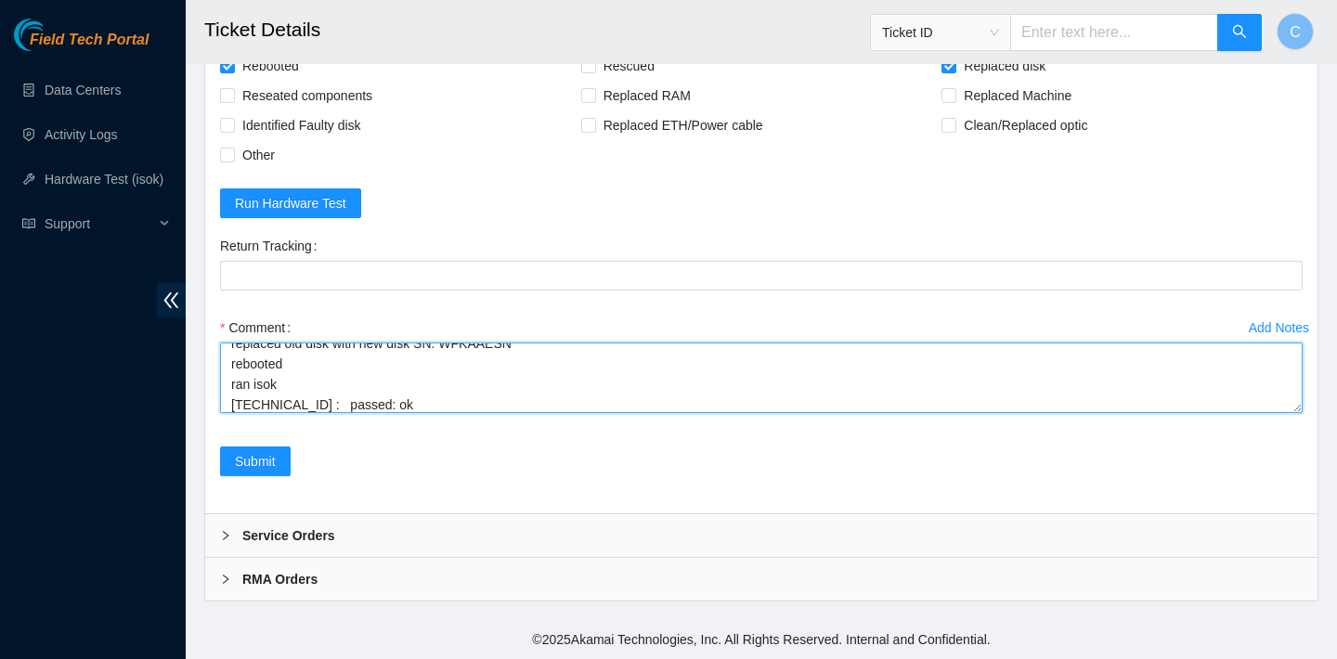
scroll to position [75, 0]
type textarea "verified SN replaced old disk with new disk SN: WFKAAESN rebooted ran isok [TEC…"
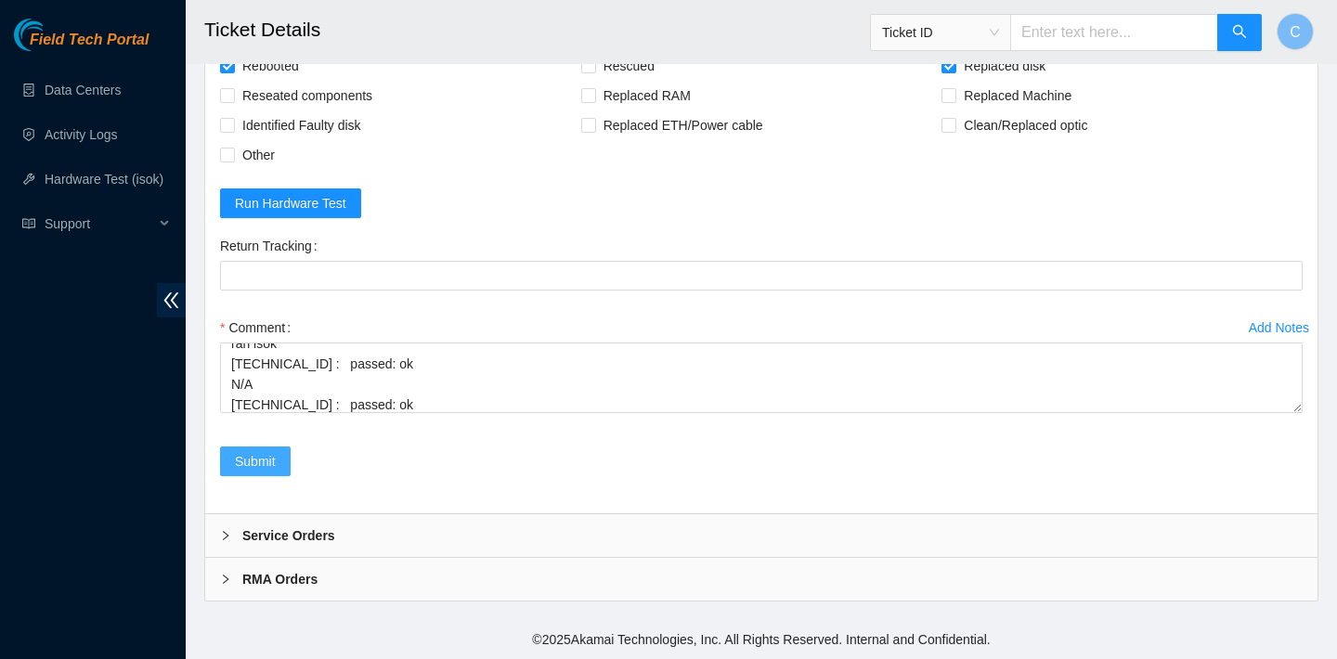
click at [254, 466] on span "Submit" at bounding box center [255, 461] width 41 height 20
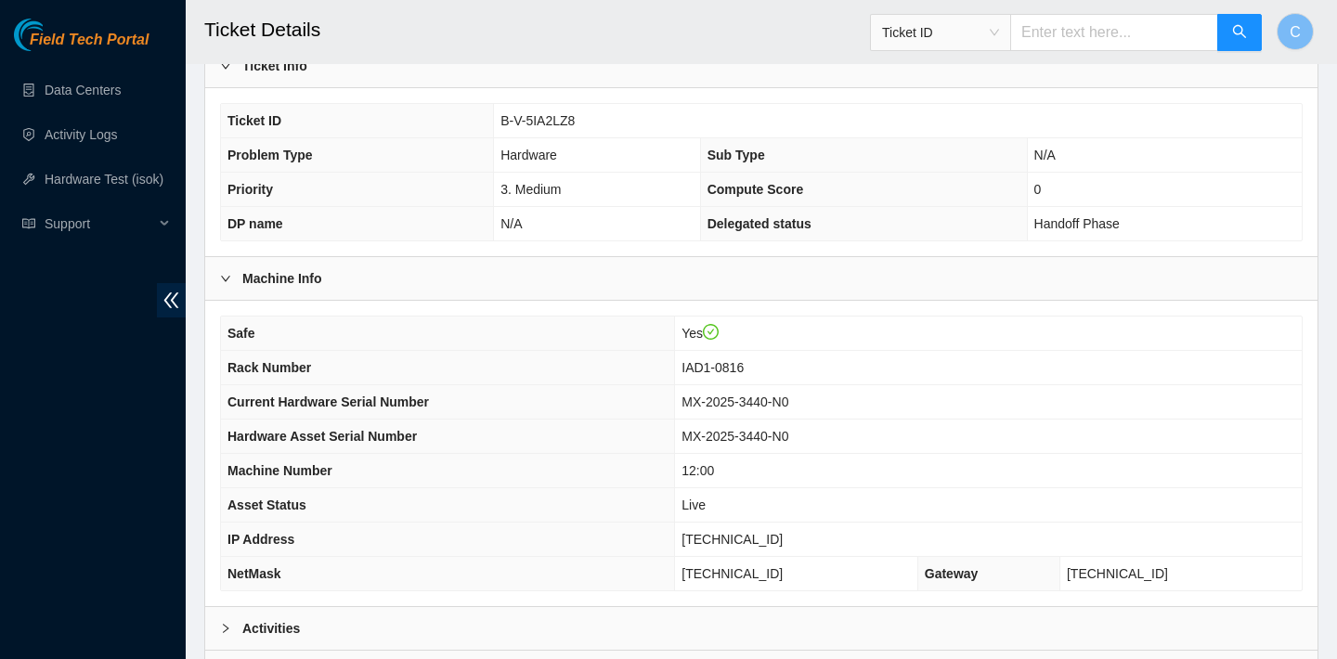
scroll to position [237, 0]
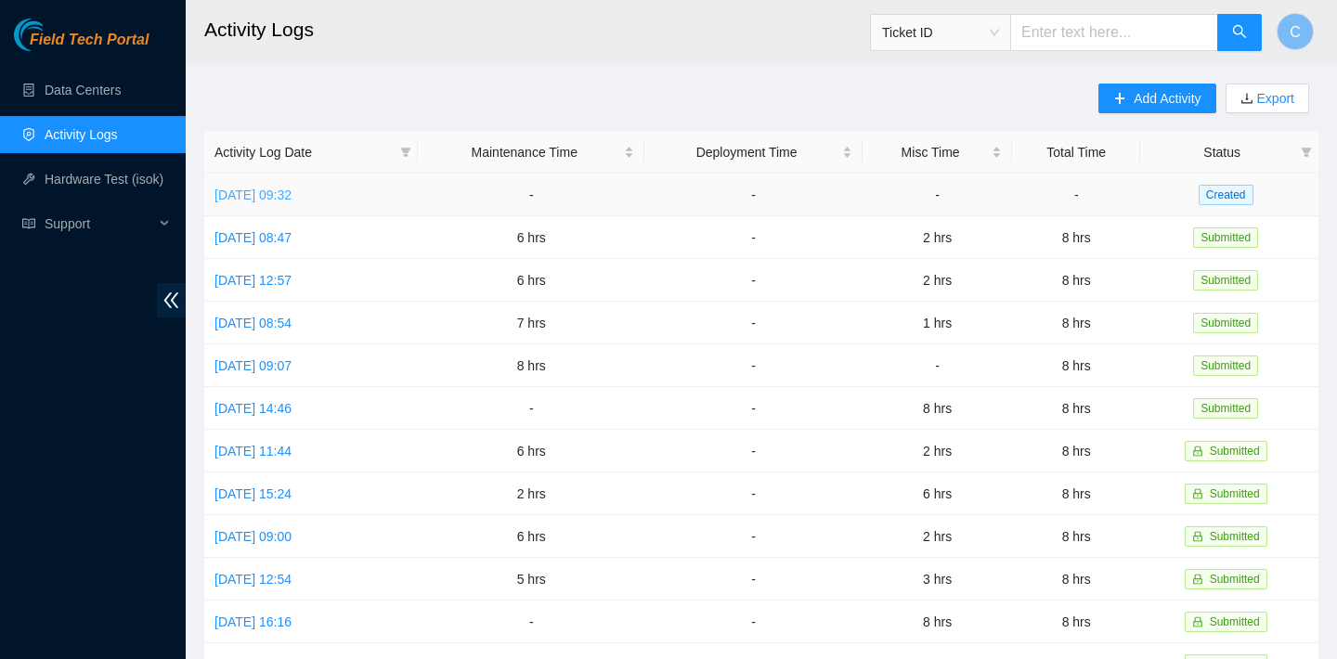
click at [291, 190] on link "Tue, 16 Sep 2025 09:32" at bounding box center [252, 195] width 77 height 15
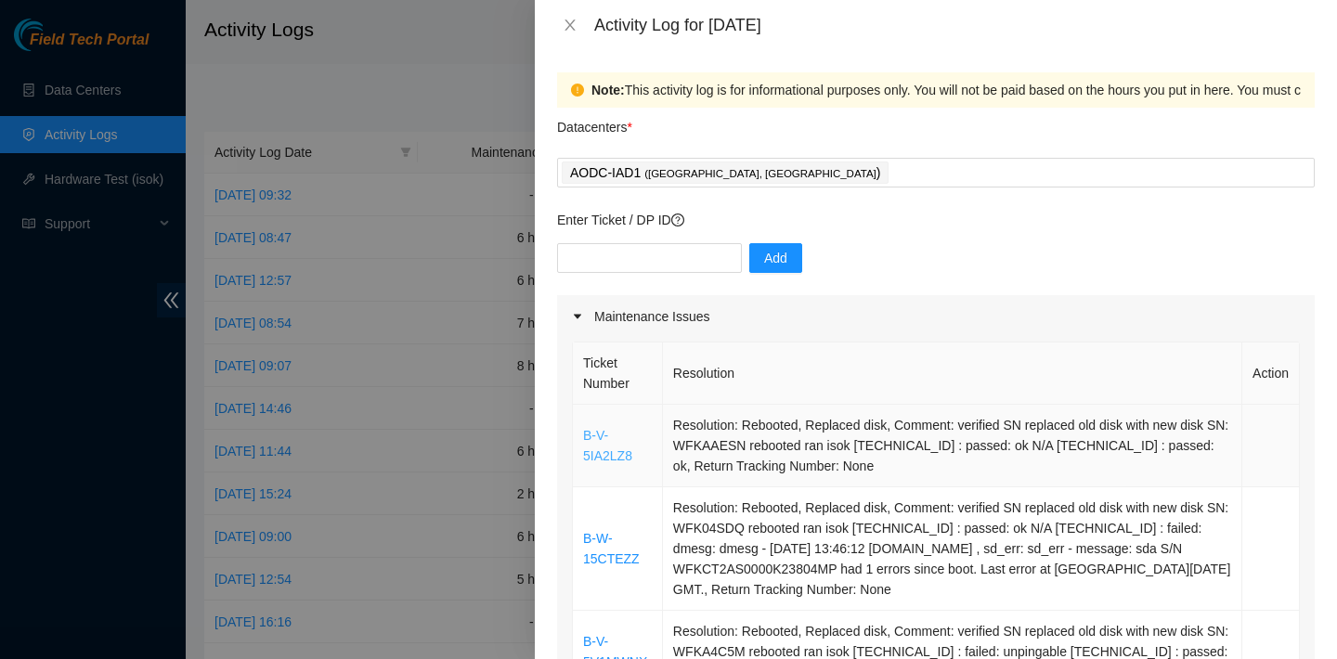
click at [612, 448] on link "B-V-5IA2LZ8" at bounding box center [607, 445] width 49 height 35
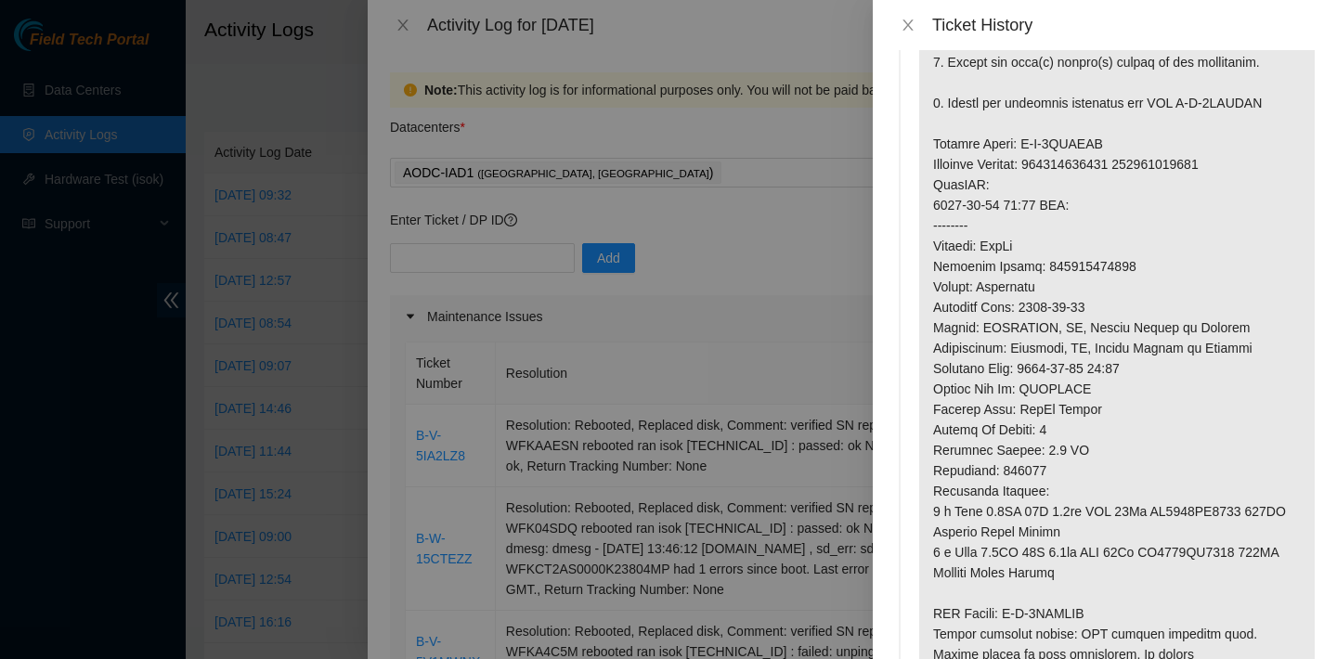
scroll to position [802, 0]
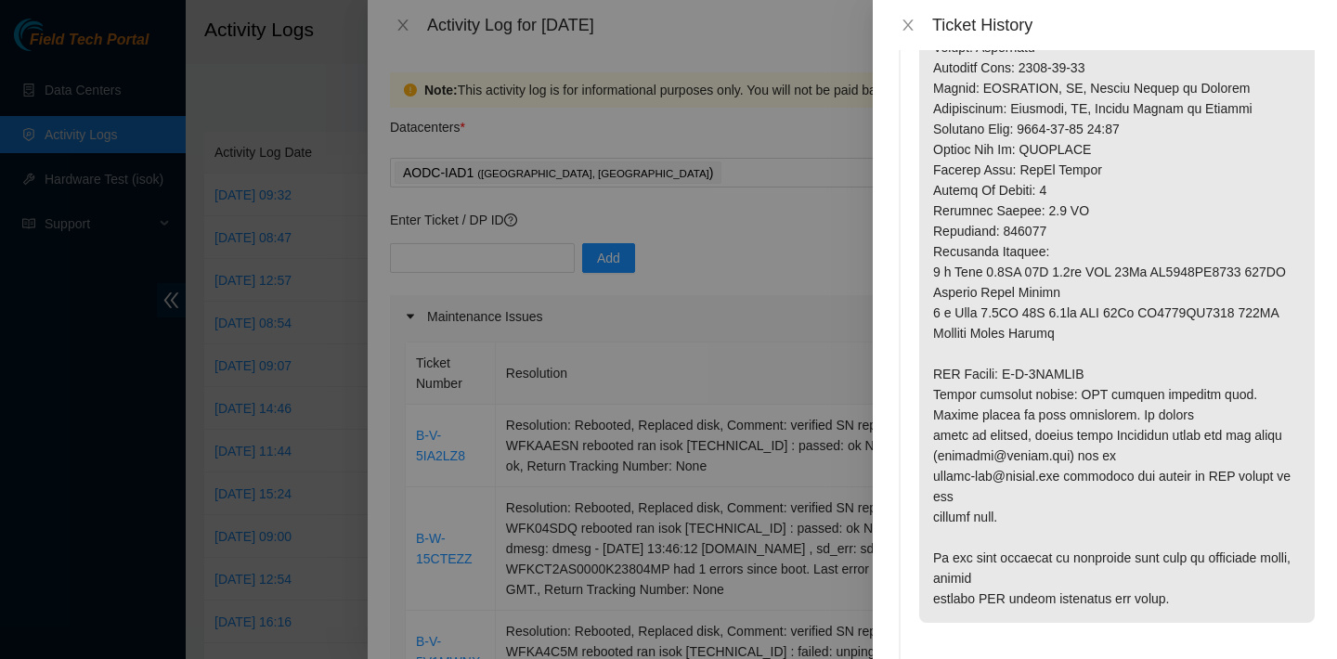
click at [735, 304] on div at bounding box center [668, 329] width 1337 height 659
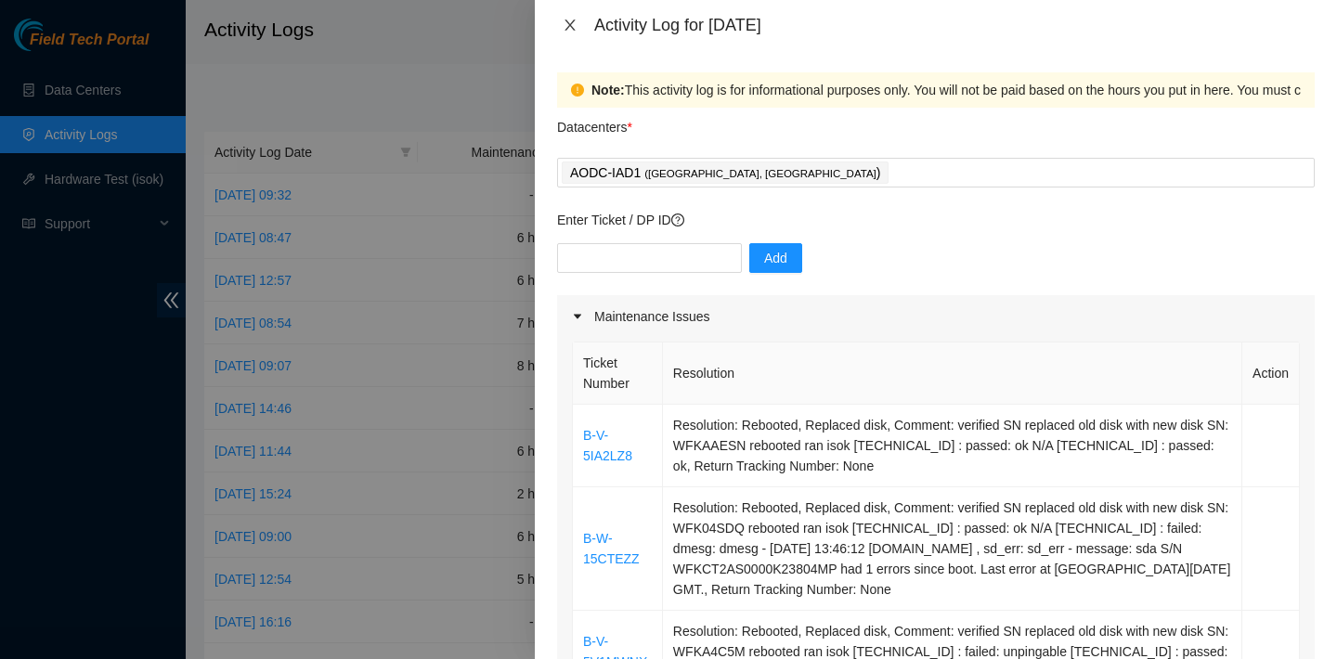
click at [564, 19] on icon "close" at bounding box center [570, 25] width 15 height 15
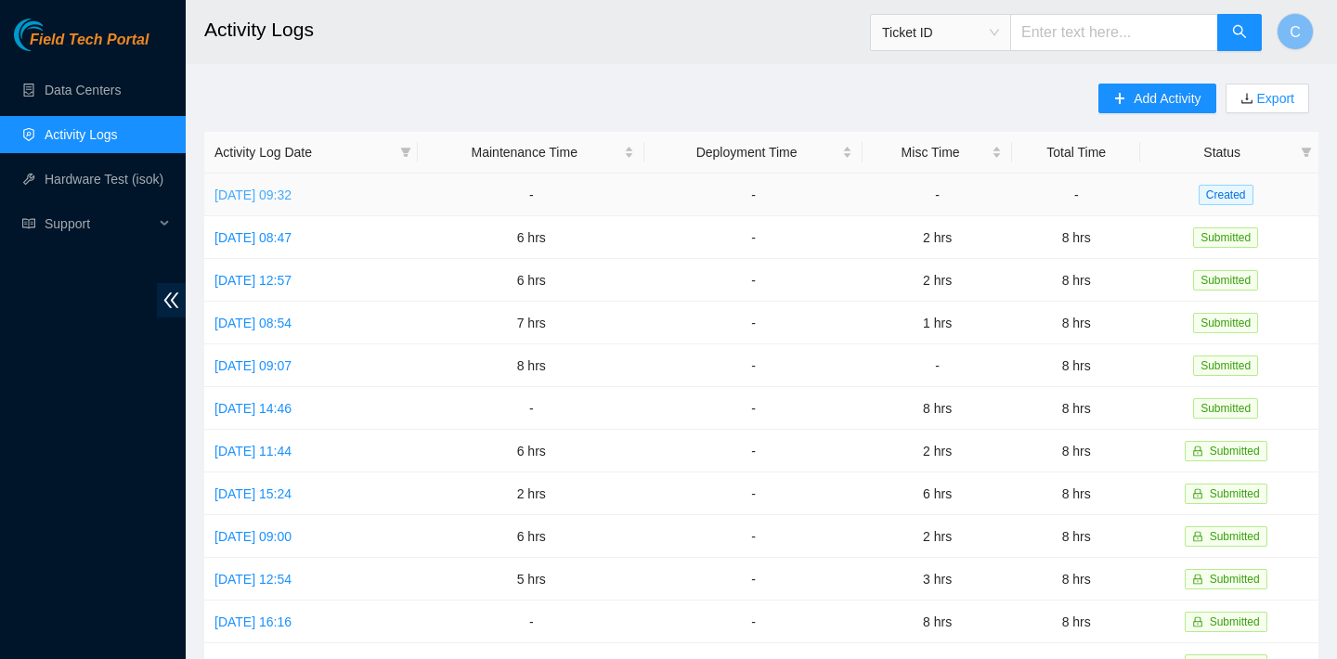
click at [291, 191] on link "Tue, 16 Sep 2025 09:32" at bounding box center [252, 195] width 77 height 15
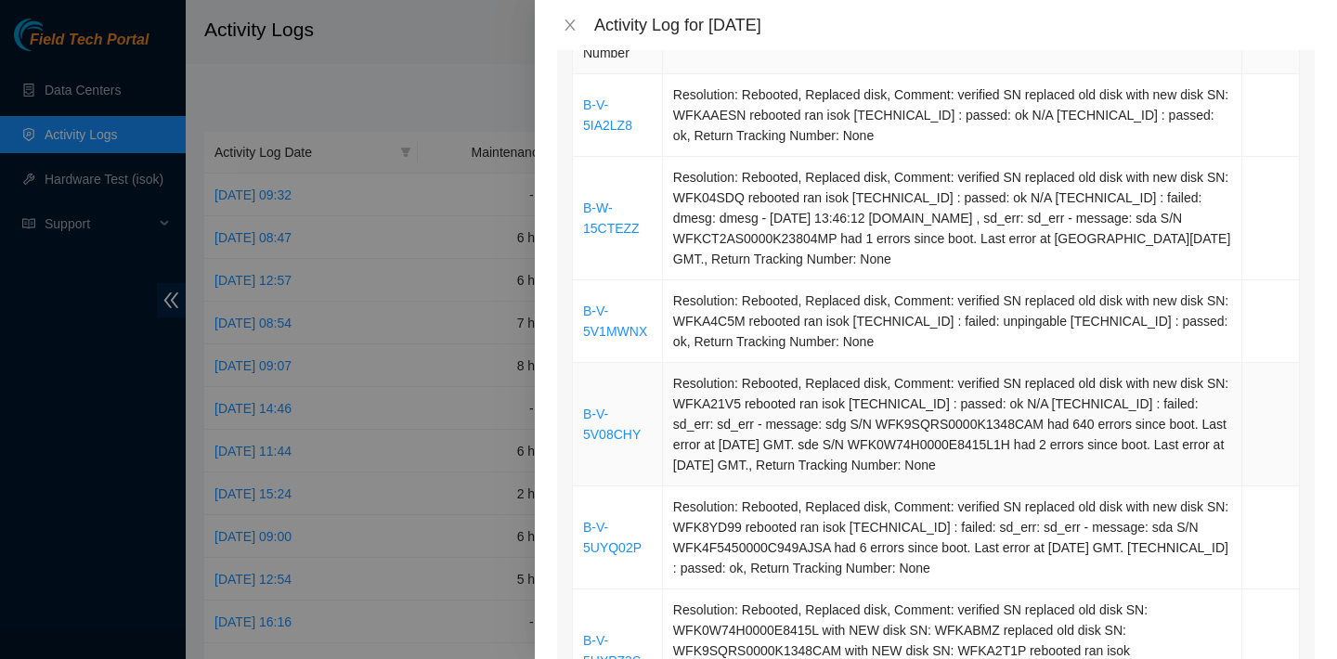
scroll to position [589, 0]
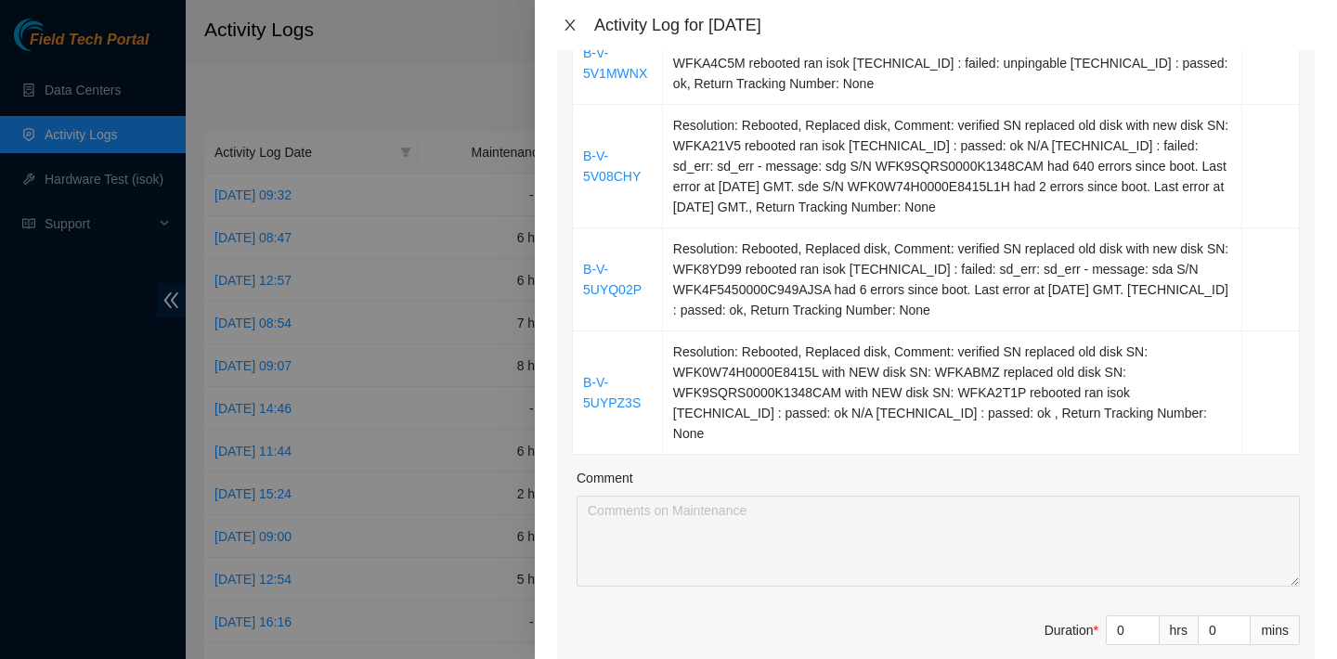
click at [575, 27] on icon "close" at bounding box center [570, 25] width 15 height 15
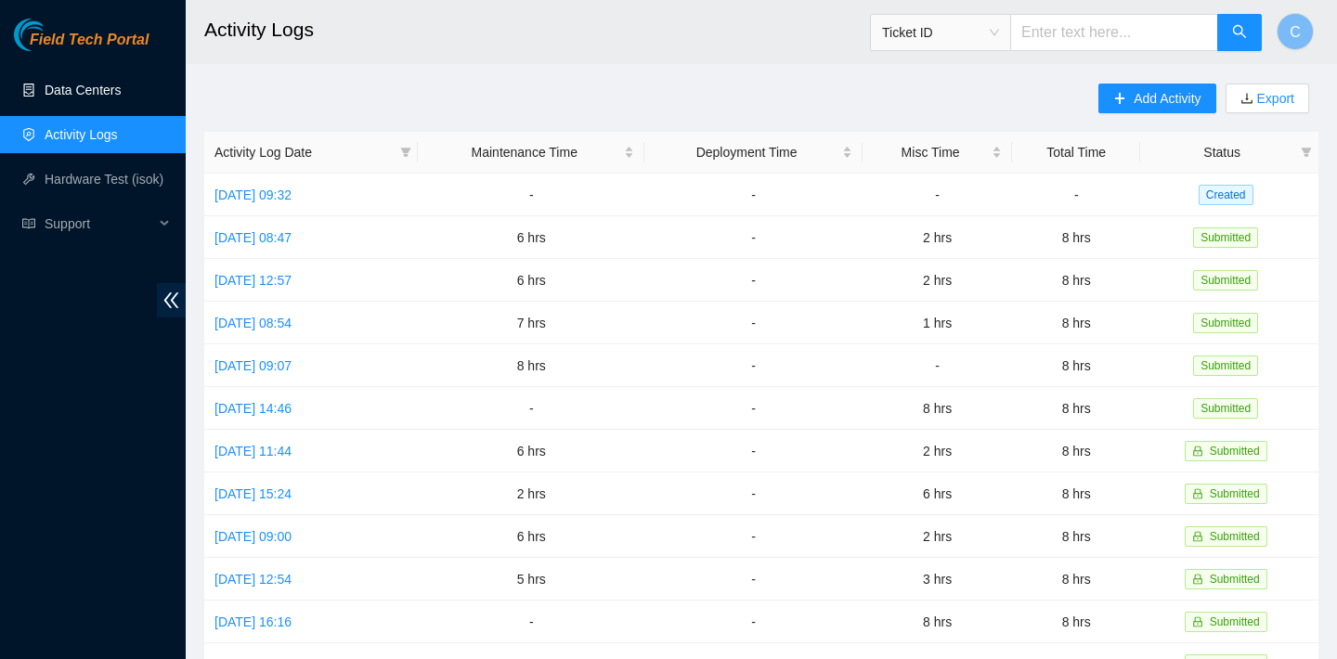
click at [115, 92] on link "Data Centers" at bounding box center [83, 90] width 76 height 15
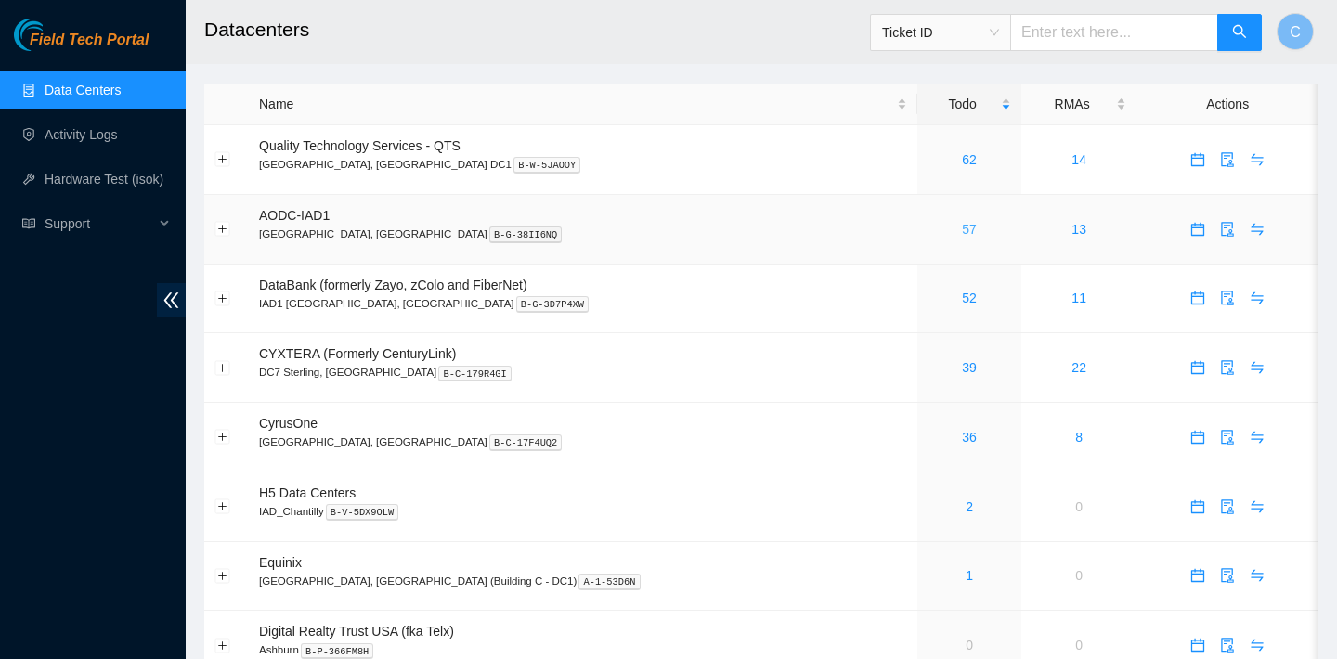
click at [962, 229] on link "57" at bounding box center [969, 229] width 15 height 15
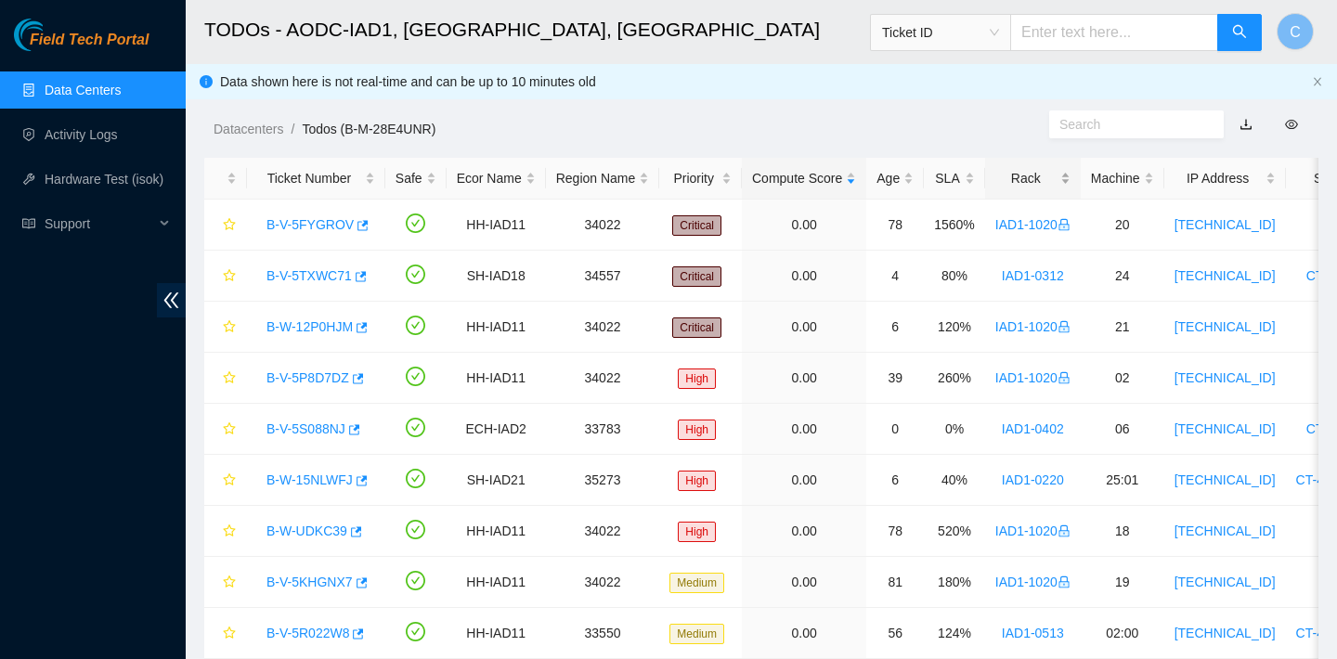
click at [1052, 175] on div "Rack" at bounding box center [1032, 178] width 75 height 20
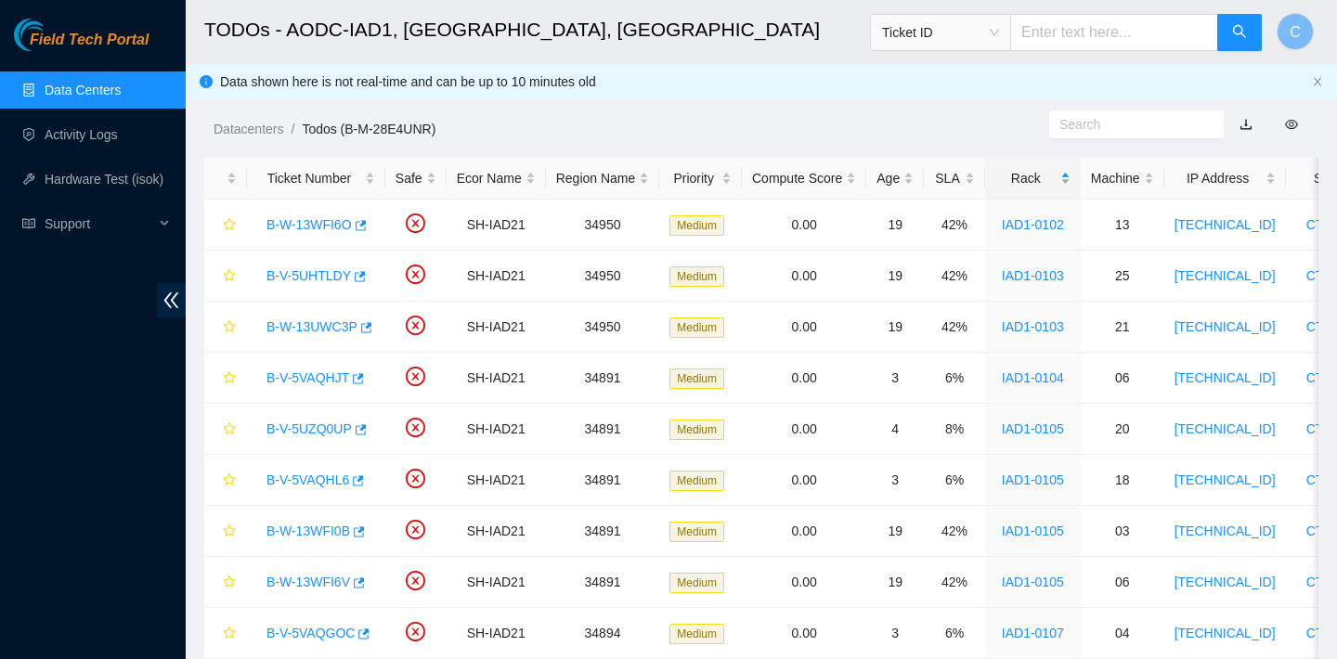
click at [1052, 175] on div "Rack" at bounding box center [1032, 178] width 75 height 20
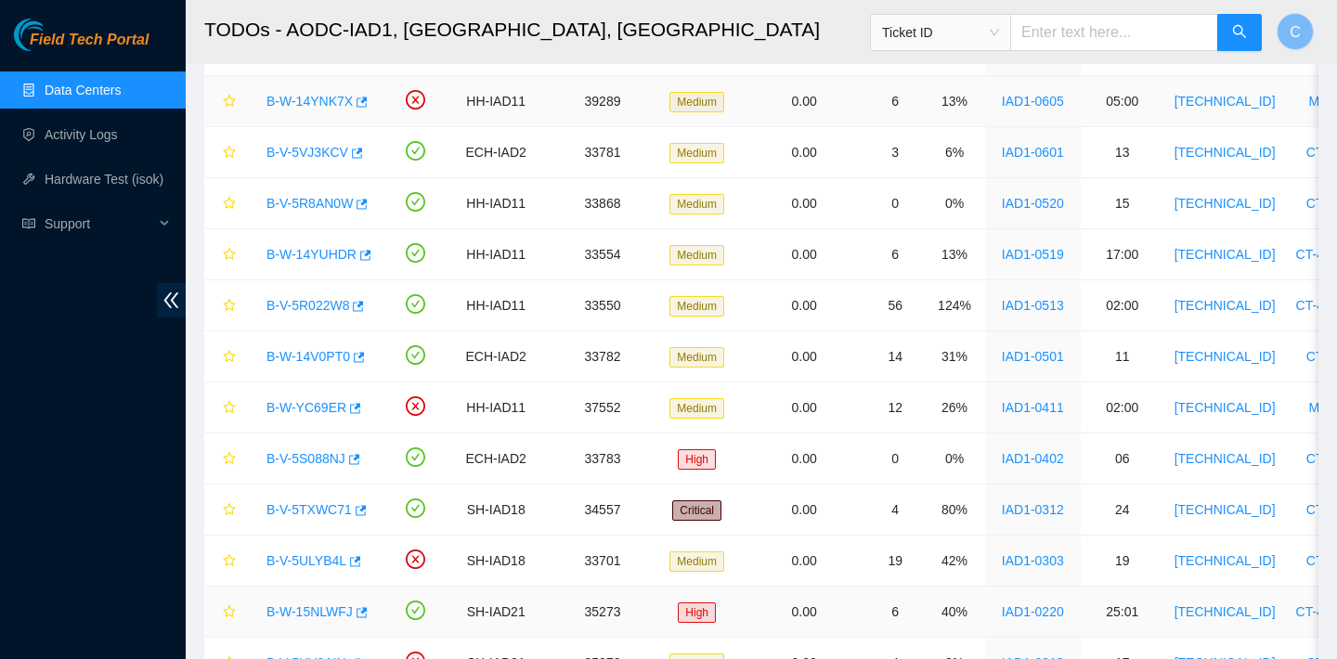
scroll to position [912, 0]
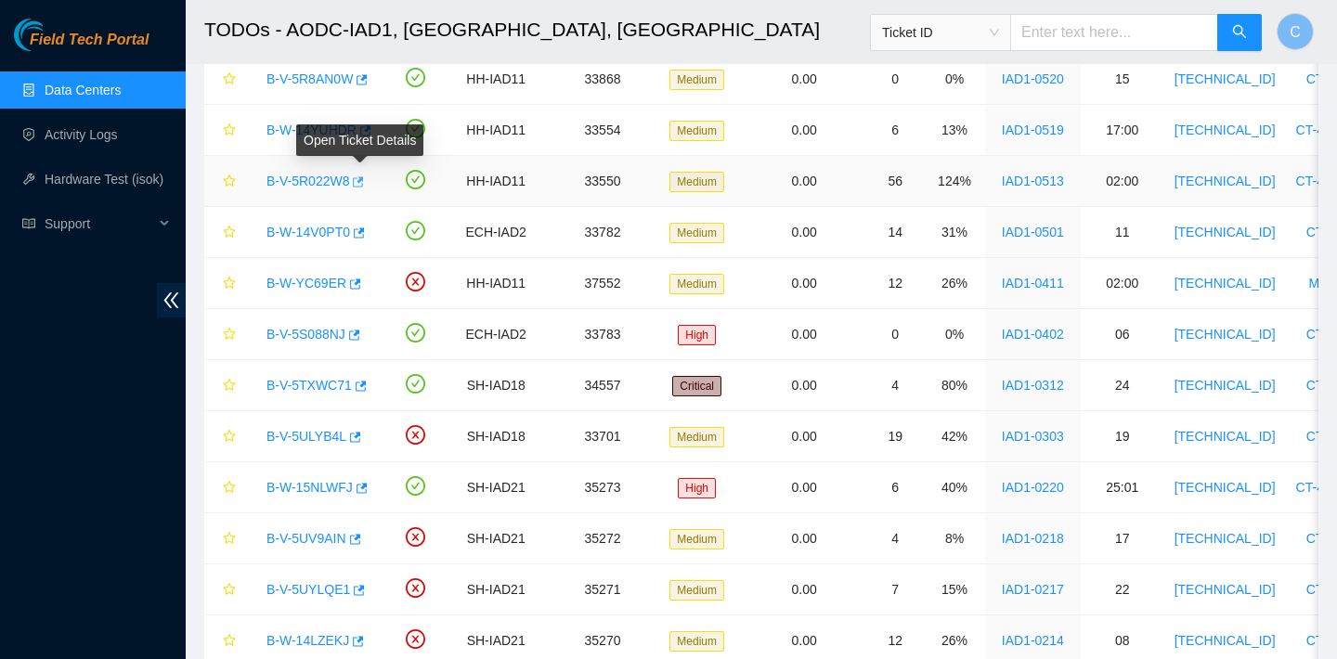
click at [365, 180] on icon "button" at bounding box center [359, 181] width 11 height 10
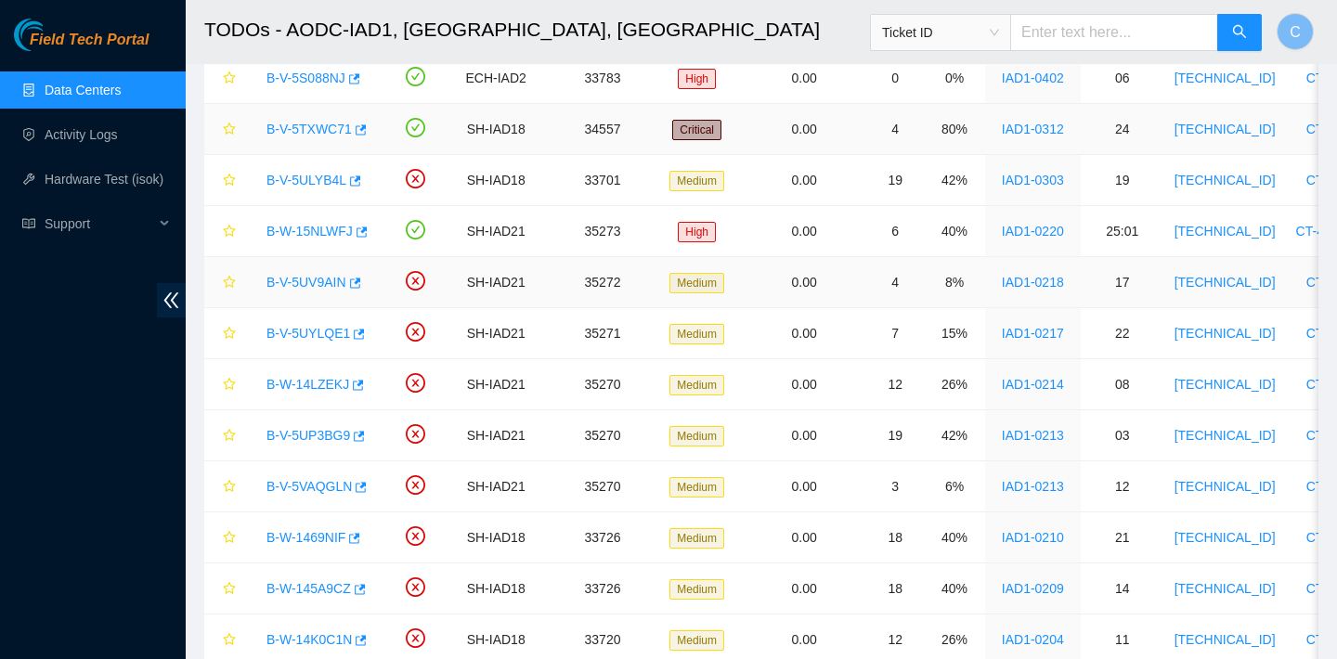
scroll to position [1171, 0]
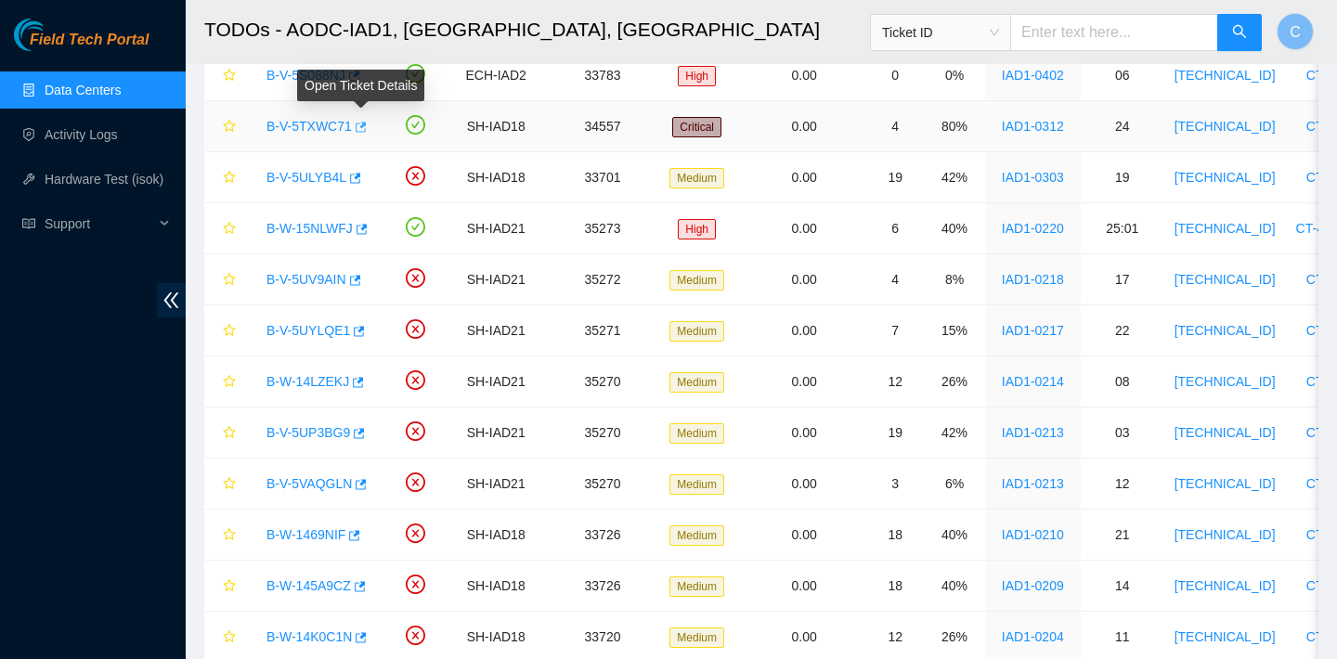
click at [360, 125] on icon "button" at bounding box center [361, 127] width 11 height 10
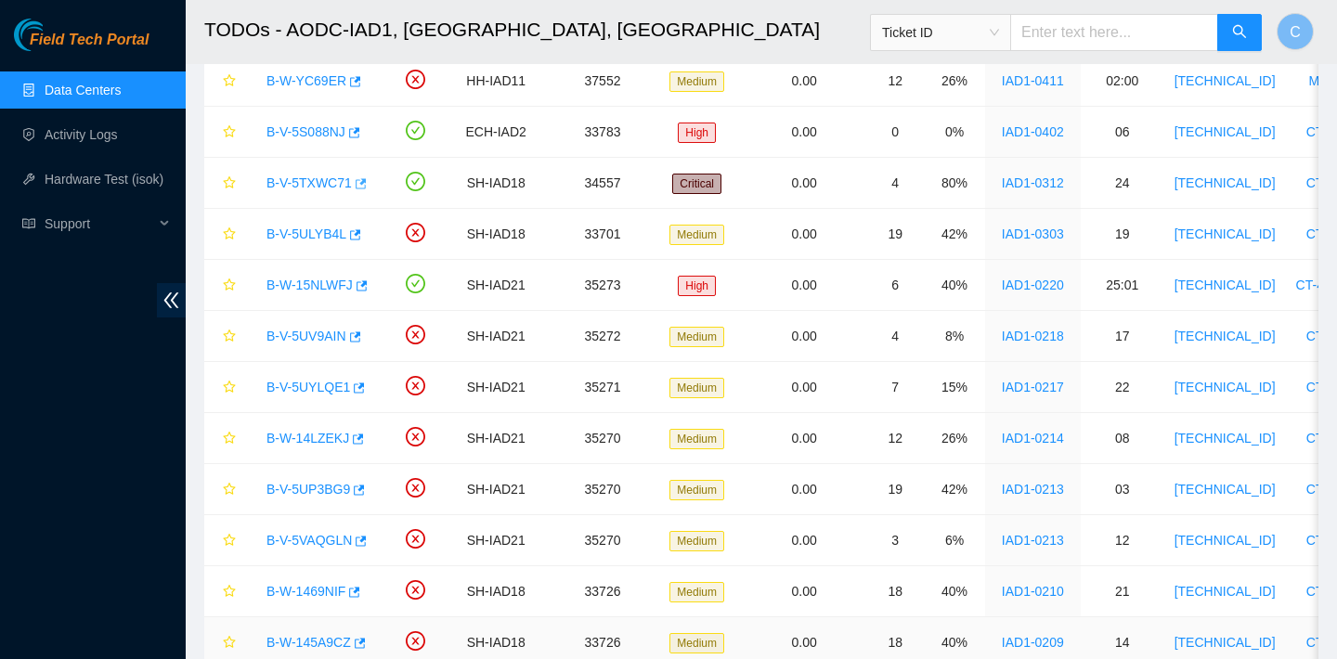
scroll to position [879, 0]
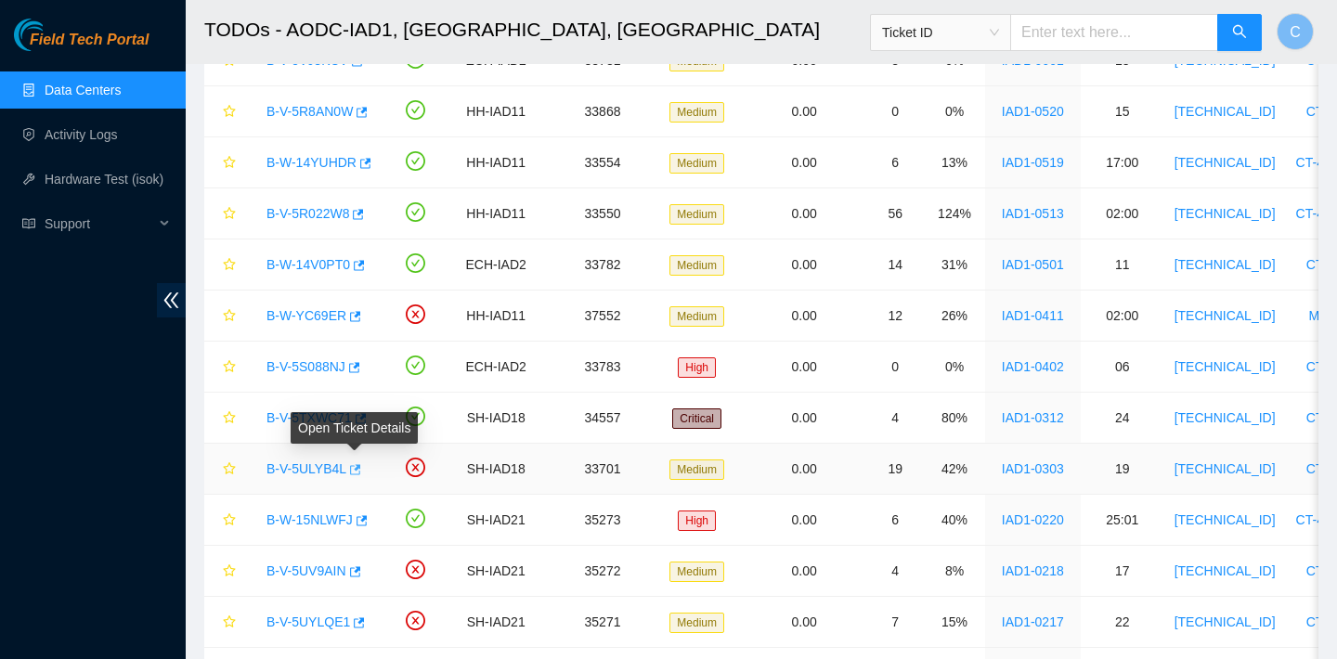
click at [361, 472] on button "button" at bounding box center [353, 470] width 15 height 30
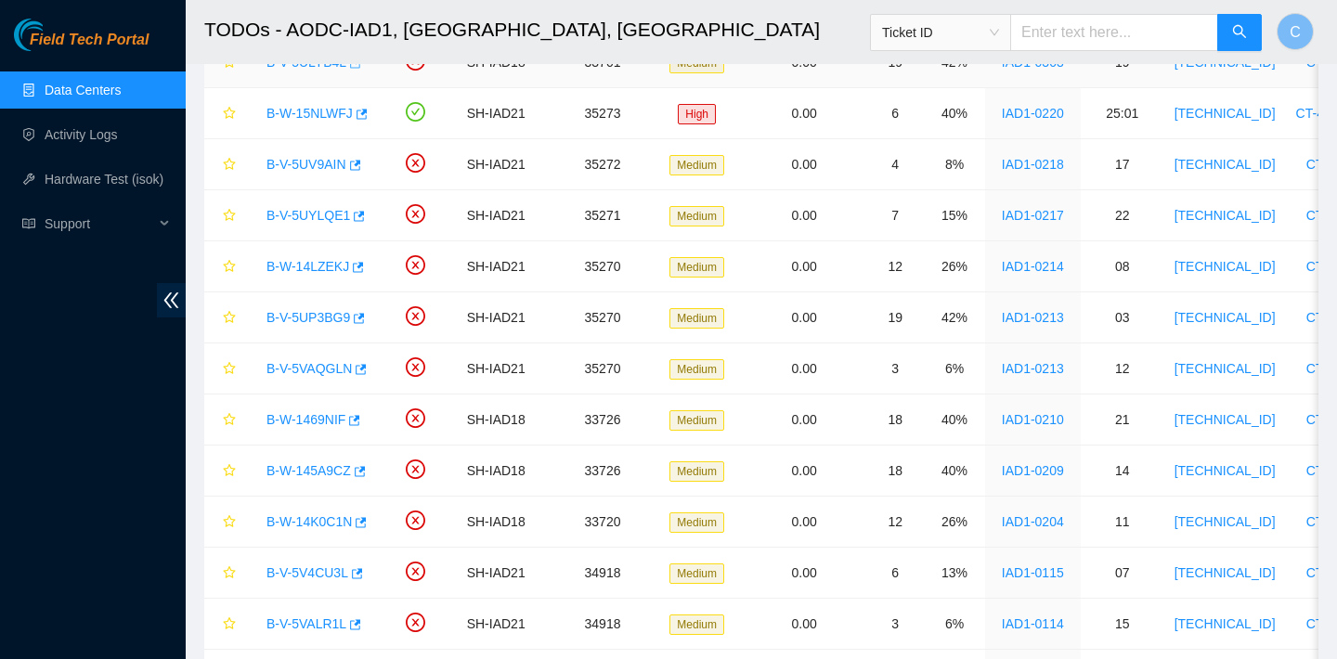
scroll to position [1431, 0]
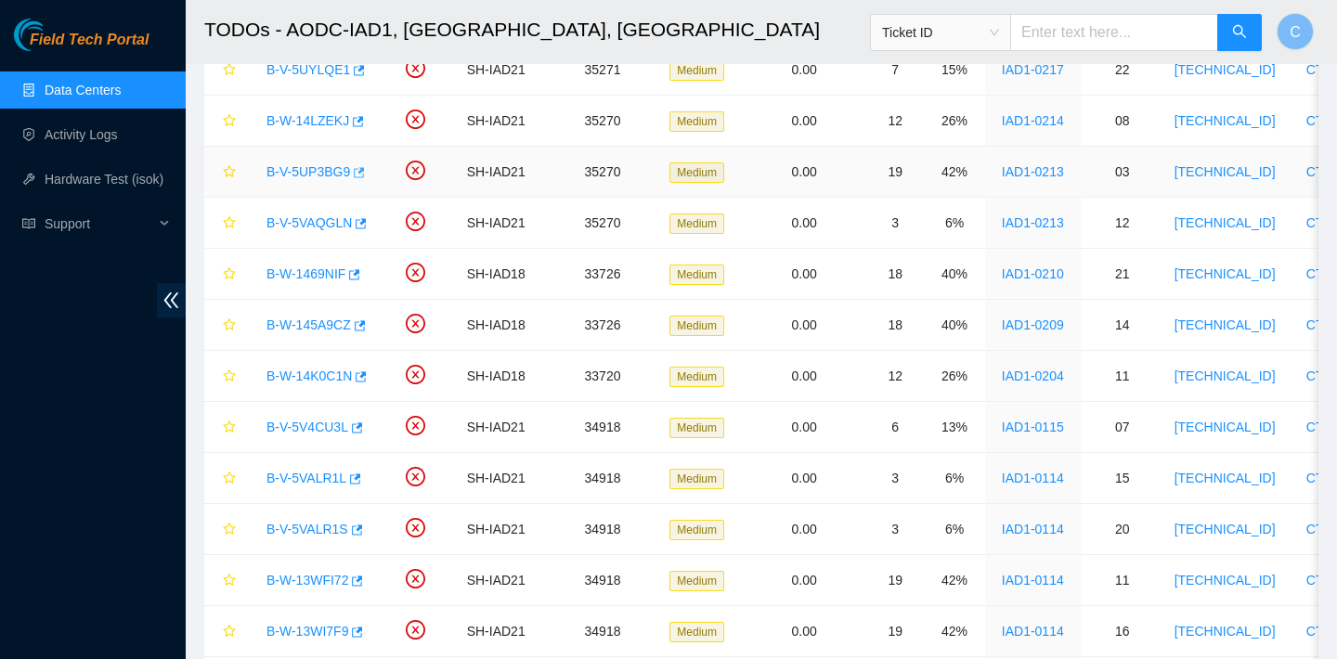
click at [360, 177] on icon "button" at bounding box center [357, 172] width 13 height 13
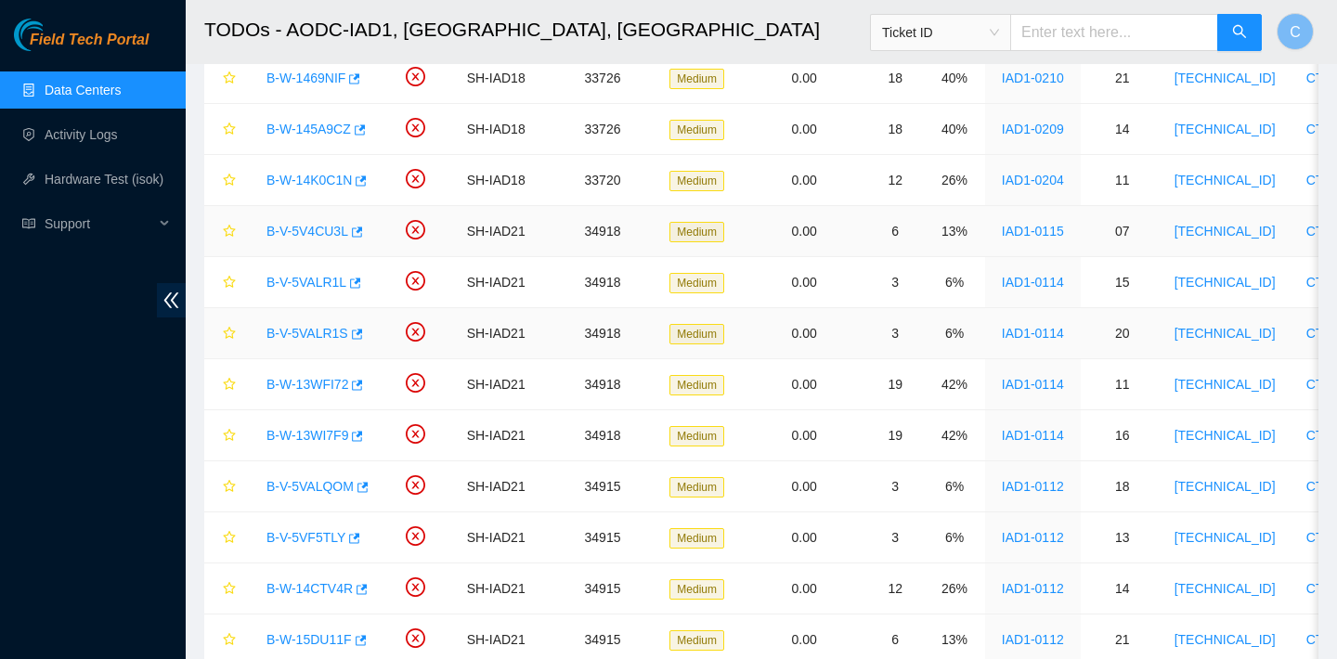
scroll to position [1634, 0]
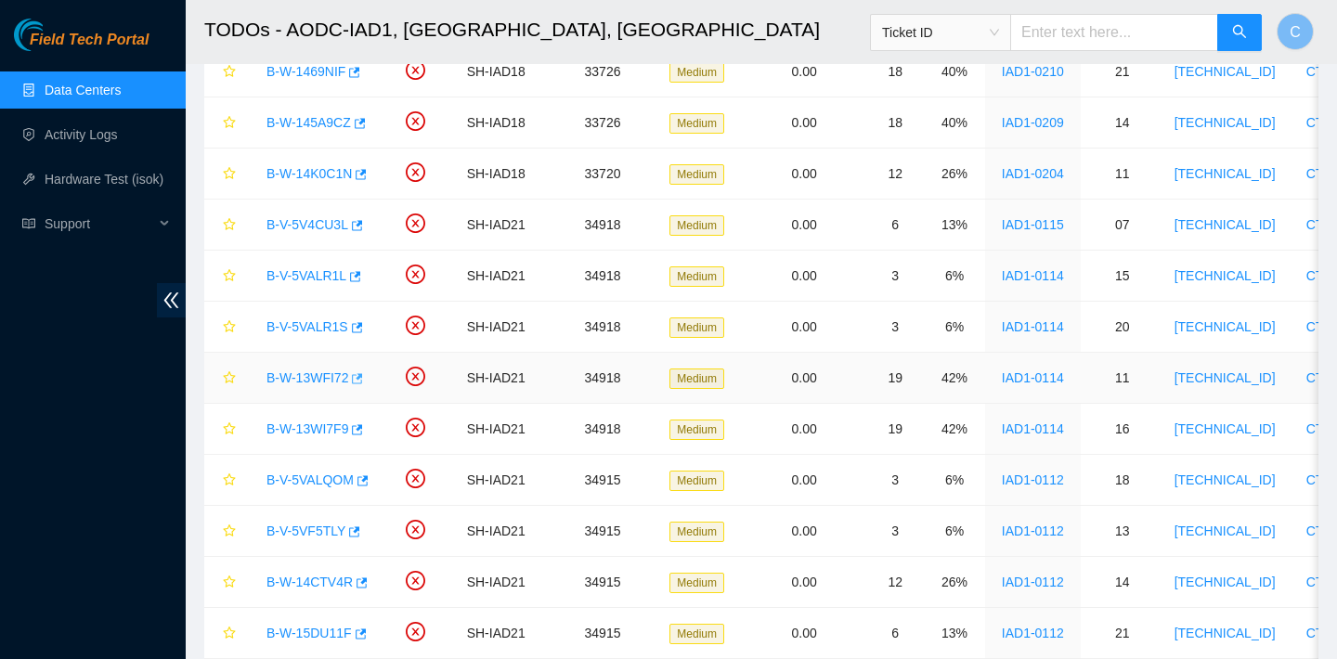
click at [360, 382] on icon "button" at bounding box center [355, 378] width 13 height 13
click at [357, 432] on icon "button" at bounding box center [358, 429] width 11 height 10
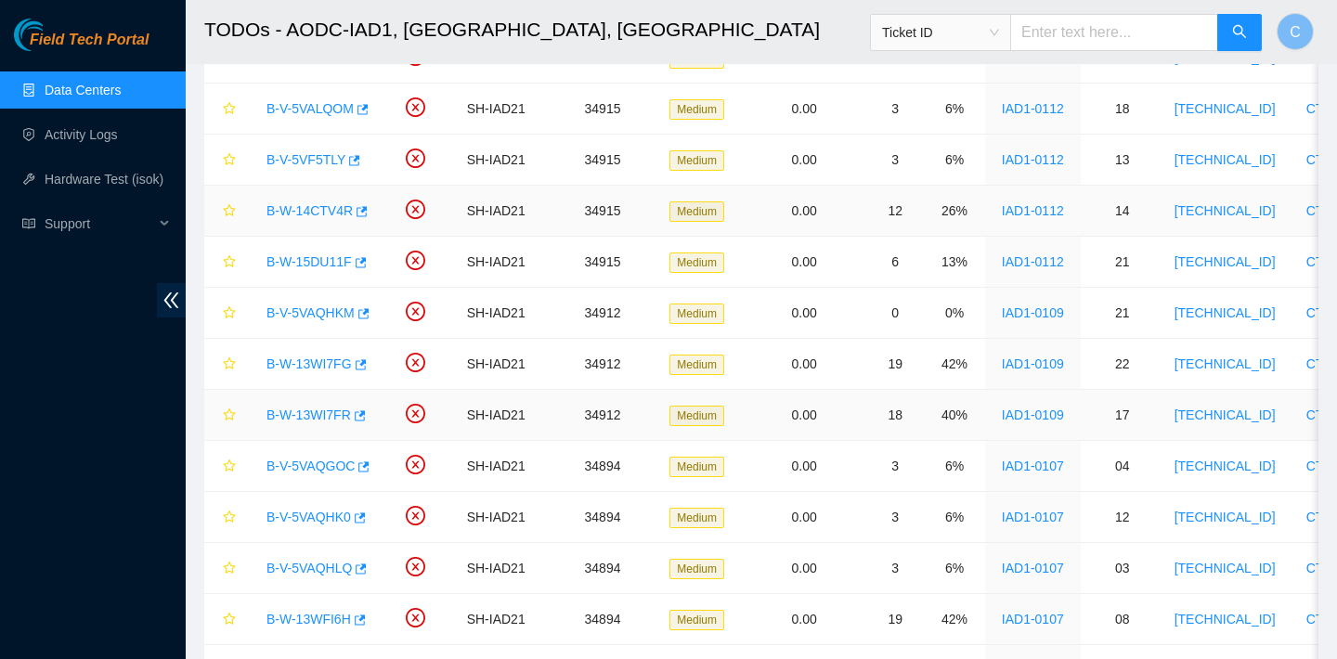
scroll to position [2014, 0]
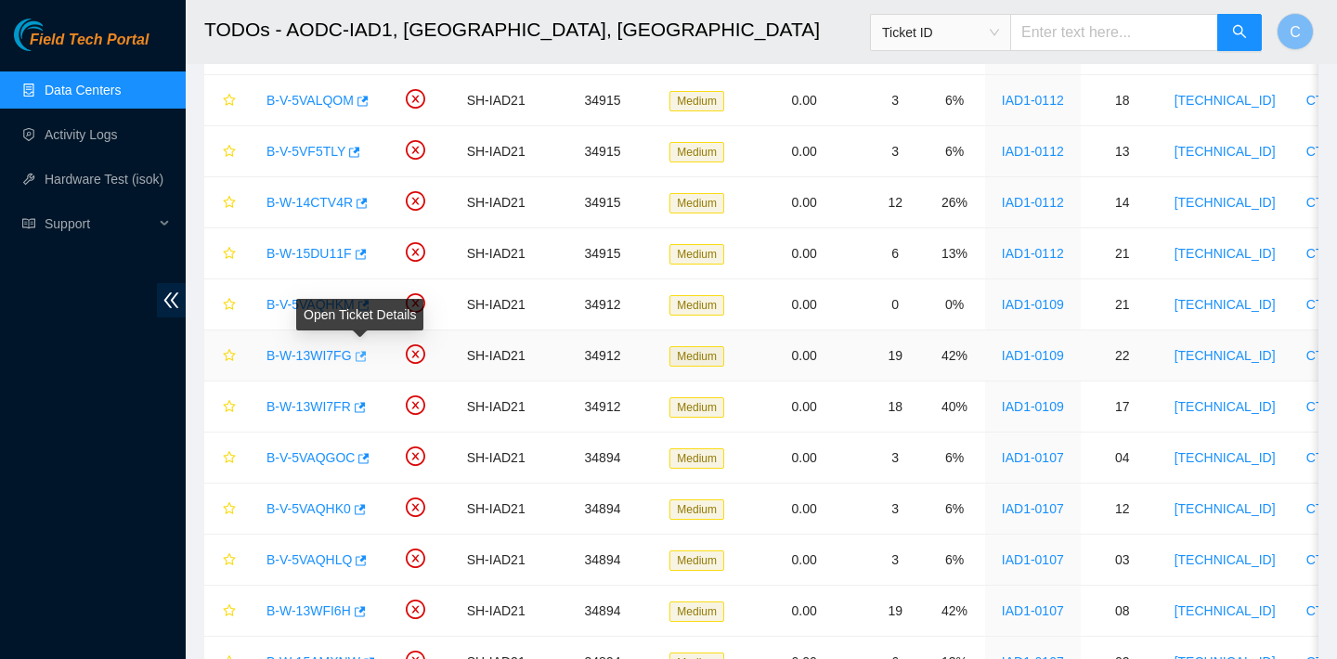
click at [358, 356] on icon "button" at bounding box center [361, 356] width 11 height 10
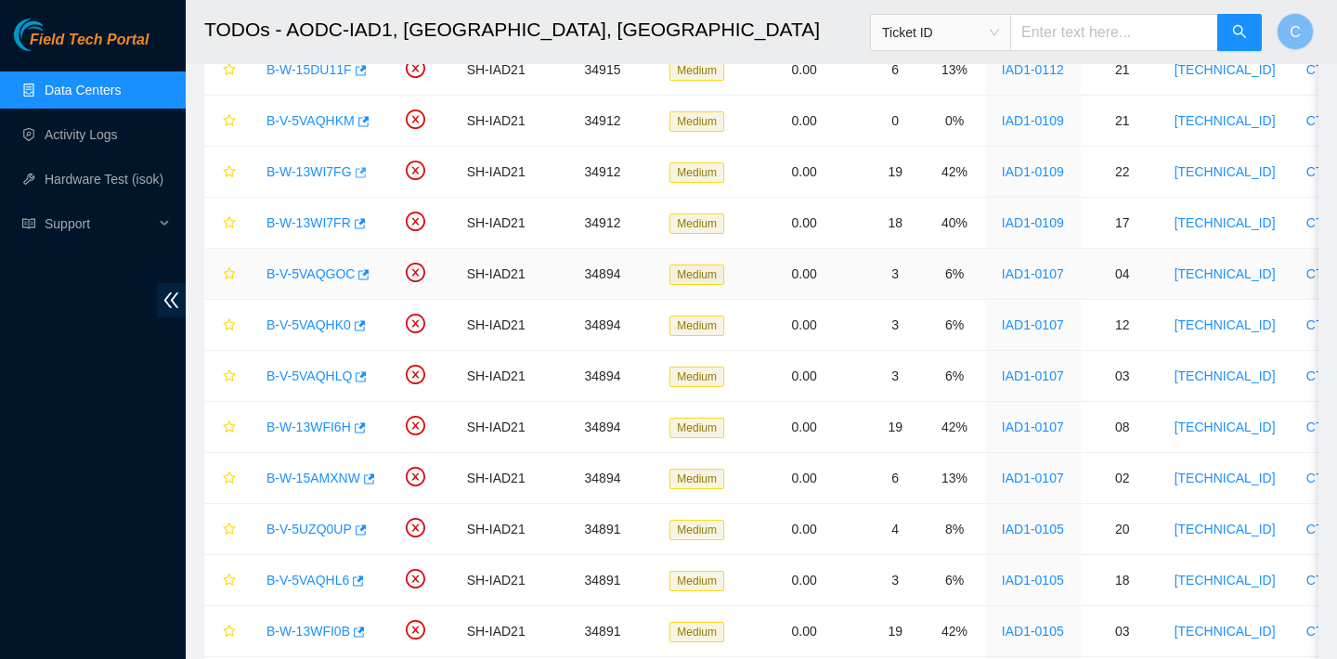
scroll to position [2198, 0]
click at [358, 424] on icon "button" at bounding box center [360, 426] width 11 height 10
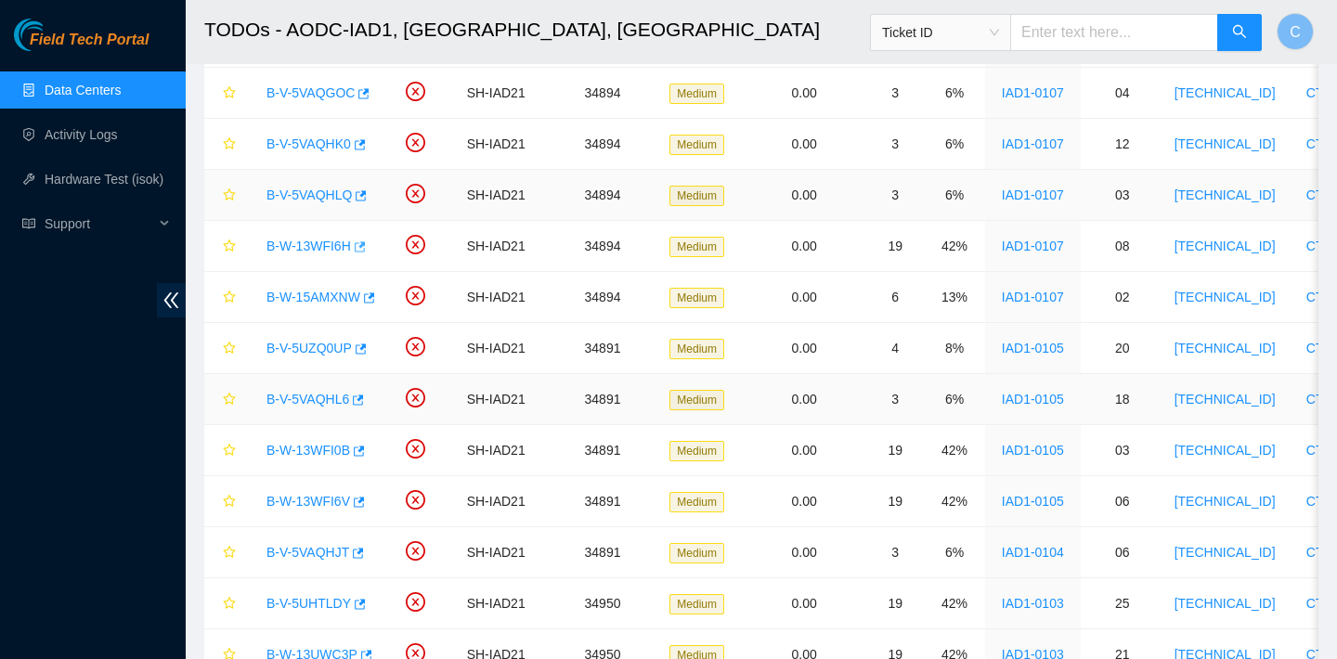
scroll to position [2418, 0]
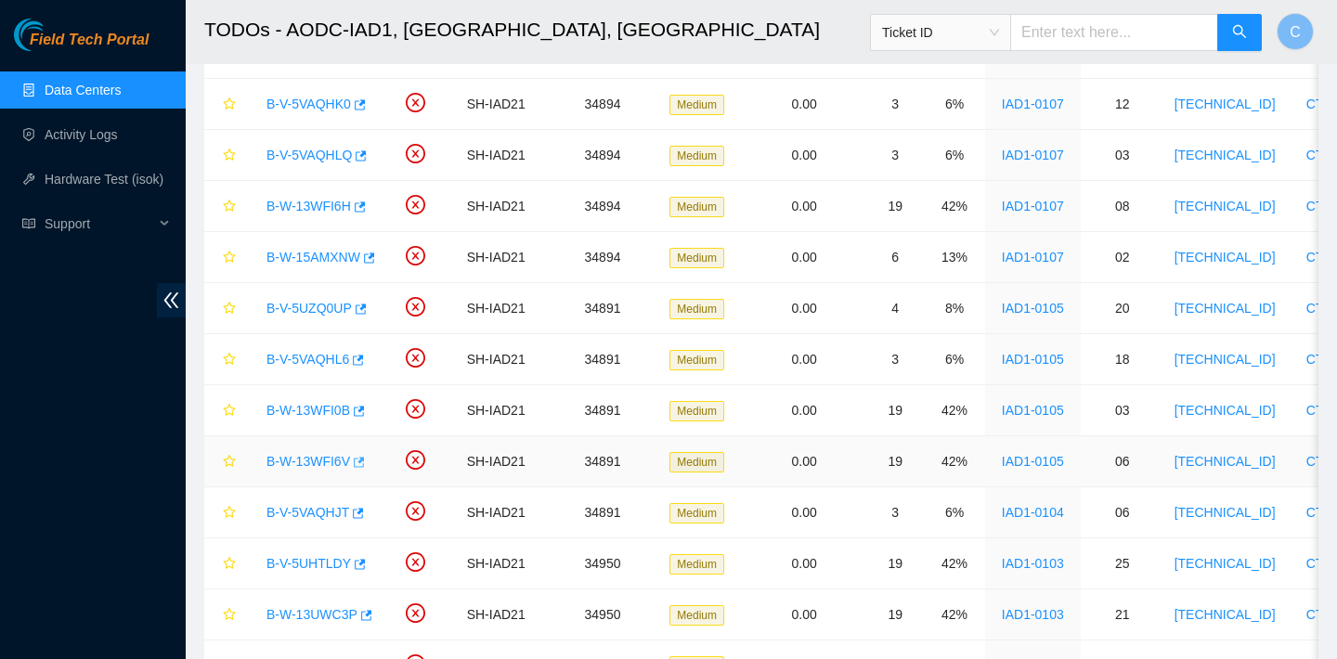
click at [360, 463] on icon "button" at bounding box center [357, 462] width 13 height 13
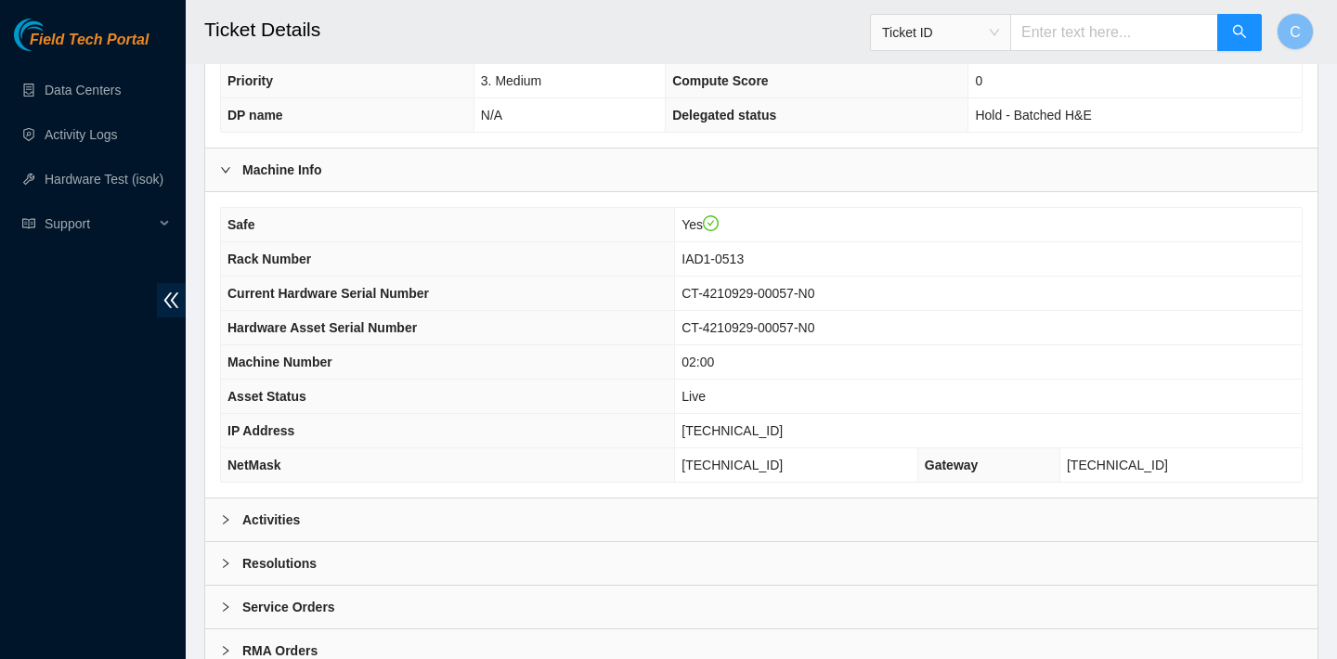
scroll to position [601, 0]
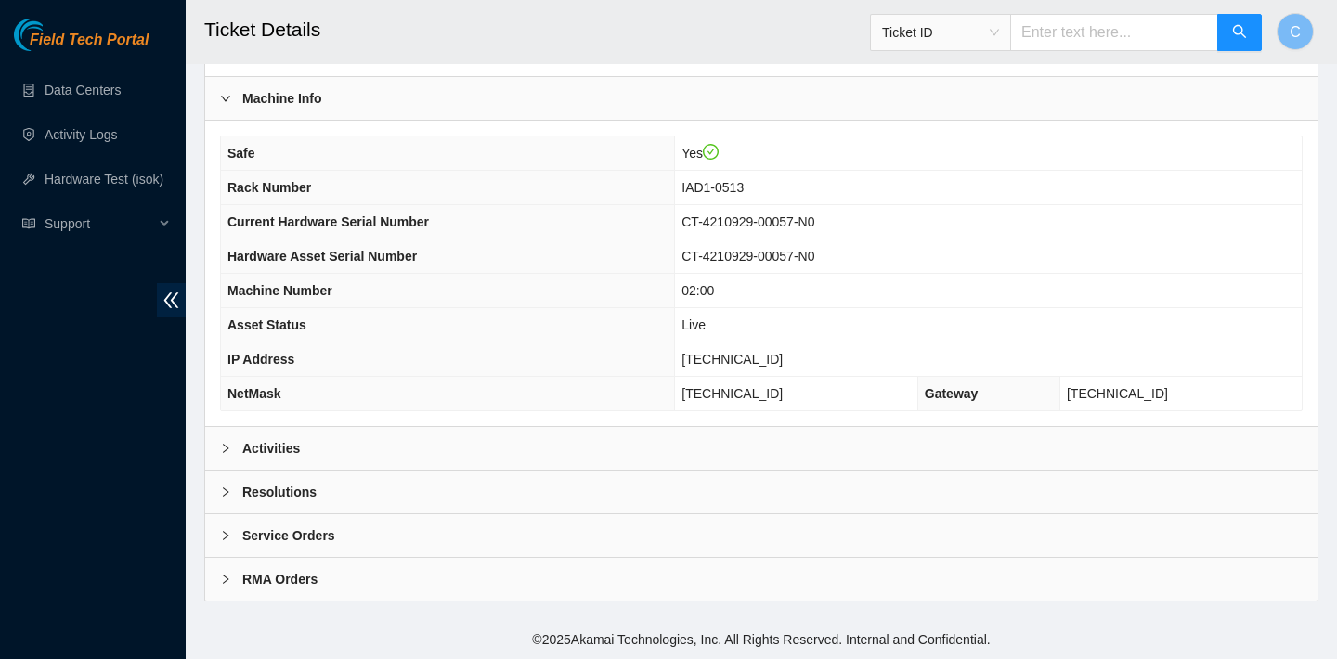
click at [780, 436] on div "Activities" at bounding box center [761, 448] width 1112 height 43
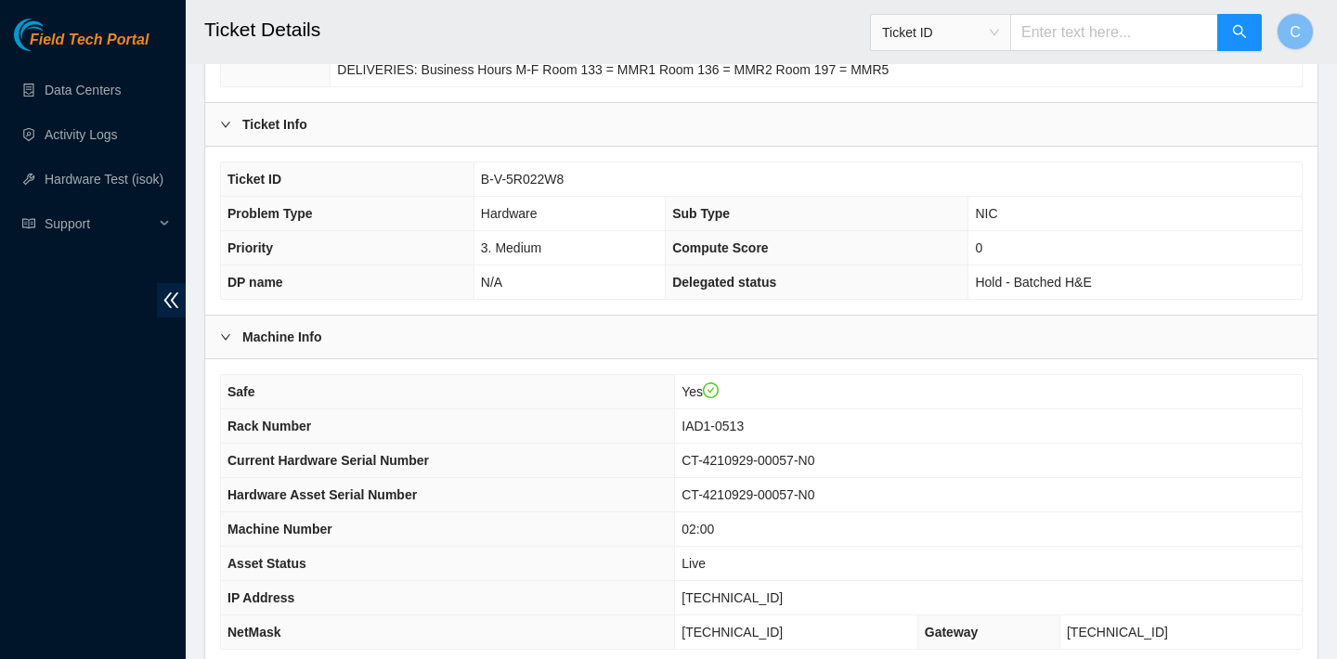
scroll to position [353, 0]
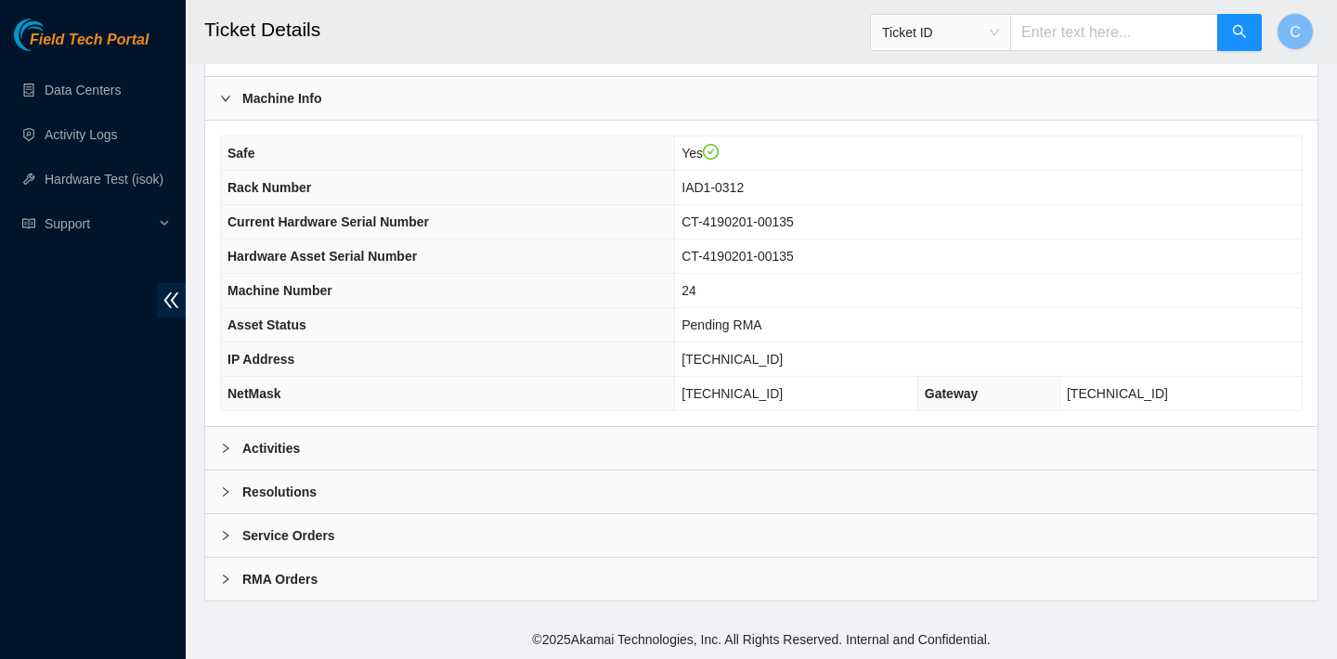
click at [764, 432] on div "Activities" at bounding box center [761, 448] width 1112 height 43
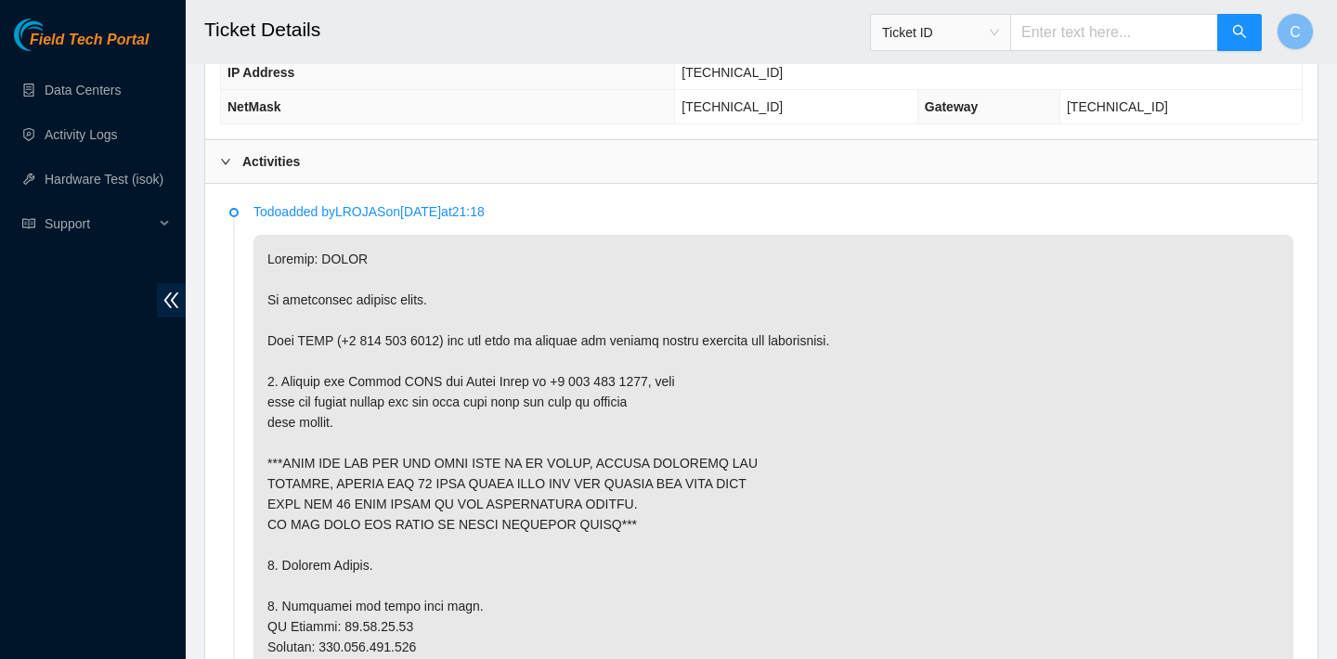
scroll to position [1213, 0]
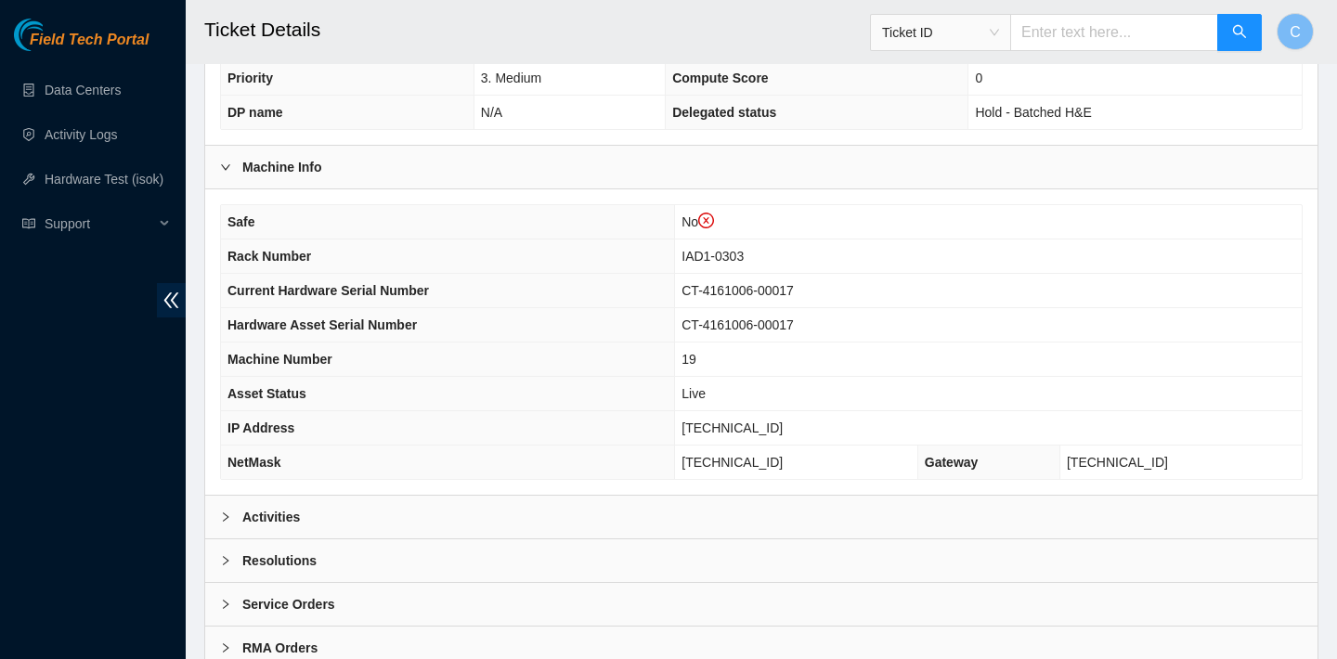
scroll to position [636, 0]
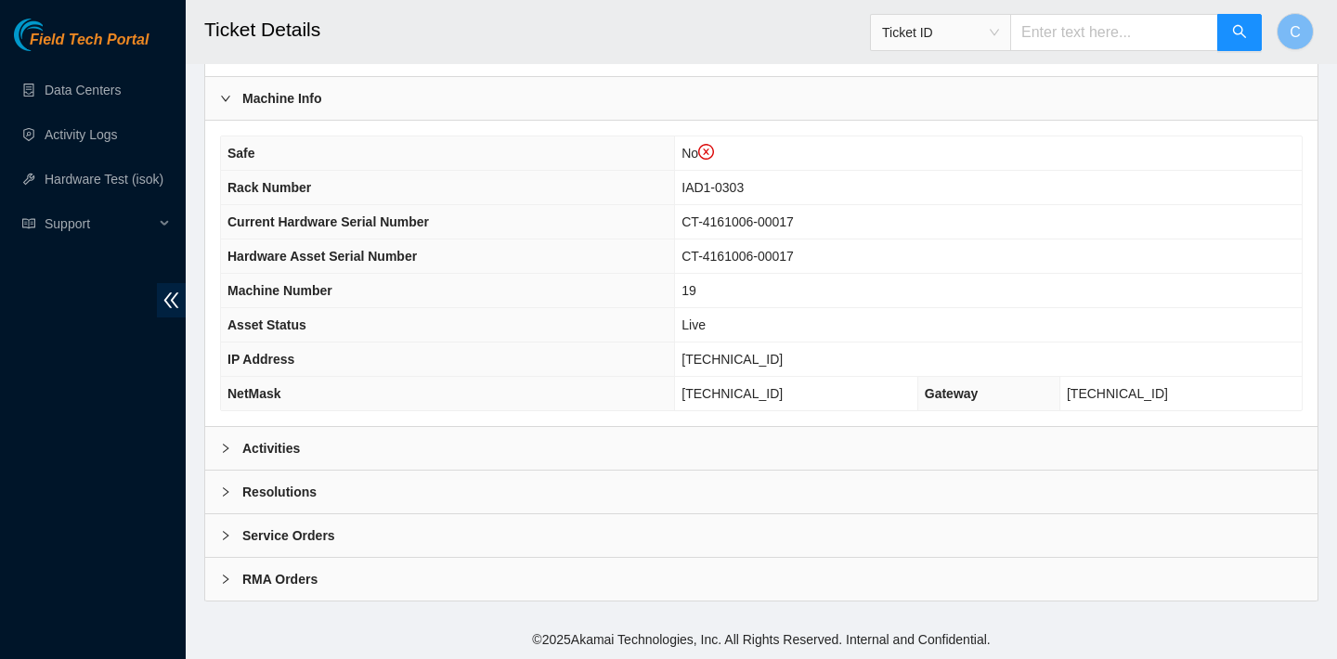
click at [798, 427] on div "Activities" at bounding box center [761, 448] width 1112 height 43
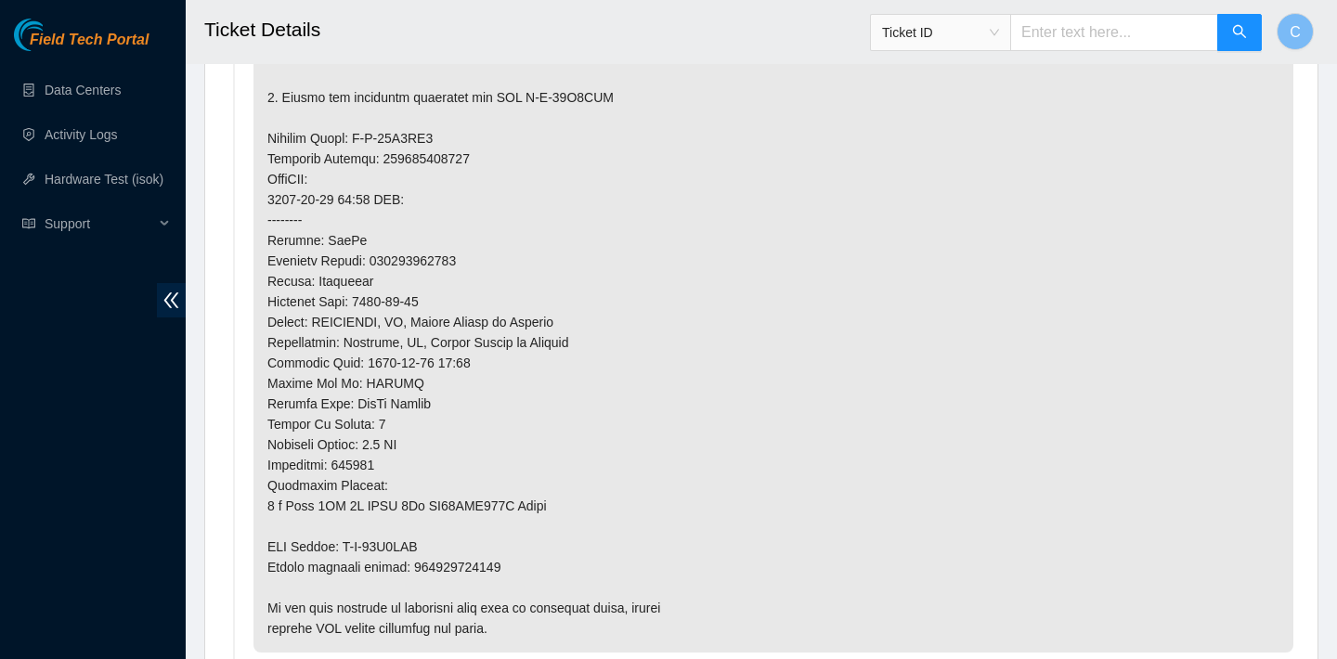
scroll to position [1450, 0]
click at [929, 141] on p at bounding box center [773, 181] width 1040 height 947
click at [926, 132] on p at bounding box center [773, 181] width 1040 height 947
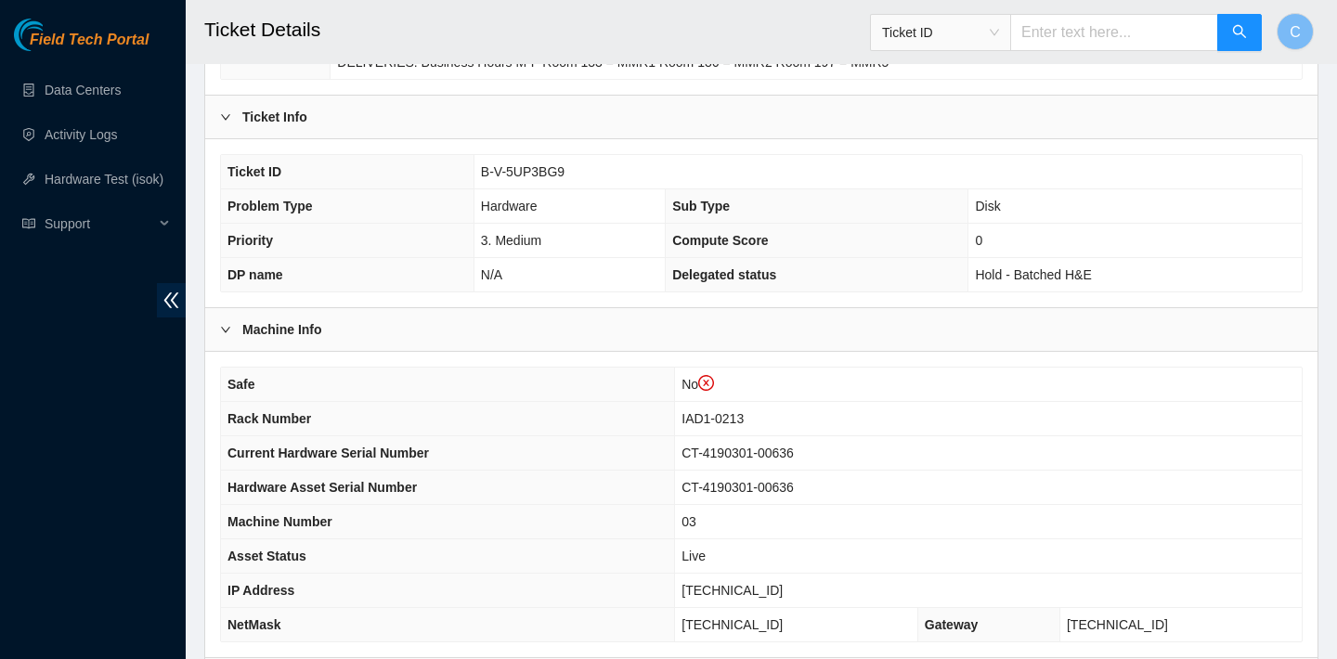
scroll to position [636, 0]
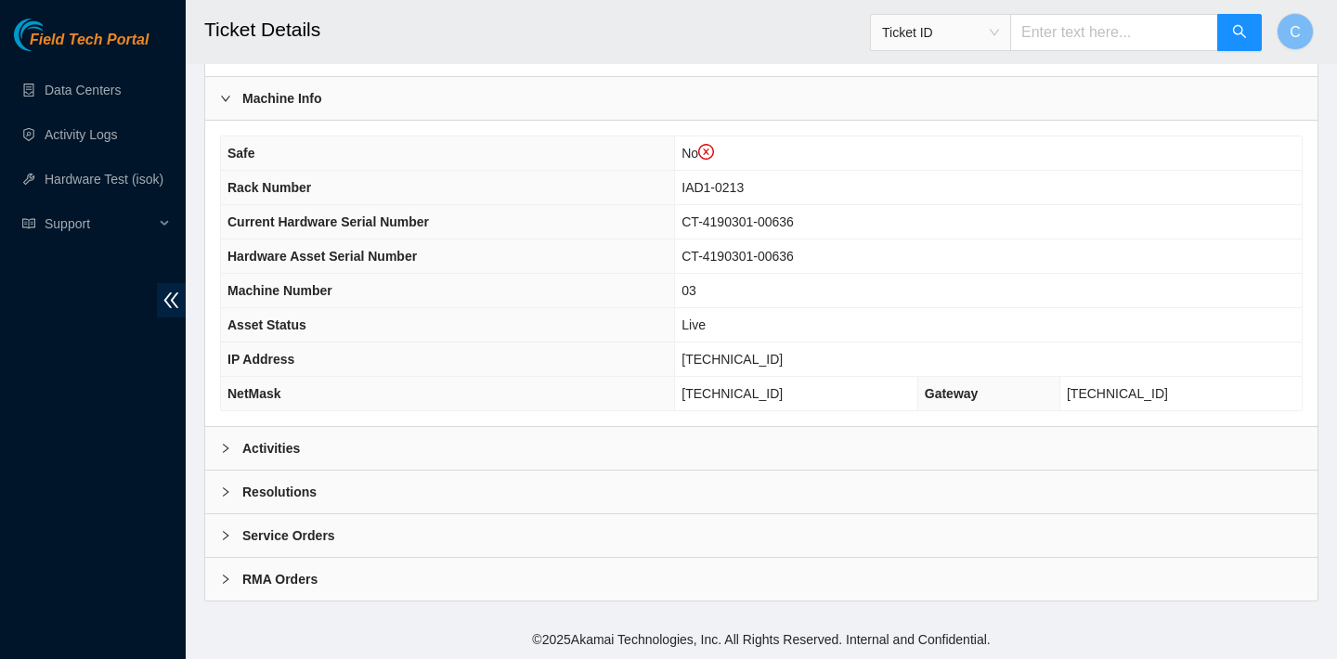
click at [819, 446] on div "Activities" at bounding box center [761, 448] width 1112 height 43
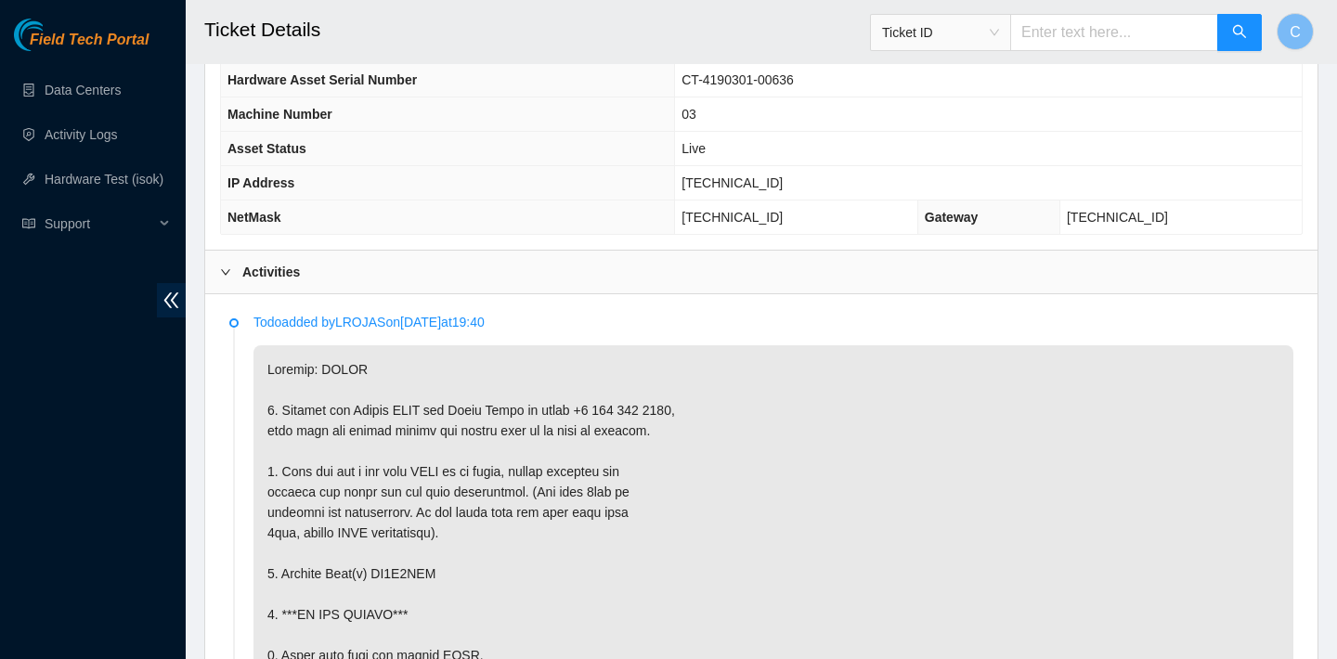
scroll to position [417, 0]
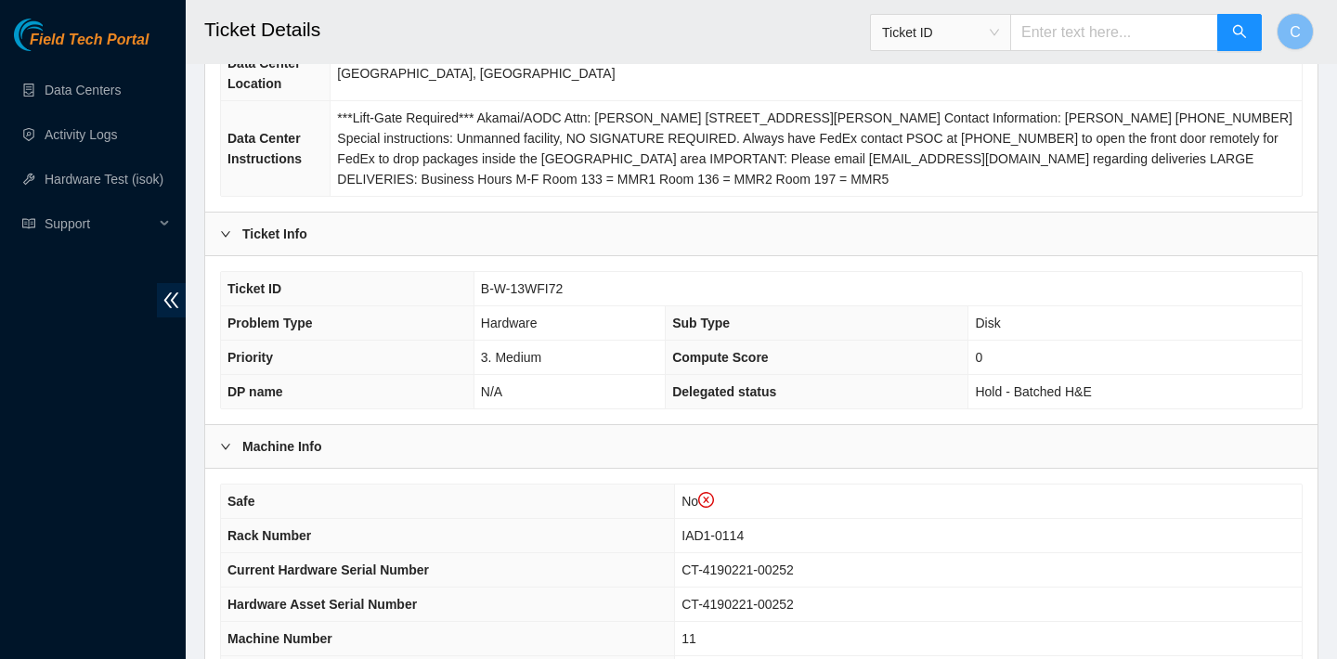
scroll to position [636, 0]
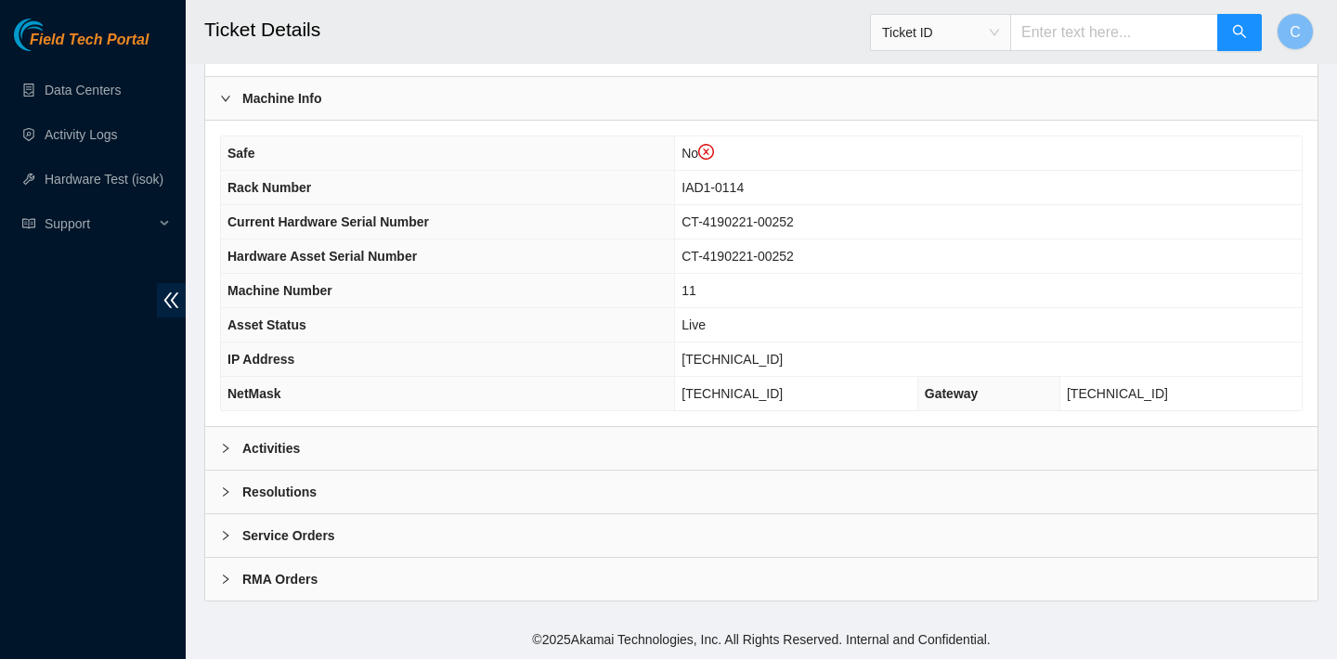
click at [800, 434] on div "Activities" at bounding box center [761, 448] width 1112 height 43
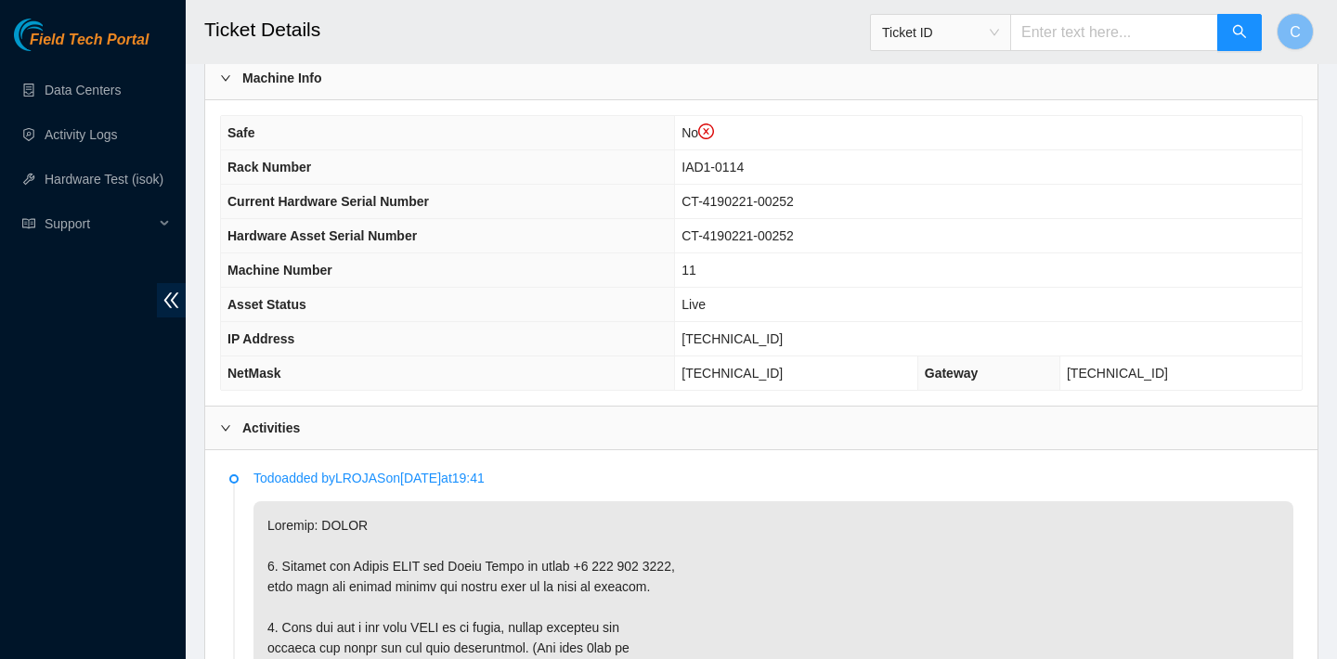
scroll to position [512, 0]
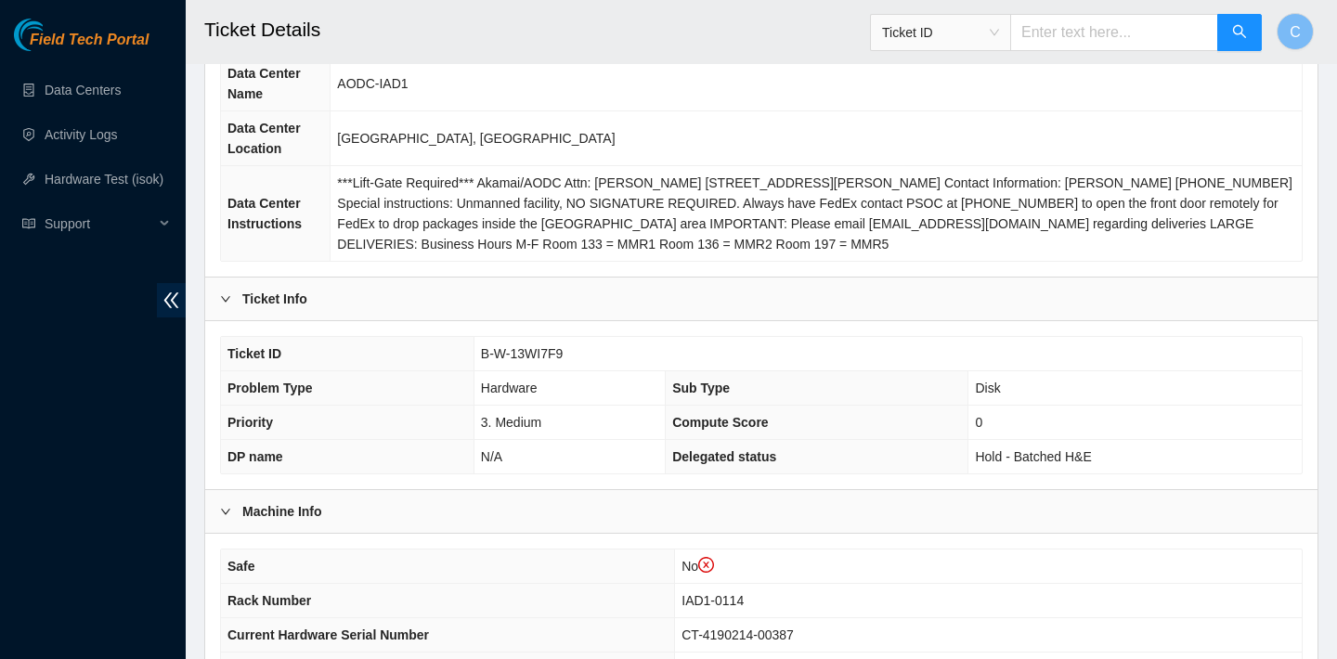
scroll to position [566, 0]
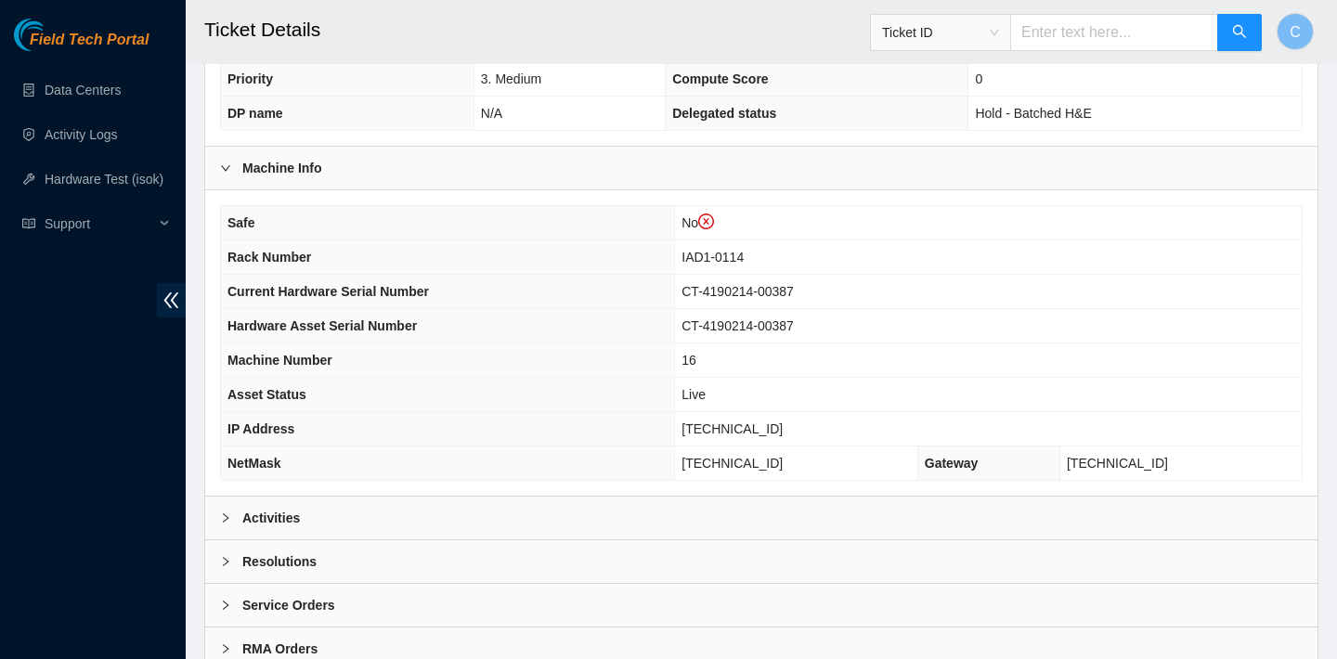
click at [713, 517] on div "Activities" at bounding box center [761, 518] width 1112 height 43
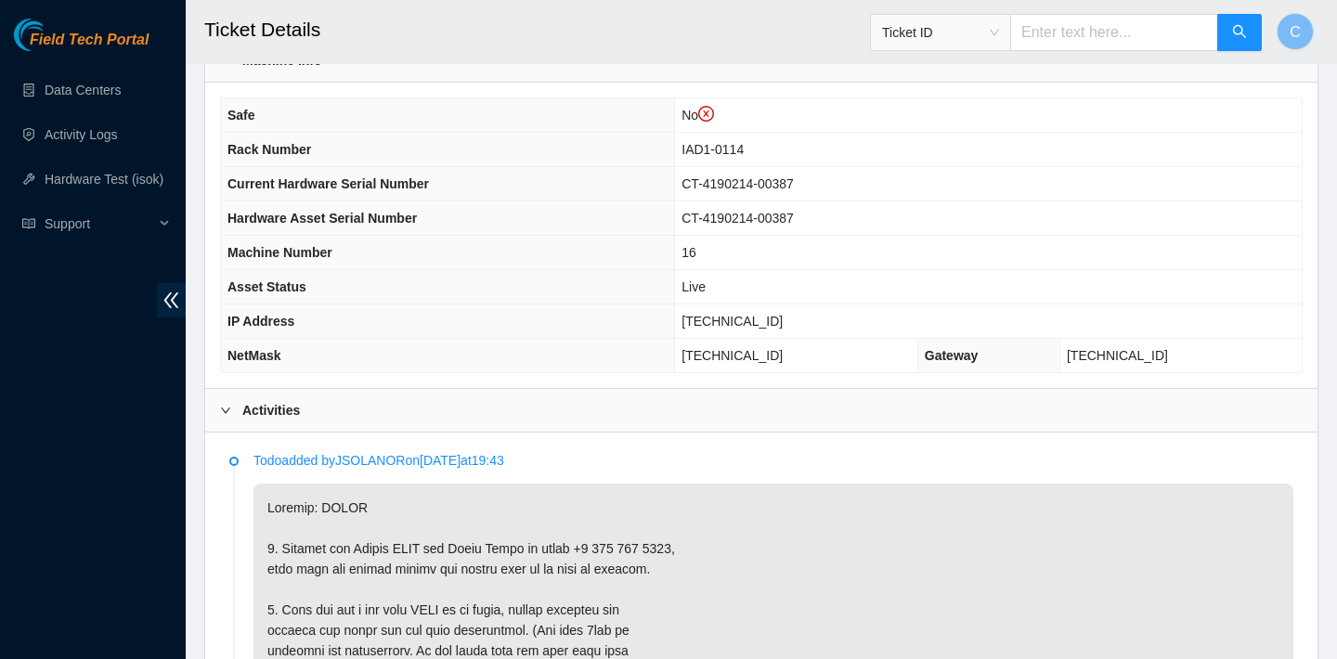
scroll to position [561, 0]
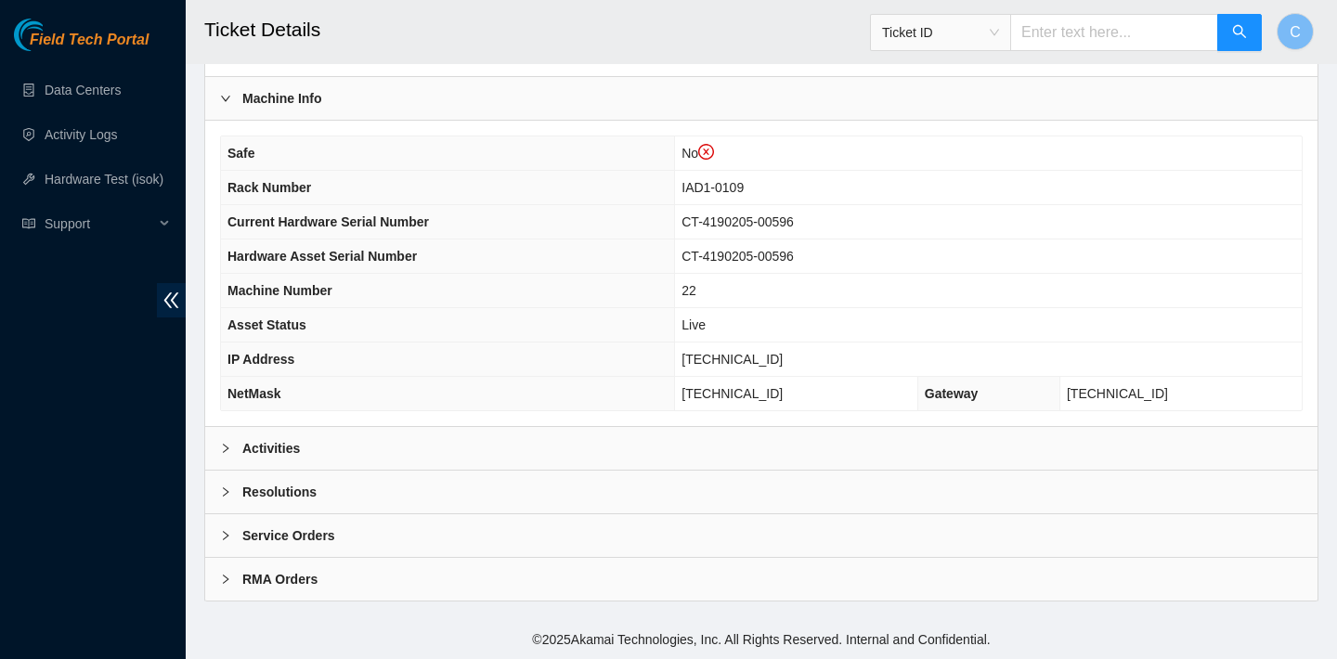
click at [623, 439] on div "Activities" at bounding box center [761, 448] width 1112 height 43
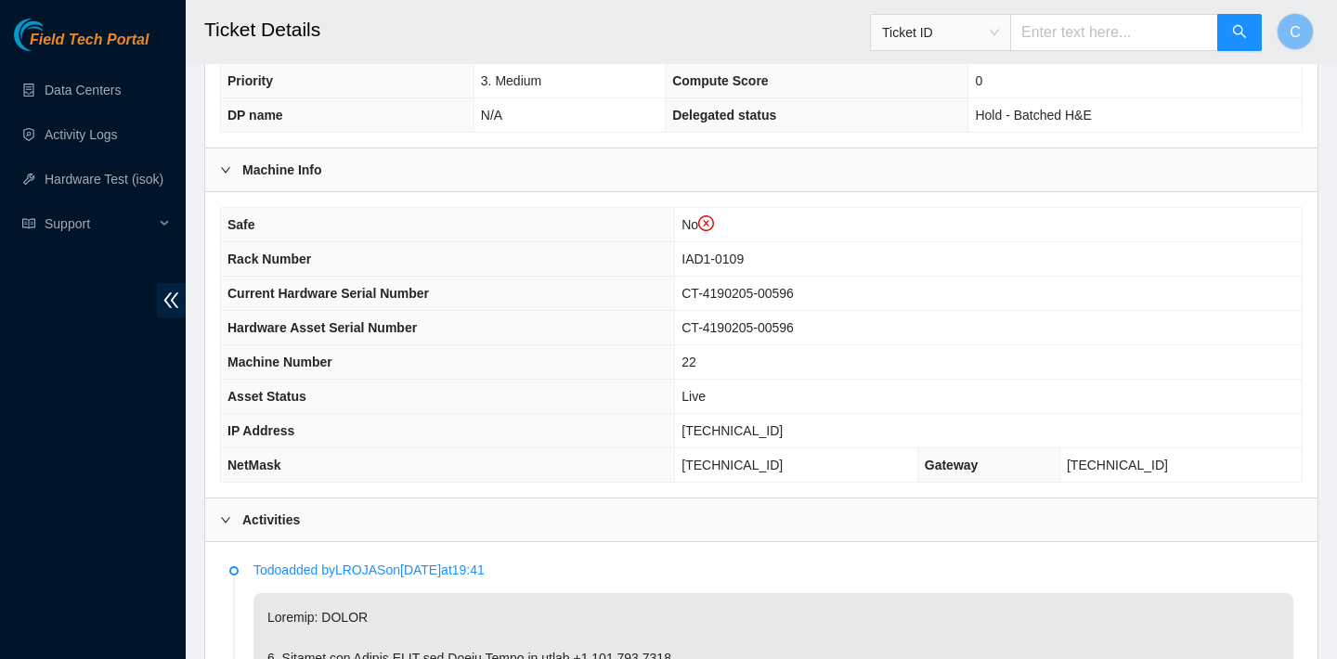
scroll to position [477, 0]
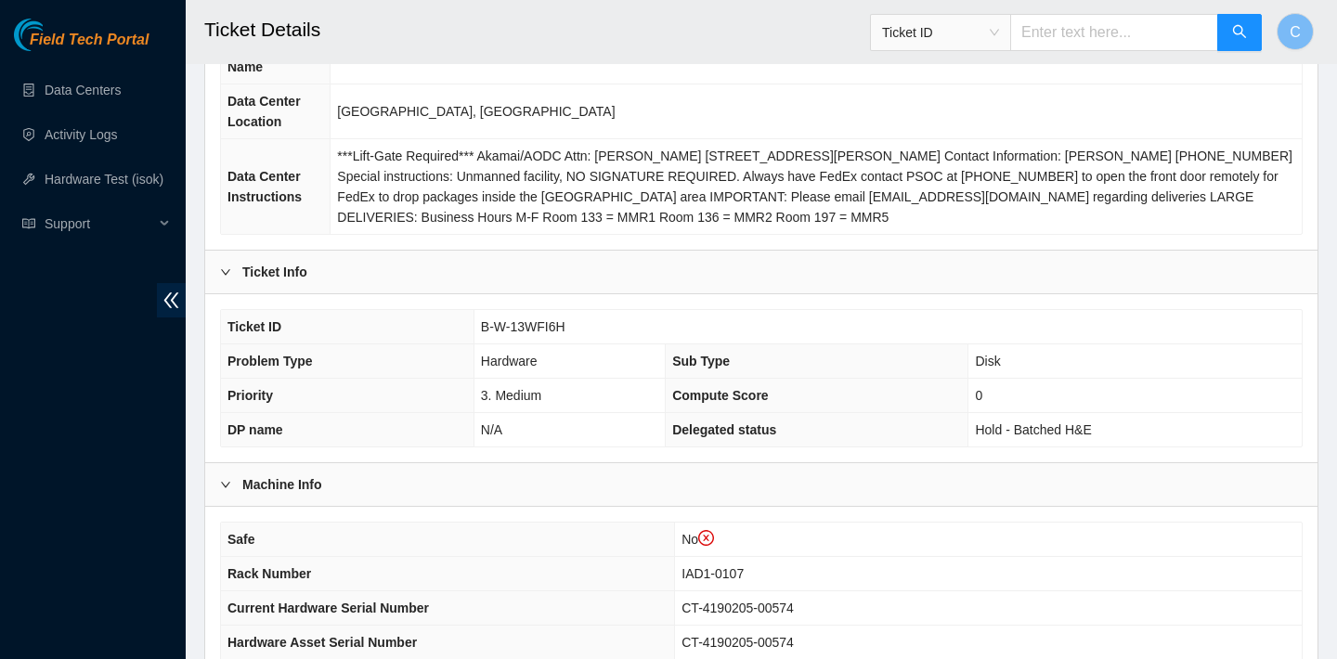
scroll to position [636, 0]
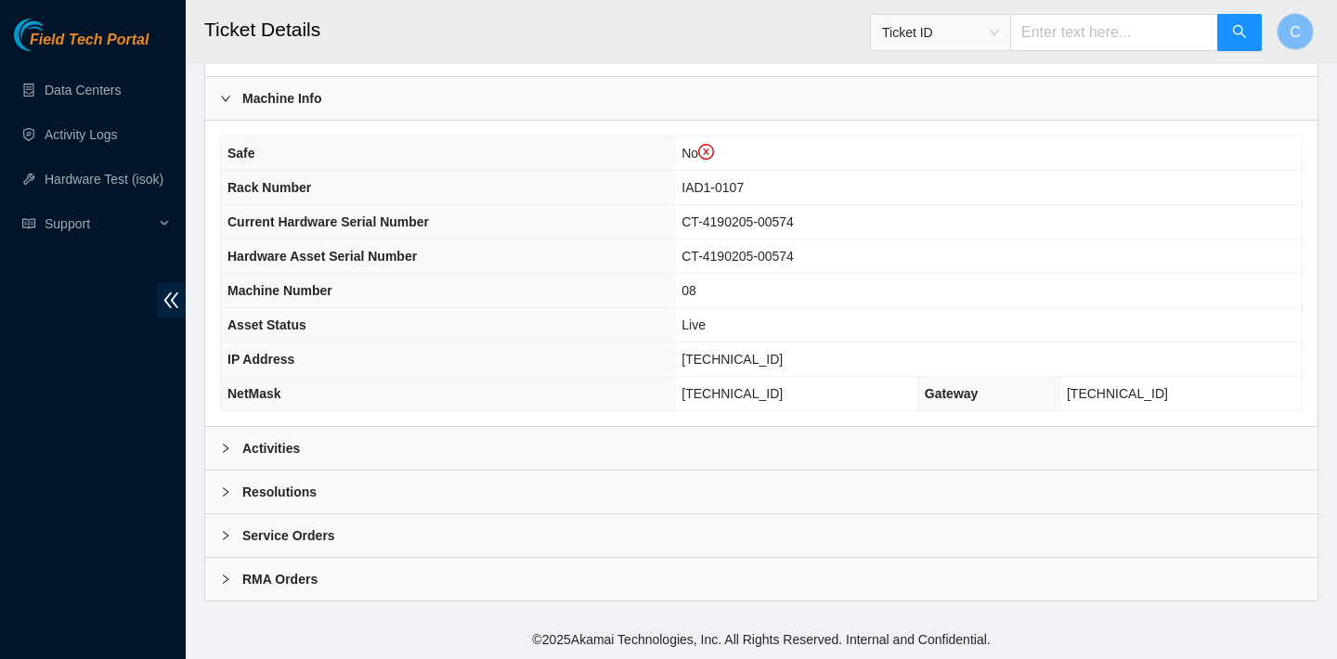
click at [657, 439] on div "Activities" at bounding box center [761, 448] width 1112 height 43
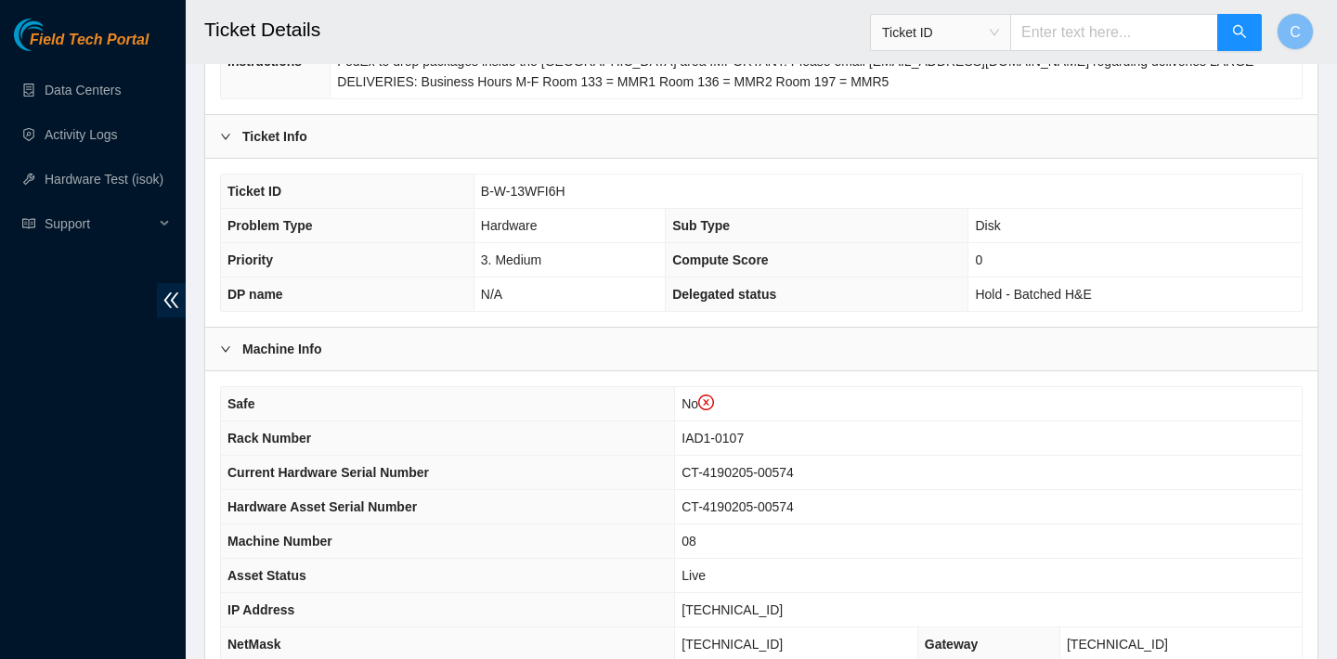
scroll to position [130, 0]
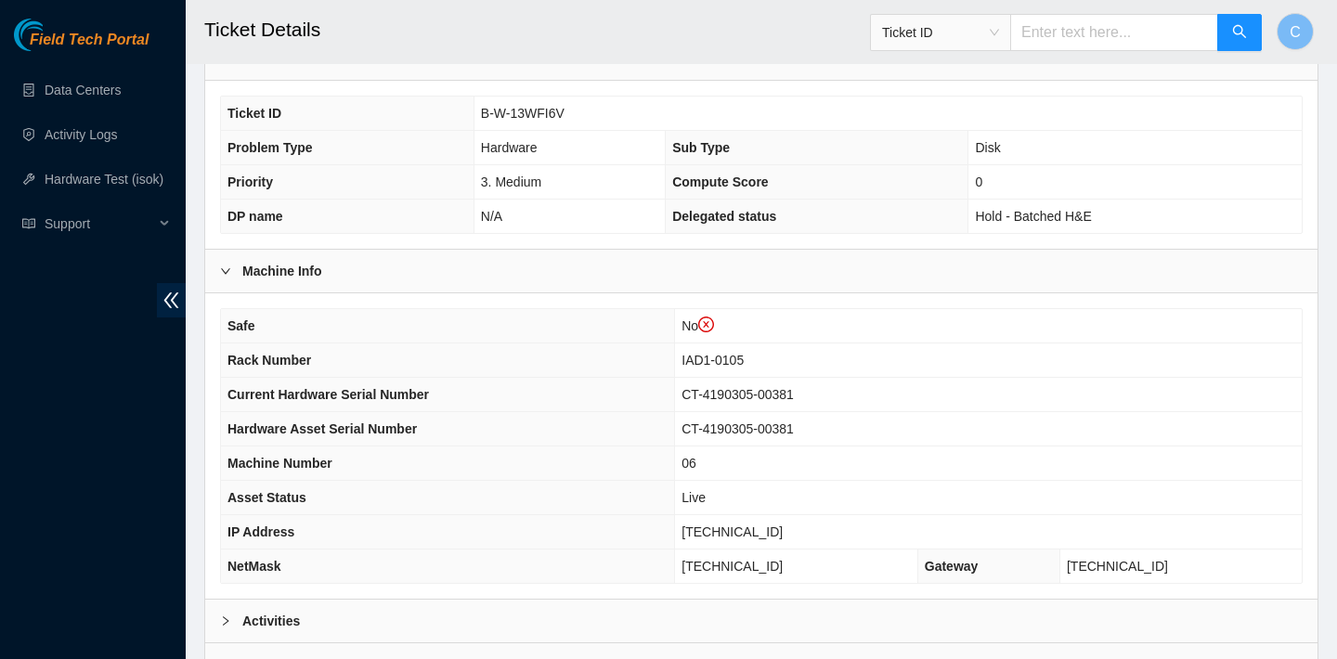
scroll to position [636, 0]
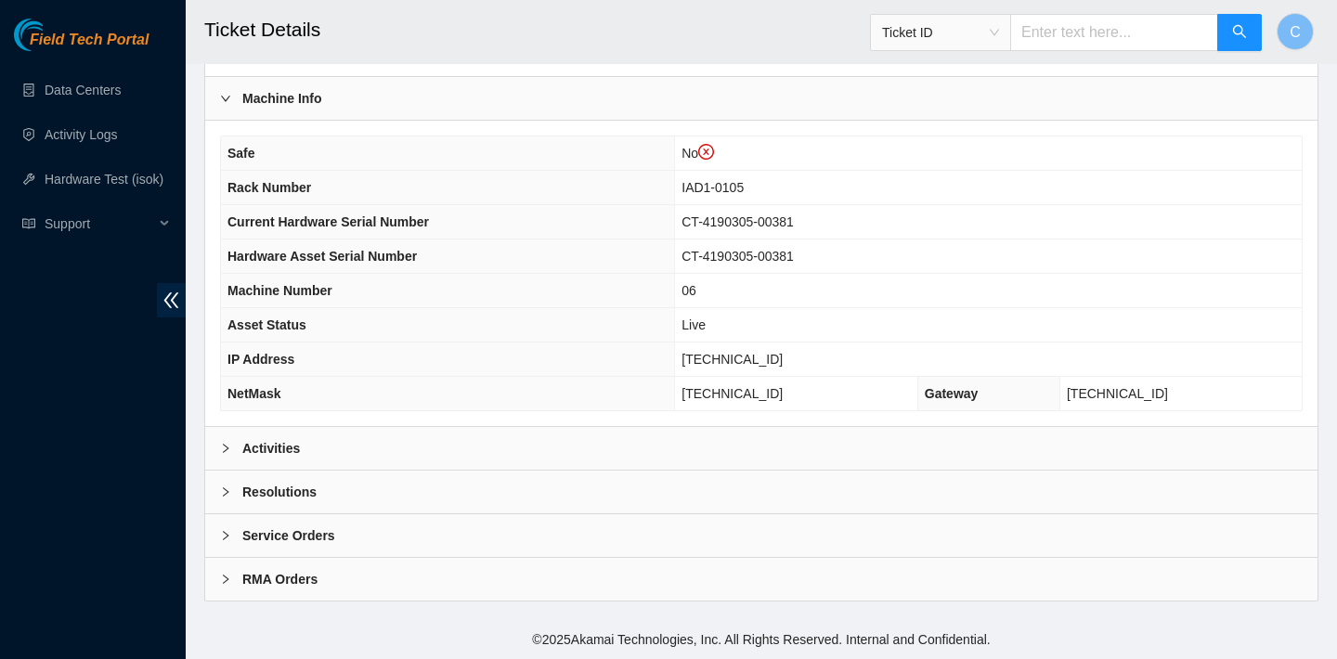
click at [670, 431] on div "Activities" at bounding box center [761, 448] width 1112 height 43
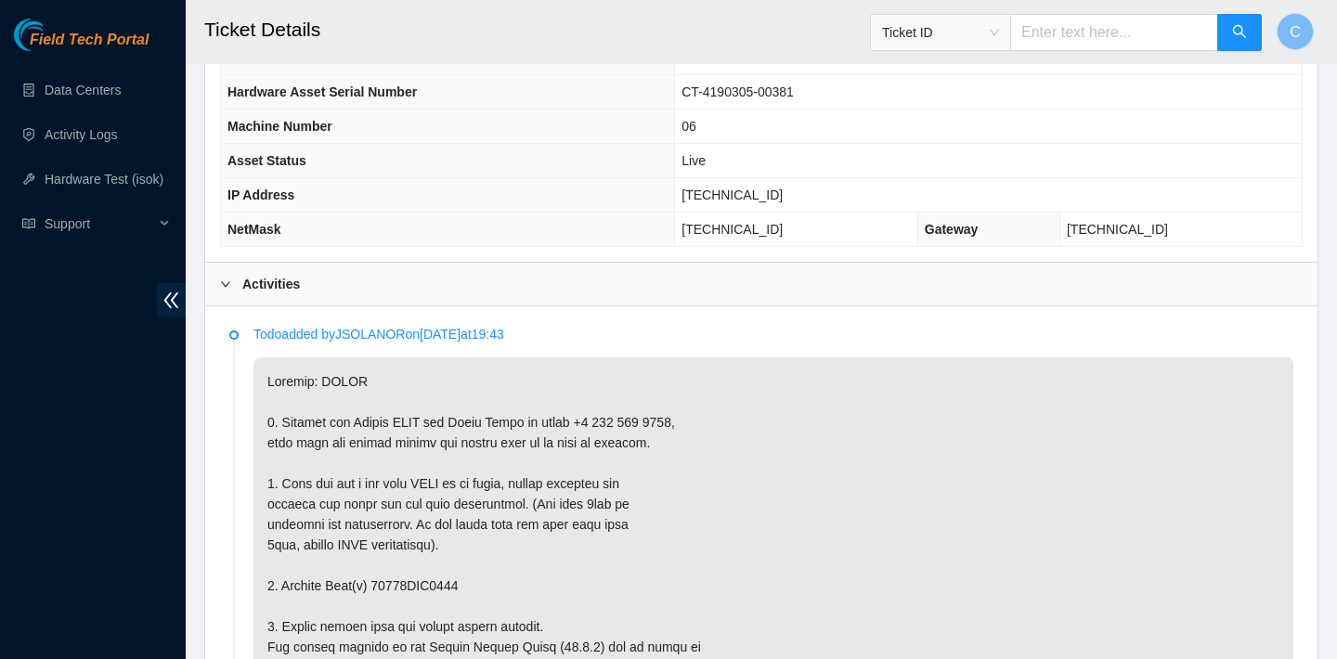
scroll to position [764, 0]
